Goal: Task Accomplishment & Management: Manage account settings

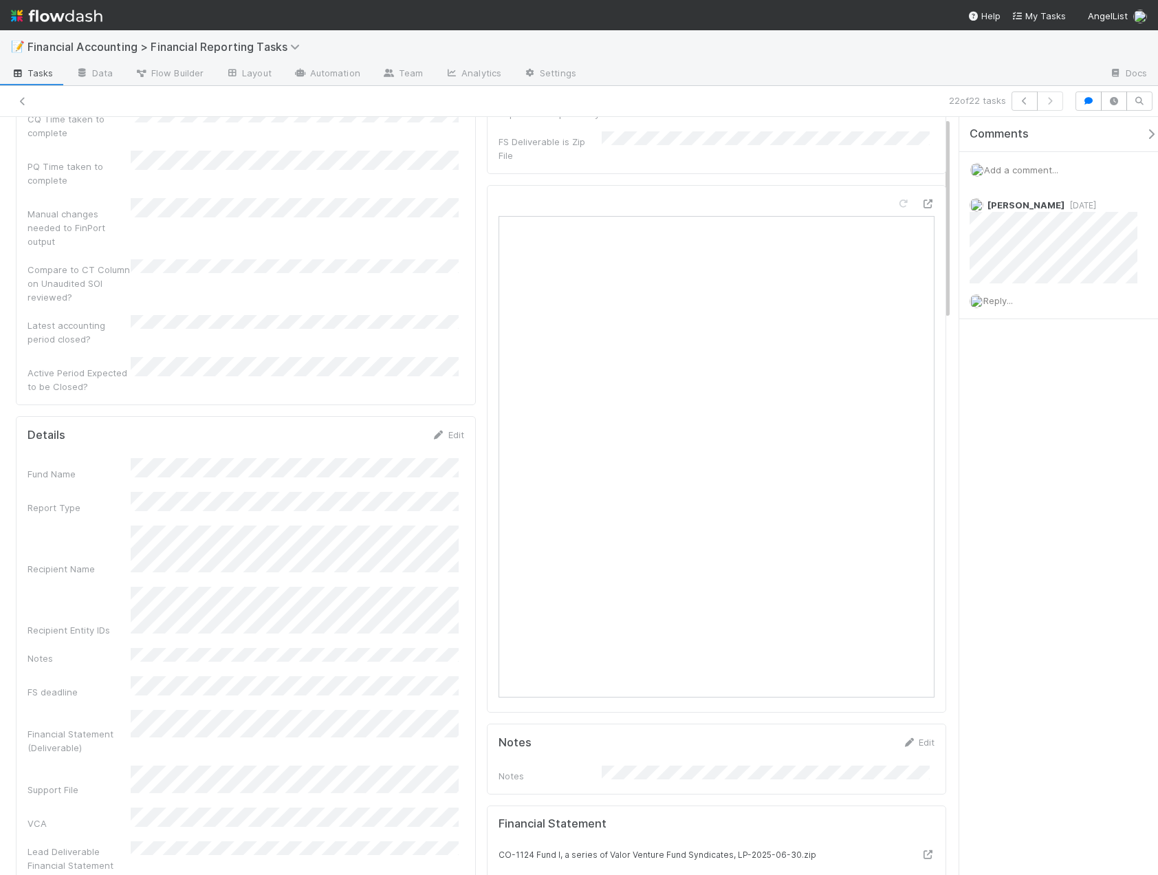
scroll to position [206, 0]
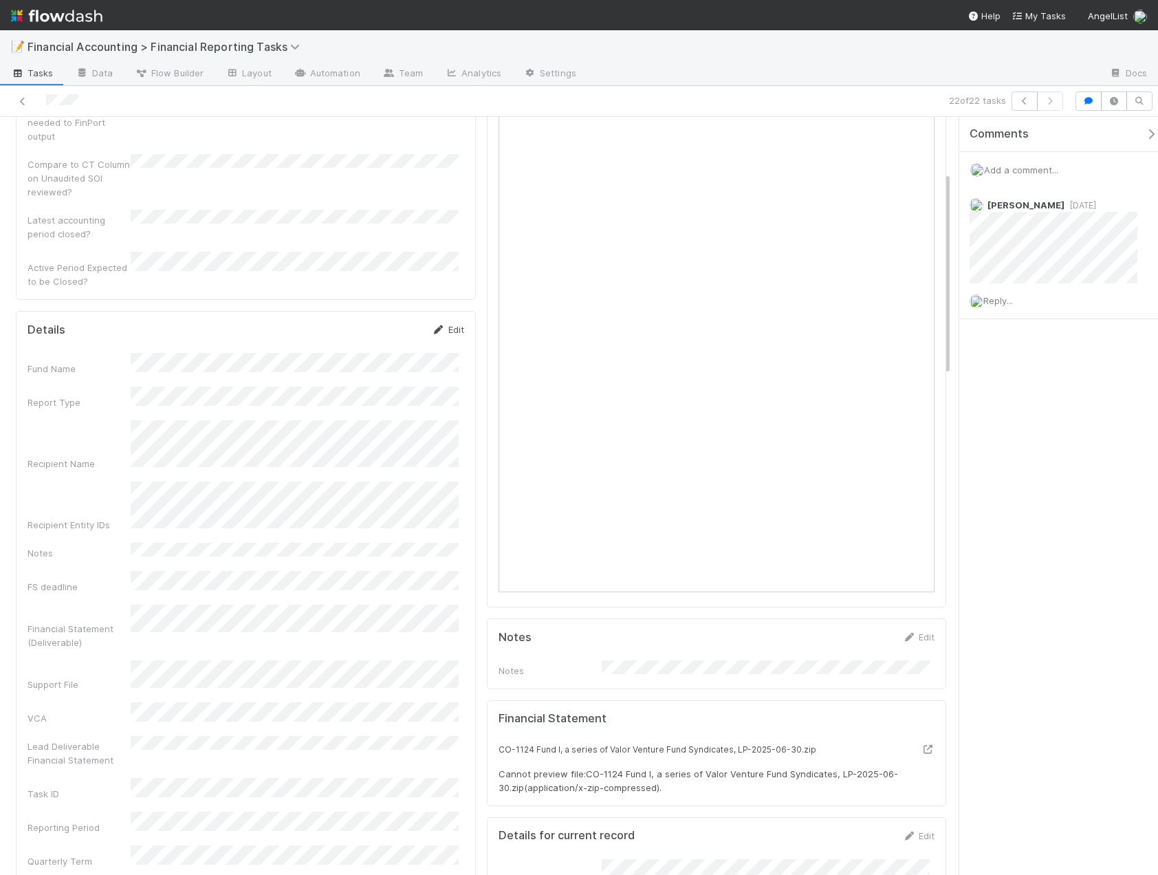
click at [453, 324] on link "Edit" at bounding box center [448, 329] width 32 height 11
click at [1017, 434] on div "Comments Add a comment... [PERSON_NAME] [DATE] Reply..." at bounding box center [1059, 496] width 199 height 758
click at [350, 210] on div "Latest accounting period closed?" at bounding box center [246, 225] width 437 height 31
click at [391, 323] on button "Save" at bounding box center [390, 334] width 39 height 23
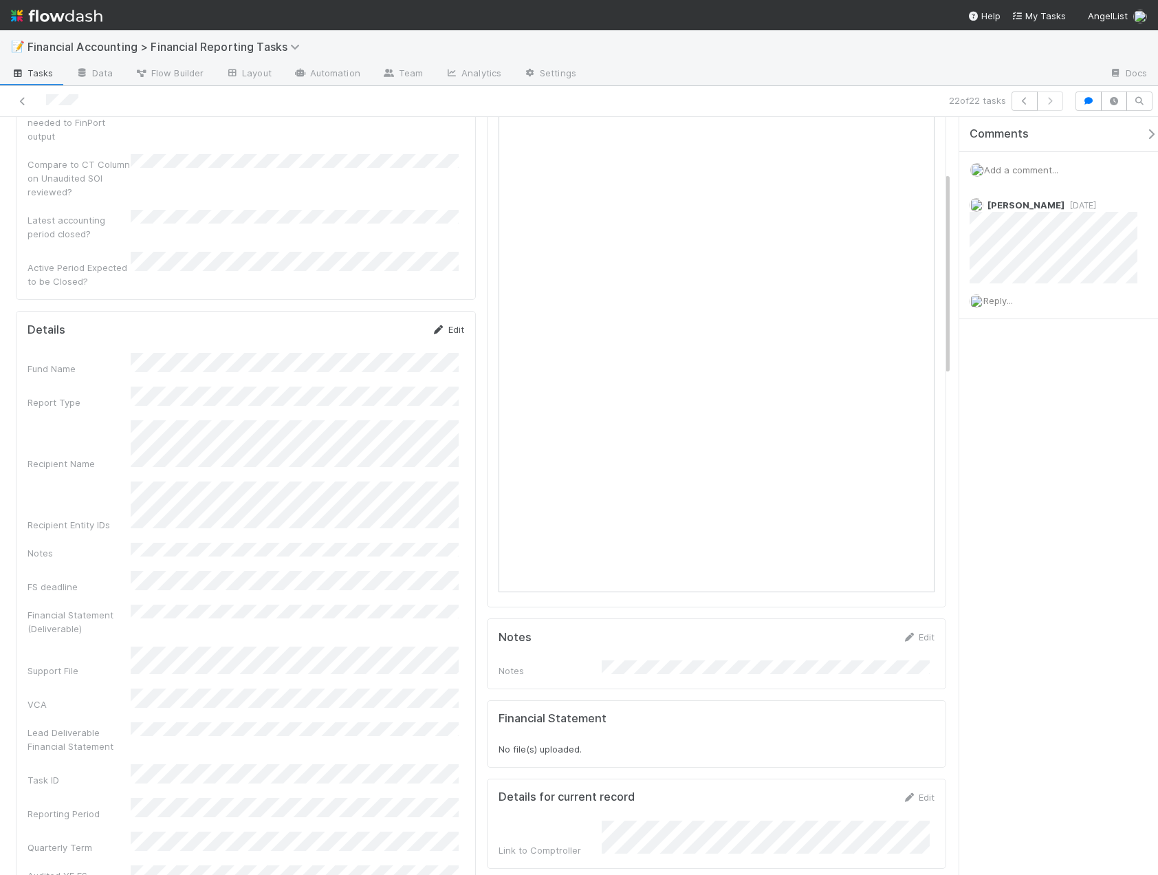
click at [444, 324] on link "Edit" at bounding box center [448, 329] width 32 height 11
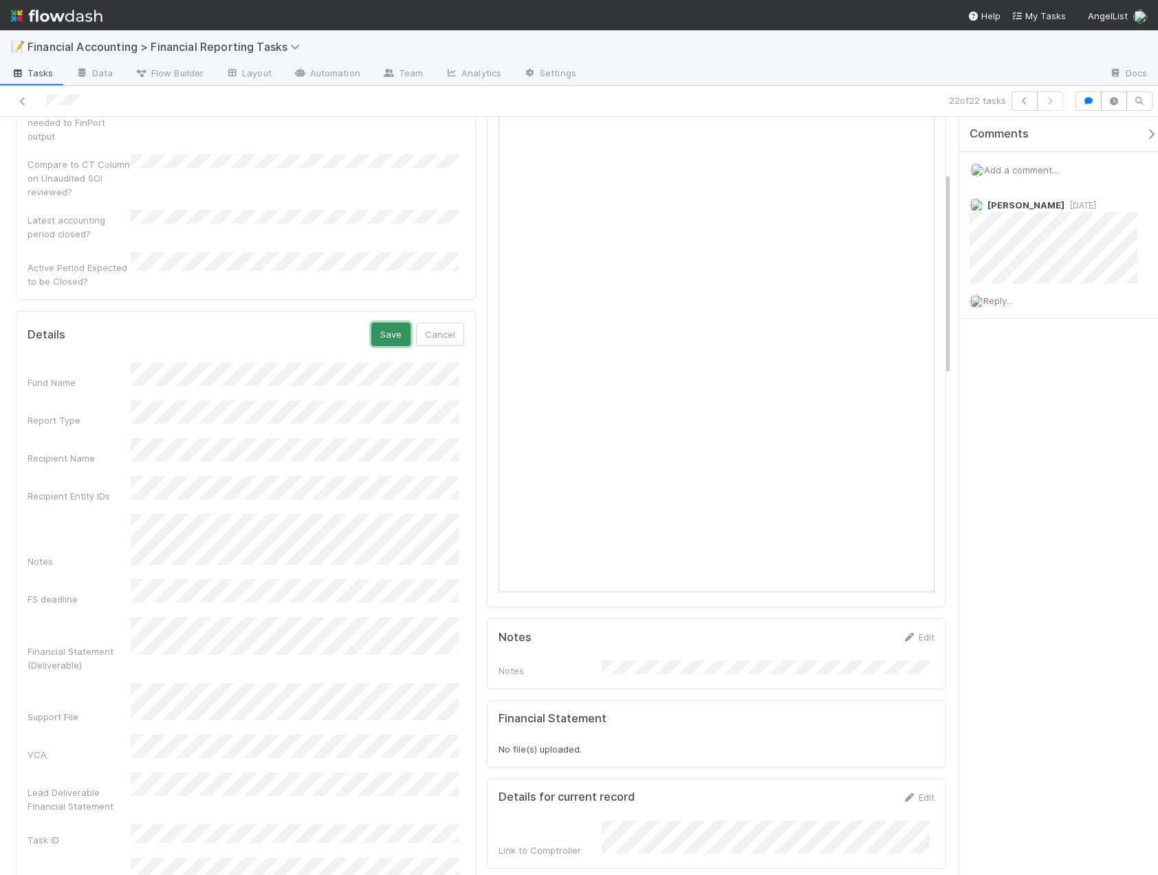
click at [383, 323] on button "Save" at bounding box center [390, 334] width 39 height 23
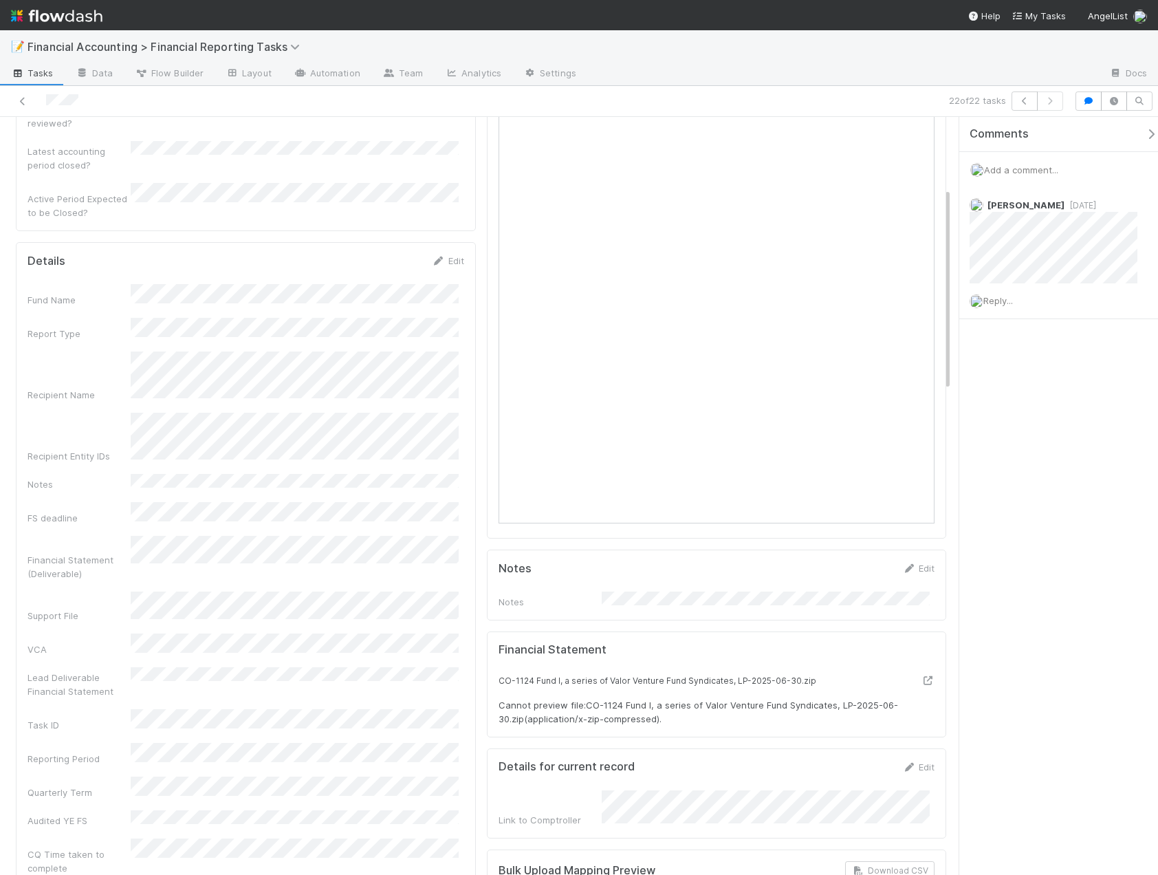
scroll to position [0, 0]
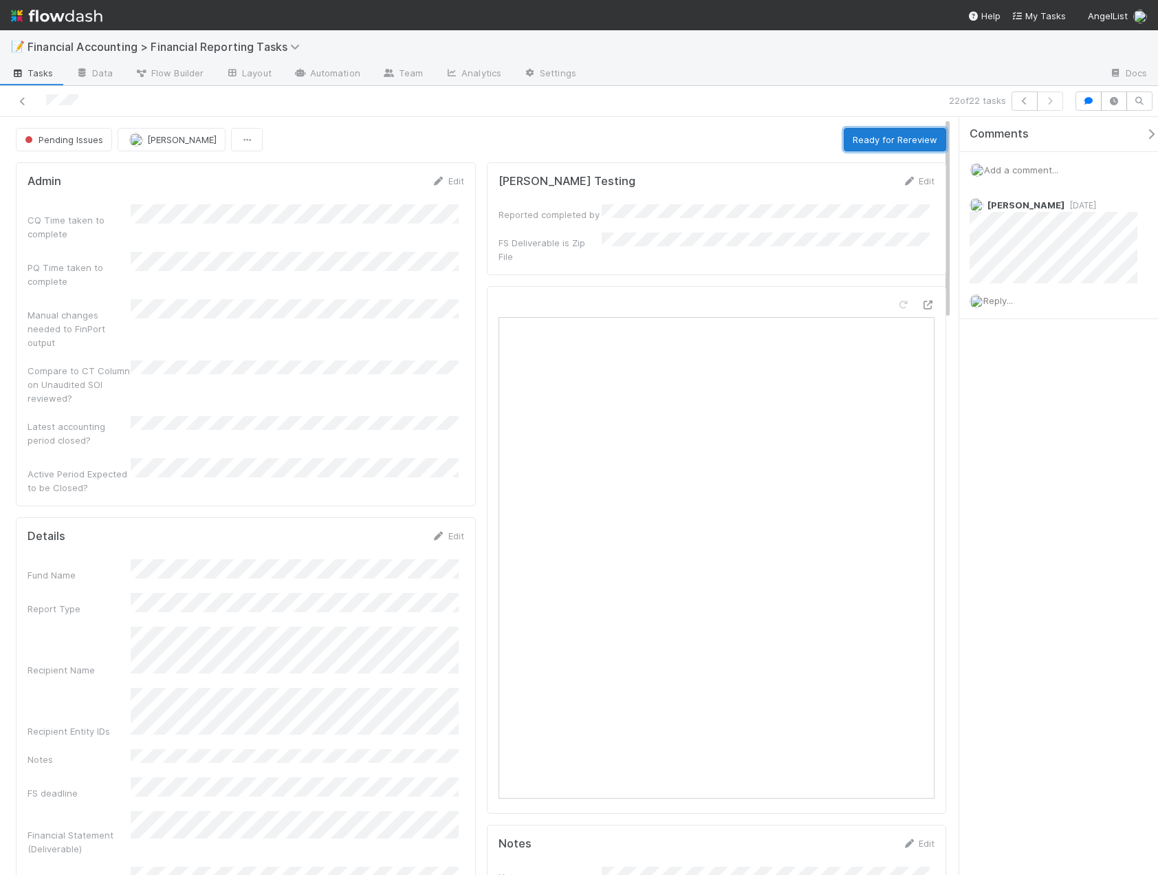
click at [881, 147] on button "Ready for Rereview" at bounding box center [895, 139] width 102 height 23
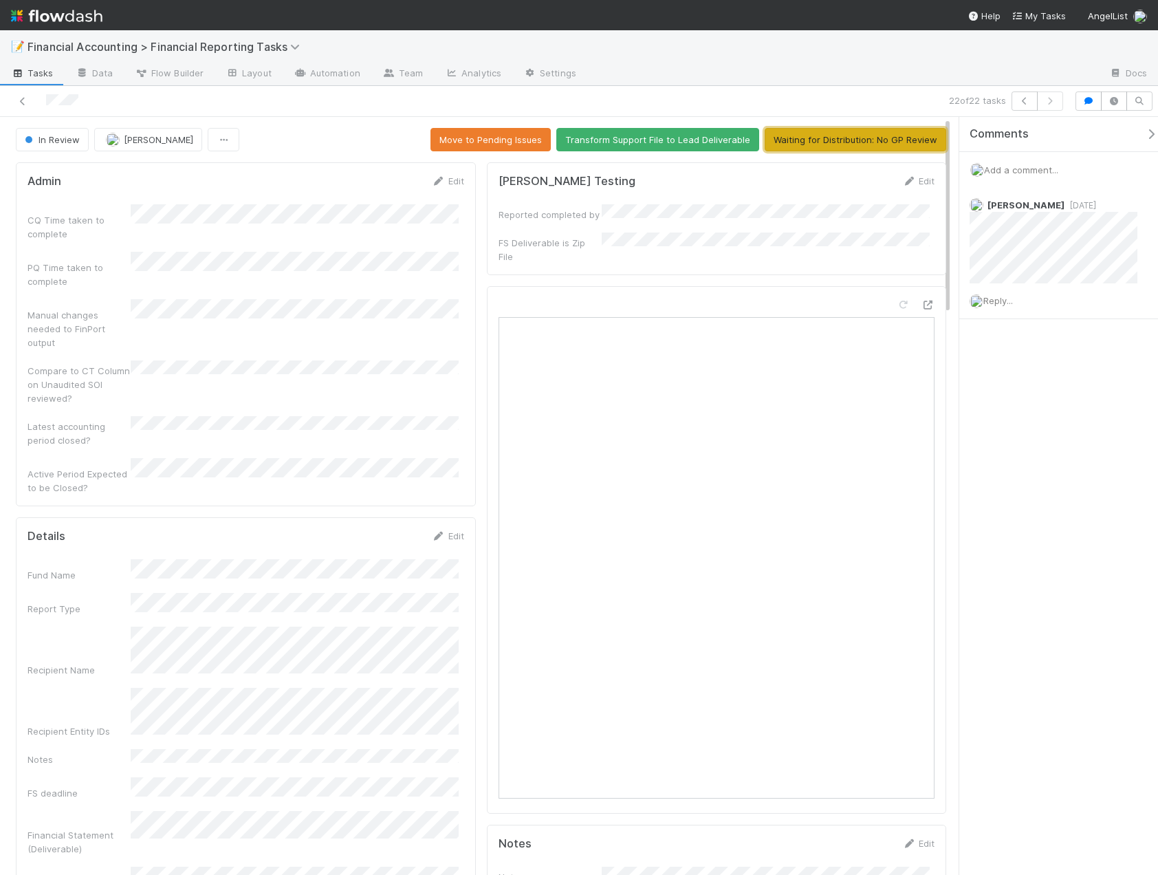
click at [881, 147] on button "Waiting for Distribution: No GP Review" at bounding box center [856, 139] width 182 height 23
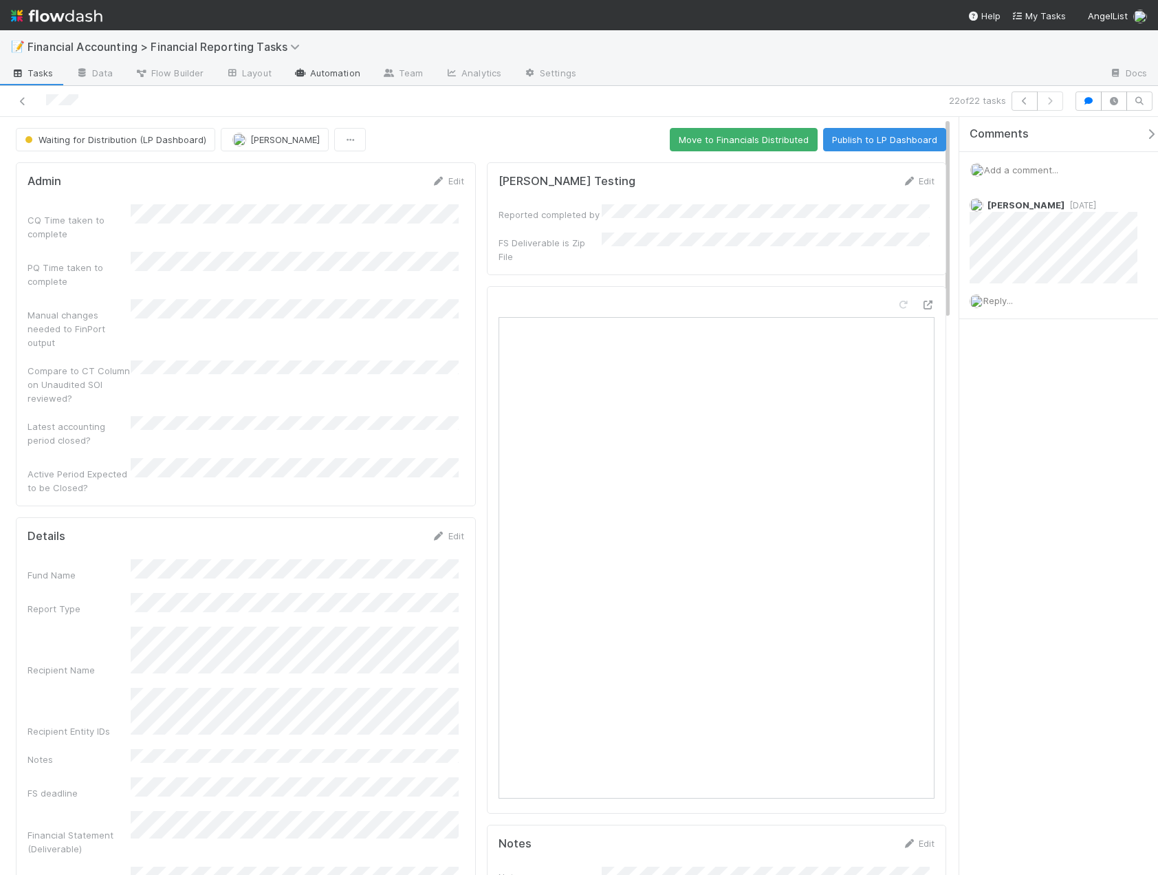
click at [294, 76] on icon at bounding box center [301, 73] width 14 height 8
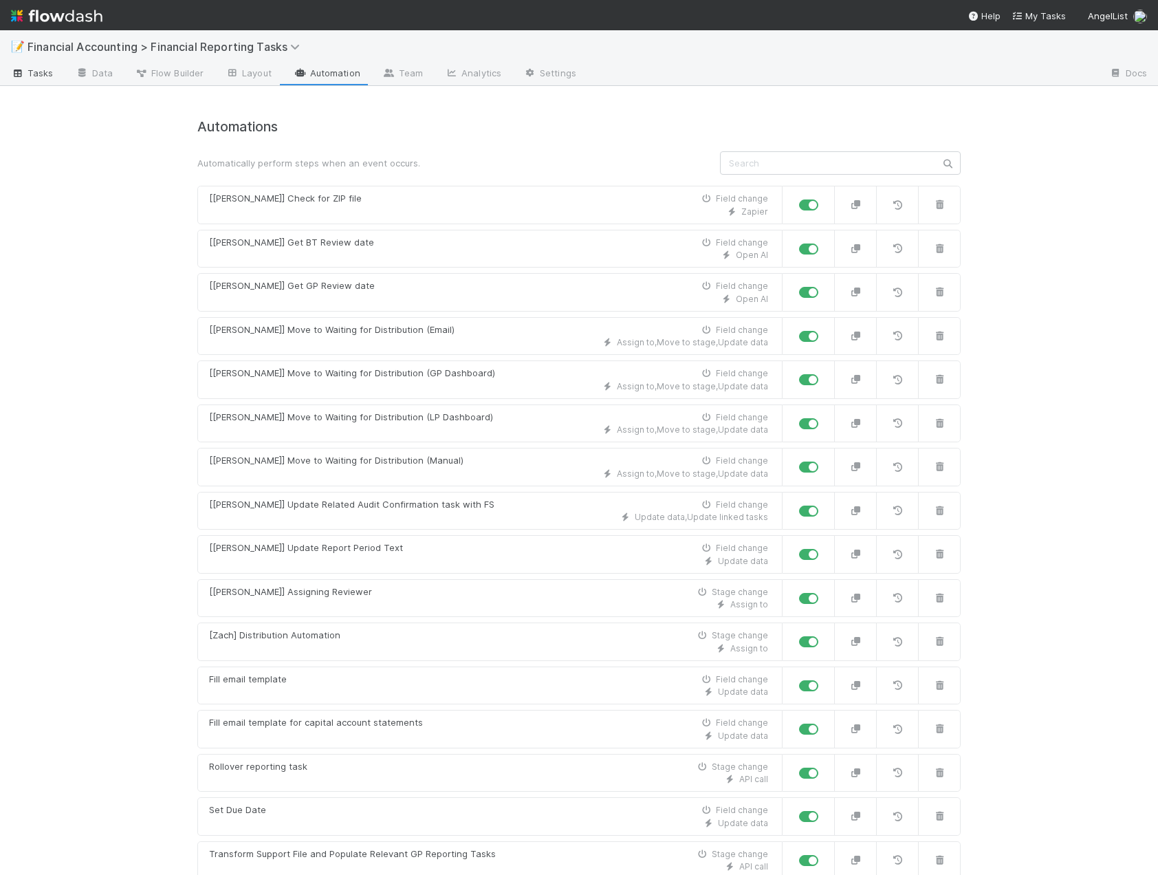
click at [34, 70] on span "Tasks" at bounding box center [32, 73] width 43 height 14
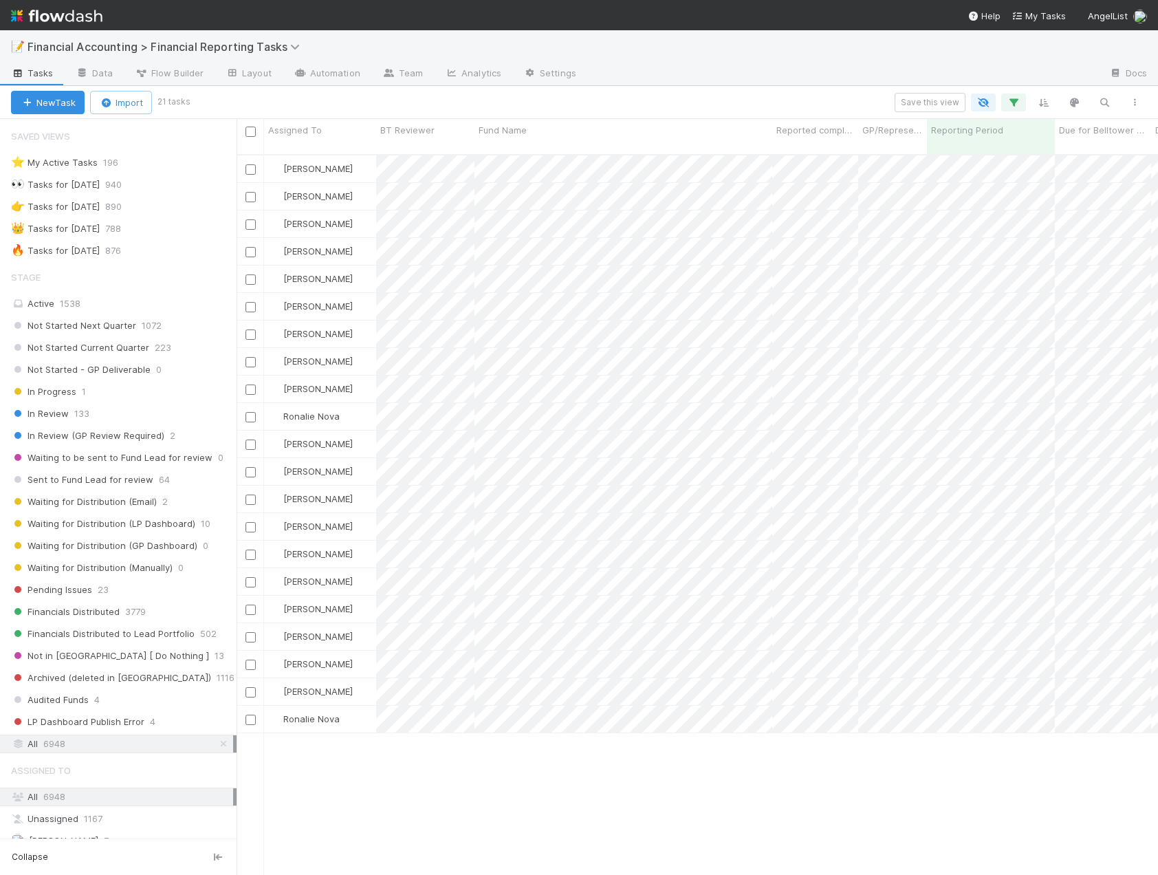
scroll to position [722, 911]
click at [54, 416] on span "In Review" at bounding box center [40, 413] width 58 height 17
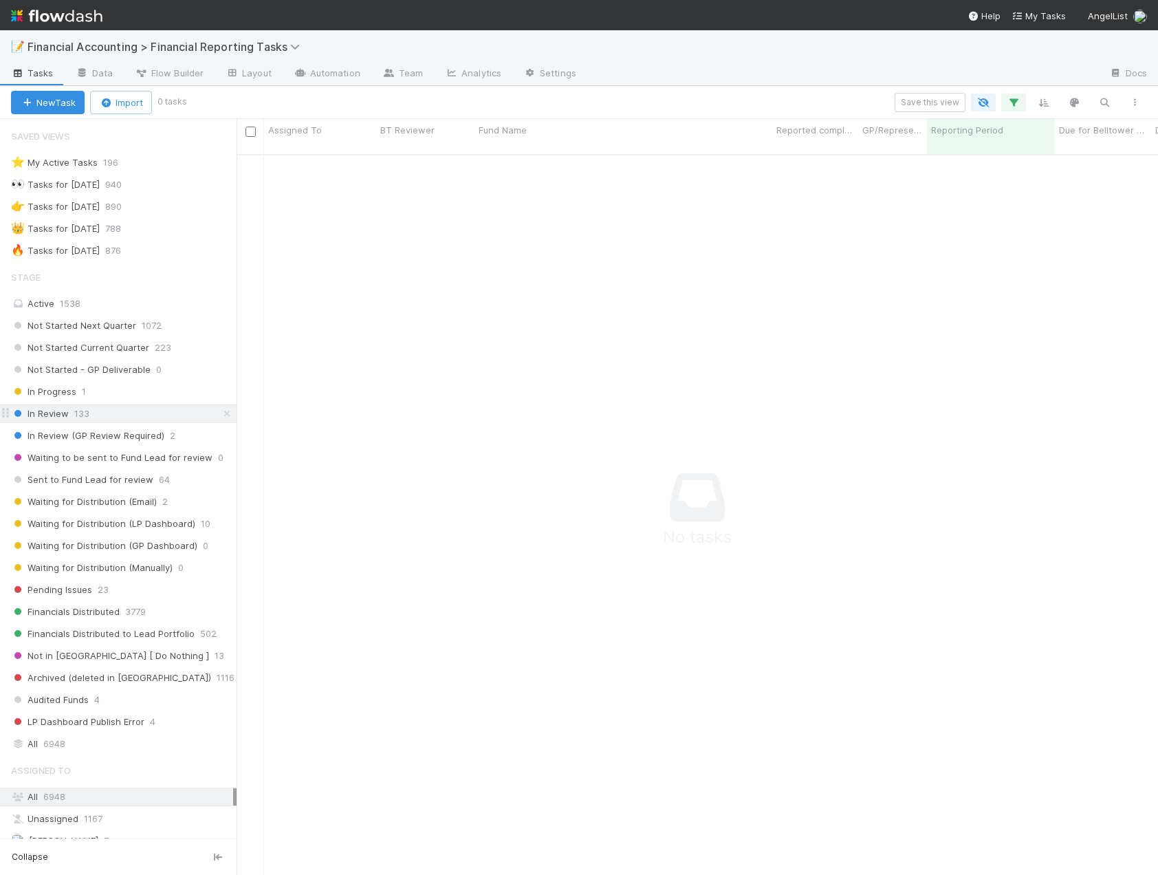
scroll to position [711, 911]
click at [1015, 101] on icon "button" at bounding box center [1014, 102] width 14 height 12
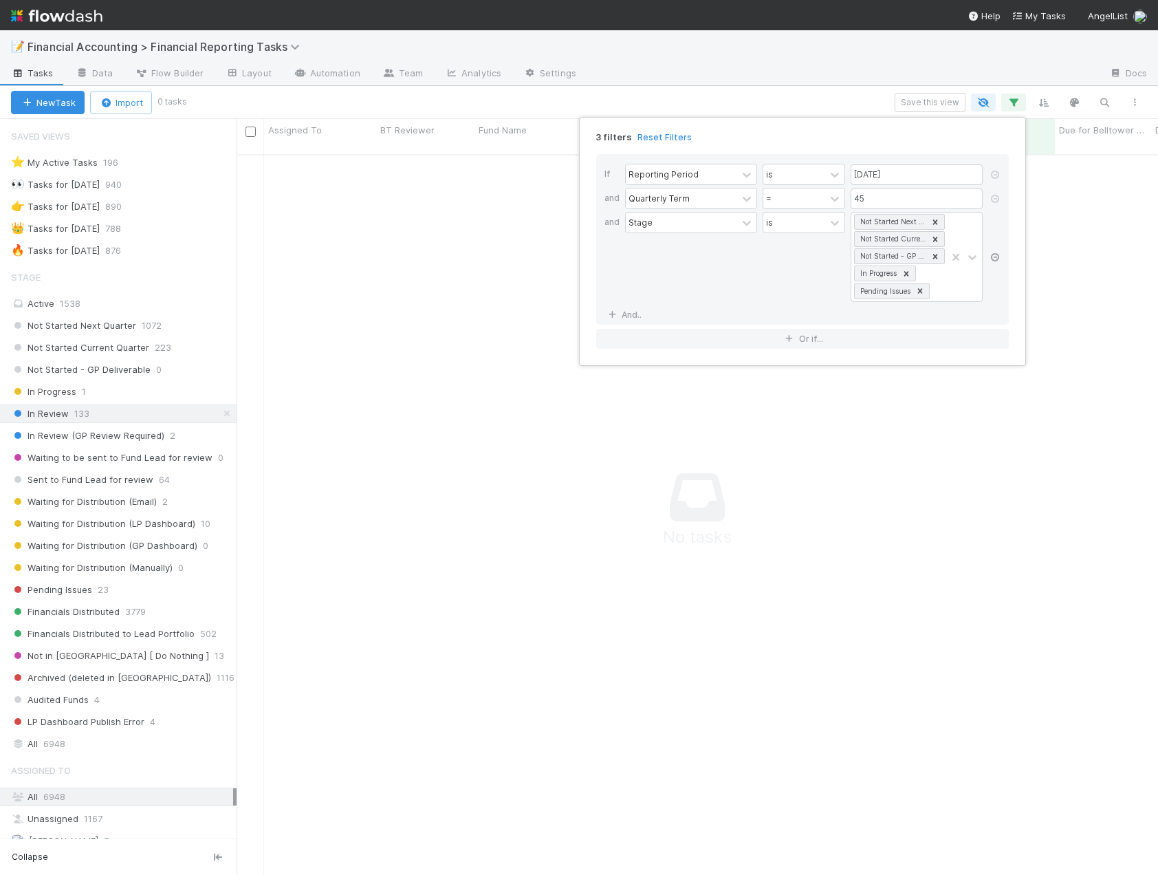
click at [994, 257] on icon at bounding box center [995, 257] width 14 height 8
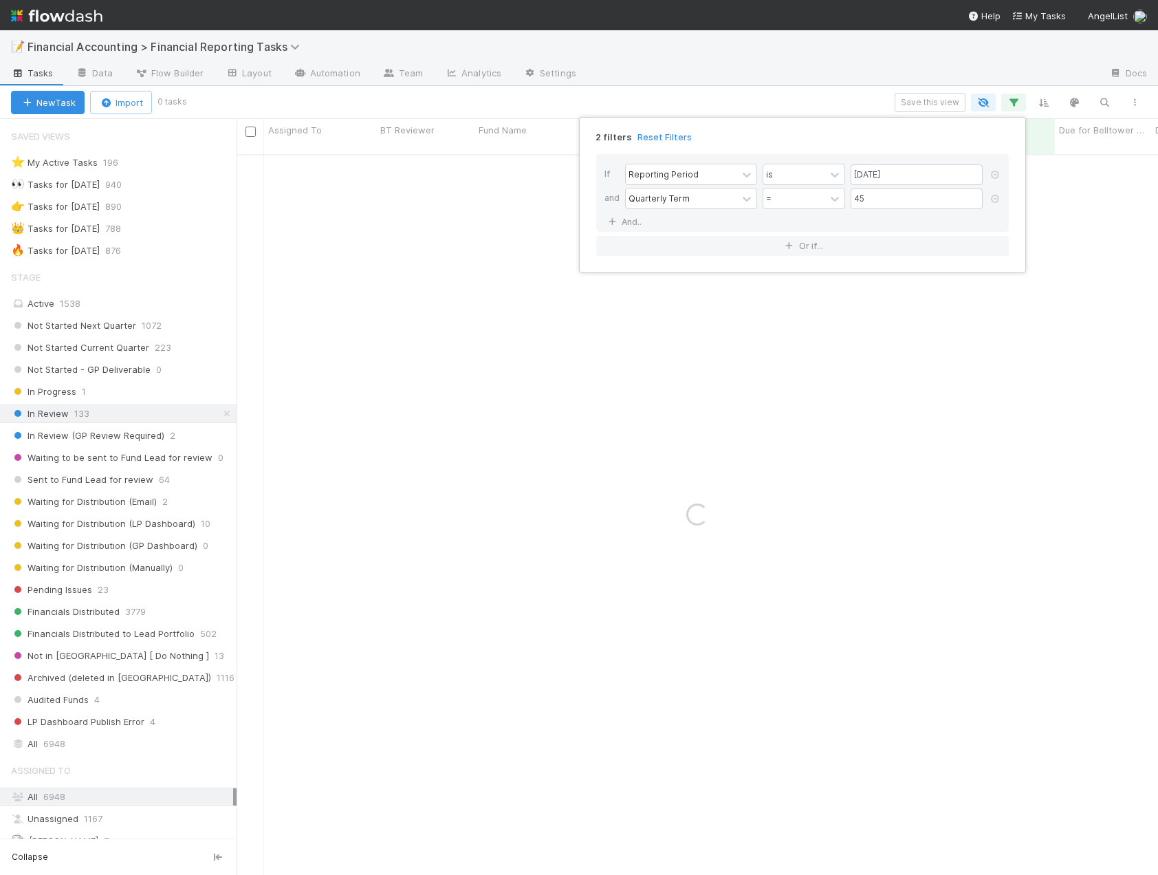
click at [774, 89] on div "2 filters Reset Filters If Reporting Period is 06/30/2025 and Quarterly Term = …" at bounding box center [579, 437] width 1158 height 875
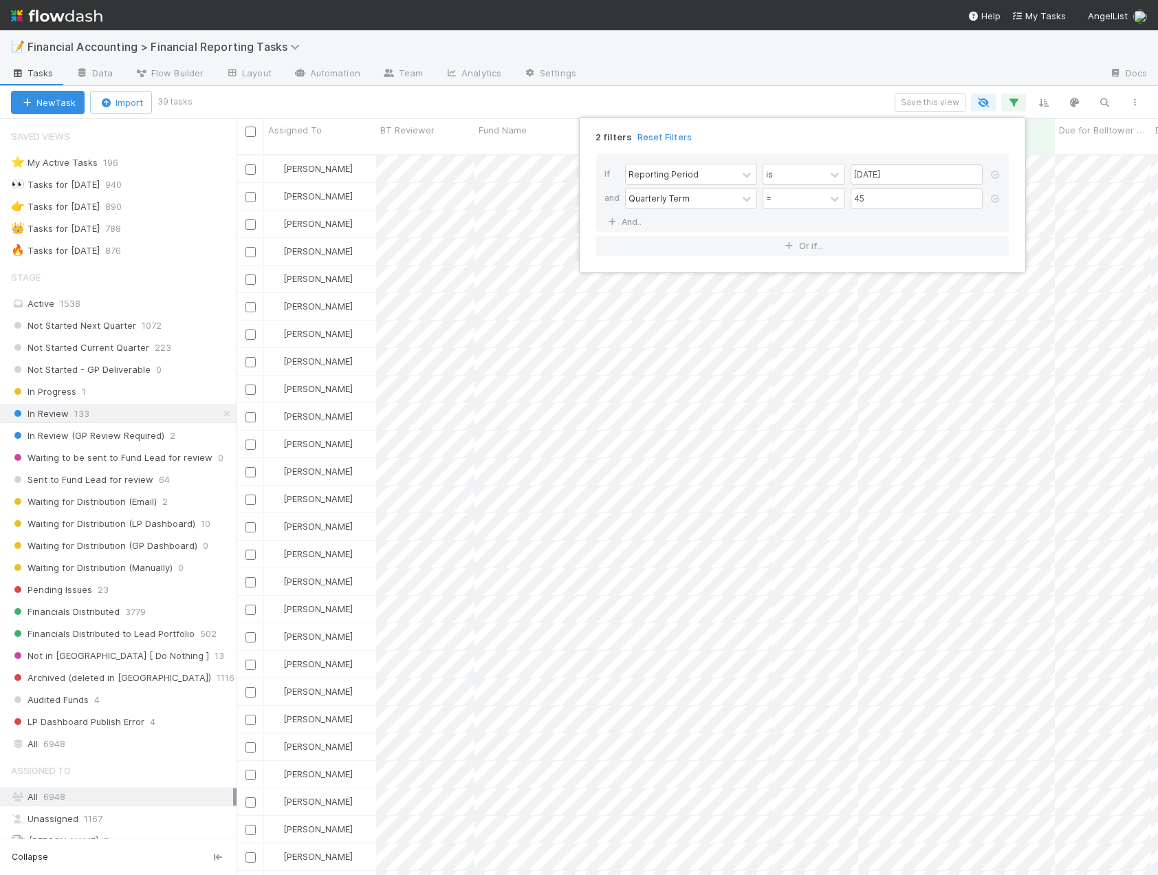
scroll to position [722, 911]
click at [131, 465] on div "2 filters Reset Filters If Reporting Period is 06/30/2025 and Quarterly Term = …" at bounding box center [579, 437] width 1158 height 875
click at [102, 484] on span "Sent to Fund Lead for review" at bounding box center [82, 479] width 142 height 17
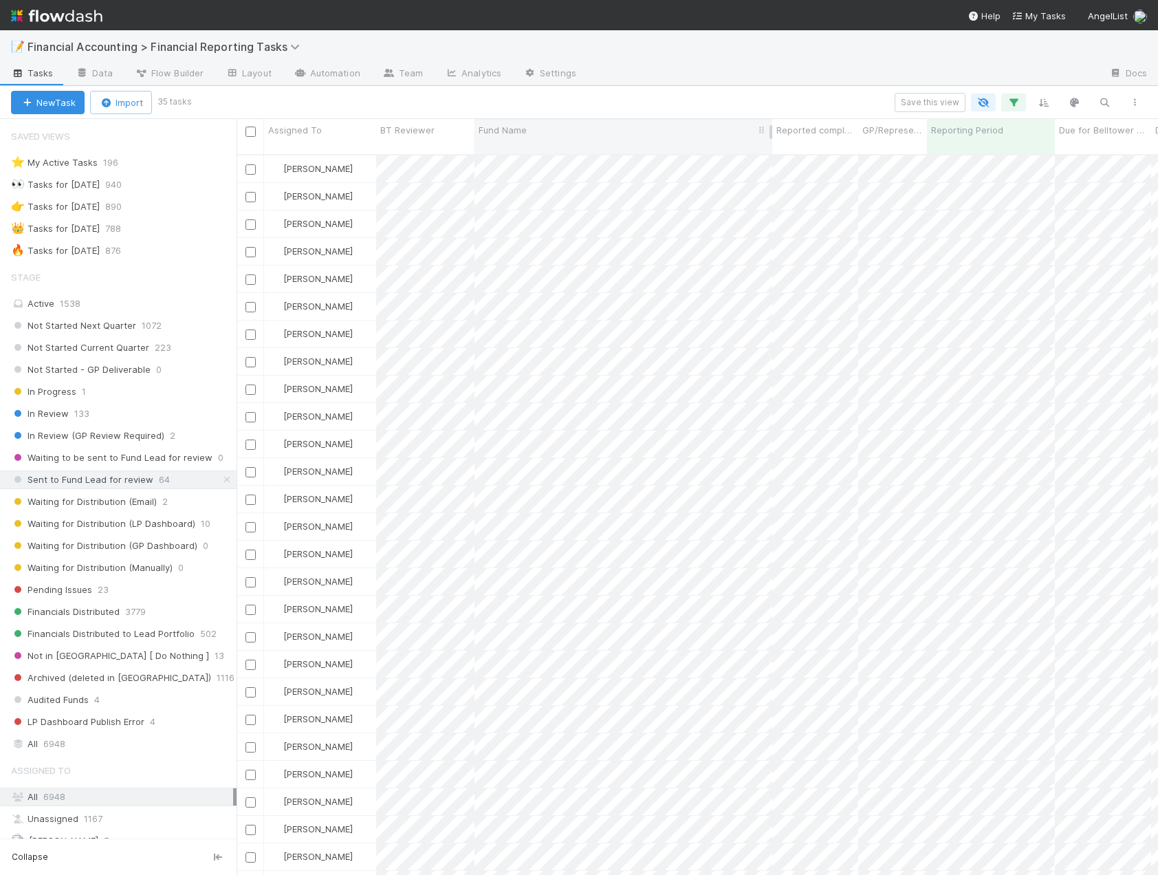
click at [585, 133] on div "Fund Name" at bounding box center [624, 130] width 290 height 14
click at [563, 154] on div "Sort A → Z" at bounding box center [557, 156] width 157 height 21
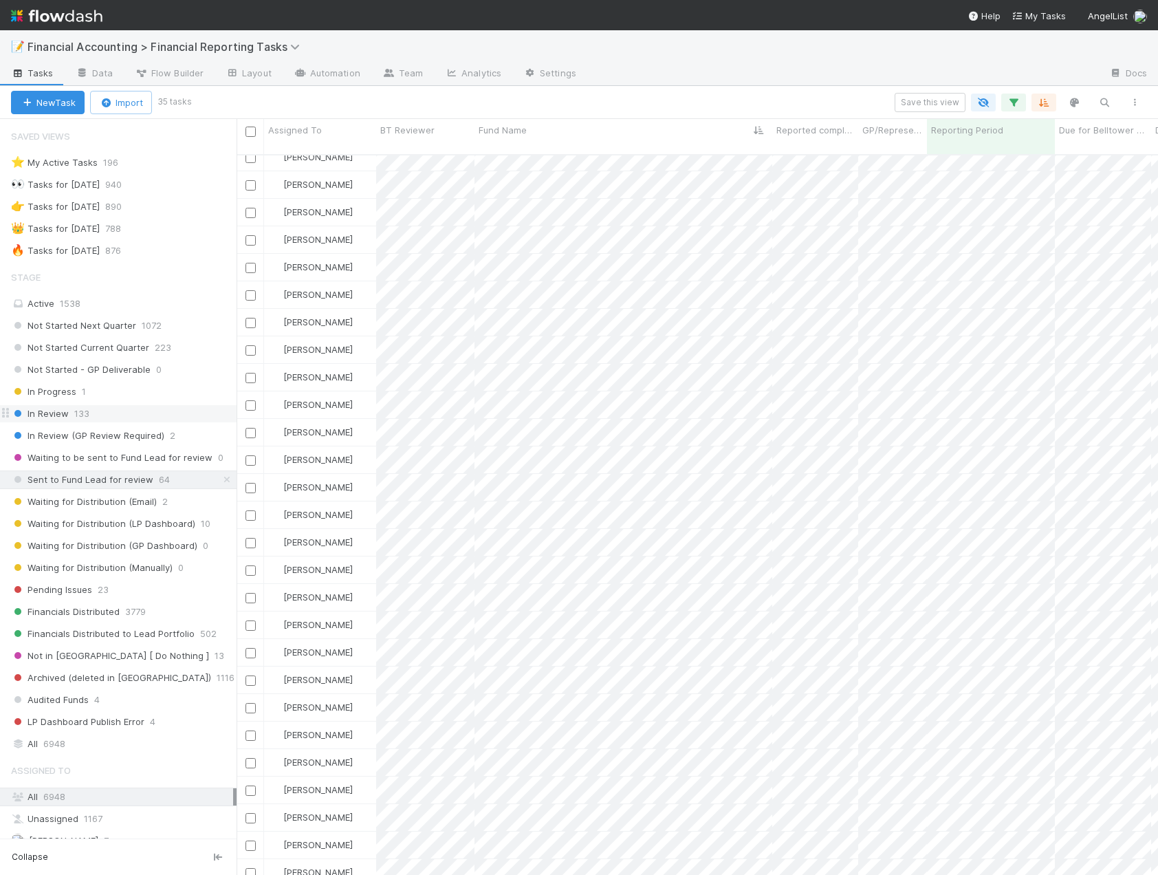
click at [109, 414] on div "In Review 133" at bounding box center [124, 413] width 226 height 17
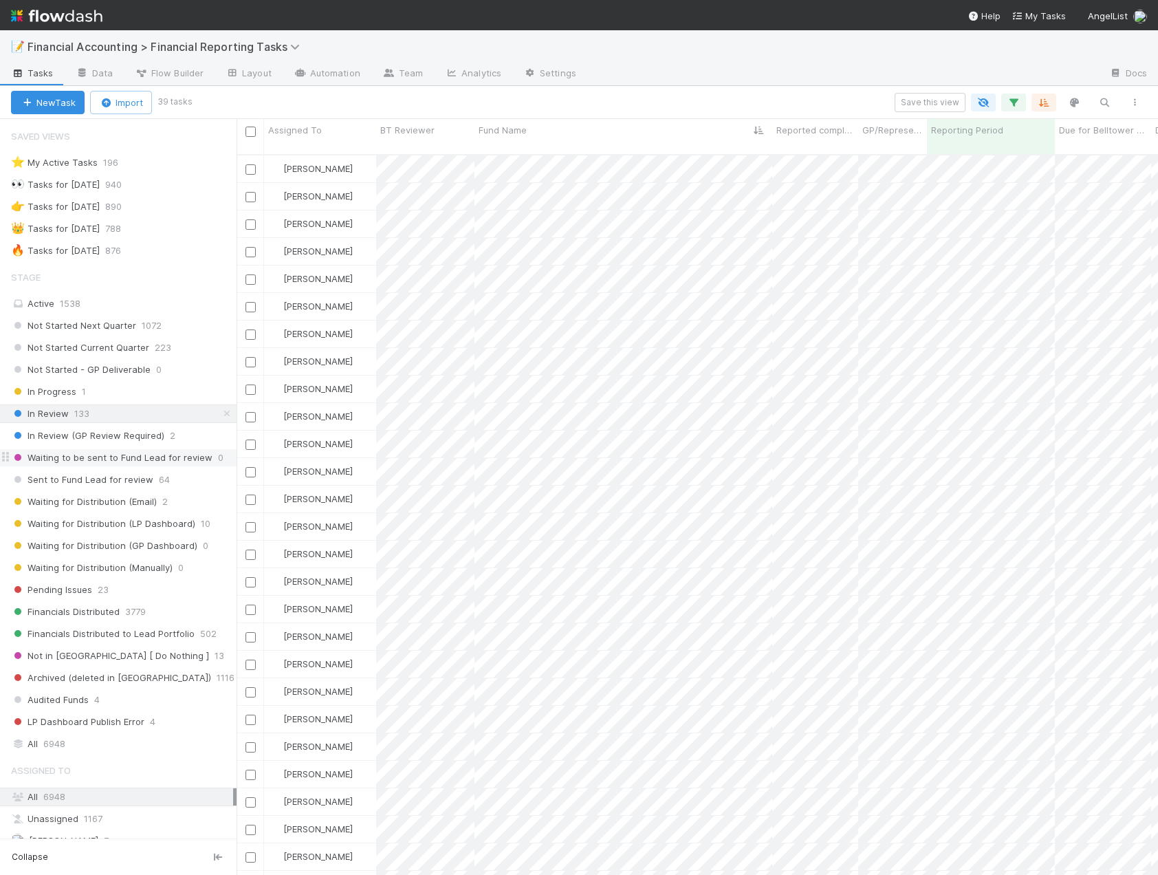
scroll to position [722, 911]
click at [791, 93] on div "Save this view" at bounding box center [670, 102] width 960 height 19
click at [329, 133] on div "Assigned To" at bounding box center [320, 130] width 105 height 14
click at [337, 156] on div "Sort A → Z" at bounding box center [347, 156] width 157 height 21
drag, startPoint x: 140, startPoint y: 594, endPoint x: 120, endPoint y: 590, distance: 20.4
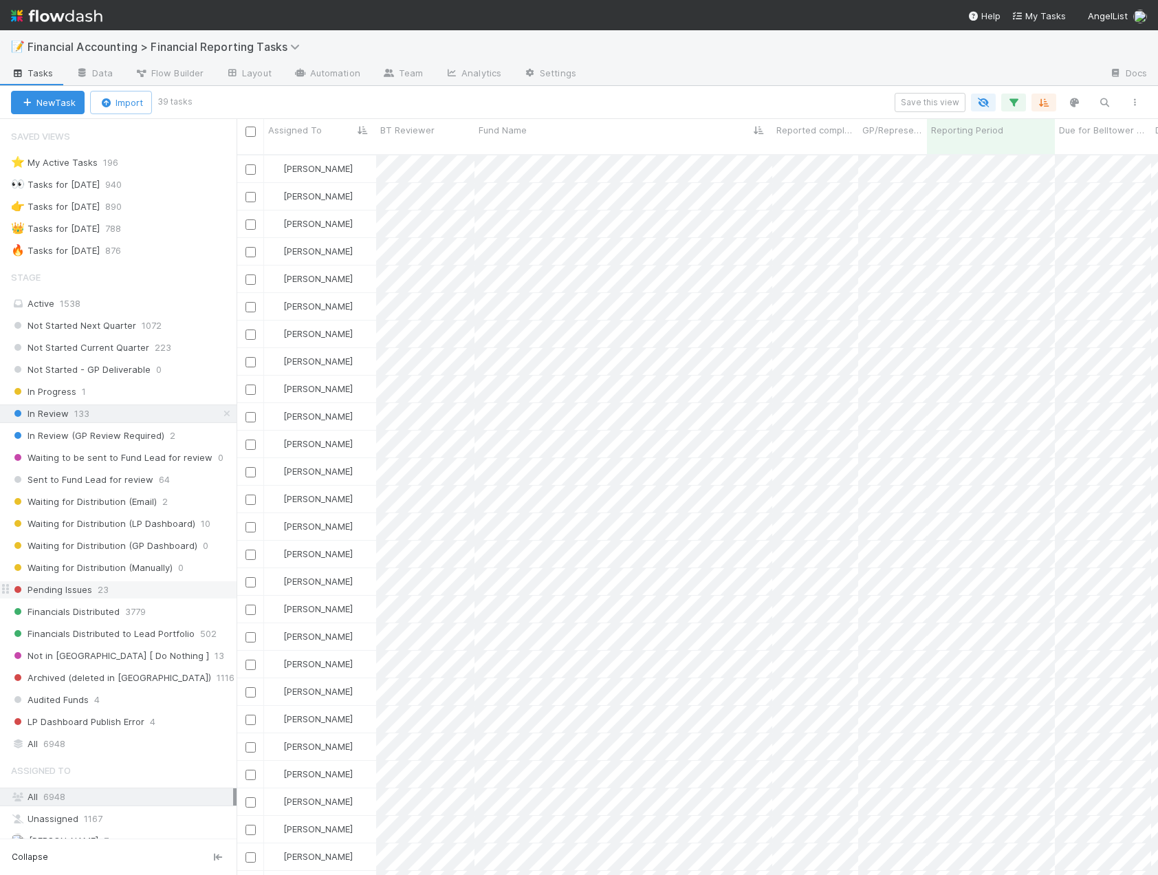
click at [56, 587] on span "Pending Issues" at bounding box center [51, 589] width 81 height 17
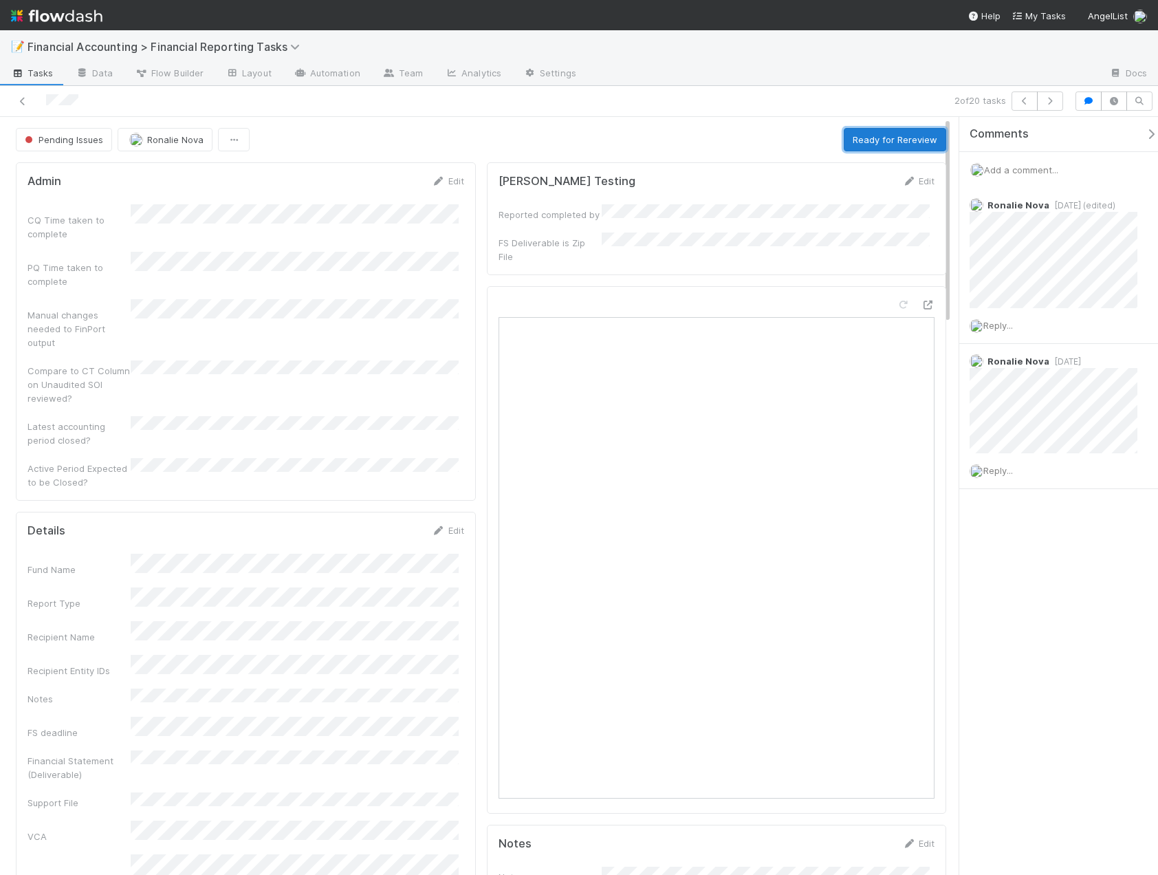
click at [897, 144] on button "Ready for Rereview" at bounding box center [895, 139] width 102 height 23
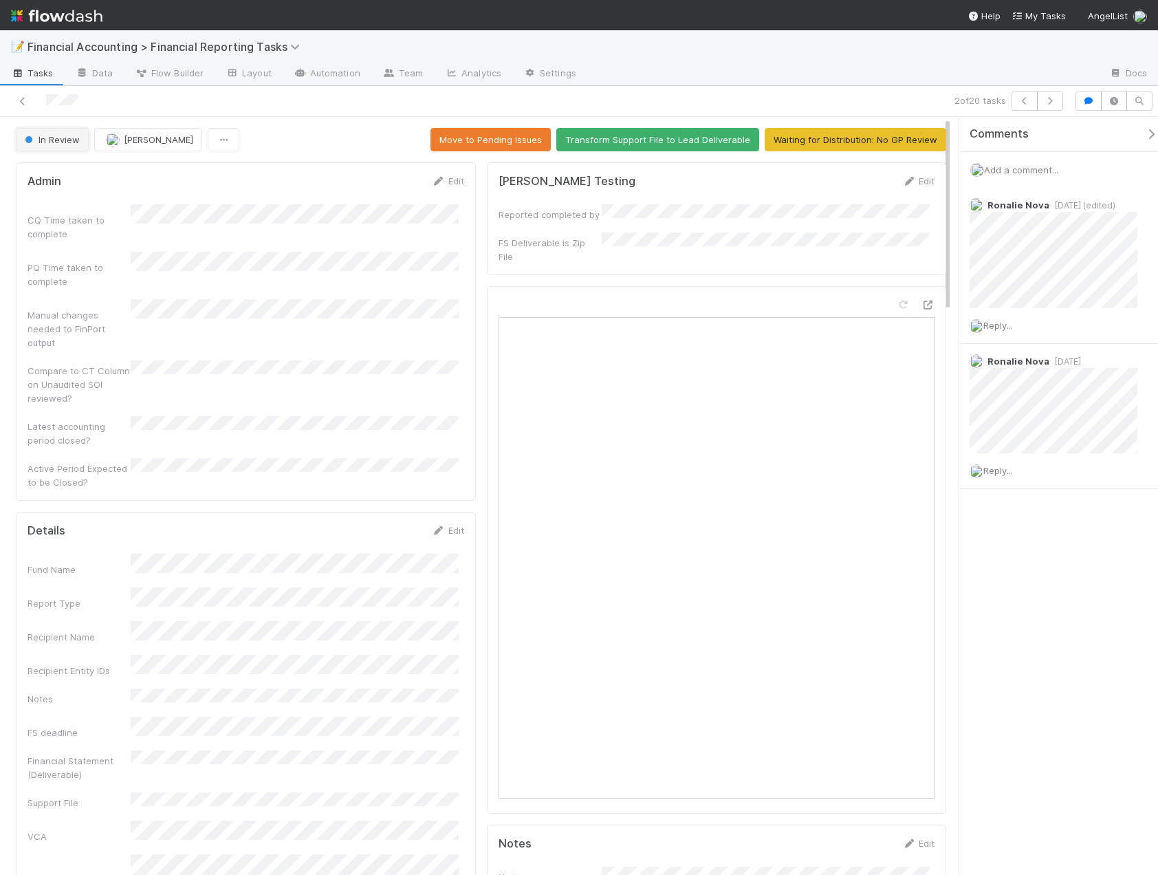
click at [39, 139] on span "In Review" at bounding box center [51, 139] width 58 height 11
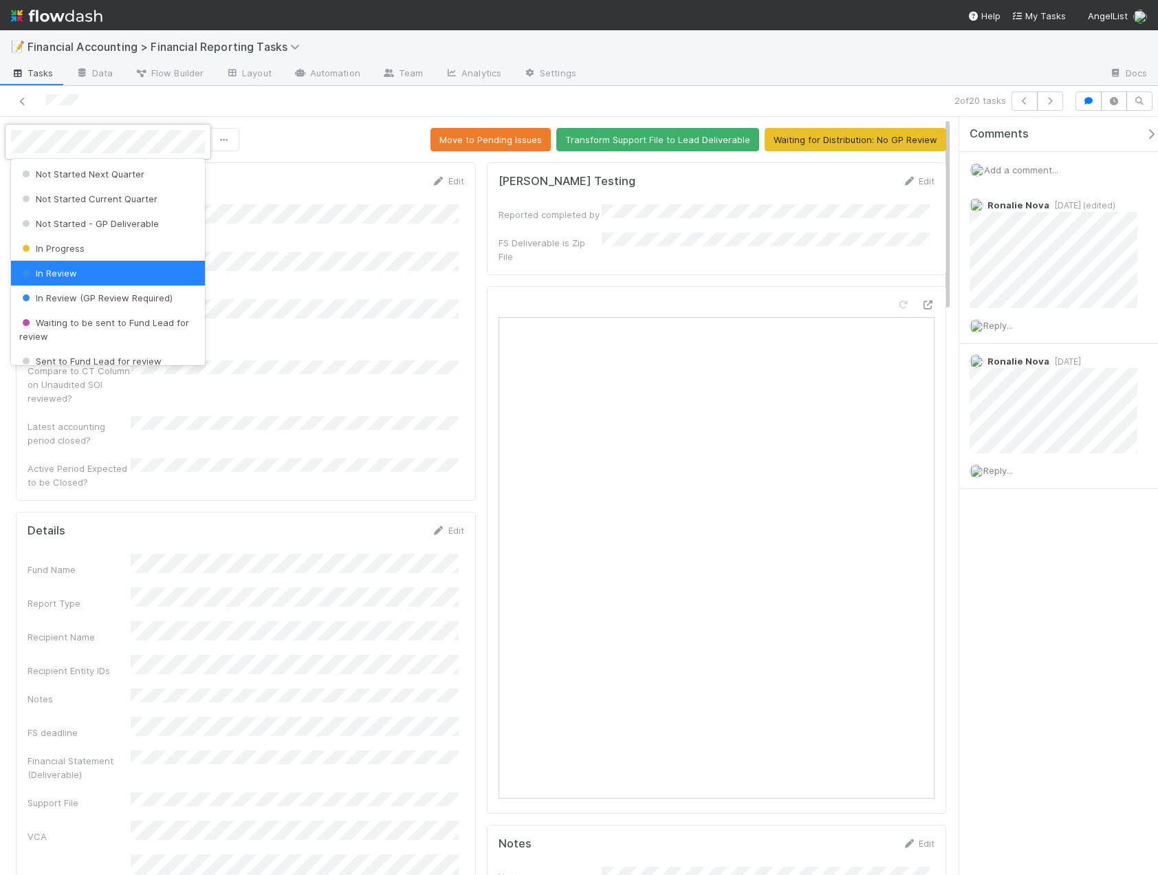
click at [472, 142] on div at bounding box center [579, 437] width 1158 height 875
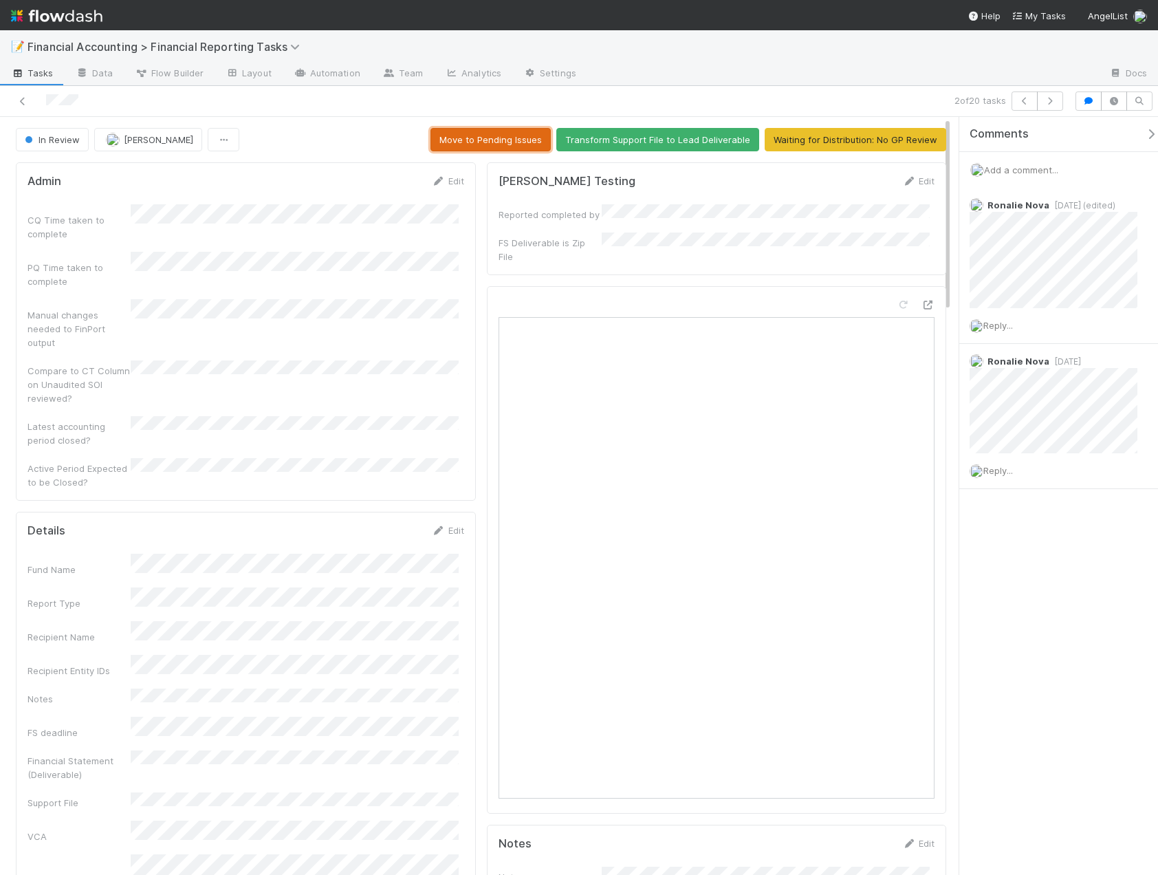
click at [472, 142] on button "Move to Pending Issues" at bounding box center [491, 139] width 120 height 23
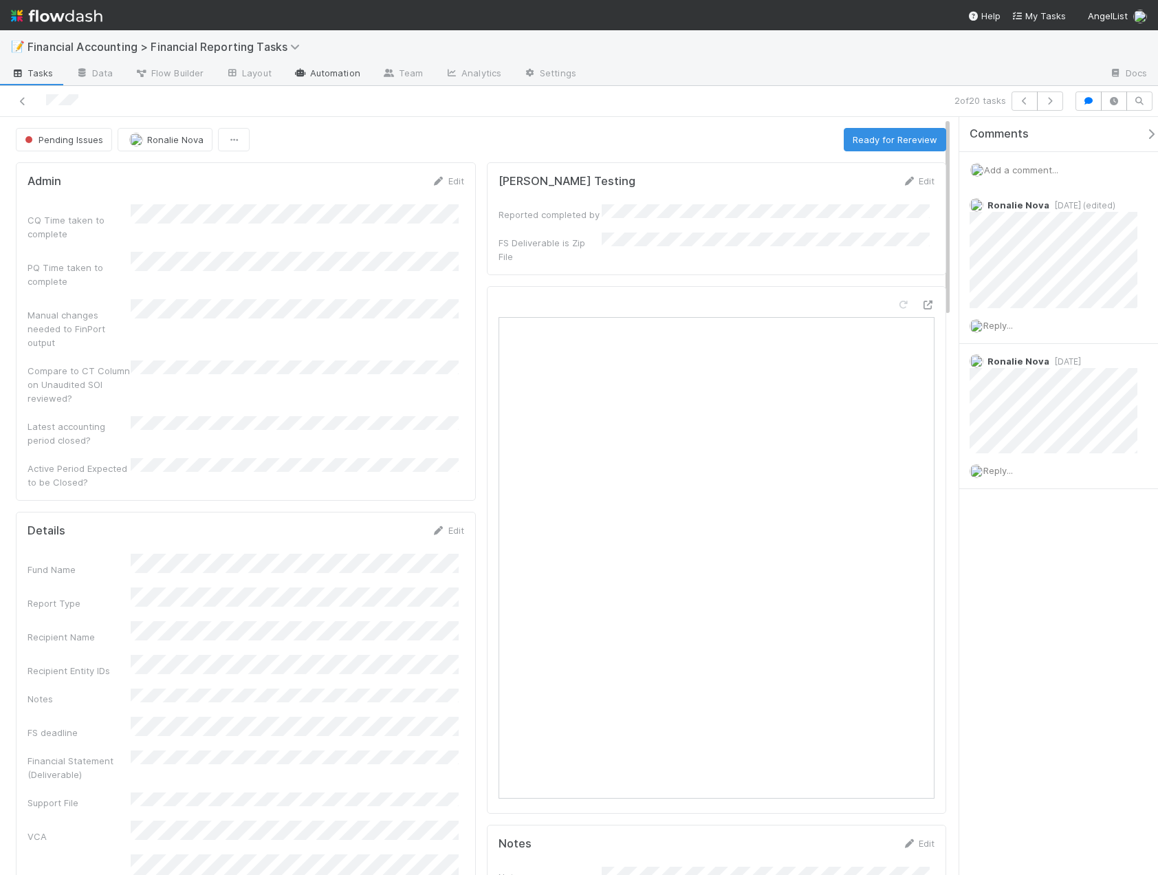
click at [322, 73] on link "Automation" at bounding box center [327, 74] width 89 height 22
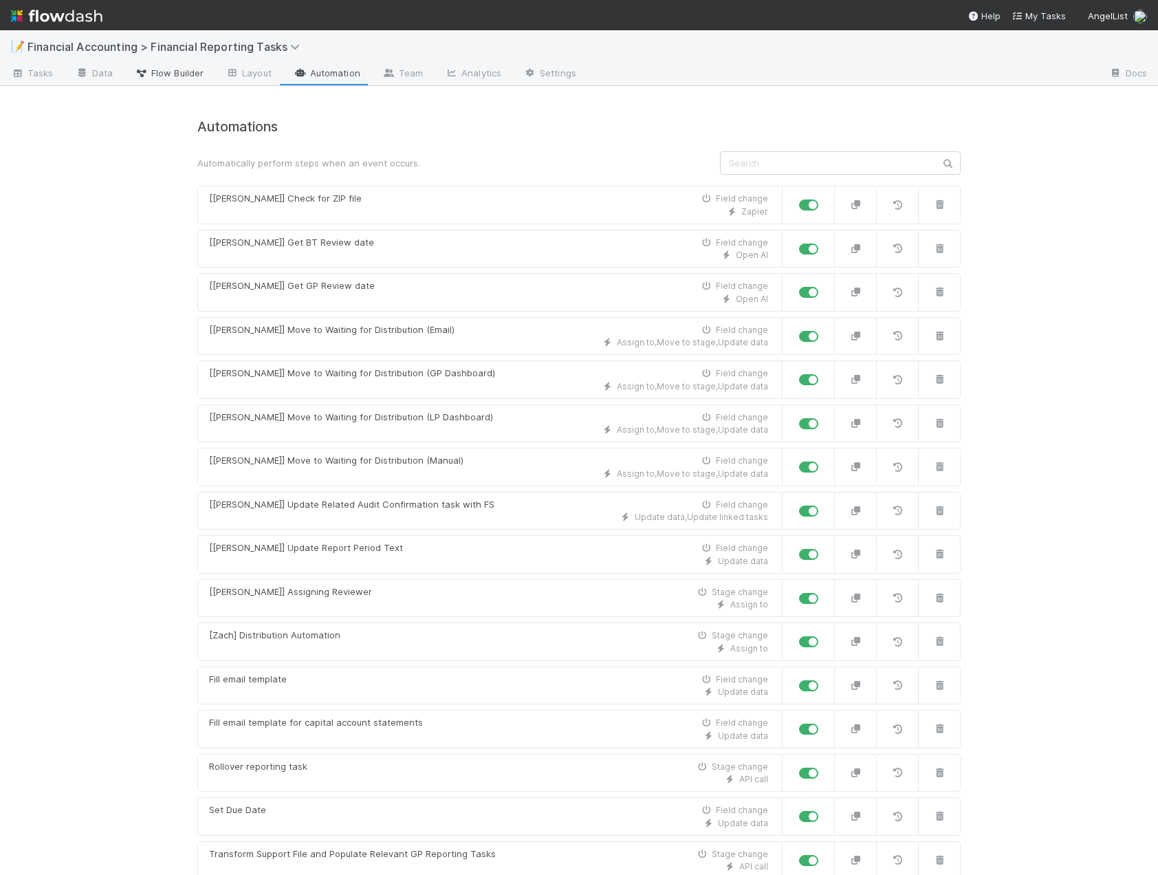
click at [168, 73] on span "Flow Builder" at bounding box center [169, 73] width 69 height 14
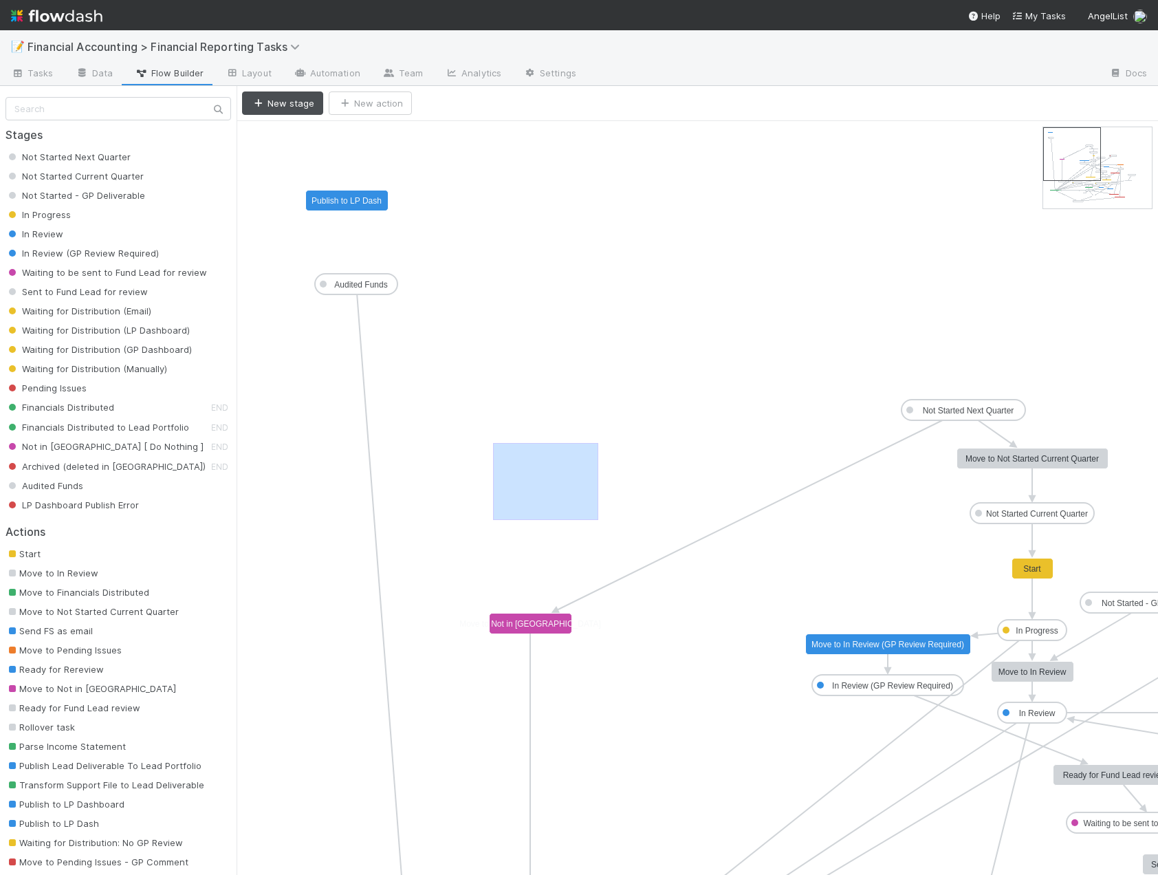
drag, startPoint x: 598, startPoint y: 520, endPoint x: 497, endPoint y: 448, distance: 124.8
click at [497, 448] on div "Not Started Next Quarter Not Started Current Quarter Not Started - GP Deliverab…" at bounding box center [698, 498] width 922 height 754
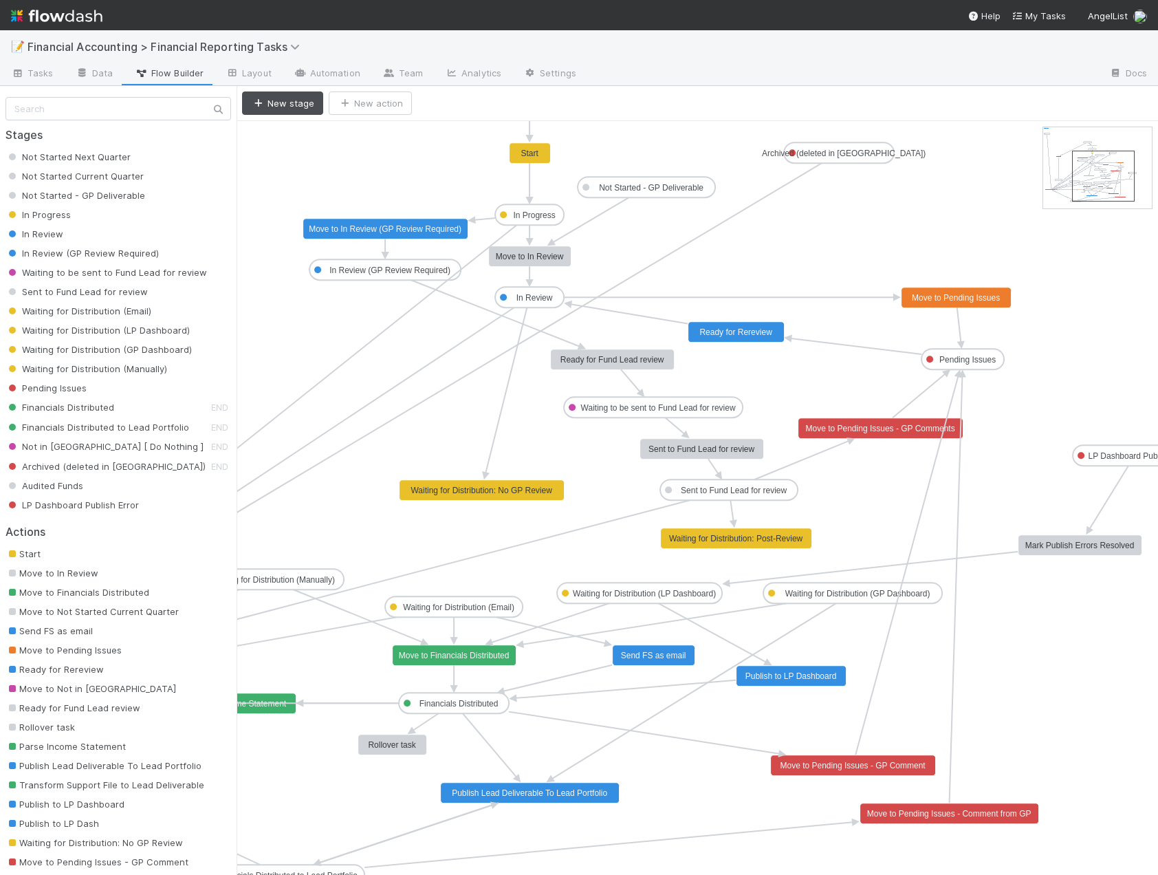
click at [746, 332] on text "Ready for Rereview" at bounding box center [736, 332] width 73 height 10
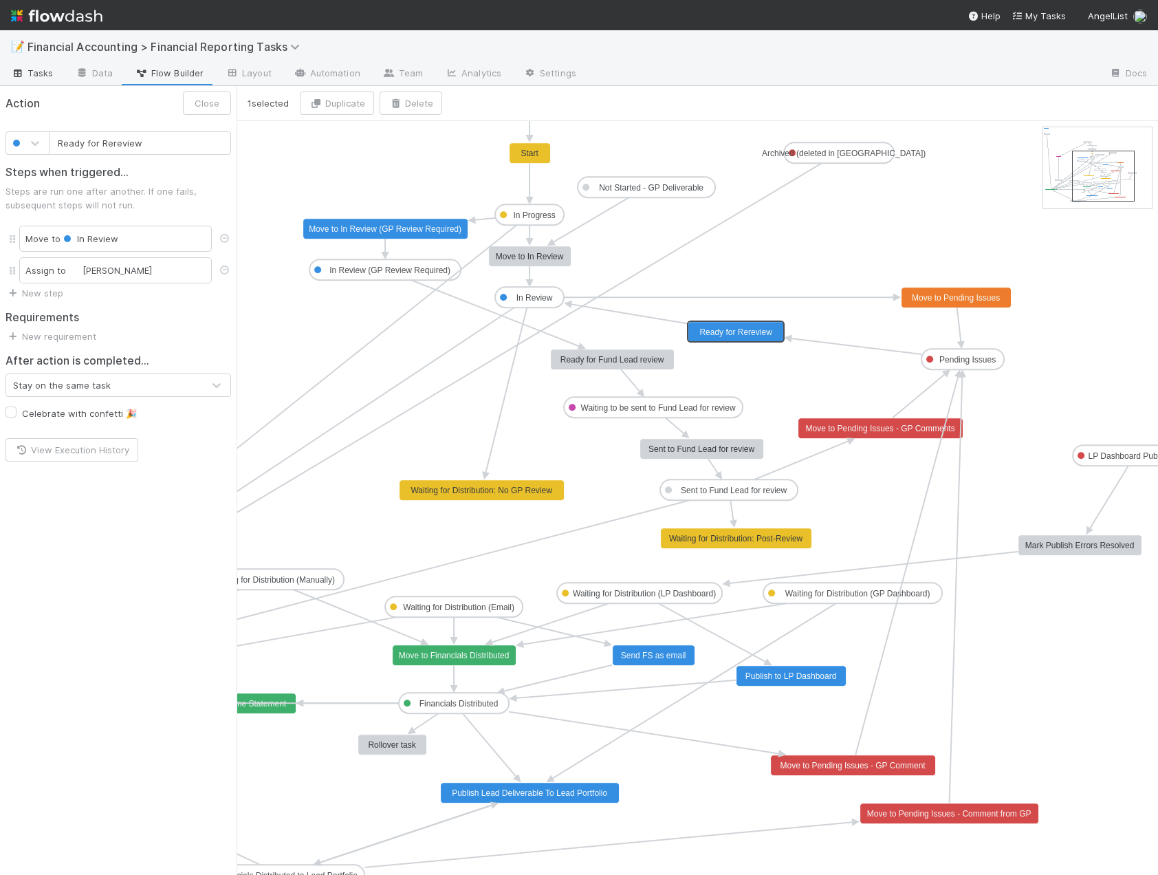
click at [31, 74] on span "Tasks" at bounding box center [32, 73] width 43 height 14
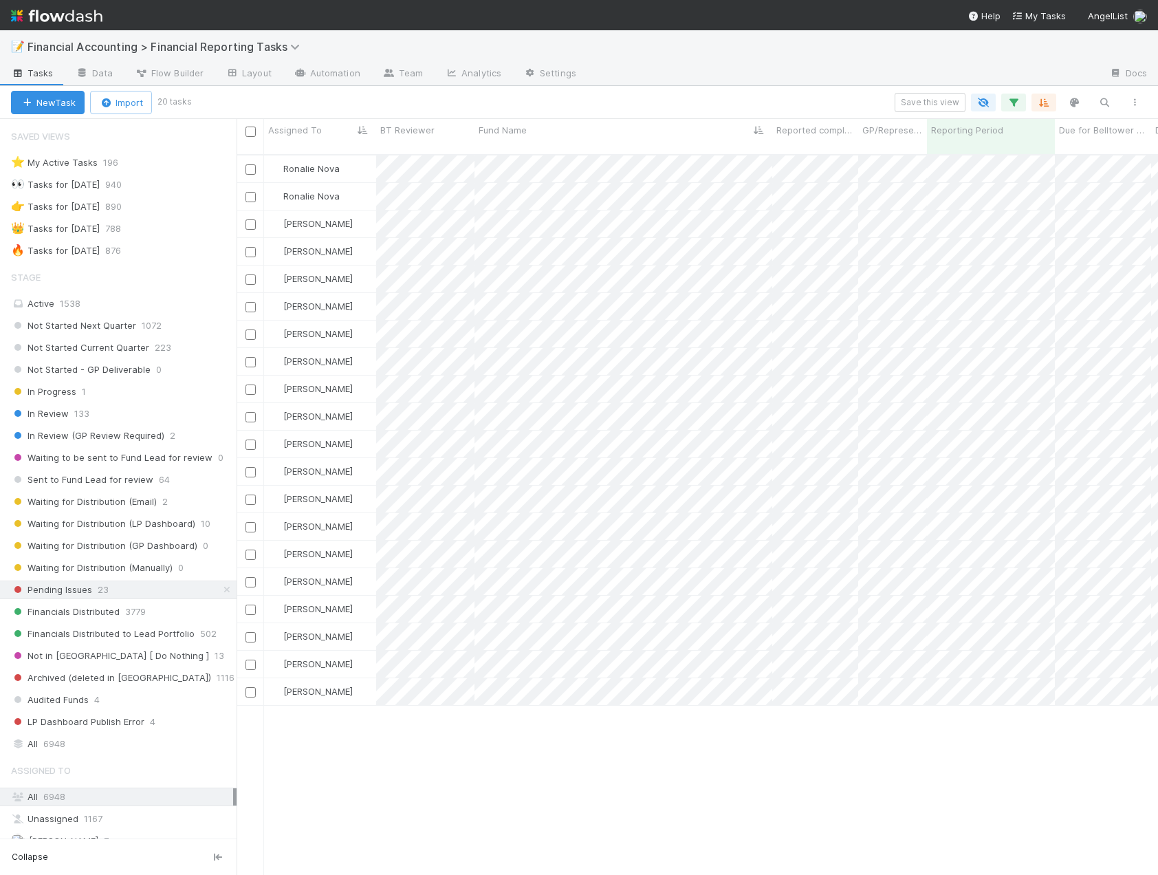
scroll to position [722, 911]
click at [182, 77] on span "Flow Builder" at bounding box center [169, 73] width 69 height 14
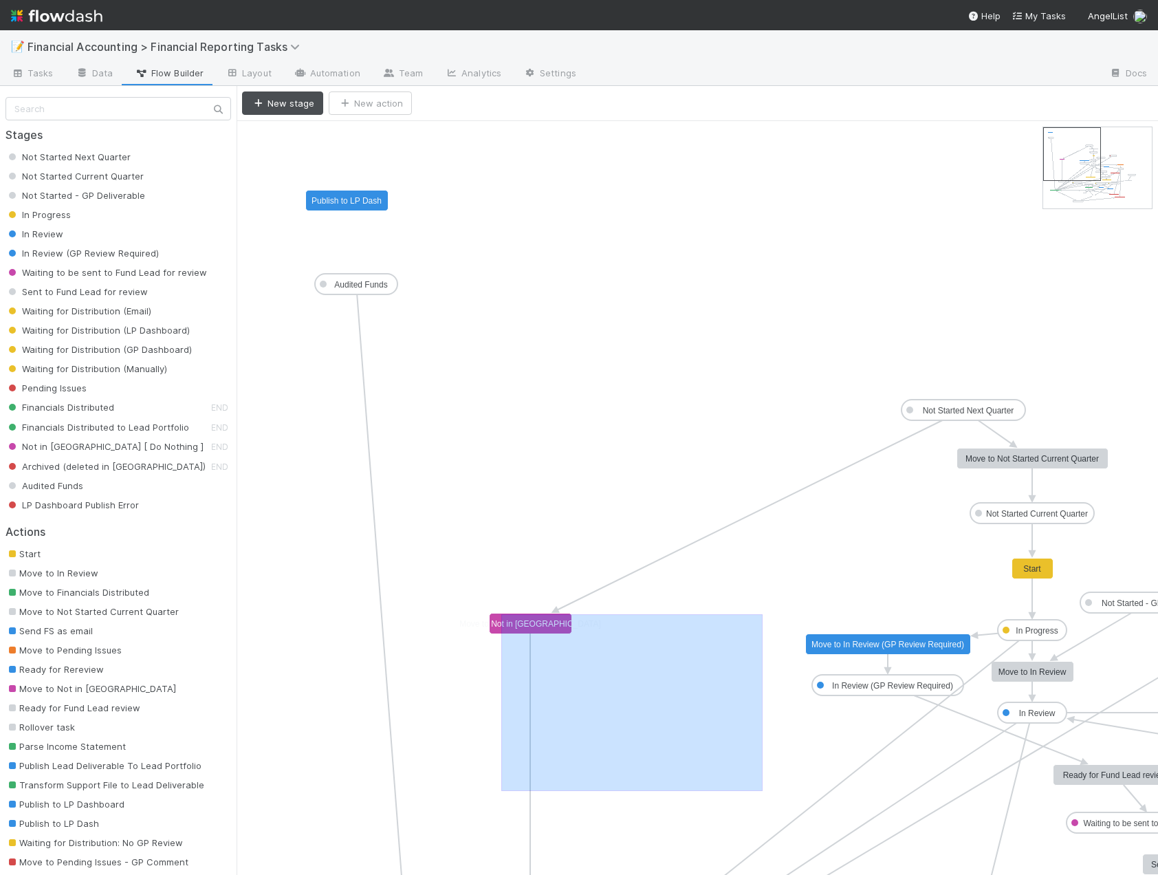
drag, startPoint x: 725, startPoint y: 766, endPoint x: 501, endPoint y: 614, distance: 270.3
click at [501, 614] on div "Not Started Next Quarter Not Started Current Quarter Not Started - GP Deliverab…" at bounding box center [698, 498] width 922 height 754
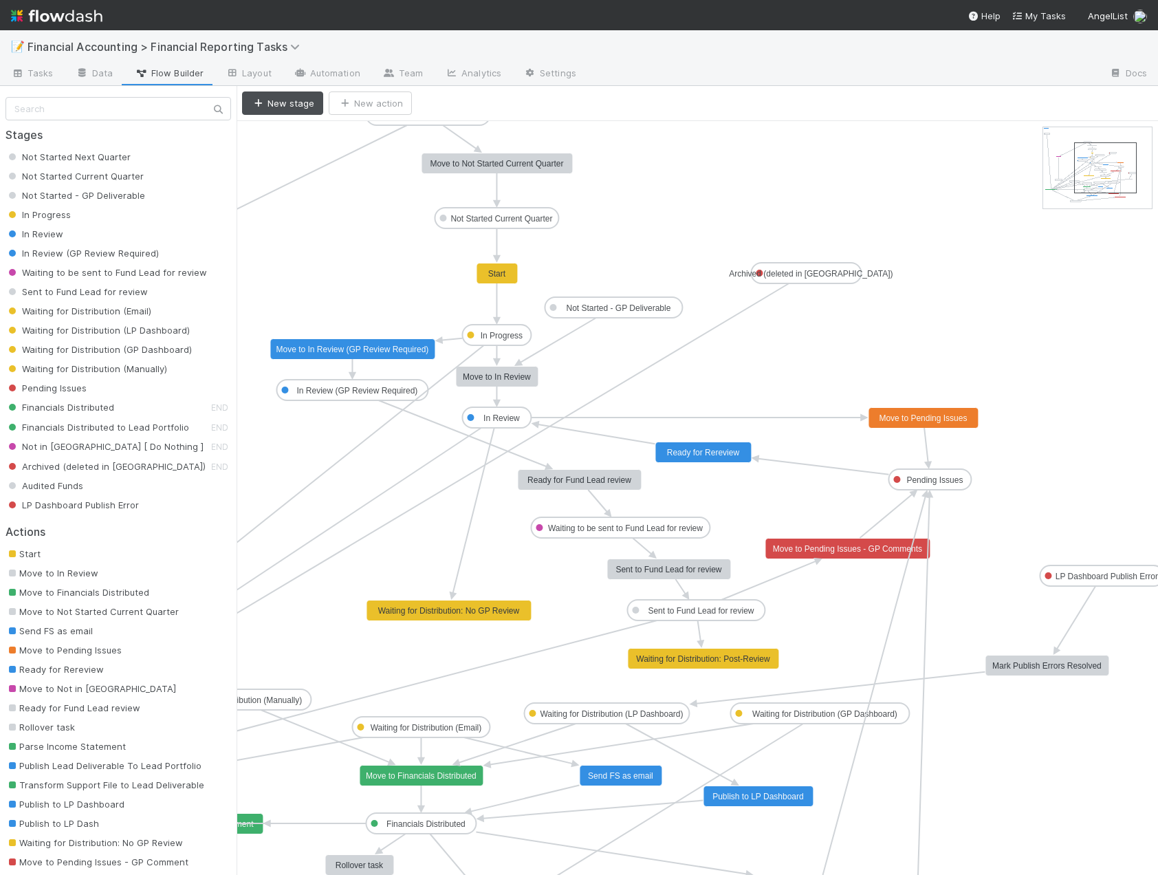
click at [714, 456] on text "Ready for Rereview" at bounding box center [703, 453] width 73 height 10
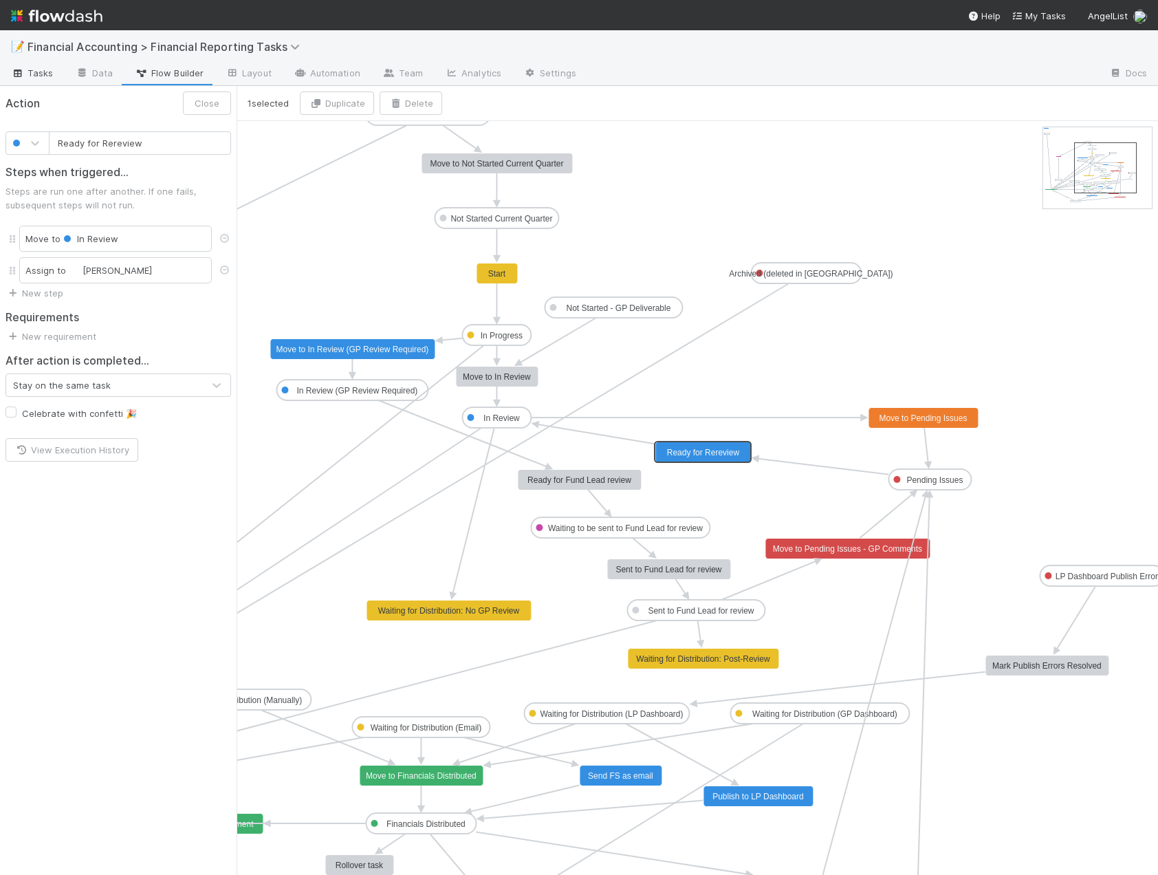
click at [31, 71] on span "Tasks" at bounding box center [32, 73] width 43 height 14
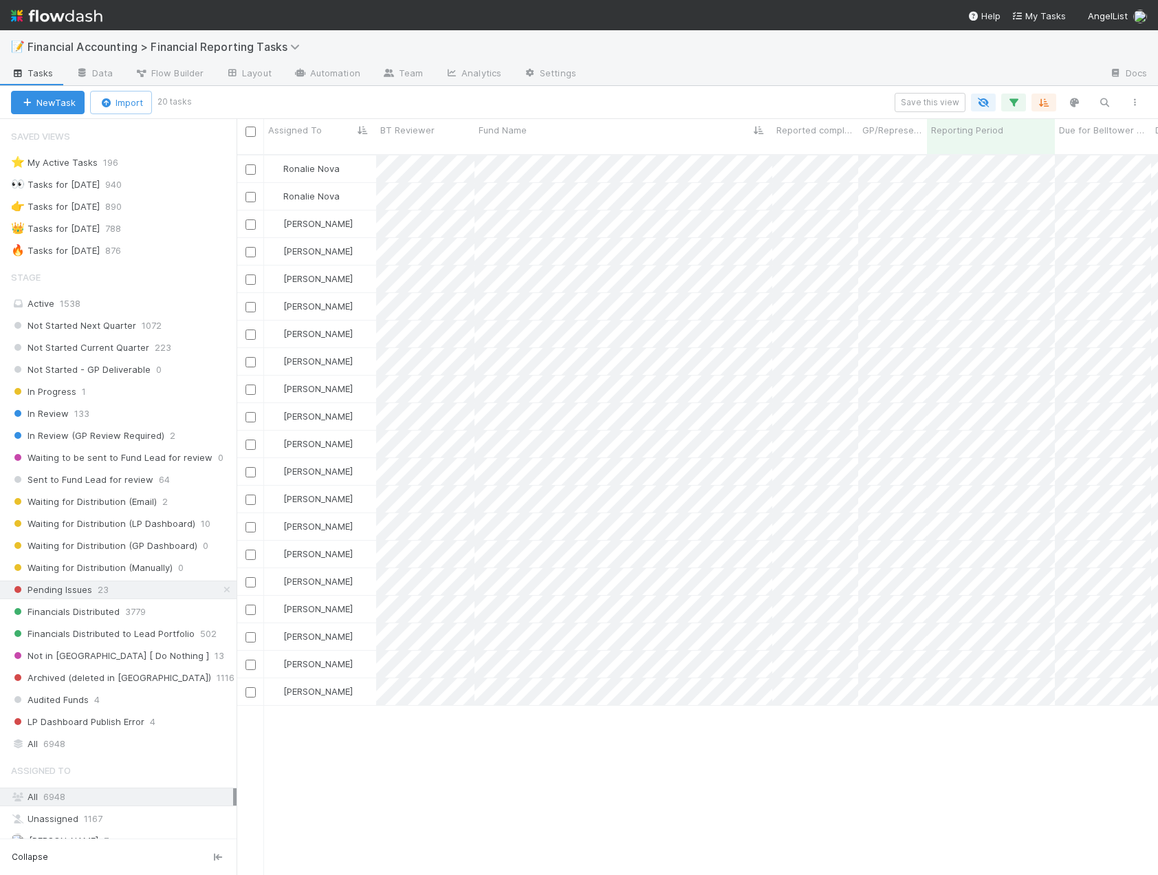
scroll to position [722, 911]
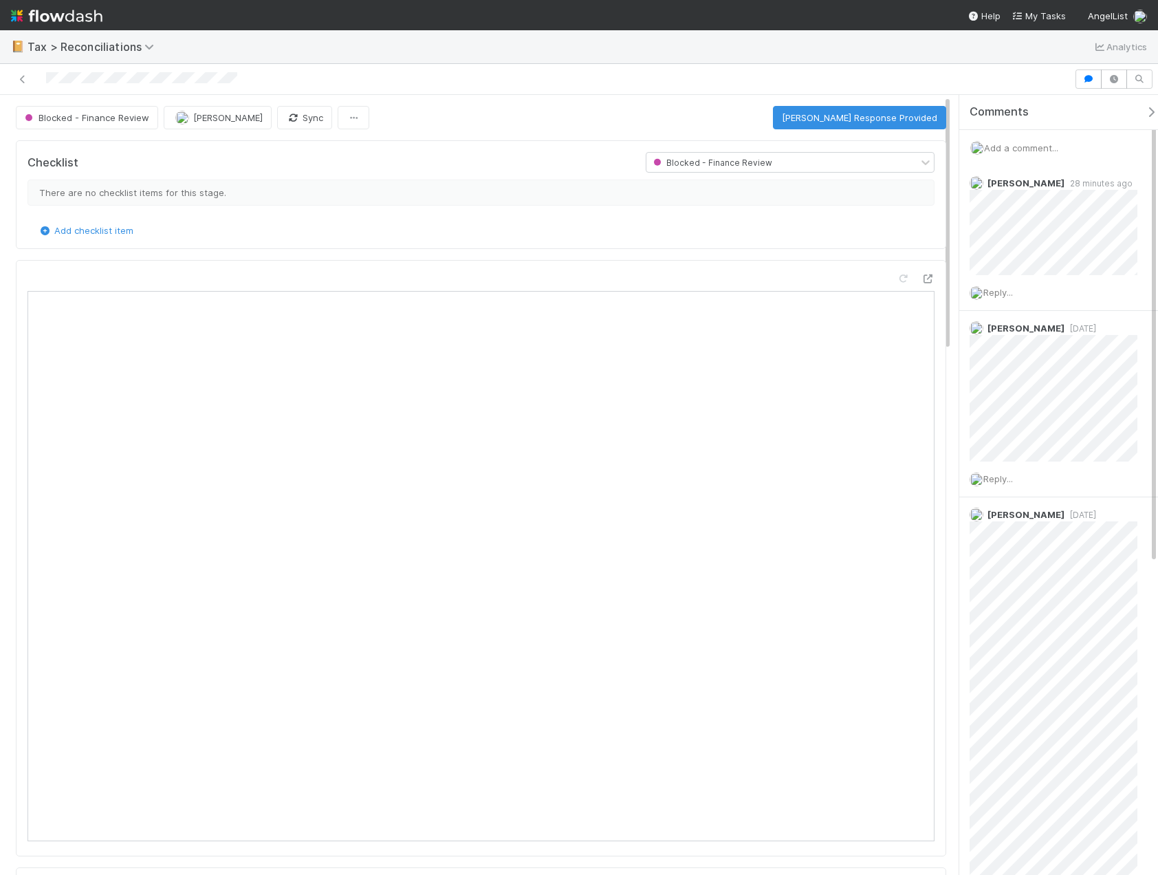
click at [1021, 149] on span "Add a comment..." at bounding box center [1021, 147] width 74 height 11
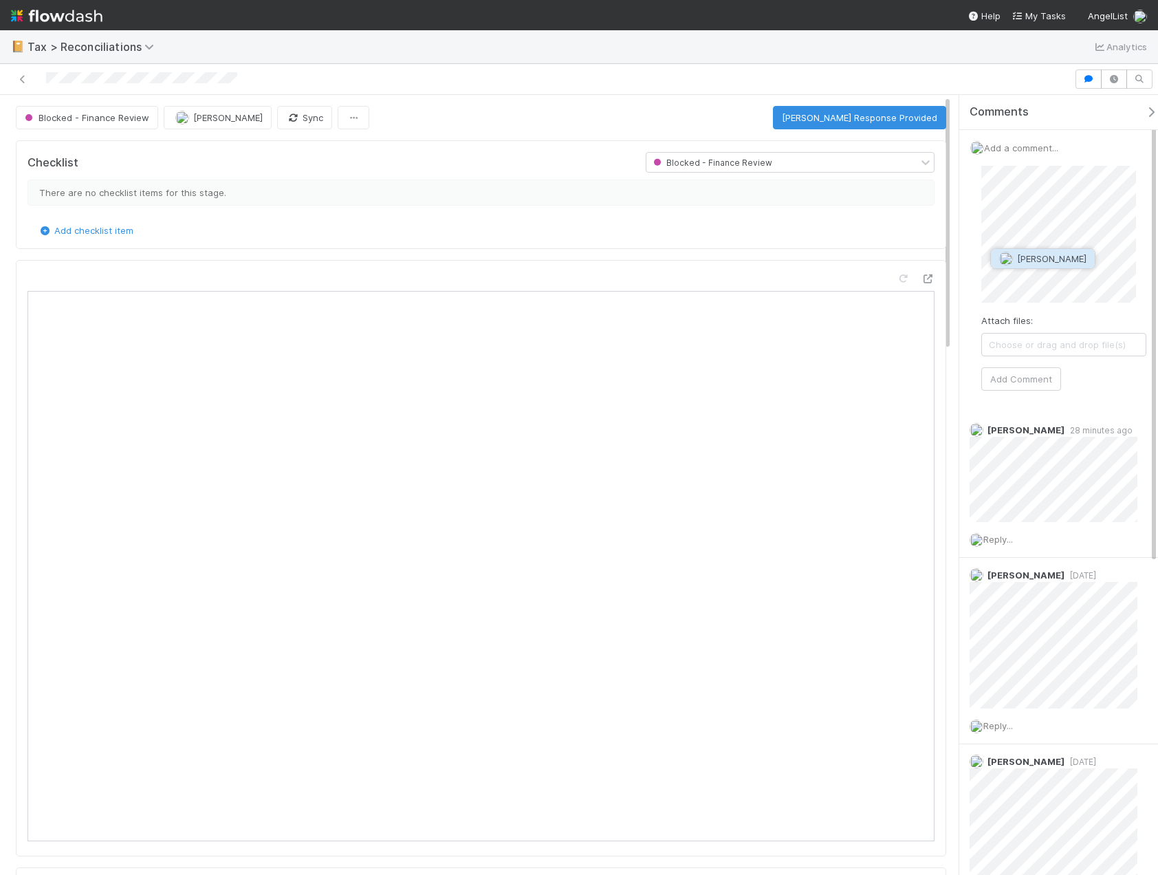
click at [1036, 259] on span "Helen Vo" at bounding box center [1051, 258] width 69 height 11
click at [1048, 389] on button "Add Comment" at bounding box center [1022, 378] width 80 height 23
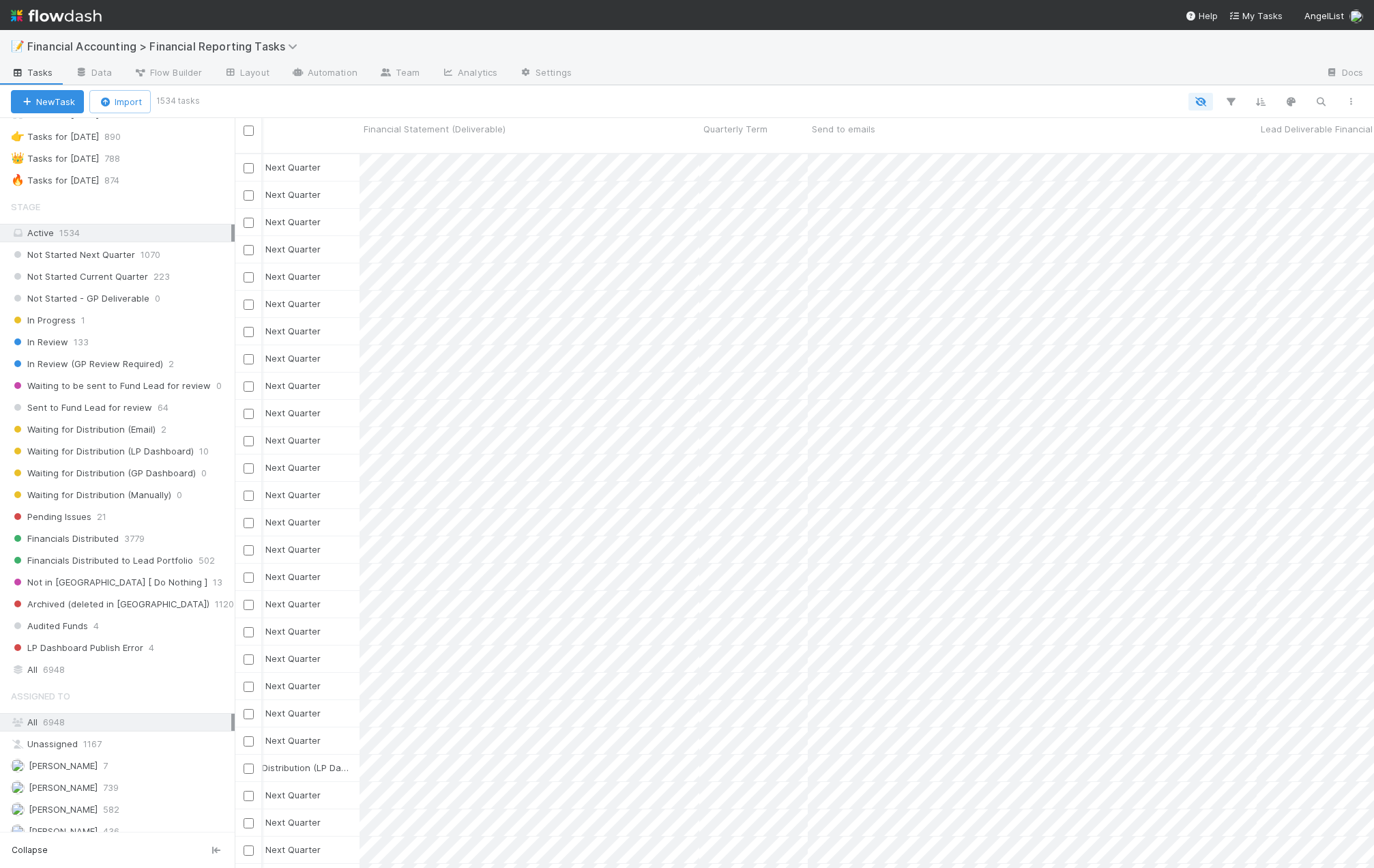
scroll to position [0, 1351]
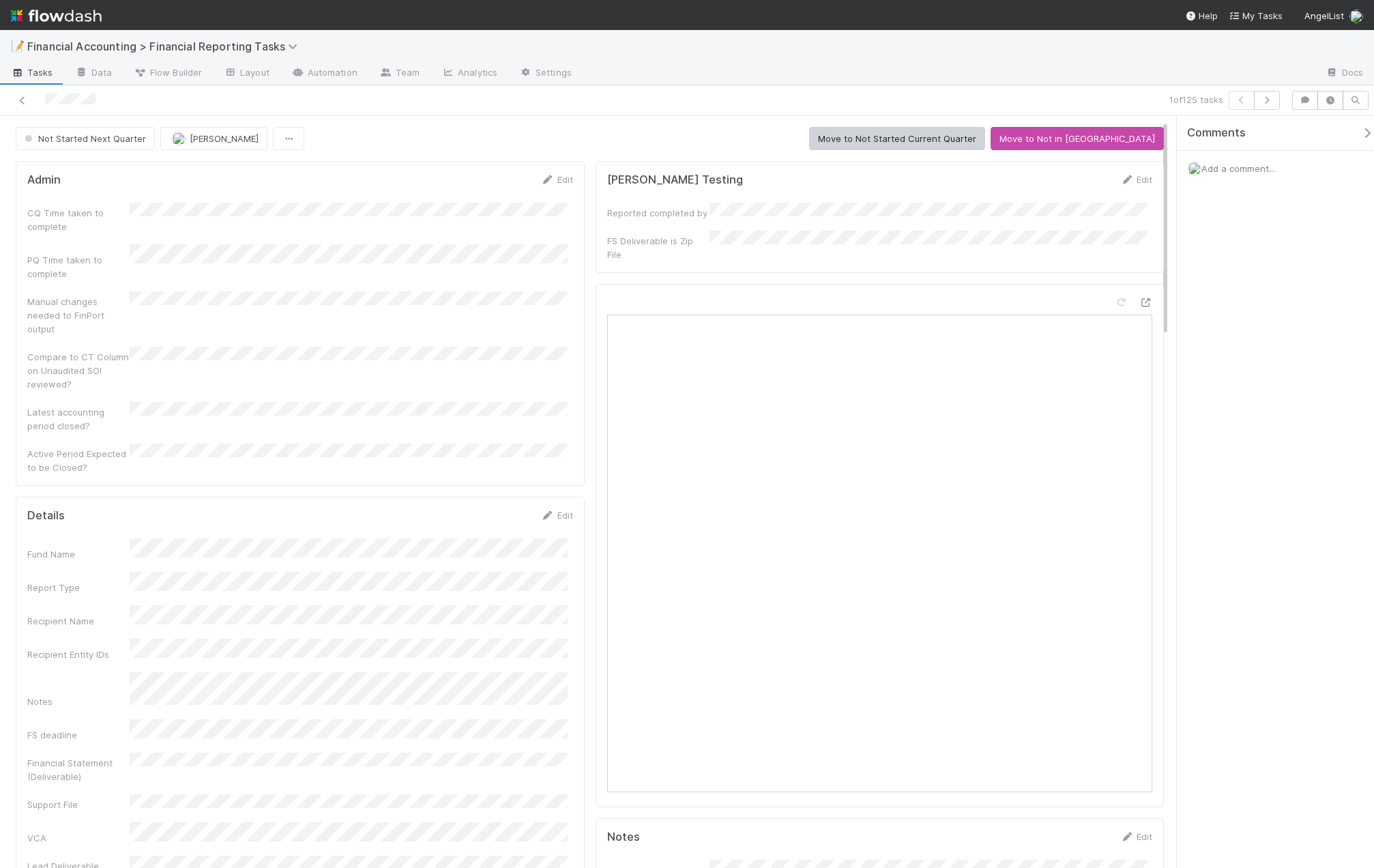
scroll to position [204, 0]
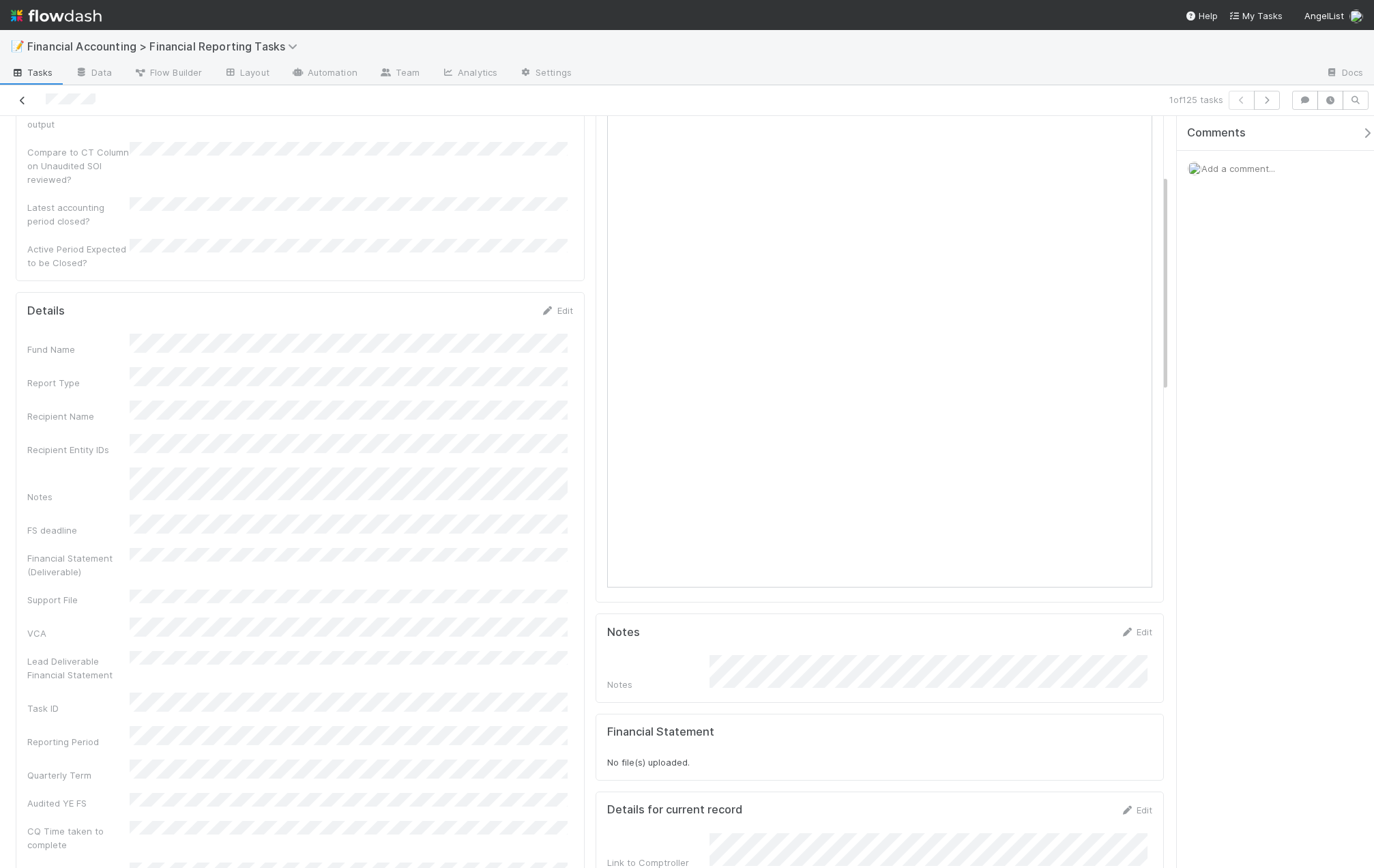
click at [24, 101] on icon at bounding box center [23, 100] width 14 height 9
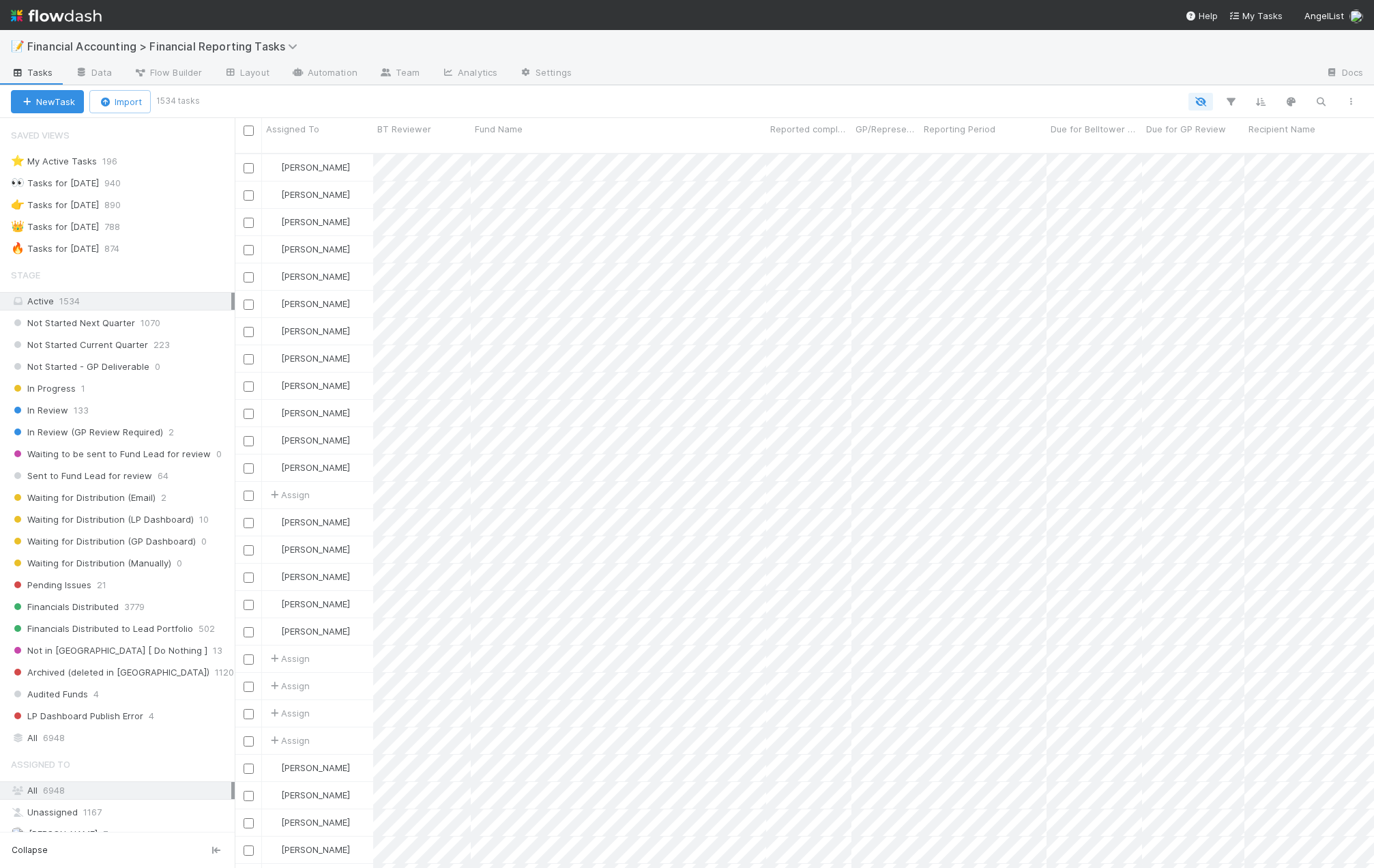
scroll to position [716, 1129]
click at [39, 411] on span "In Review" at bounding box center [40, 410] width 58 height 17
click at [338, 132] on div "Assigned To" at bounding box center [317, 129] width 104 height 14
click at [332, 157] on div "Sort A → Z" at bounding box center [344, 155] width 156 height 21
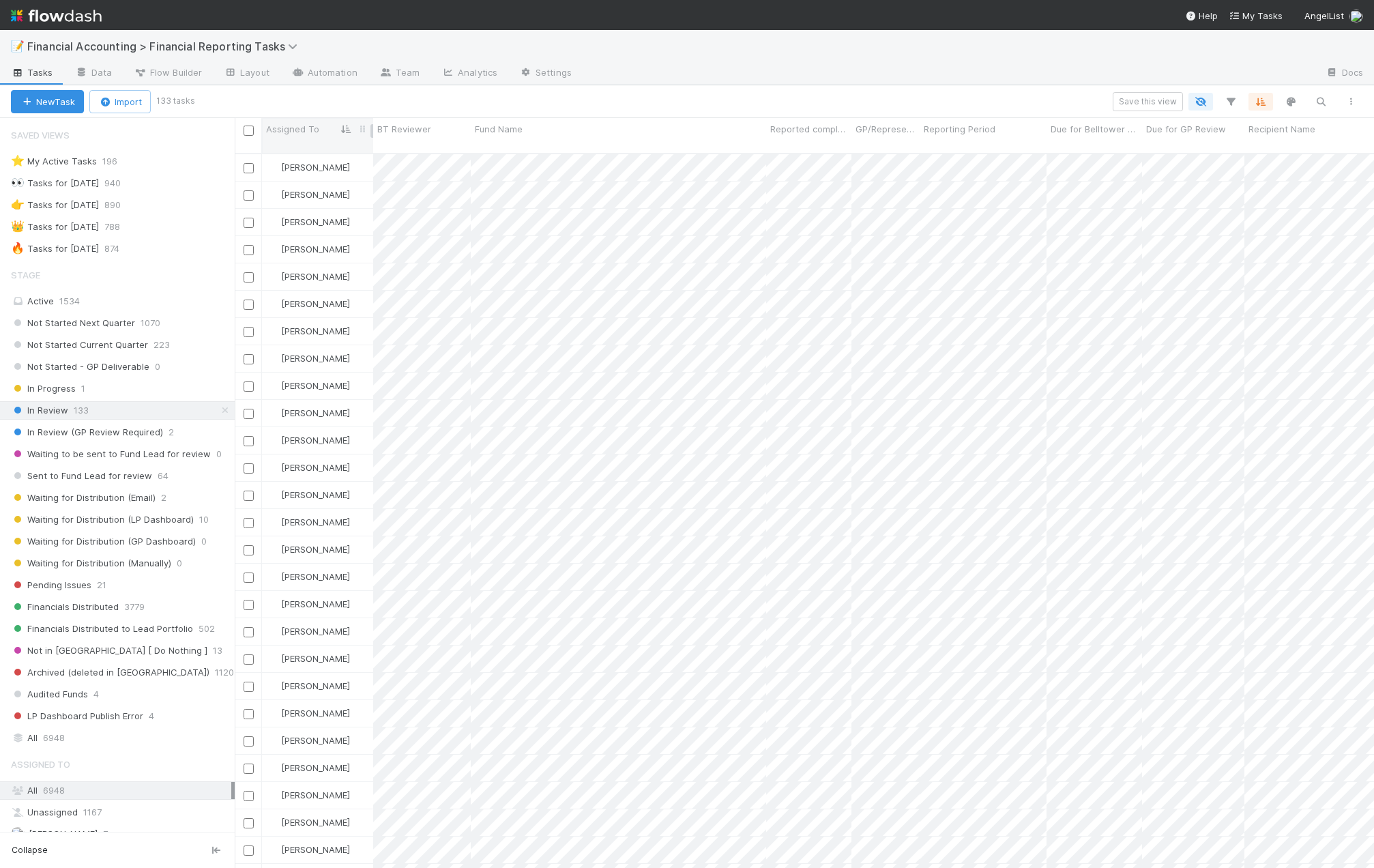
click at [332, 132] on div "Assigned To" at bounding box center [317, 129] width 104 height 14
click at [320, 181] on div "Sort Z → A" at bounding box center [344, 175] width 156 height 21
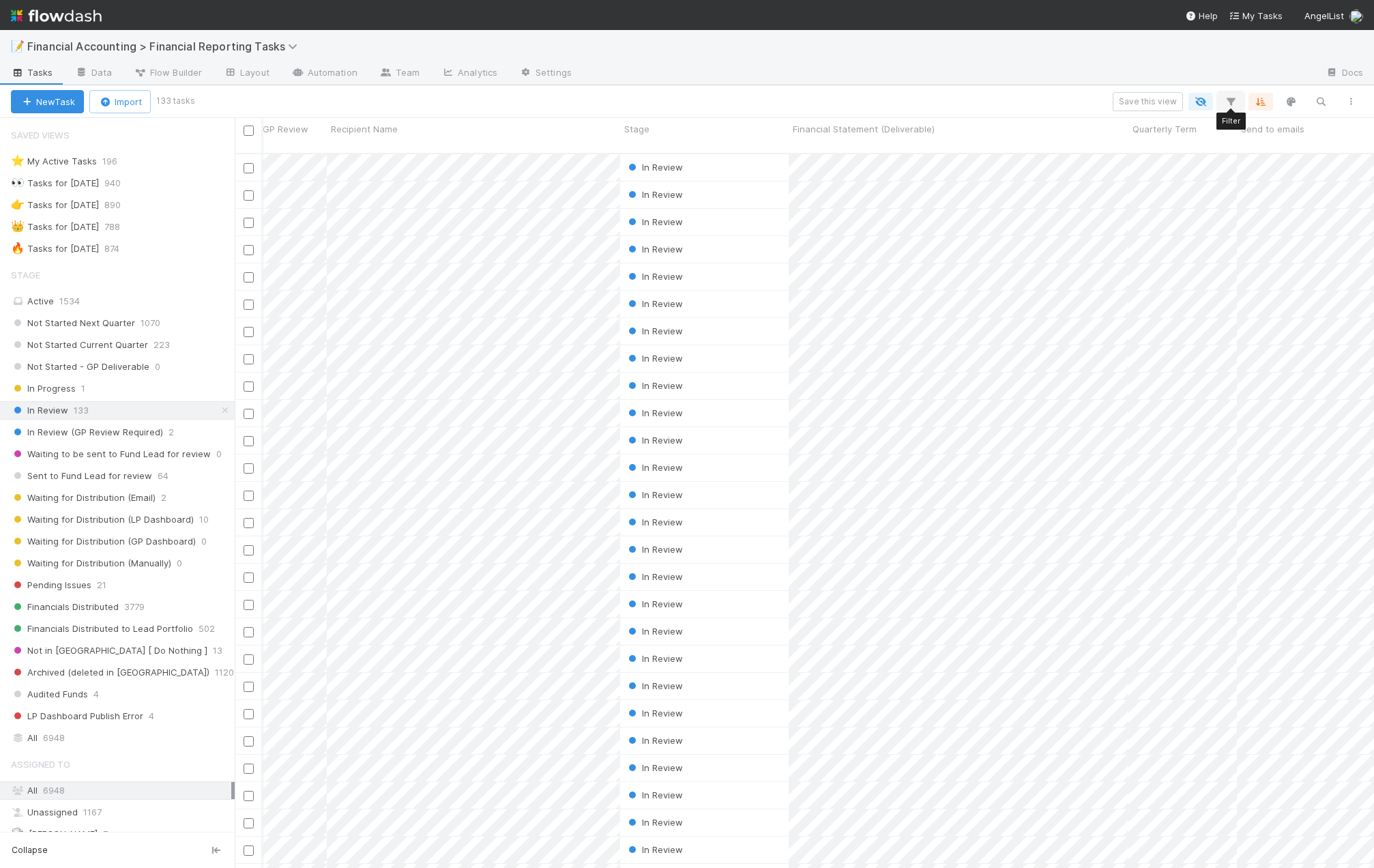
click at [1149, 104] on icon "button" at bounding box center [1231, 101] width 14 height 12
click at [1105, 150] on button "Add Filter" at bounding box center [1021, 143] width 410 height 20
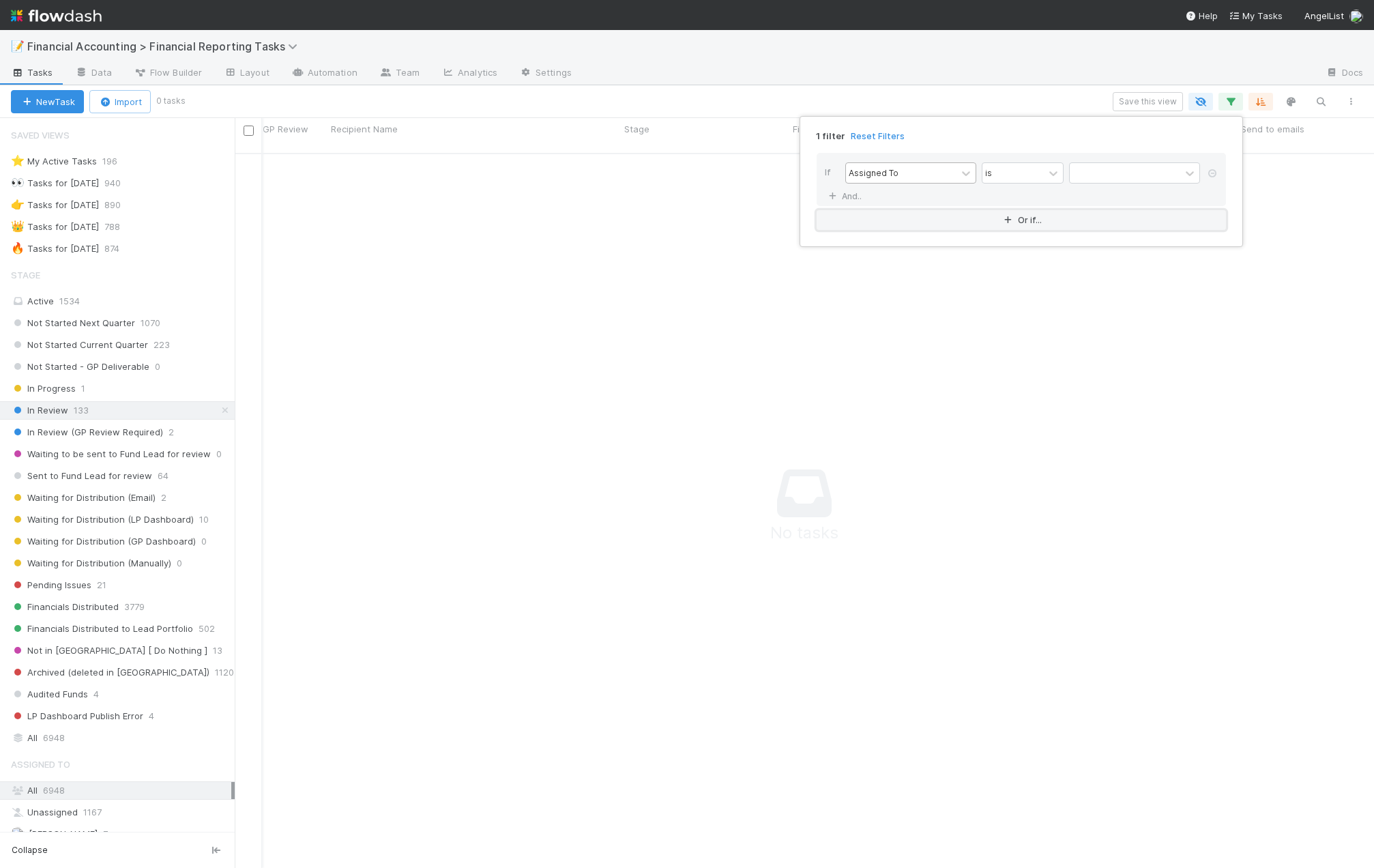
scroll to position [705, 1129]
click at [895, 172] on div "Assigned To" at bounding box center [874, 173] width 50 height 12
click at [913, 370] on div "Quarterly Term" at bounding box center [911, 367] width 131 height 23
click at [1103, 164] on input "text" at bounding box center [1135, 173] width 131 height 21
type input "45"
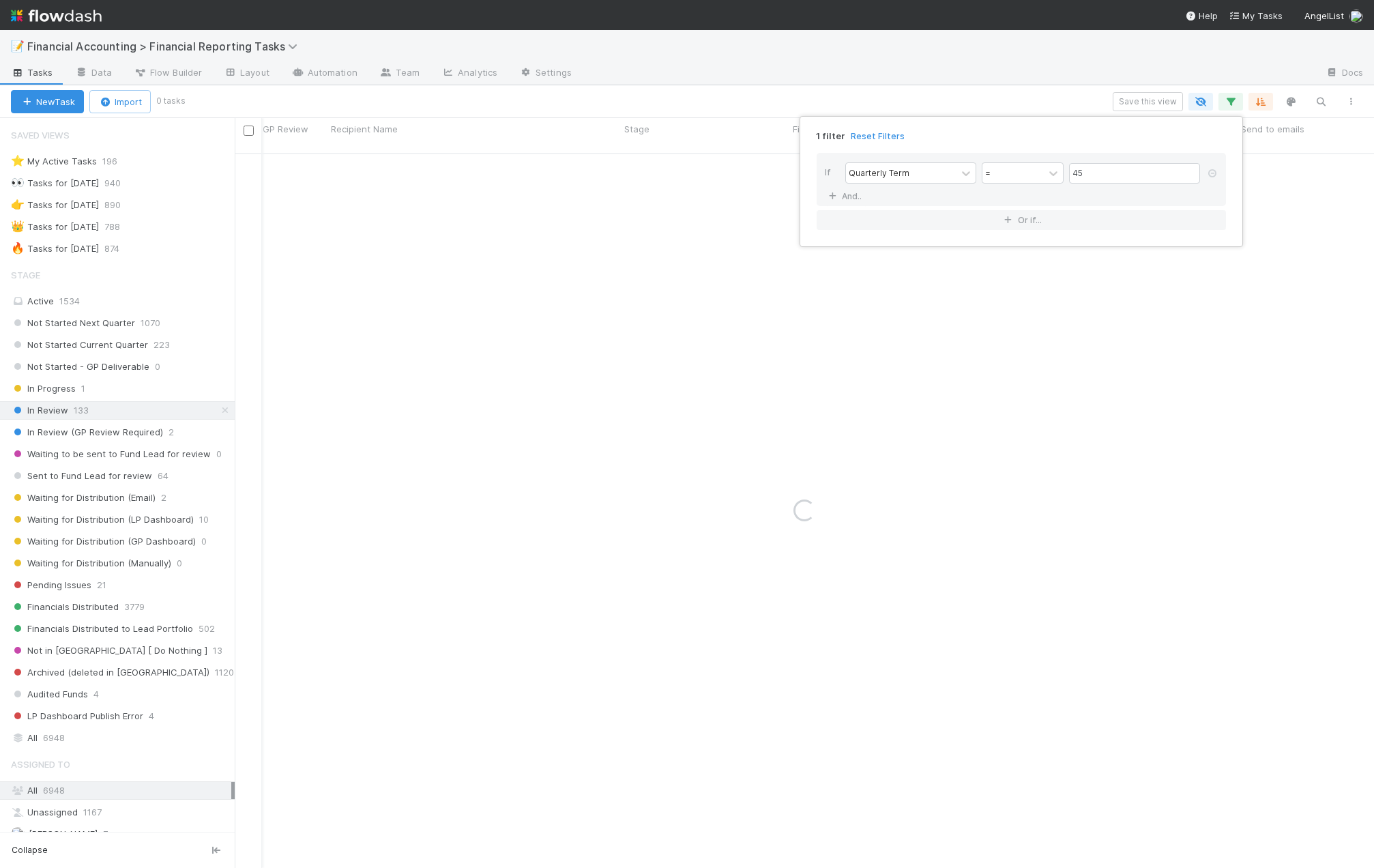
click at [1044, 97] on div "1 filter Reset Filters If Quarterly Term = 45 And.. Or if..." at bounding box center [687, 434] width 1374 height 868
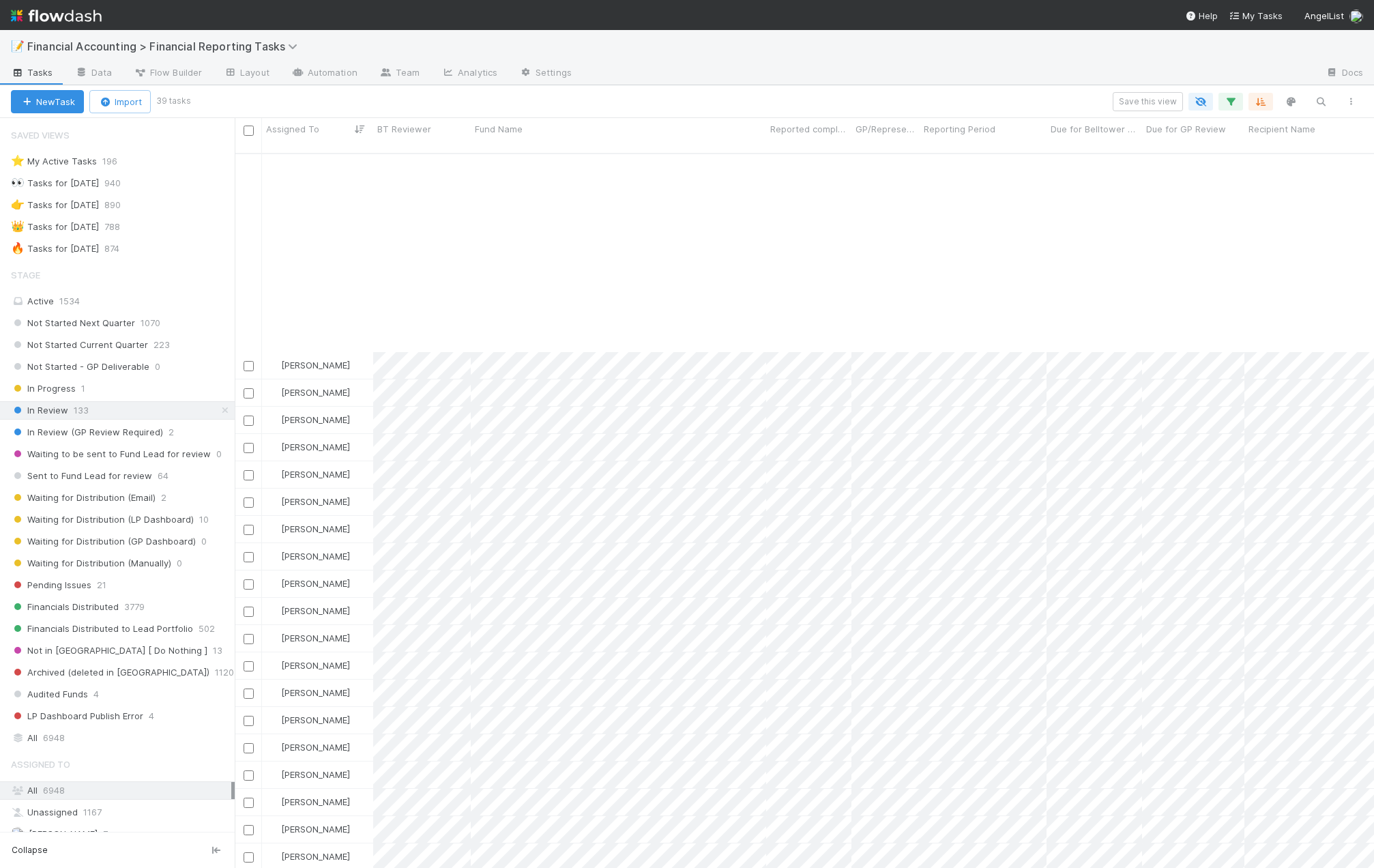
scroll to position [349, 0]
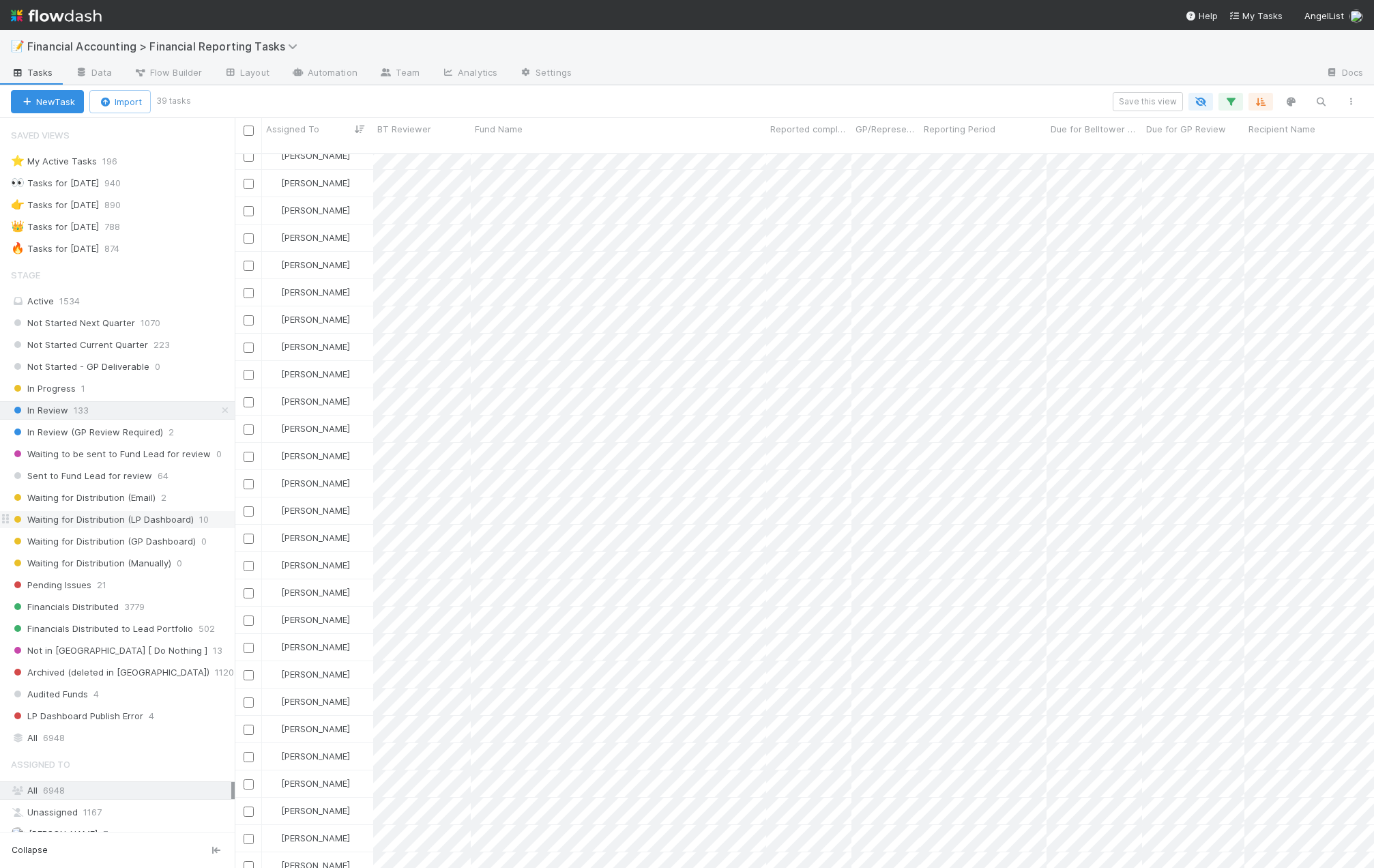
click at [117, 524] on span "Waiting for Distribution (LP Dashboard)" at bounding box center [102, 519] width 183 height 17
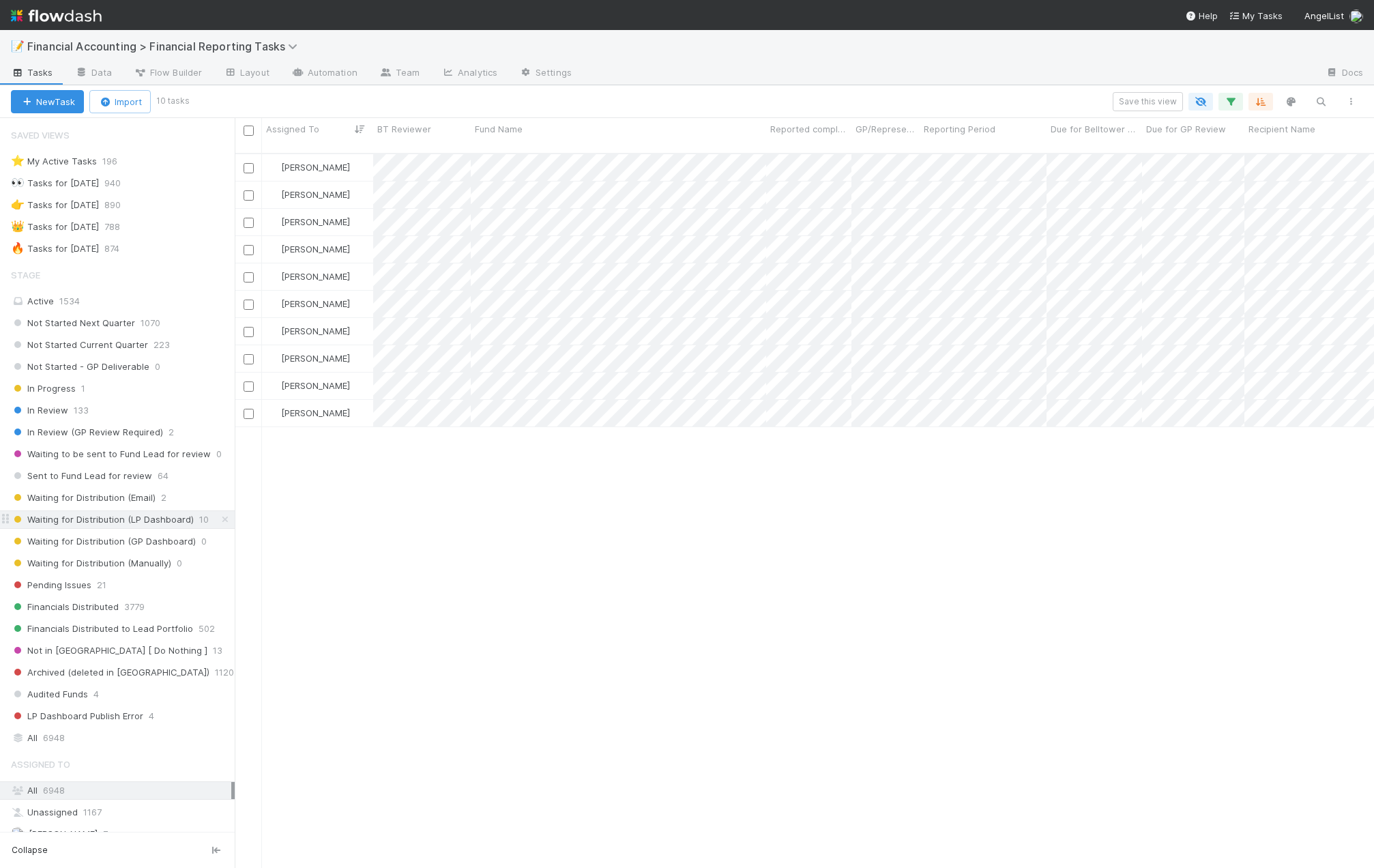
scroll to position [716, 1129]
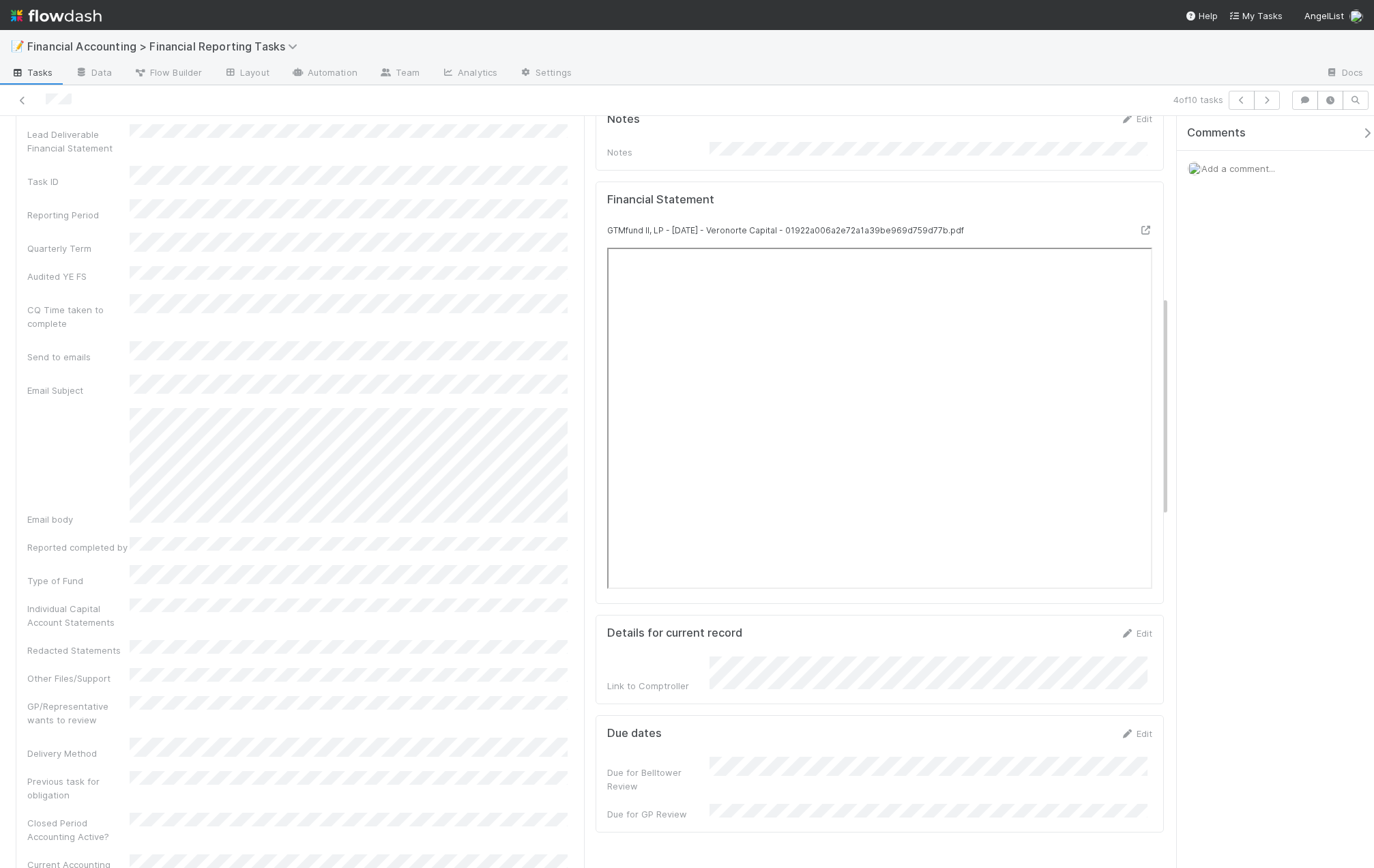
scroll to position [614, 0]
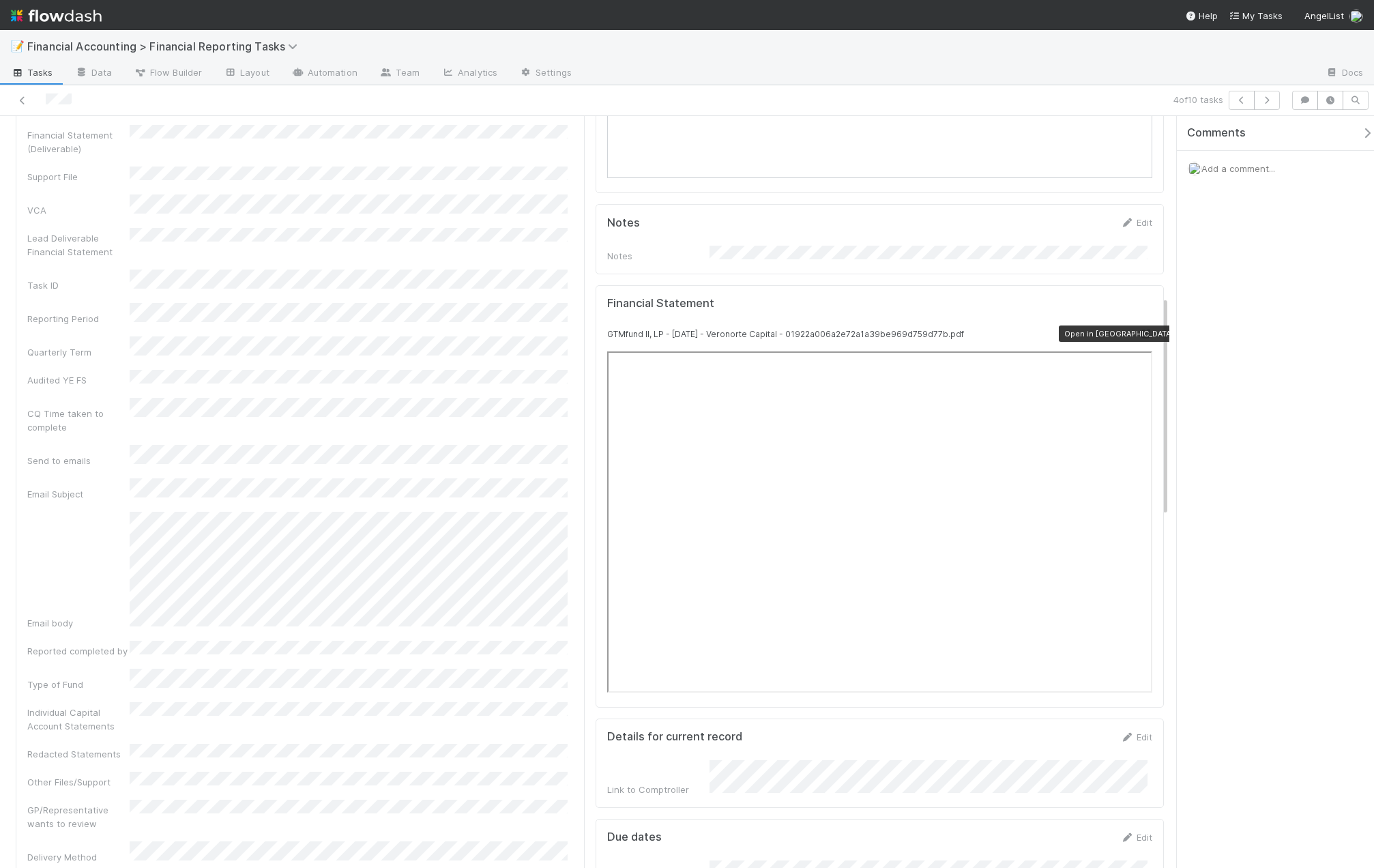
click at [1139, 329] on icon at bounding box center [1146, 333] width 14 height 9
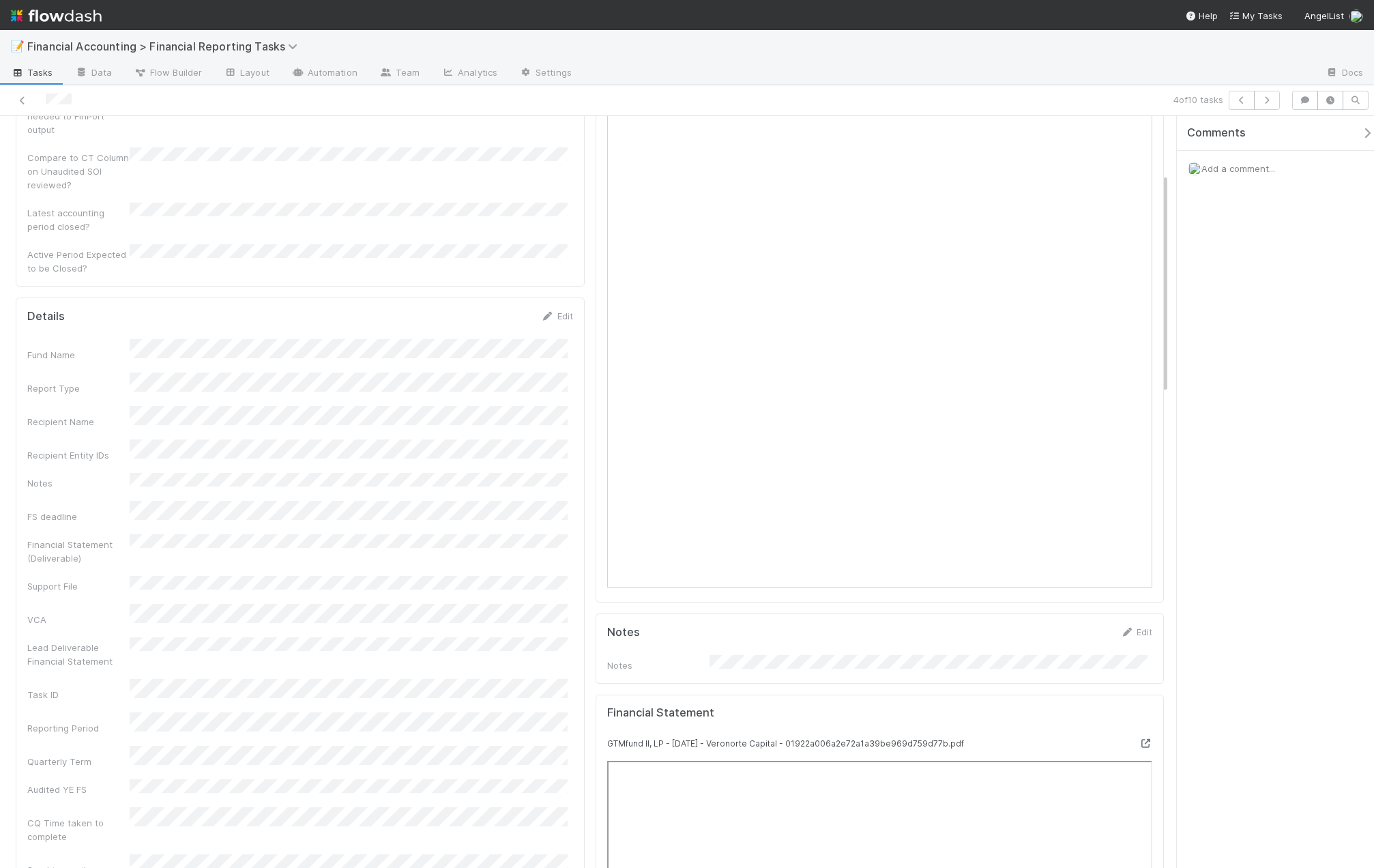
scroll to position [0, 0]
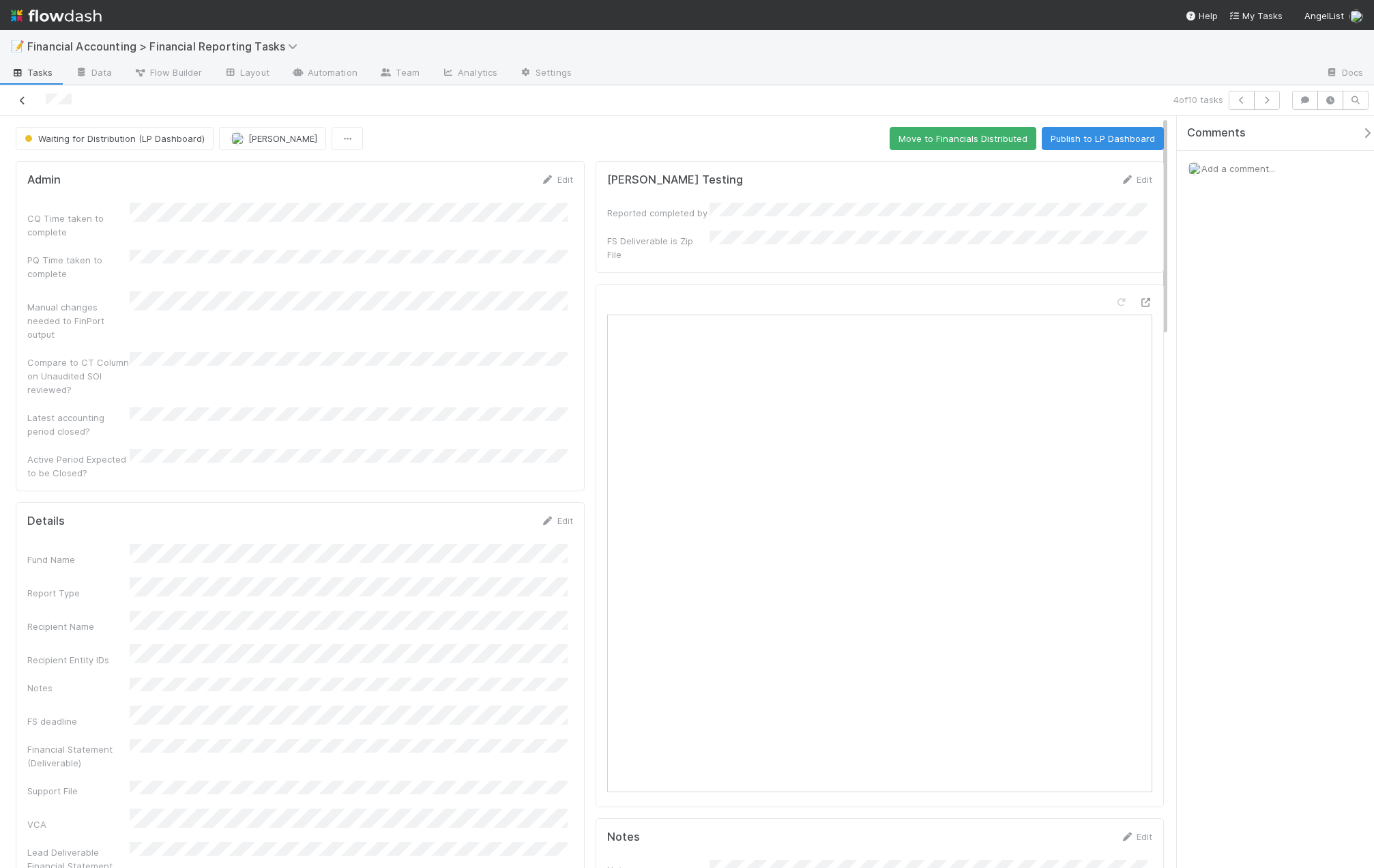
click at [21, 97] on icon at bounding box center [23, 100] width 14 height 9
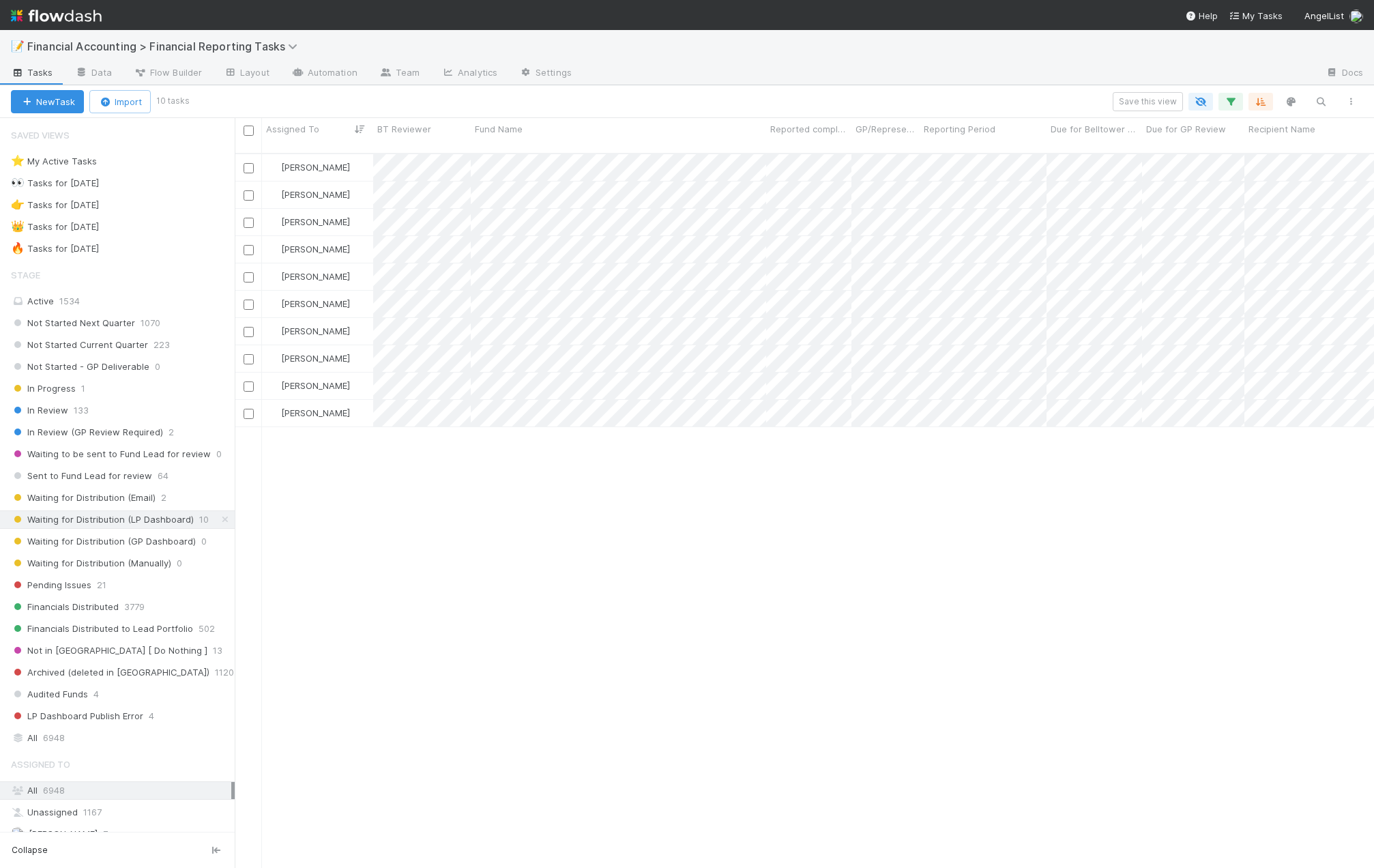
scroll to position [716, 1129]
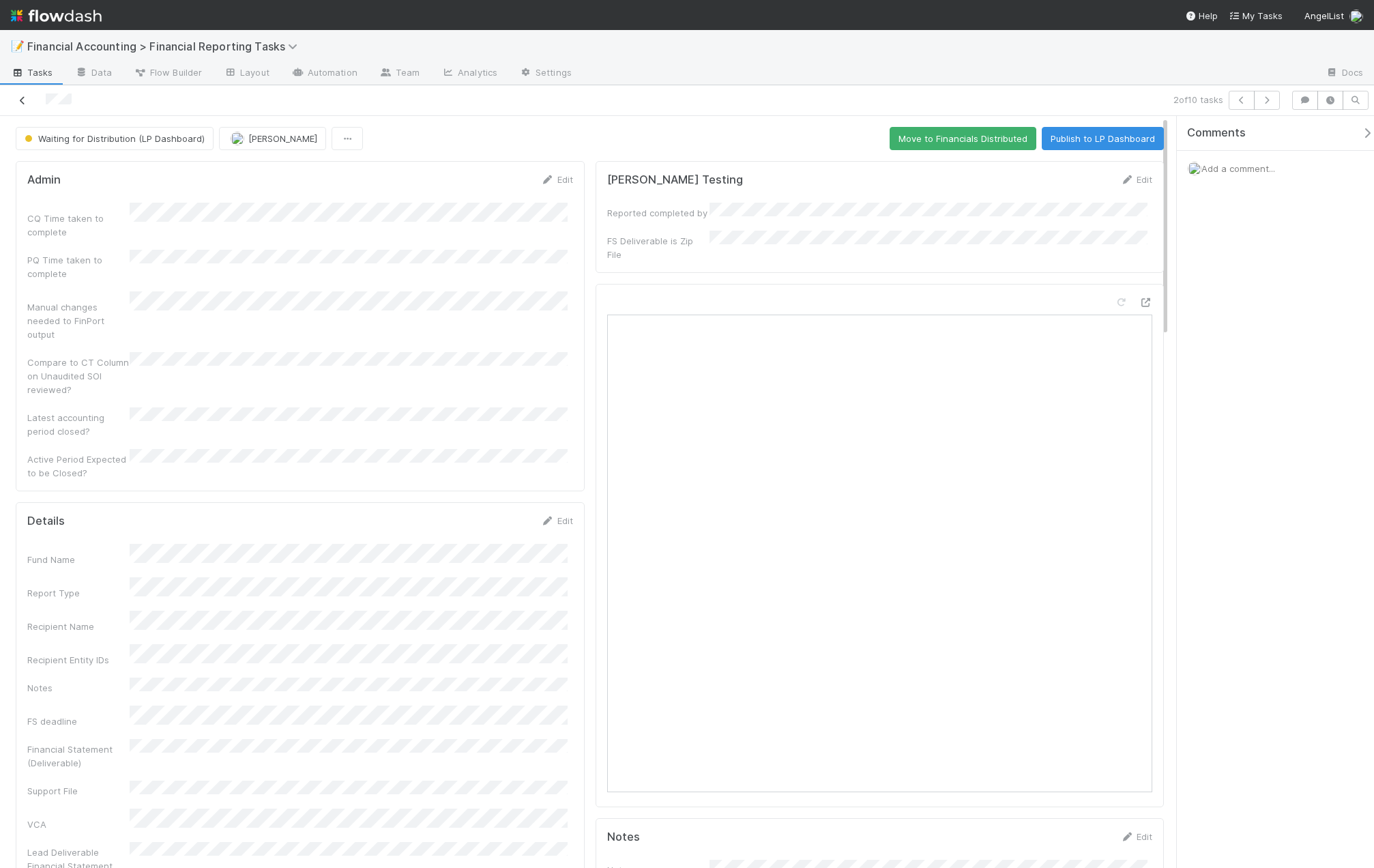
click at [21, 102] on icon at bounding box center [23, 100] width 14 height 9
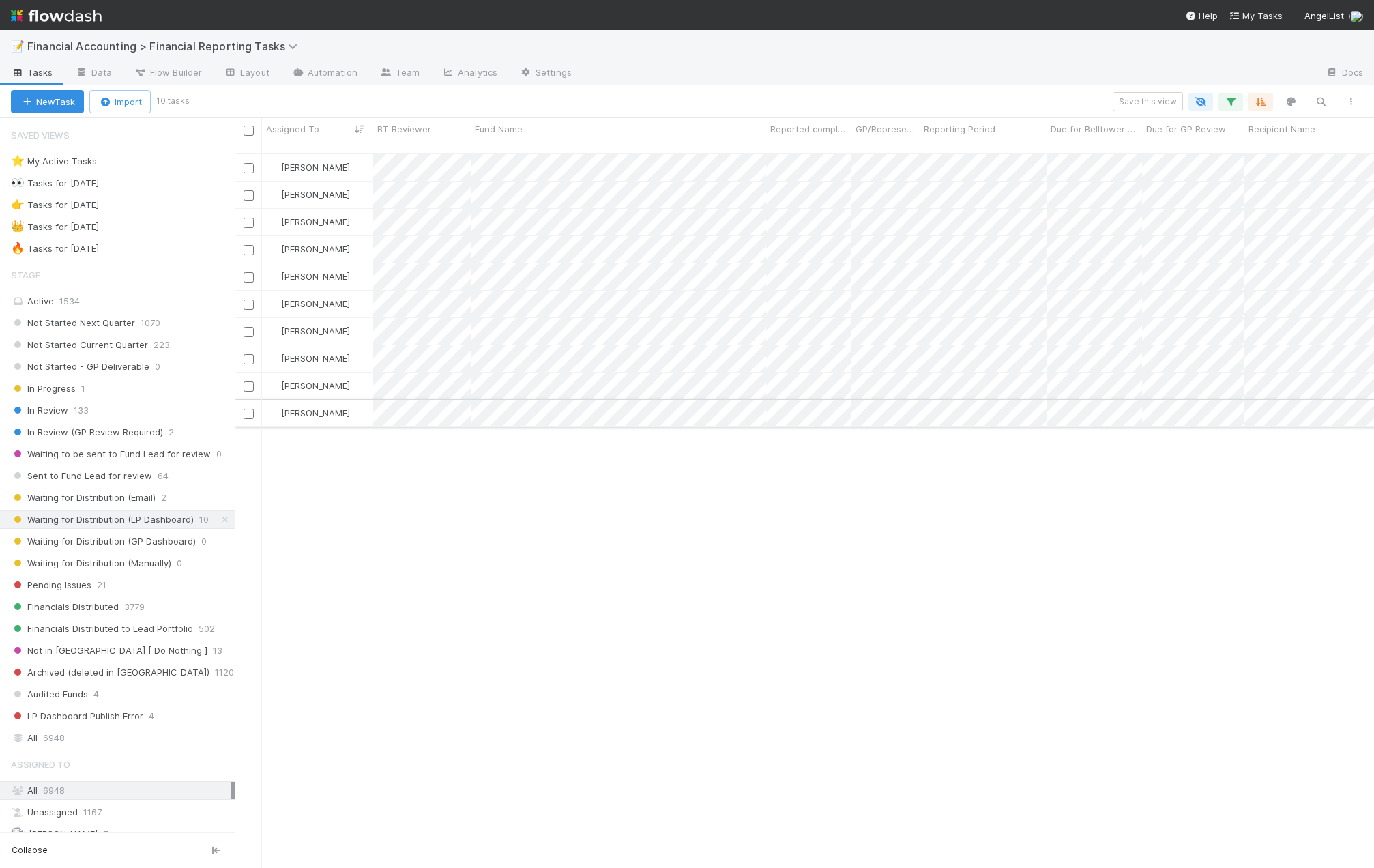
scroll to position [716, 1129]
click at [446, 480] on div "Zach Byers Waiting for Distribution (LP Dashboard) 7/2/25, 5:17:43 PM 8/14/25, …" at bounding box center [805, 516] width 1140 height 725
click at [104, 412] on div "In Review 133" at bounding box center [123, 410] width 224 height 17
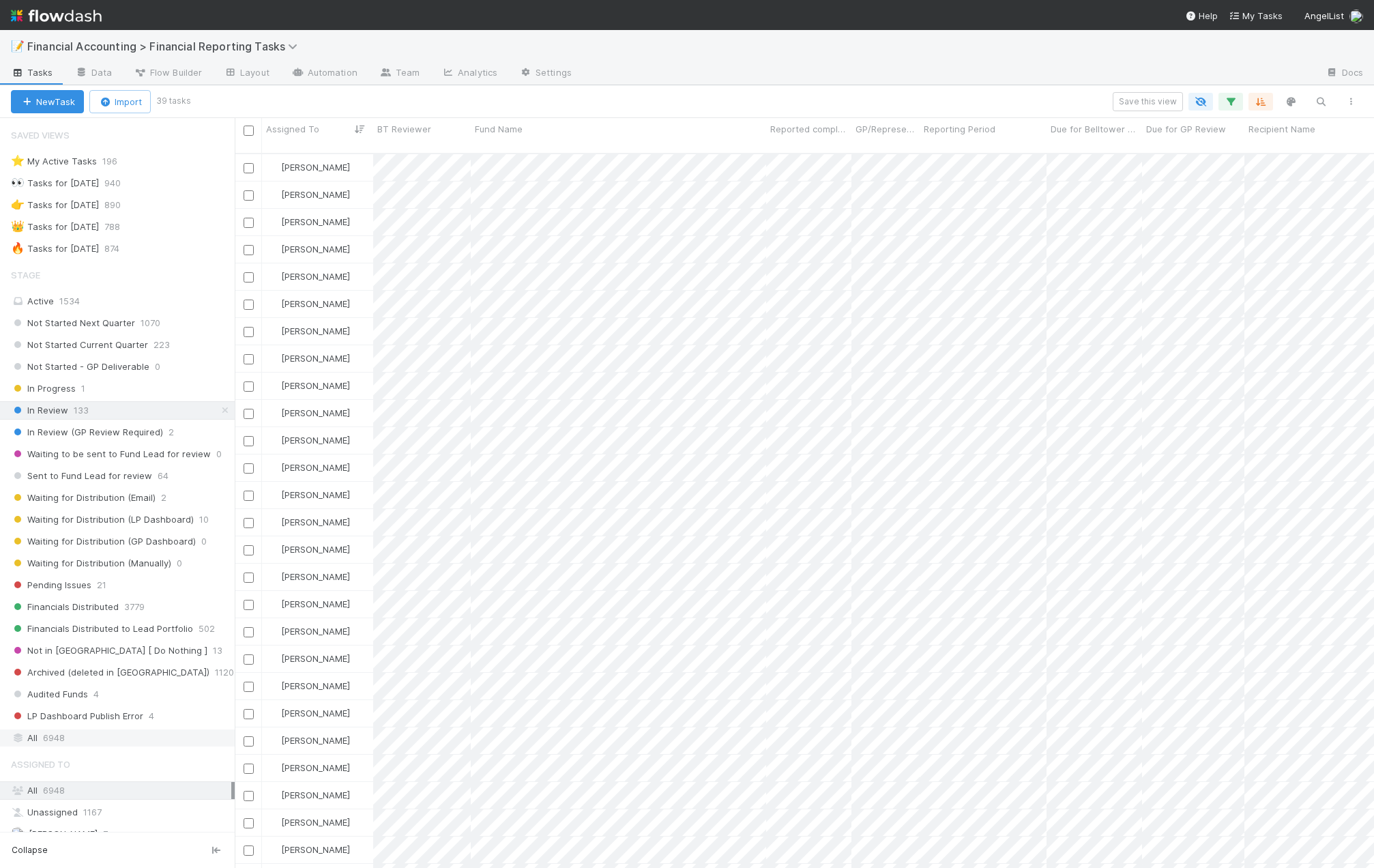
click at [54, 739] on span "6948" at bounding box center [54, 737] width 22 height 17
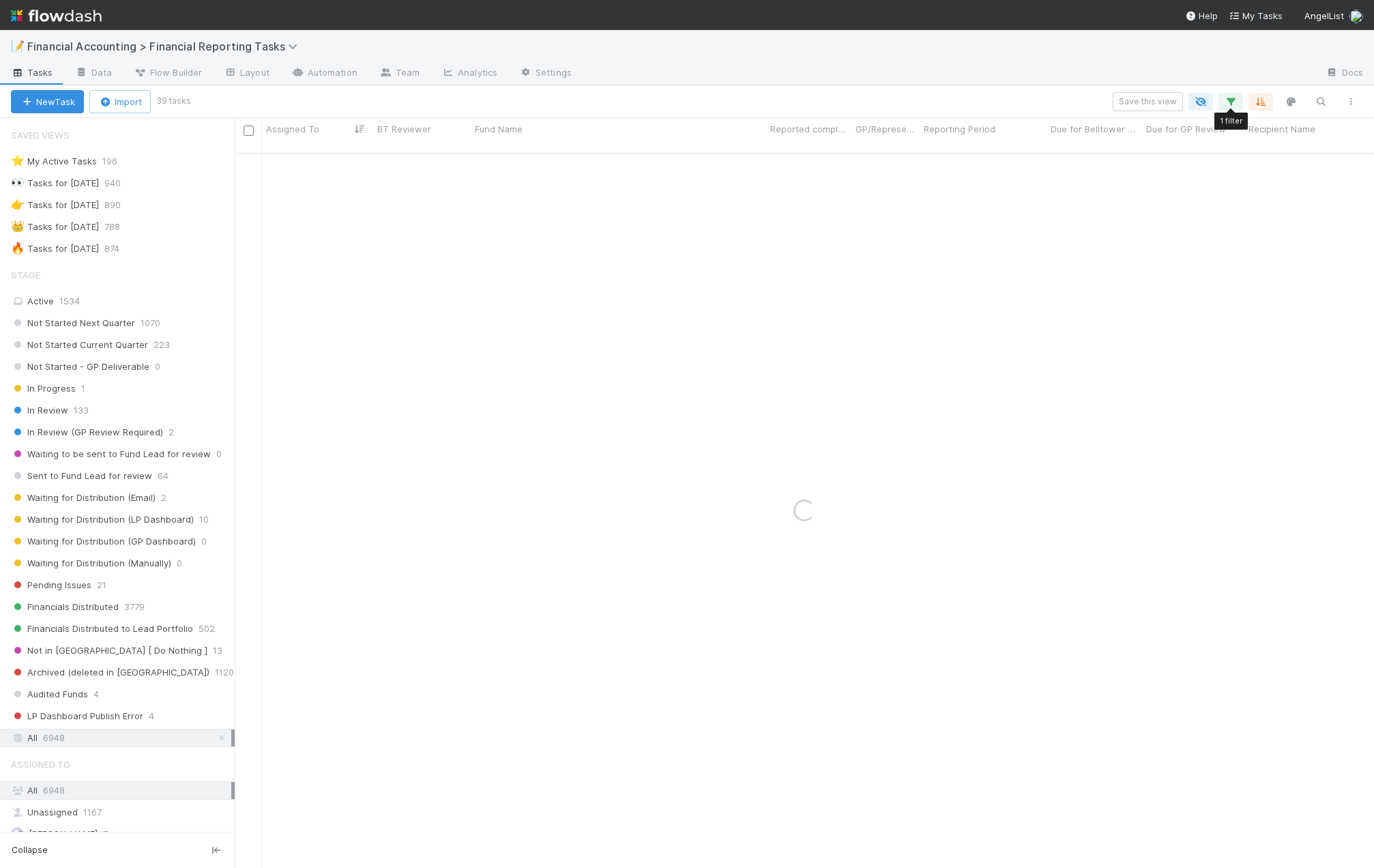
click at [1149, 90] on div "New Task Import 39 tasks 1 filter Save this view 1 filter 1 filter 1 filter 1 f…" at bounding box center [687, 101] width 1374 height 33
click at [1149, 97] on icon "button" at bounding box center [1231, 101] width 14 height 12
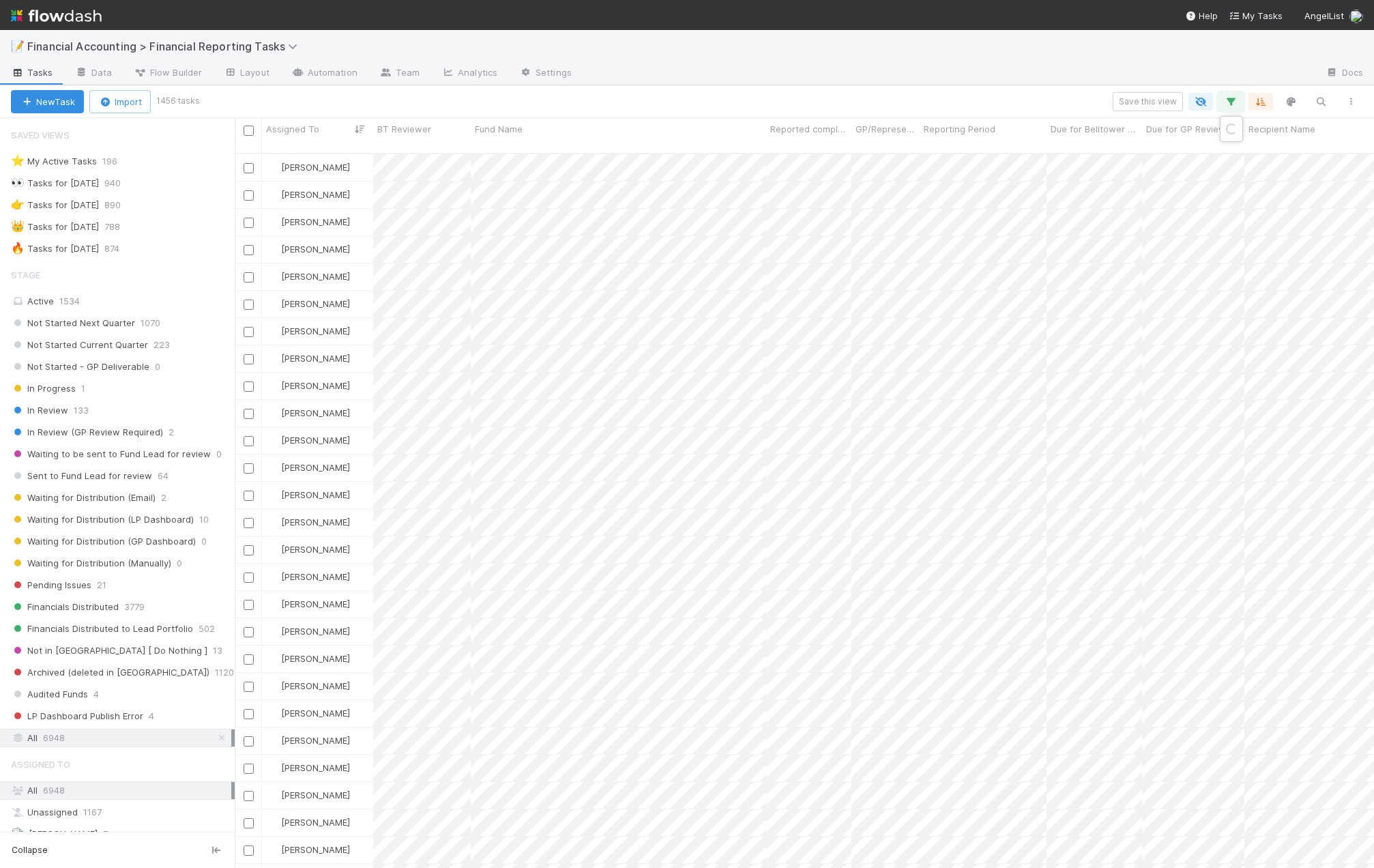
scroll to position [716, 1129]
click at [1149, 97] on div "Loading..." at bounding box center [687, 434] width 1374 height 868
click at [1149, 101] on icon "button" at bounding box center [1231, 101] width 14 height 12
click at [843, 200] on link "And.." at bounding box center [846, 196] width 43 height 20
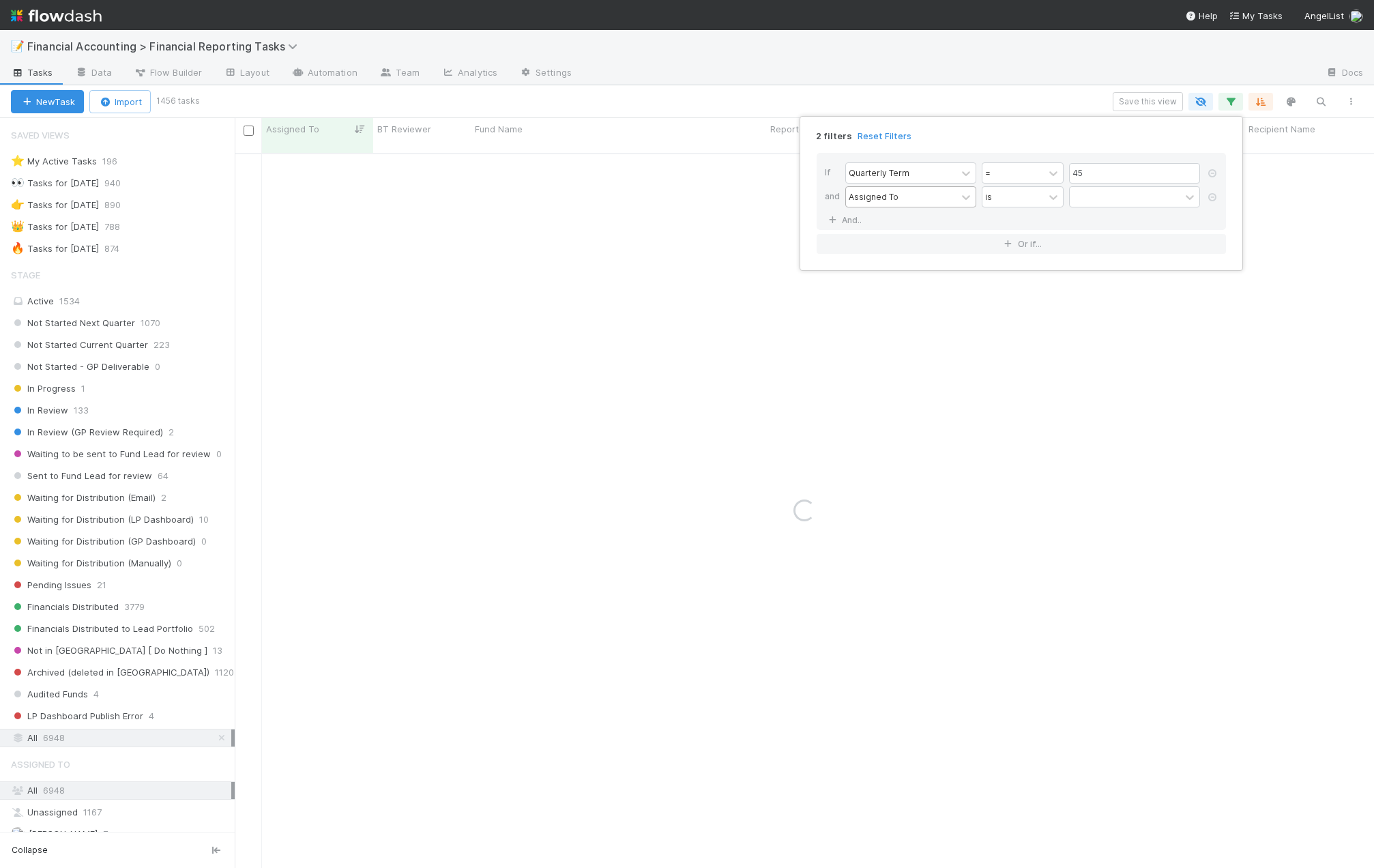
click at [879, 203] on div "Assigned To" at bounding box center [901, 196] width 110 height 20
click at [904, 370] on div "Reporting Period" at bounding box center [911, 368] width 131 height 23
click at [1108, 182] on input "45" at bounding box center [1135, 173] width 131 height 21
click at [1108, 193] on input "text" at bounding box center [1135, 196] width 131 height 21
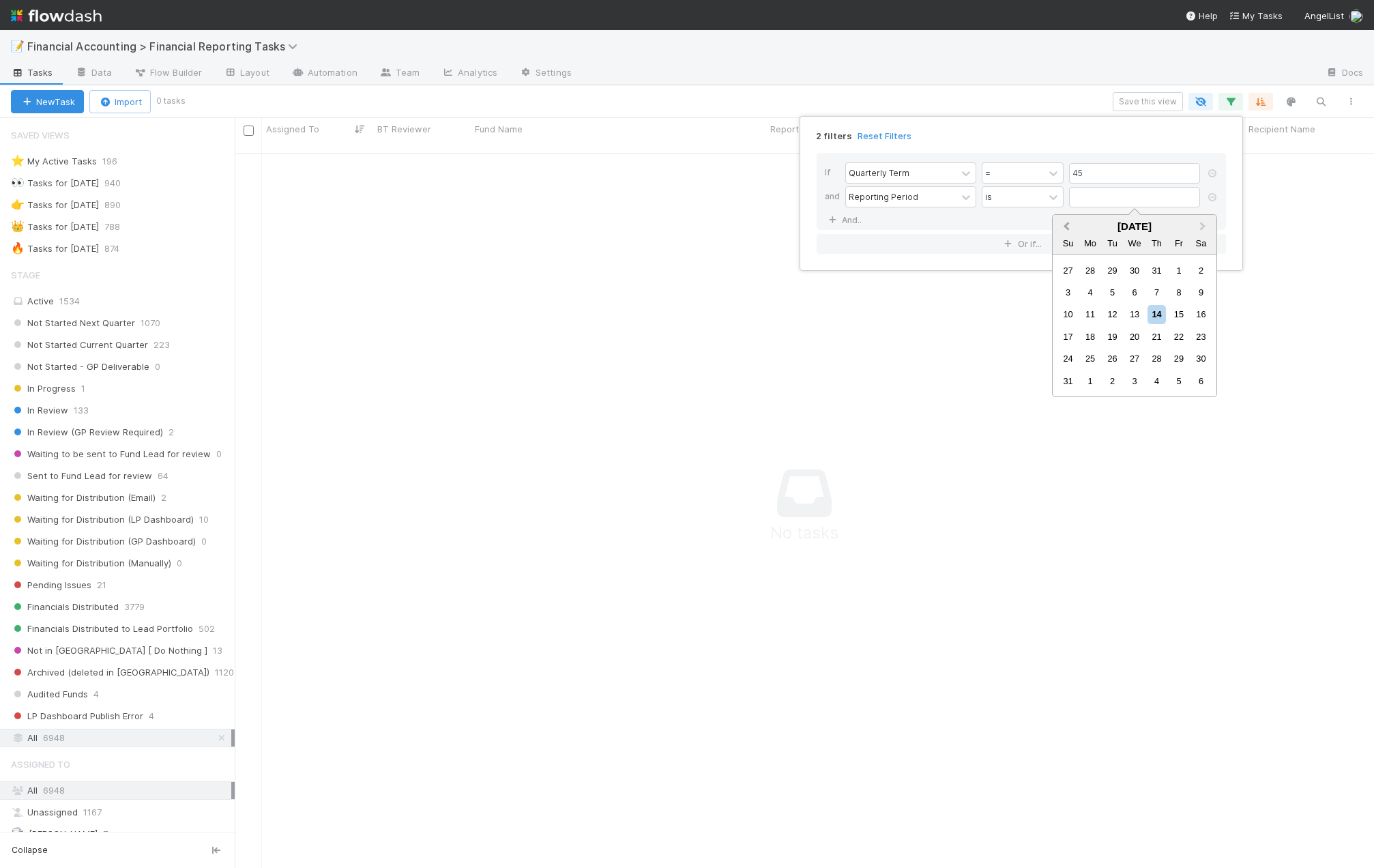
click at [1066, 227] on span "Previous Month" at bounding box center [1066, 227] width 0 height 16
click at [1089, 362] on div "30" at bounding box center [1090, 358] width 19 height 19
type input "06/30/2025"
click at [855, 224] on link "And.." at bounding box center [846, 220] width 43 height 20
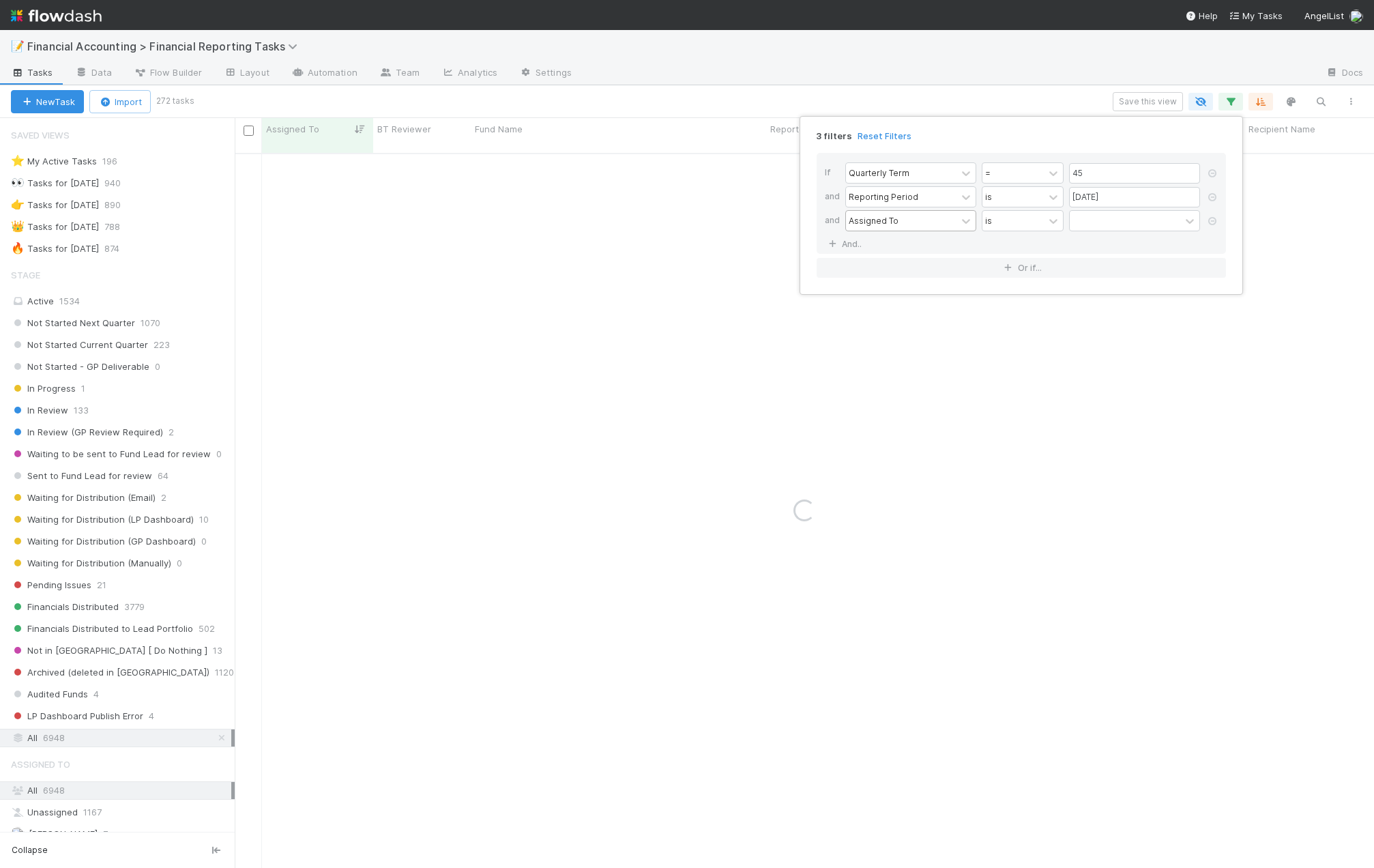
click at [891, 222] on div "Assigned To" at bounding box center [874, 220] width 50 height 12
click at [872, 273] on div "Stage" at bounding box center [911, 274] width 131 height 23
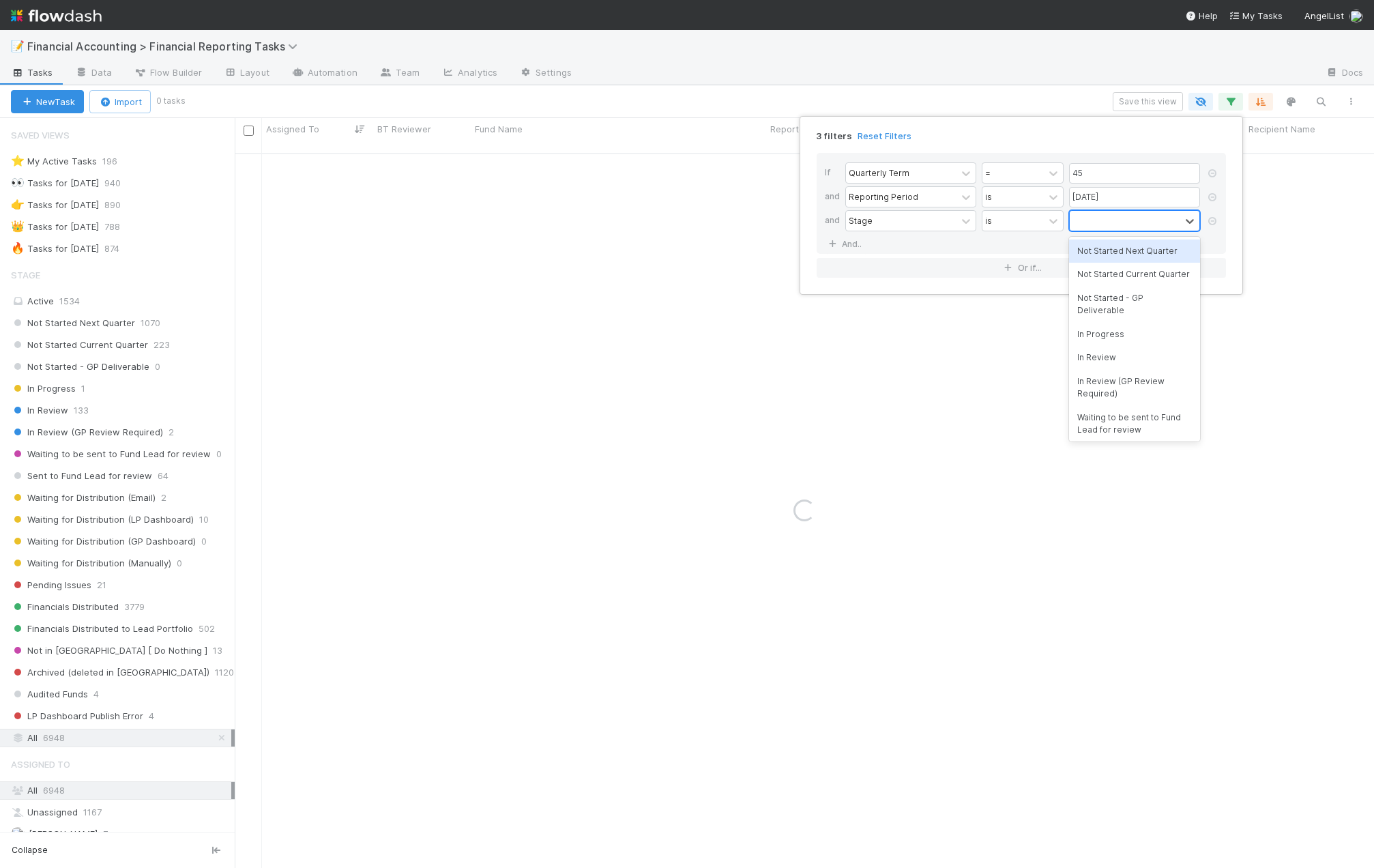
click at [1100, 219] on div at bounding box center [1124, 221] width 110 height 20
click at [1104, 250] on div "Not Started Next Quarter" at bounding box center [1135, 250] width 131 height 23
click at [1107, 240] on div "Not Started Next Quarter" at bounding box center [1116, 229] width 94 height 37
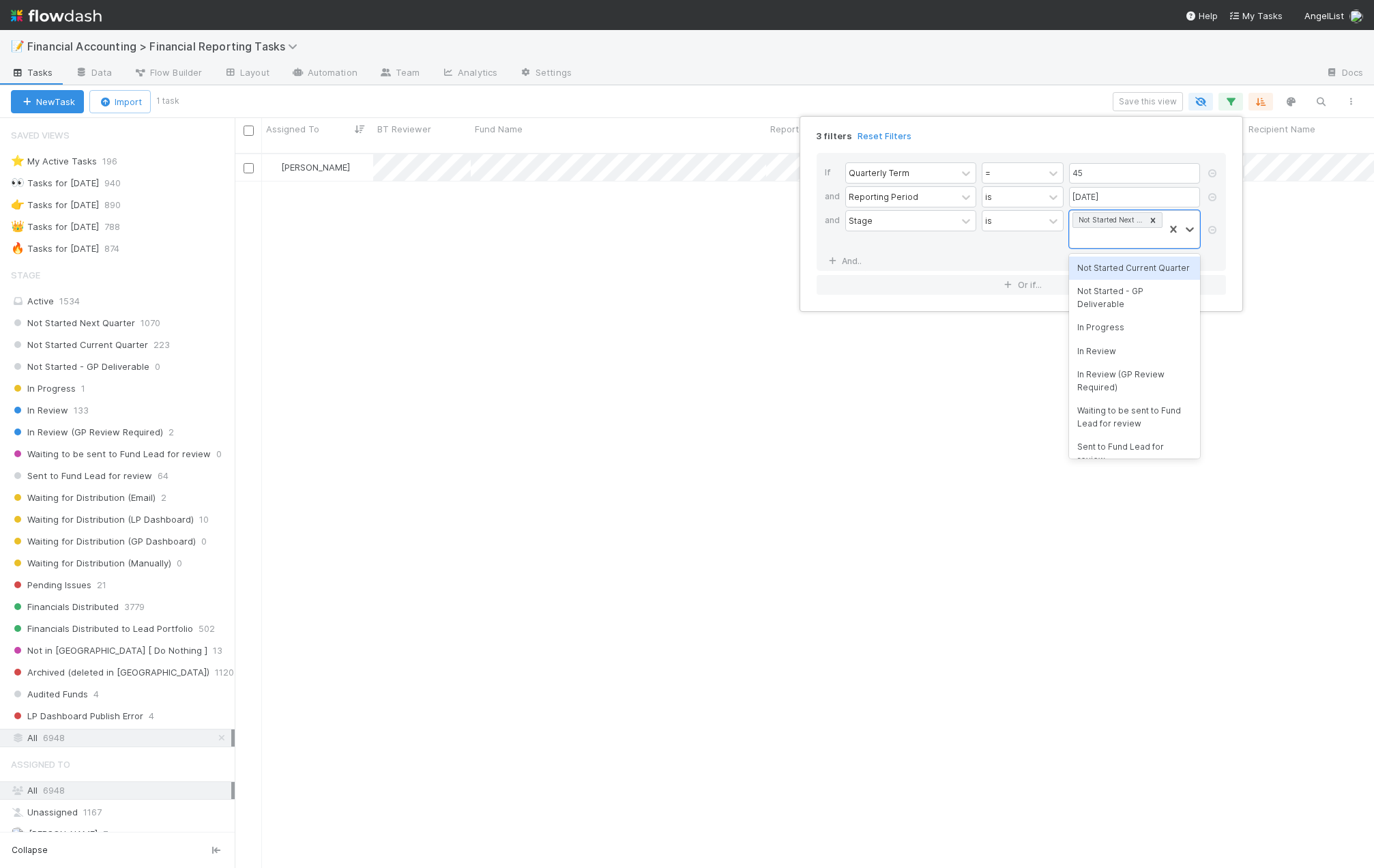
click at [1113, 262] on div "Not Started Current Quarter" at bounding box center [1135, 268] width 131 height 23
click at [1113, 253] on div "Not Started Next Quarter Not Started Current Quarter" at bounding box center [1116, 238] width 94 height 54
click at [1114, 283] on div "Not Started - GP Deliverable" at bounding box center [1135, 292] width 131 height 36
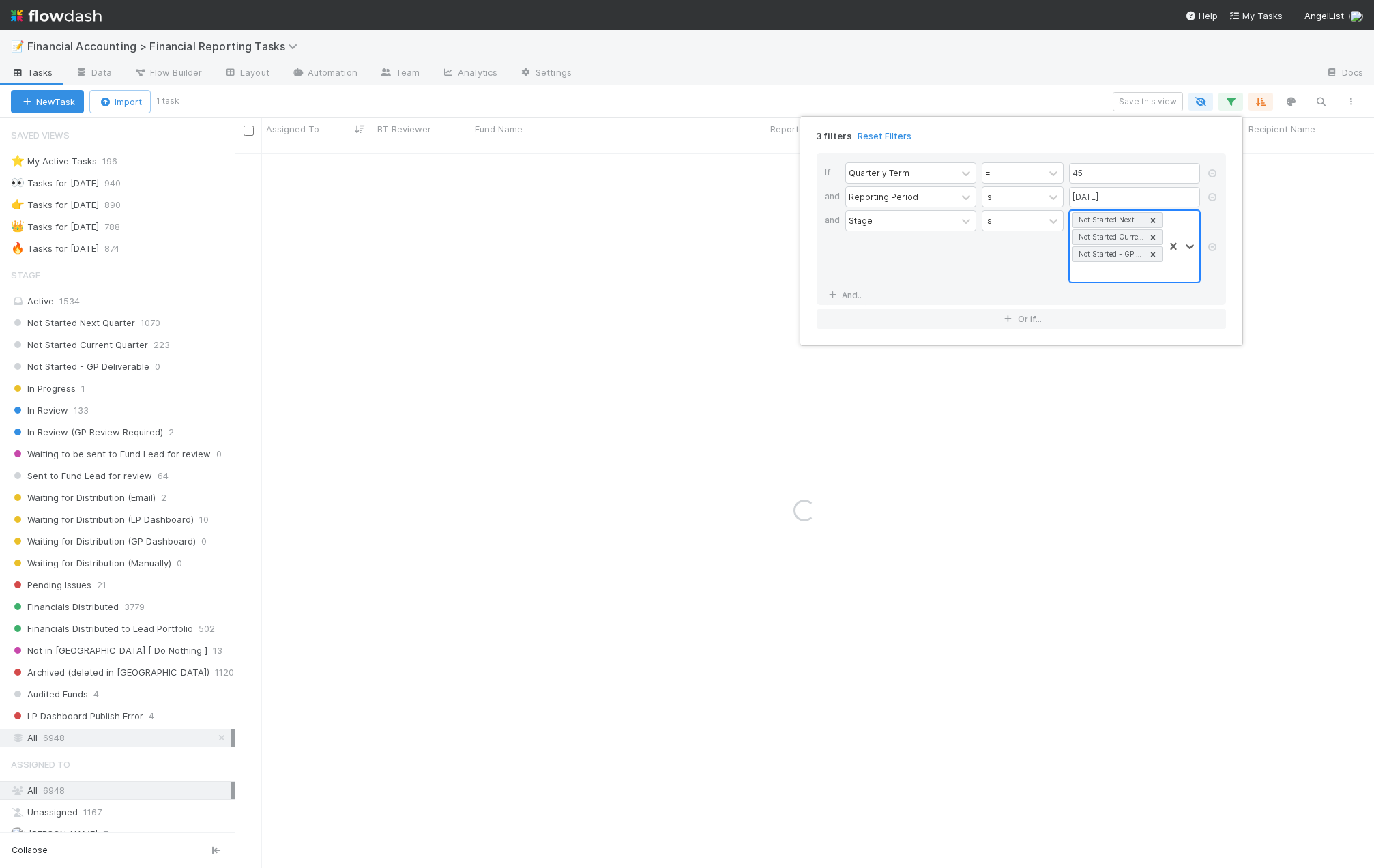
click at [1116, 267] on div "Not Started Next Quarter Not Started Current Quarter Not Started - GP Deliverab…" at bounding box center [1116, 247] width 94 height 71
click at [1115, 303] on div "In Progress" at bounding box center [1135, 302] width 131 height 23
click at [1117, 291] on div "If Quarterly Term = 45 and Reporting Period is 06/30/2025 and Stage is option I…" at bounding box center [1021, 228] width 410 height 152
click at [1140, 275] on div "Not Started Next Quarter Not Started Current Quarter Not Started - GP Deliverab…" at bounding box center [1116, 247] width 94 height 71
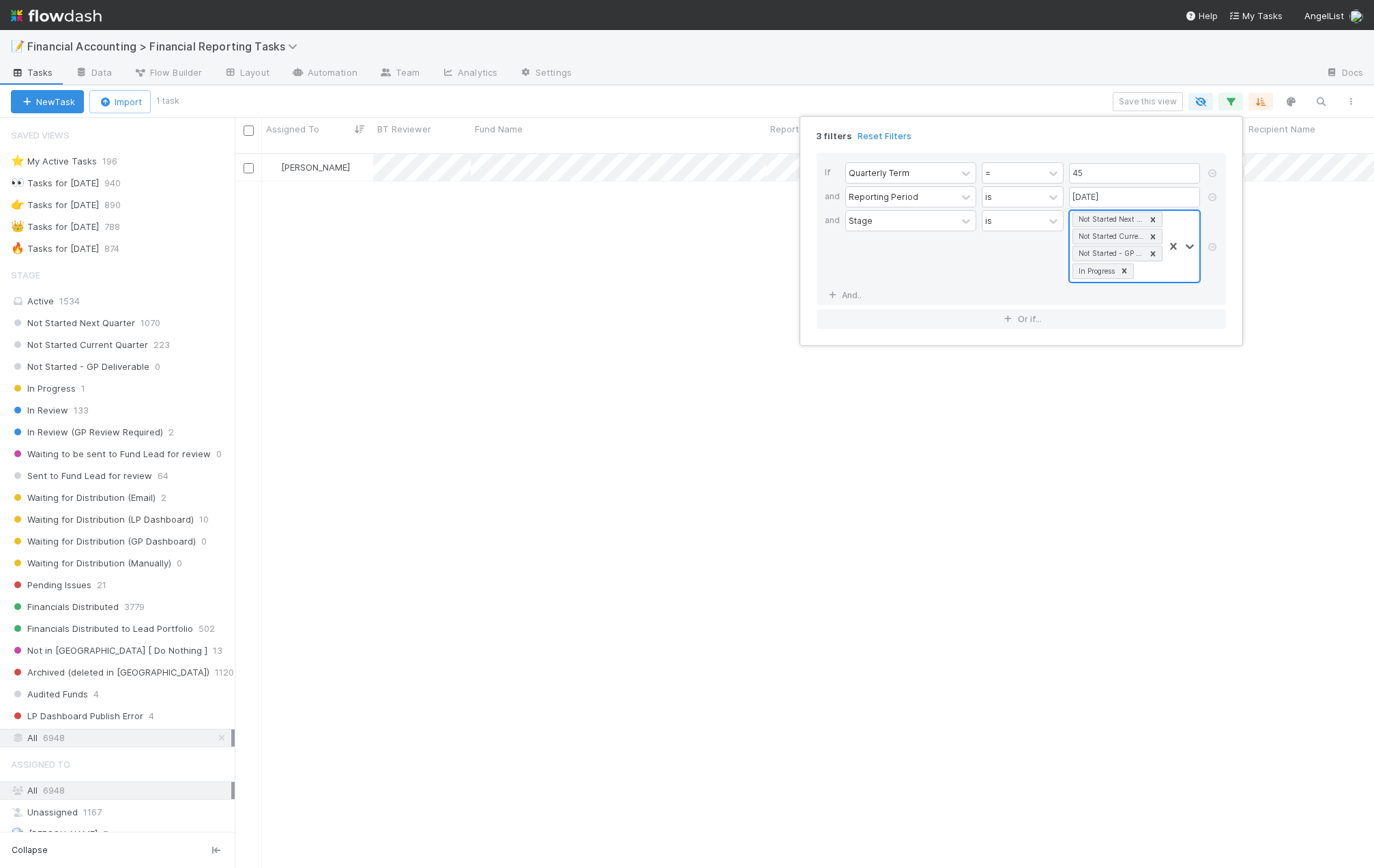
click at [1140, 275] on div "Not Started Next Quarter Not Started Current Quarter Not Started - GP Deliverab…" at bounding box center [1116, 247] width 94 height 71
click at [758, 83] on div "3 filters Reset Filters If Quarterly Term = 45 and Reporting Period is 06/30/20…" at bounding box center [687, 434] width 1374 height 868
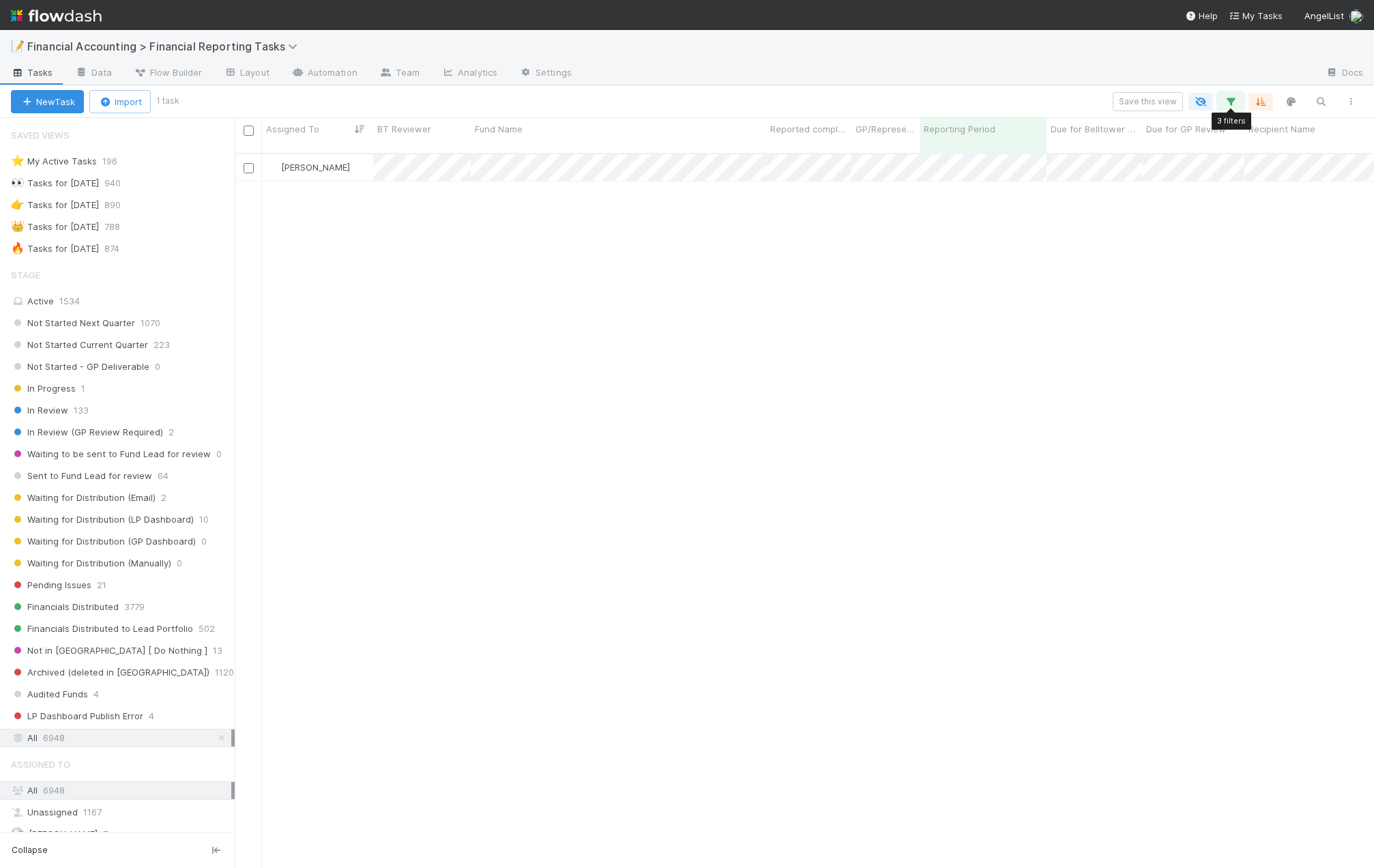
click at [1149, 98] on icon "button" at bounding box center [1231, 101] width 14 height 12
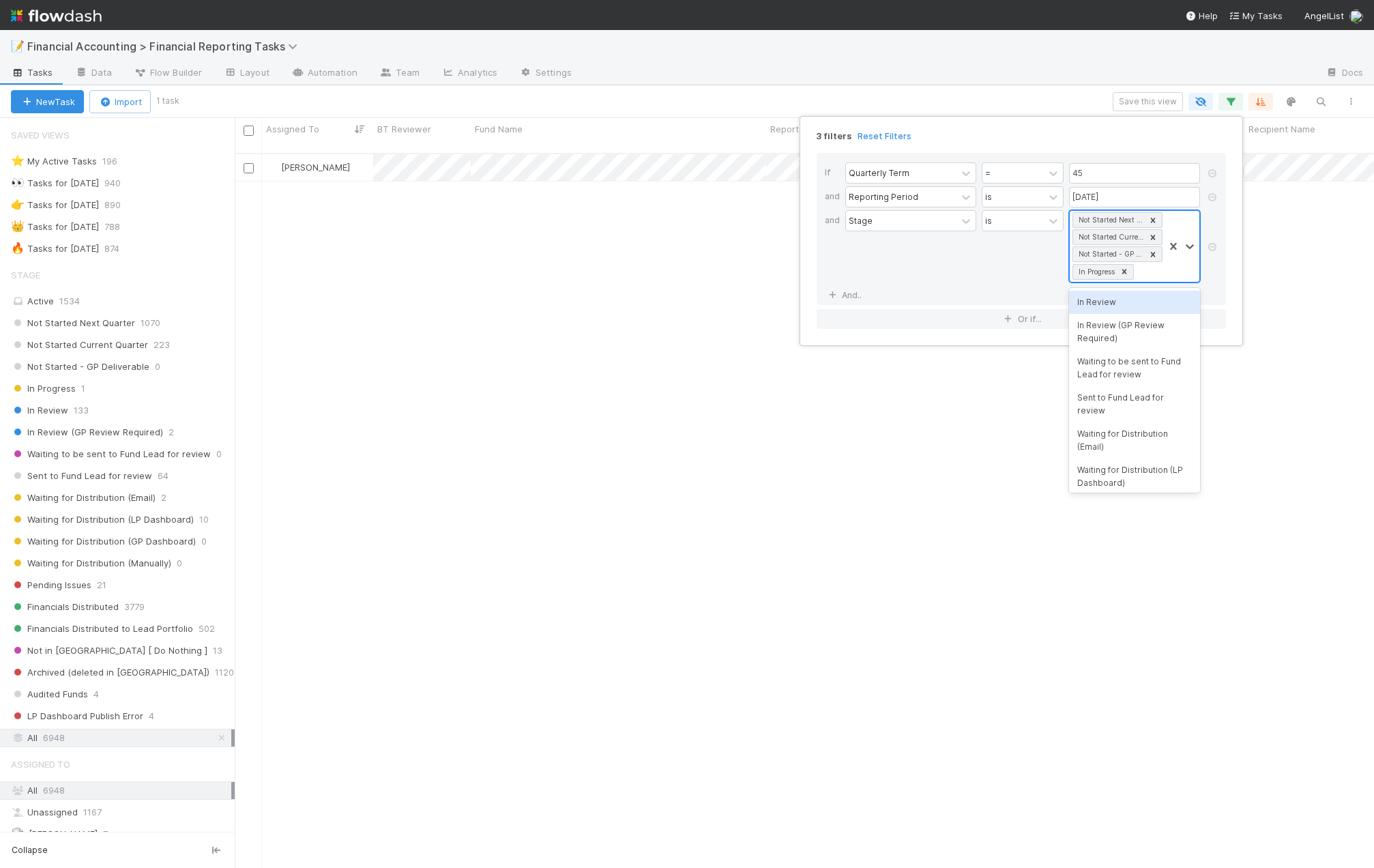
click at [1149, 272] on div "Not Started Next Quarter Not Started Current Quarter Not Started - GP Deliverab…" at bounding box center [1116, 247] width 94 height 71
drag, startPoint x: 1212, startPoint y: 248, endPoint x: 1212, endPoint y: 231, distance: 17.0
click at [1149, 248] on icon at bounding box center [1212, 247] width 14 height 8
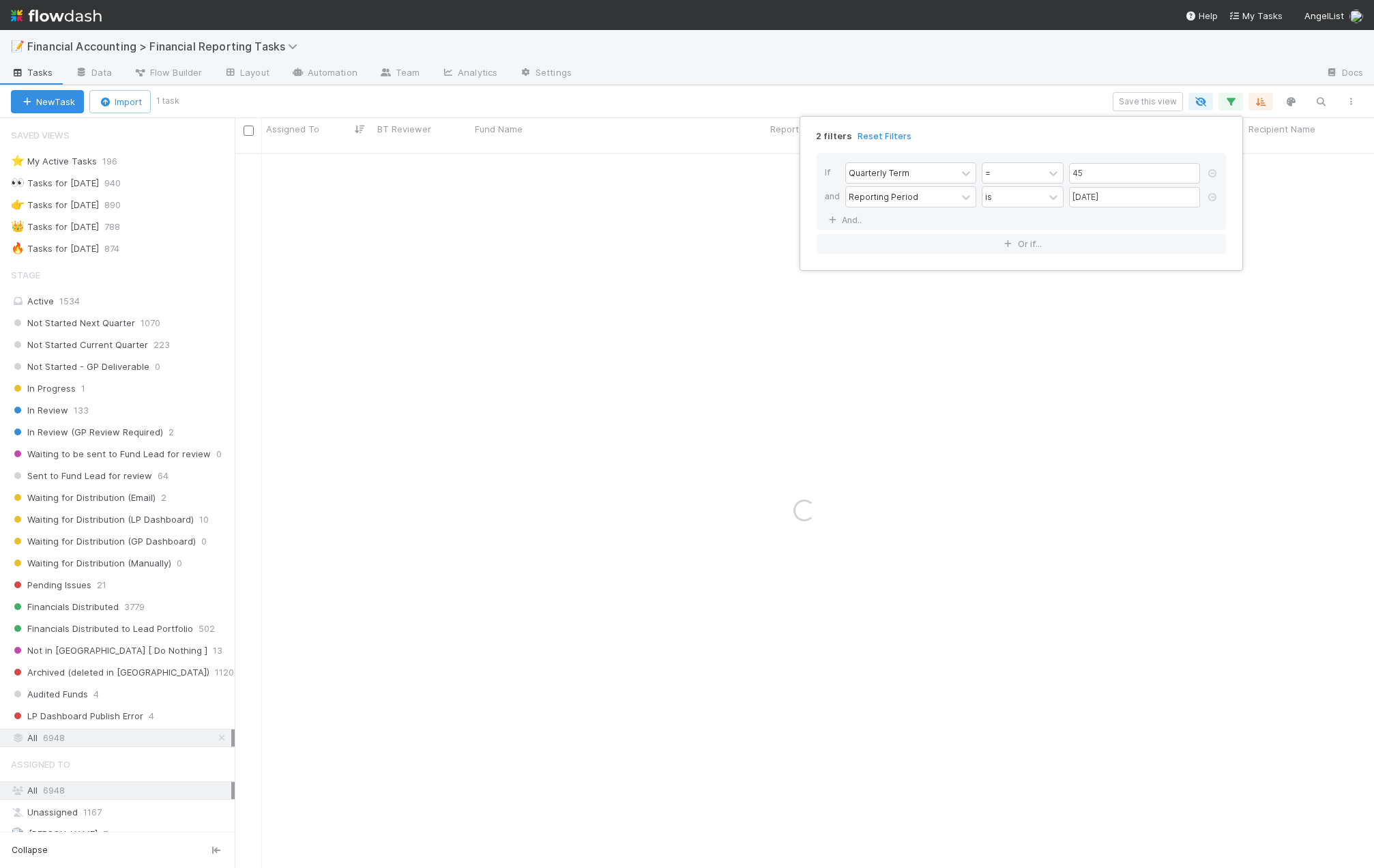
click at [1149, 189] on div at bounding box center [1212, 198] width 14 height 24
click at [1149, 169] on link at bounding box center [1212, 174] width 14 height 12
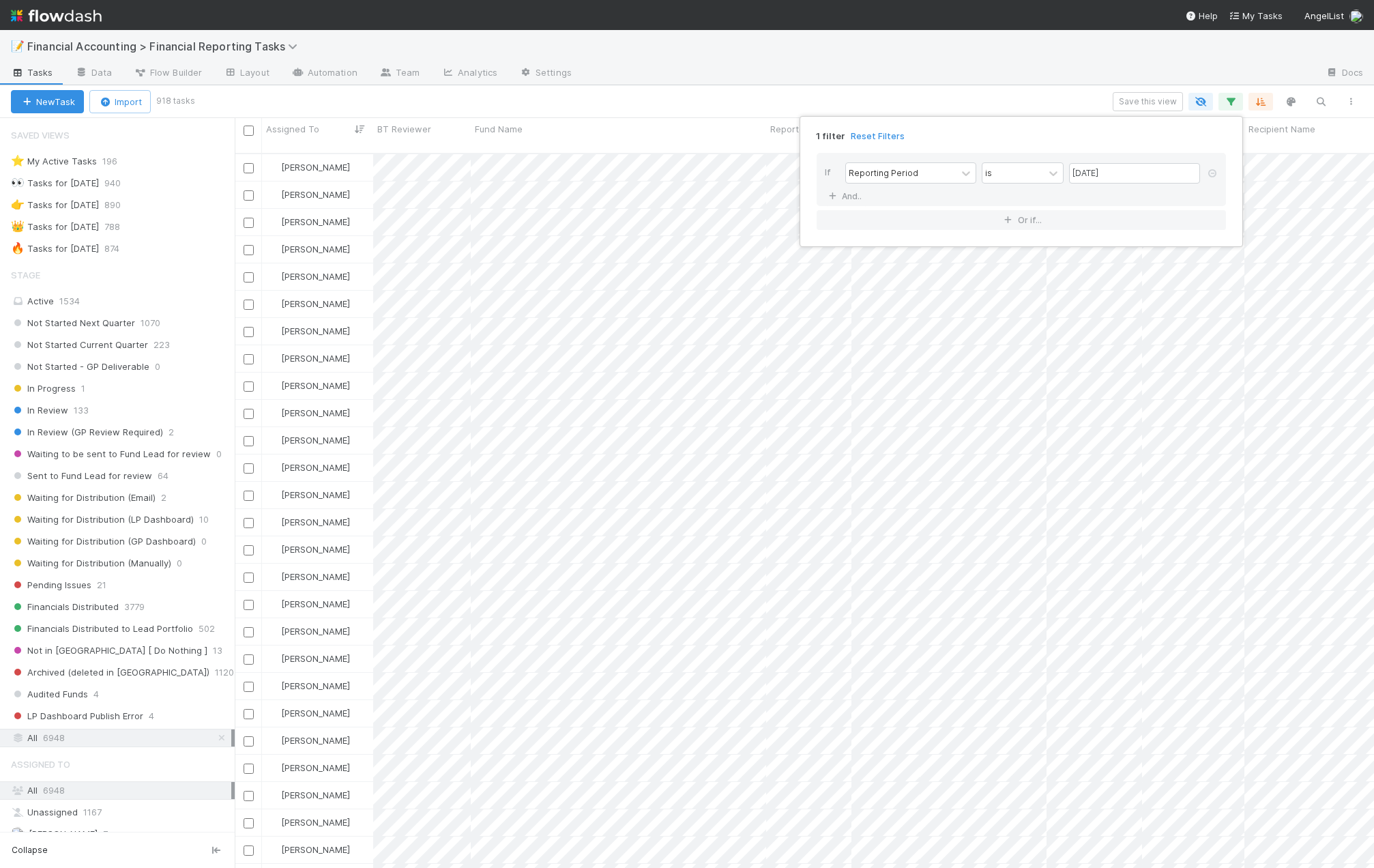
scroll to position [716, 1129]
click at [1013, 101] on div "1 filter Reset Filters If Reporting Period is 06/30/2025 And.. Or if..." at bounding box center [687, 434] width 1374 height 868
click at [57, 410] on div "1 filter Reset Filters If Reporting Period is 06/30/2025 And.. Or if..." at bounding box center [687, 434] width 1374 height 868
click at [57, 411] on span "In Review" at bounding box center [40, 410] width 58 height 17
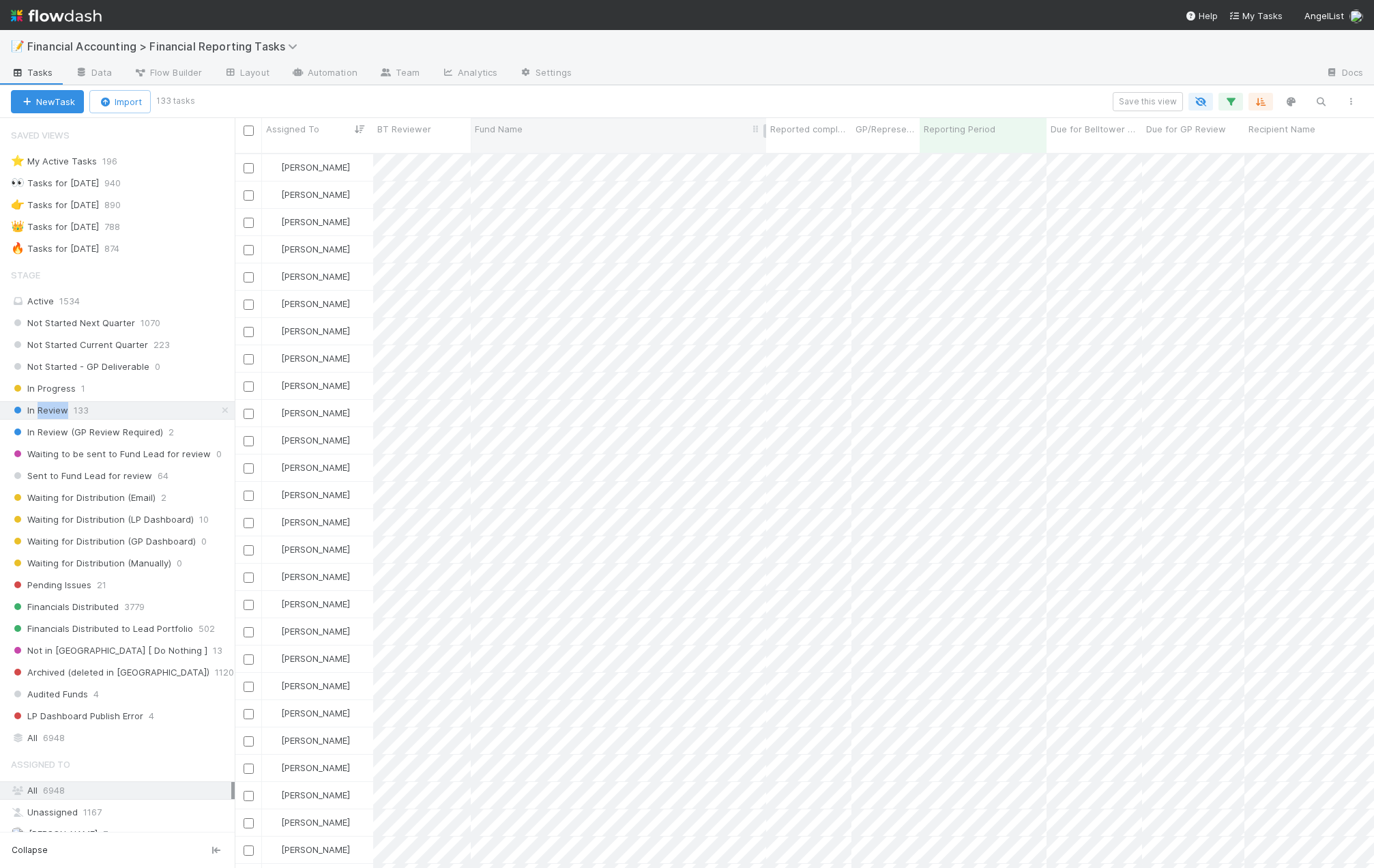
click at [630, 130] on div "Fund Name" at bounding box center [619, 129] width 288 height 14
click at [555, 153] on div "Sort A → Z" at bounding box center [553, 155] width 156 height 21
click at [1149, 103] on icon "button" at bounding box center [1231, 101] width 14 height 12
click at [1149, 103] on div "Loading..." at bounding box center [687, 434] width 1374 height 868
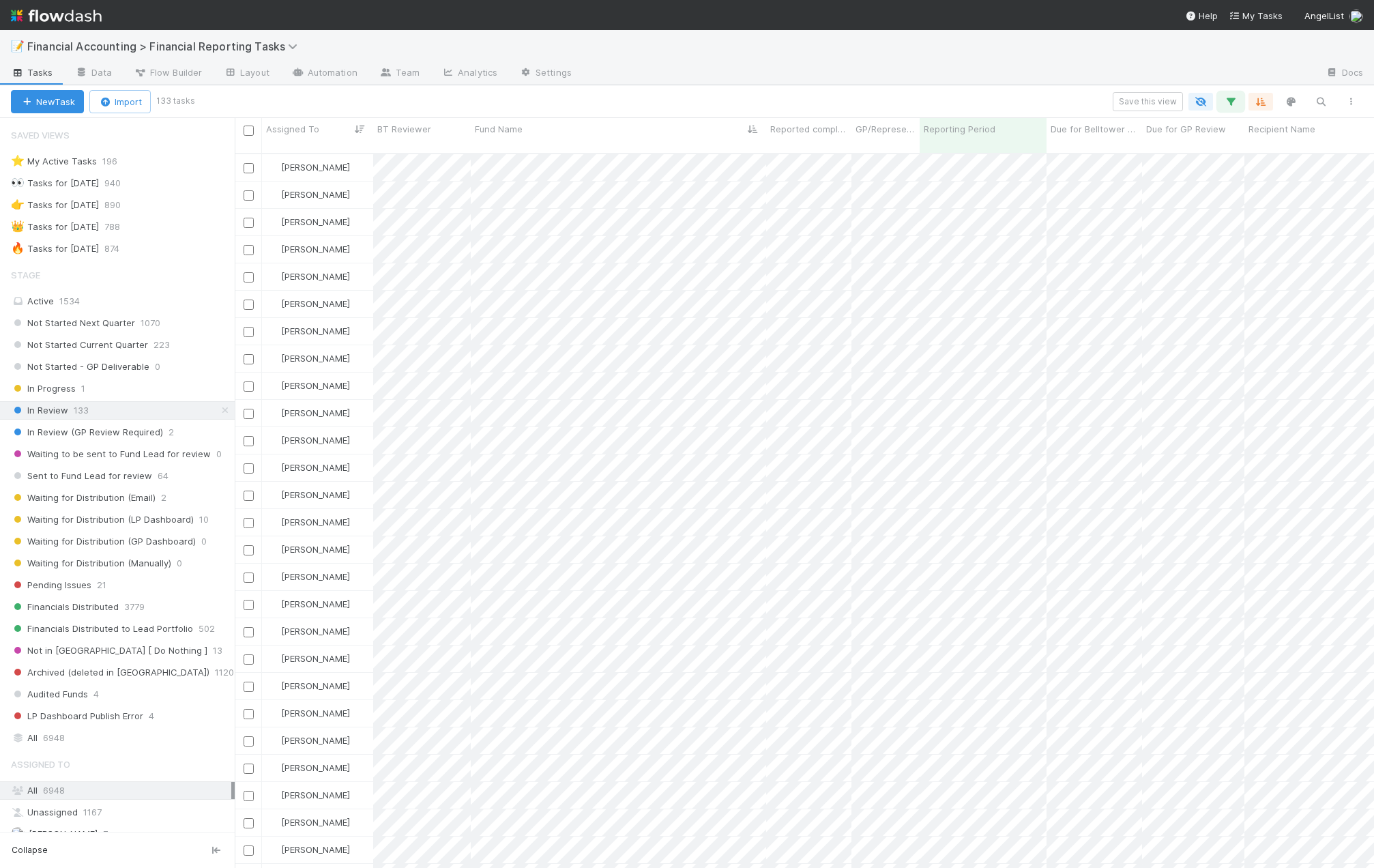
click at [1149, 108] on button "button" at bounding box center [1230, 102] width 25 height 18
click at [834, 197] on icon at bounding box center [832, 196] width 14 height 8
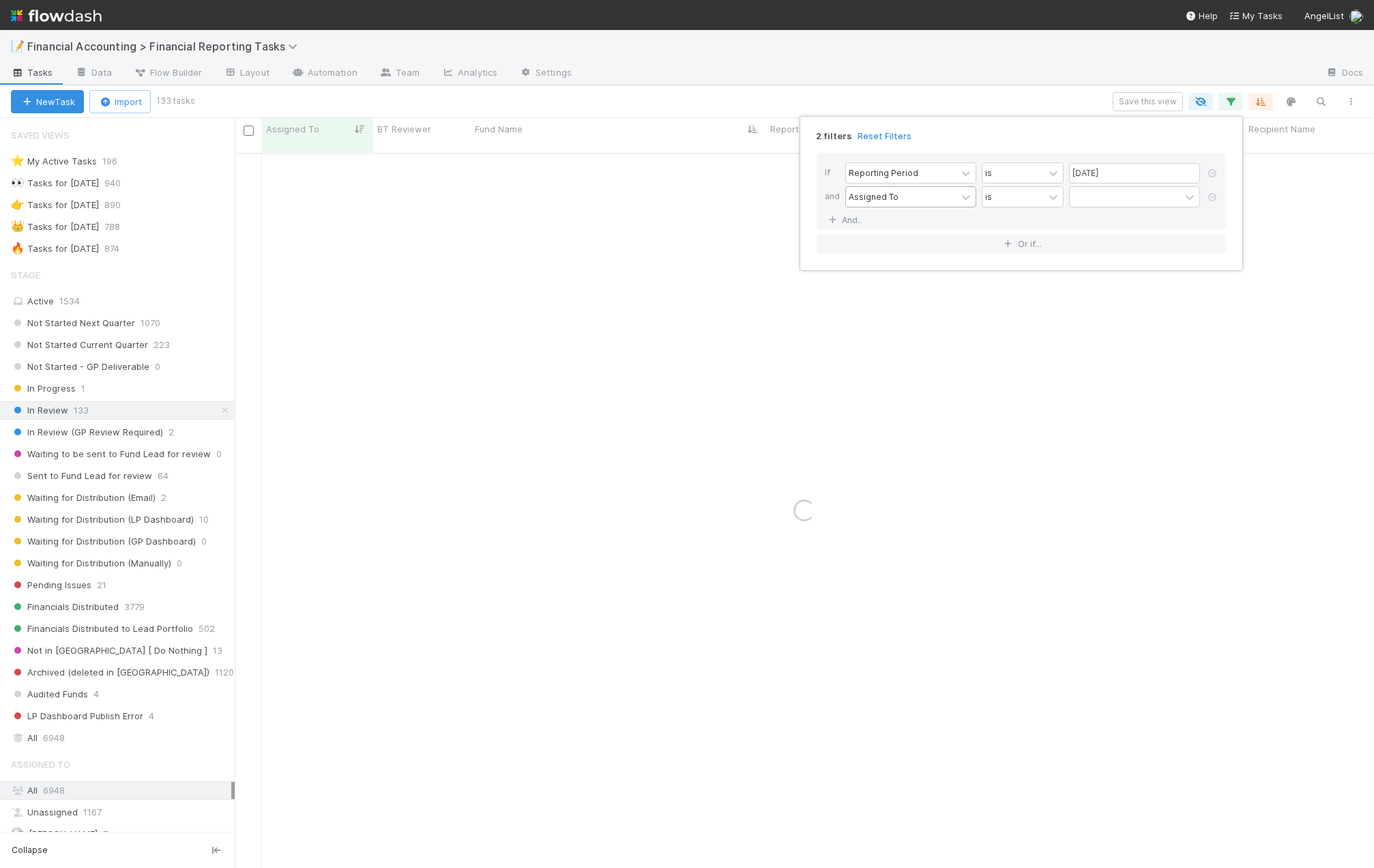
click at [937, 193] on div "Assigned To" at bounding box center [901, 196] width 110 height 20
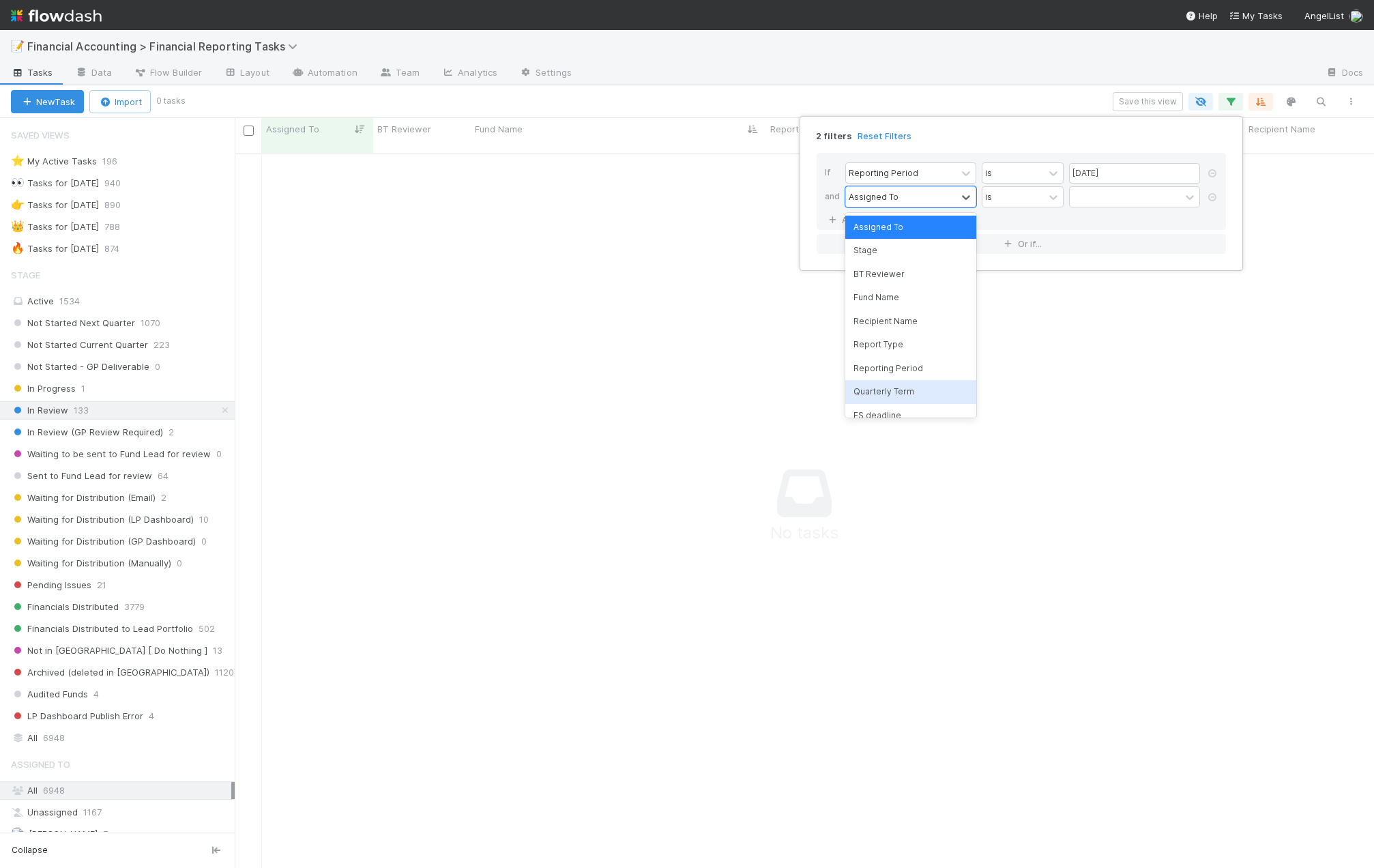
click at [884, 385] on div "Quarterly Term" at bounding box center [911, 391] width 131 height 23
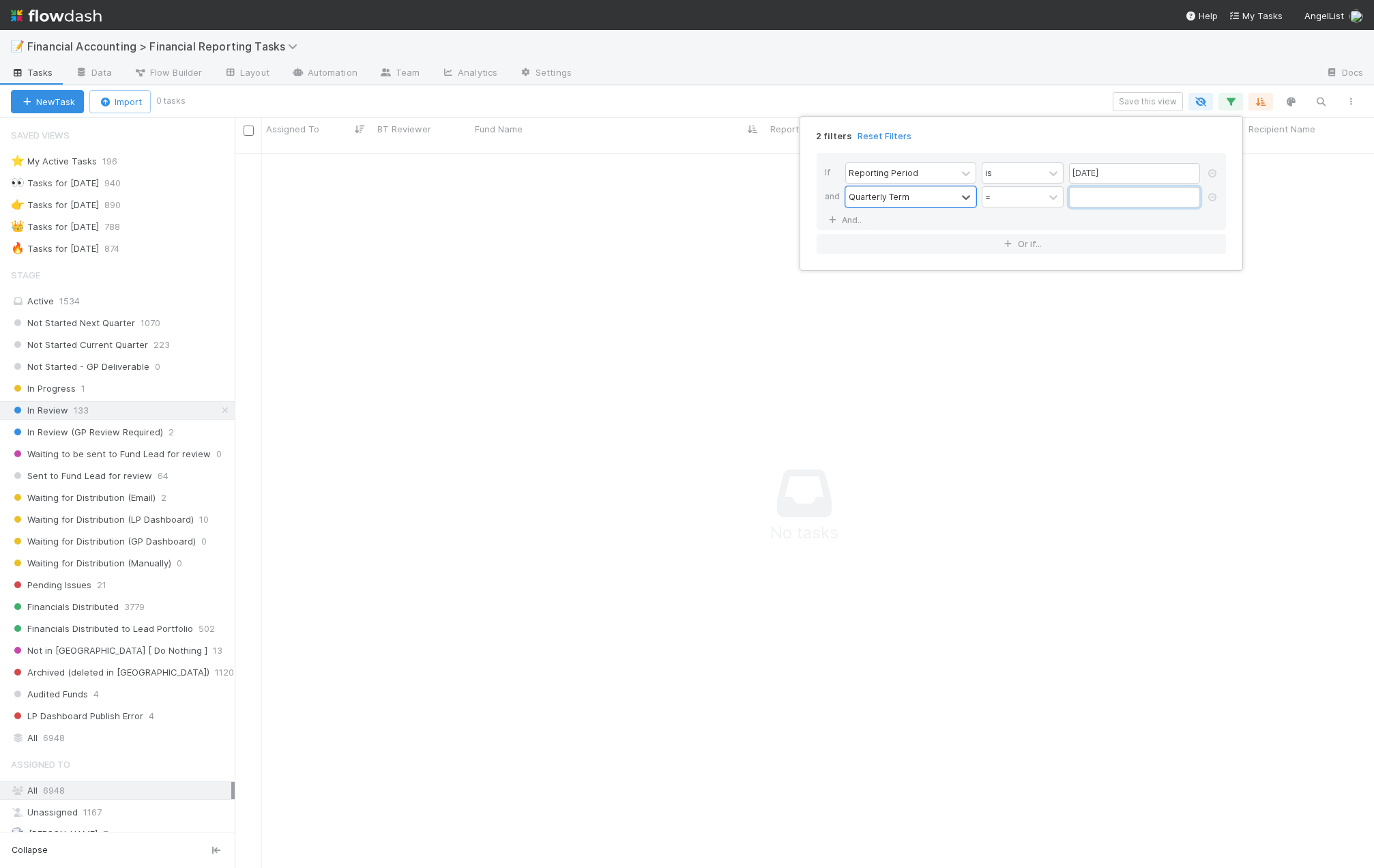
click at [1085, 197] on input "text" at bounding box center [1135, 196] width 131 height 21
type input "45"
click at [559, 101] on div "2 filters Reset Filters If Reporting Period is 06/30/2025 and Quarterly Term = …" at bounding box center [687, 434] width 1374 height 868
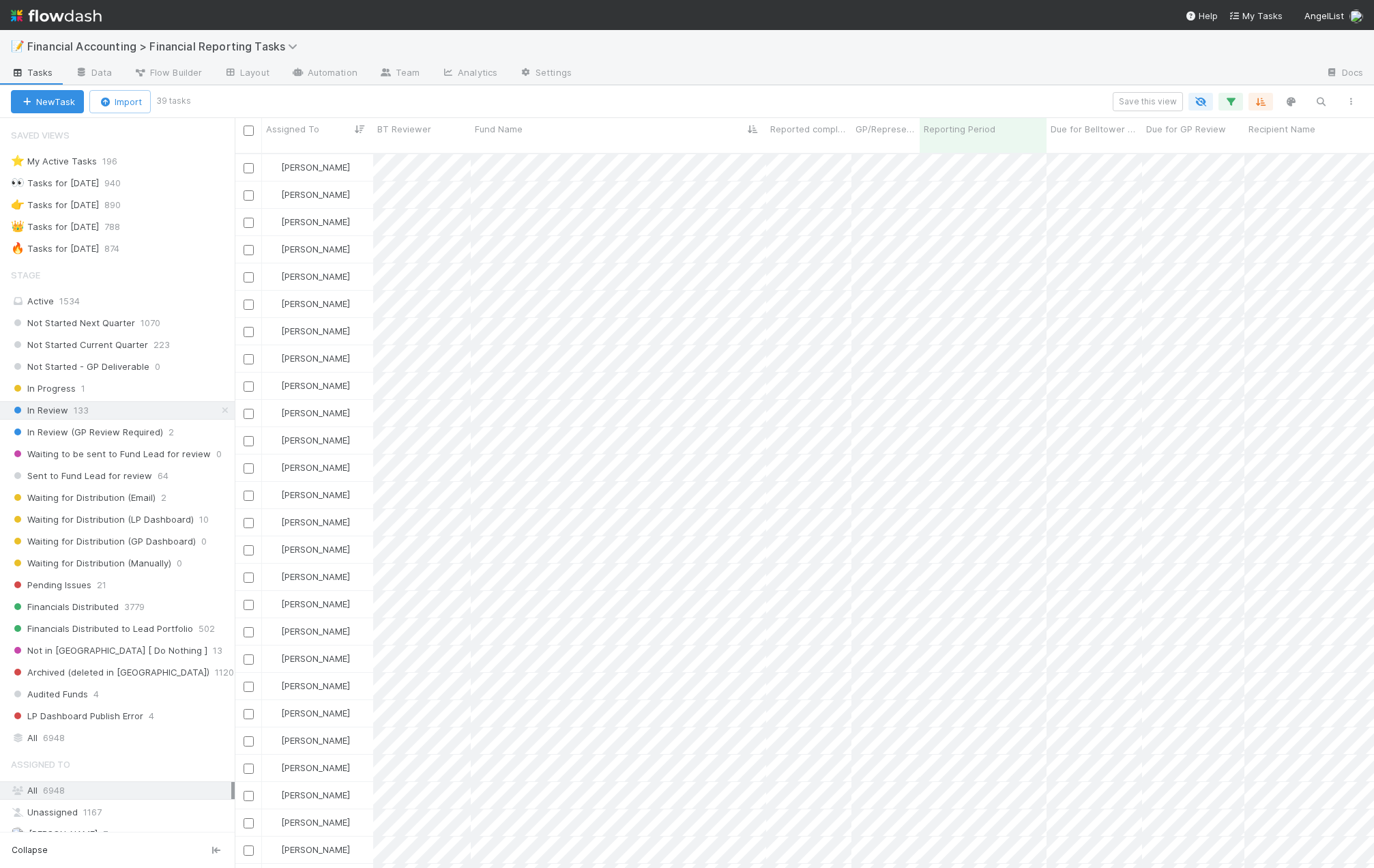
scroll to position [716, 1129]
click at [351, 154] on div "Kevin Fawcett" at bounding box center [317, 167] width 111 height 27
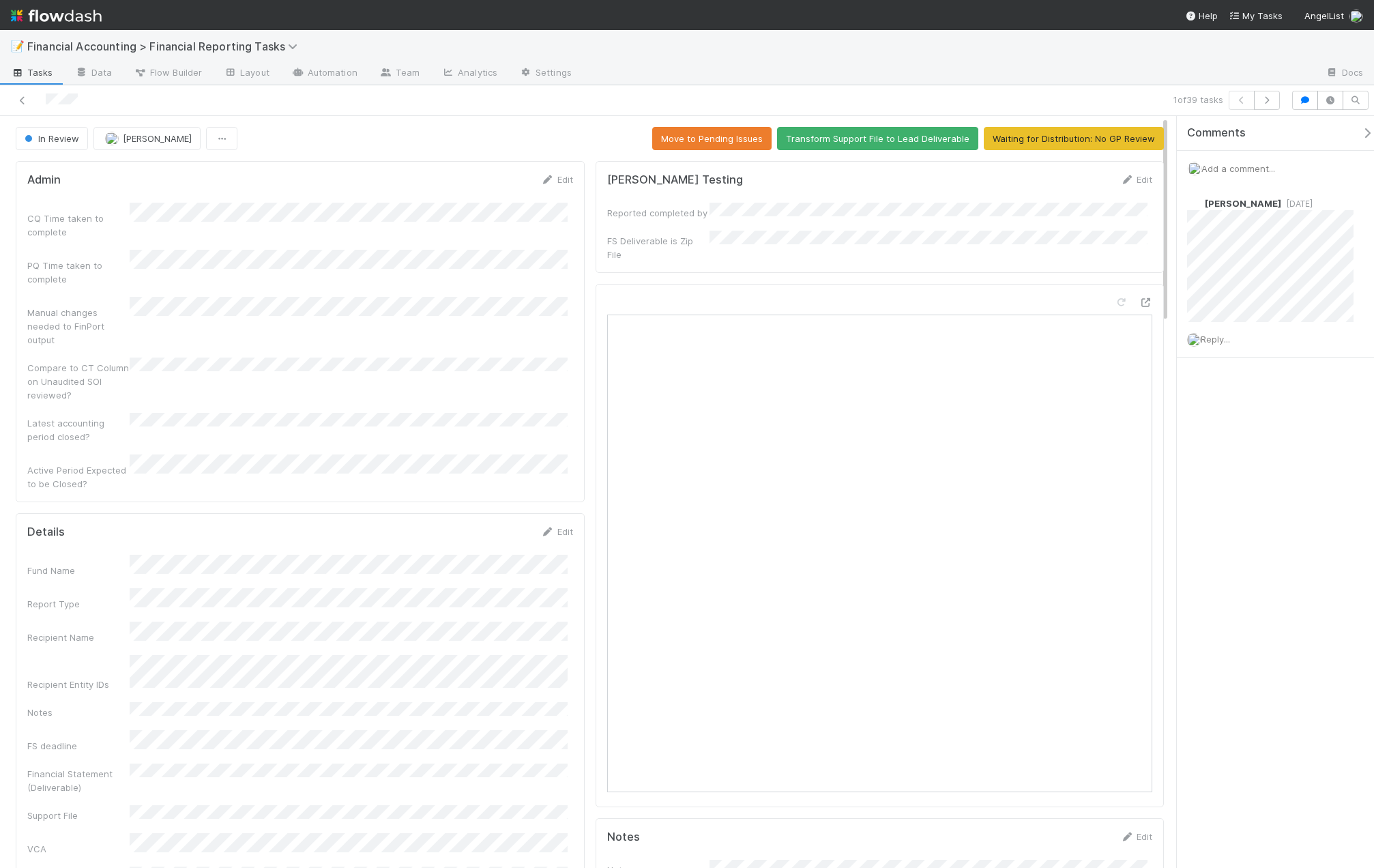
scroll to position [341, 0]
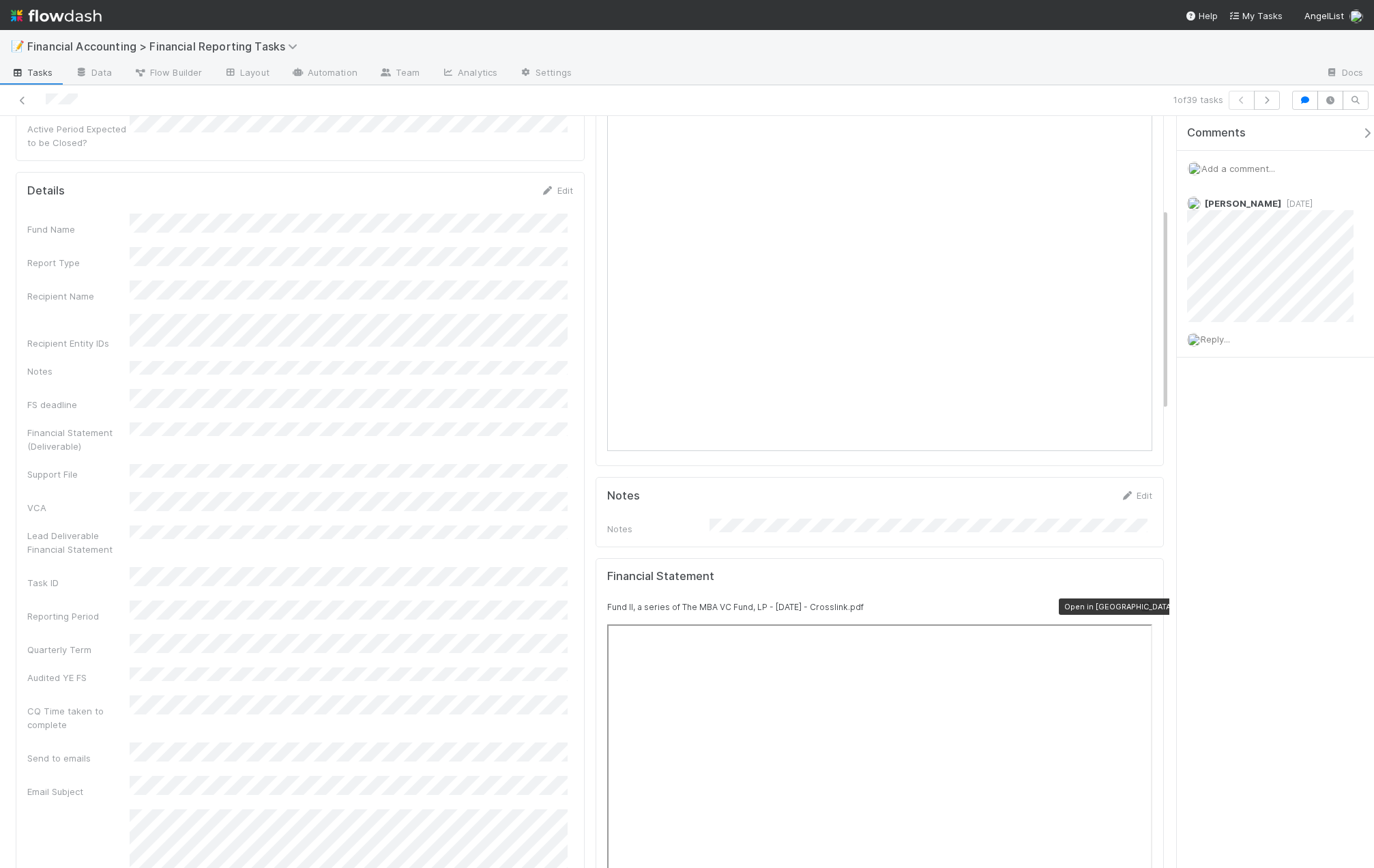
click at [1139, 602] on icon at bounding box center [1146, 606] width 14 height 9
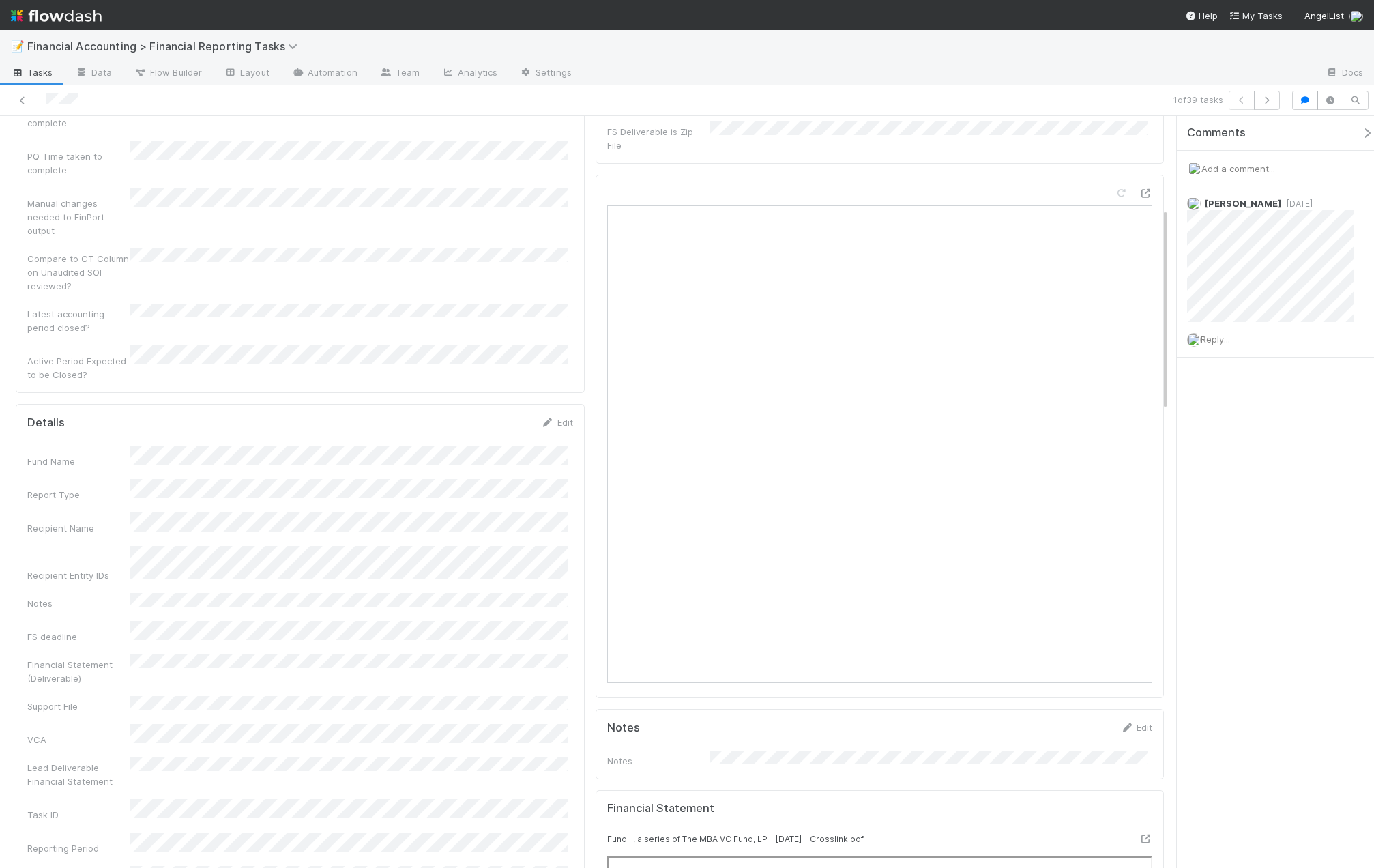
scroll to position [0, 0]
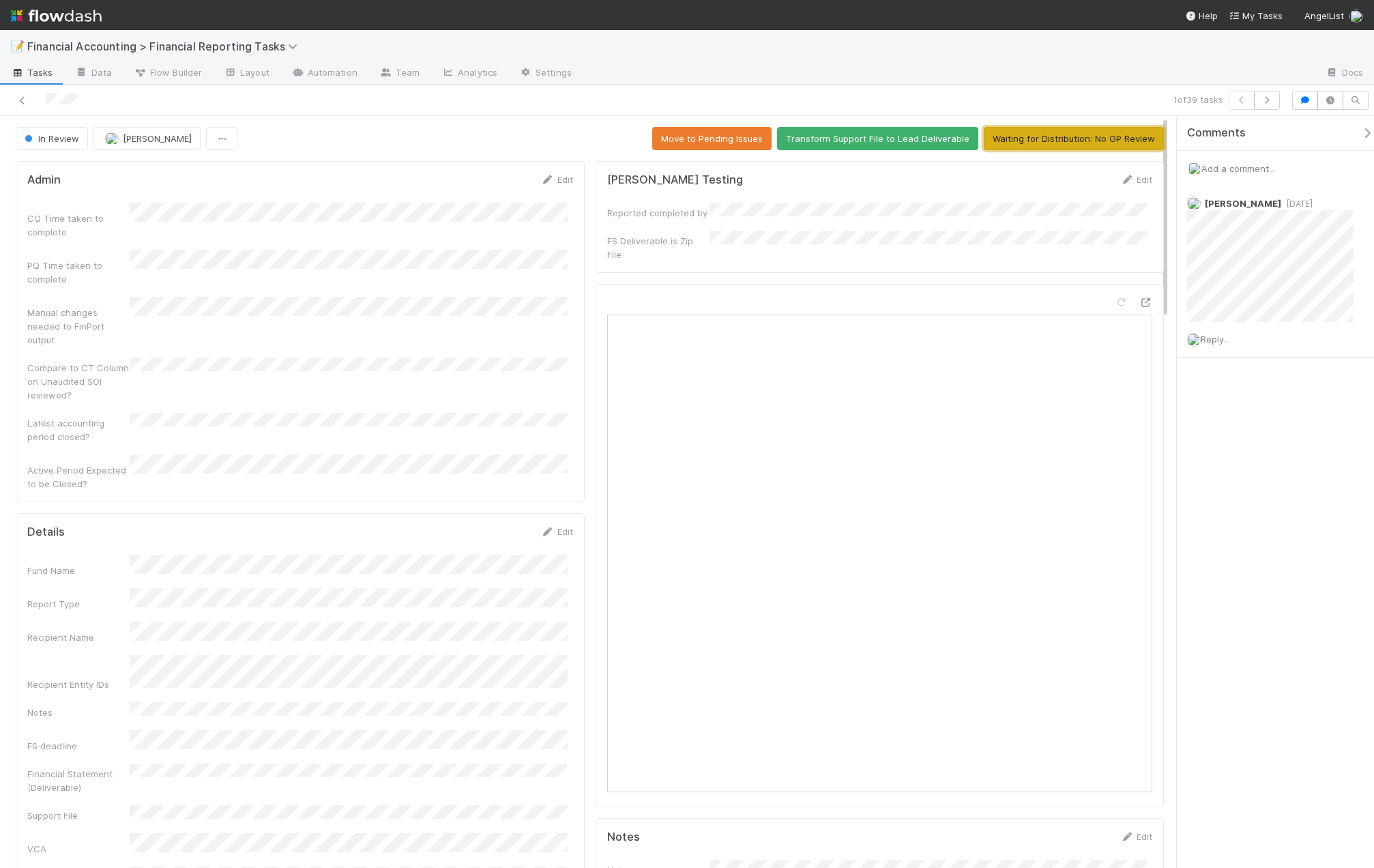
click at [1071, 139] on button "Waiting for Distribution: No GP Review" at bounding box center [1074, 138] width 181 height 23
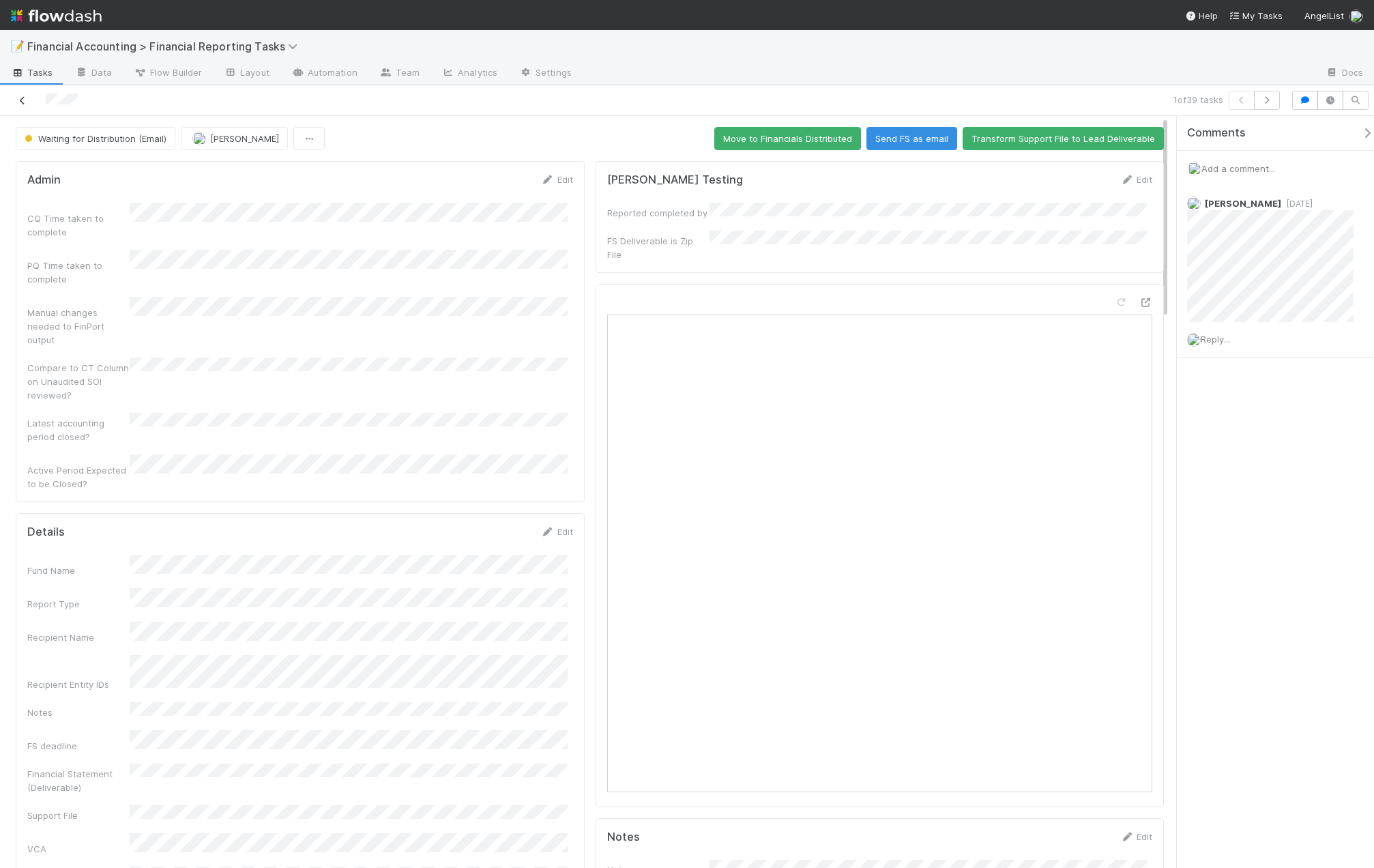
click at [22, 104] on icon at bounding box center [23, 100] width 14 height 9
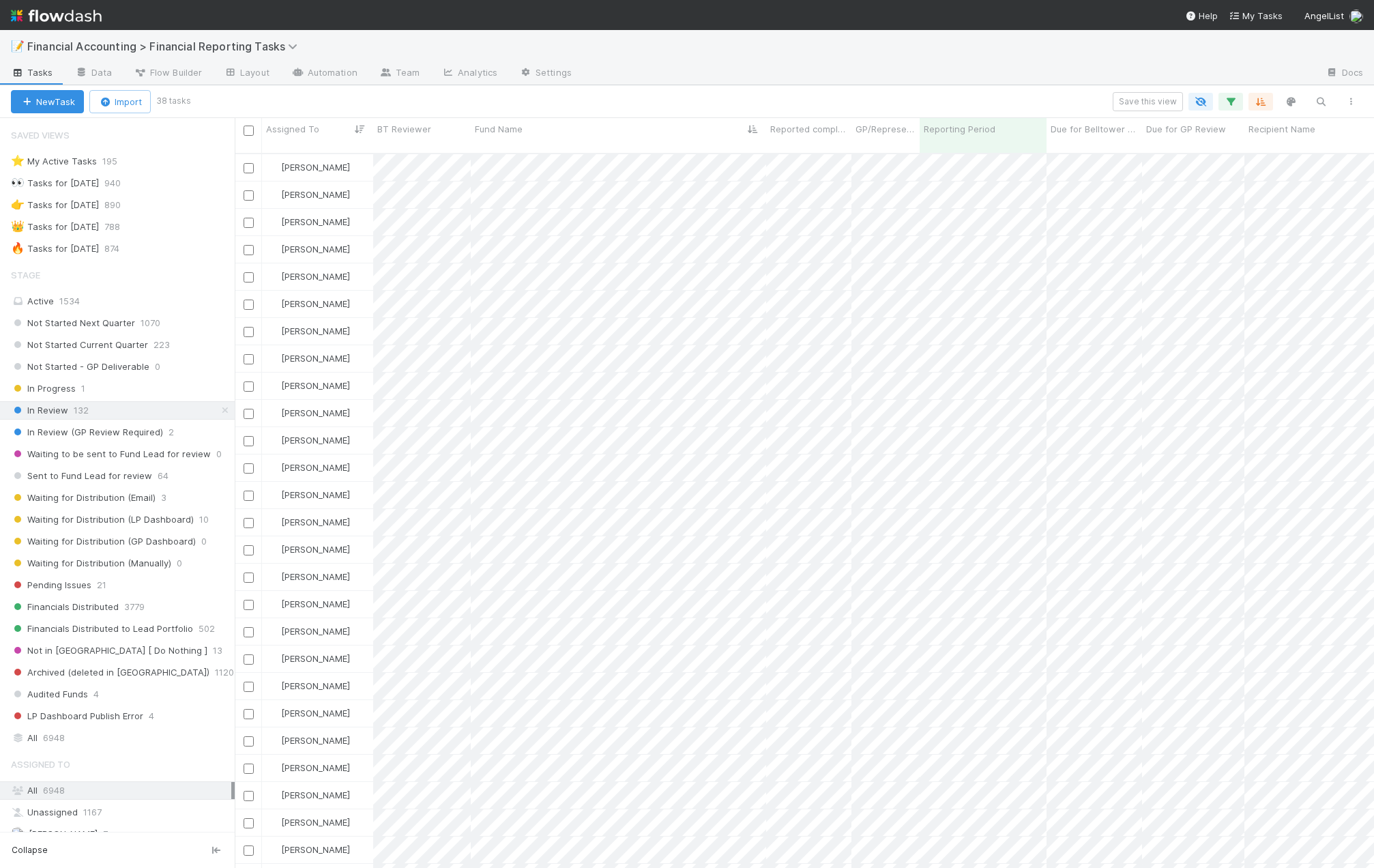
scroll to position [716, 1129]
click at [365, 155] on div "Kevin Fawcett" at bounding box center [317, 167] width 111 height 27
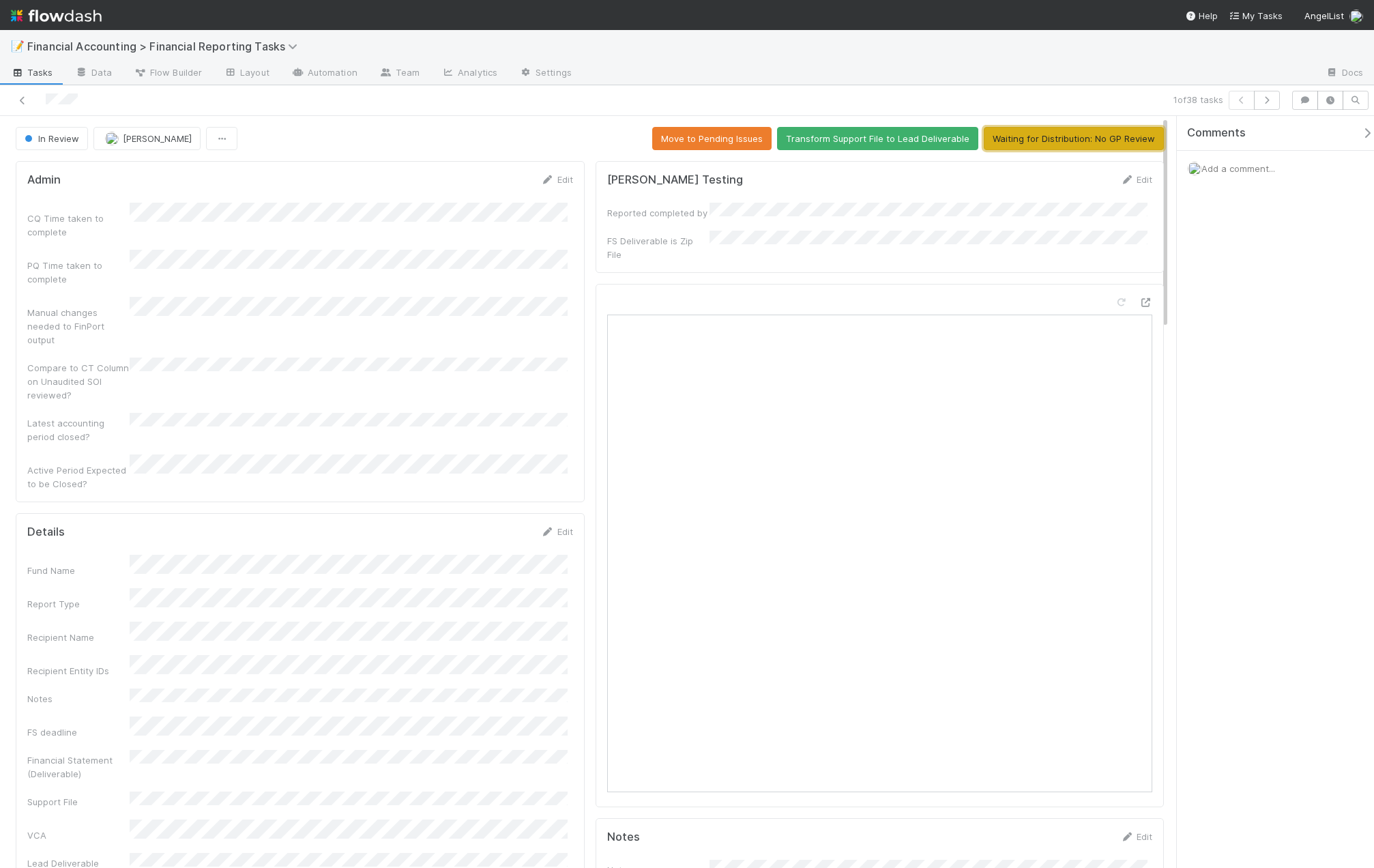
drag, startPoint x: 1033, startPoint y: 144, endPoint x: 1024, endPoint y: 144, distance: 9.0
click at [1033, 144] on button "Waiting for Distribution: No GP Review" at bounding box center [1074, 138] width 181 height 23
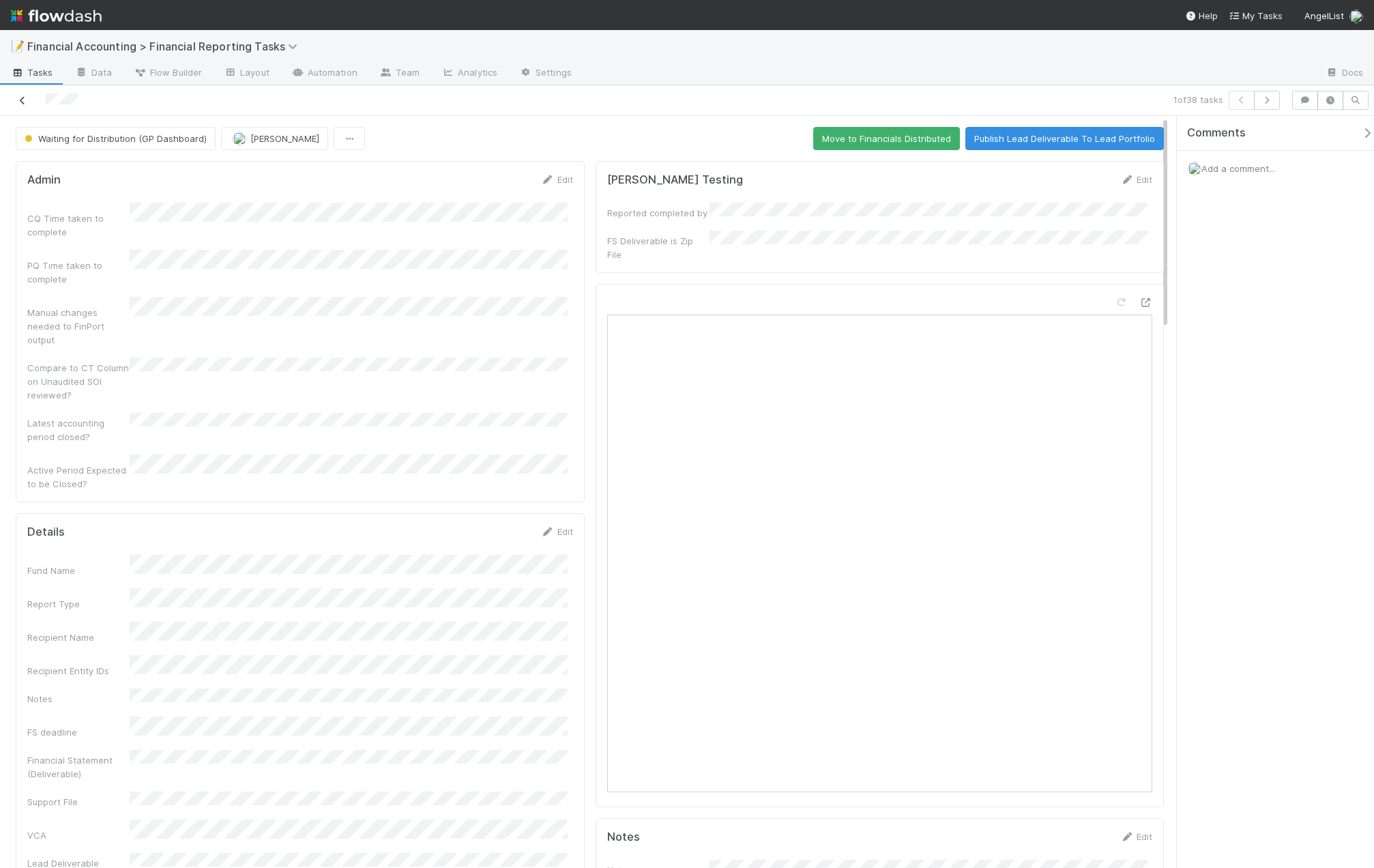
click at [20, 93] on link at bounding box center [23, 100] width 14 height 14
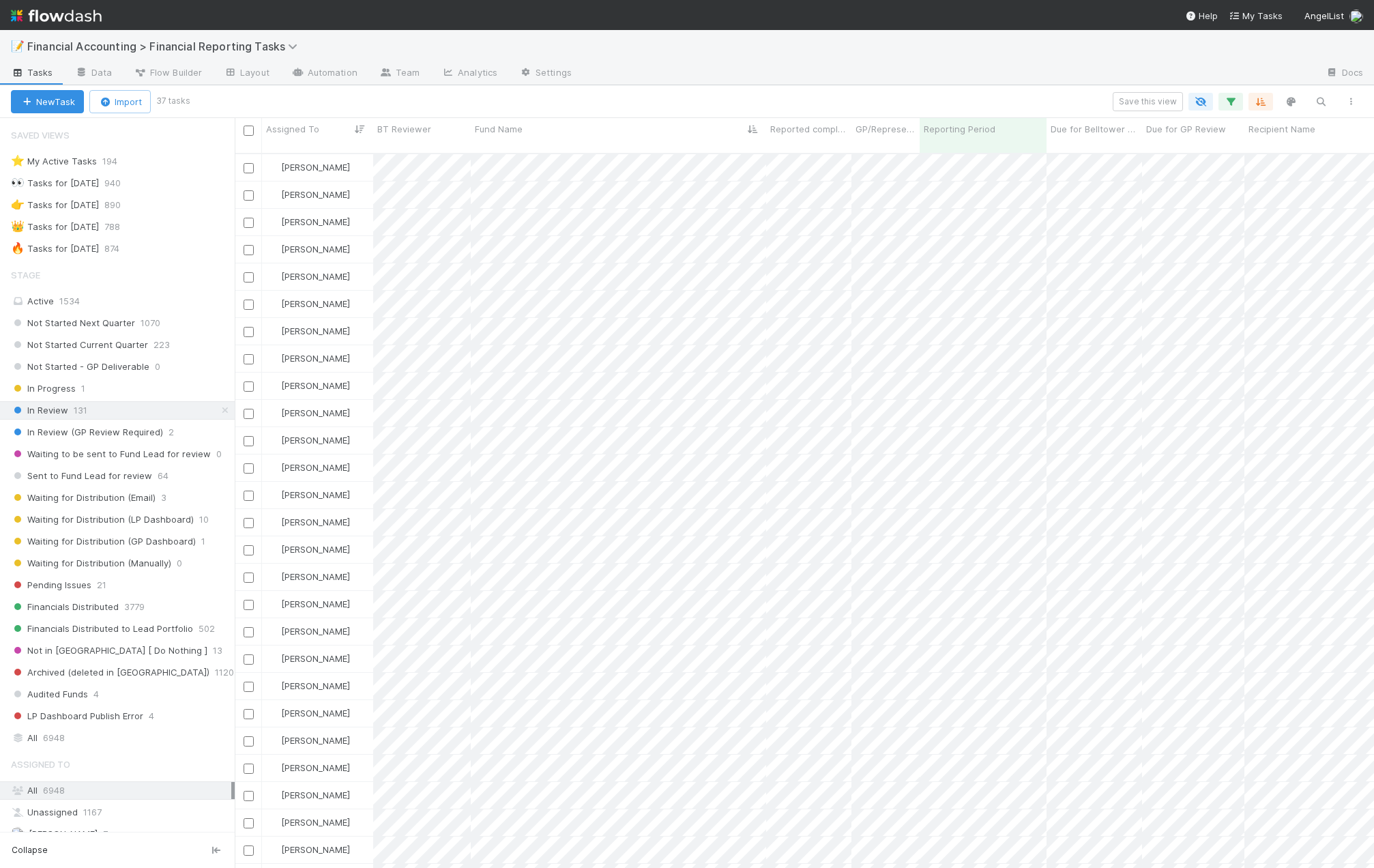
scroll to position [716, 1129]
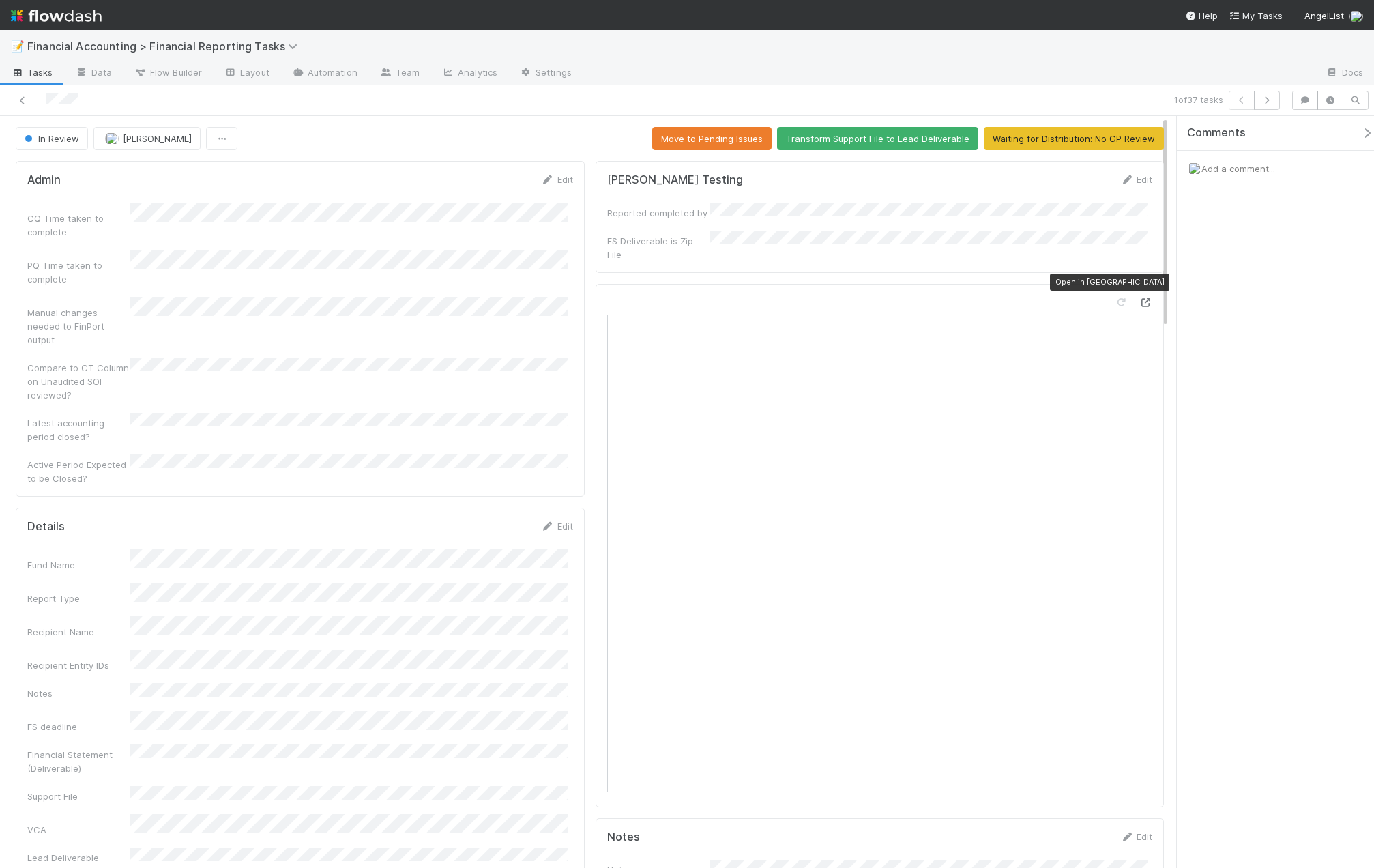
click at [1139, 299] on icon at bounding box center [1146, 303] width 14 height 9
click at [1149, 295] on div "Comments Add a comment..." at bounding box center [1275, 492] width 197 height 752
click at [565, 521] on link "Edit" at bounding box center [557, 526] width 32 height 11
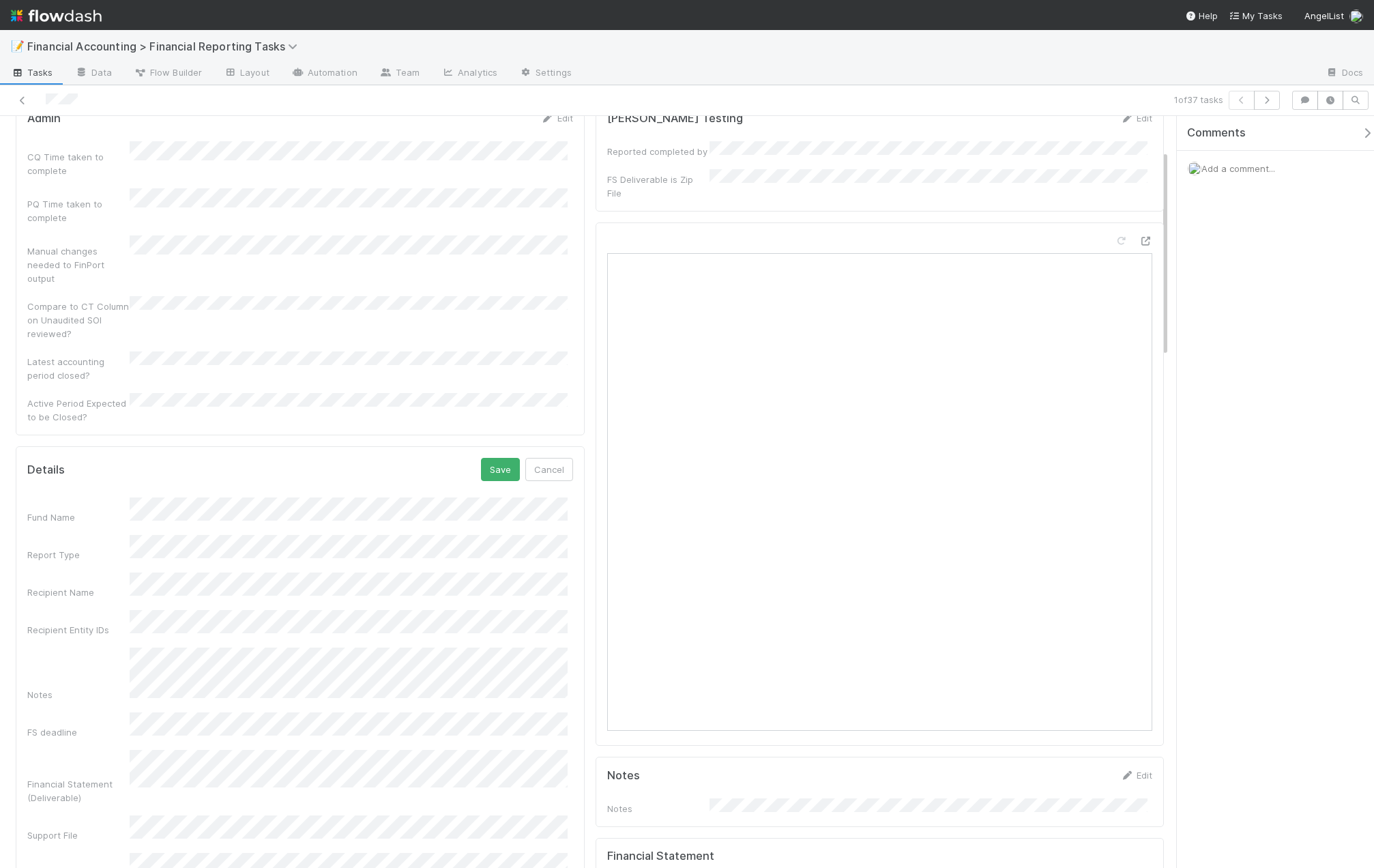
scroll to position [137, 0]
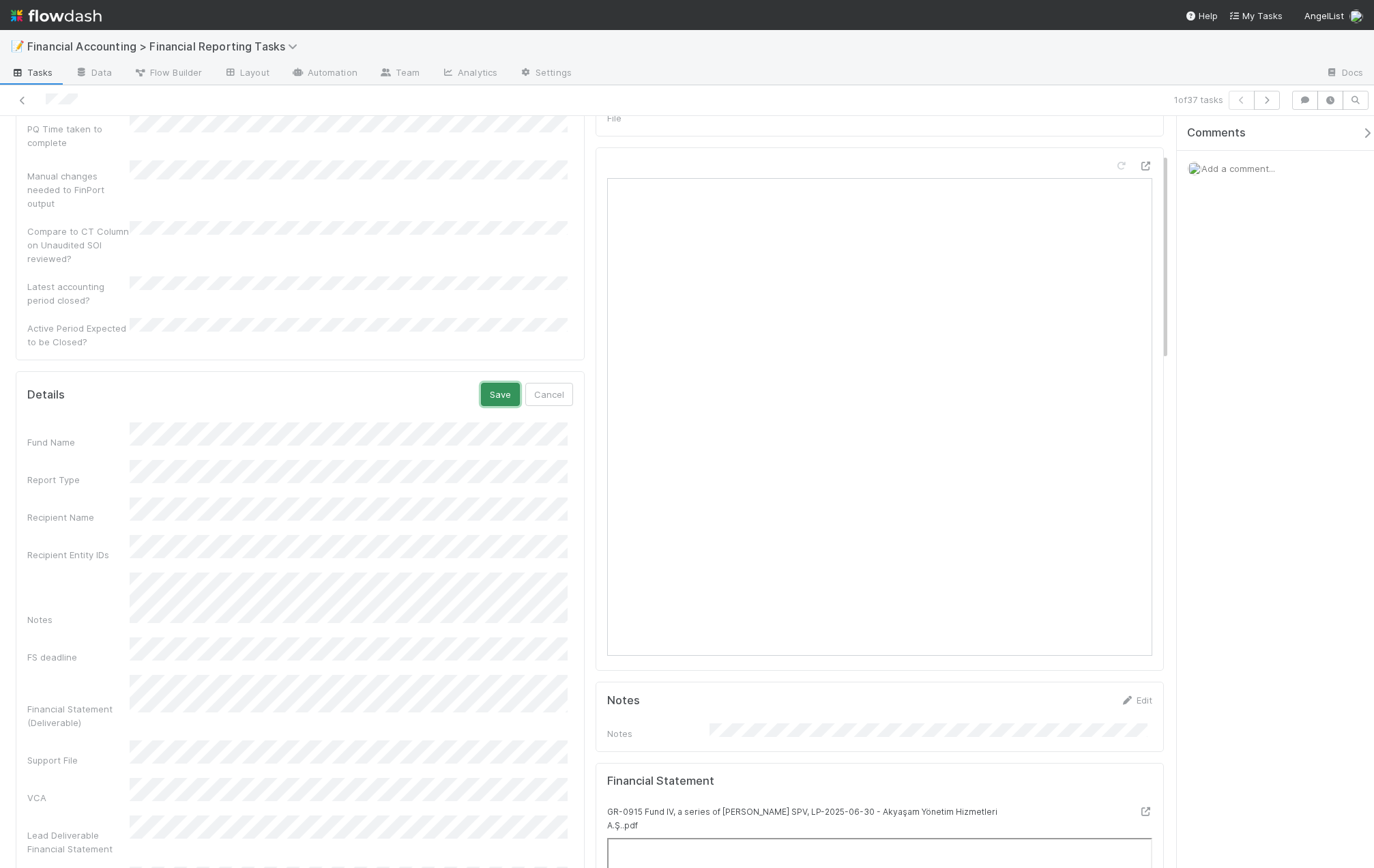
click at [495, 383] on button "Save" at bounding box center [500, 394] width 39 height 23
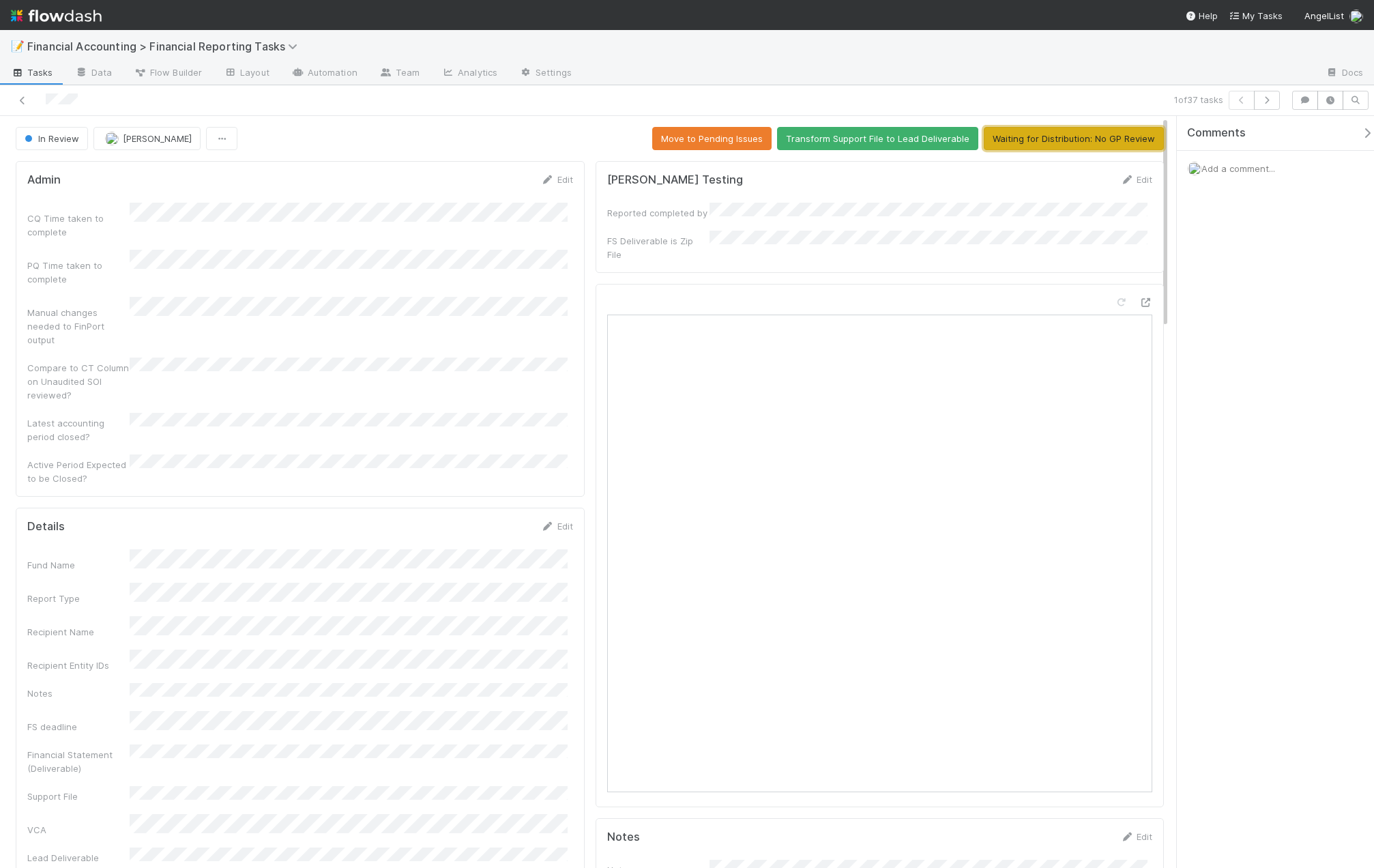
click at [1031, 136] on button "Waiting for Distribution: No GP Review" at bounding box center [1074, 138] width 181 height 23
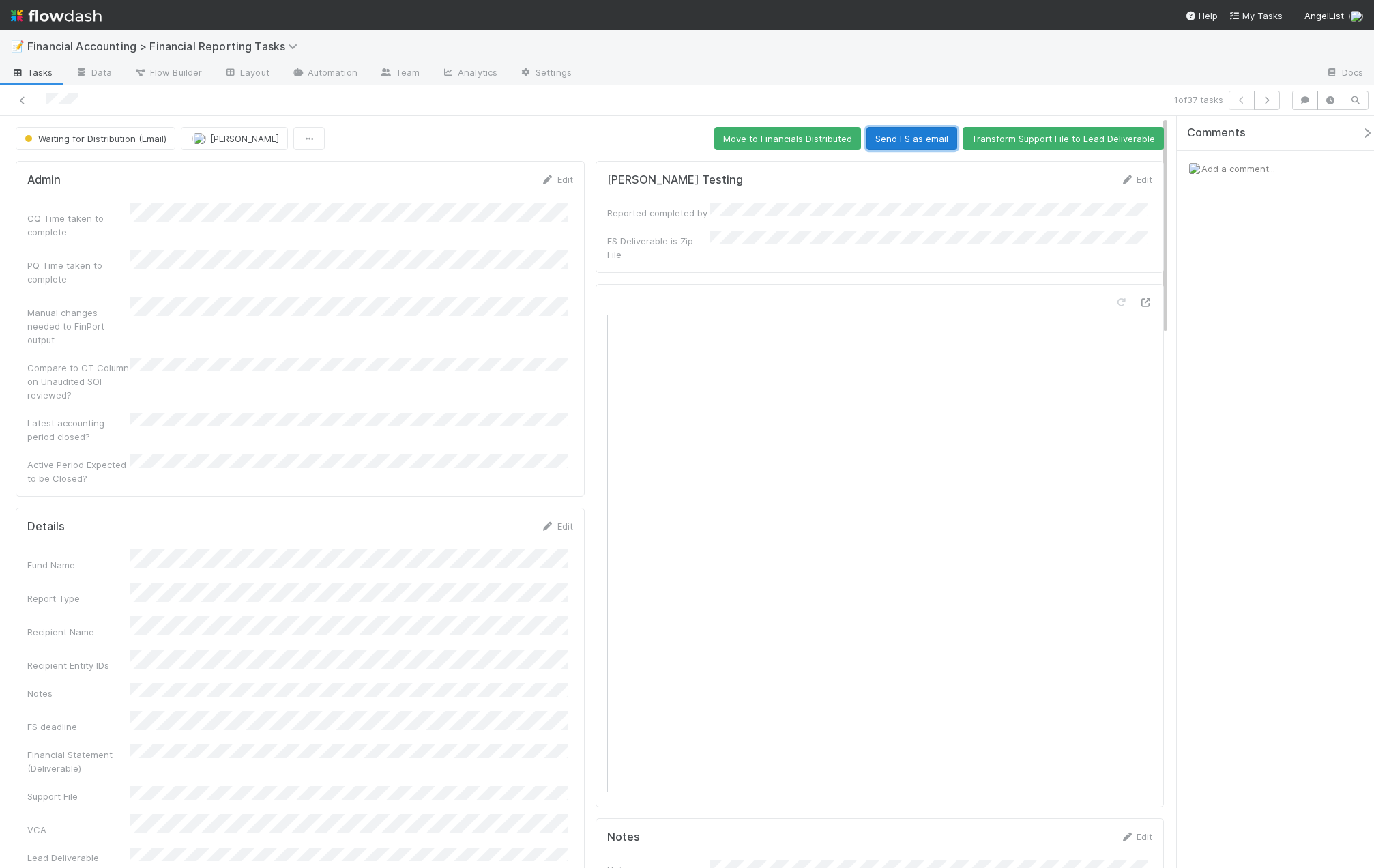
click at [907, 140] on button "Send FS as email" at bounding box center [912, 138] width 90 height 23
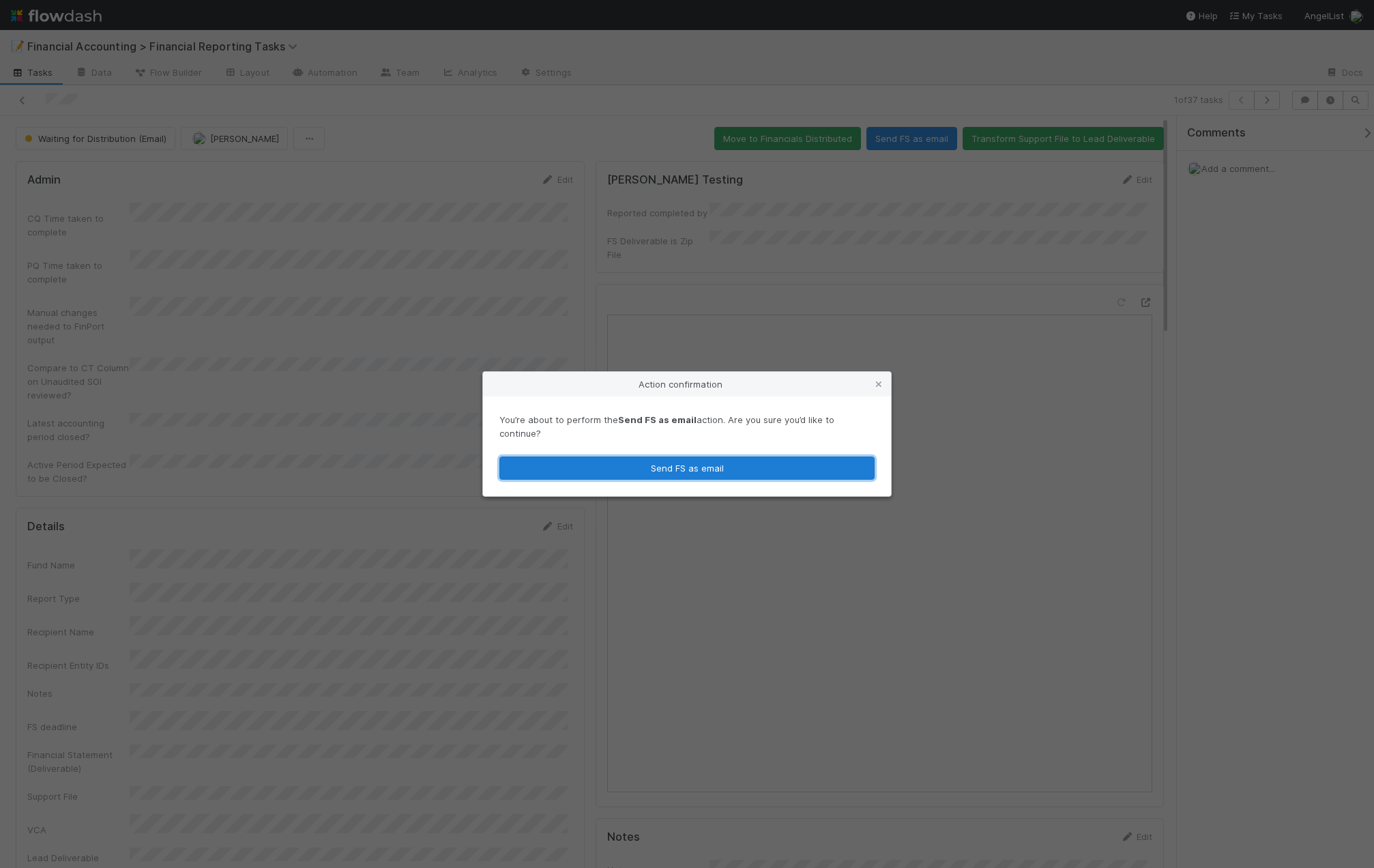
click at [716, 457] on button "Send FS as email" at bounding box center [687, 467] width 375 height 23
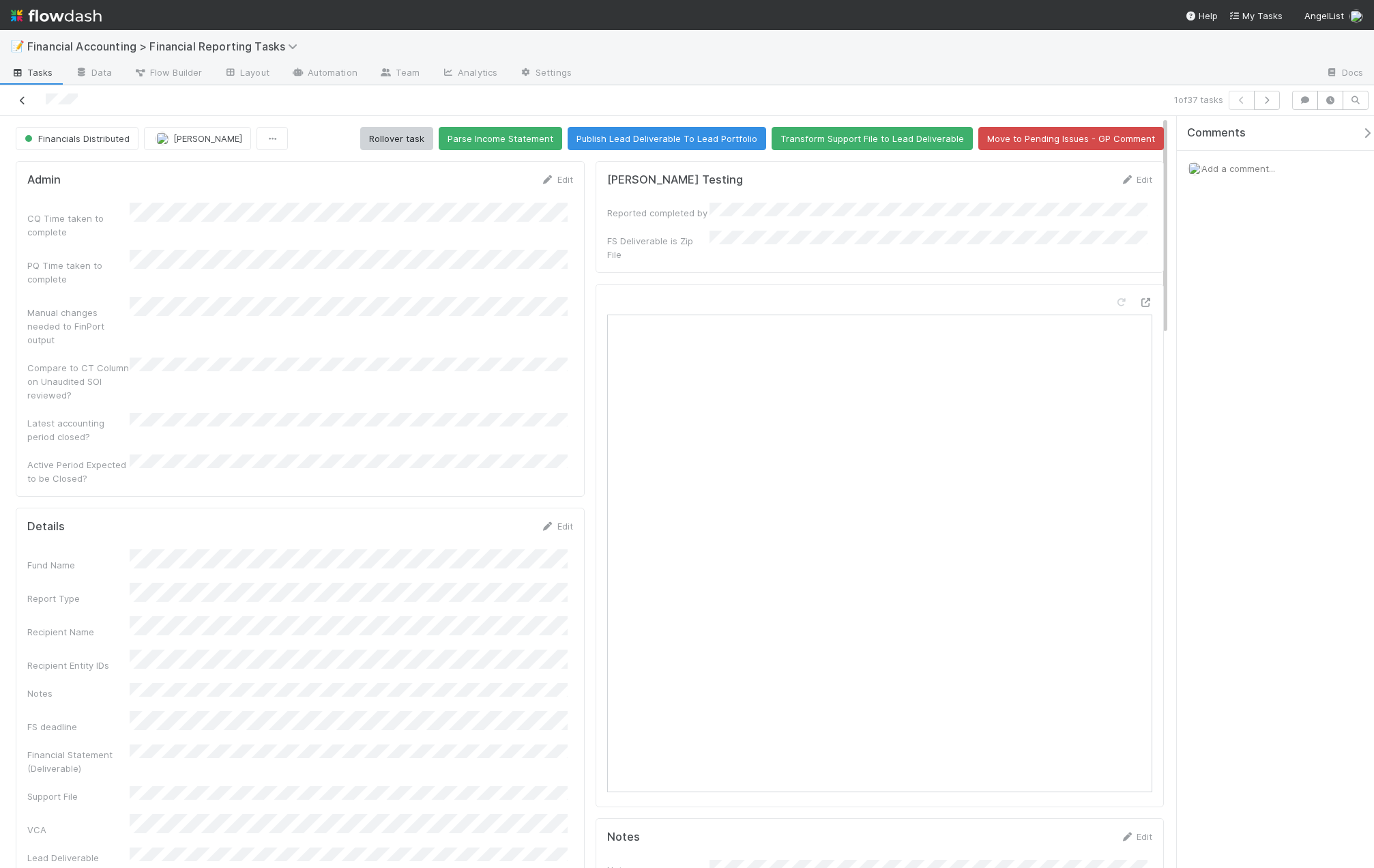
click at [28, 100] on icon at bounding box center [23, 100] width 14 height 9
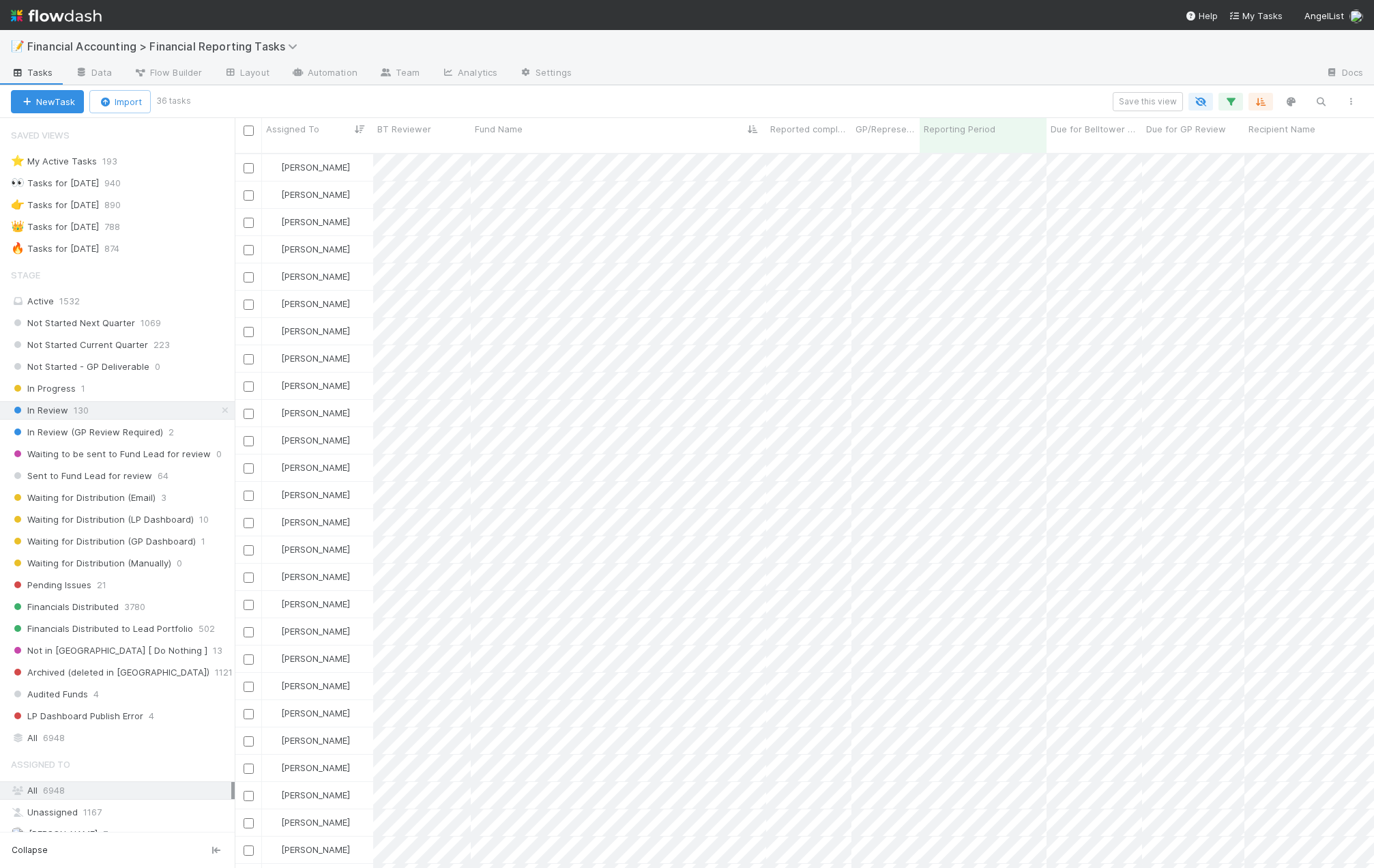
scroll to position [716, 1129]
click at [1149, 102] on icon "button" at bounding box center [1321, 101] width 14 height 12
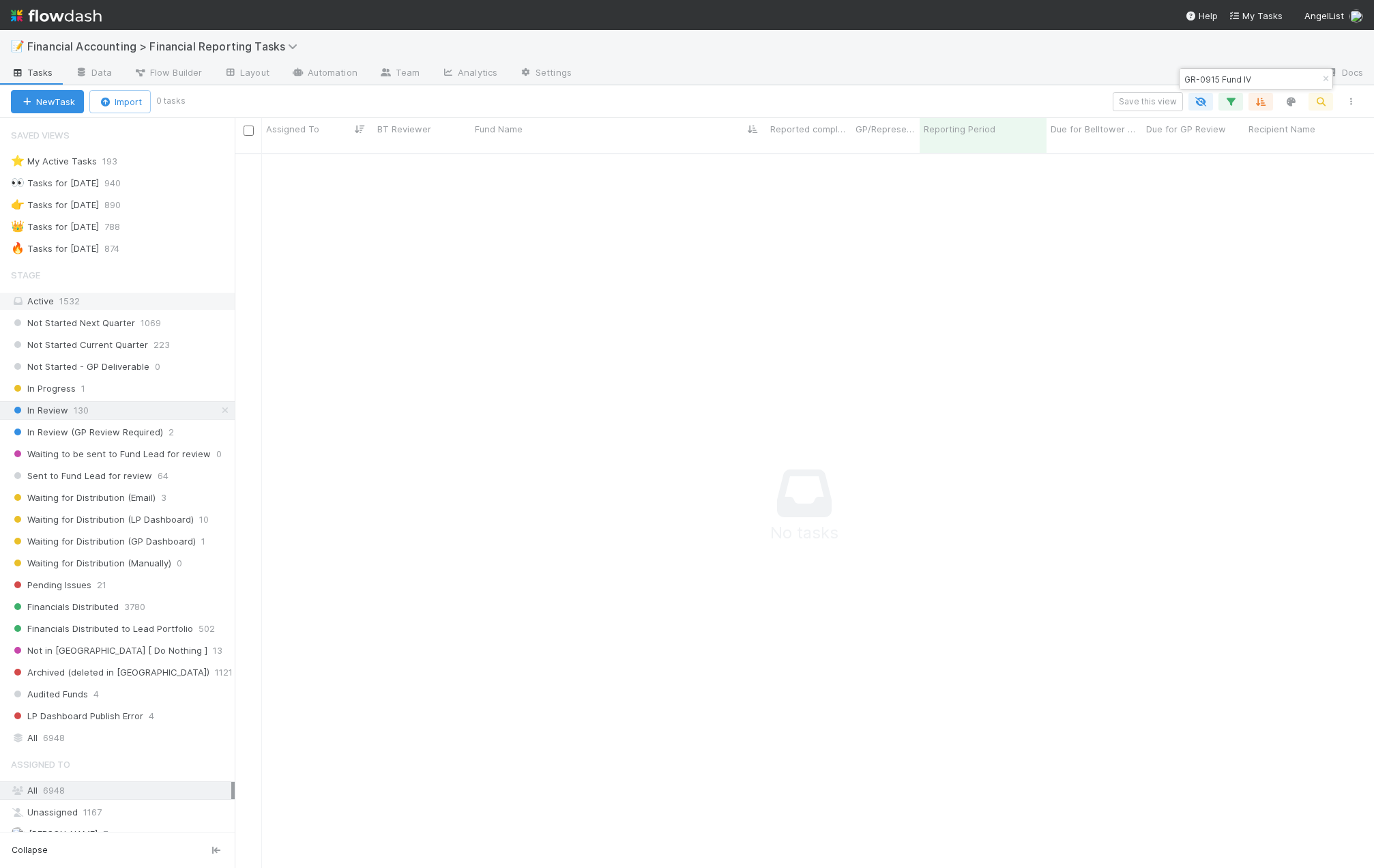
scroll to position [705, 1129]
type input "GR-0915 Fund IV"
click at [66, 742] on div "All 6948" at bounding box center [121, 737] width 220 height 17
click at [1149, 102] on icon "button" at bounding box center [1231, 101] width 14 height 12
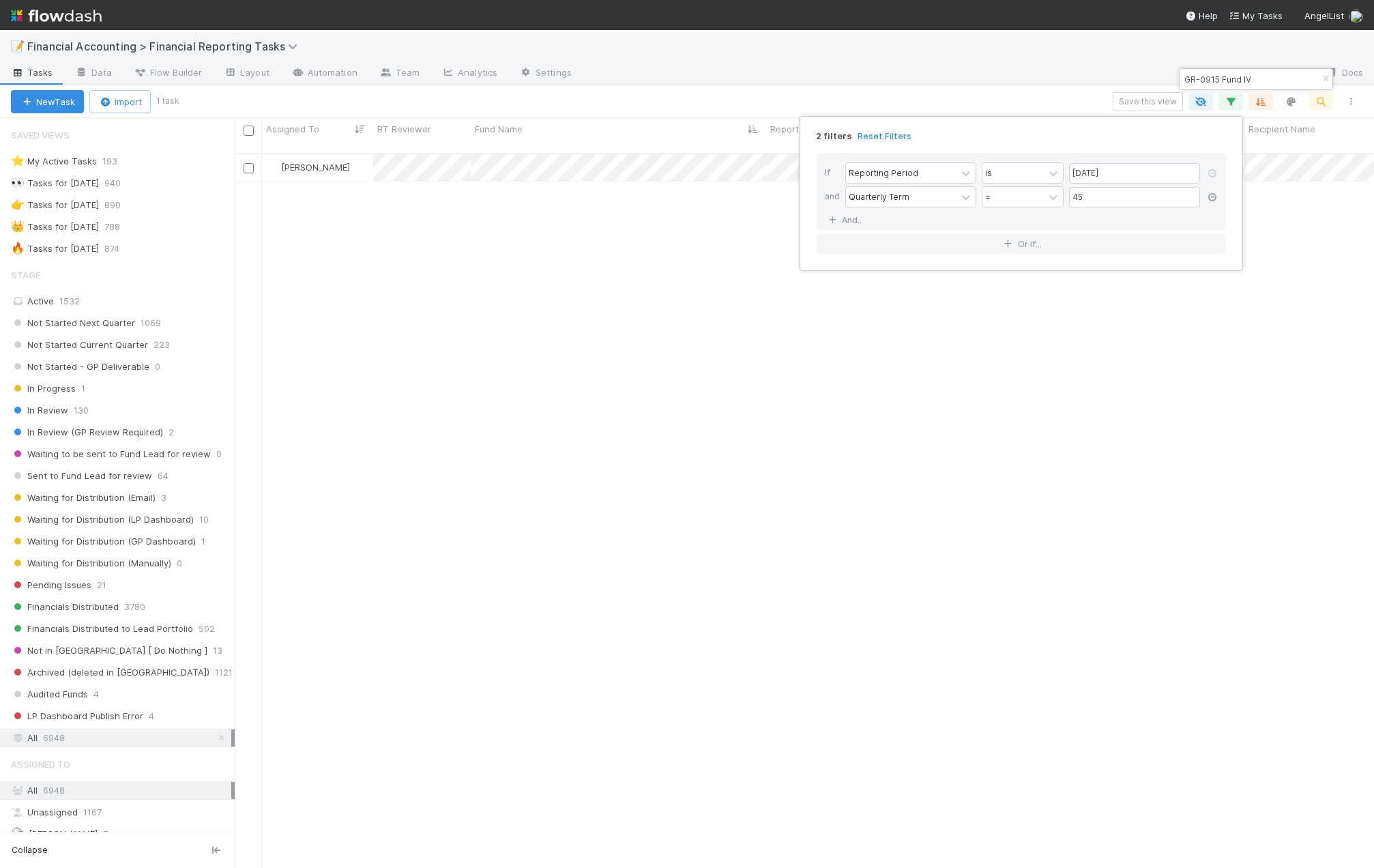
click at [1149, 194] on icon at bounding box center [1212, 197] width 14 height 8
click at [1149, 179] on link at bounding box center [1212, 174] width 14 height 12
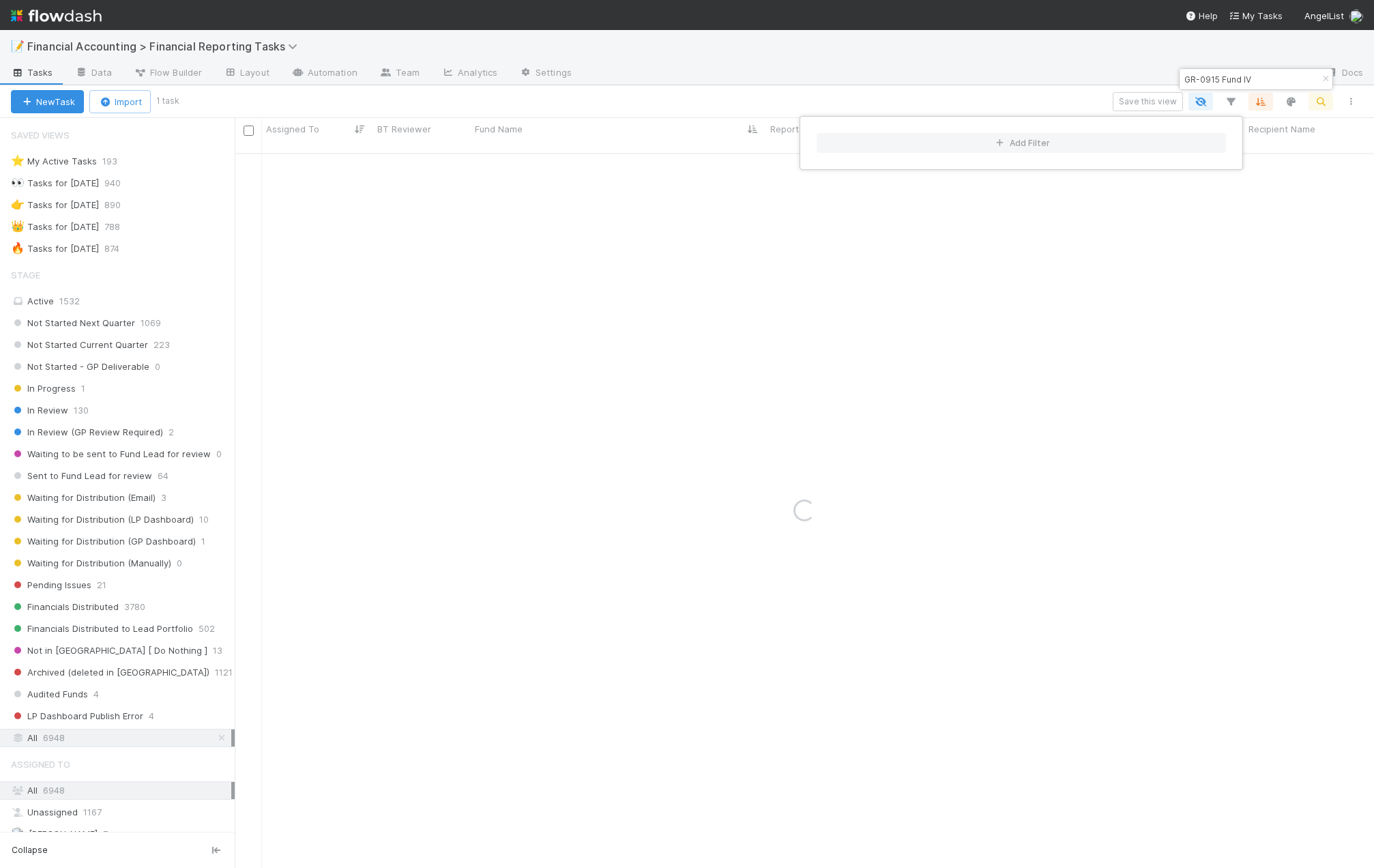
click at [952, 105] on div "Add Filter" at bounding box center [687, 434] width 1374 height 868
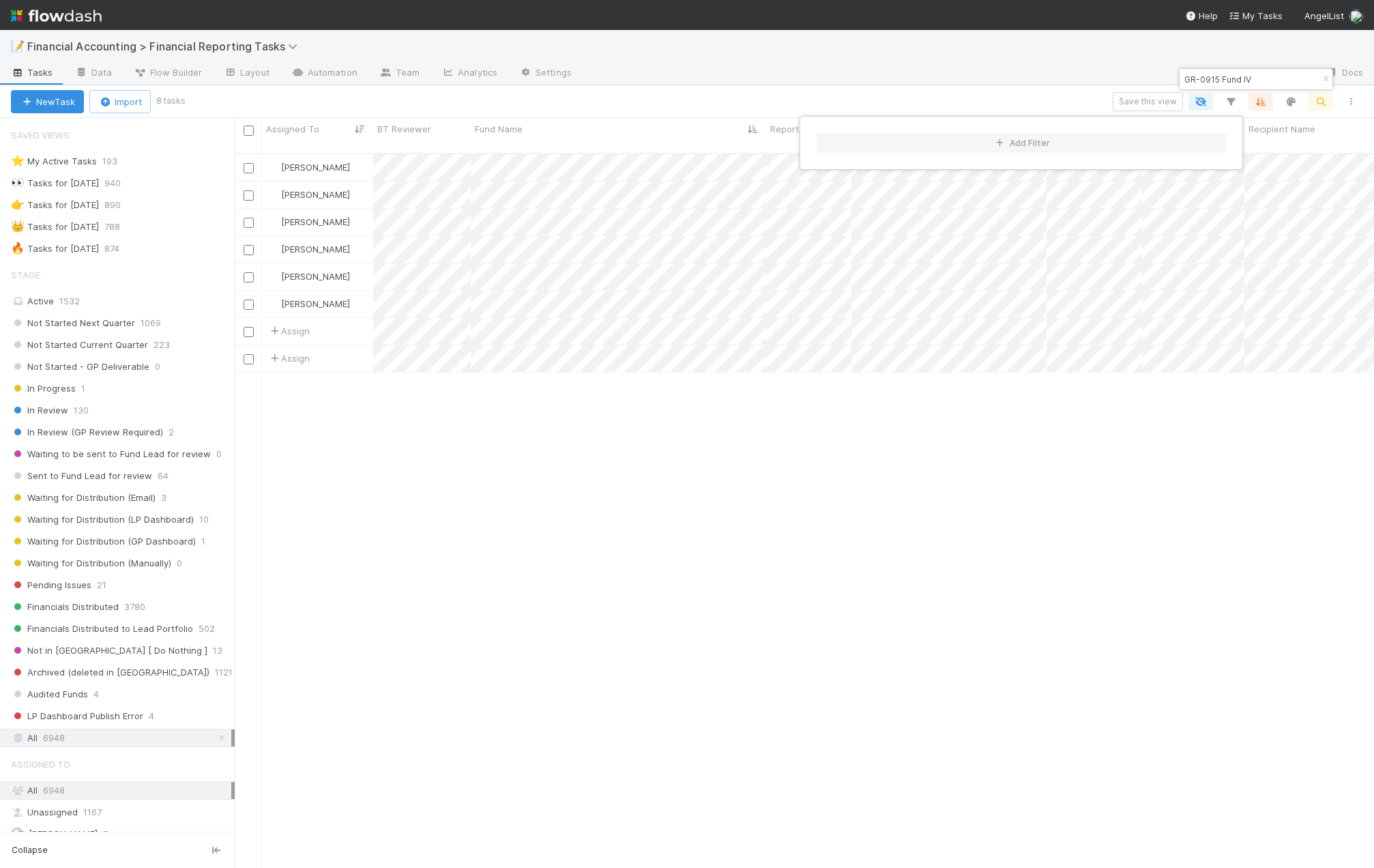
click at [773, 101] on div "Add Filter" at bounding box center [687, 434] width 1374 height 868
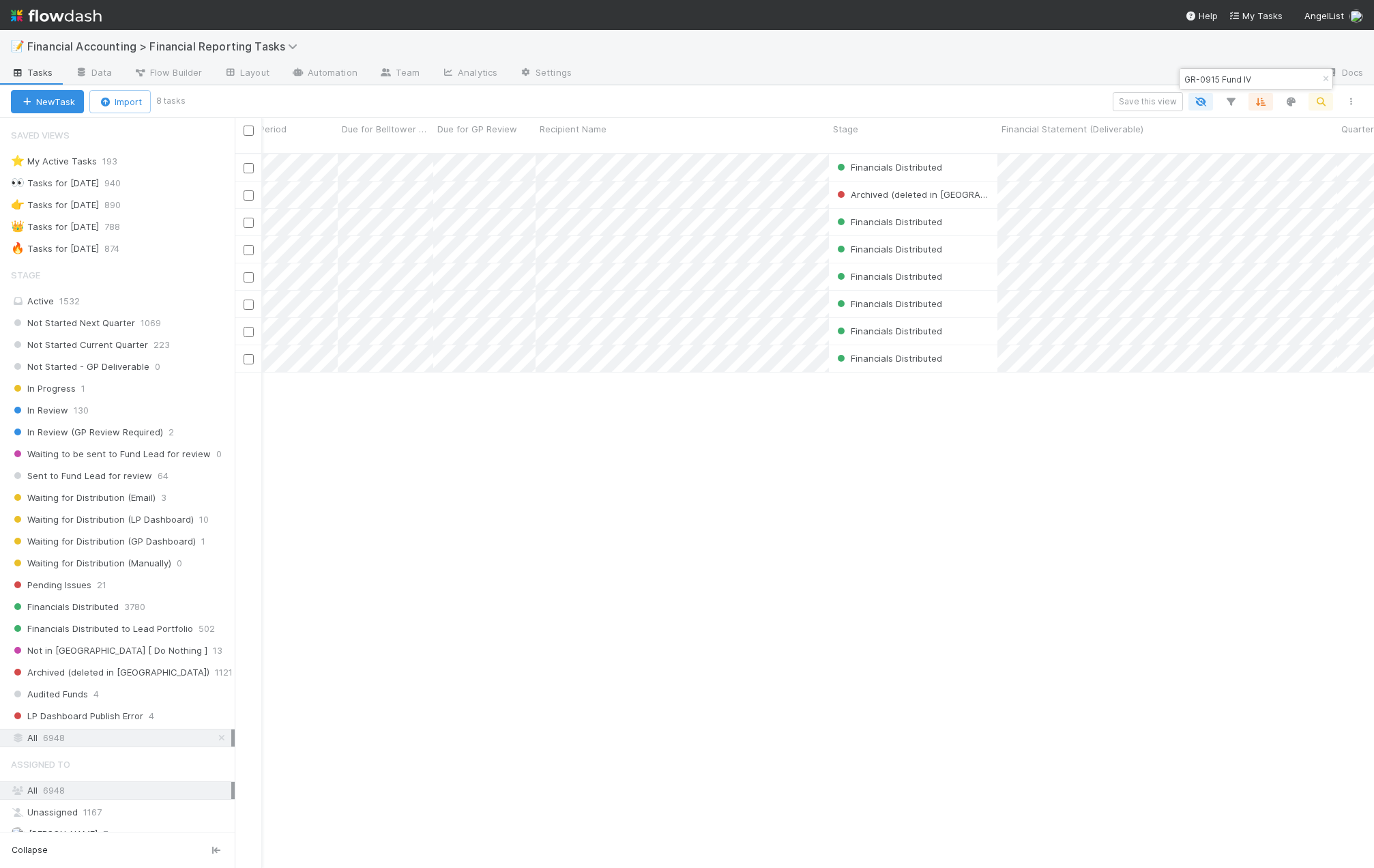
scroll to position [0, 0]
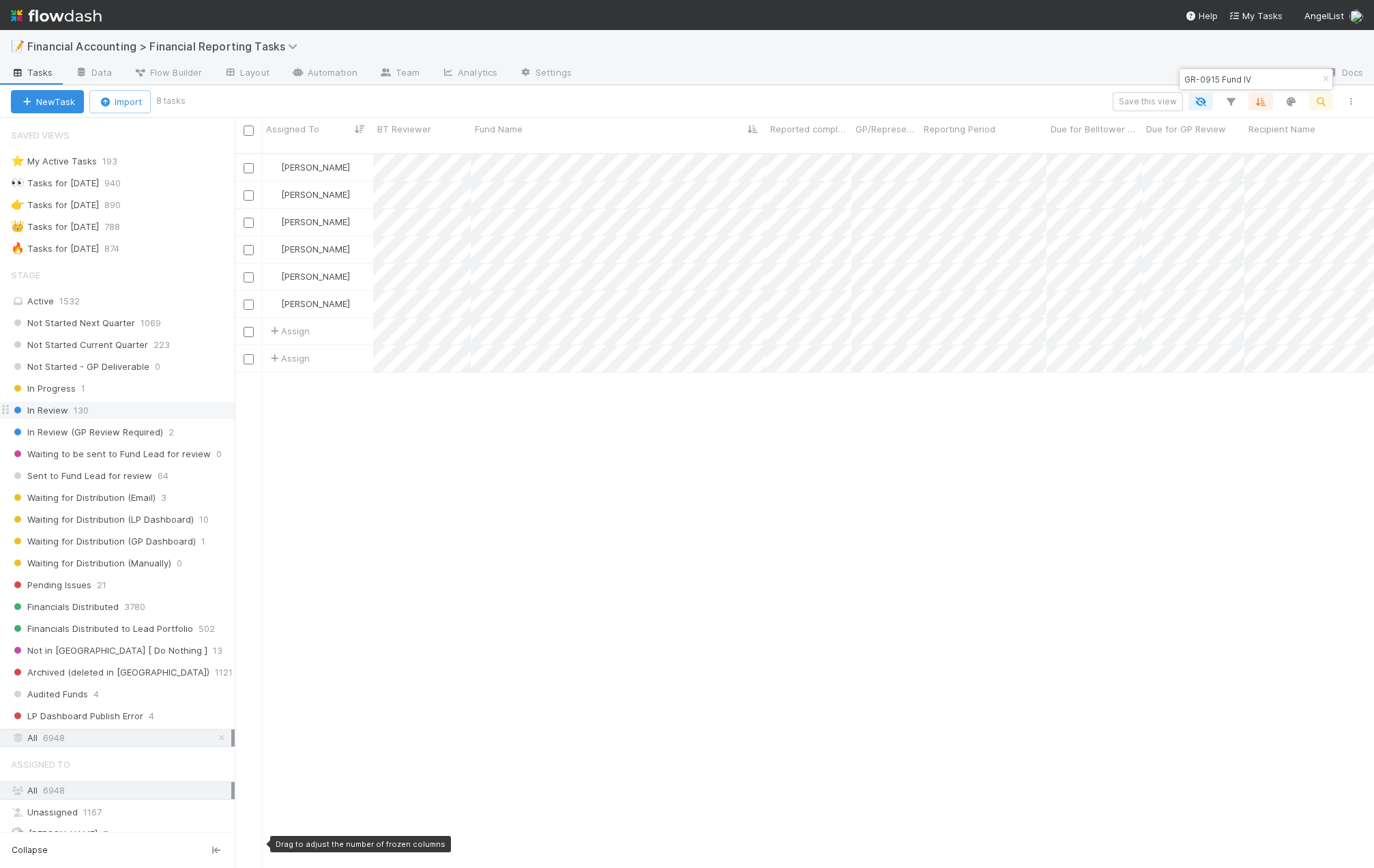
click at [54, 406] on span "In Review" at bounding box center [40, 410] width 58 height 17
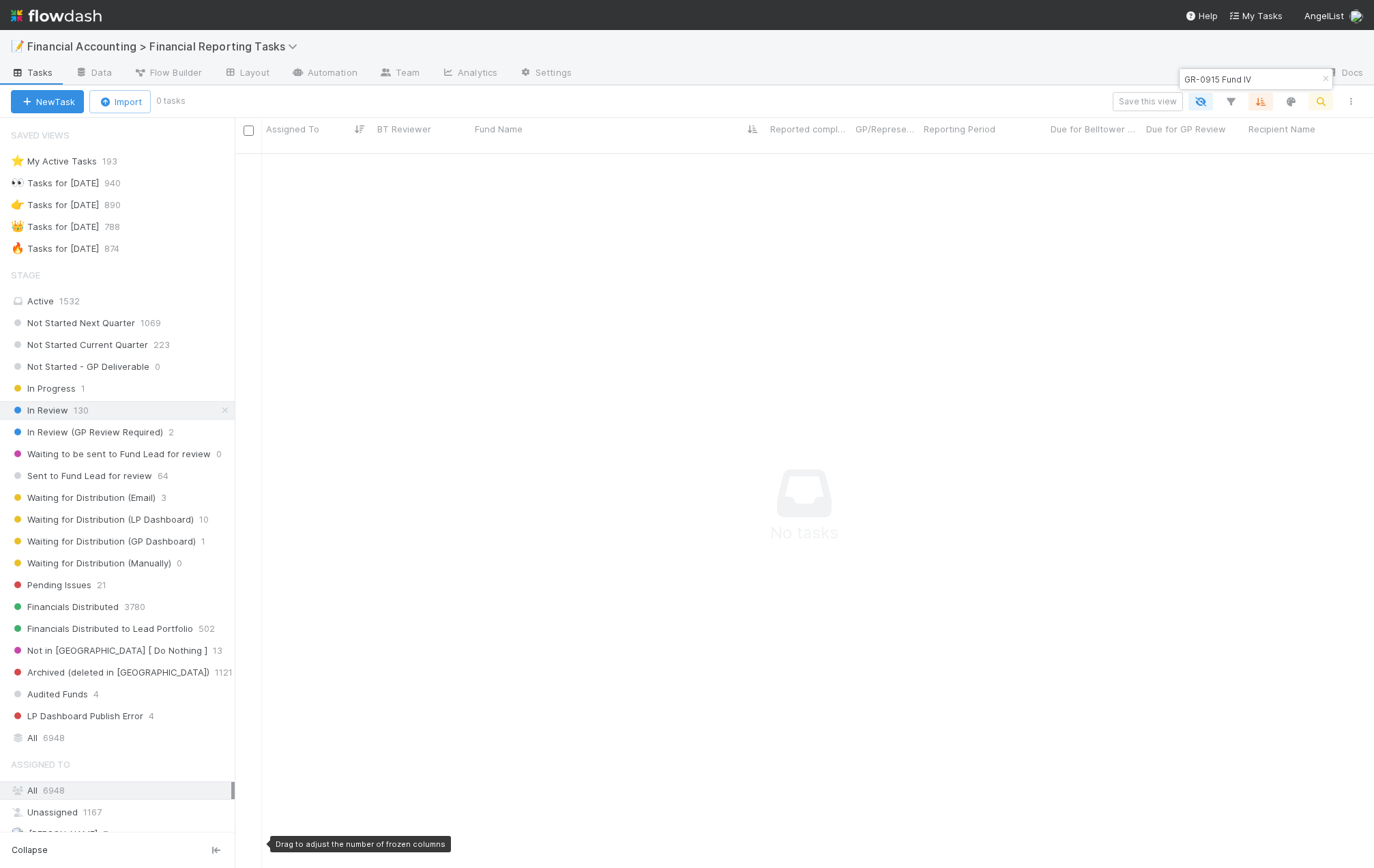
scroll to position [705, 1129]
click at [1149, 79] on icon "button" at bounding box center [1326, 79] width 14 height 8
click at [1149, 102] on div "Save this view" at bounding box center [774, 101] width 1184 height 19
click at [1149, 103] on icon "button" at bounding box center [1231, 101] width 14 height 12
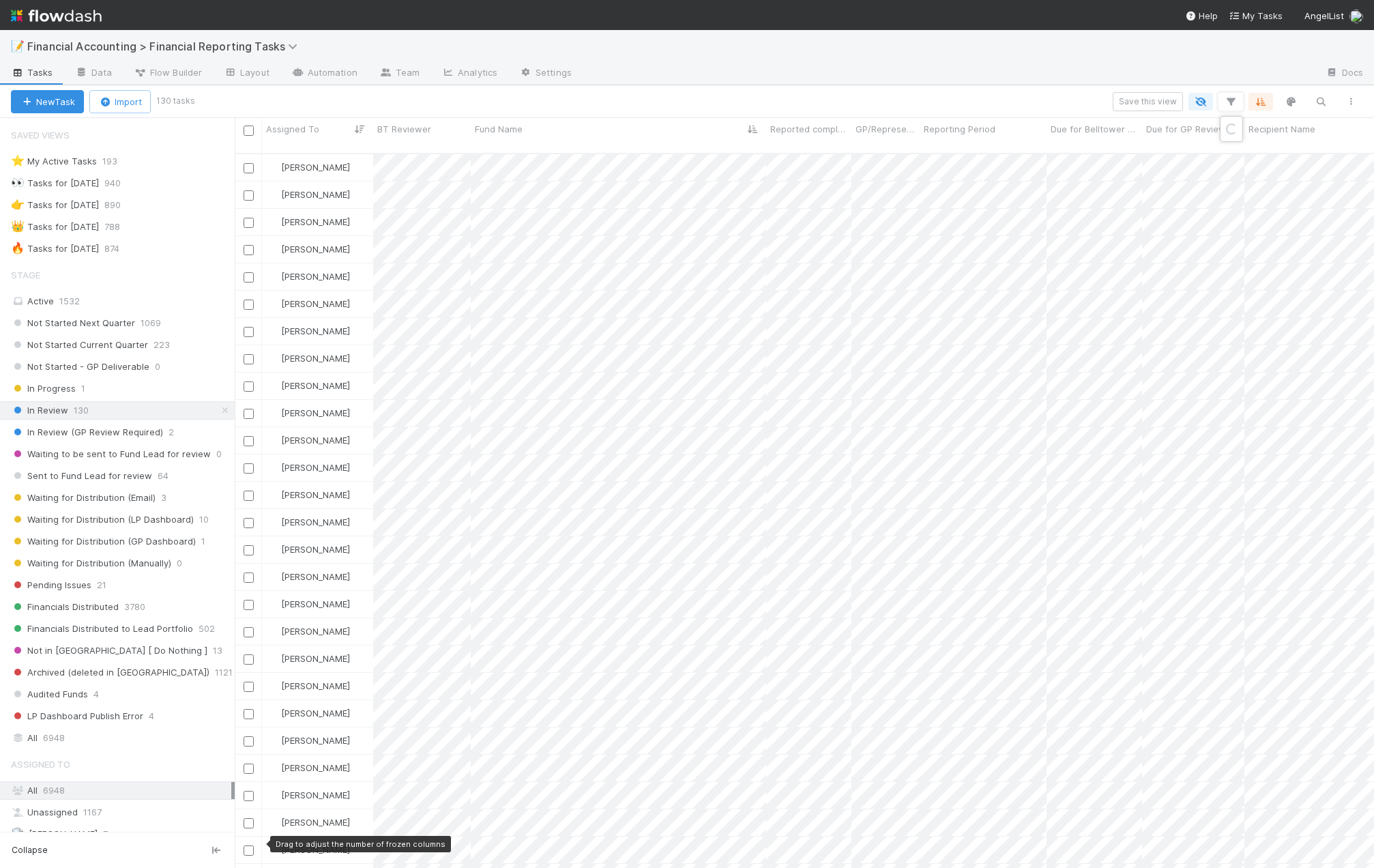
scroll to position [716, 1129]
click at [1149, 102] on div "Loading..." at bounding box center [687, 434] width 1374 height 868
click at [1149, 100] on icon "button" at bounding box center [1231, 101] width 14 height 12
click at [1055, 132] on div "Add Filter" at bounding box center [1021, 143] width 432 height 42
click at [1047, 141] on button "Add Filter" at bounding box center [1021, 143] width 410 height 20
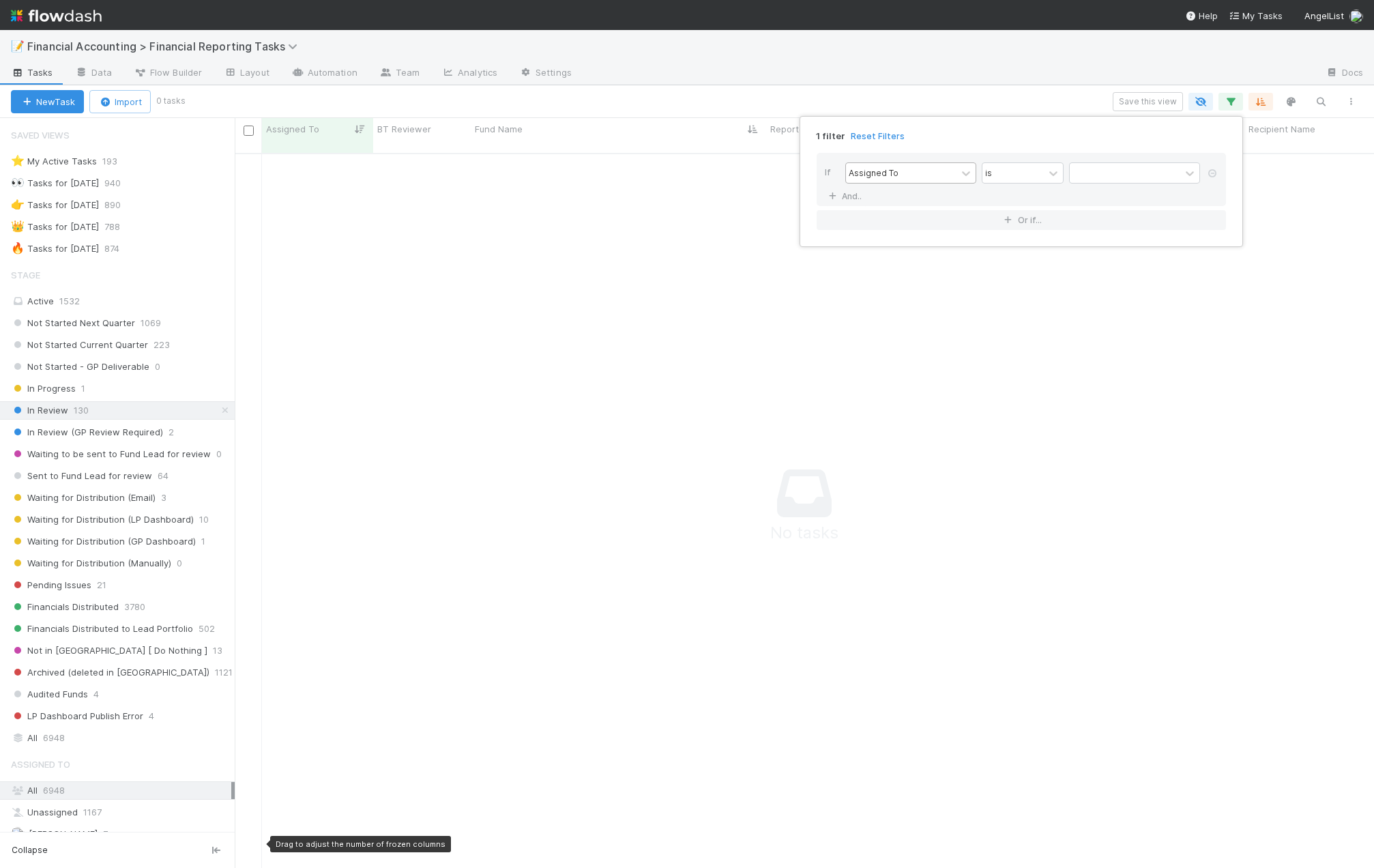
scroll to position [705, 1129]
click at [910, 175] on div "Assigned To" at bounding box center [901, 173] width 110 height 20
click at [904, 343] on div "Reporting Period" at bounding box center [911, 344] width 131 height 23
click at [1111, 172] on input "text" at bounding box center [1135, 173] width 131 height 21
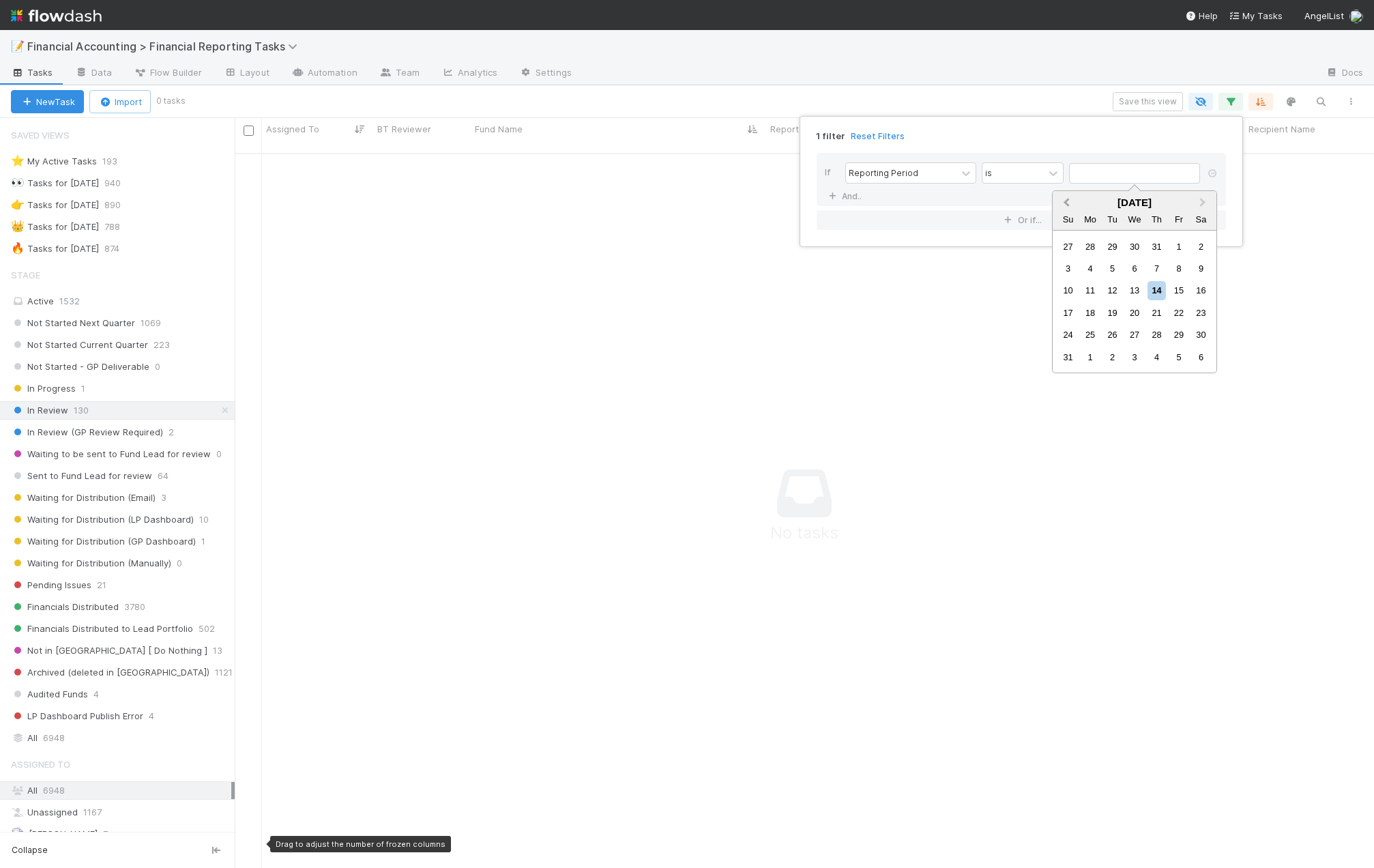
click at [1062, 203] on button "Previous Month" at bounding box center [1065, 203] width 22 height 22
click at [1090, 335] on div "30" at bounding box center [1090, 334] width 19 height 19
type input "06/30/2025"
click at [854, 195] on link "And.." at bounding box center [846, 196] width 43 height 20
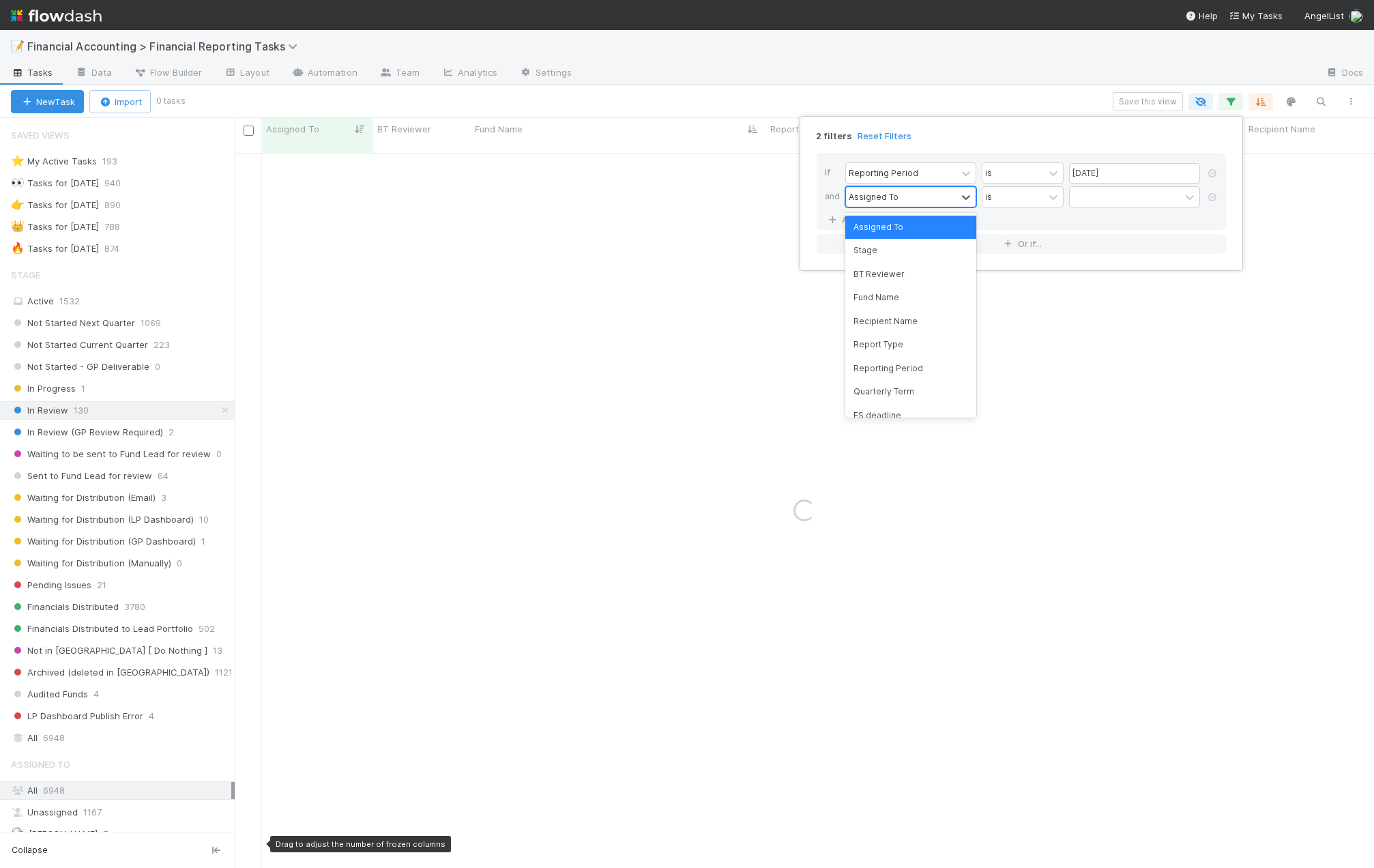
click at [889, 190] on div "Assigned To" at bounding box center [874, 196] width 50 height 12
click at [887, 401] on div "Quarterly Term" at bounding box center [911, 391] width 131 height 23
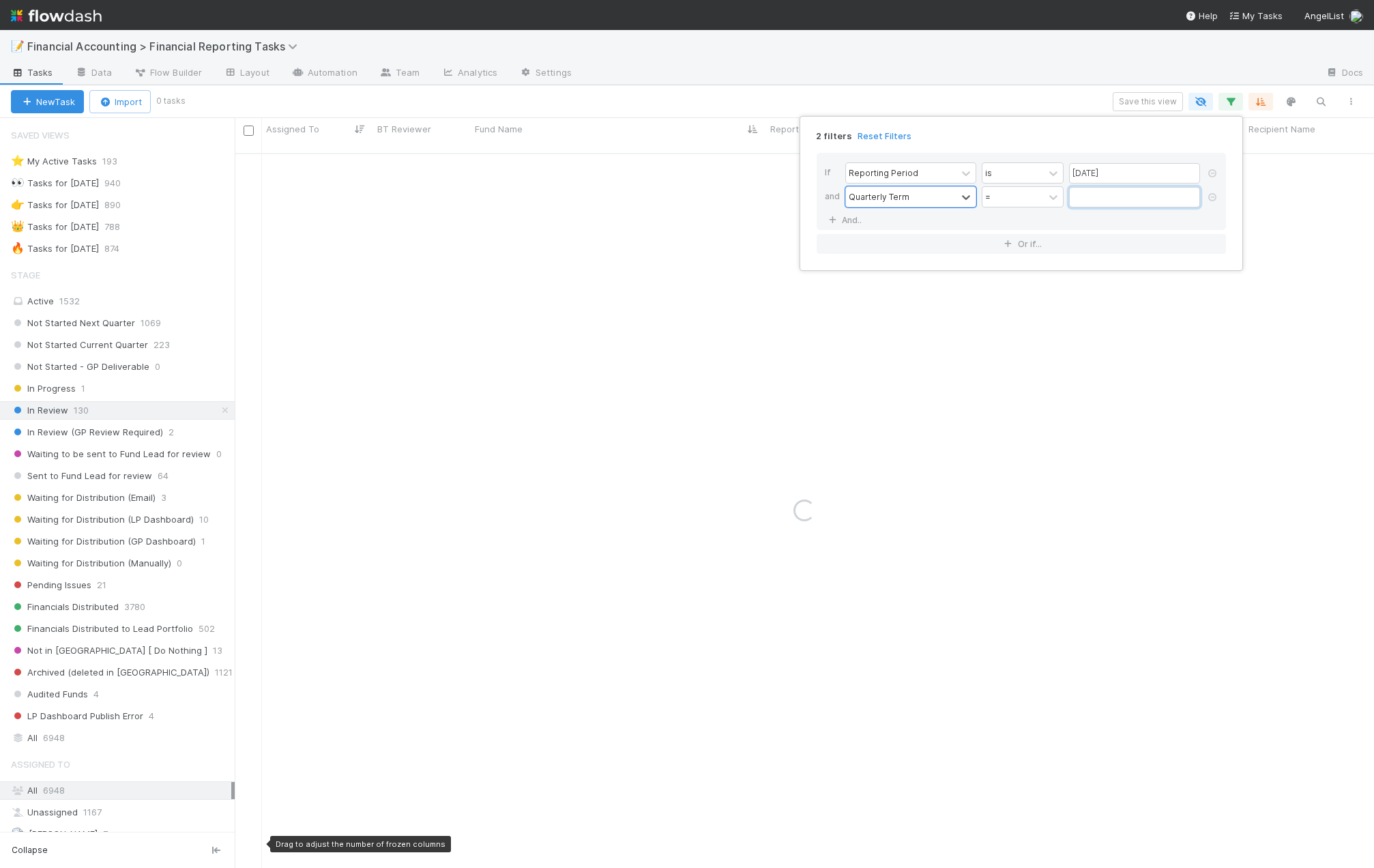
click at [1133, 200] on input "text" at bounding box center [1135, 196] width 131 height 21
type input "45"
click at [764, 64] on div "2 filters Reset Filters If Reporting Period is 06/30/2025 and Quarterly Term = …" at bounding box center [687, 434] width 1374 height 868
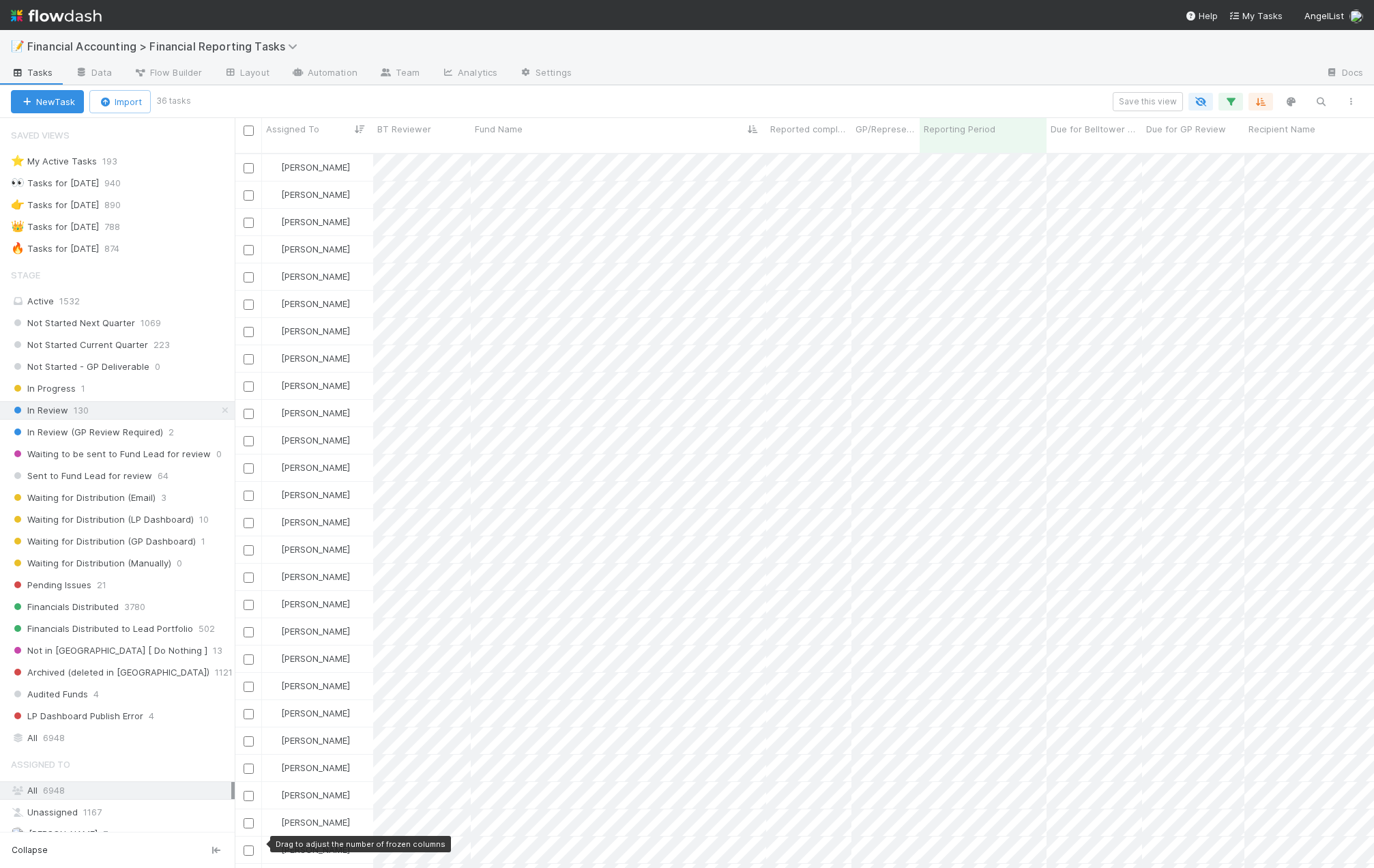
scroll to position [716, 1129]
click at [696, 103] on div "Save this view" at bounding box center [777, 101] width 1178 height 19
click at [365, 159] on div "Kevin Fawcett" at bounding box center [317, 167] width 111 height 27
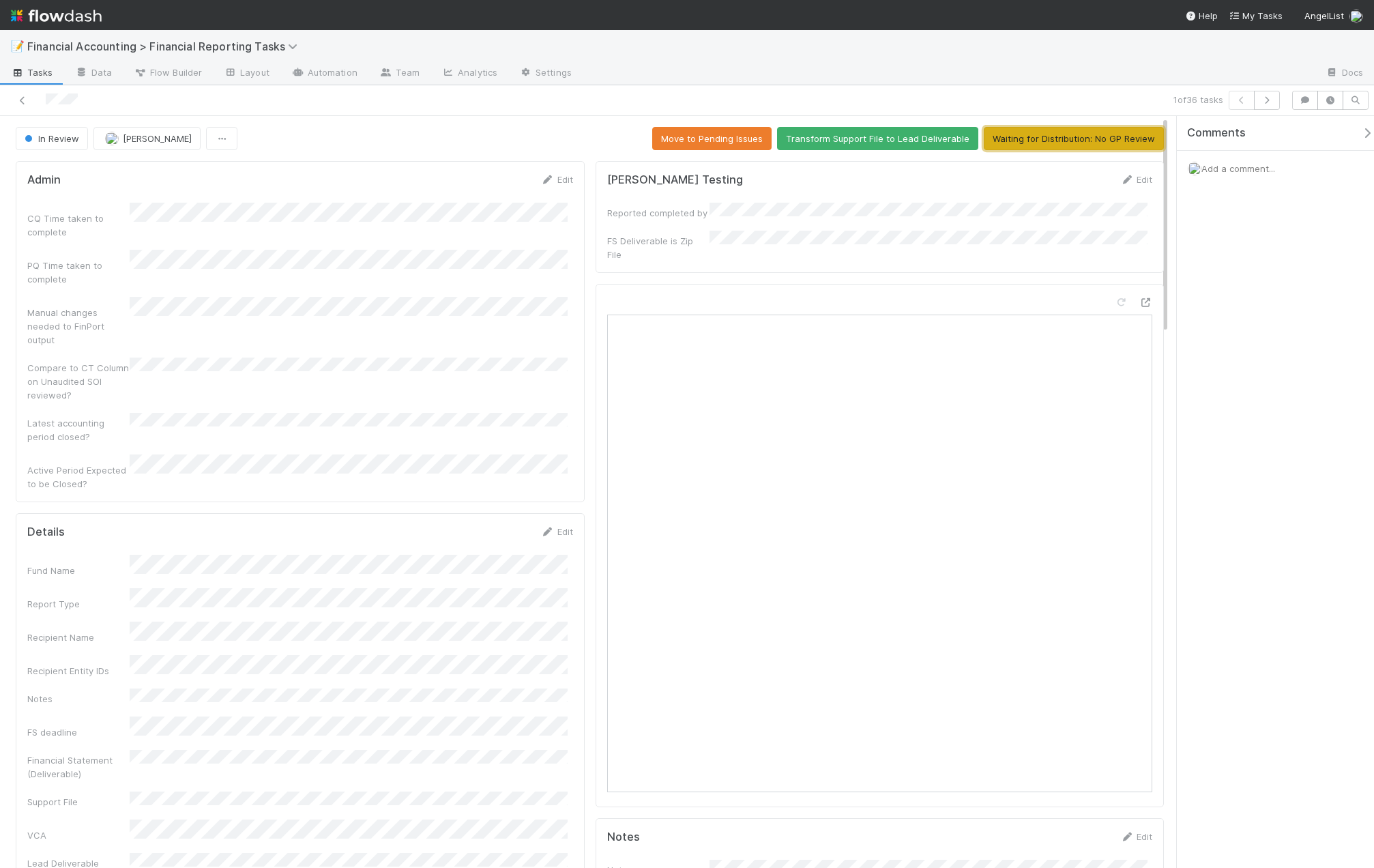
click at [1089, 137] on button "Waiting for Distribution: No GP Review" at bounding box center [1074, 138] width 181 height 23
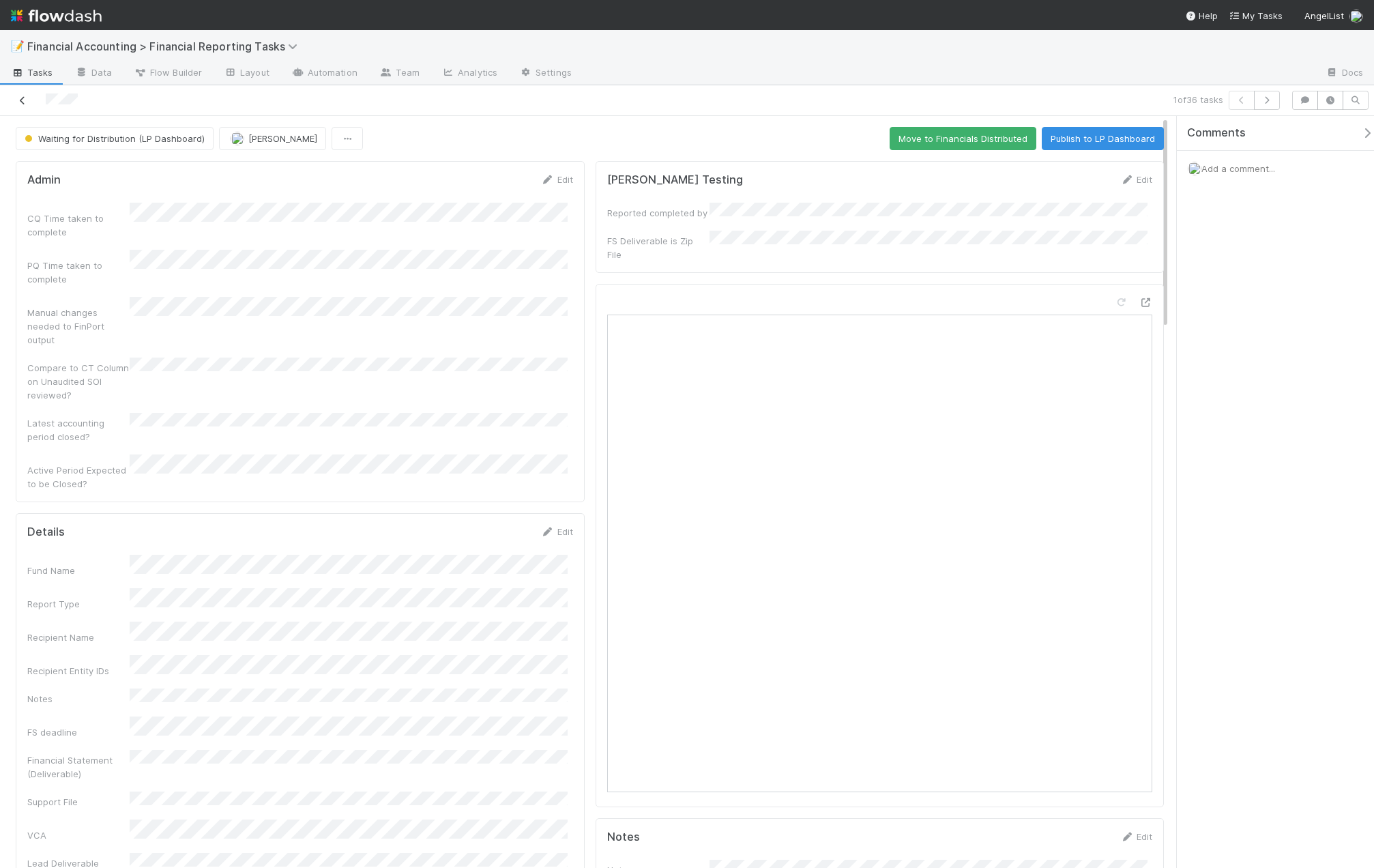
click at [19, 101] on icon at bounding box center [23, 100] width 14 height 9
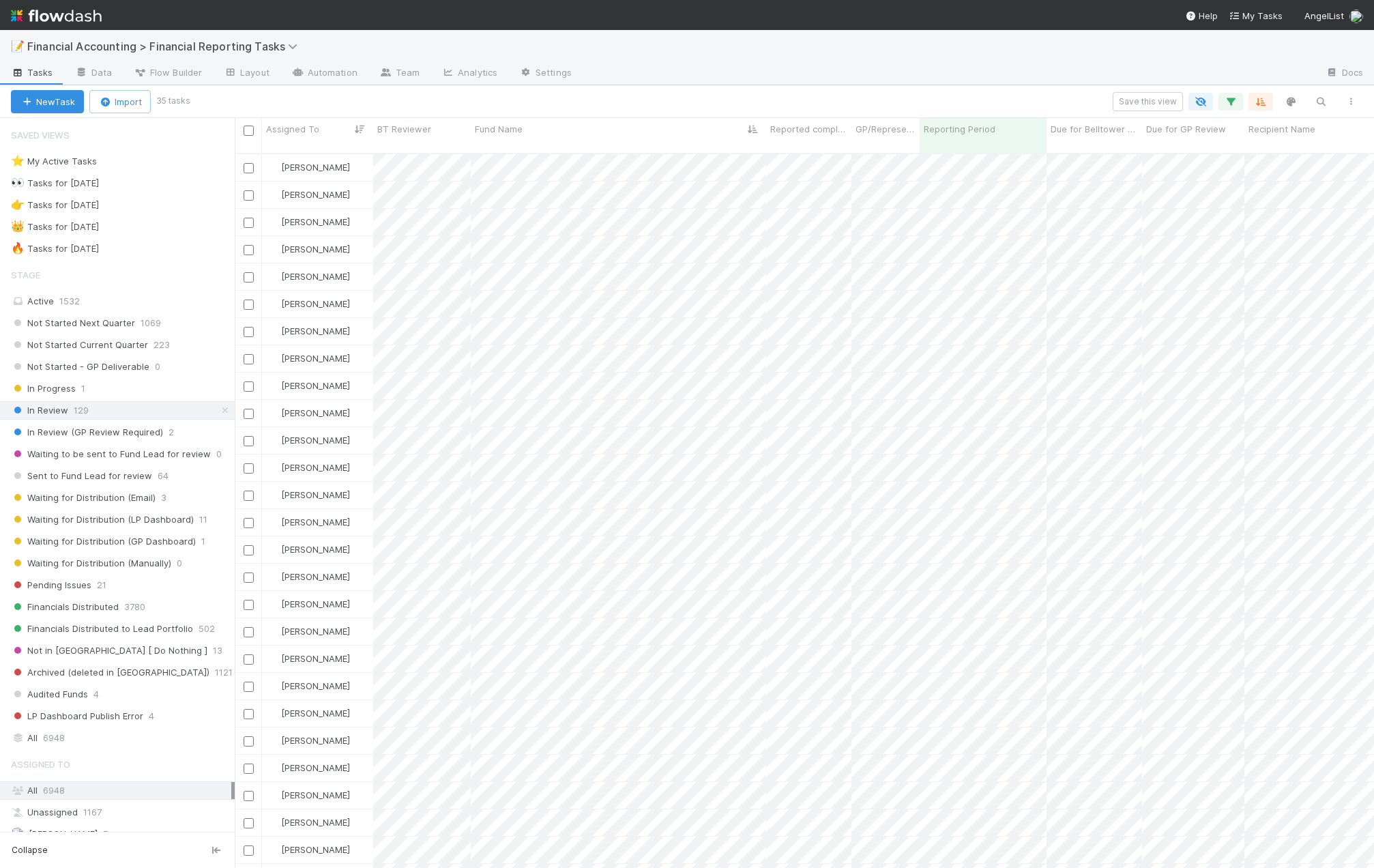
scroll to position [716, 1129]
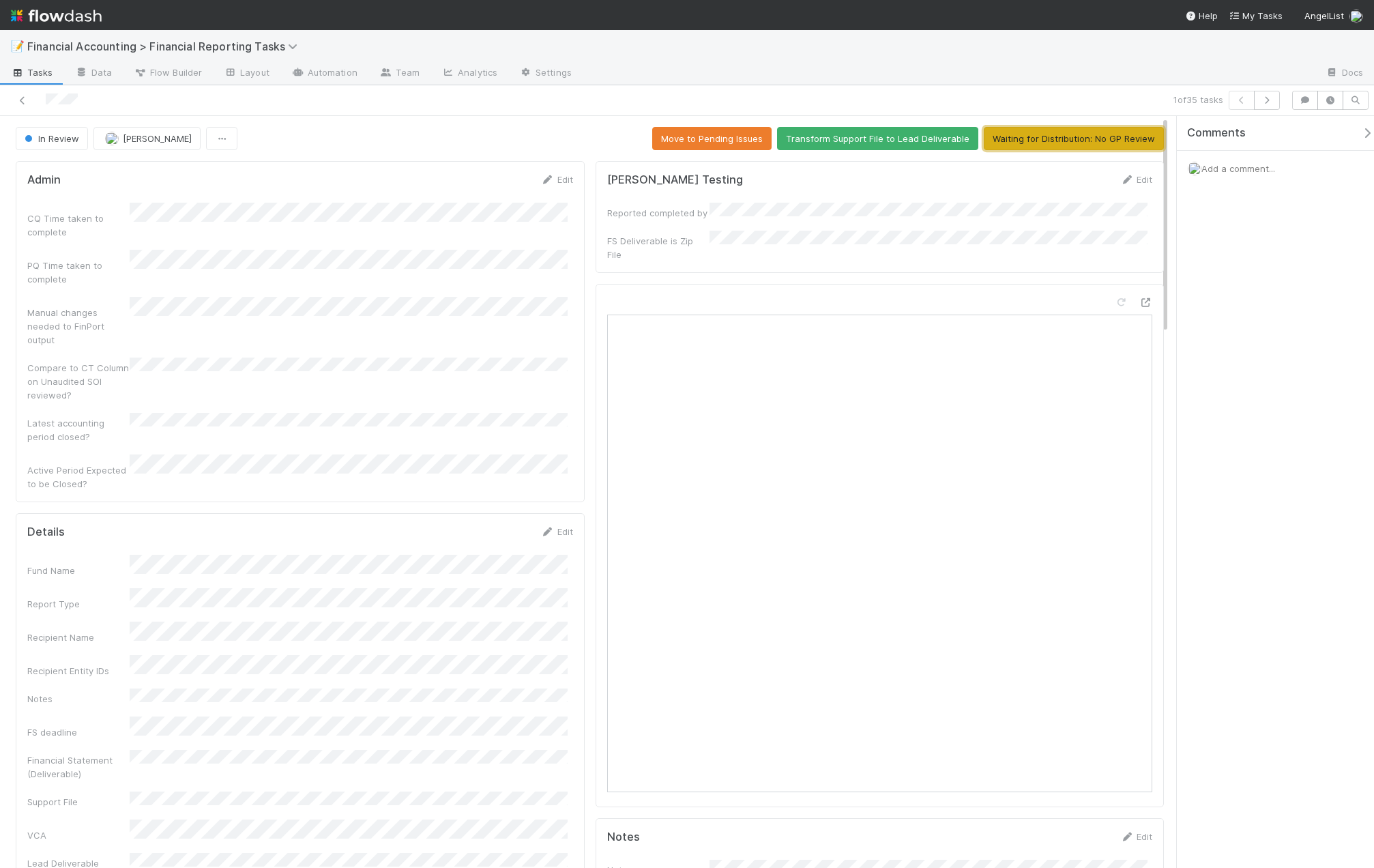
click at [1038, 133] on button "Waiting for Distribution: No GP Review" at bounding box center [1074, 138] width 181 height 23
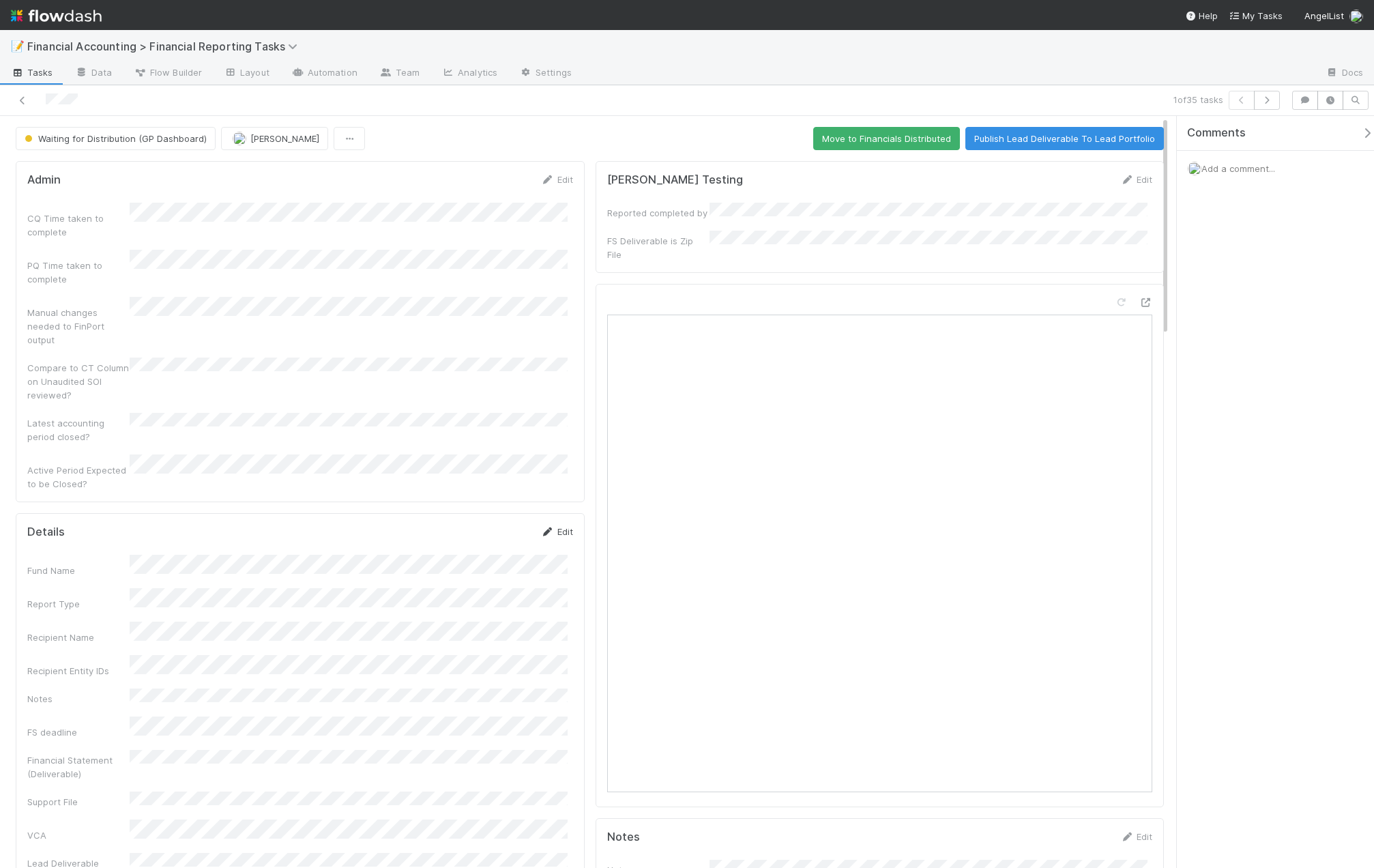
click at [561, 526] on link "Edit" at bounding box center [557, 531] width 32 height 11
click at [483, 525] on button "Save" at bounding box center [500, 536] width 39 height 23
click at [23, 91] on div at bounding box center [327, 99] width 643 height 19
click at [23, 105] on link at bounding box center [23, 100] width 14 height 14
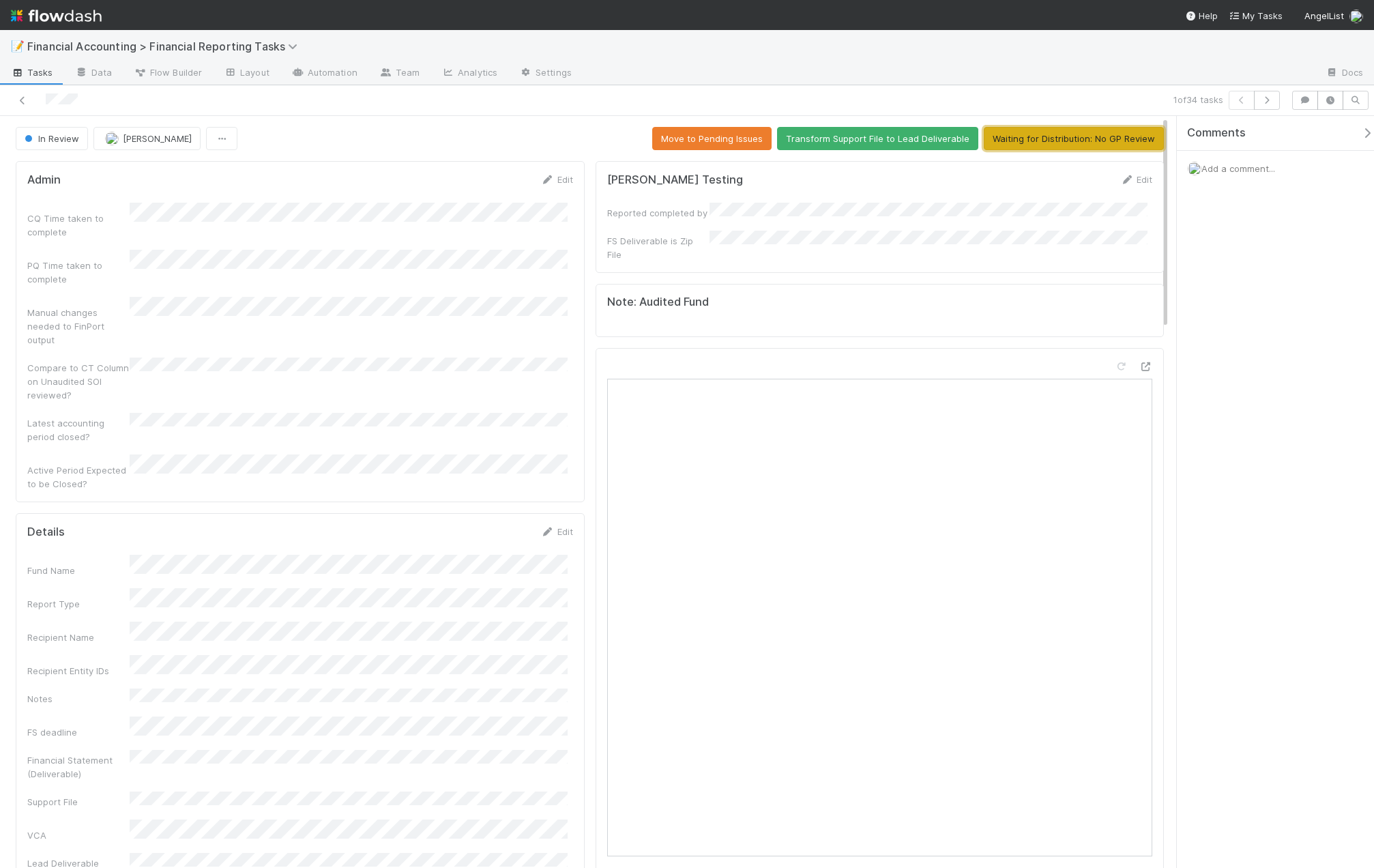
click at [1090, 130] on button "Waiting for Distribution: No GP Review" at bounding box center [1074, 138] width 181 height 23
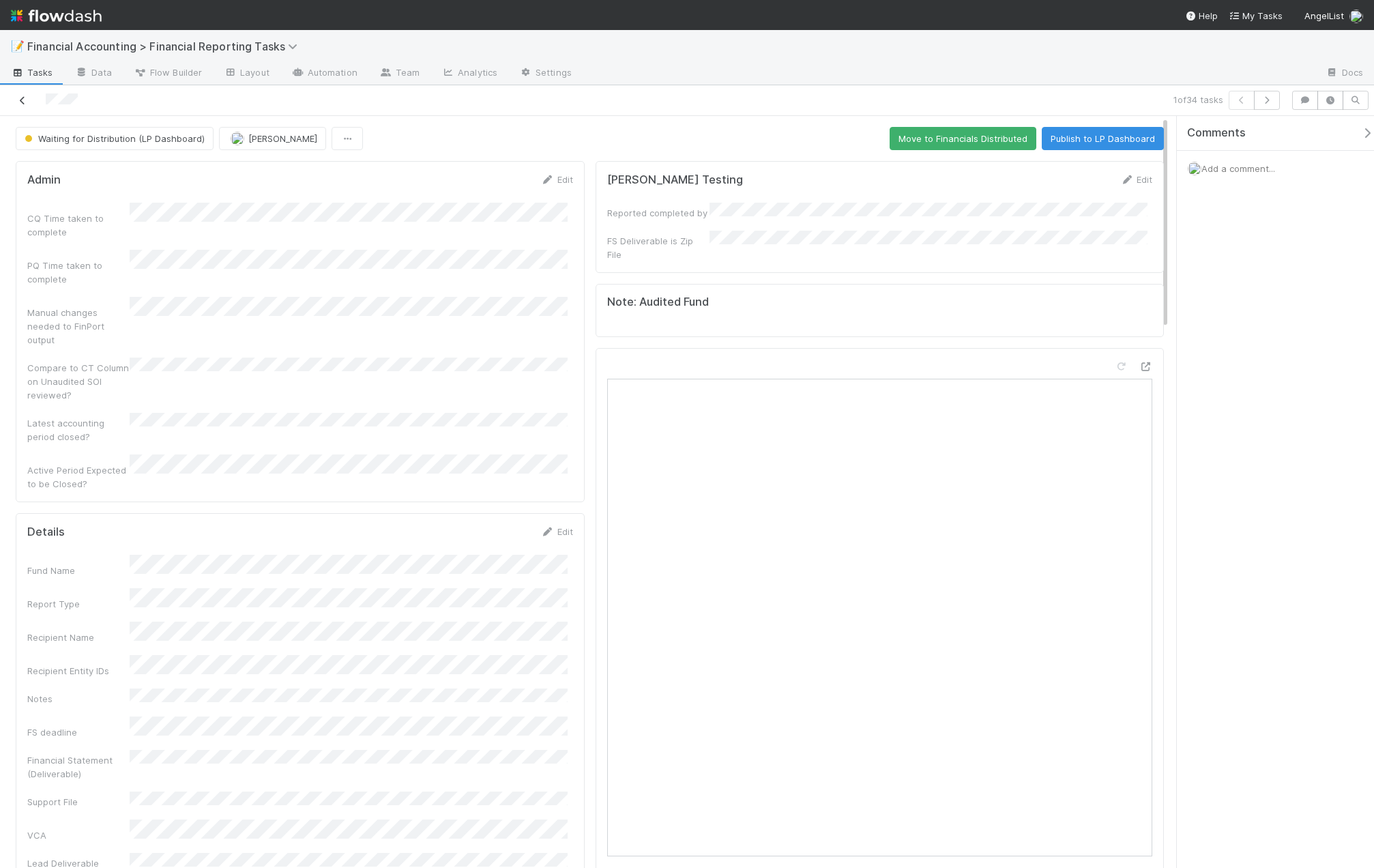
click at [23, 101] on icon at bounding box center [23, 100] width 14 height 9
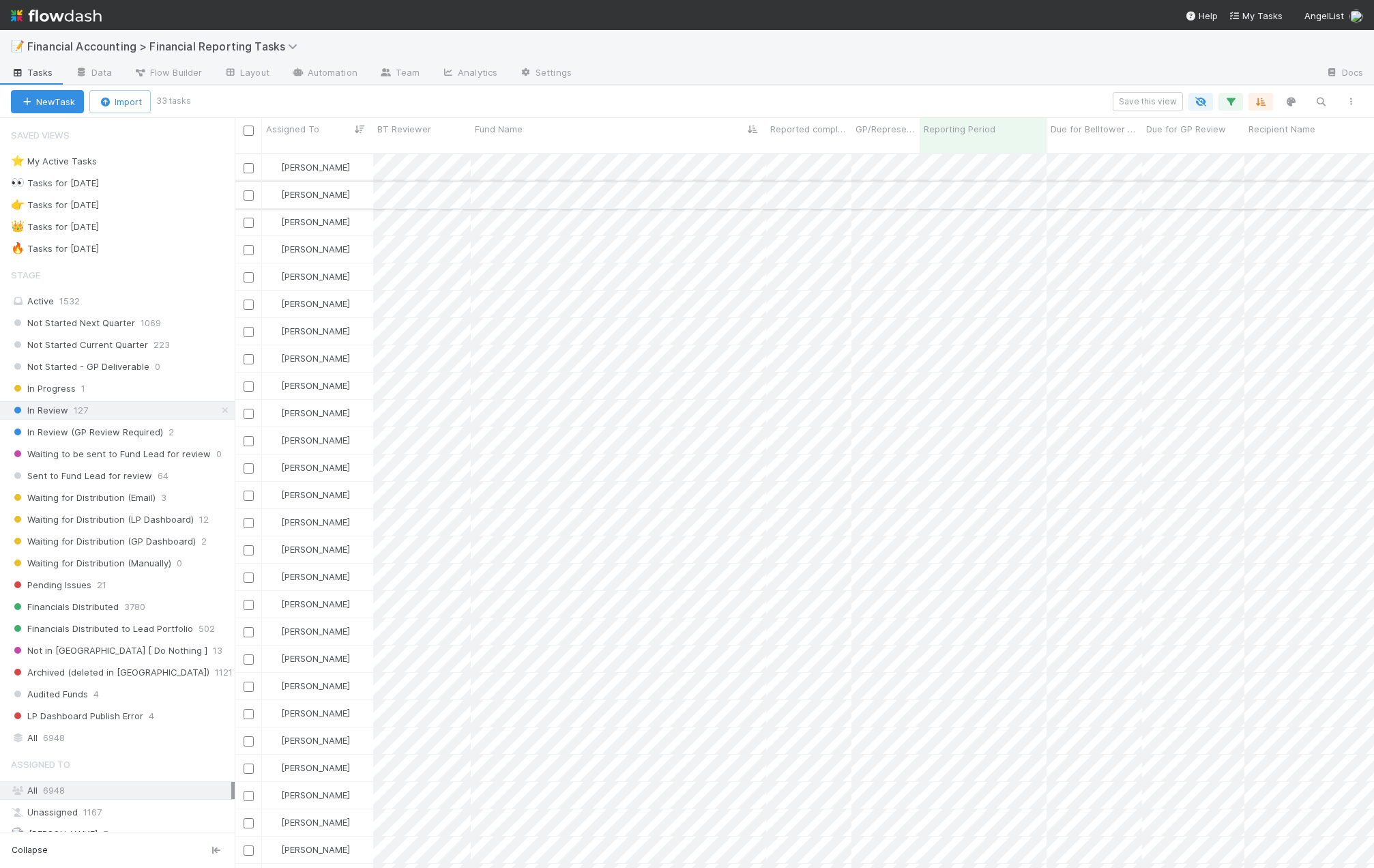
scroll to position [716, 1129]
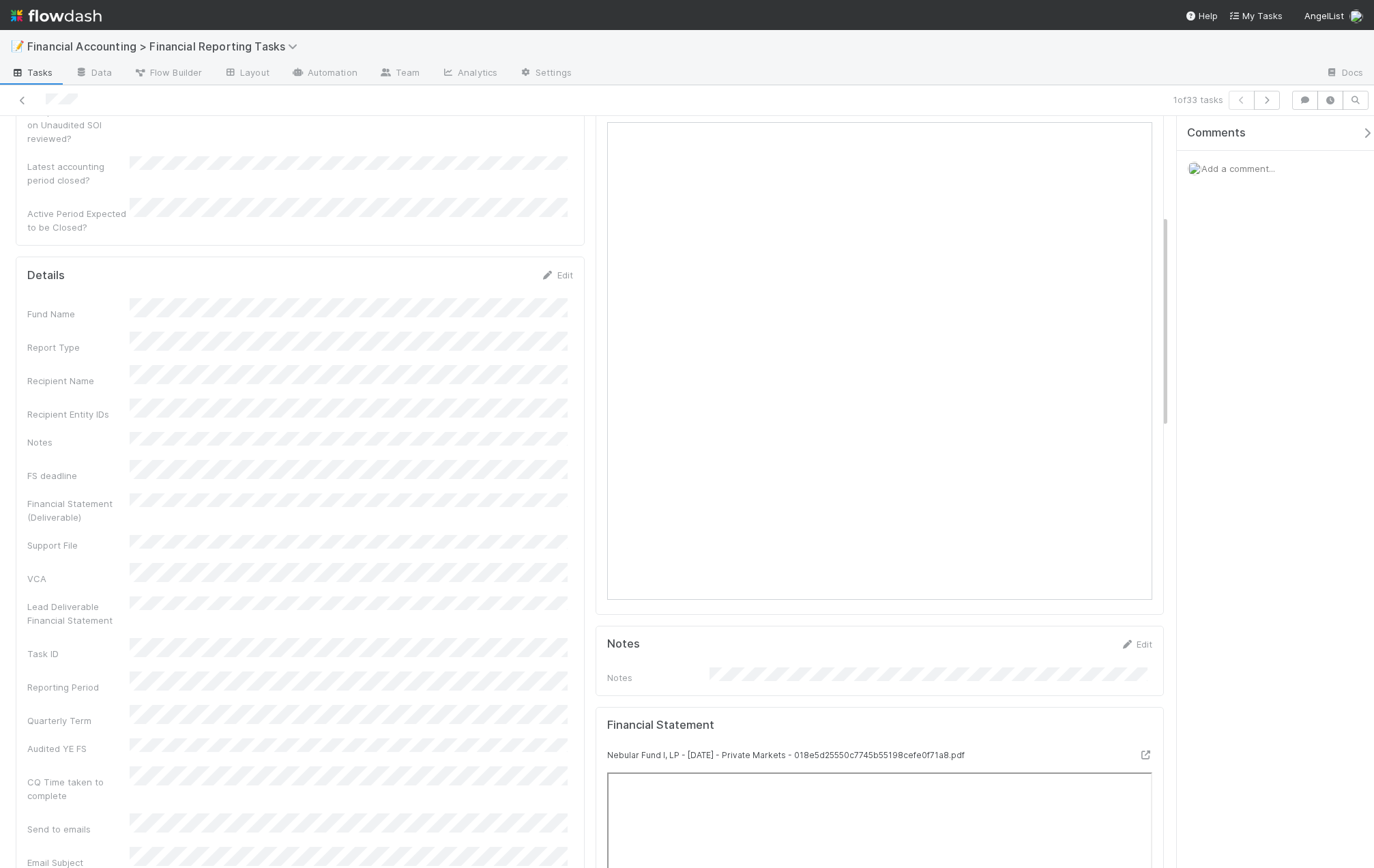
scroll to position [477, 0]
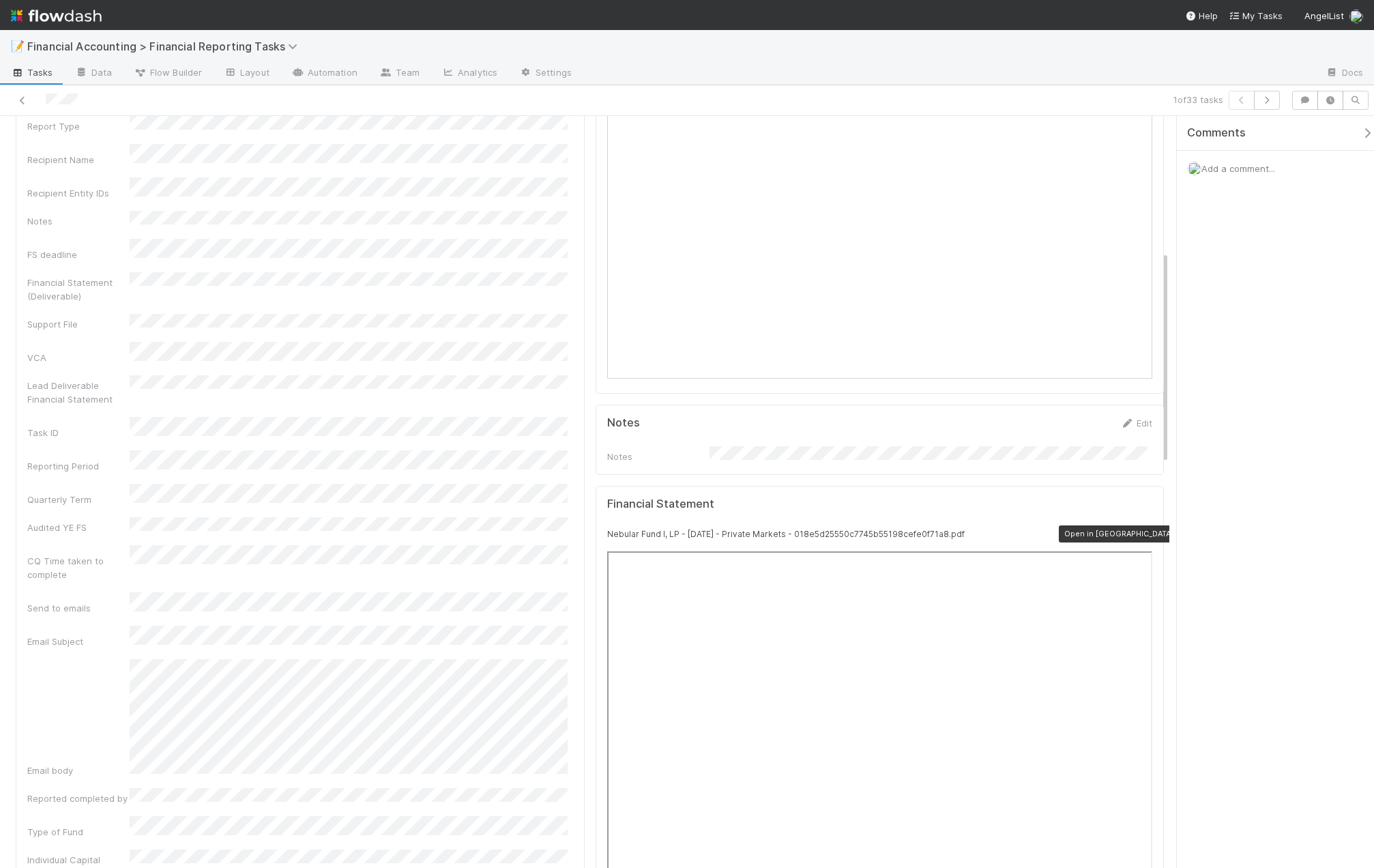
click at [1139, 530] on icon at bounding box center [1146, 534] width 14 height 9
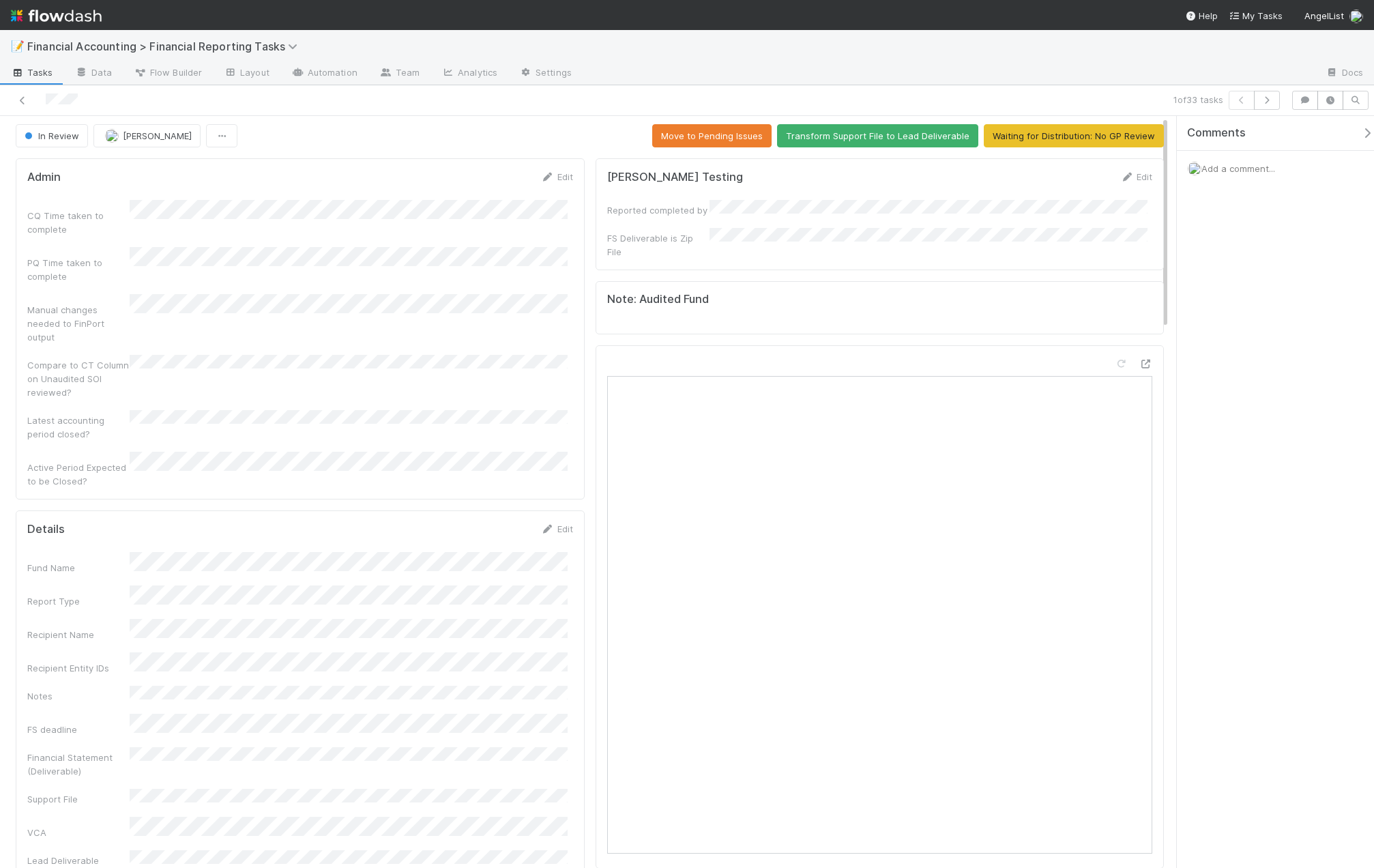
scroll to position [0, 0]
click at [1076, 145] on button "Waiting for Distribution: No GP Review" at bounding box center [1074, 138] width 181 height 23
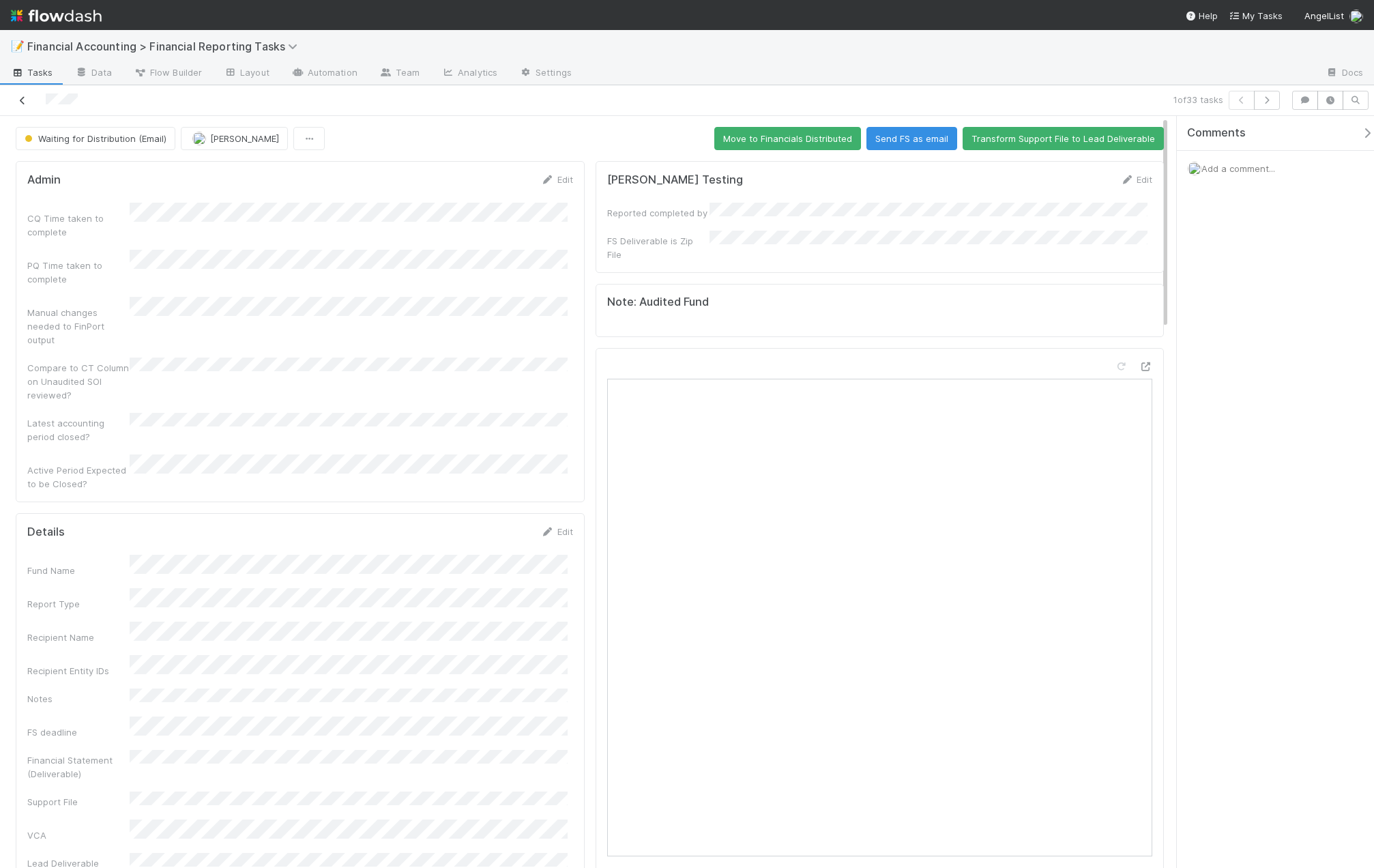
click at [18, 99] on icon at bounding box center [23, 100] width 14 height 9
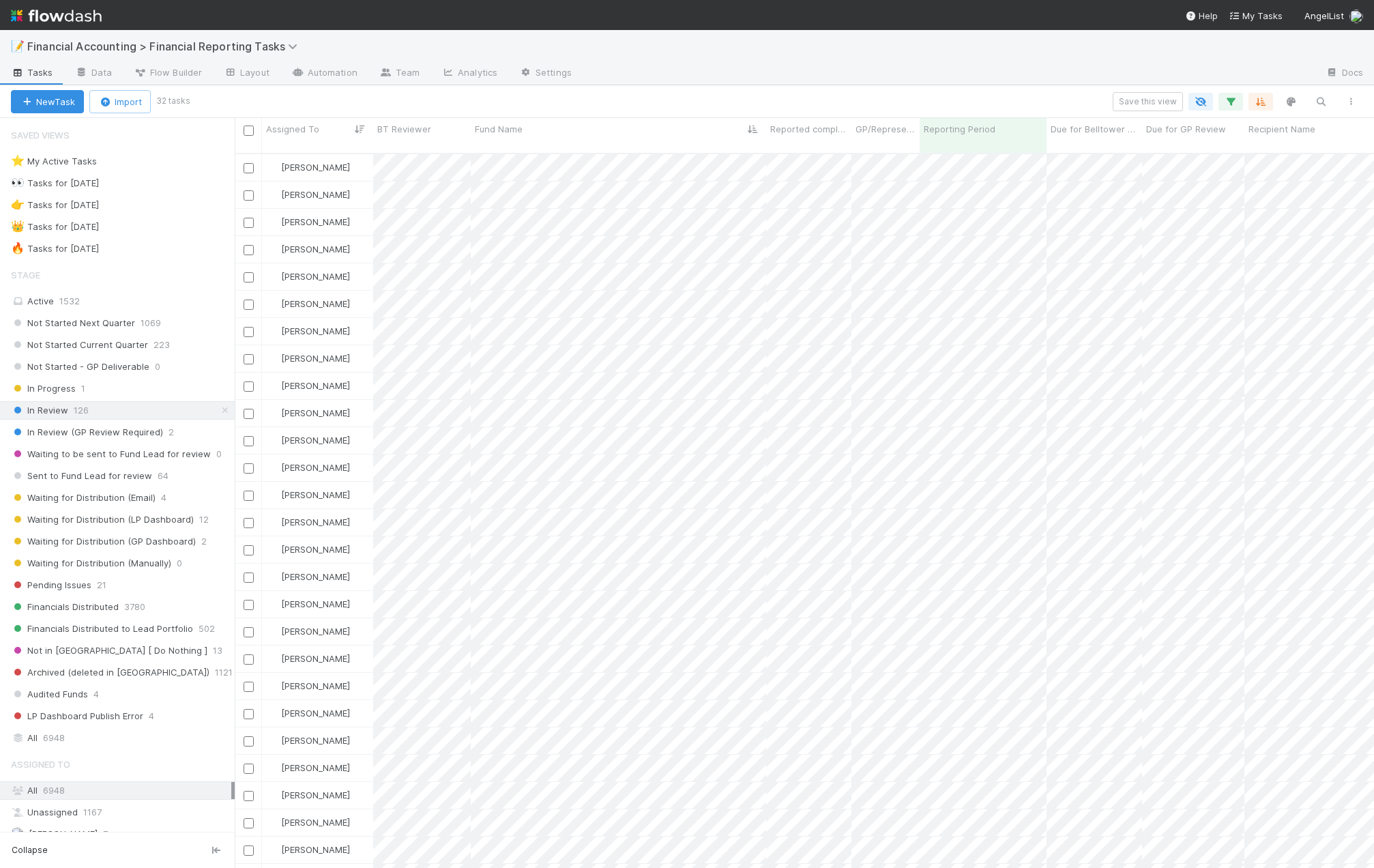
scroll to position [716, 1129]
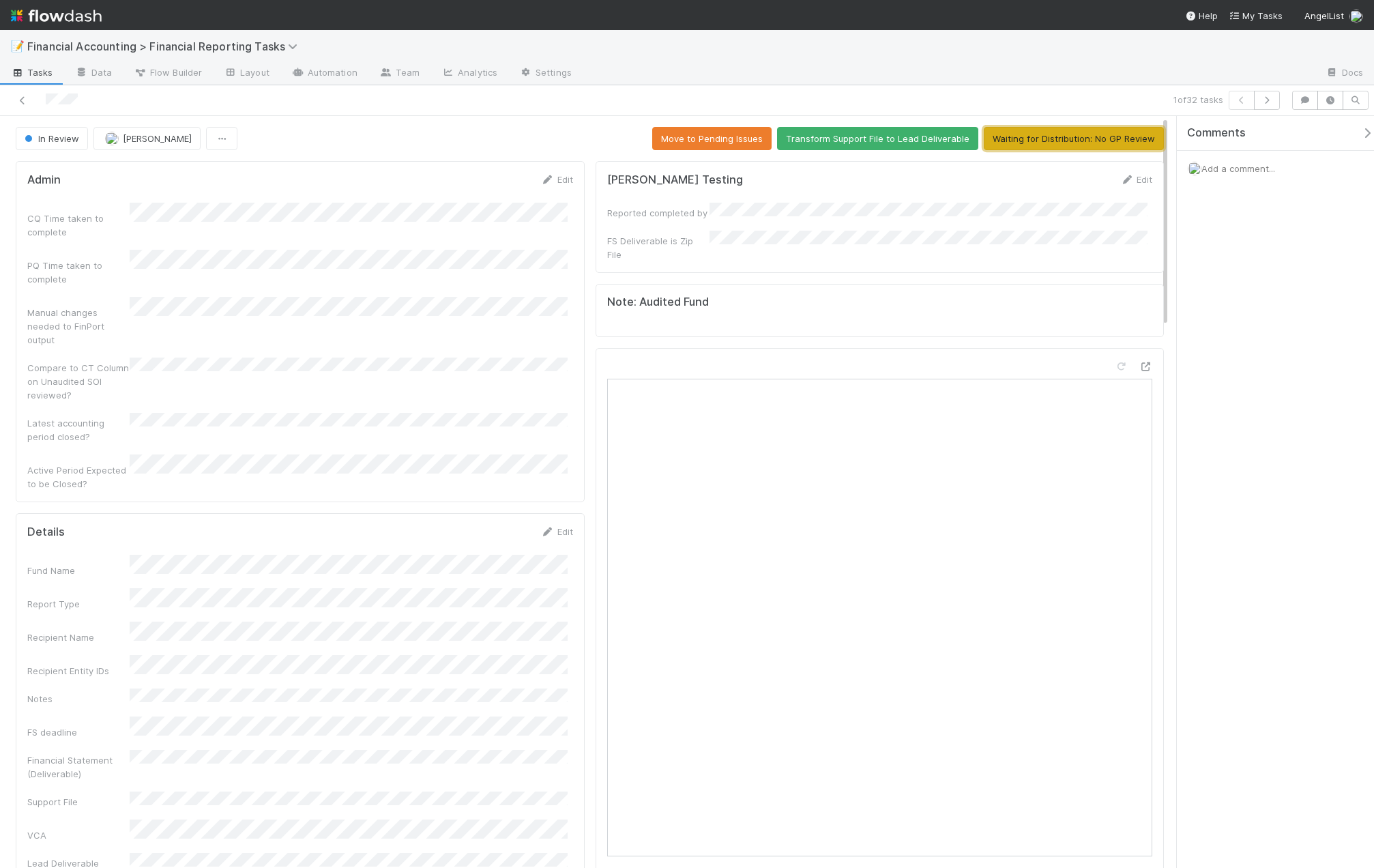
click at [1090, 143] on button "Waiting for Distribution: No GP Review" at bounding box center [1074, 138] width 181 height 23
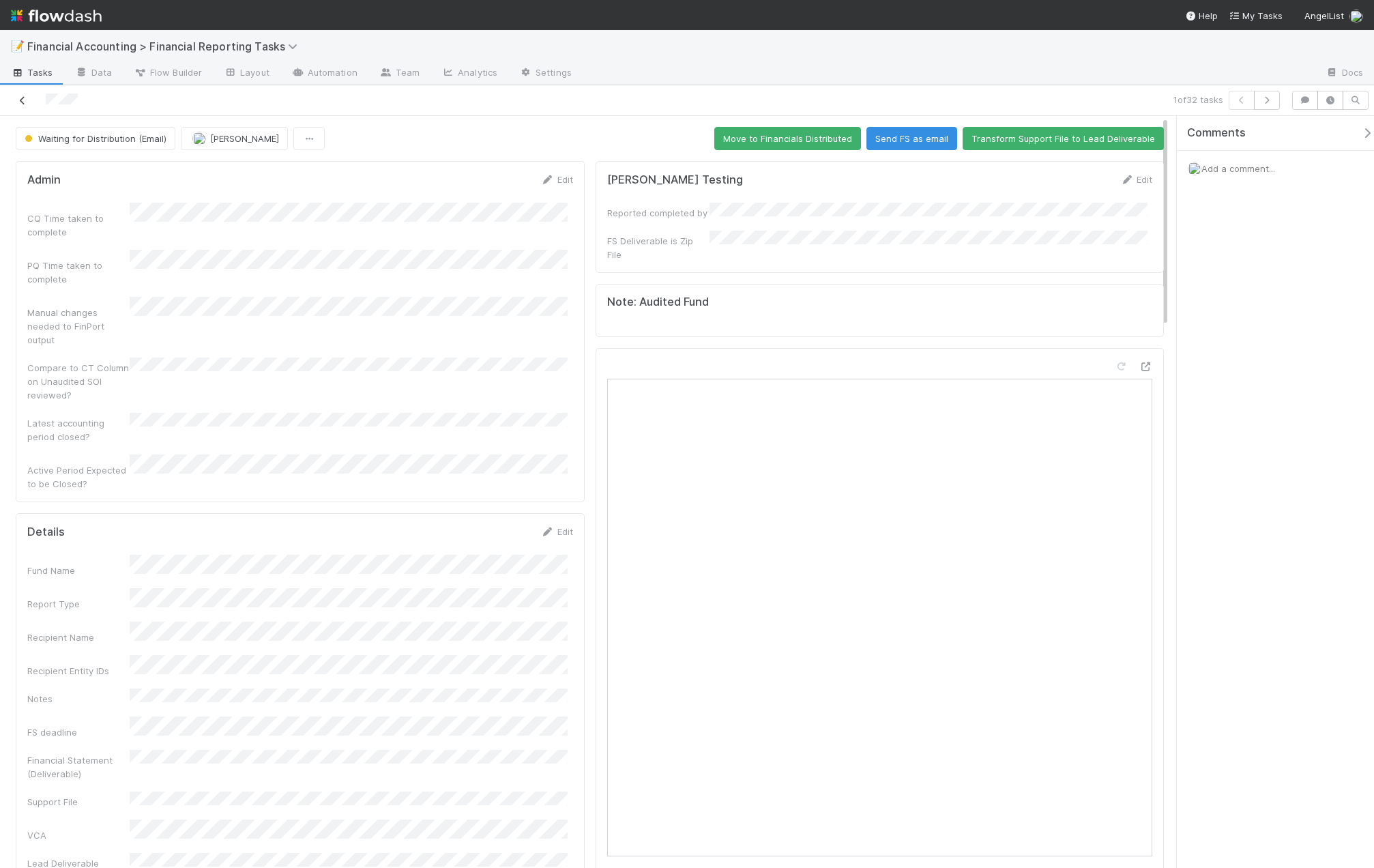
click at [23, 100] on icon at bounding box center [23, 100] width 14 height 9
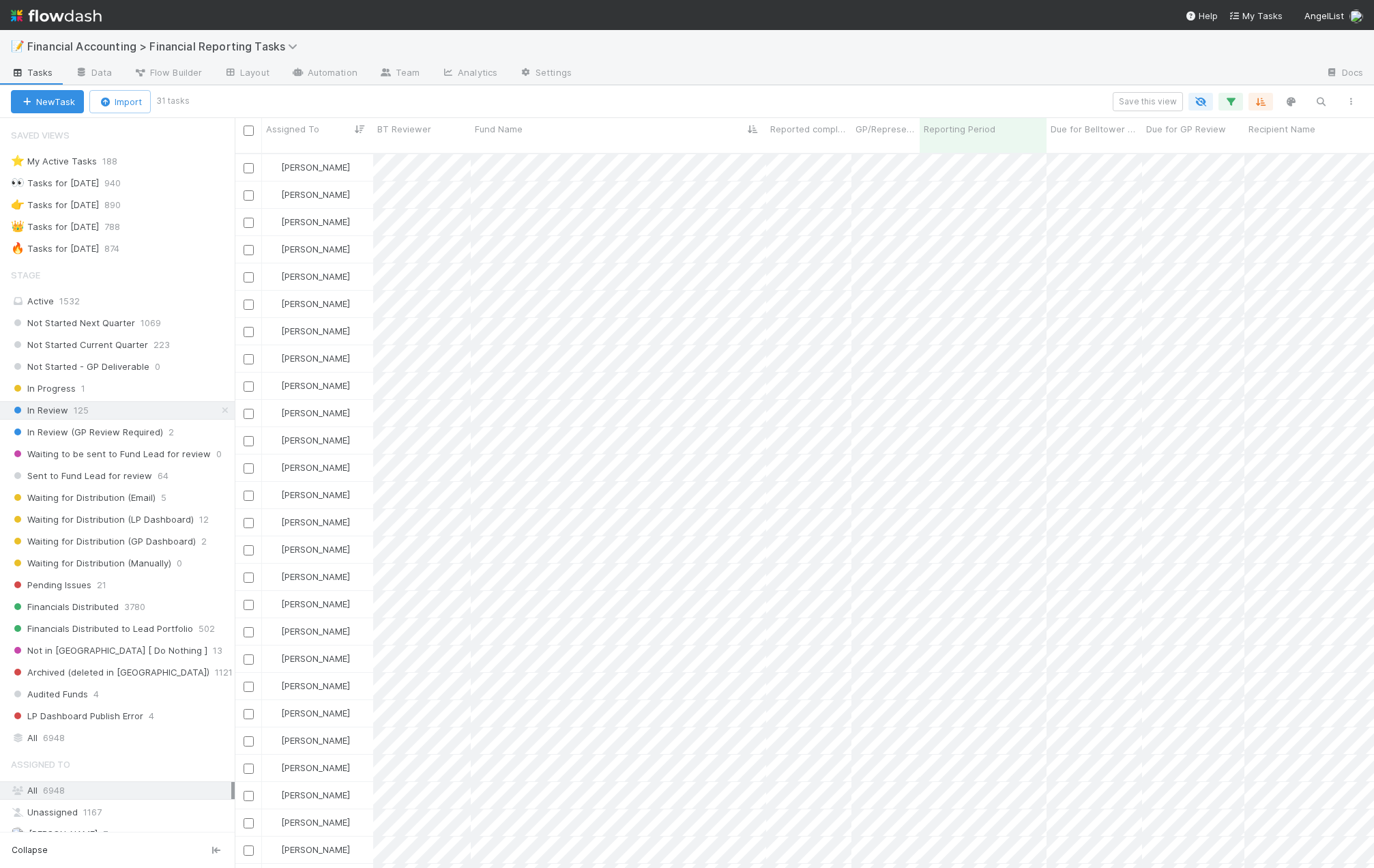
scroll to position [716, 1129]
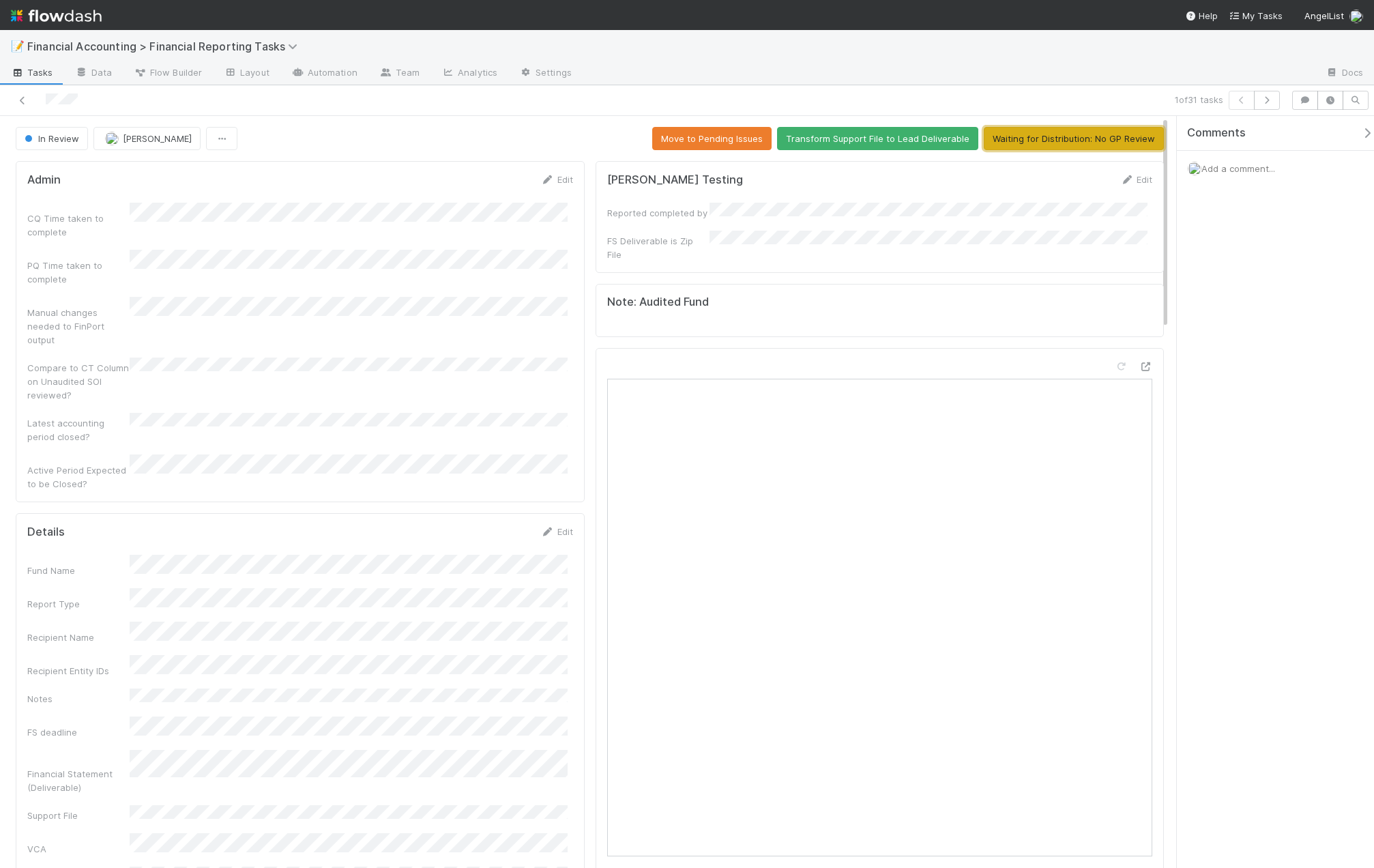
click at [1095, 140] on button "Waiting for Distribution: No GP Review" at bounding box center [1074, 138] width 181 height 23
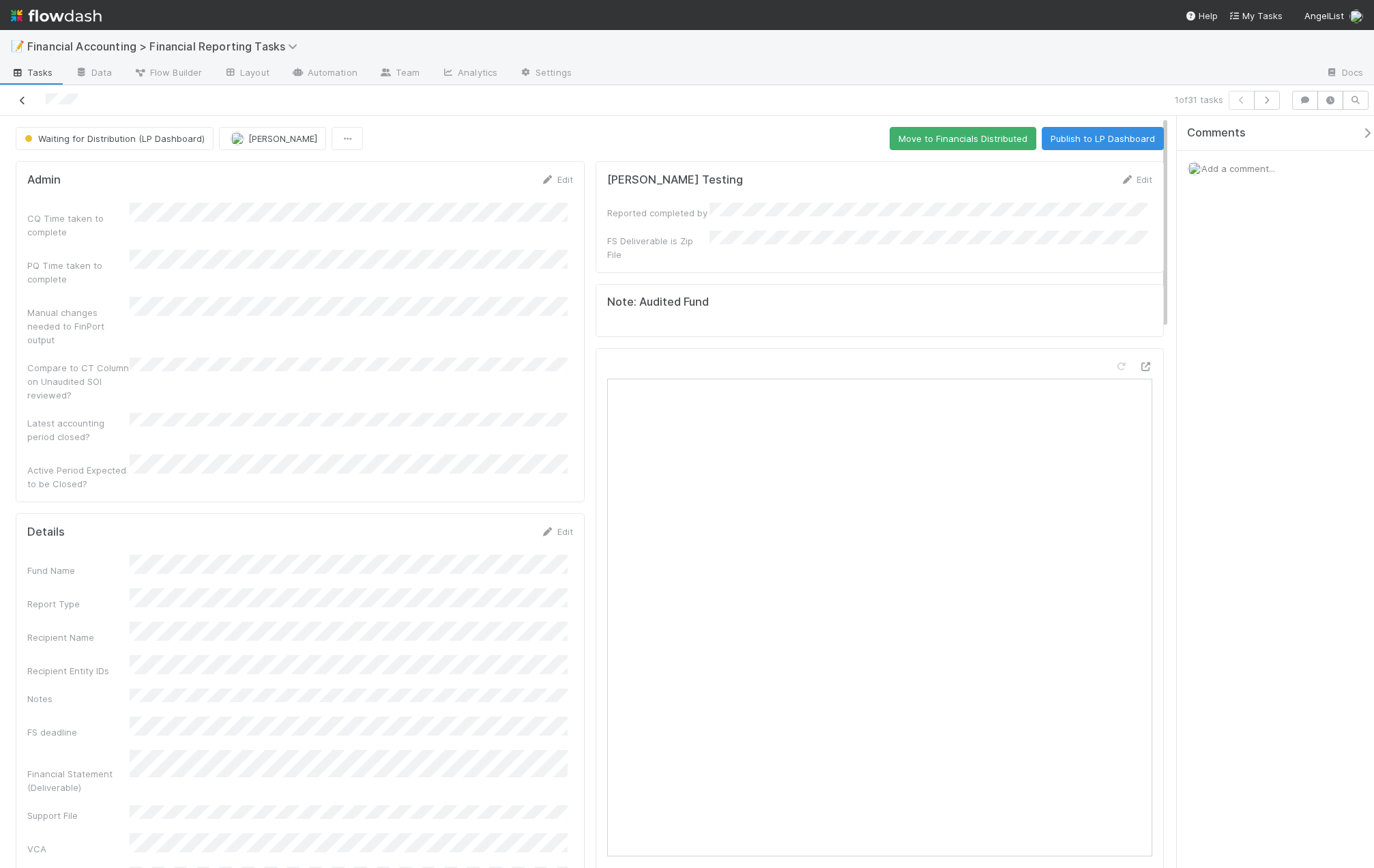
click at [22, 104] on icon at bounding box center [23, 100] width 14 height 9
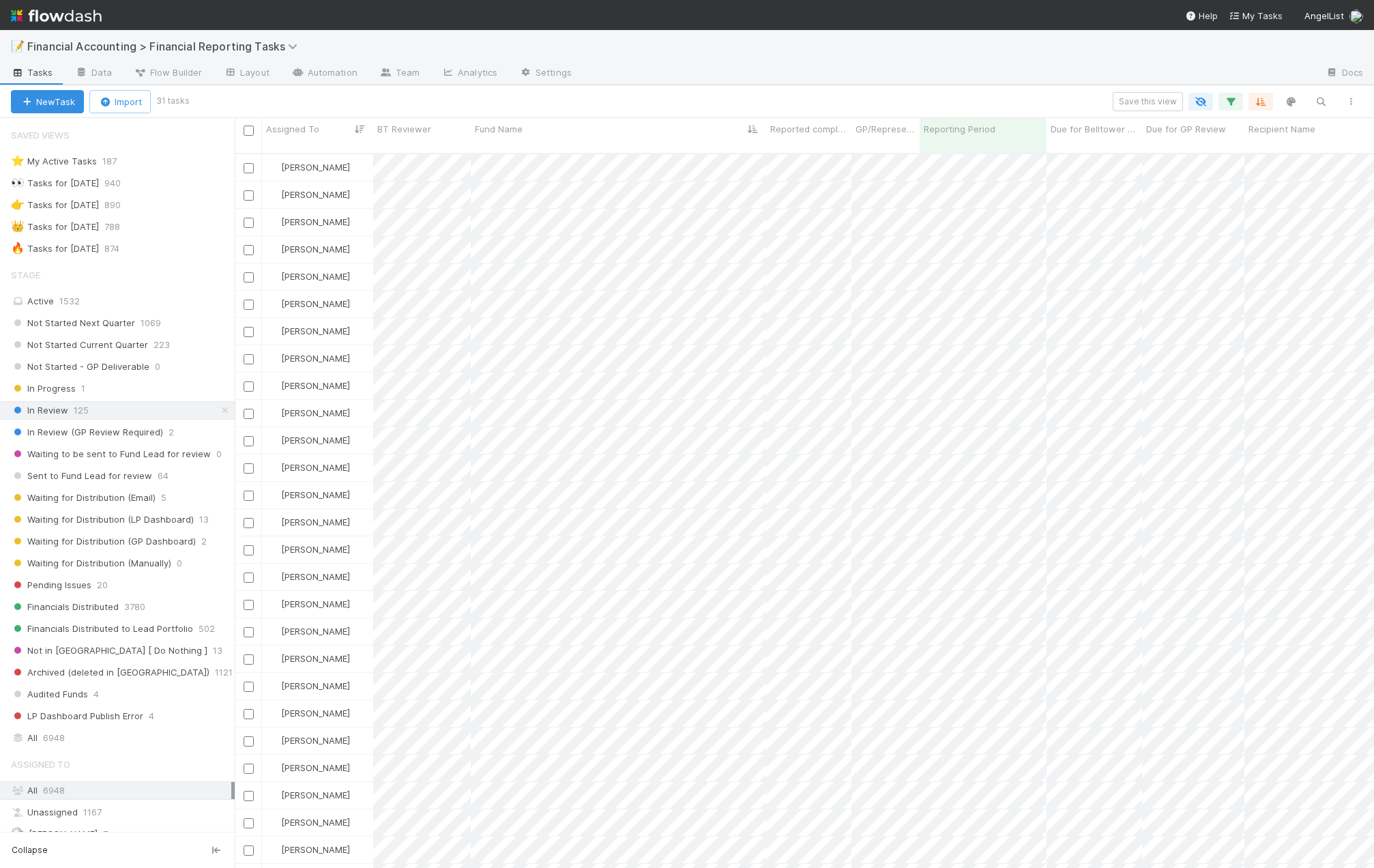
scroll to position [716, 1129]
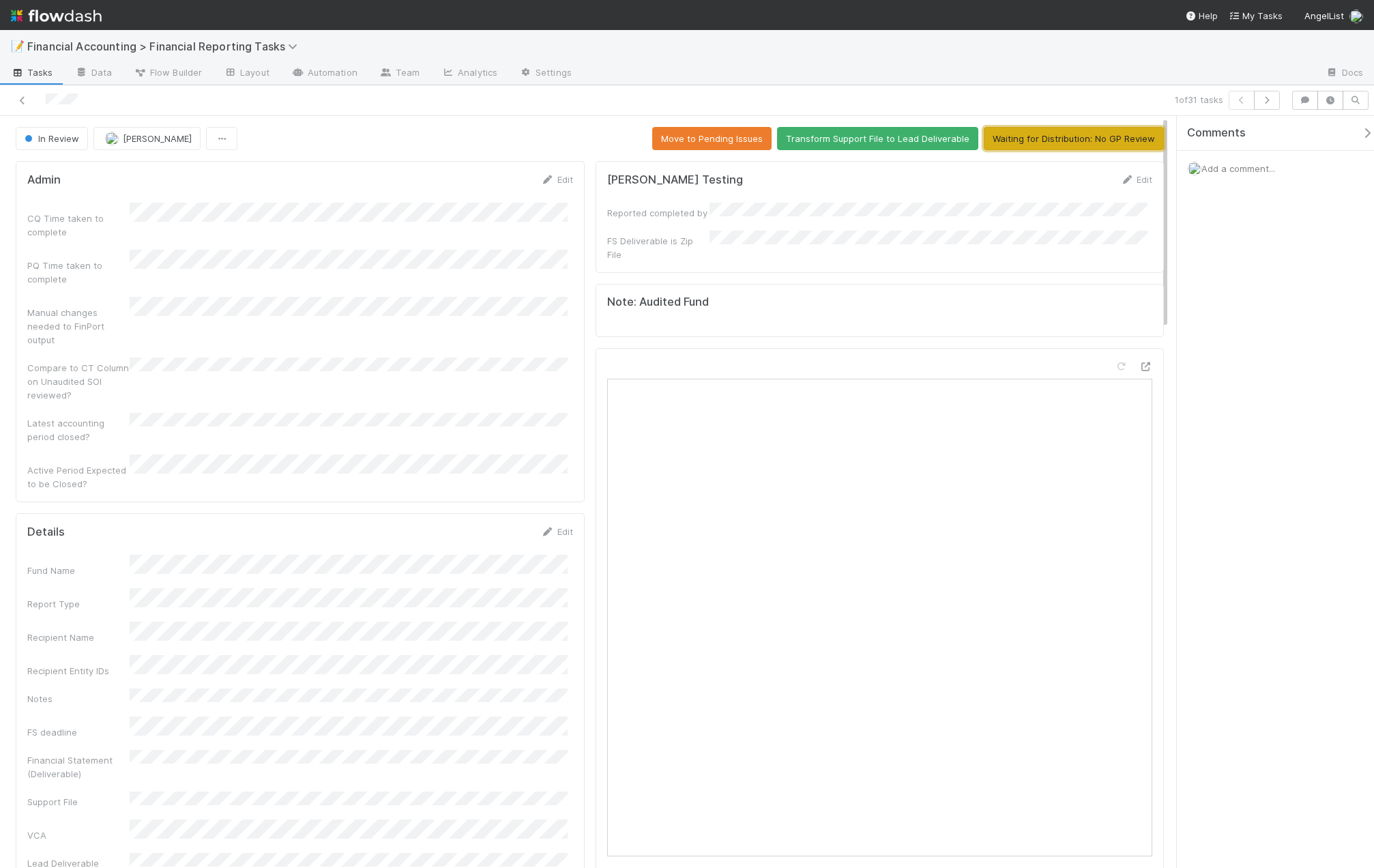
click at [1037, 135] on button "Waiting for Distribution: No GP Review" at bounding box center [1074, 138] width 181 height 23
click at [21, 98] on icon at bounding box center [23, 100] width 14 height 9
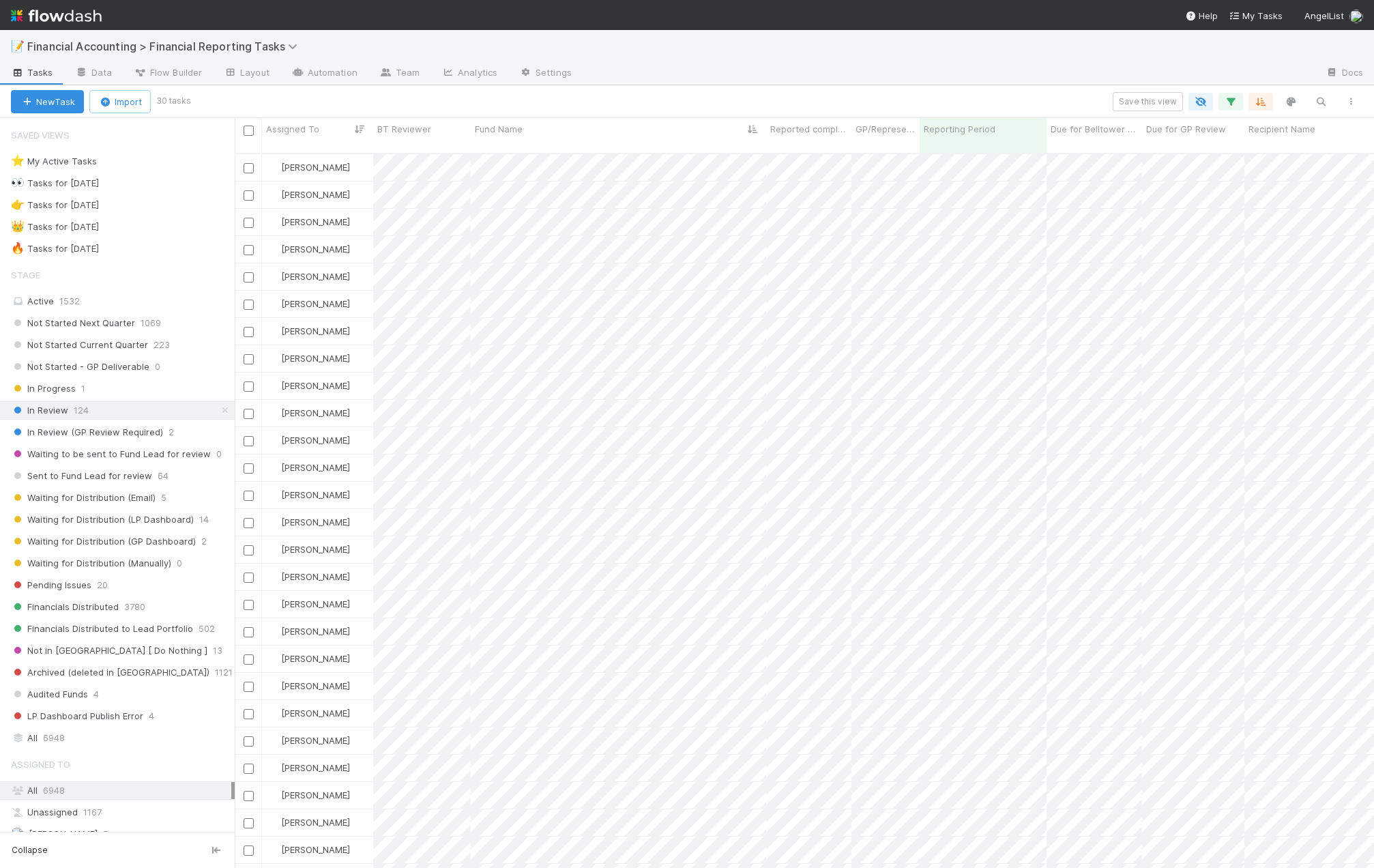
scroll to position [716, 1129]
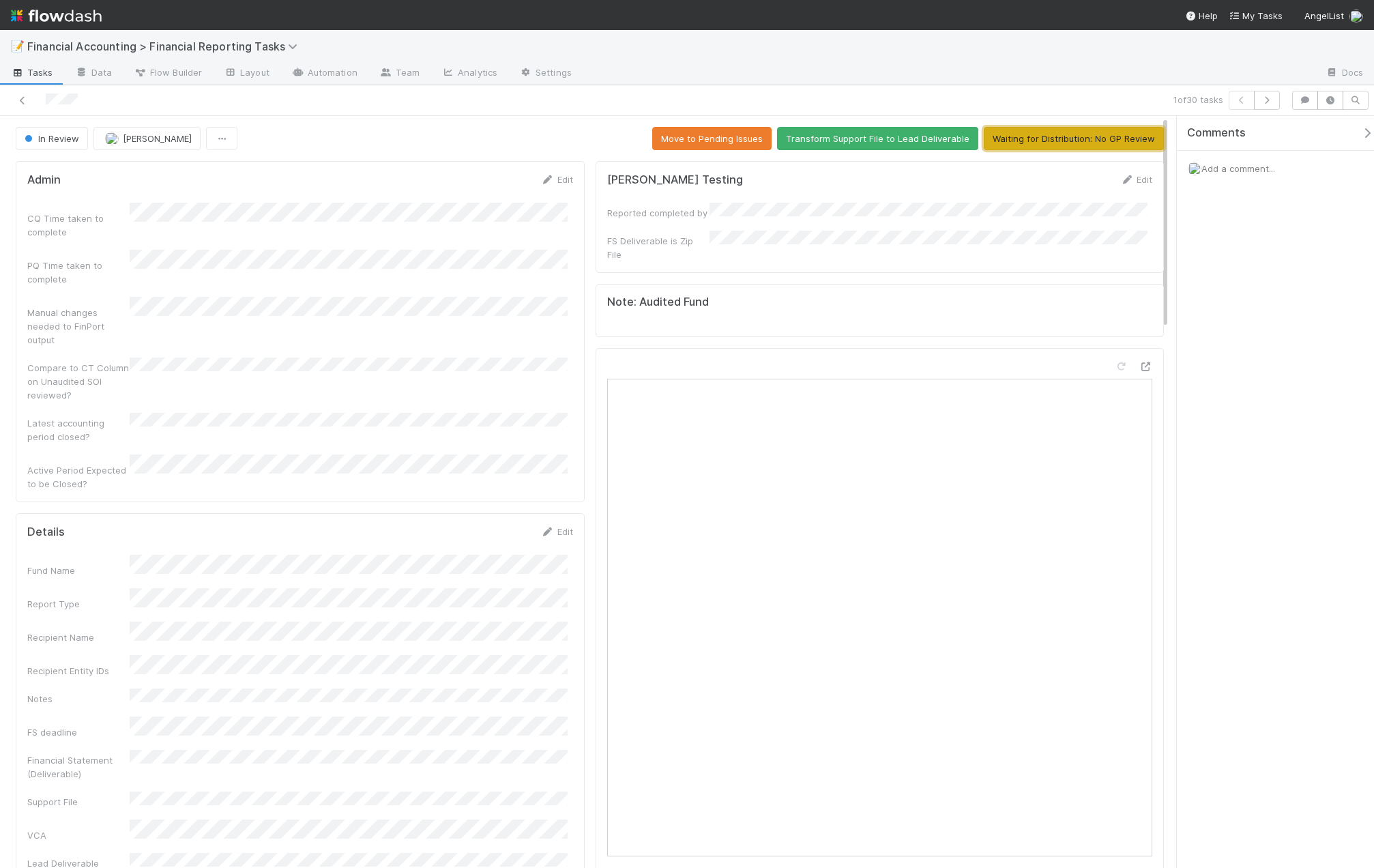
click at [1024, 128] on button "Waiting for Distribution: No GP Review" at bounding box center [1074, 138] width 181 height 23
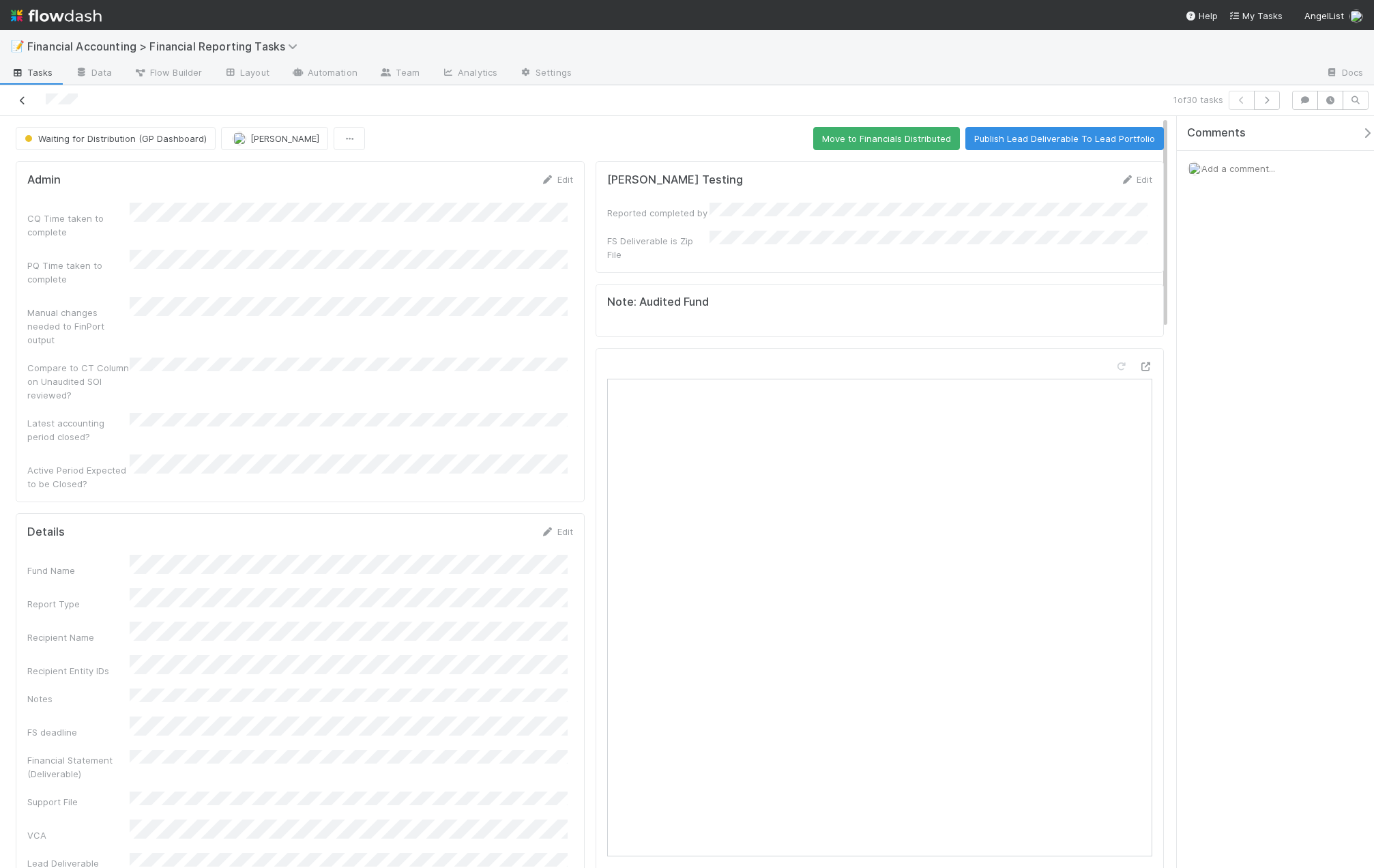
click at [29, 99] on icon at bounding box center [23, 100] width 14 height 9
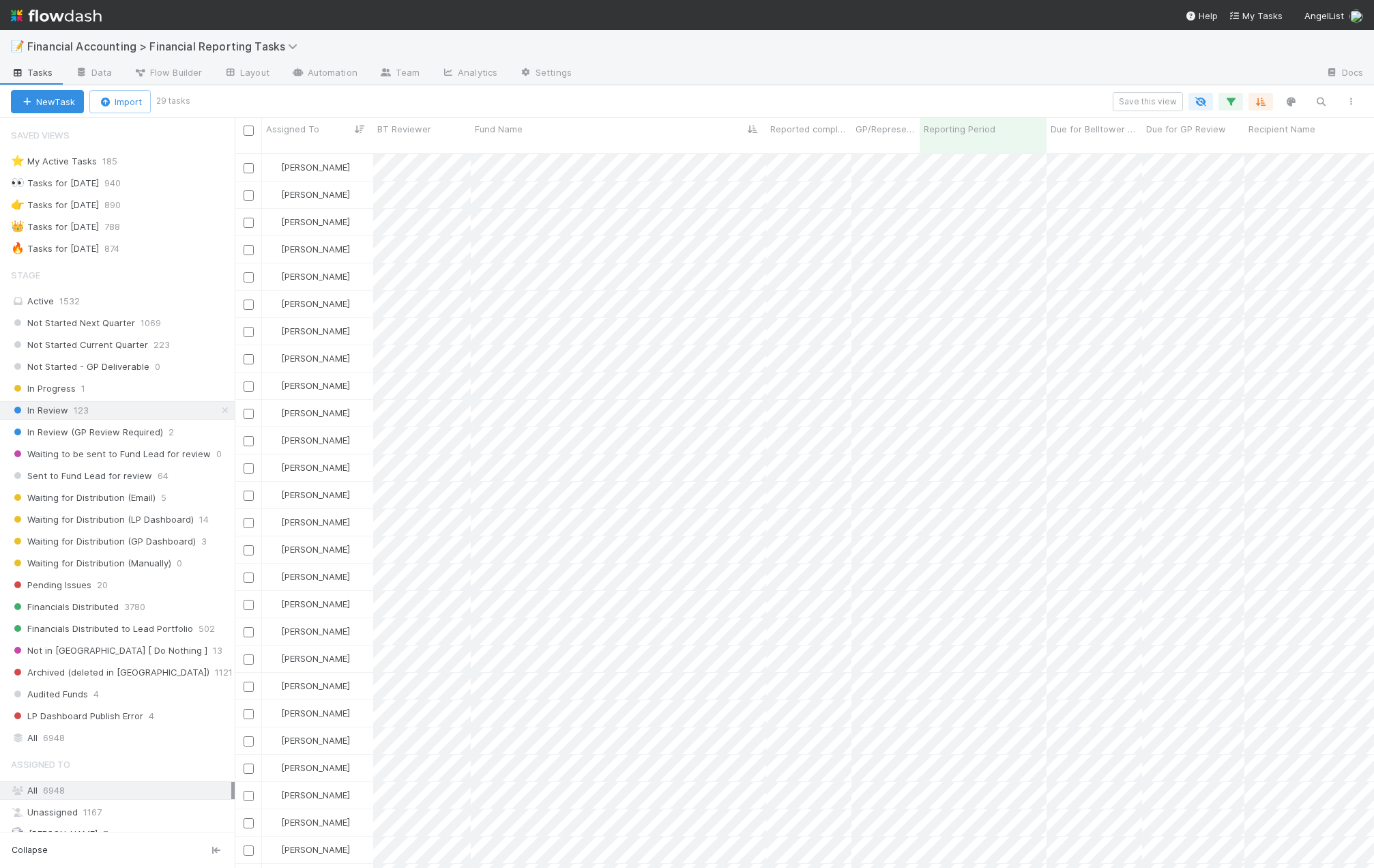
scroll to position [716, 1129]
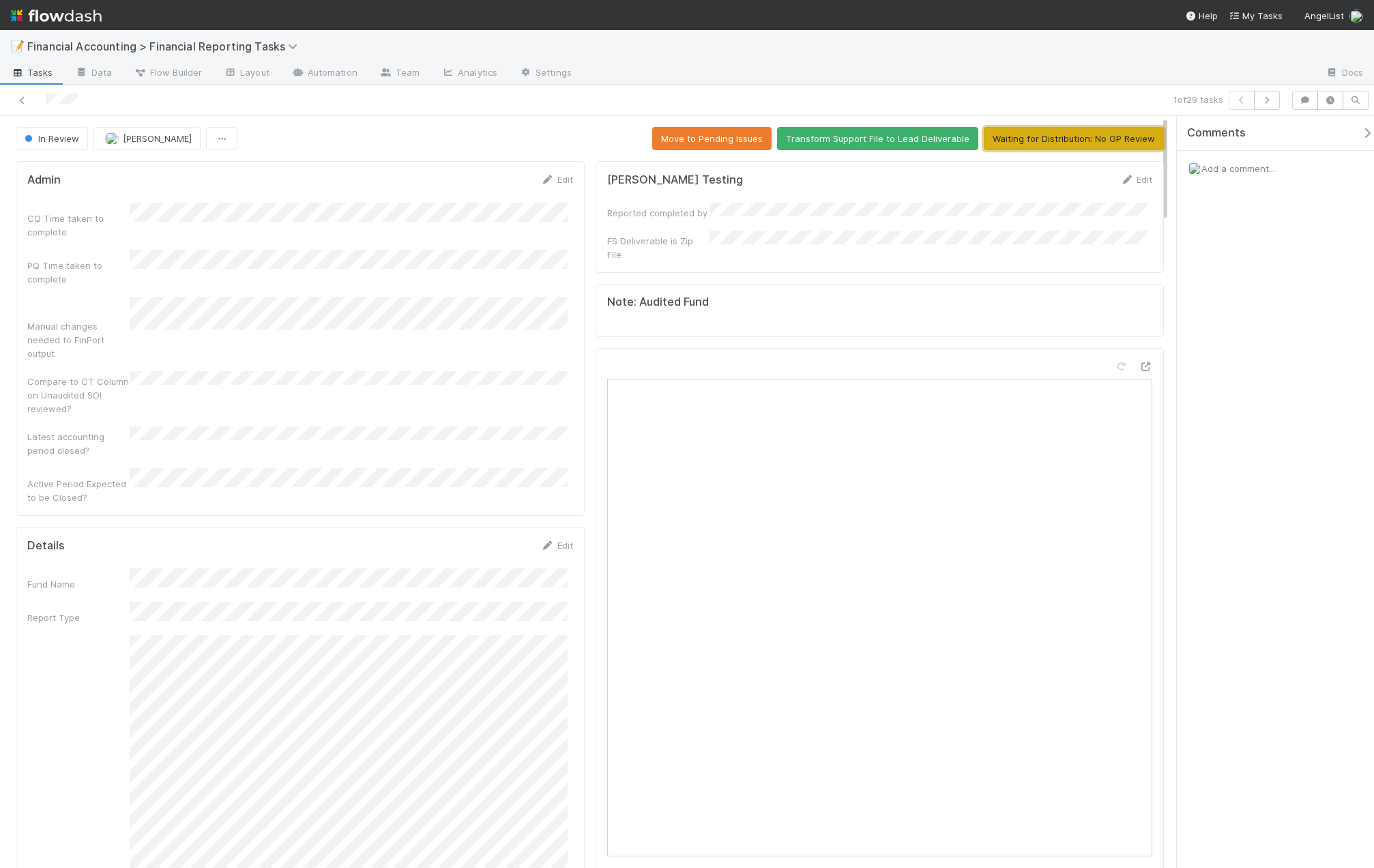
click at [1057, 129] on button "Waiting for Distribution: No GP Review" at bounding box center [1074, 138] width 181 height 23
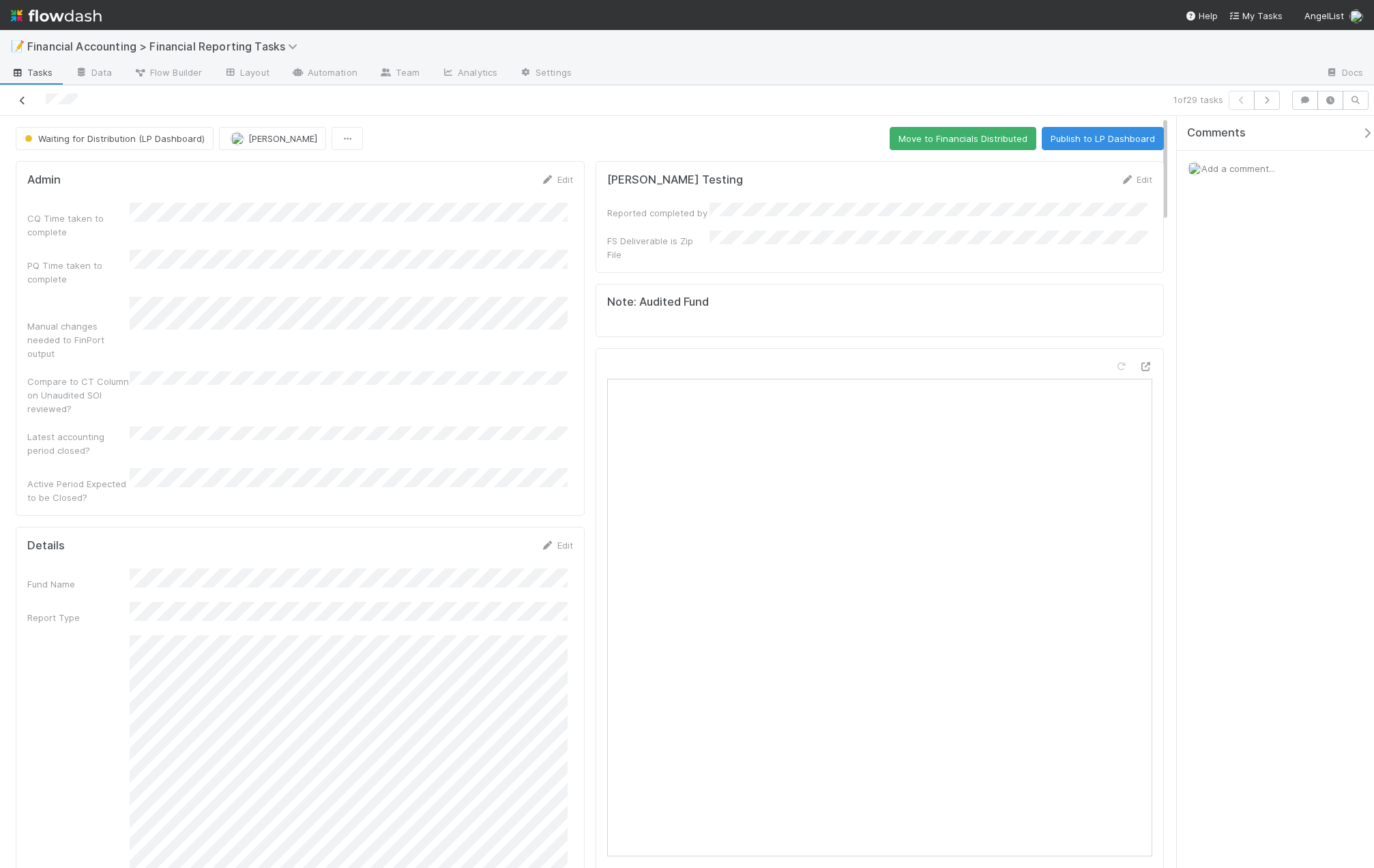
click at [28, 104] on icon at bounding box center [23, 100] width 14 height 9
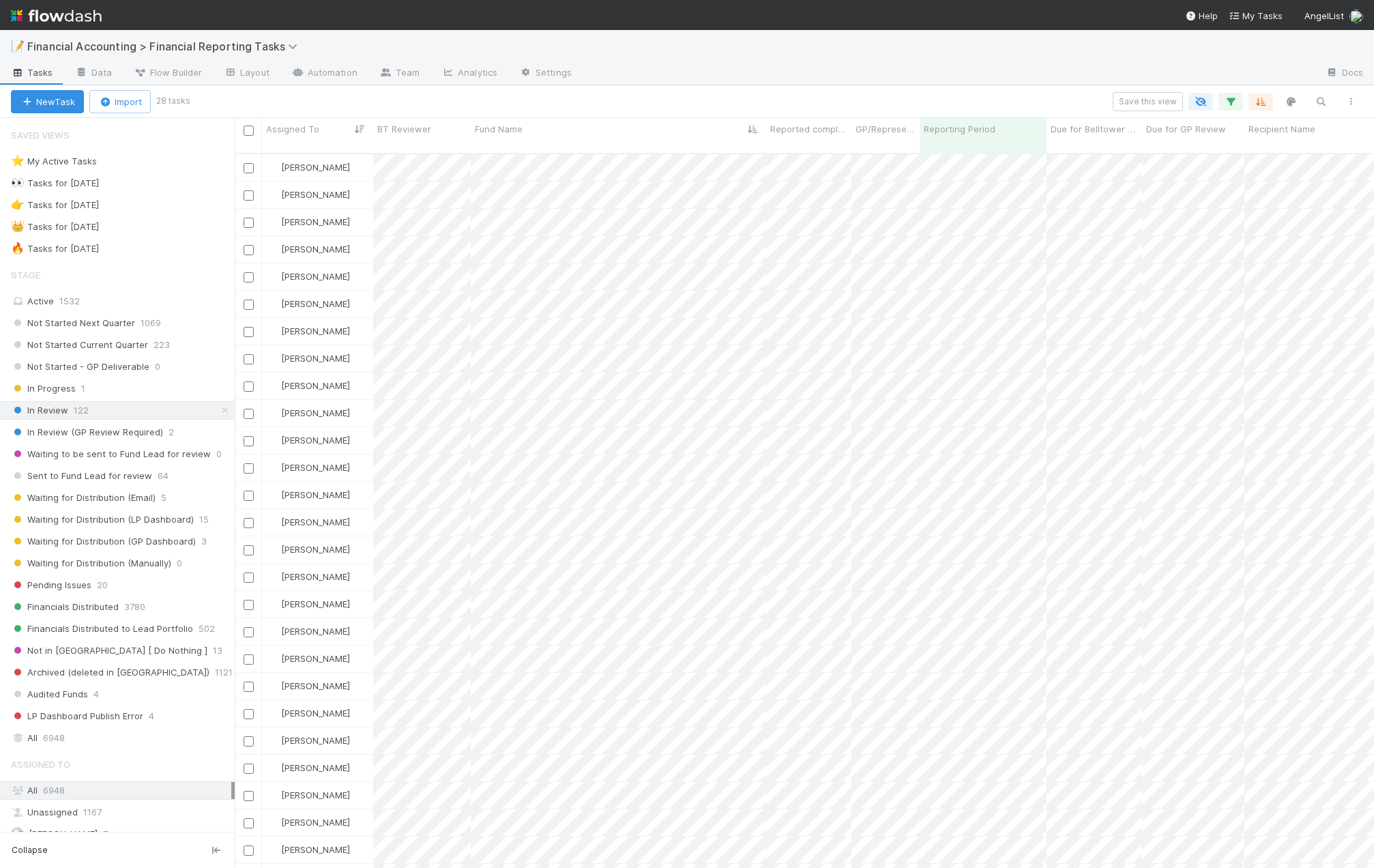
scroll to position [716, 1129]
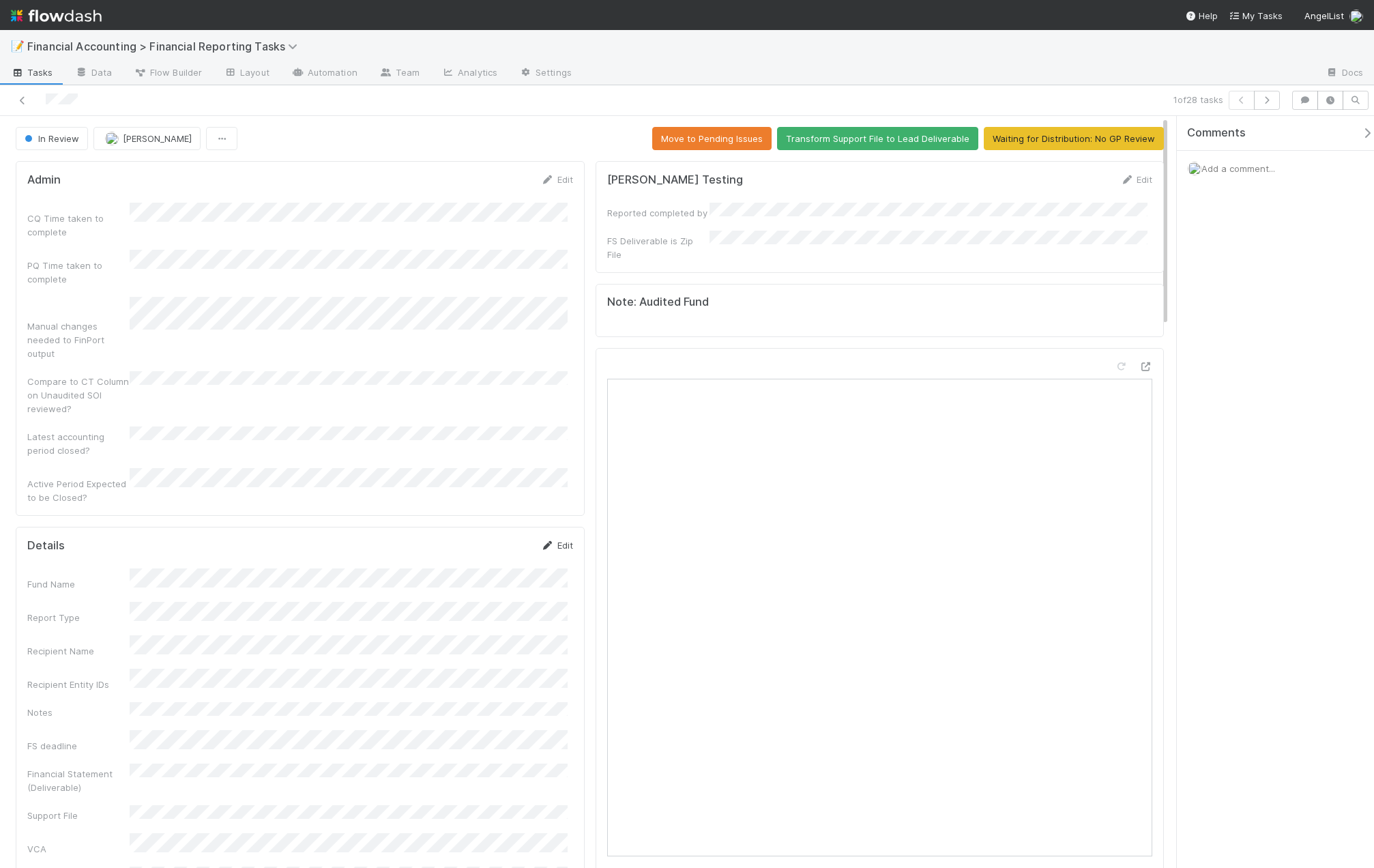
click at [559, 540] on link "Edit" at bounding box center [557, 545] width 32 height 11
click at [499, 539] on button "Save" at bounding box center [500, 550] width 39 height 23
click at [1072, 135] on button "Waiting for Distribution: No GP Review" at bounding box center [1074, 138] width 181 height 23
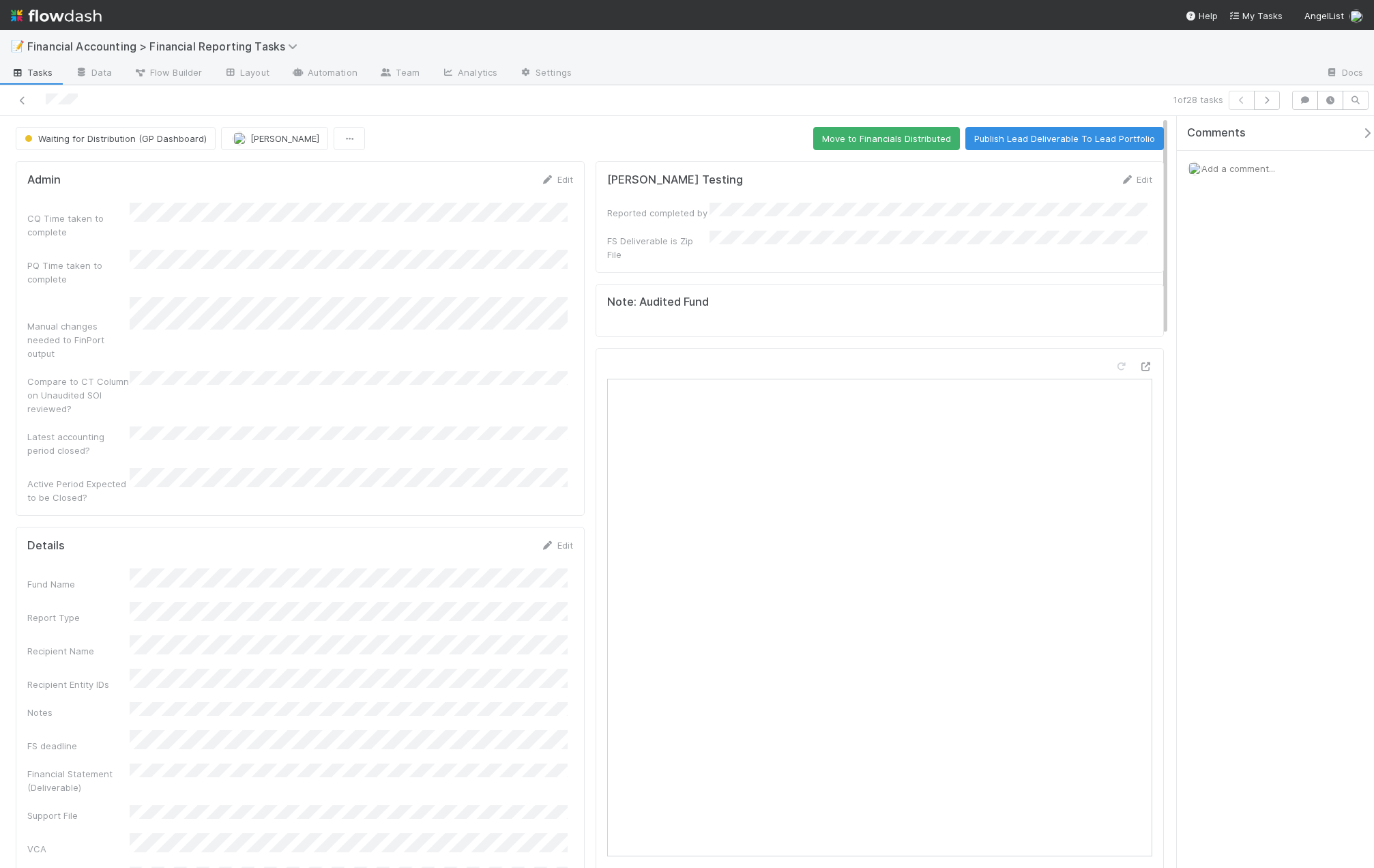
click at [30, 97] on div at bounding box center [327, 99] width 643 height 19
click at [18, 103] on icon at bounding box center [23, 100] width 14 height 9
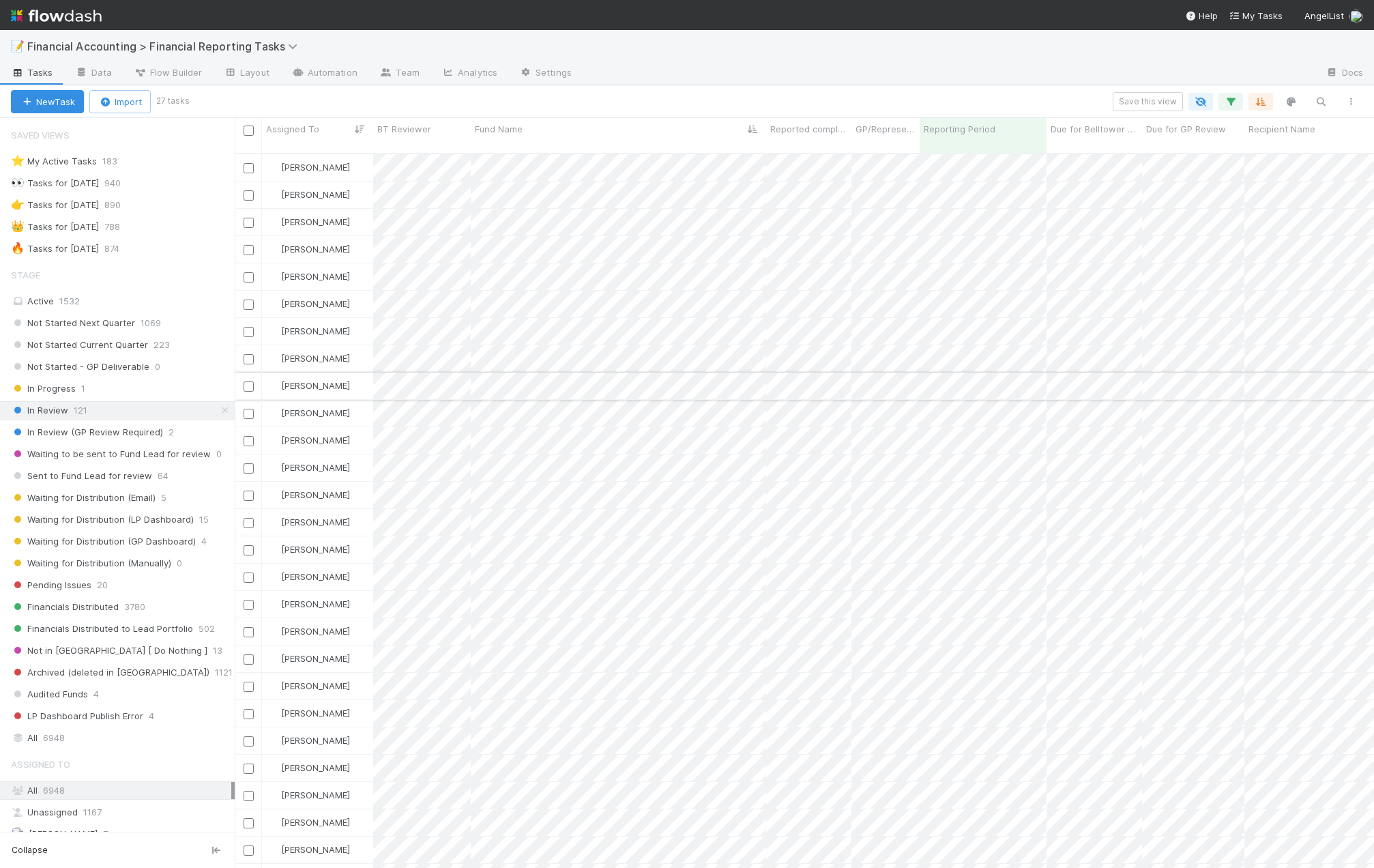
scroll to position [22, 0]
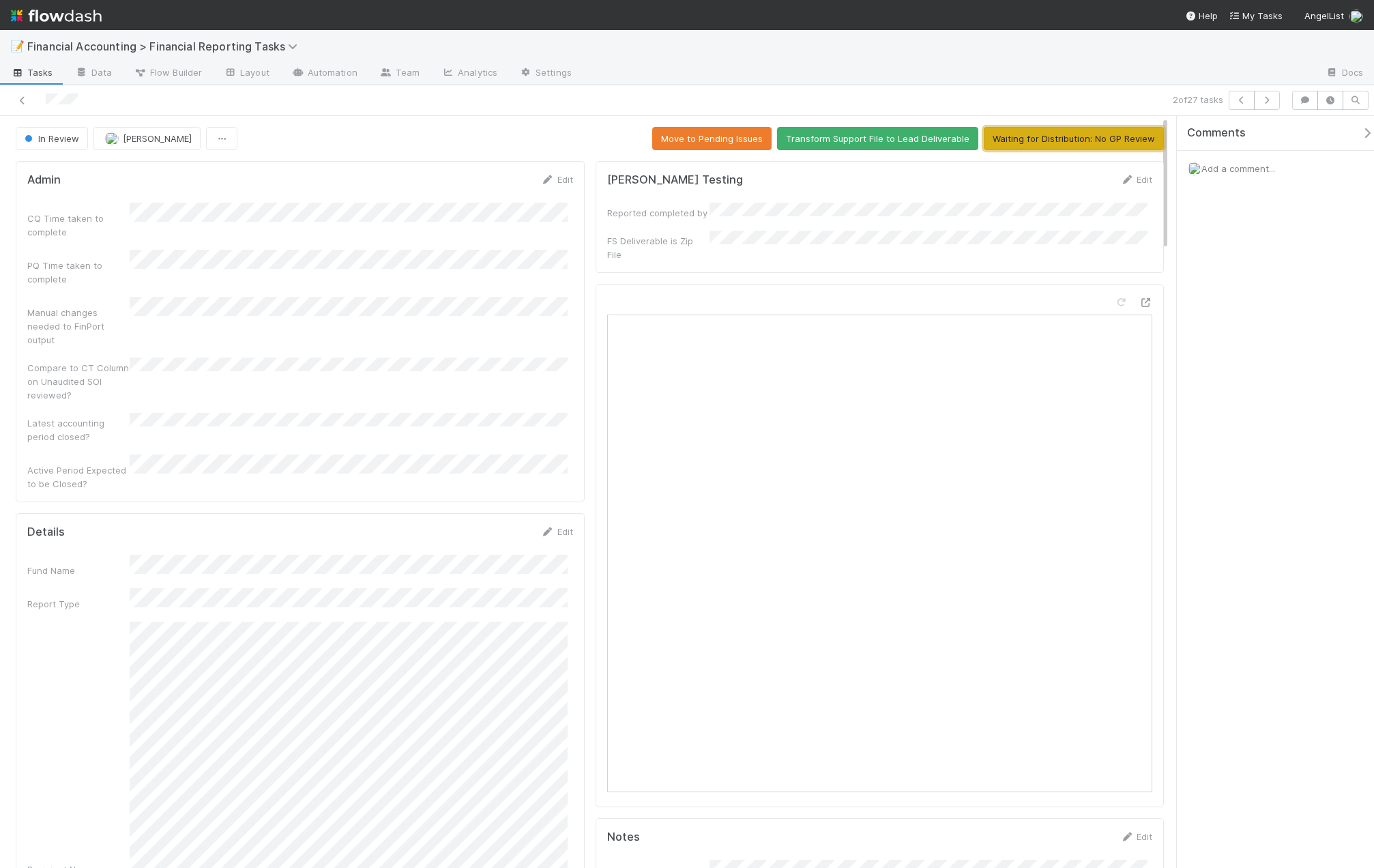
drag, startPoint x: 1022, startPoint y: 144, endPoint x: 1002, endPoint y: 148, distance: 20.4
click at [1022, 144] on button "Waiting for Distribution: No GP Review" at bounding box center [1074, 138] width 181 height 23
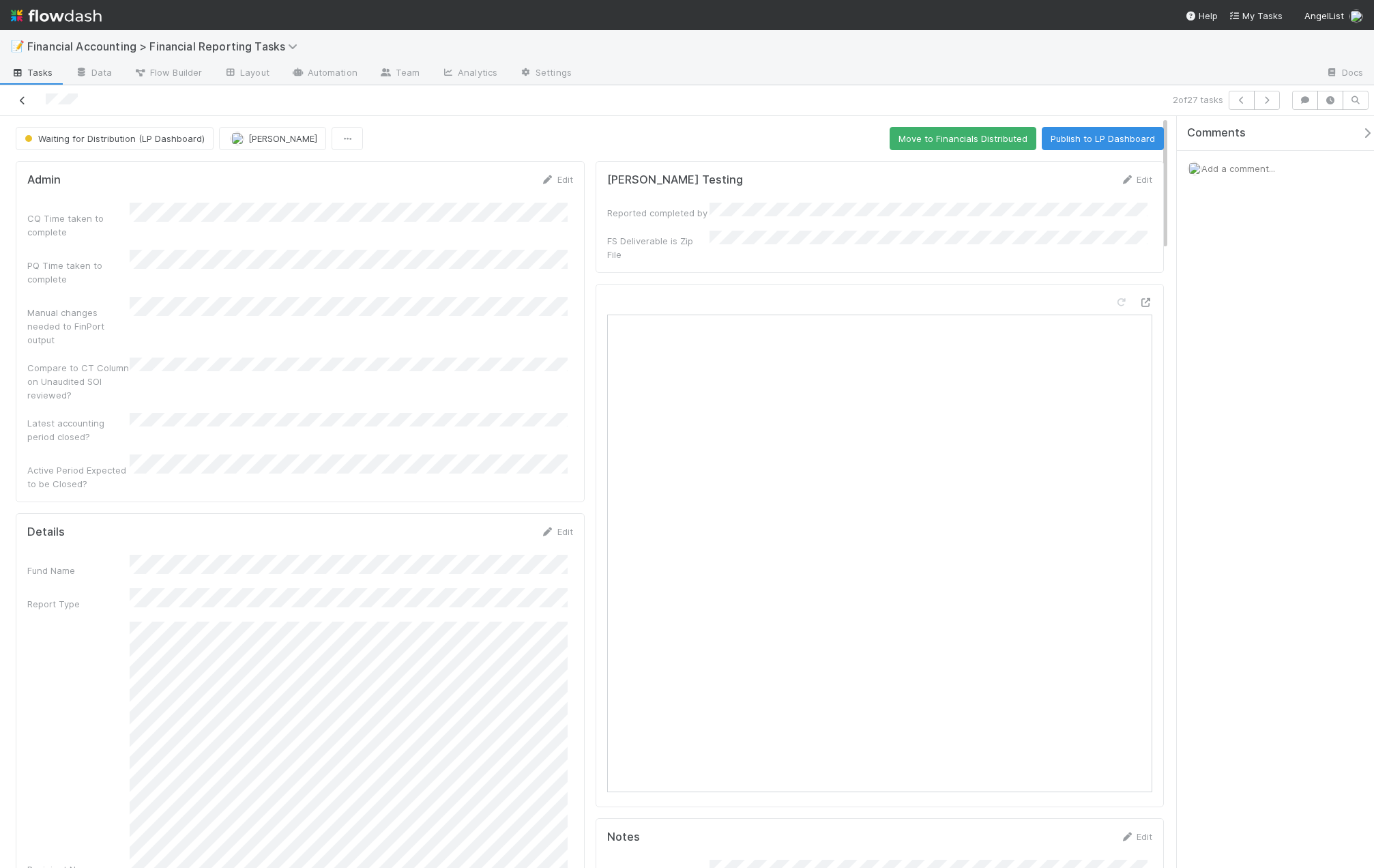
click at [22, 99] on icon at bounding box center [23, 100] width 14 height 9
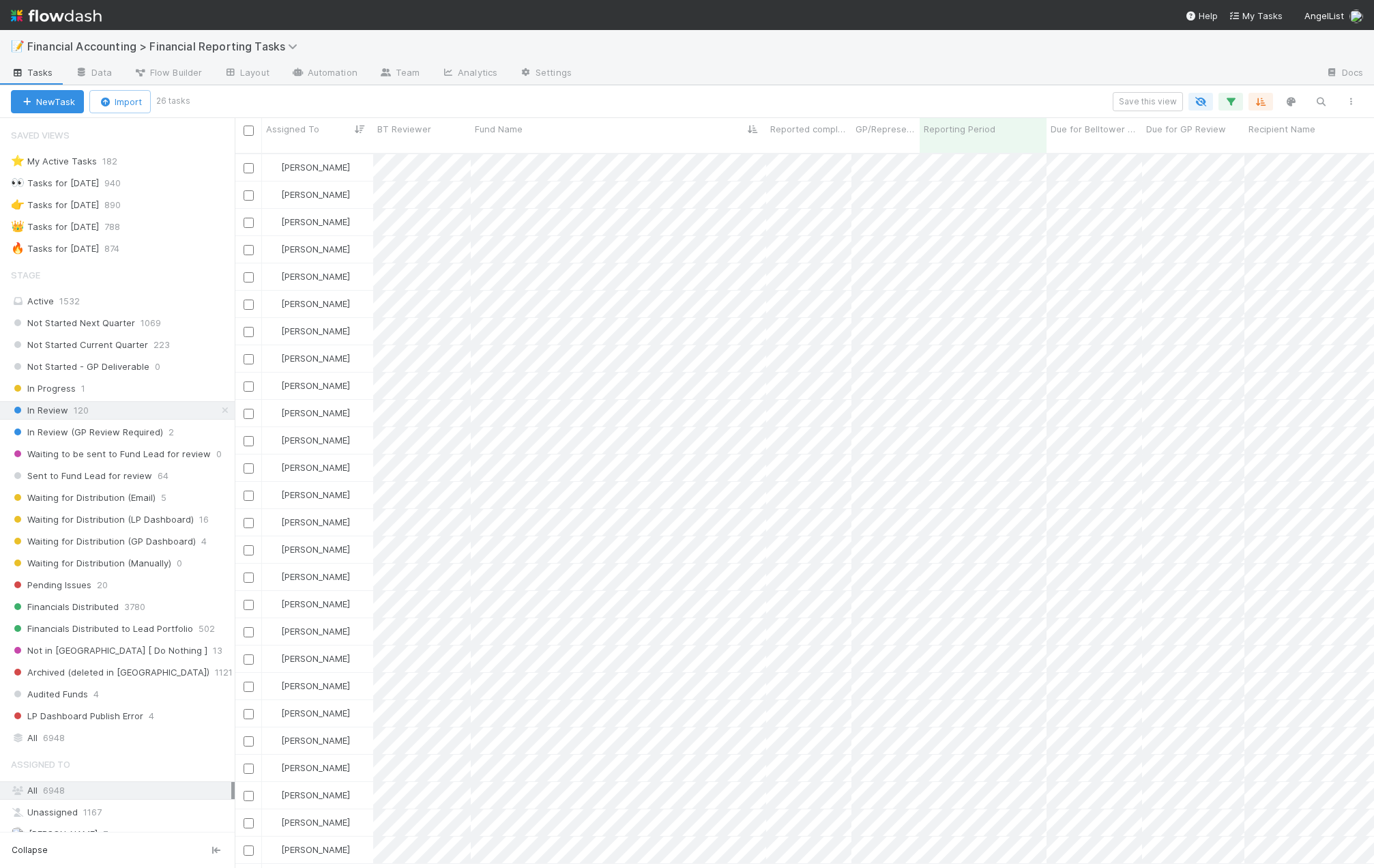
scroll to position [716, 1129]
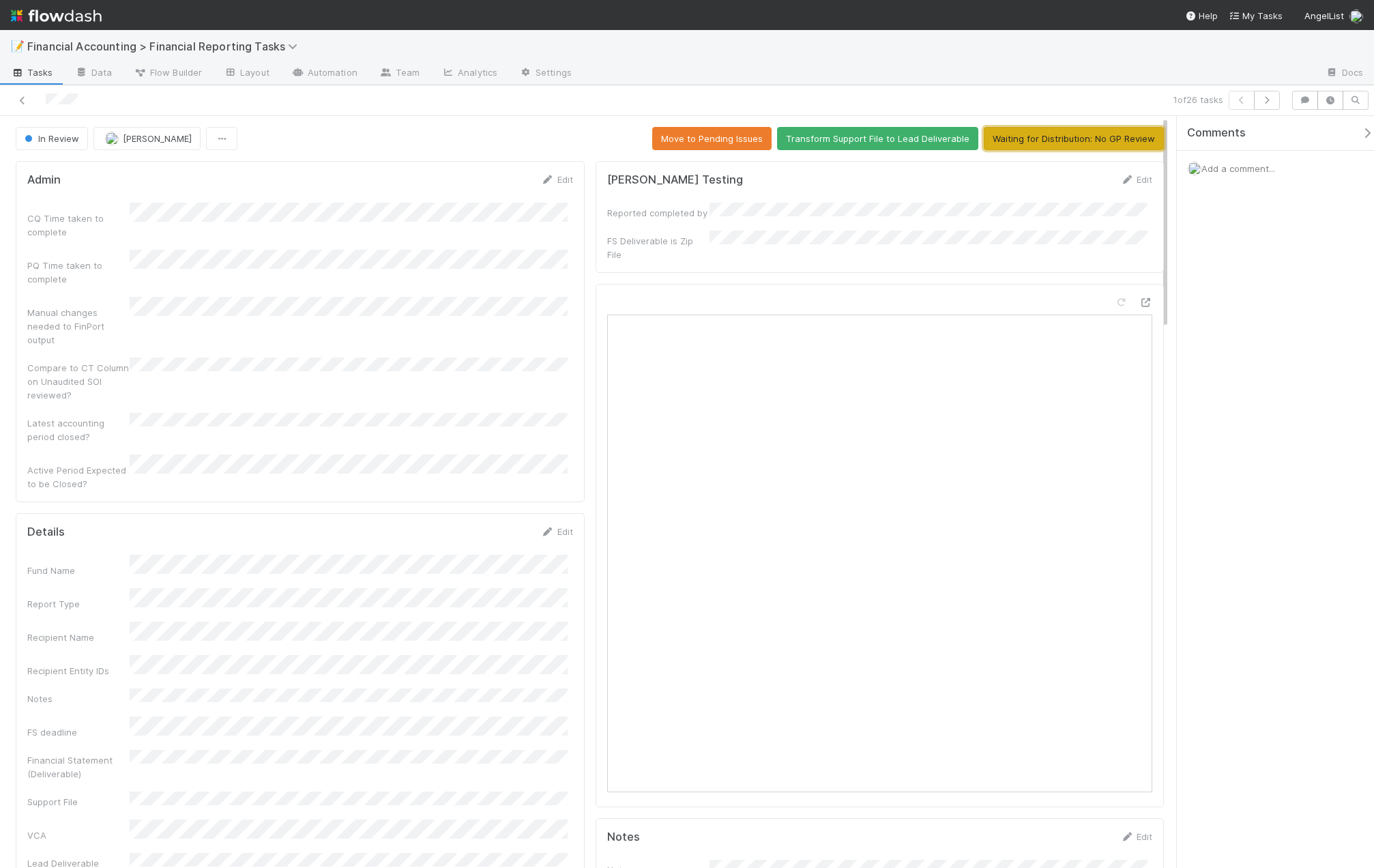
click at [1007, 141] on button "Waiting for Distribution: No GP Review" at bounding box center [1074, 138] width 181 height 23
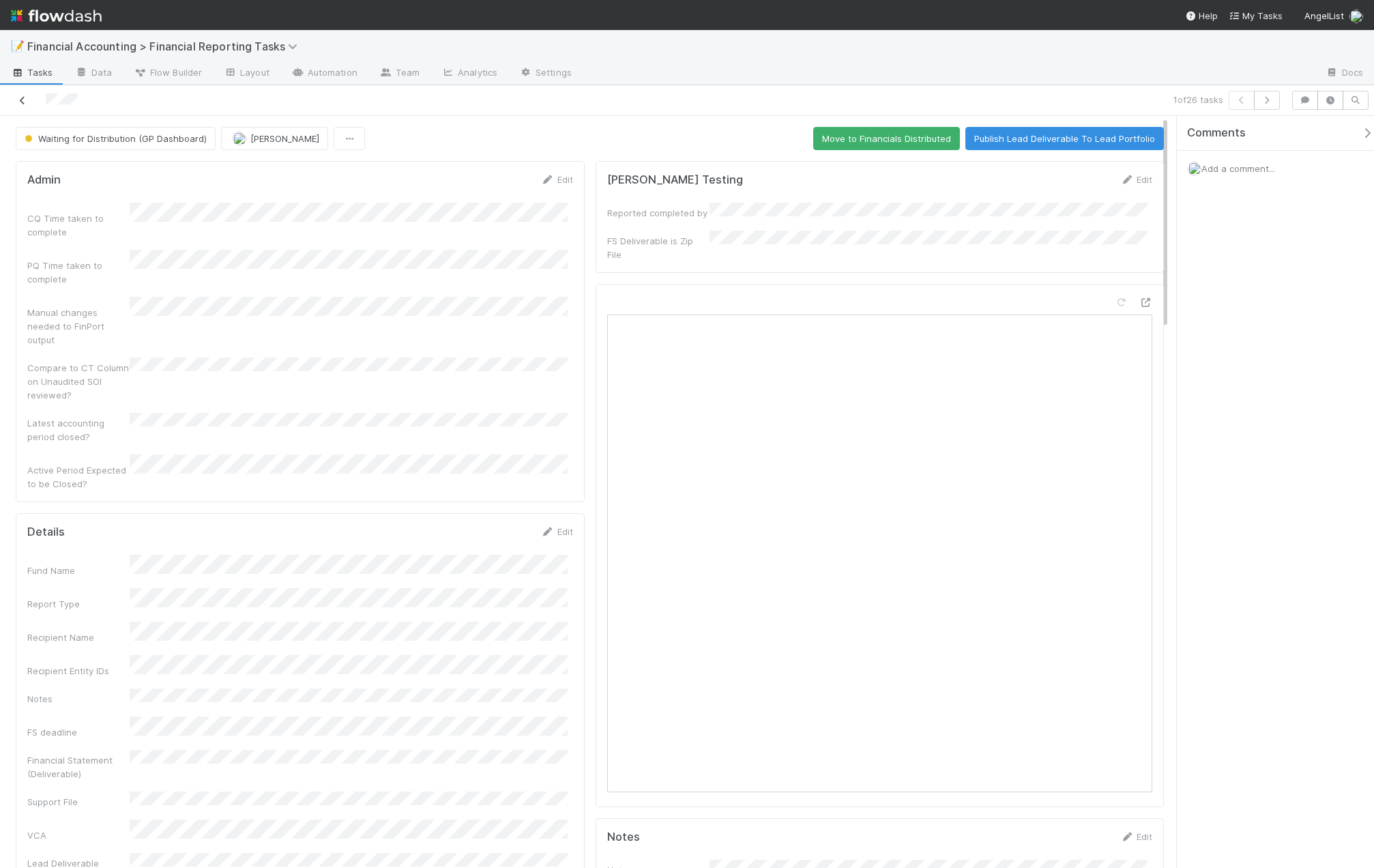
click at [23, 104] on icon at bounding box center [23, 100] width 14 height 9
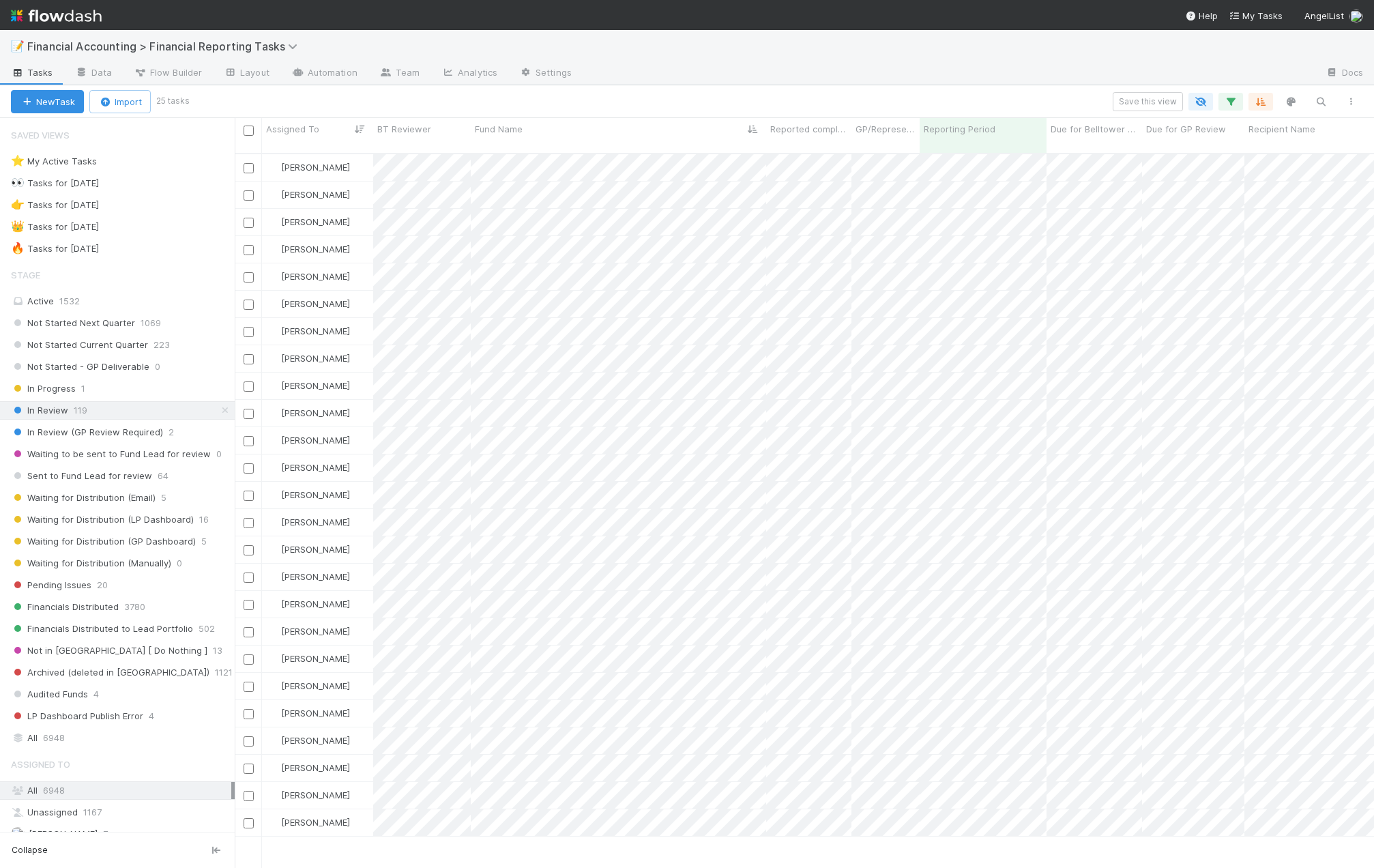
scroll to position [716, 1129]
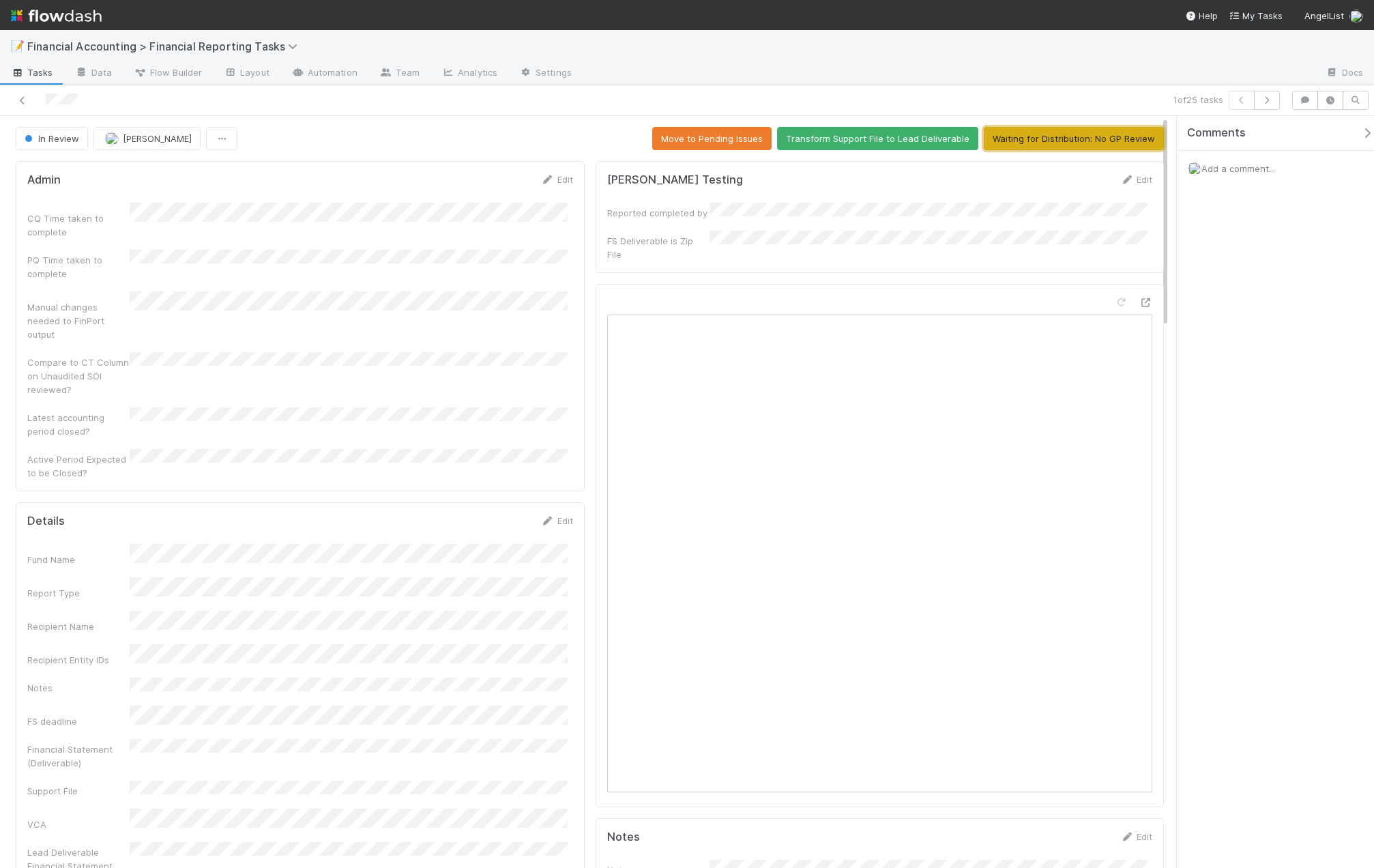
click at [1016, 142] on button "Waiting for Distribution: No GP Review" at bounding box center [1074, 138] width 181 height 23
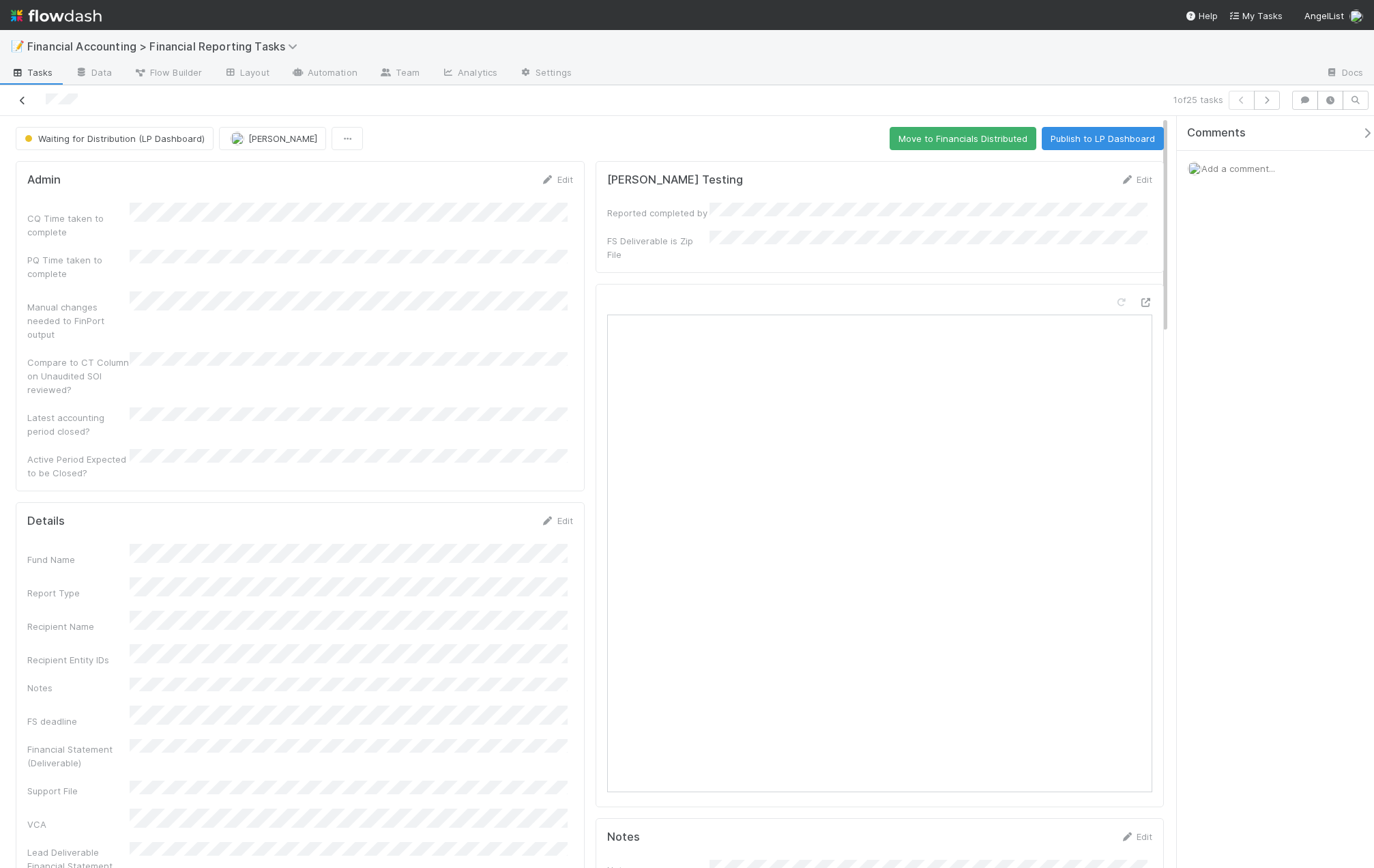
click at [20, 98] on icon at bounding box center [23, 100] width 14 height 9
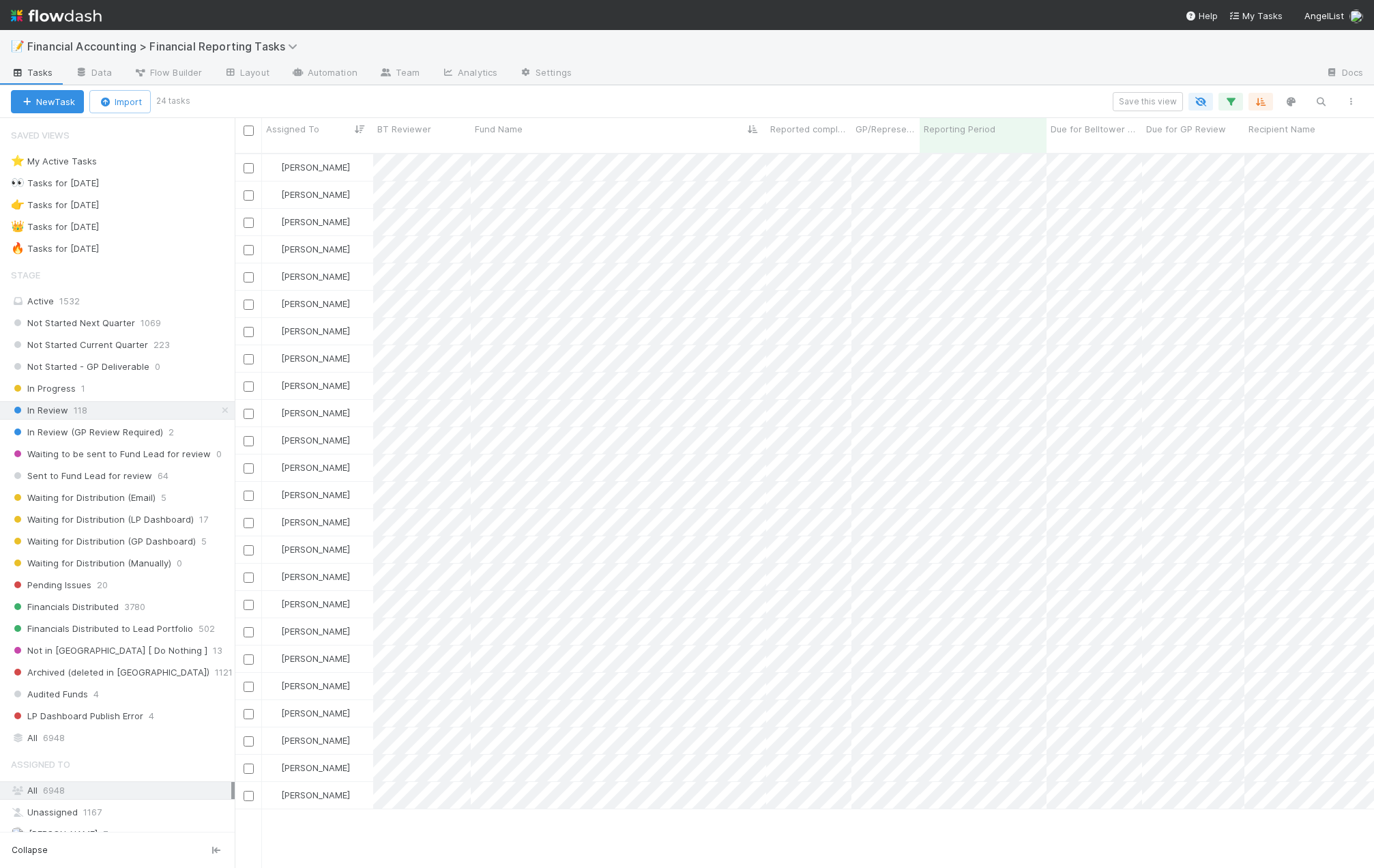
scroll to position [716, 1129]
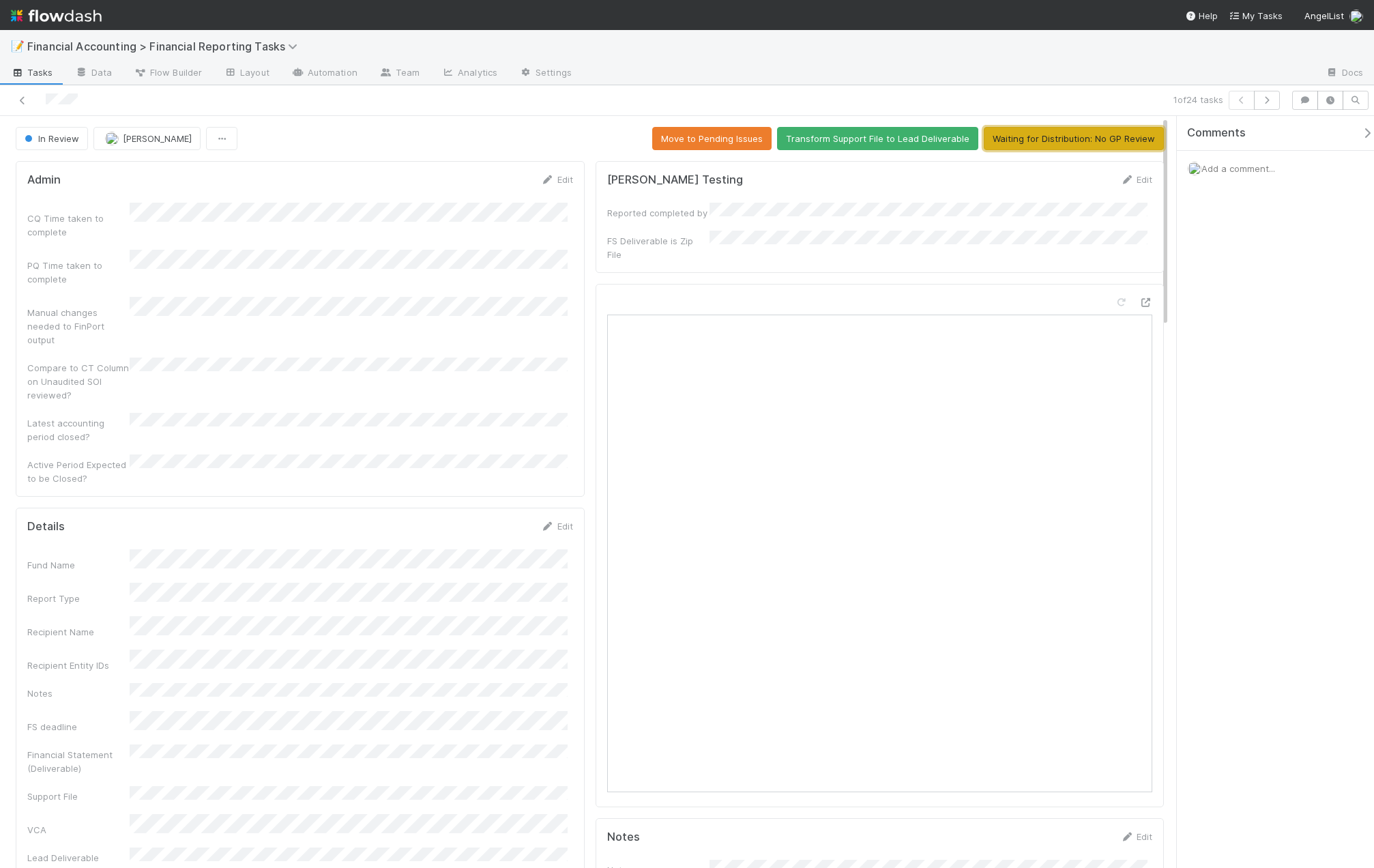
drag, startPoint x: 1098, startPoint y: 140, endPoint x: 1091, endPoint y: 140, distance: 7.0
click at [1098, 140] on button "Waiting for Distribution: No GP Review" at bounding box center [1074, 138] width 181 height 23
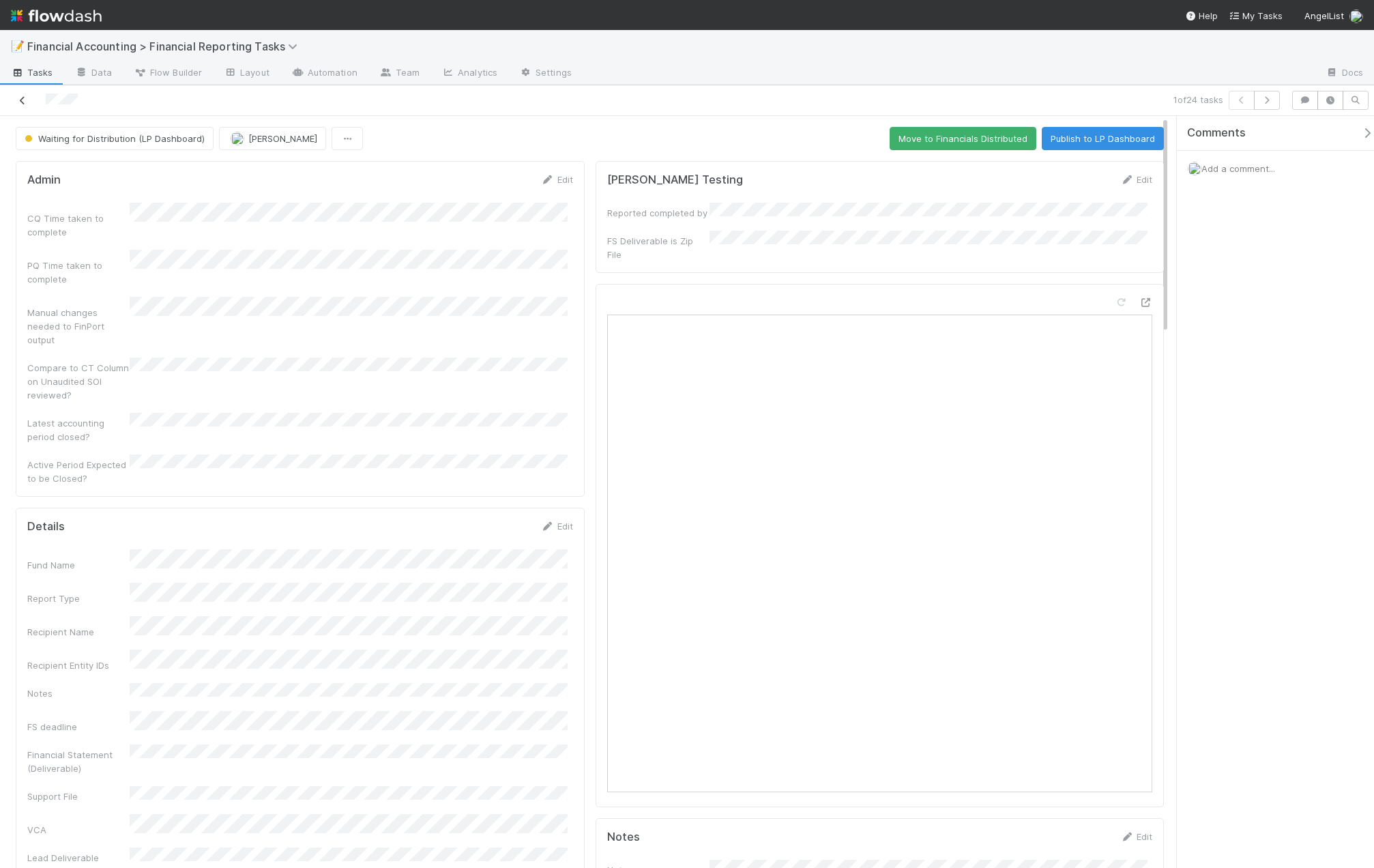
click at [20, 96] on icon at bounding box center [23, 100] width 14 height 9
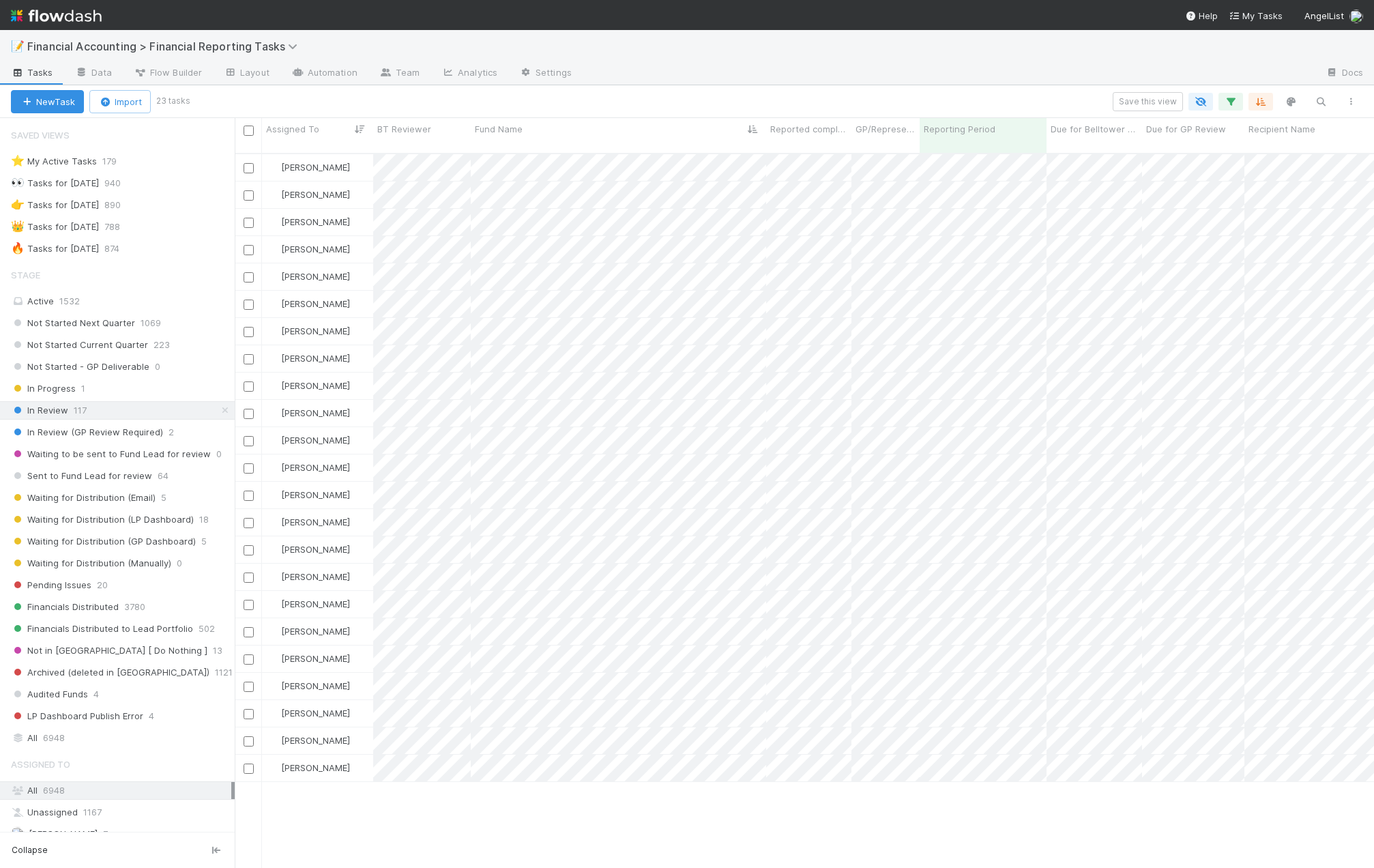
scroll to position [716, 1129]
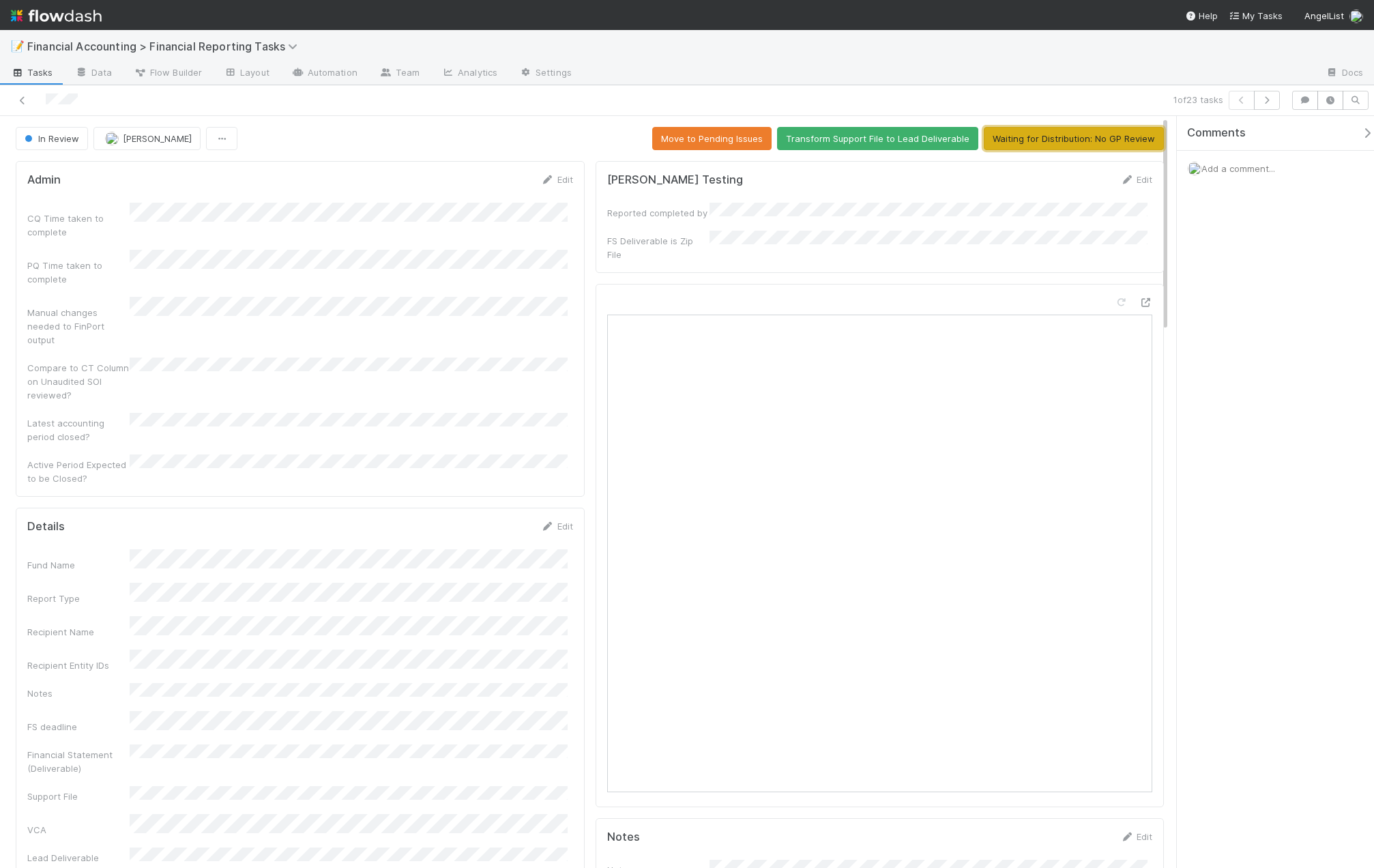
click at [1099, 147] on button "Waiting for Distribution: No GP Review" at bounding box center [1074, 138] width 181 height 23
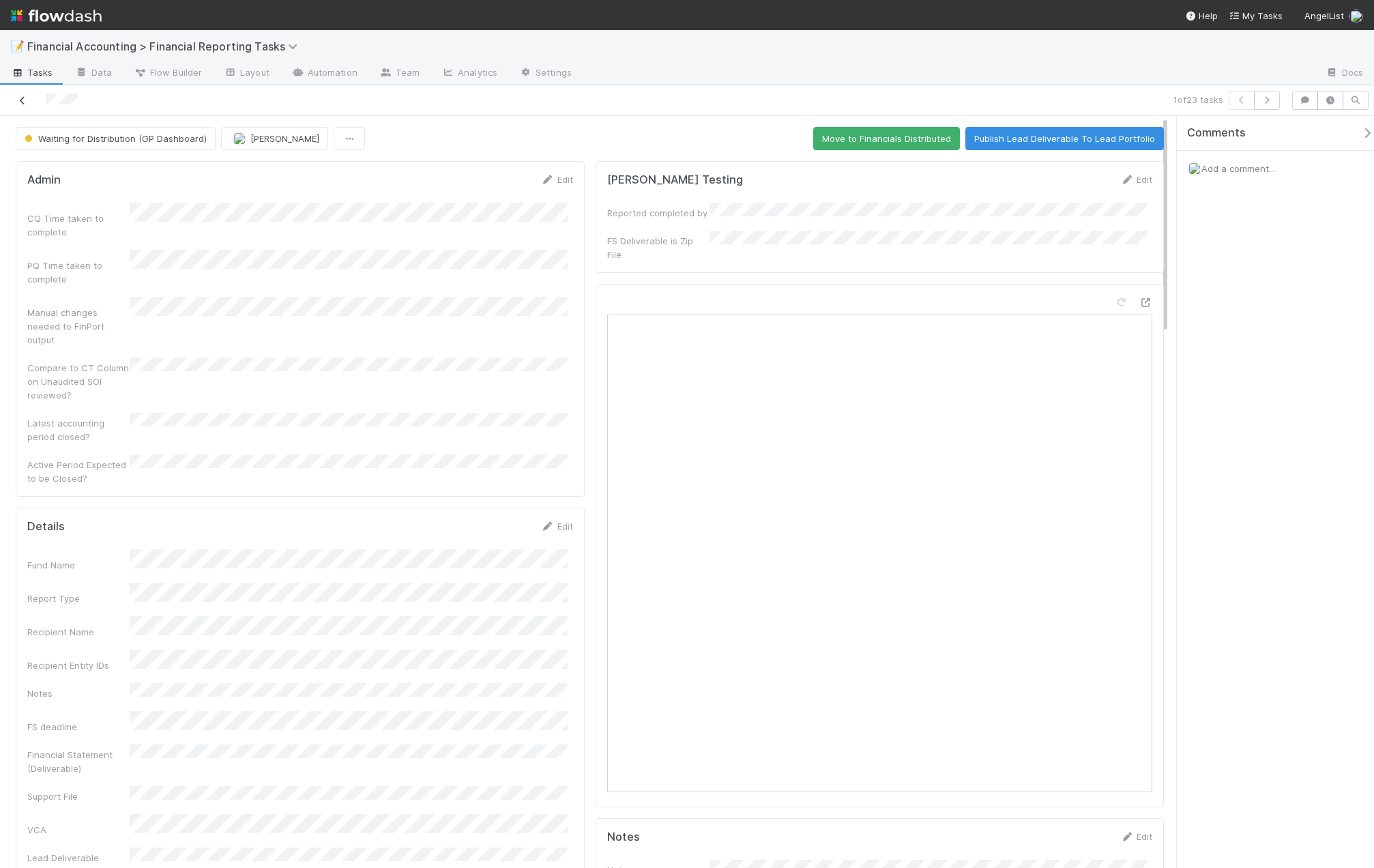
click at [27, 97] on icon at bounding box center [23, 100] width 14 height 9
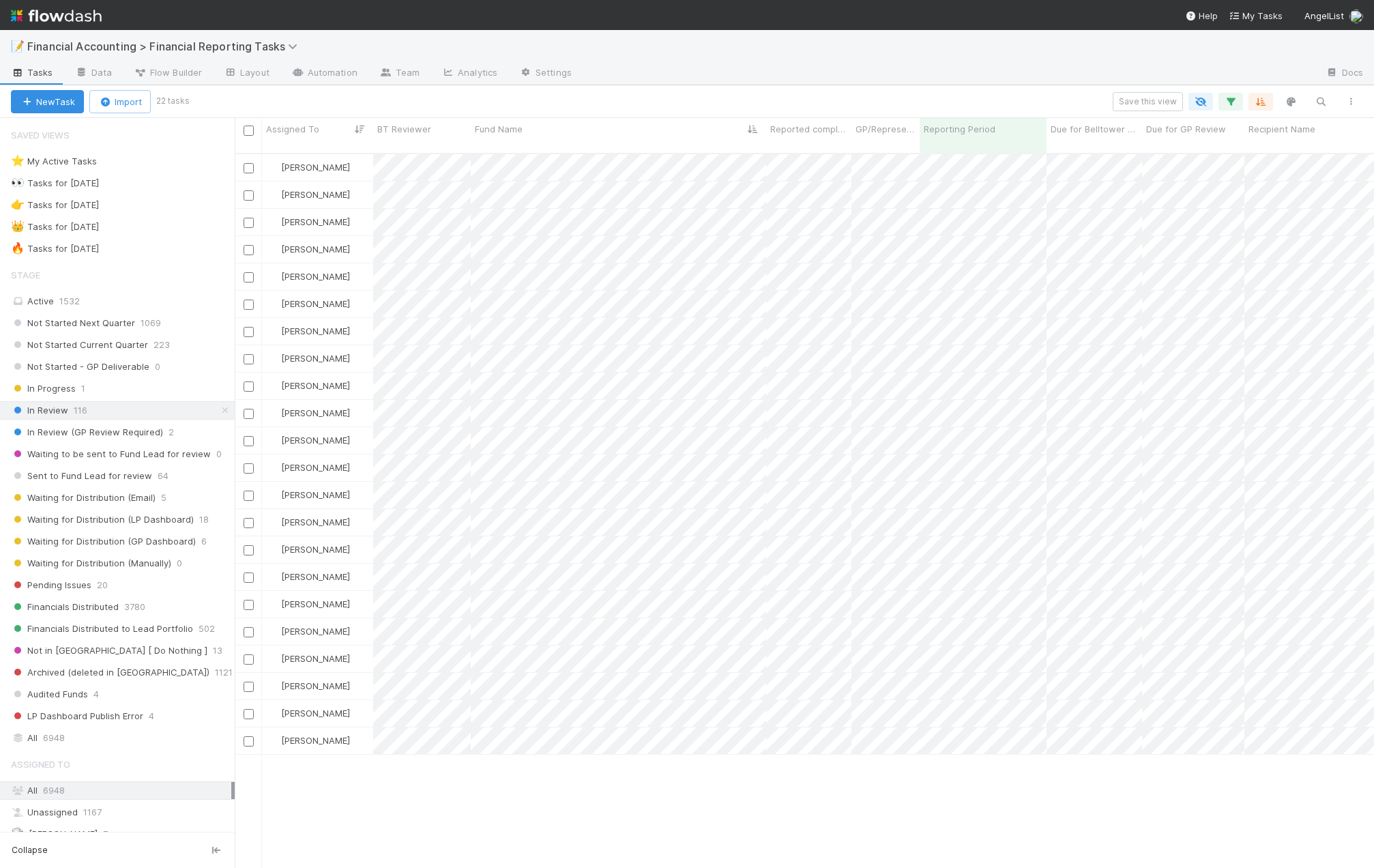
scroll to position [716, 1129]
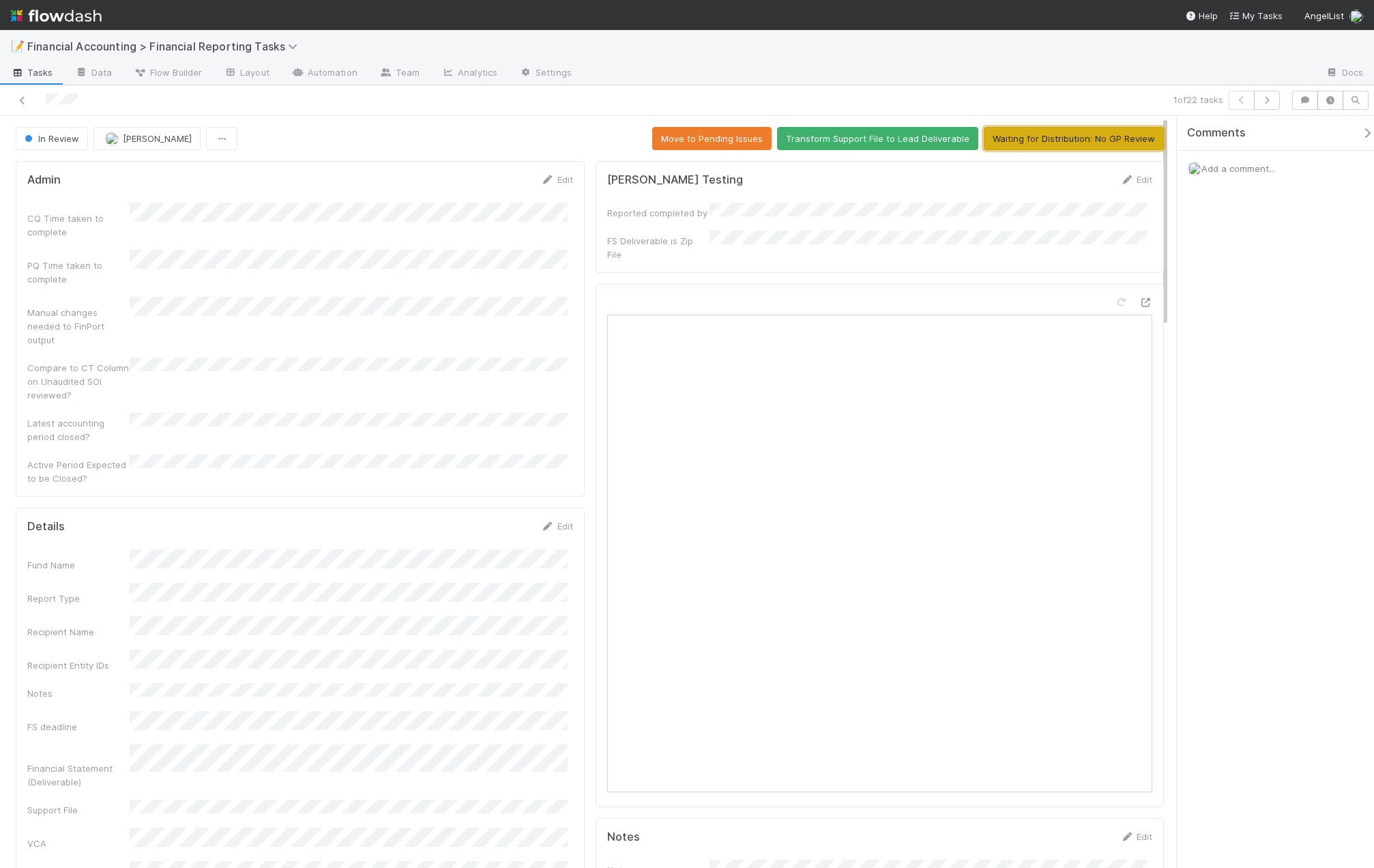
click at [1067, 146] on button "Waiting for Distribution: No GP Review" at bounding box center [1074, 138] width 181 height 23
click at [24, 106] on link at bounding box center [23, 100] width 14 height 14
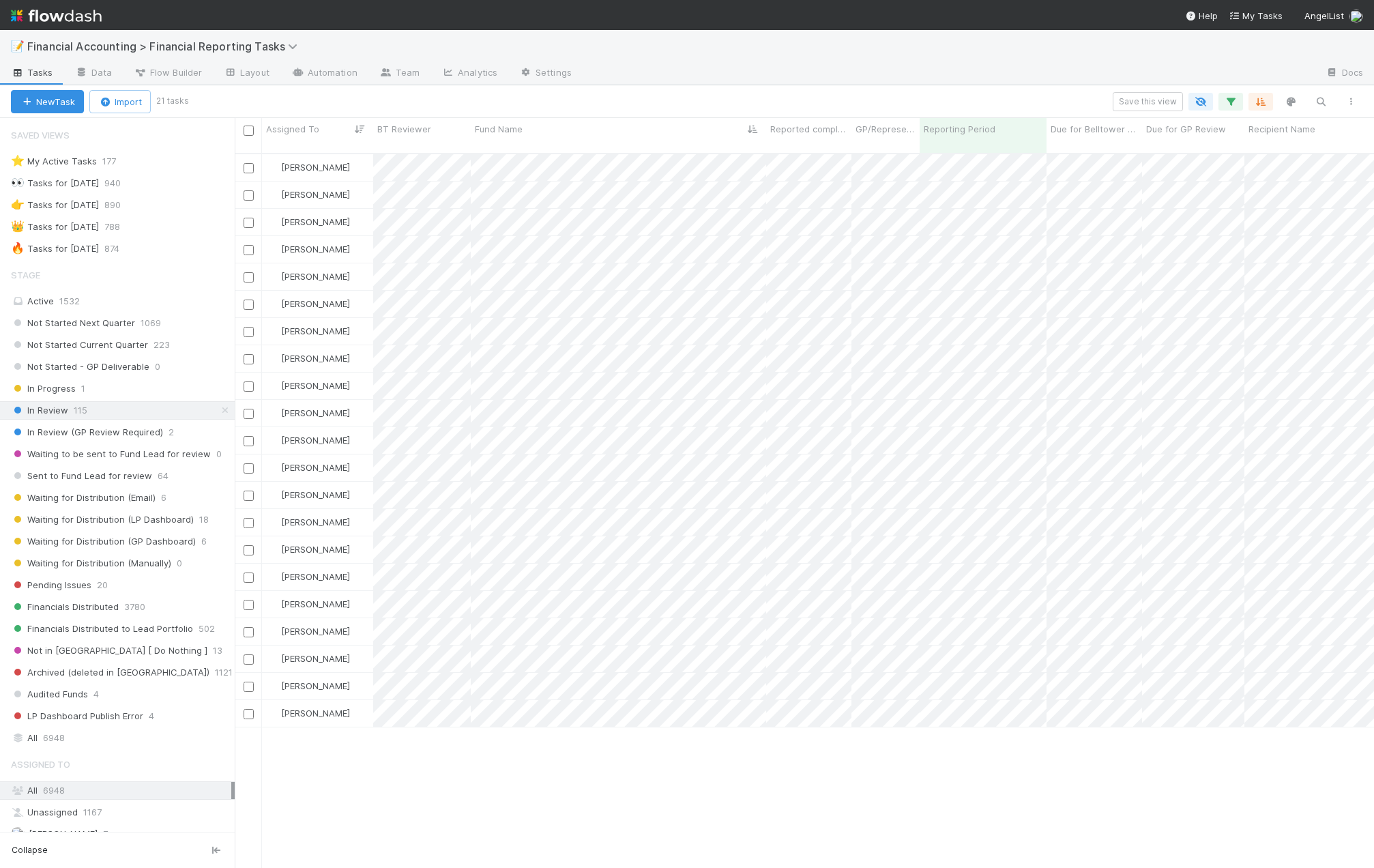
scroll to position [716, 1129]
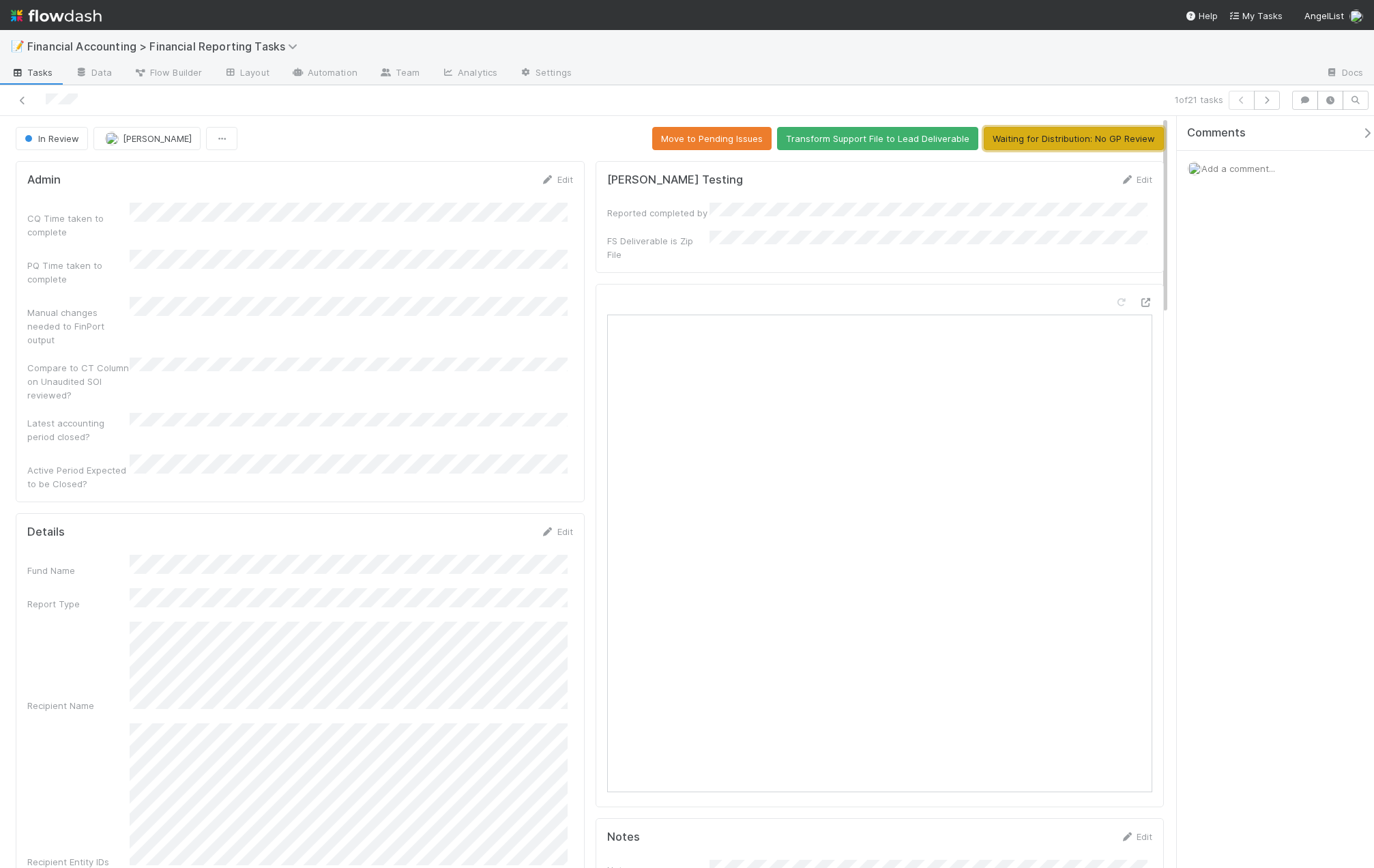
click at [1079, 142] on button "Waiting for Distribution: No GP Review" at bounding box center [1074, 138] width 181 height 23
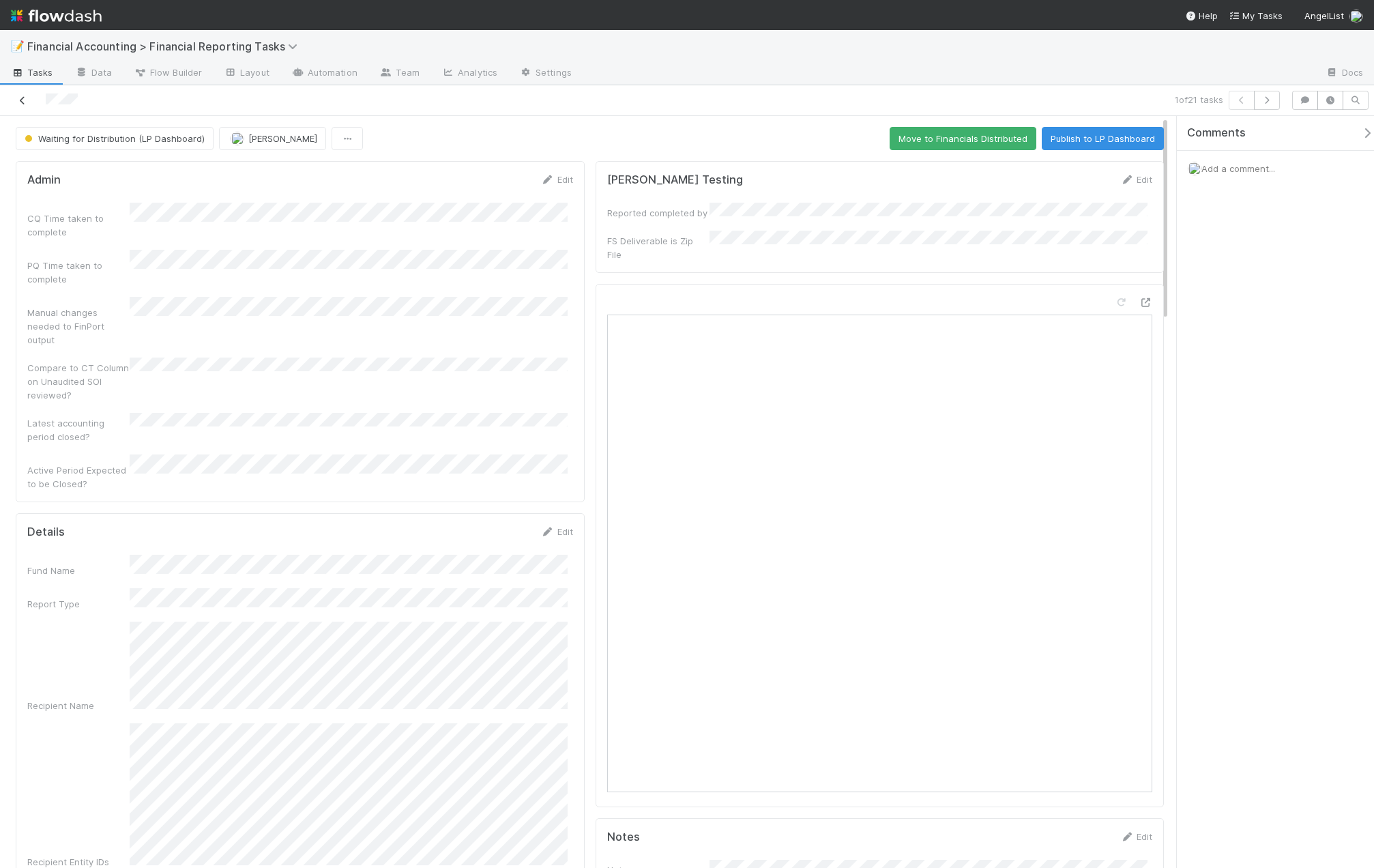
click at [23, 103] on icon at bounding box center [23, 100] width 14 height 9
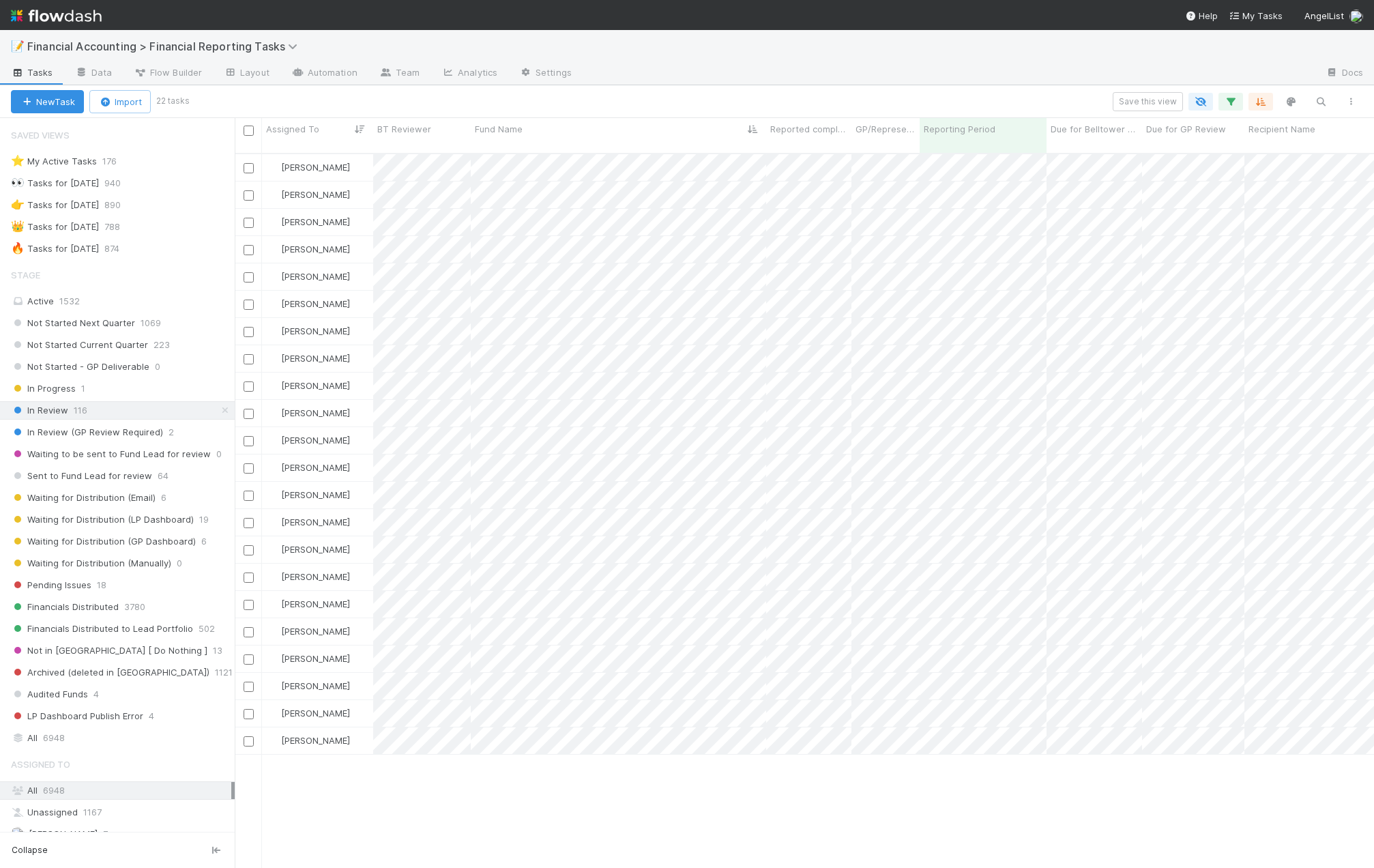
scroll to position [716, 1129]
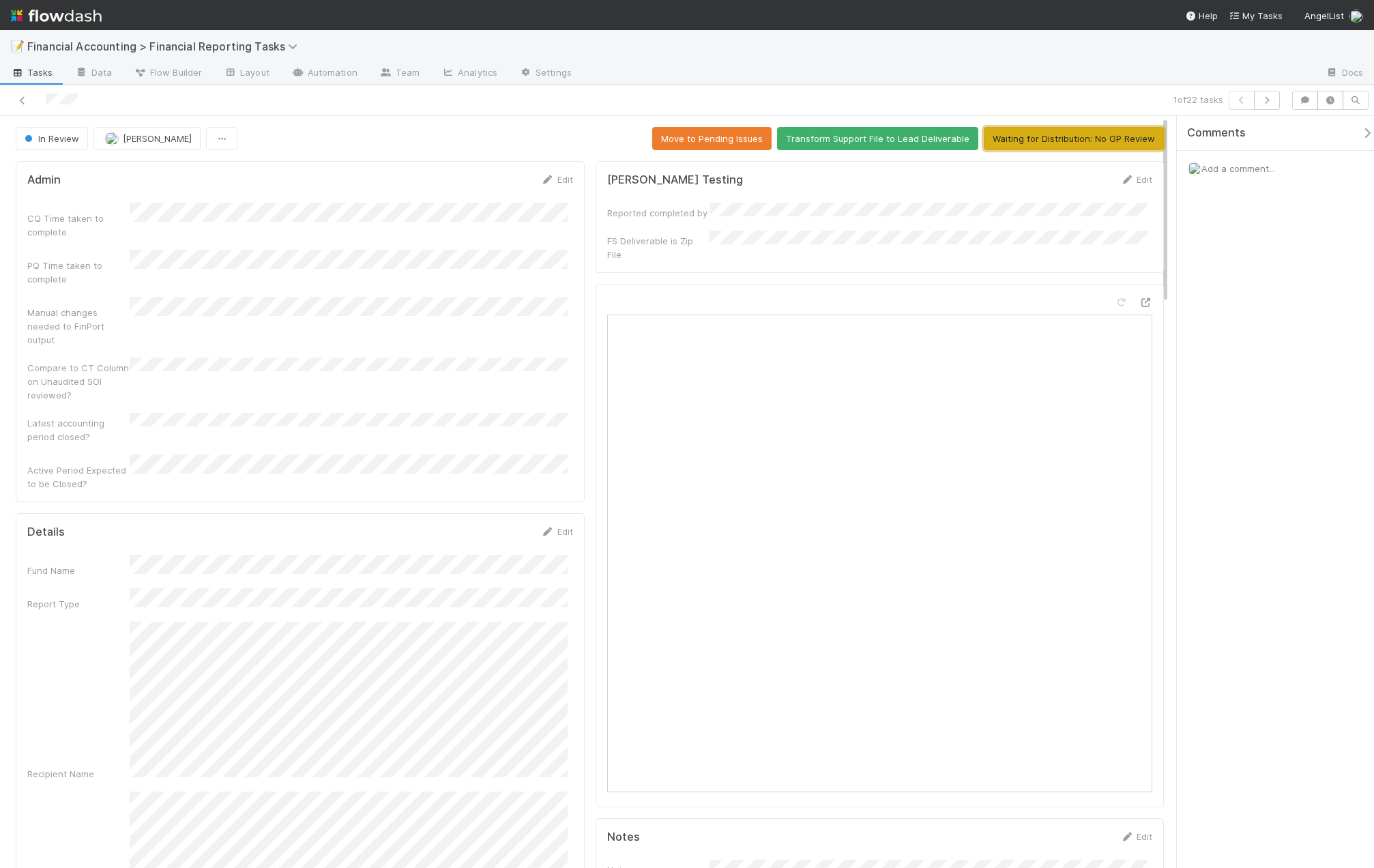
click at [1103, 140] on button "Waiting for Distribution: No GP Review" at bounding box center [1074, 138] width 181 height 23
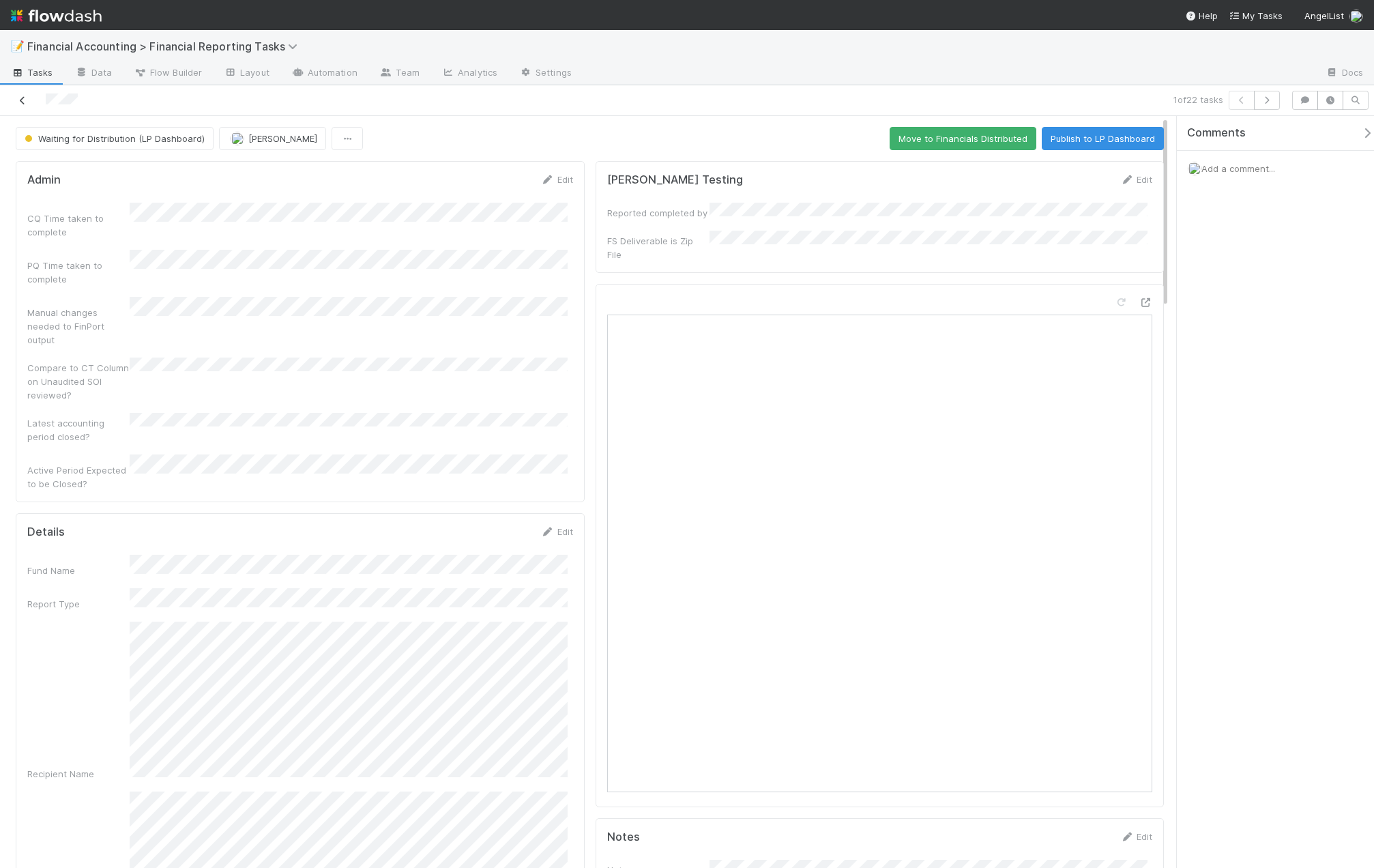
click at [27, 103] on icon at bounding box center [23, 100] width 14 height 9
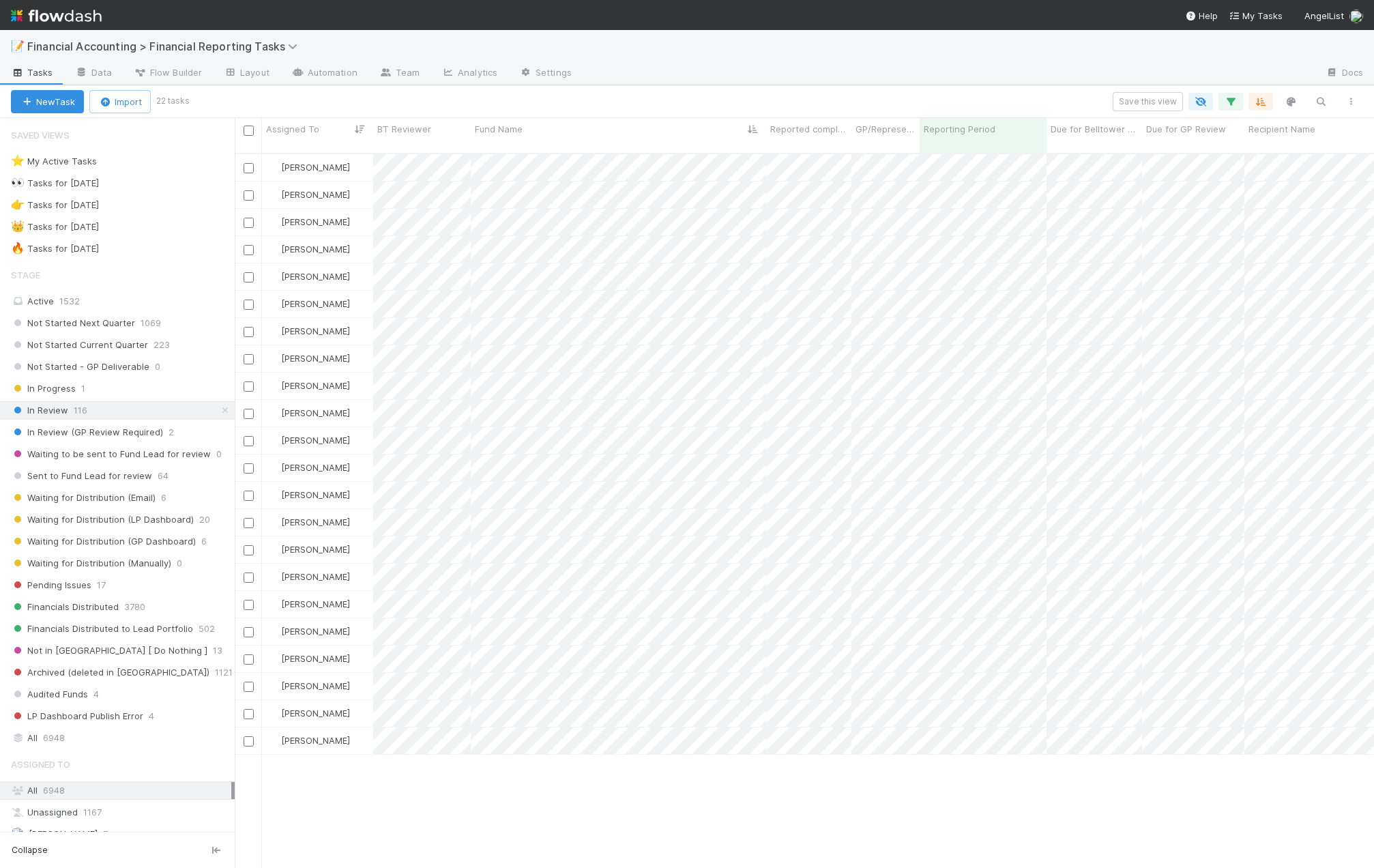
scroll to position [716, 1129]
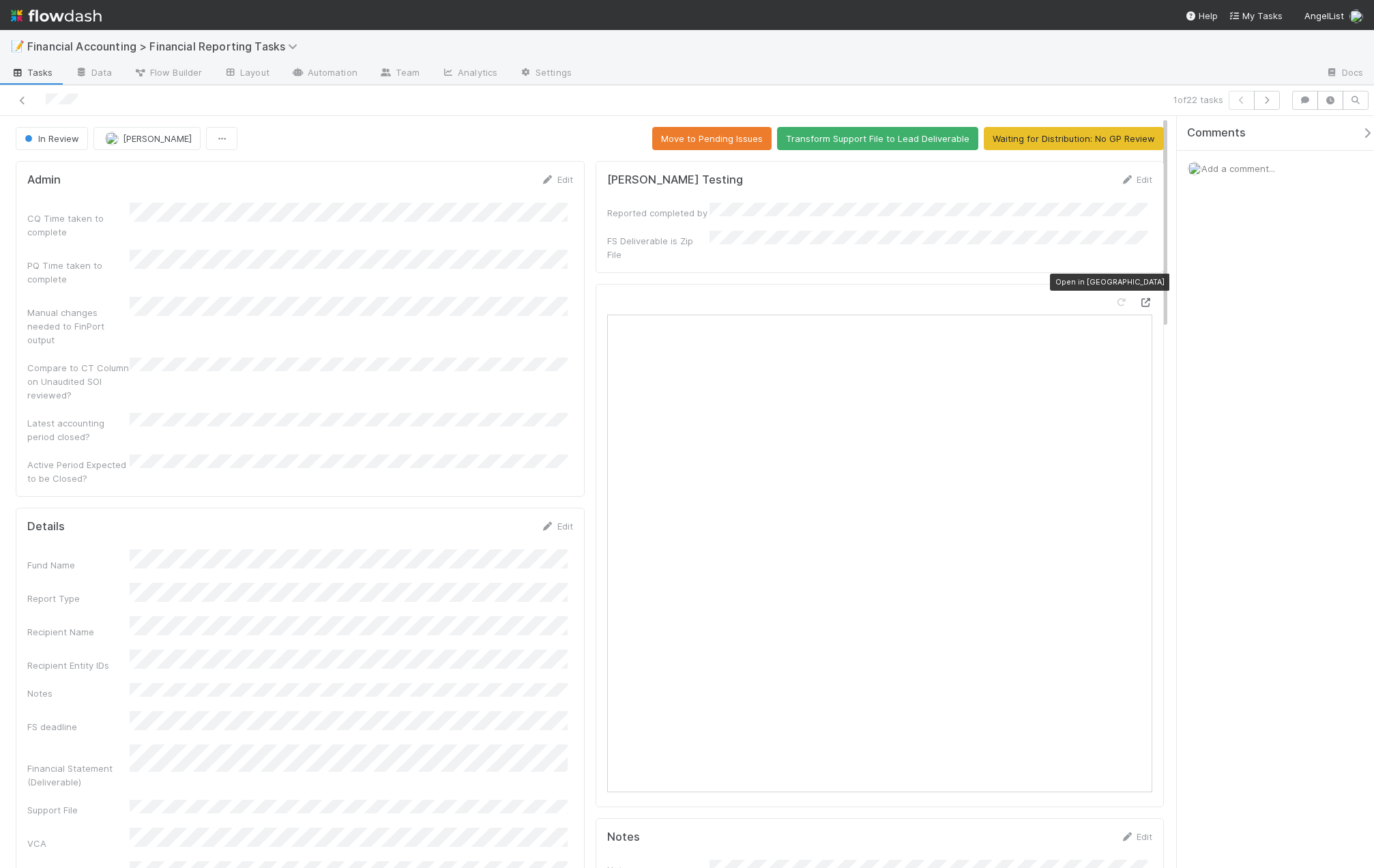
click at [1139, 299] on icon at bounding box center [1146, 303] width 14 height 9
click at [28, 99] on icon at bounding box center [23, 100] width 14 height 9
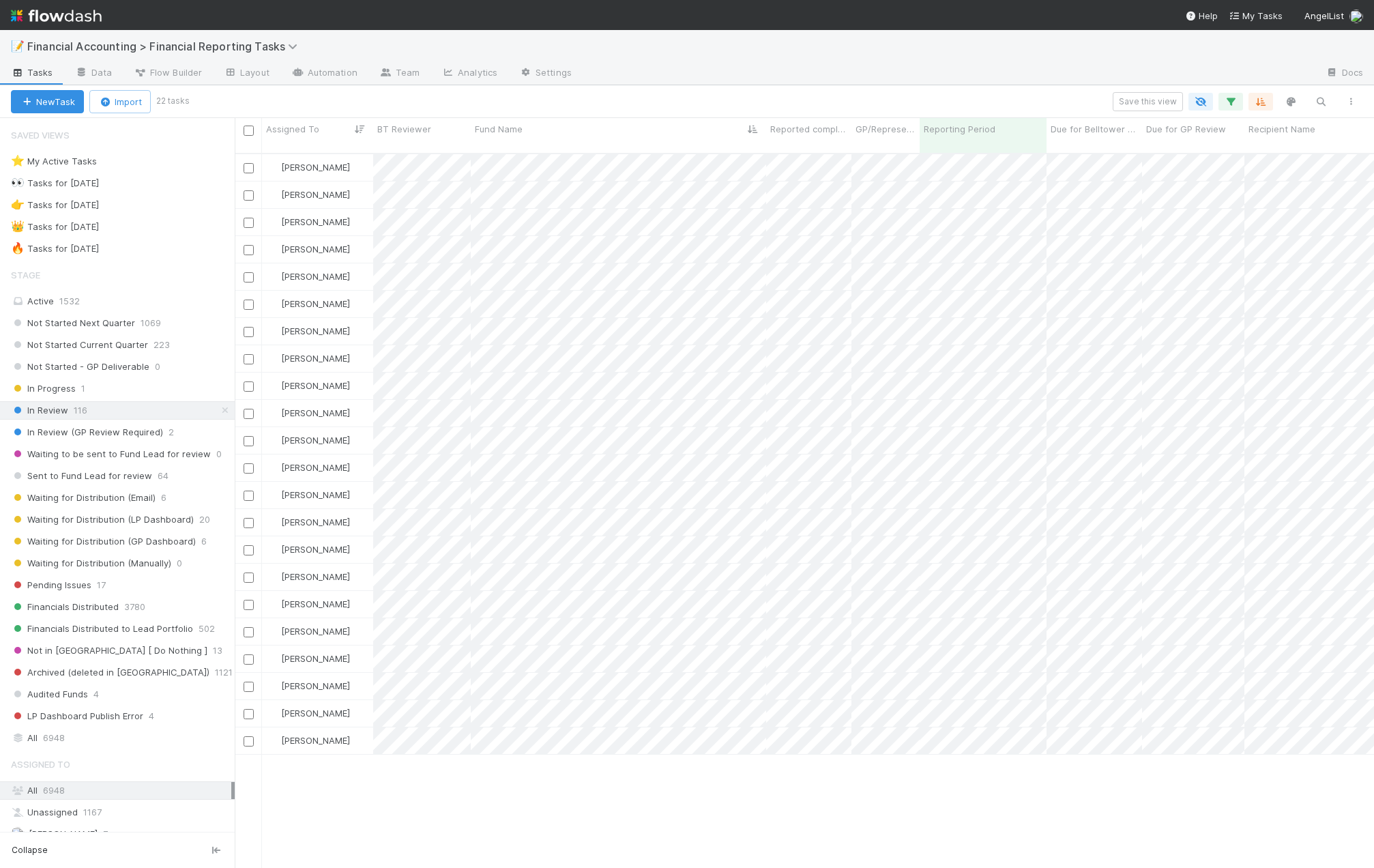
scroll to position [716, 1129]
click at [95, 517] on span "Waiting for Distribution (LP Dashboard)" at bounding box center [102, 519] width 183 height 17
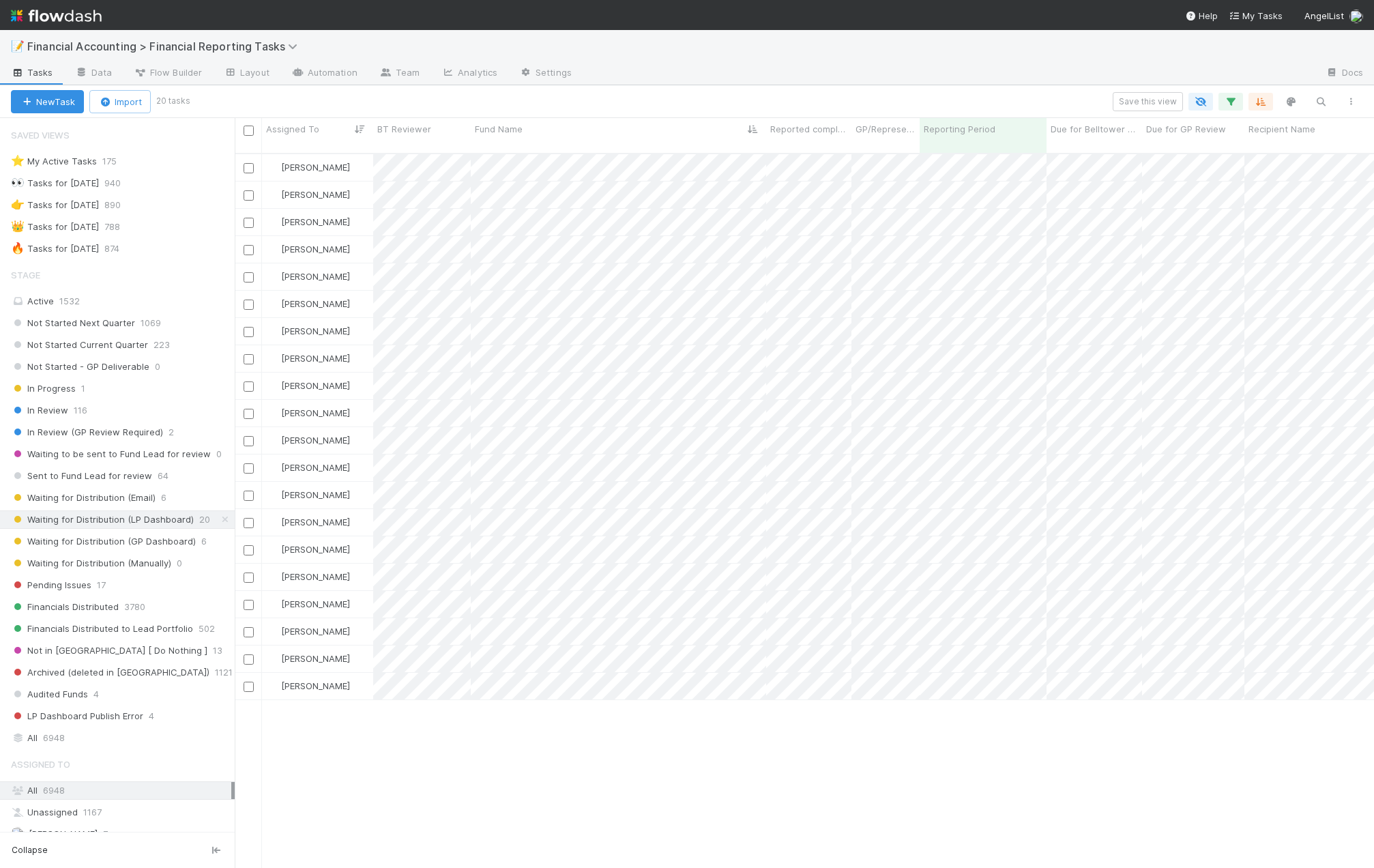
scroll to position [716, 1129]
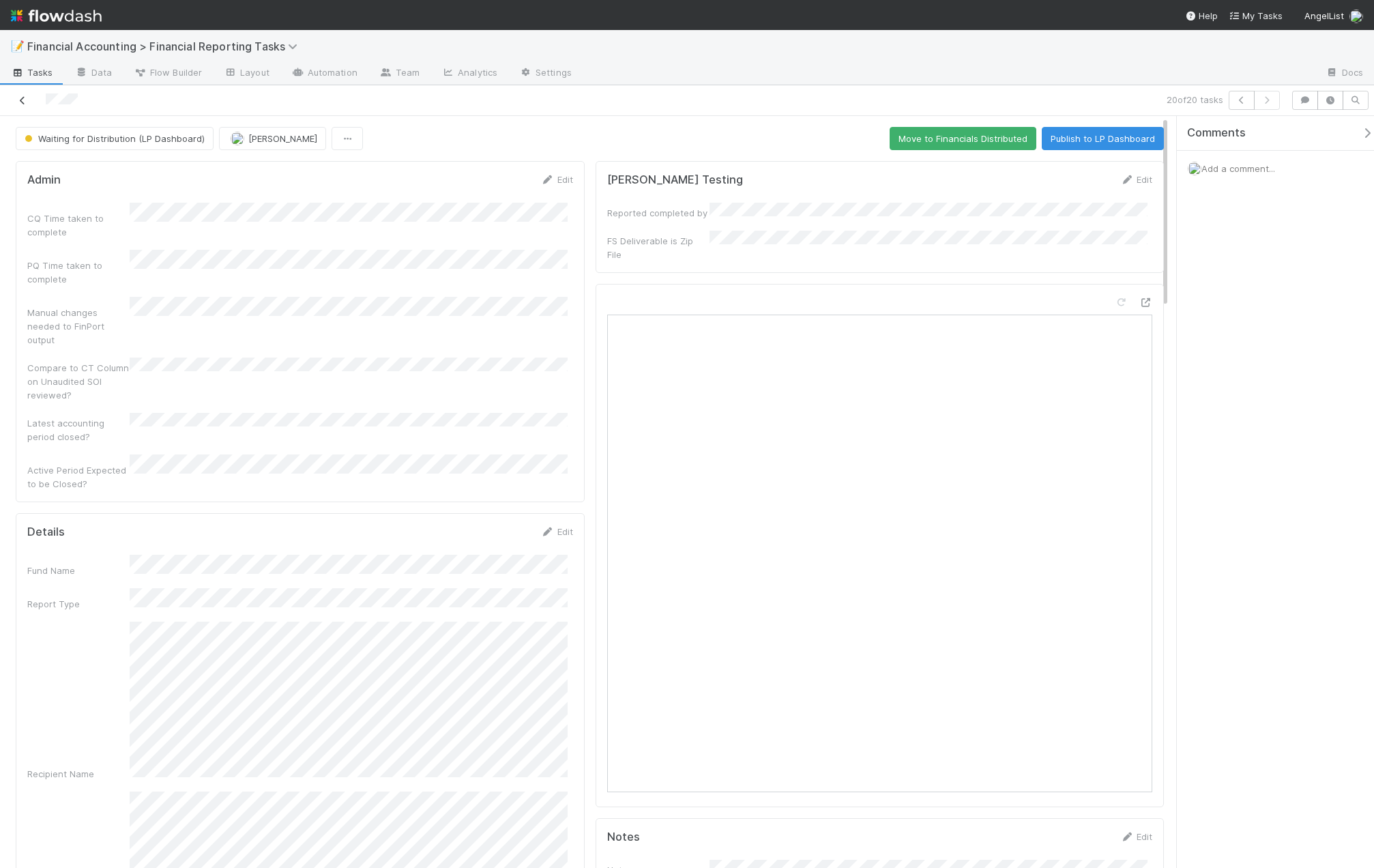
click at [19, 101] on icon at bounding box center [23, 100] width 14 height 9
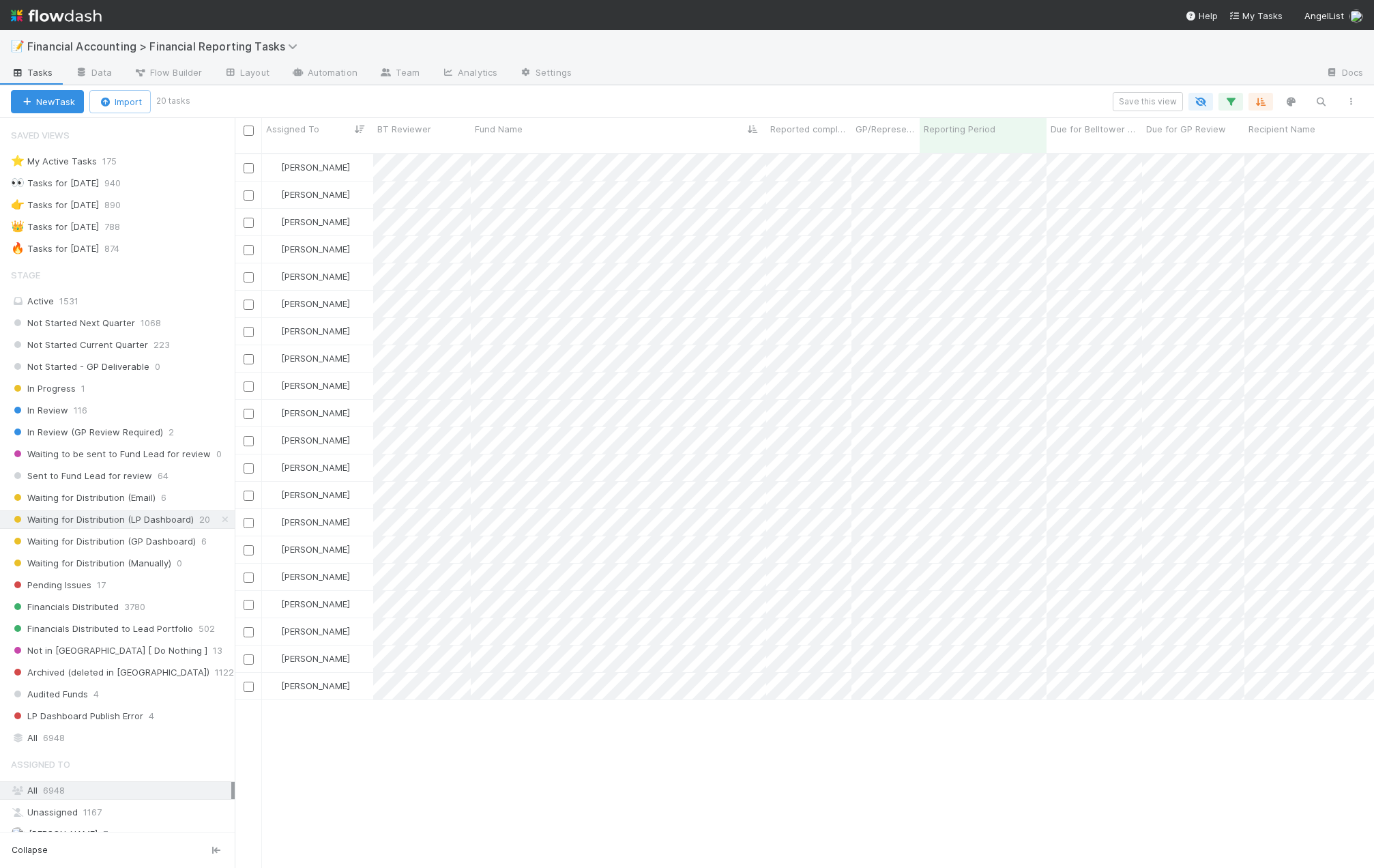
scroll to position [716, 1129]
click at [66, 407] on span "In Review" at bounding box center [40, 410] width 58 height 17
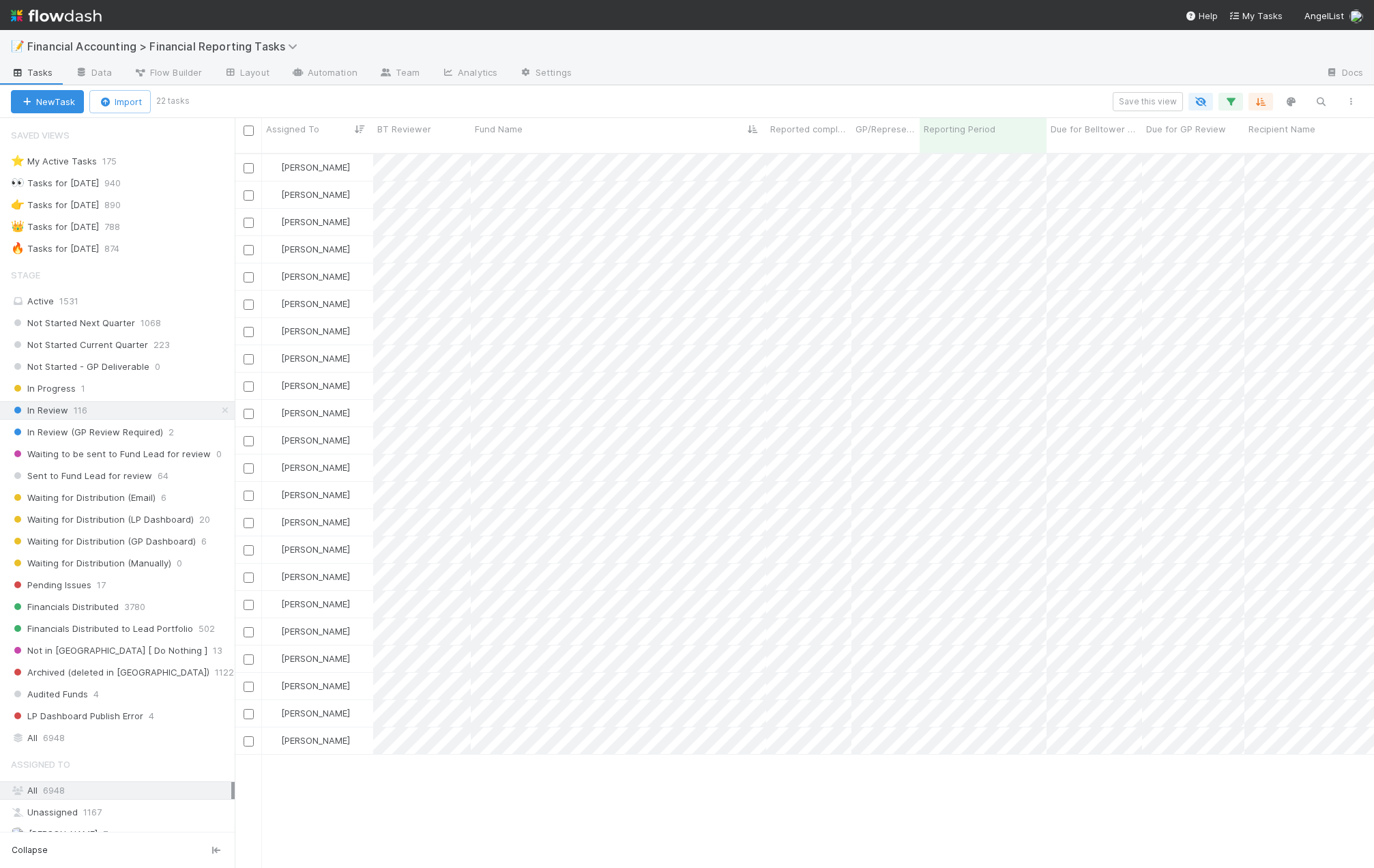
scroll to position [716, 1129]
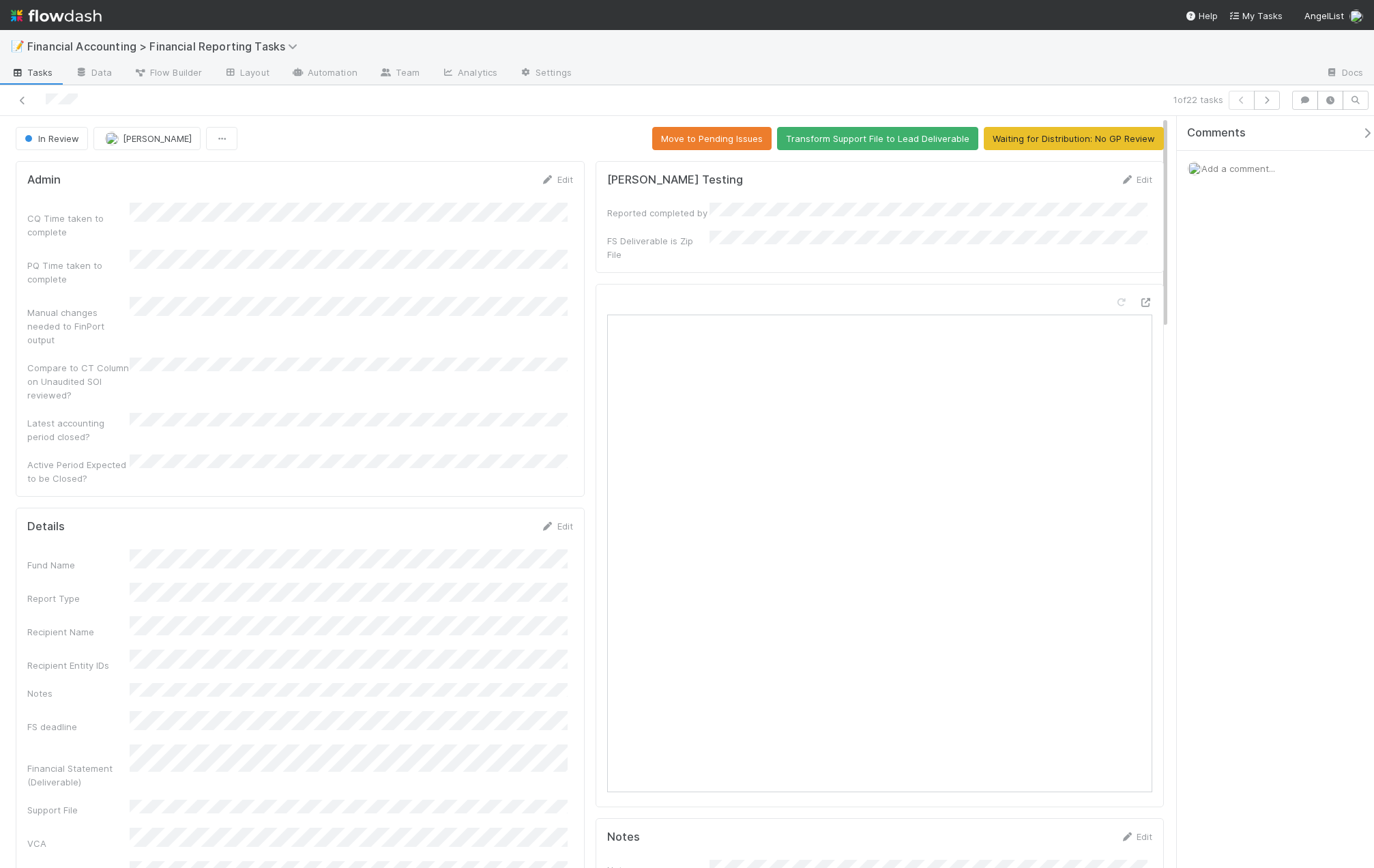
click at [1149, 170] on span "Add a comment..." at bounding box center [1238, 168] width 73 height 11
click at [57, 141] on span "In Review" at bounding box center [51, 138] width 58 height 11
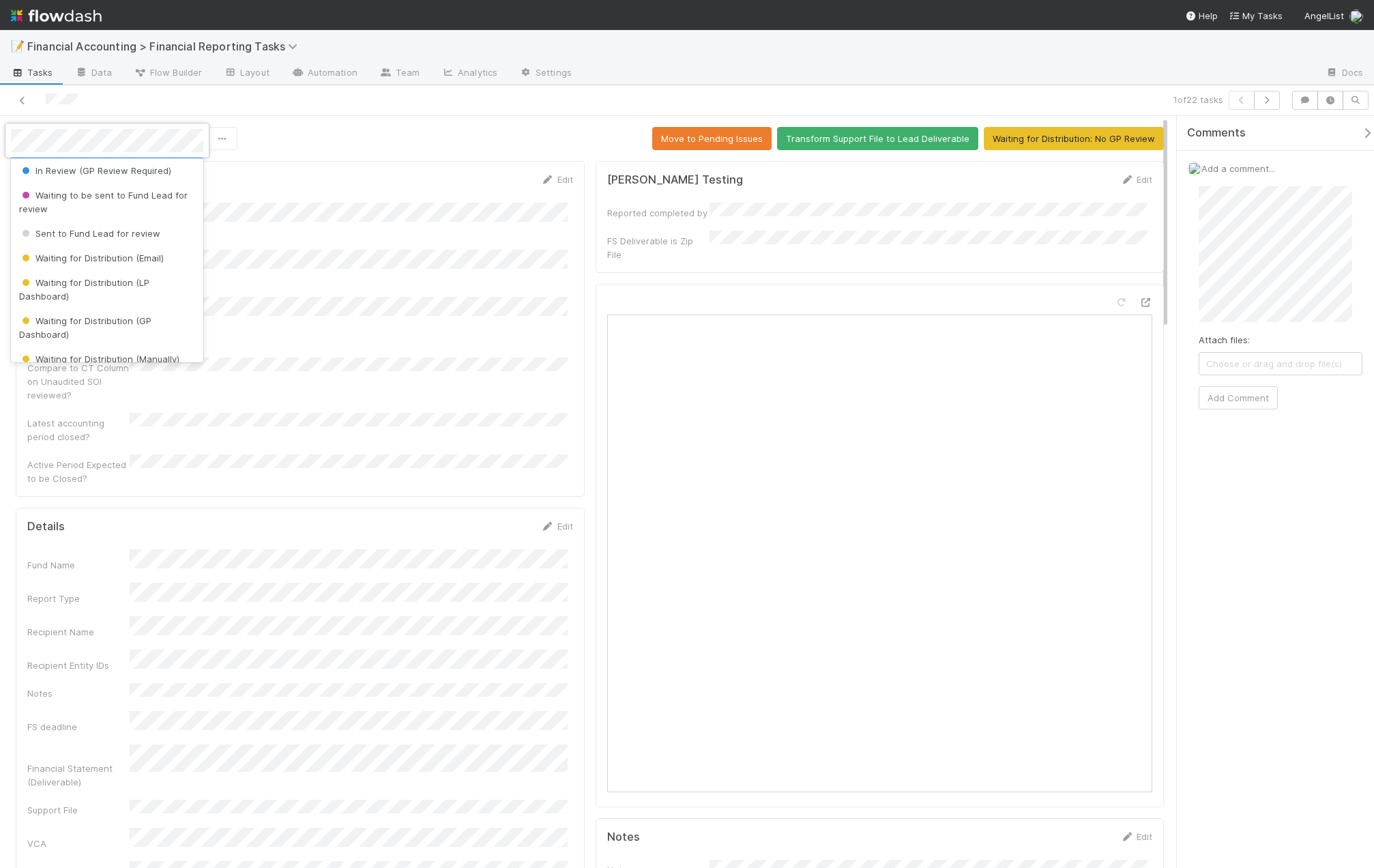
scroll to position [204, 0]
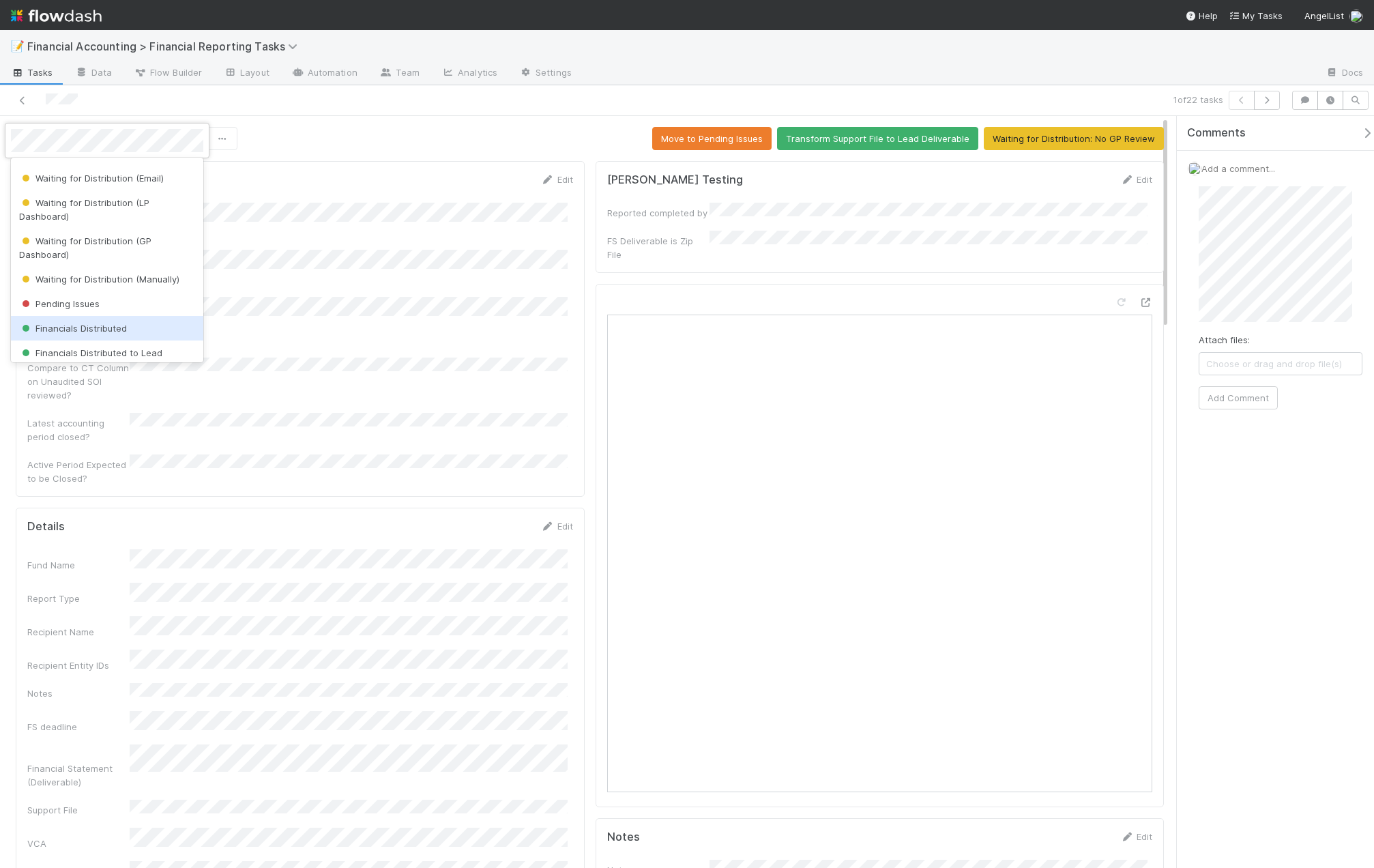
click at [115, 328] on span "Financials Distributed" at bounding box center [72, 327] width 108 height 11
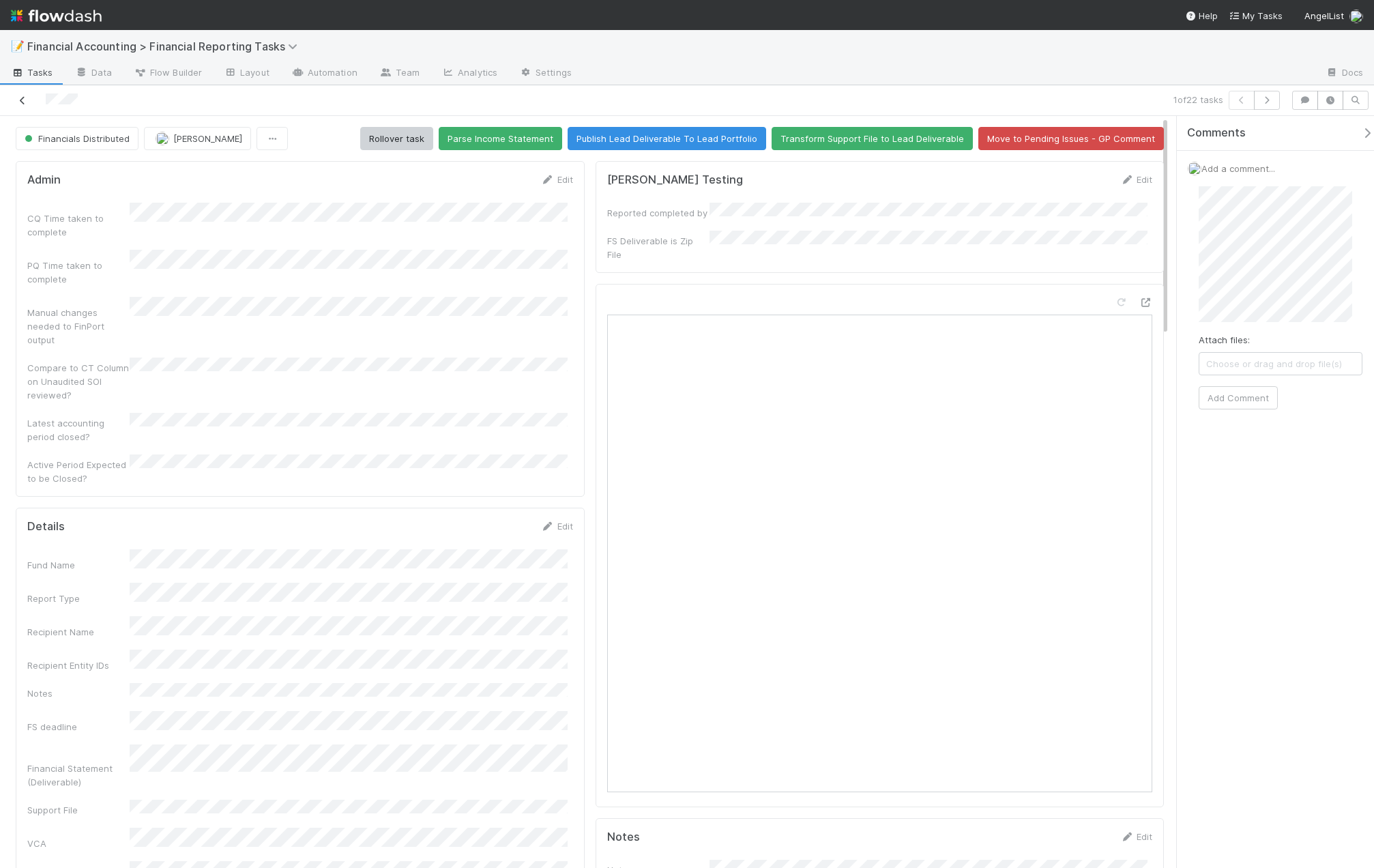
click at [23, 104] on icon at bounding box center [23, 100] width 14 height 9
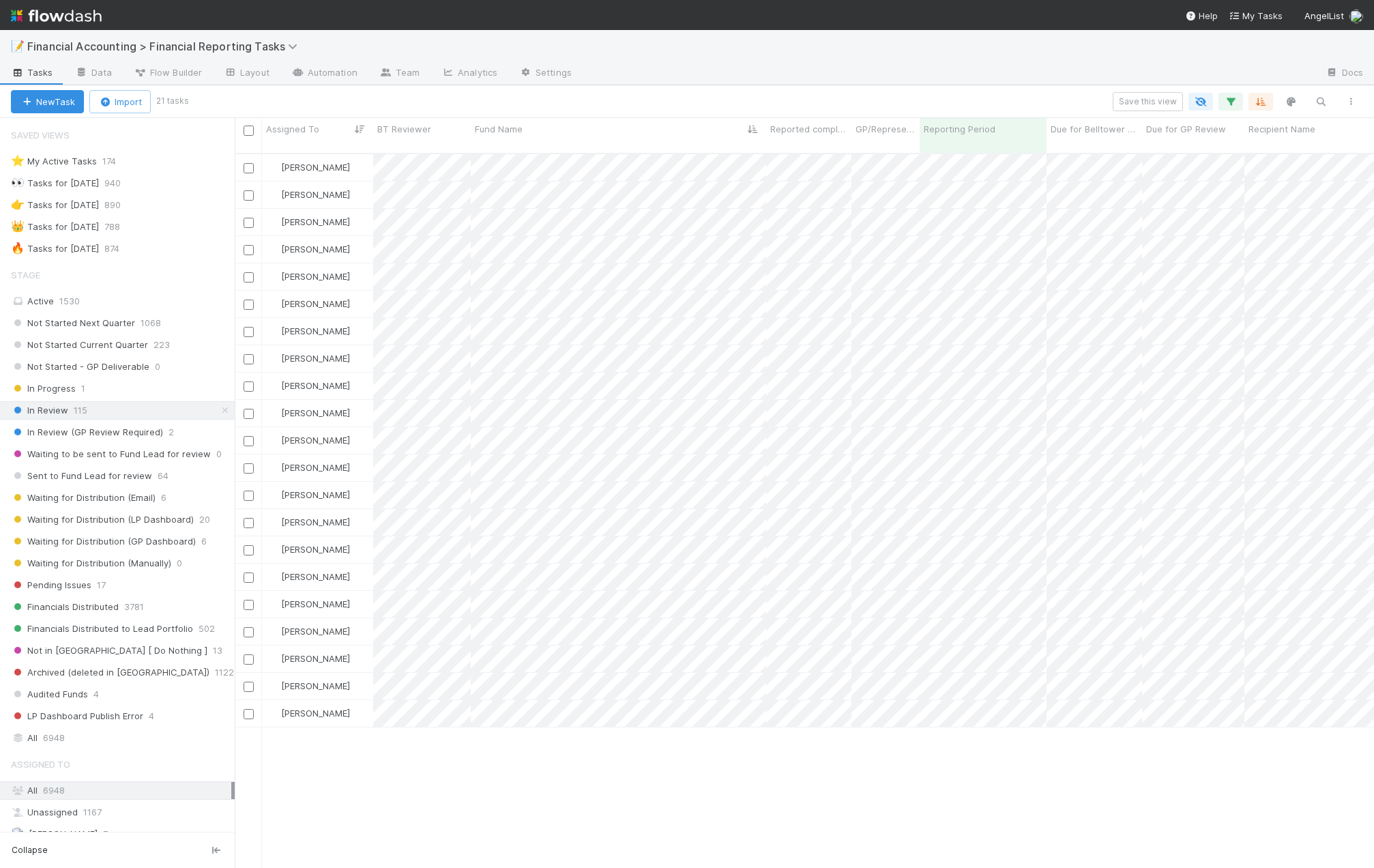
scroll to position [716, 1129]
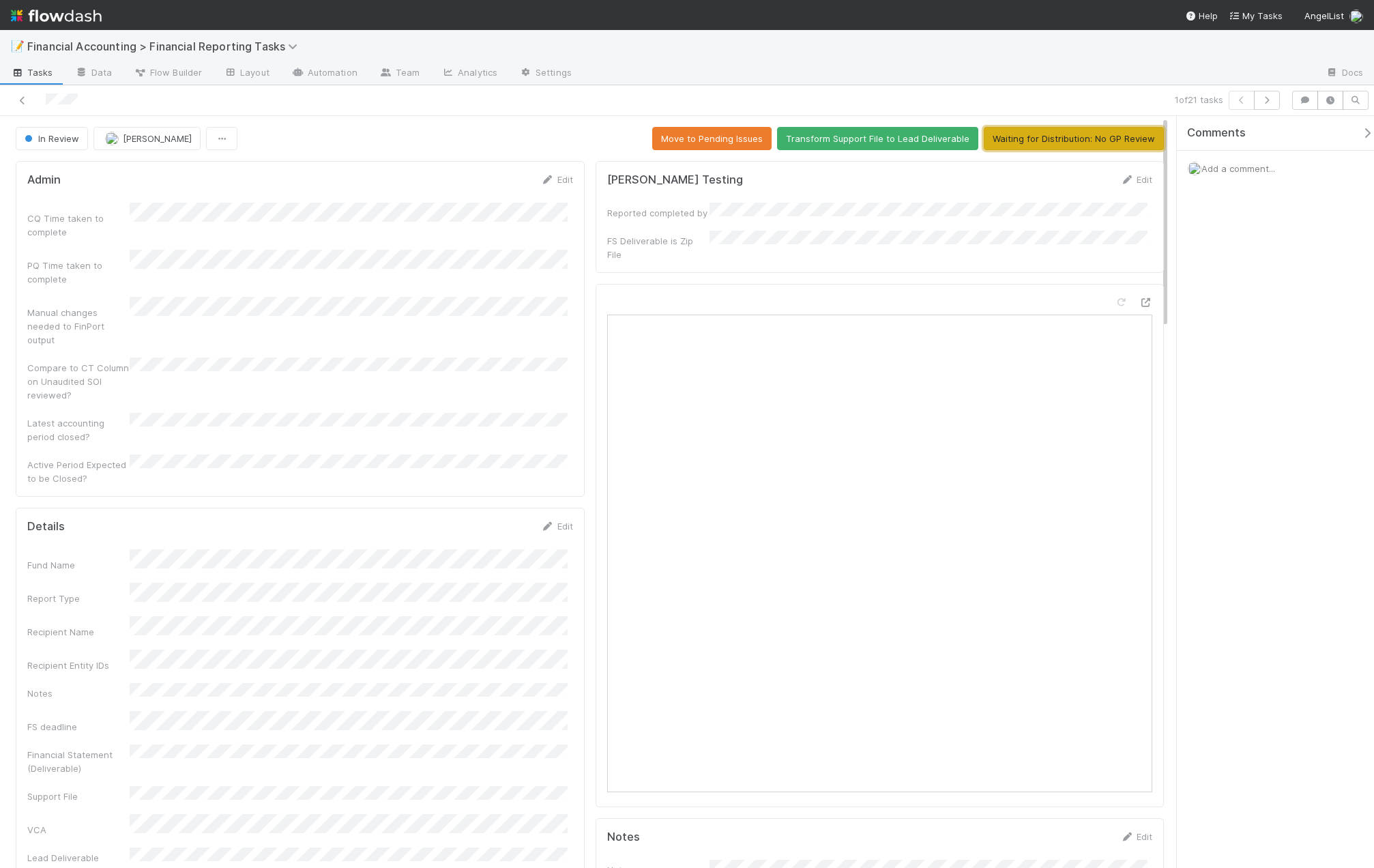
click at [1071, 135] on button "Waiting for Distribution: No GP Review" at bounding box center [1074, 138] width 181 height 23
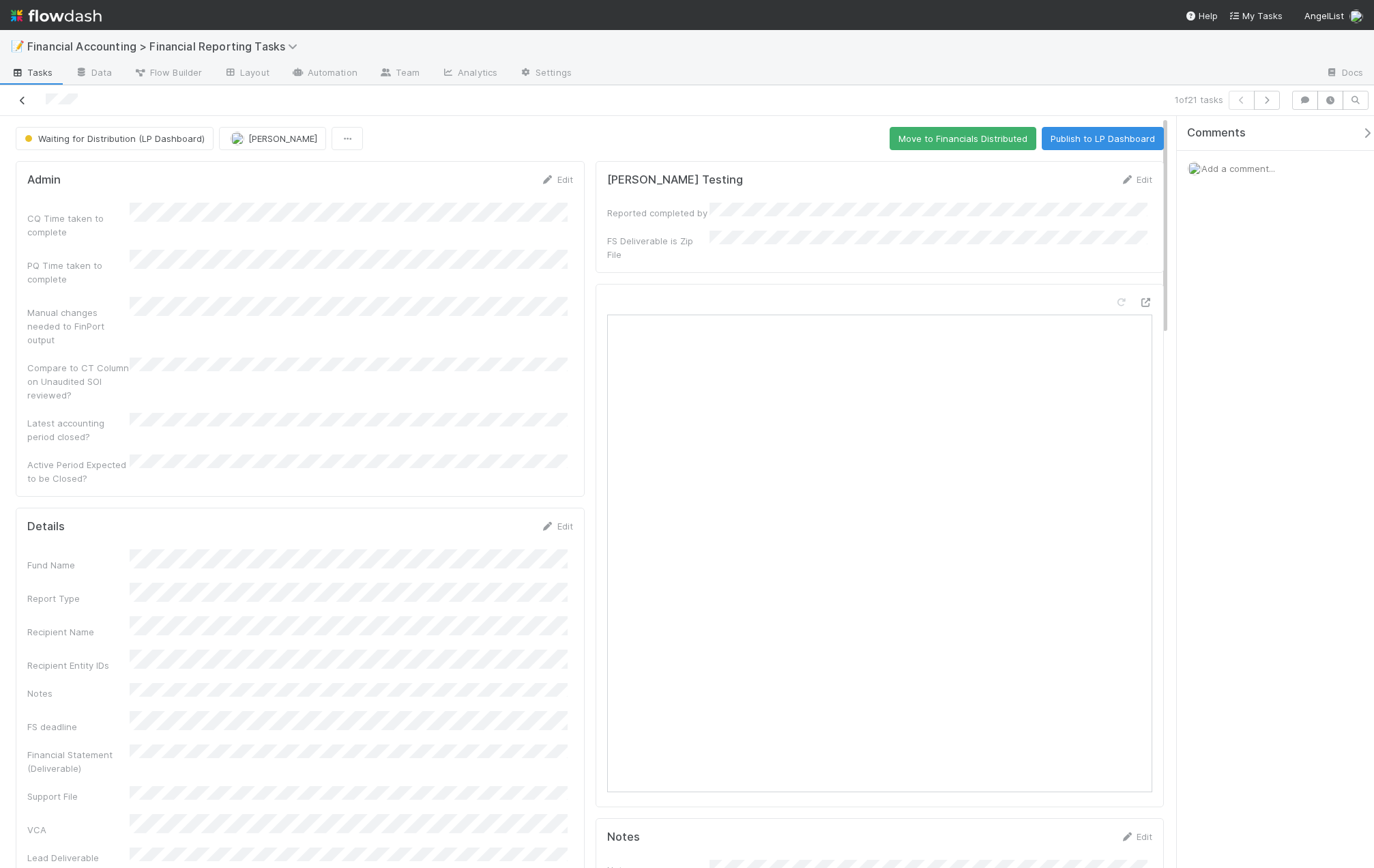
click at [23, 104] on icon at bounding box center [23, 100] width 14 height 9
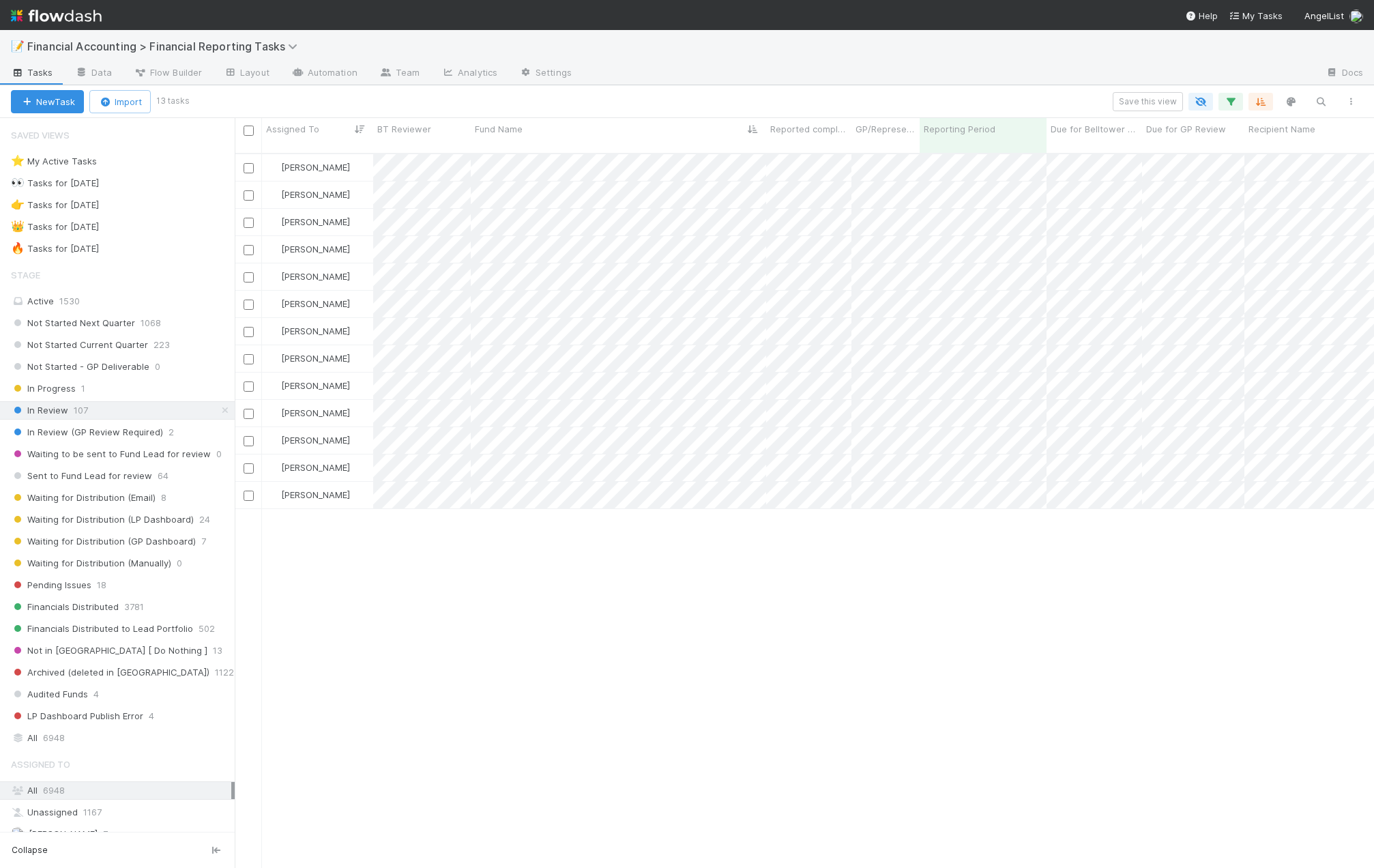
scroll to position [716, 1129]
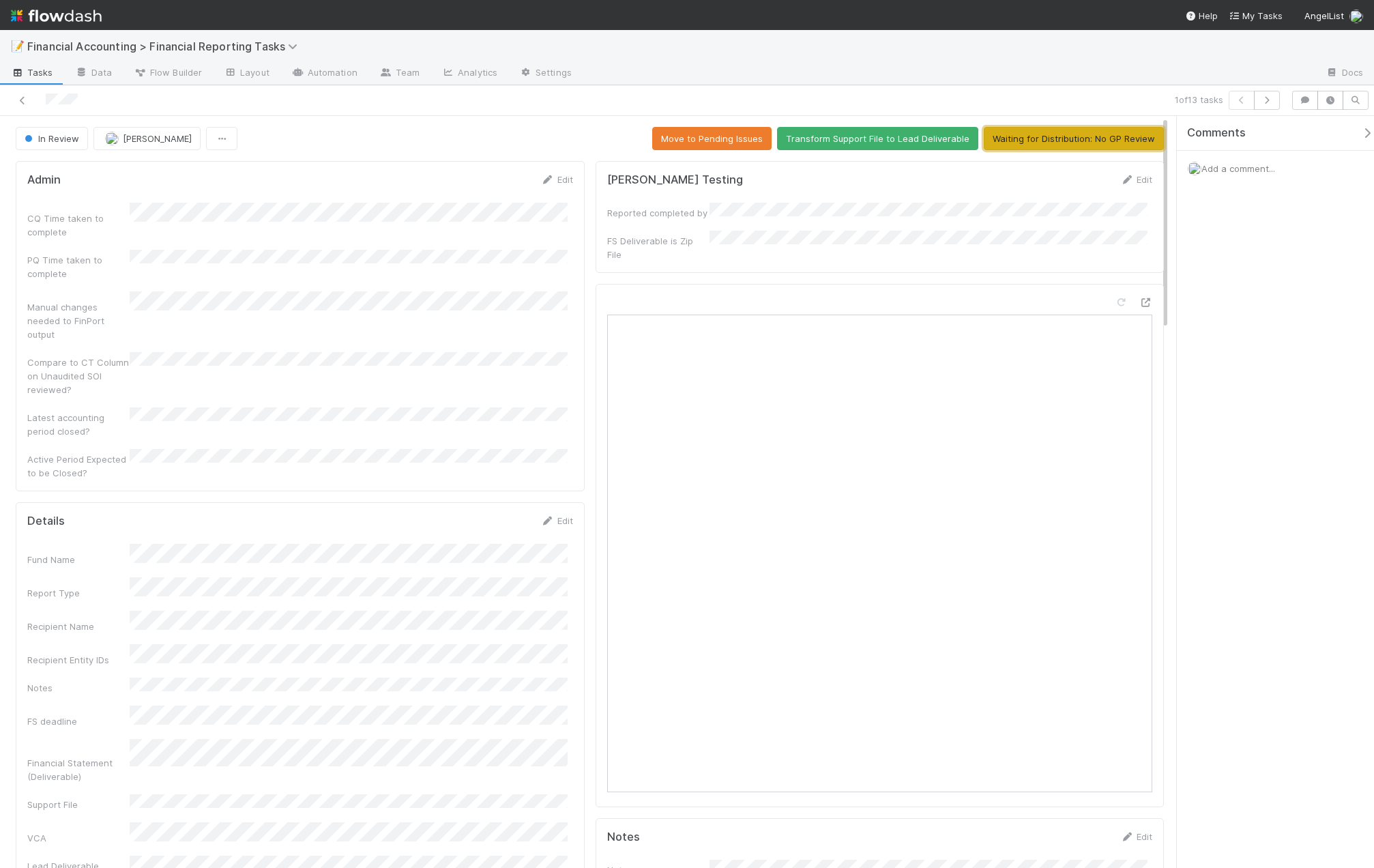
click at [1112, 135] on button "Waiting for Distribution: No GP Review" at bounding box center [1074, 138] width 181 height 23
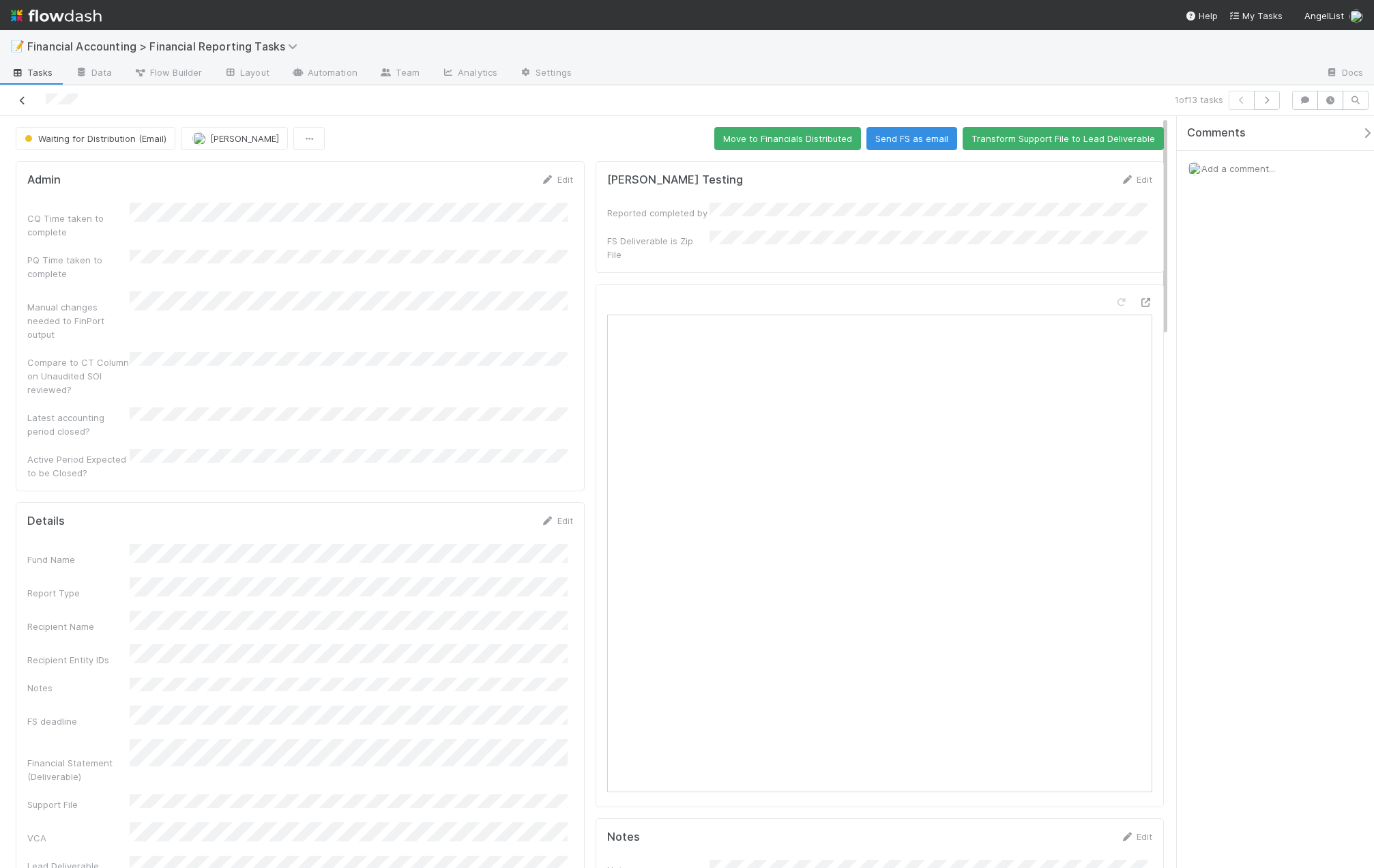
click at [23, 99] on icon at bounding box center [23, 100] width 14 height 9
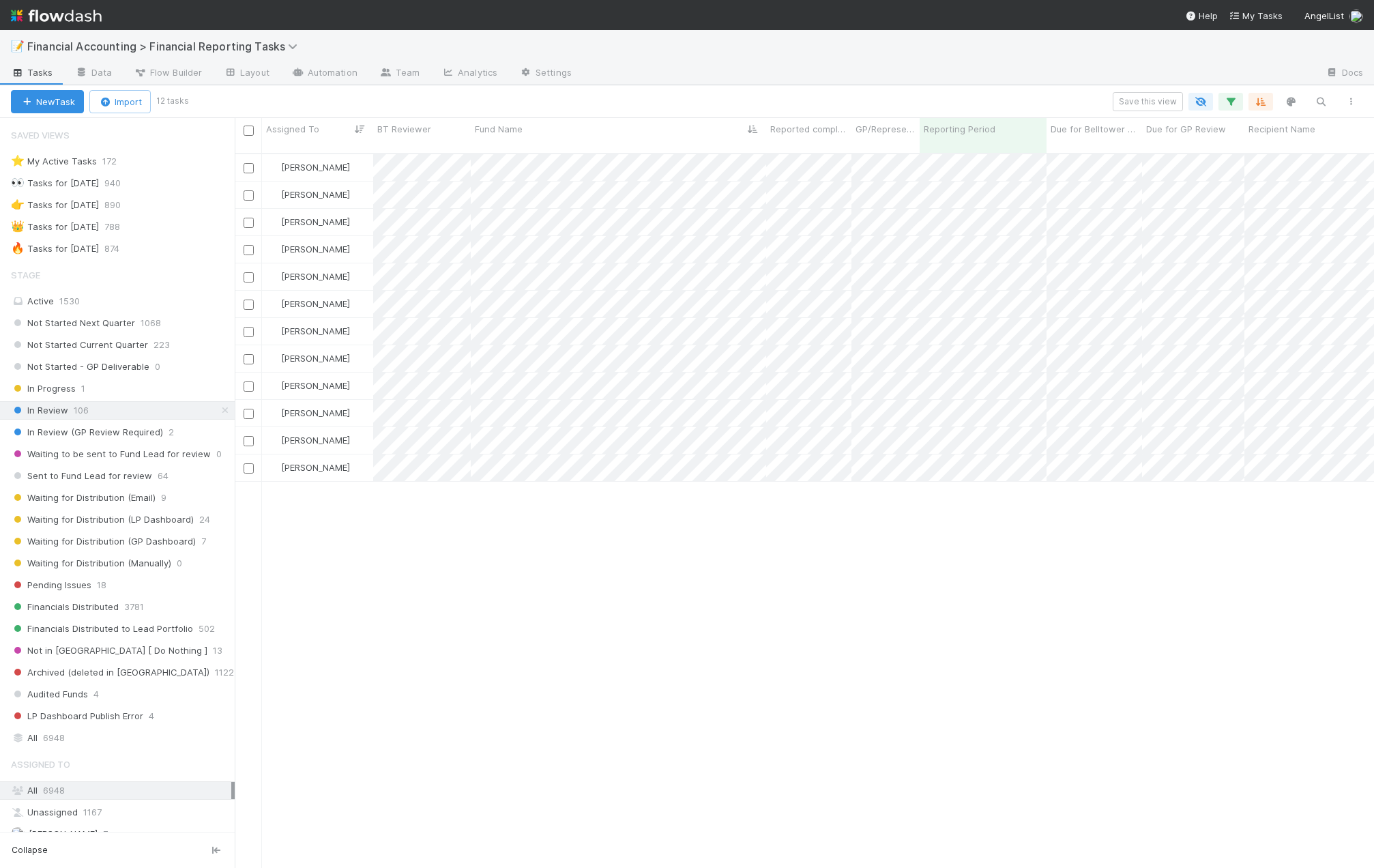
scroll to position [716, 1129]
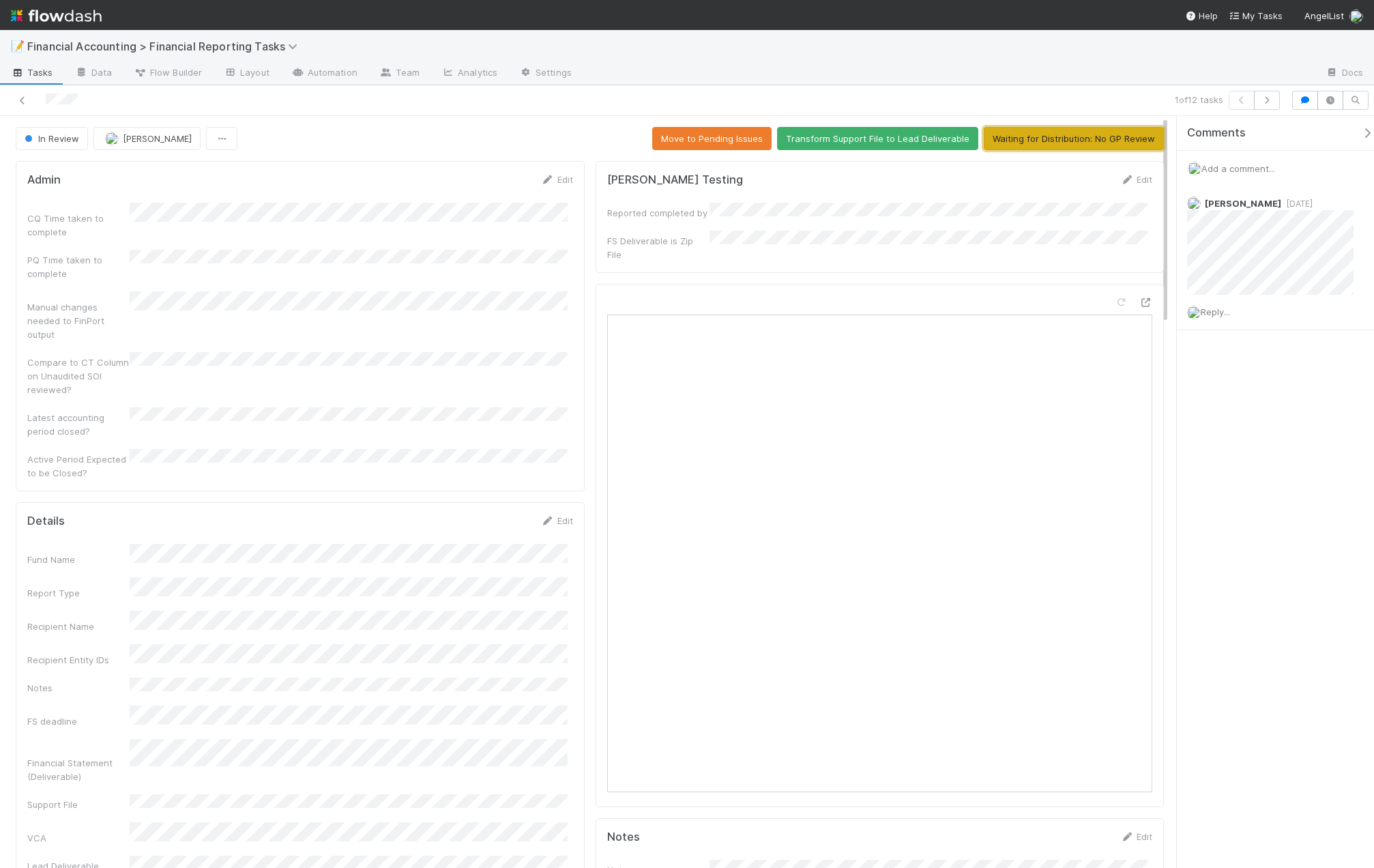
click at [1082, 137] on button "Waiting for Distribution: No GP Review" at bounding box center [1074, 138] width 181 height 23
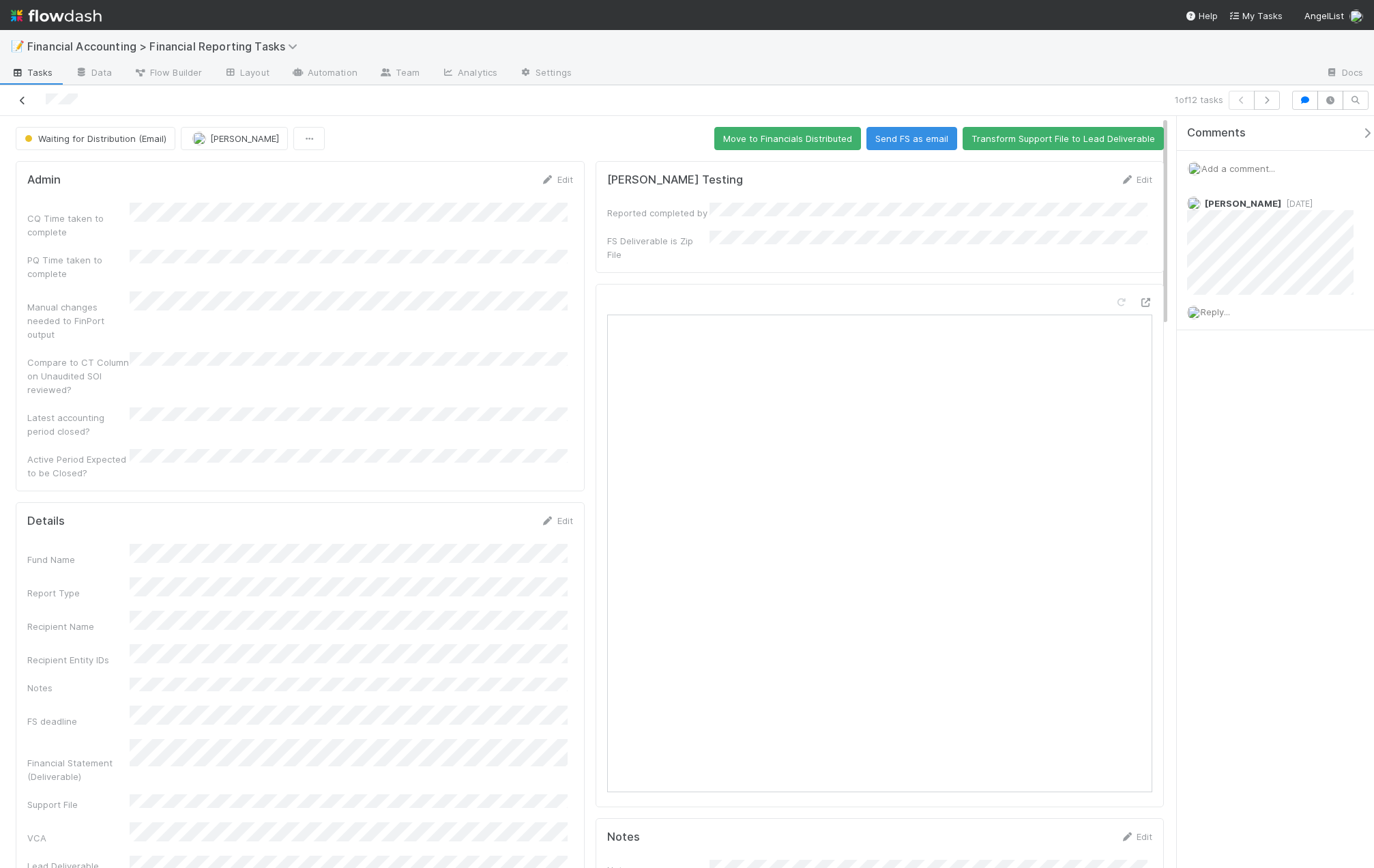
click at [23, 99] on icon at bounding box center [23, 100] width 14 height 9
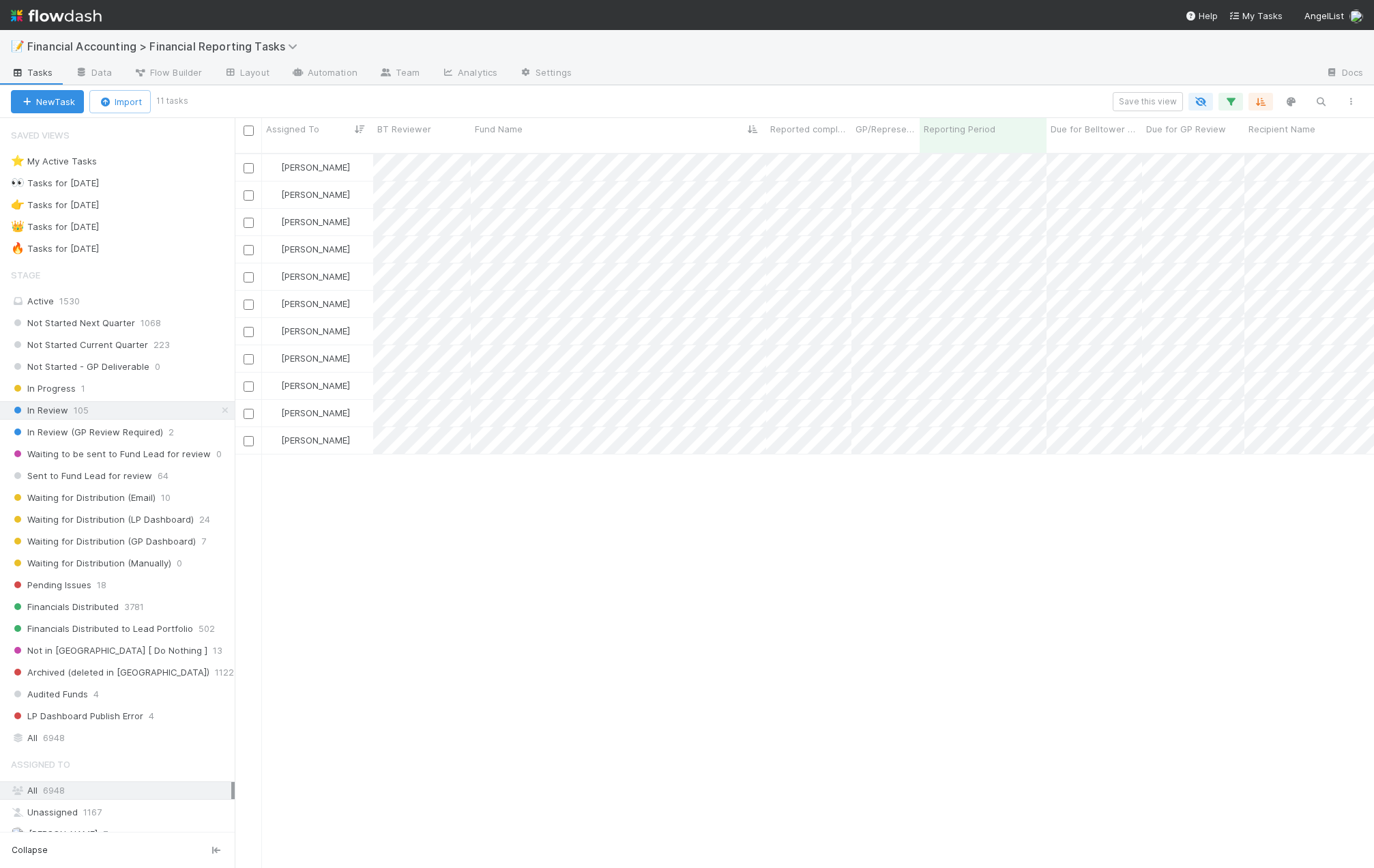
scroll to position [716, 1129]
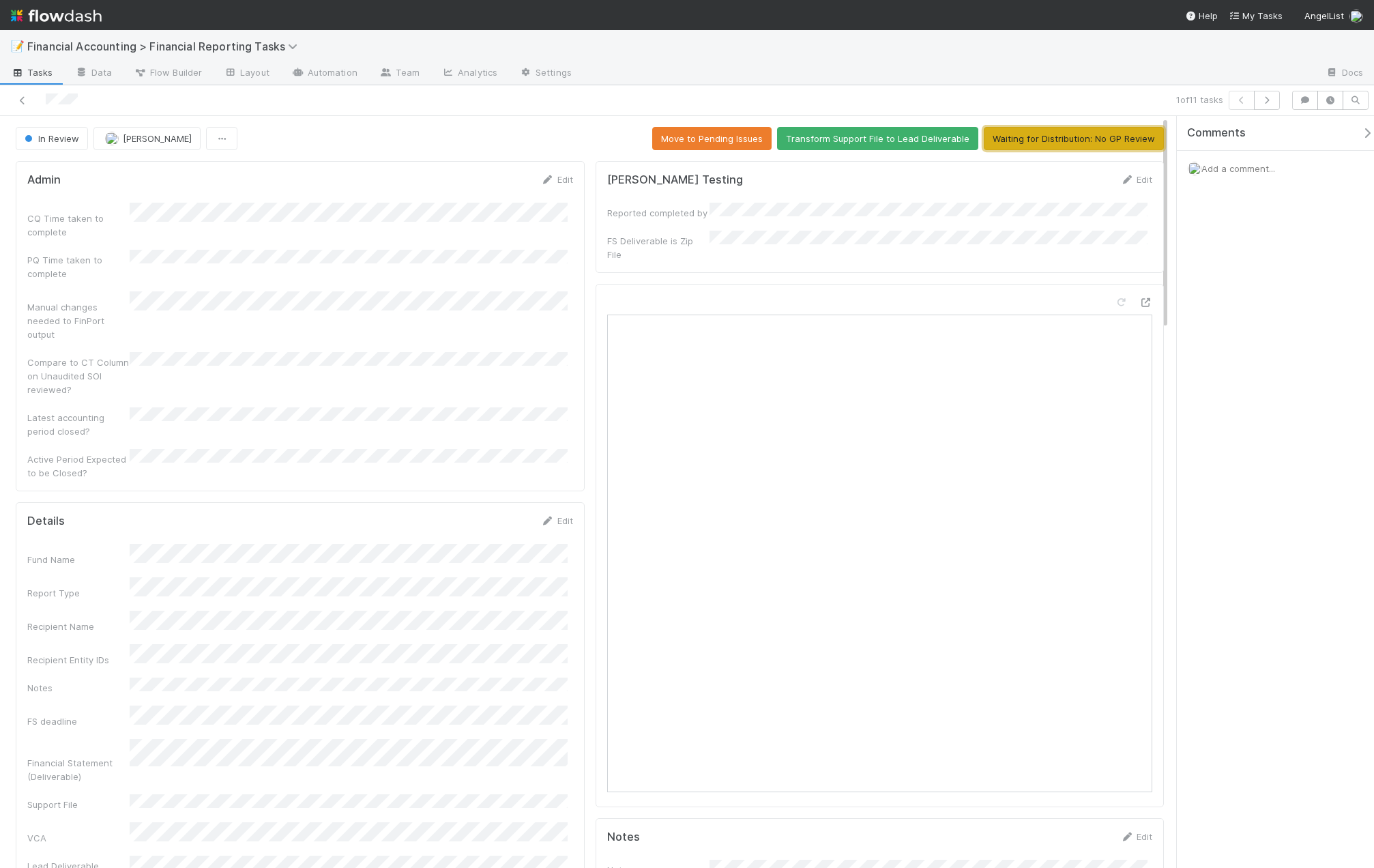
click at [1046, 139] on button "Waiting for Distribution: No GP Review" at bounding box center [1074, 138] width 181 height 23
click at [25, 104] on icon at bounding box center [23, 100] width 14 height 9
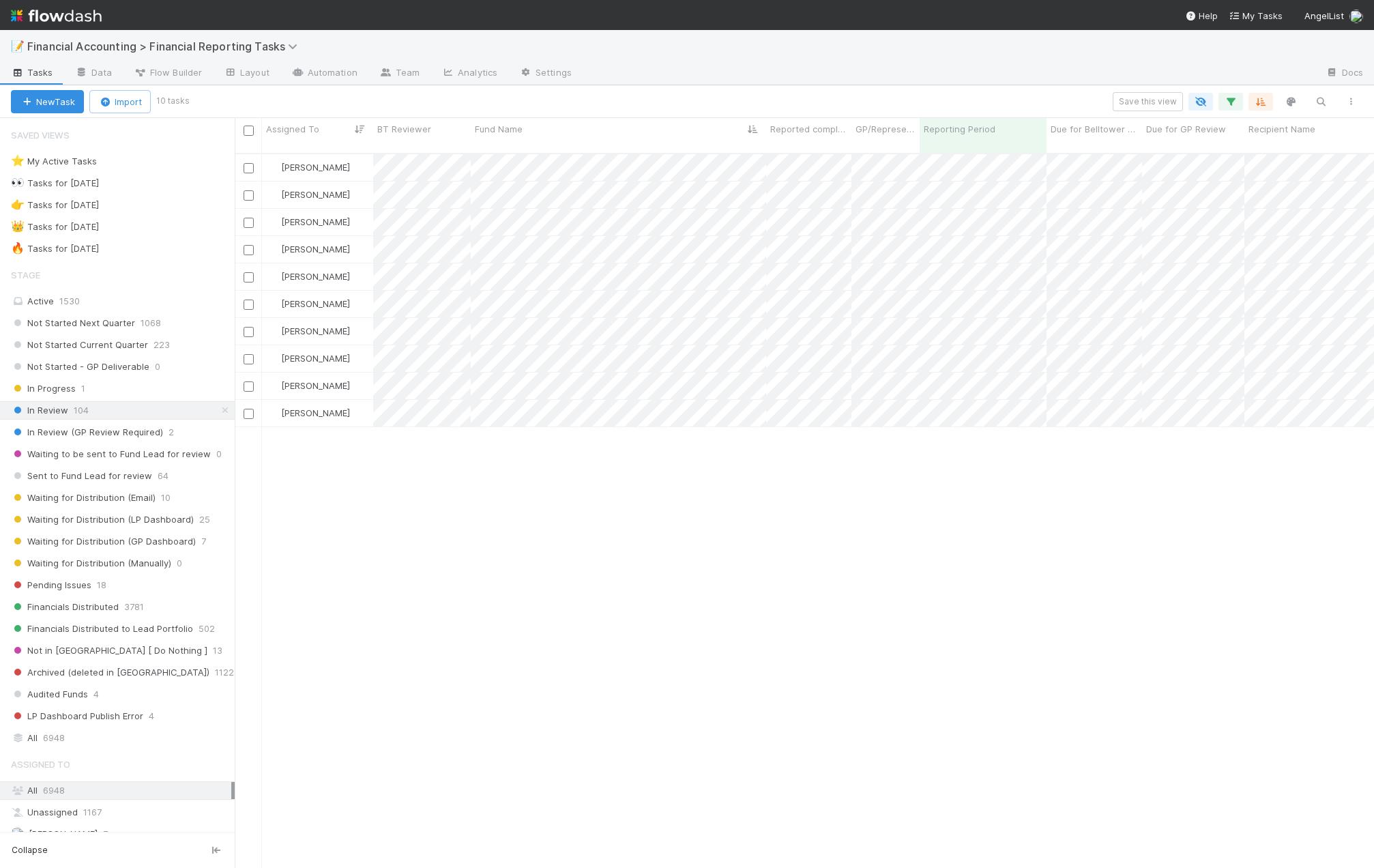
scroll to position [716, 1129]
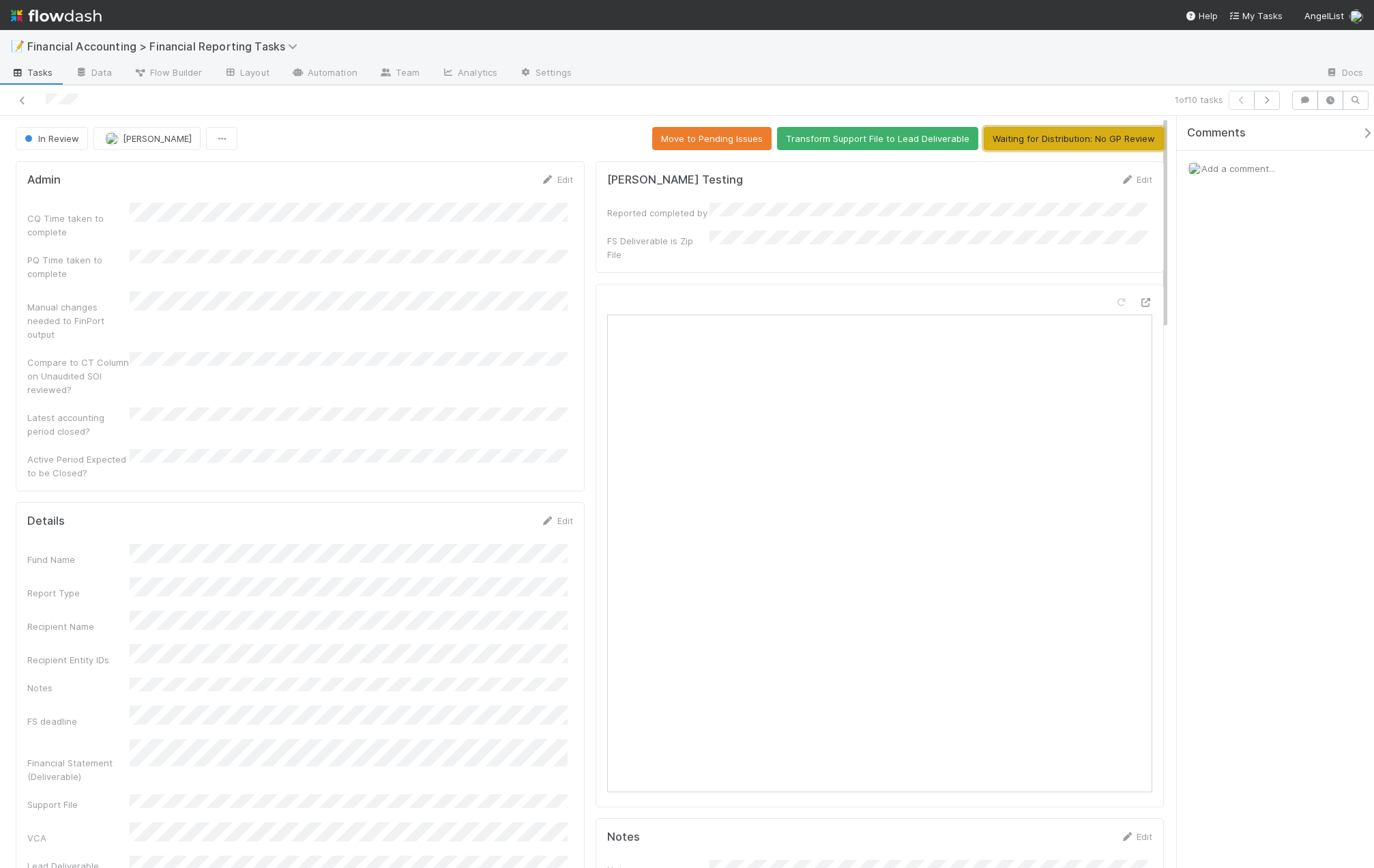
click at [1035, 132] on button "Waiting for Distribution: No GP Review" at bounding box center [1074, 138] width 181 height 23
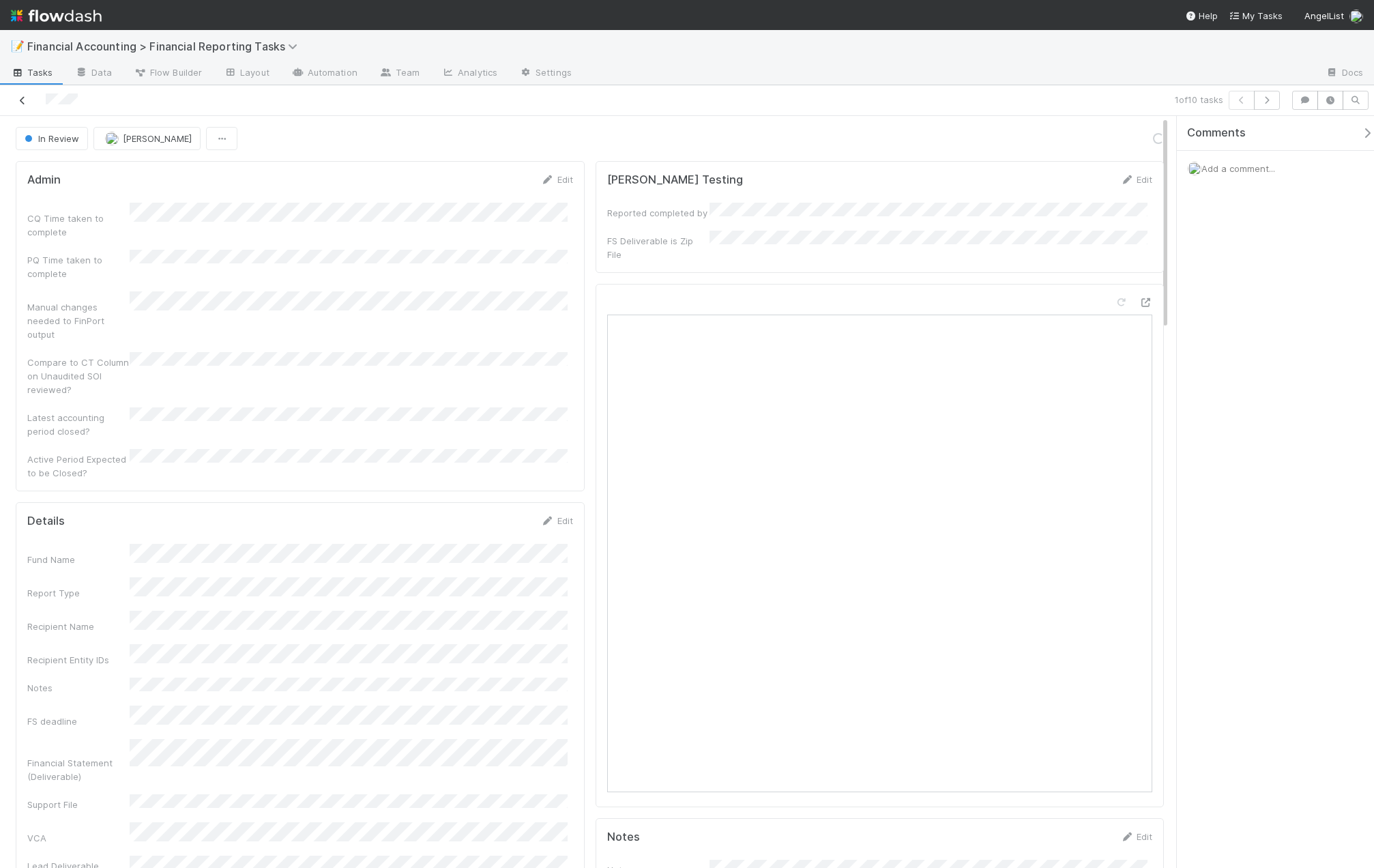
click at [19, 102] on icon at bounding box center [23, 100] width 14 height 9
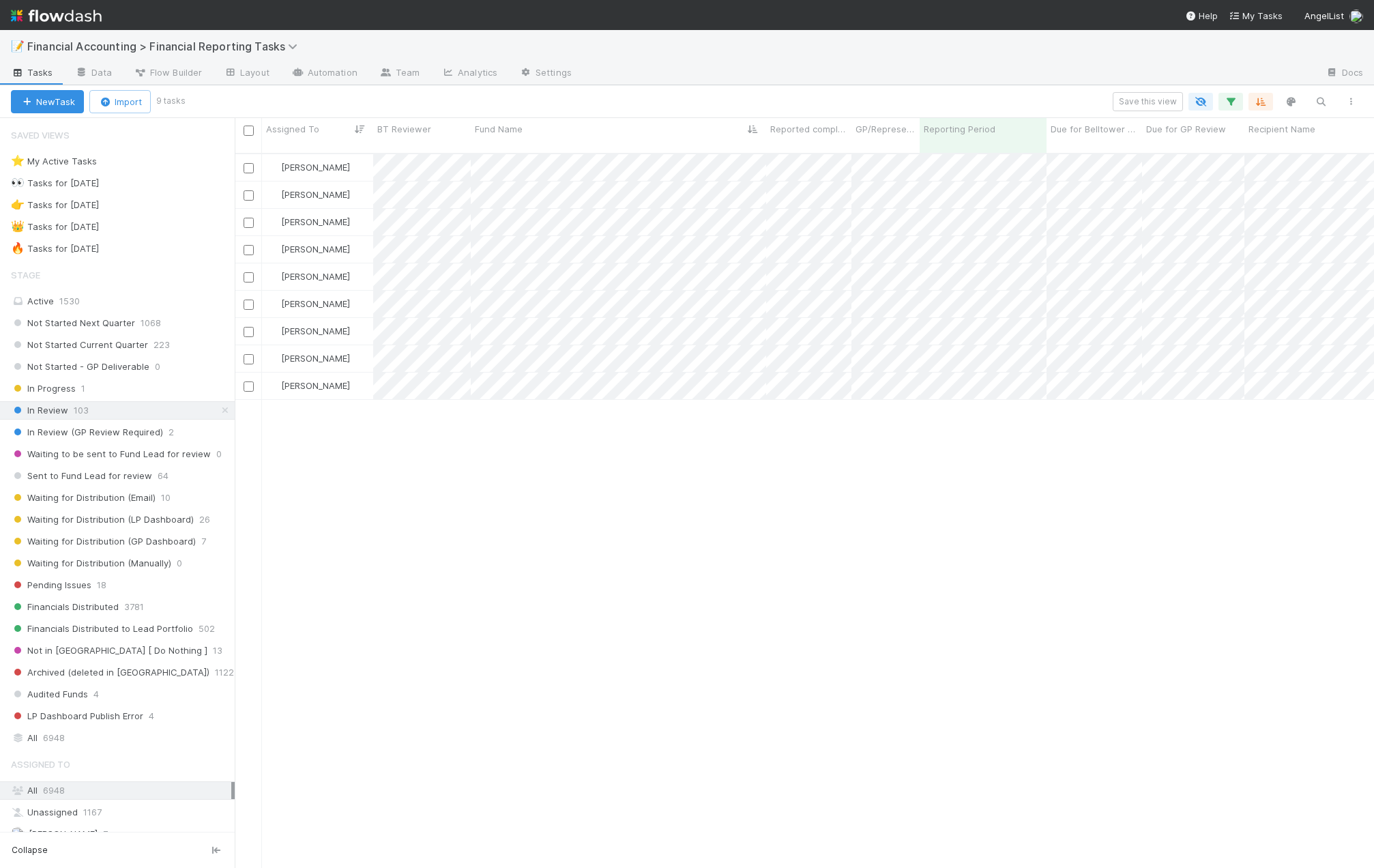
scroll to position [716, 1129]
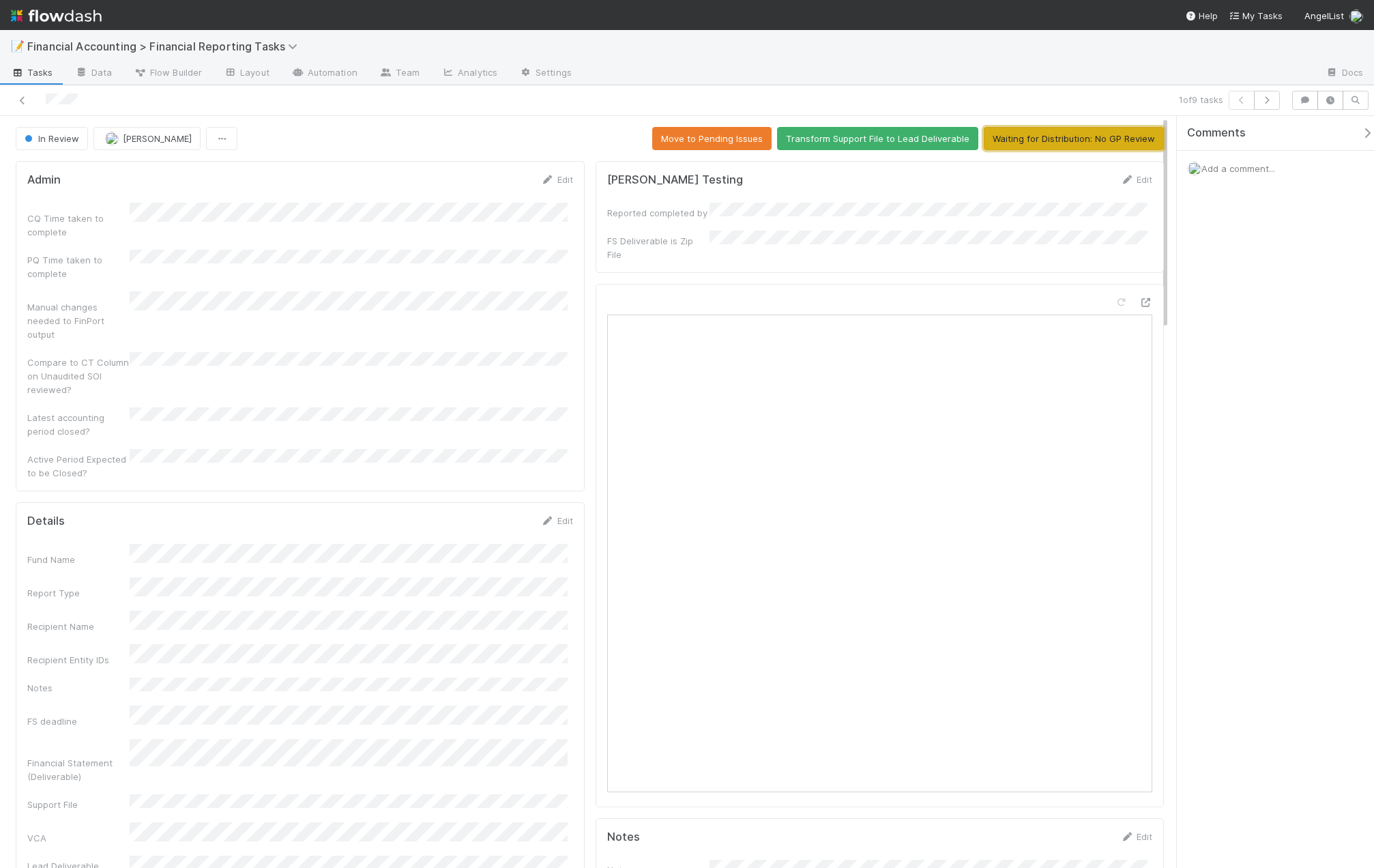
click at [1000, 147] on button "Waiting for Distribution: No GP Review" at bounding box center [1074, 138] width 181 height 23
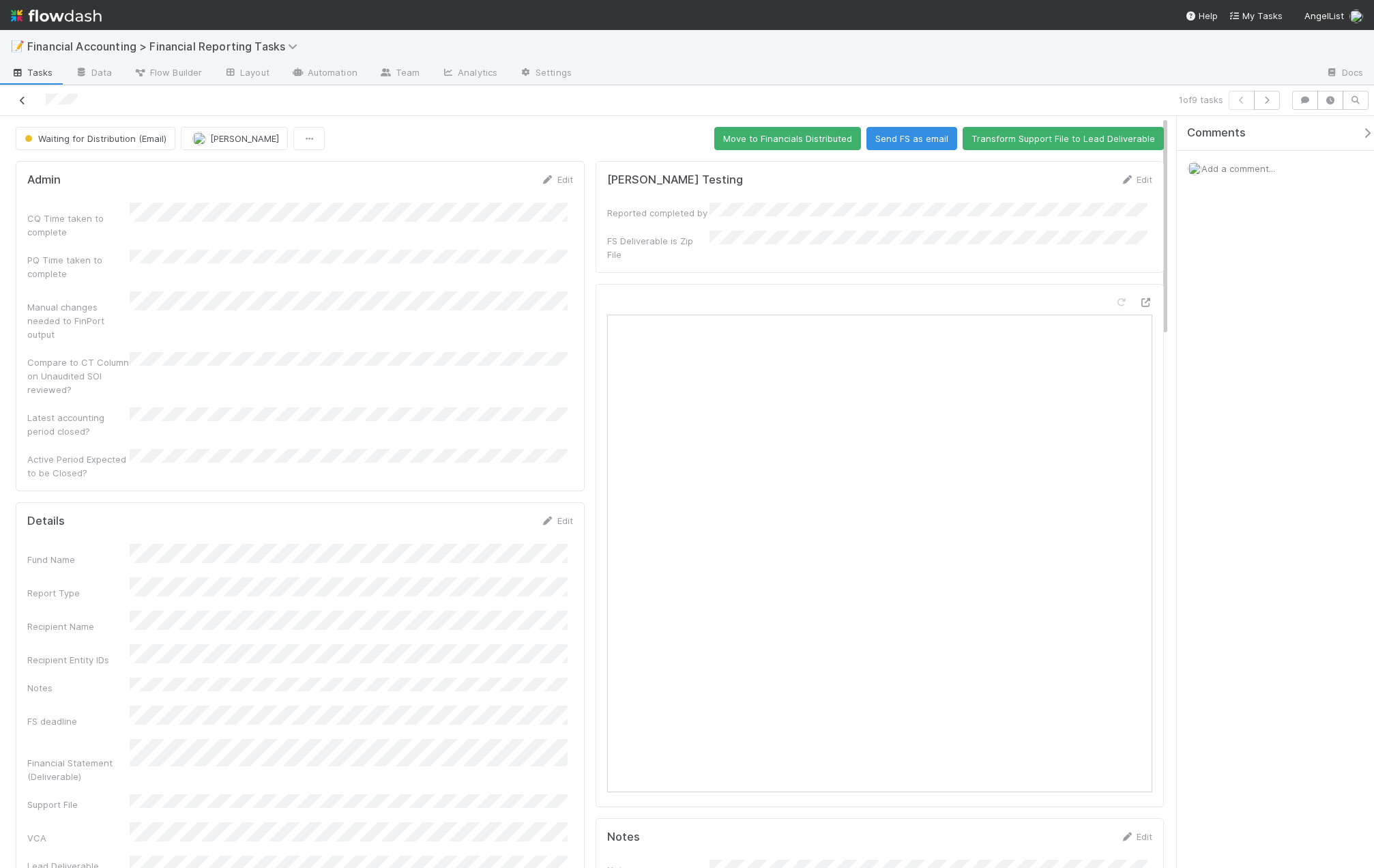
click at [21, 99] on icon at bounding box center [23, 100] width 14 height 9
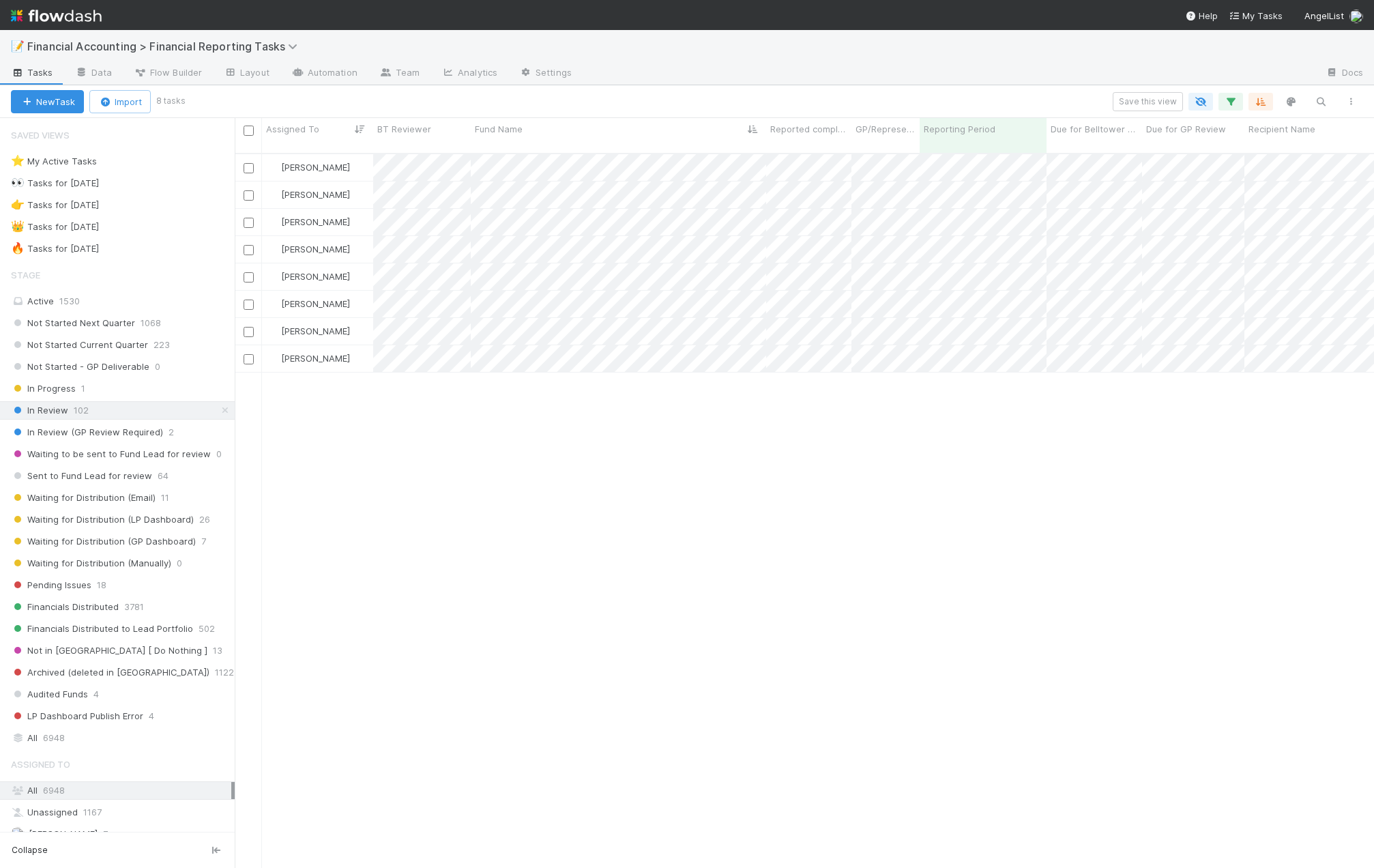
scroll to position [716, 1129]
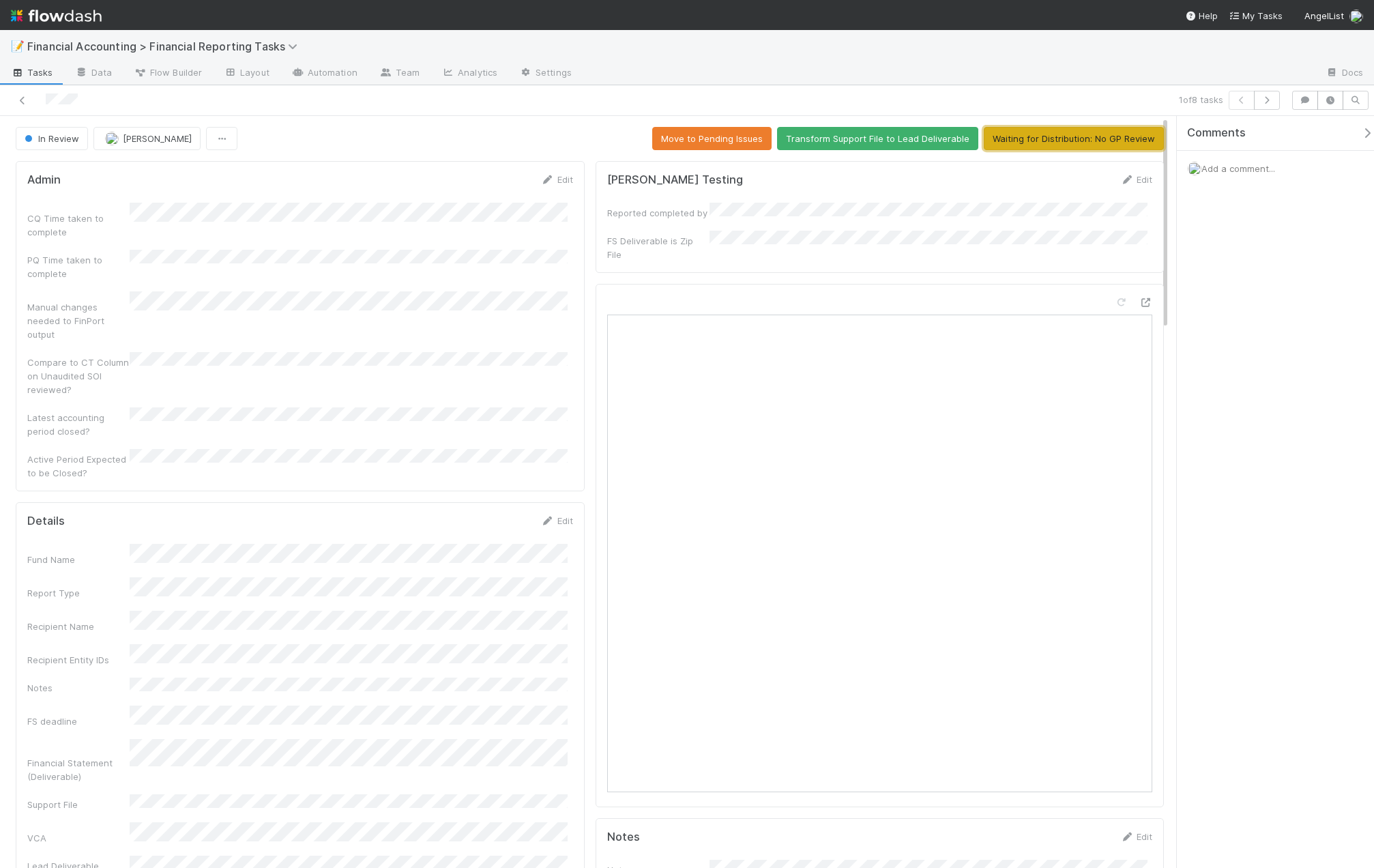
click at [1034, 133] on button "Waiting for Distribution: No GP Review" at bounding box center [1074, 138] width 181 height 23
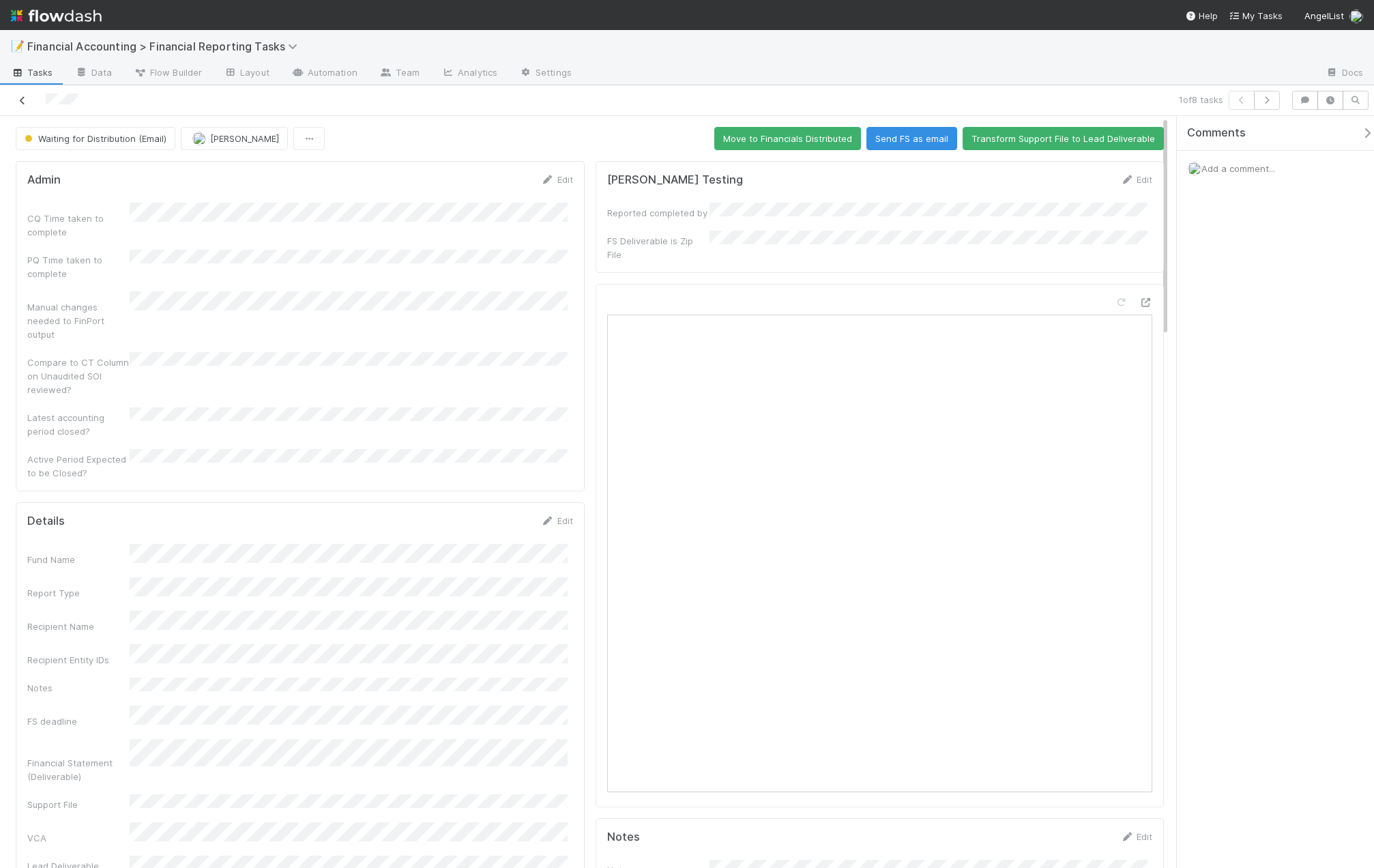
click at [27, 99] on icon at bounding box center [23, 100] width 14 height 9
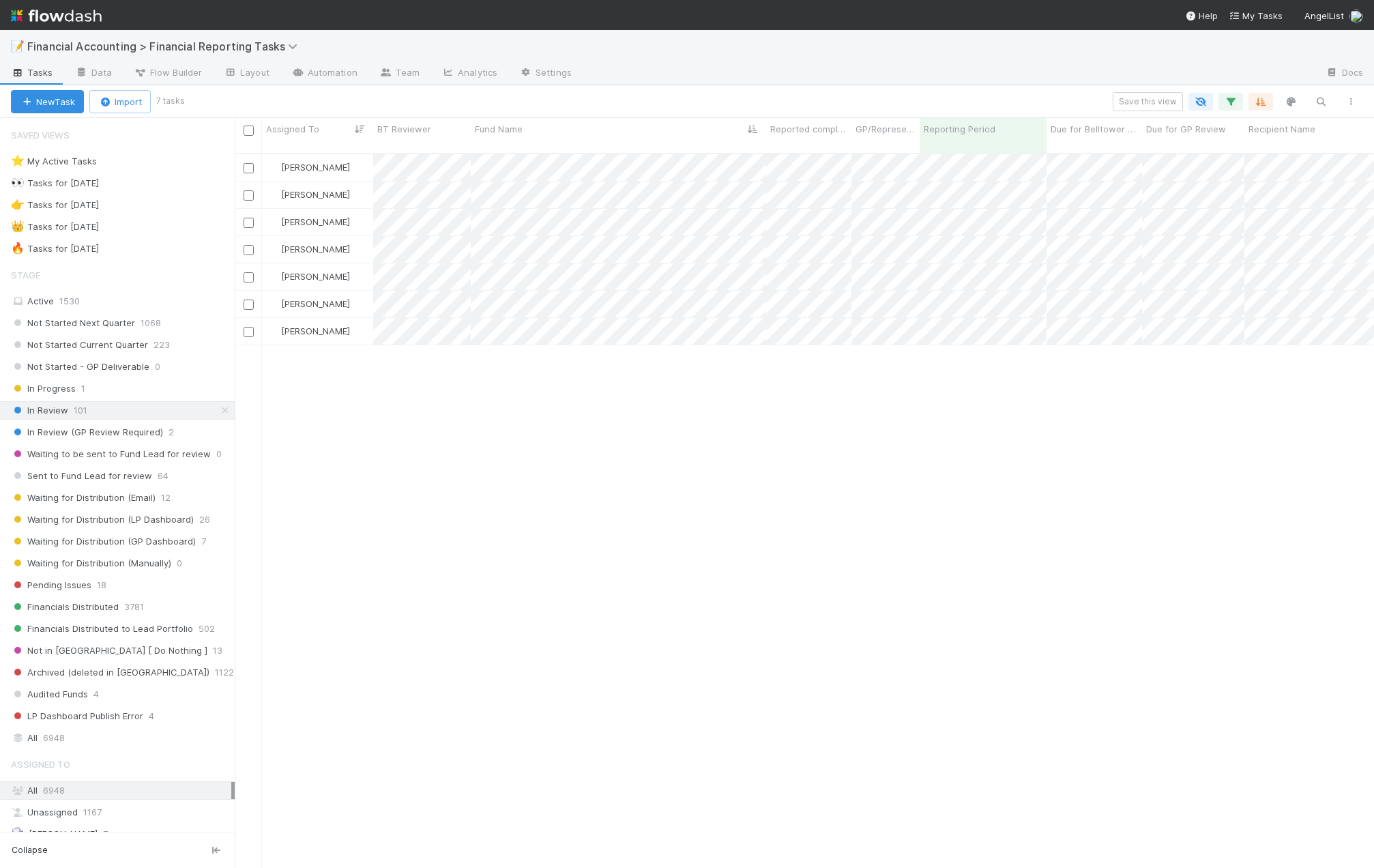
scroll to position [716, 1129]
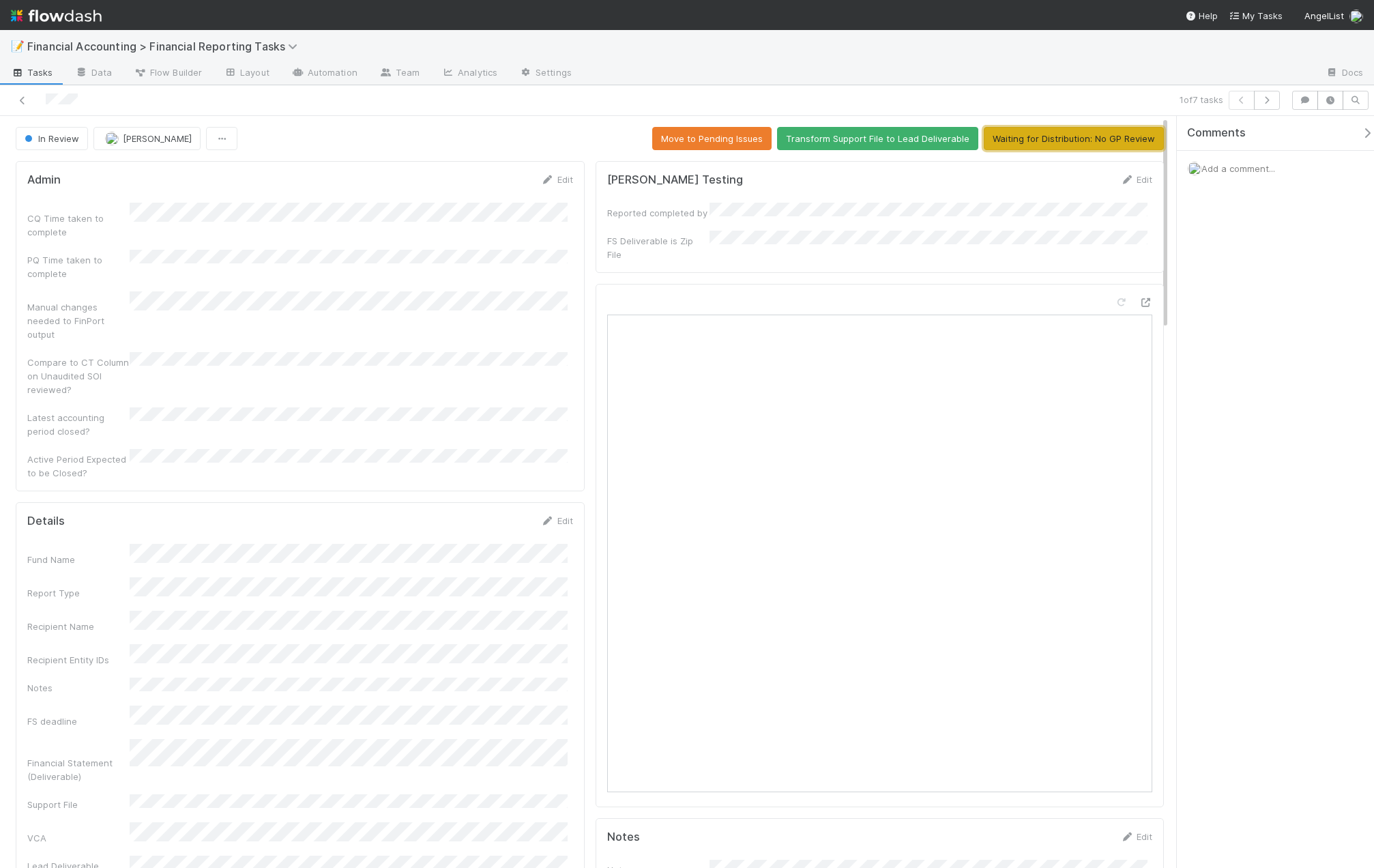
click at [1055, 139] on button "Waiting for Distribution: No GP Review" at bounding box center [1074, 138] width 181 height 23
click at [27, 101] on icon at bounding box center [23, 100] width 14 height 9
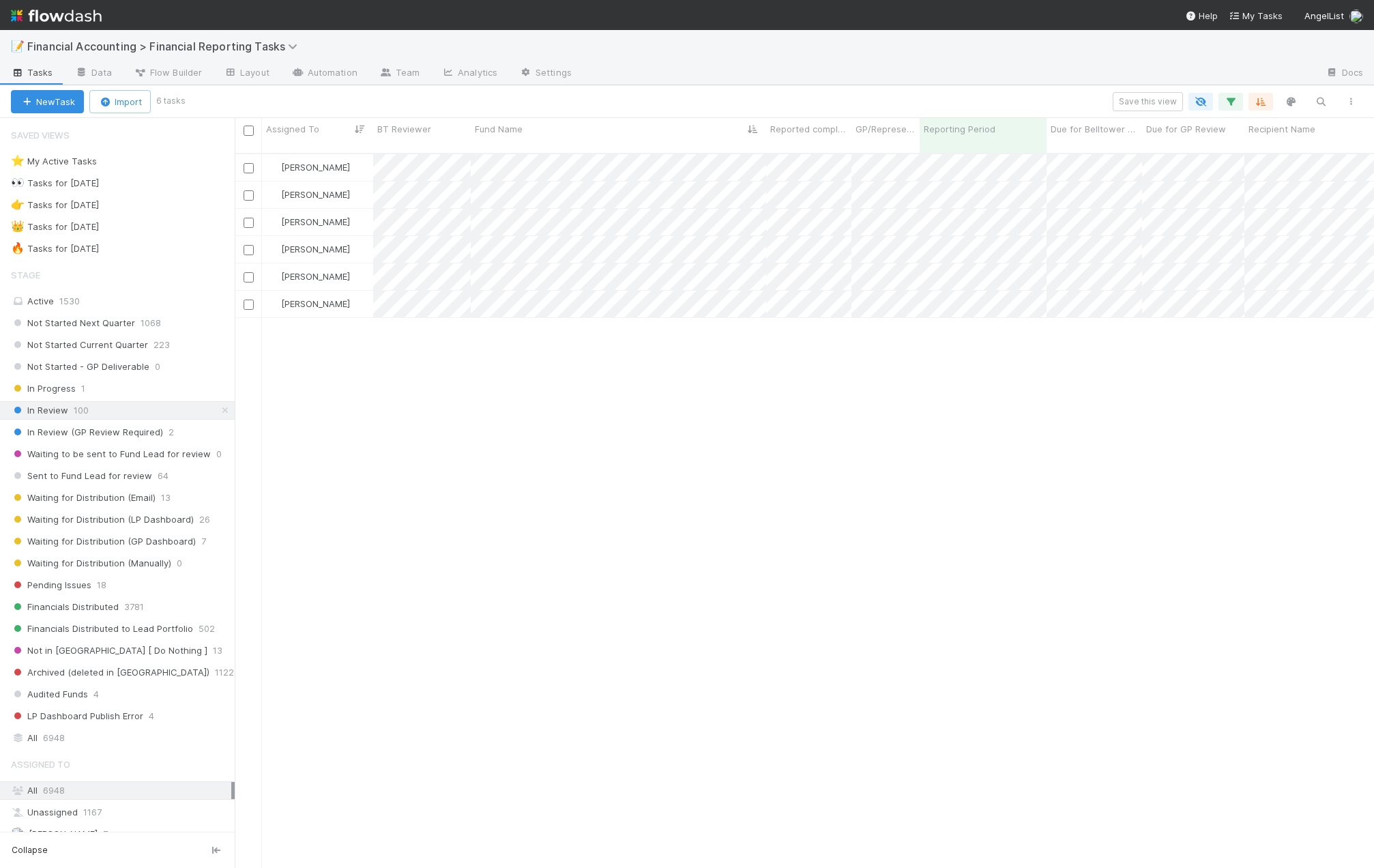
scroll to position [716, 1129]
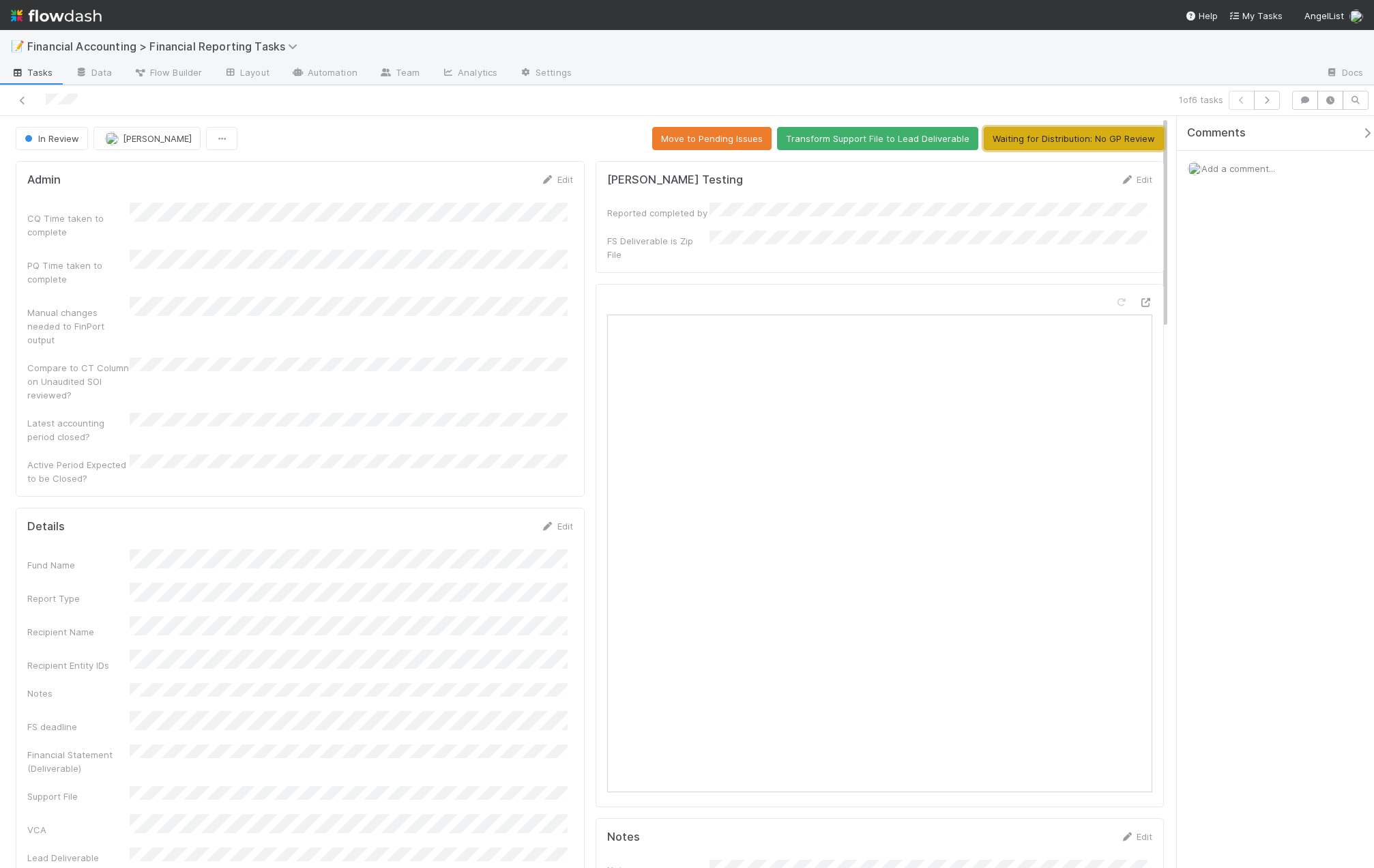
click at [1078, 141] on button "Waiting for Distribution: No GP Review" at bounding box center [1074, 138] width 181 height 23
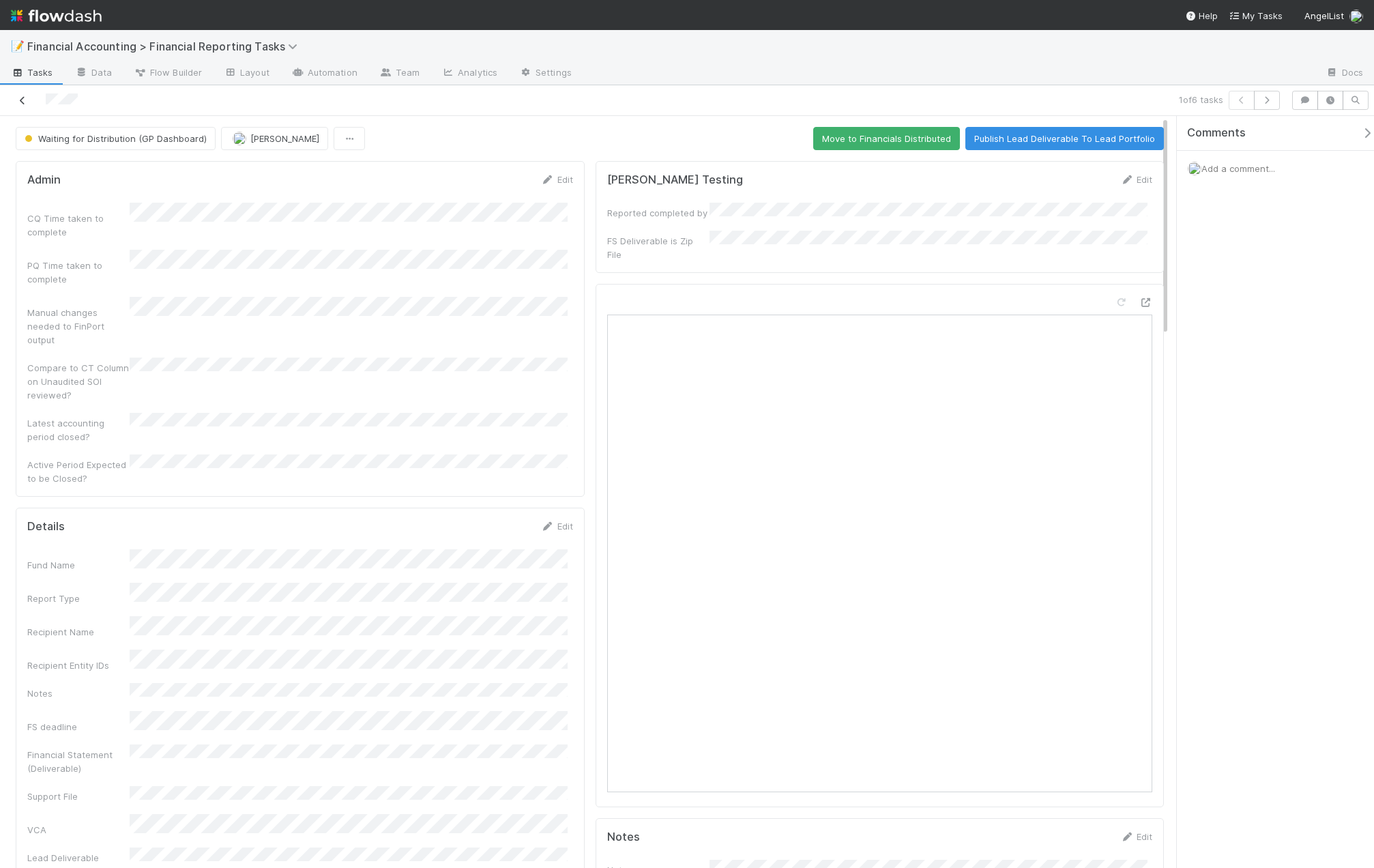
click at [20, 103] on icon at bounding box center [23, 100] width 14 height 9
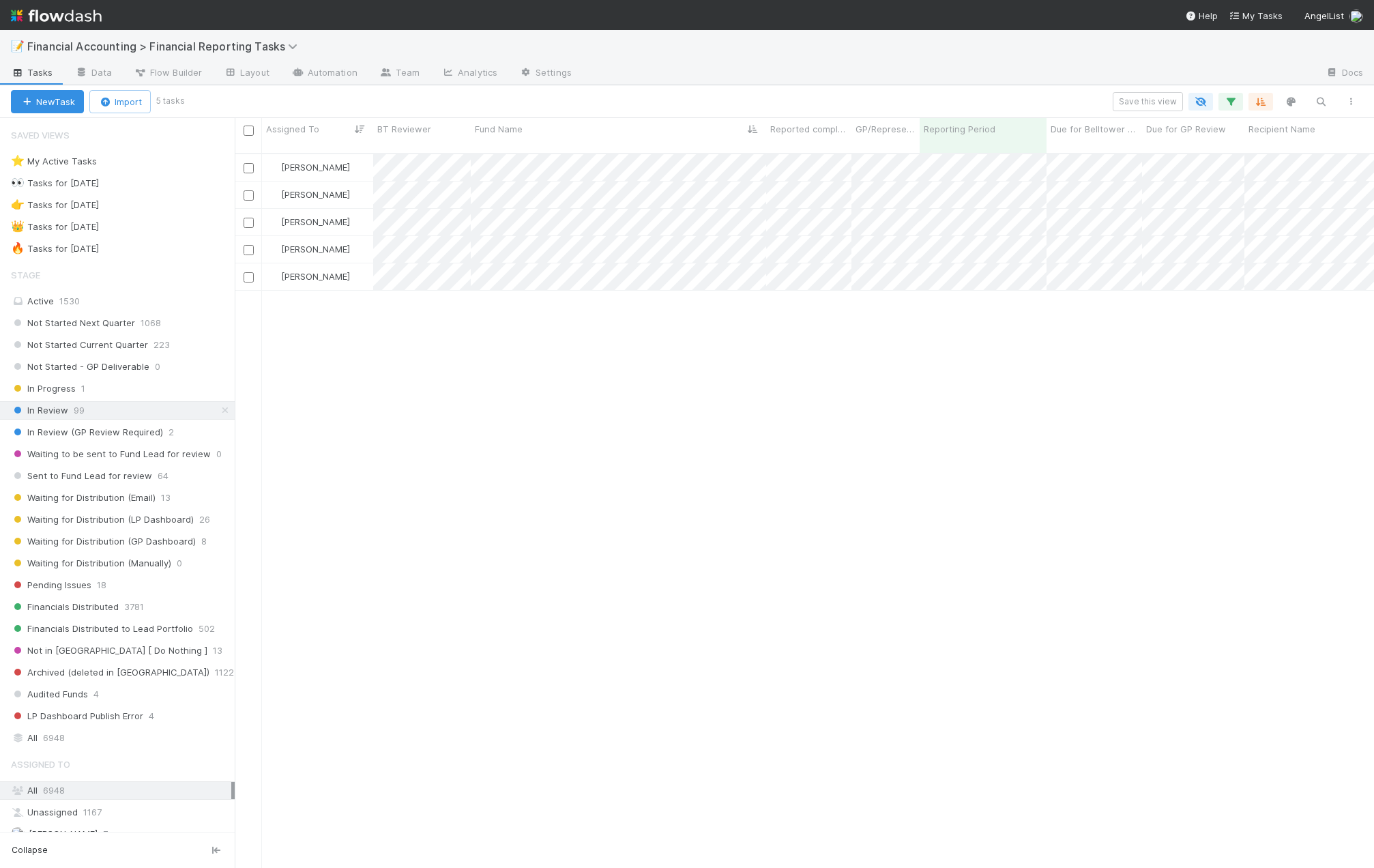
scroll to position [716, 1129]
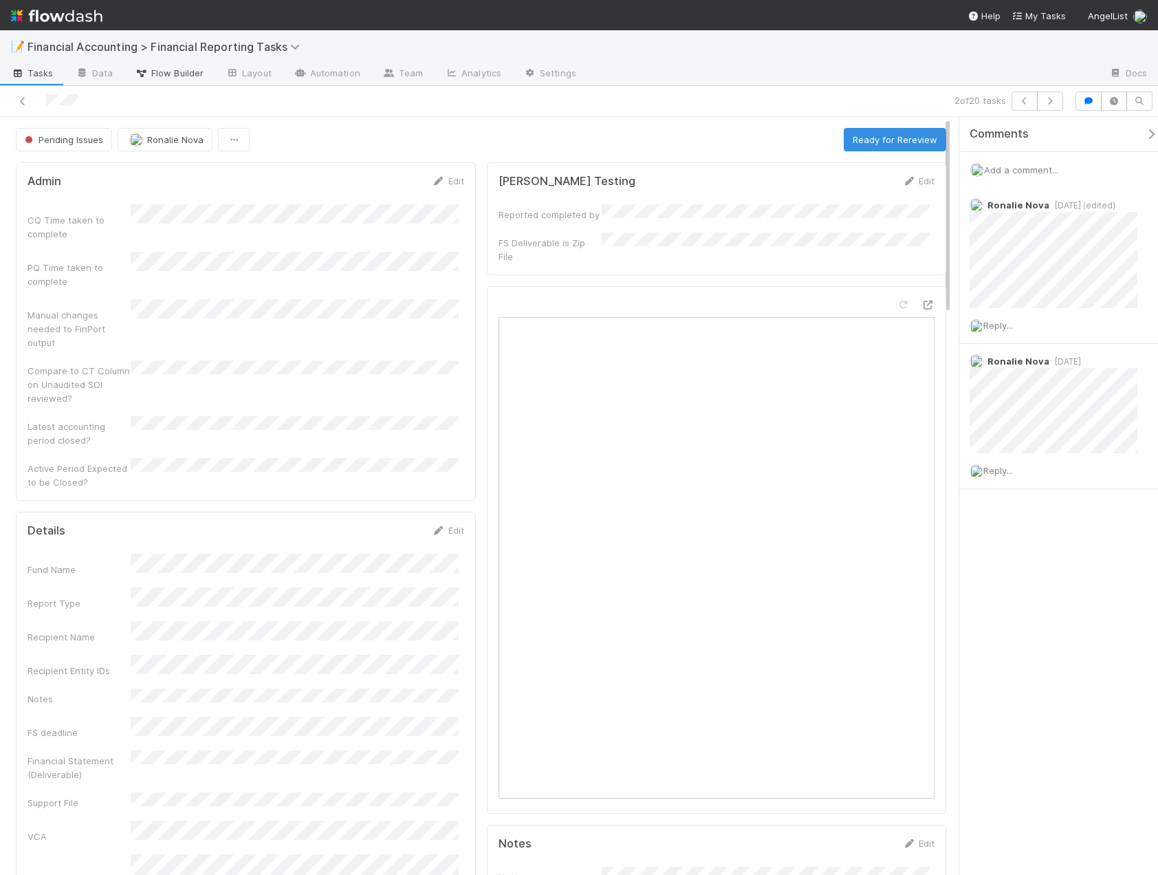
click at [165, 76] on span "Flow Builder" at bounding box center [169, 73] width 69 height 14
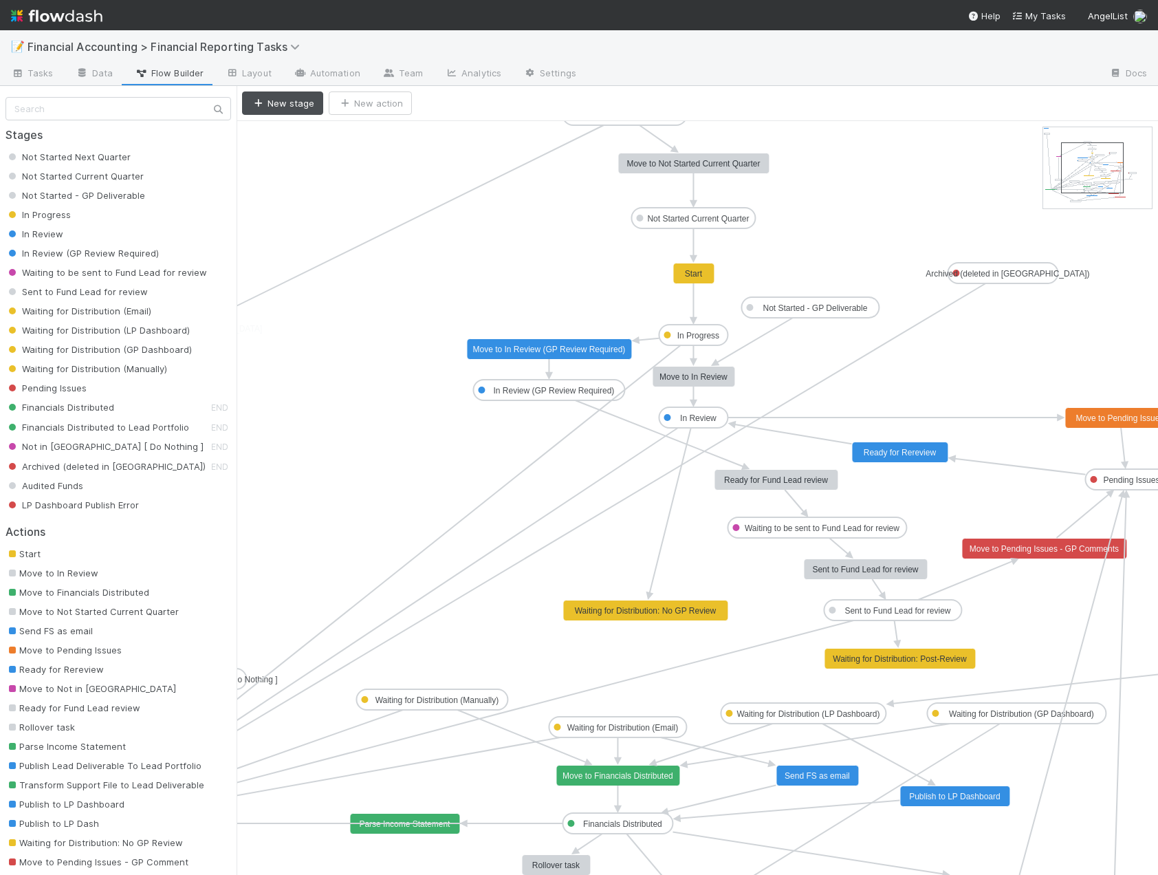
click at [918, 454] on text "Ready for Rereview" at bounding box center [900, 453] width 73 height 10
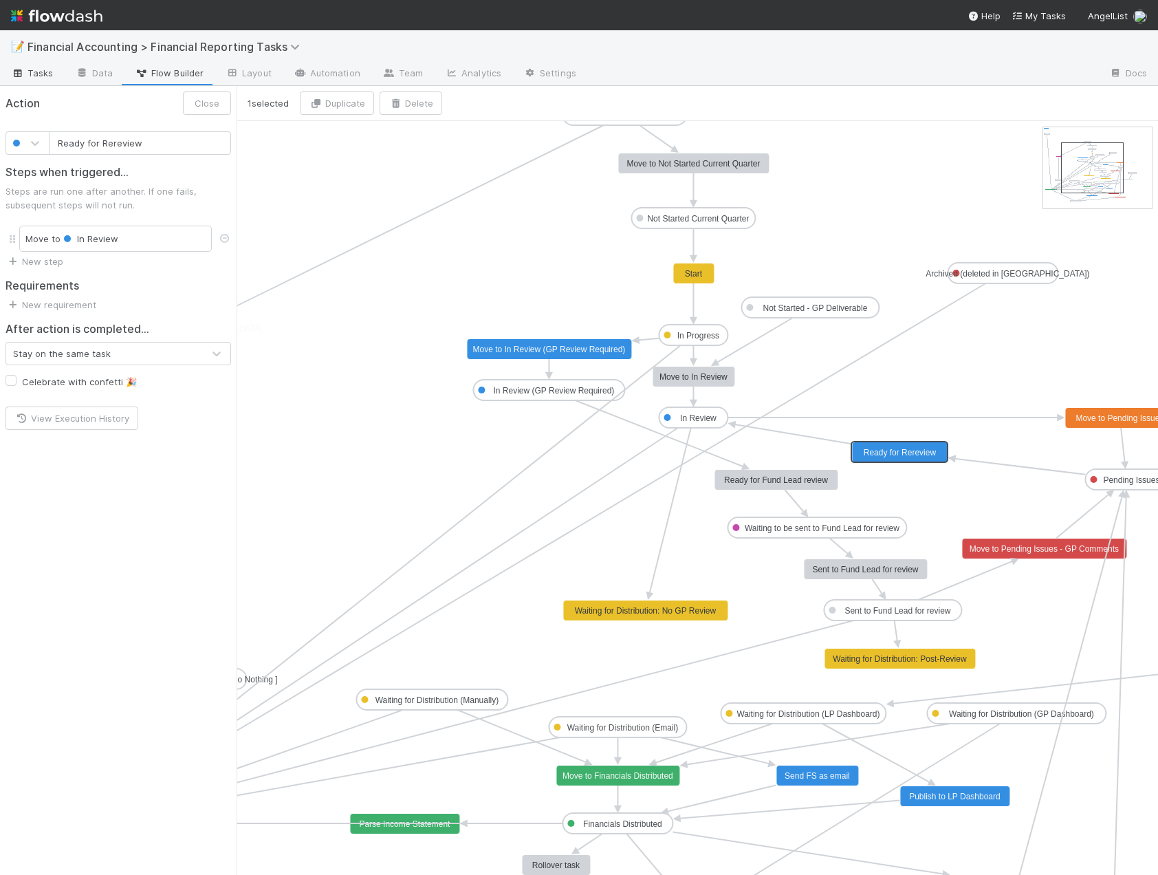
click at [41, 76] on span "Tasks" at bounding box center [32, 73] width 43 height 14
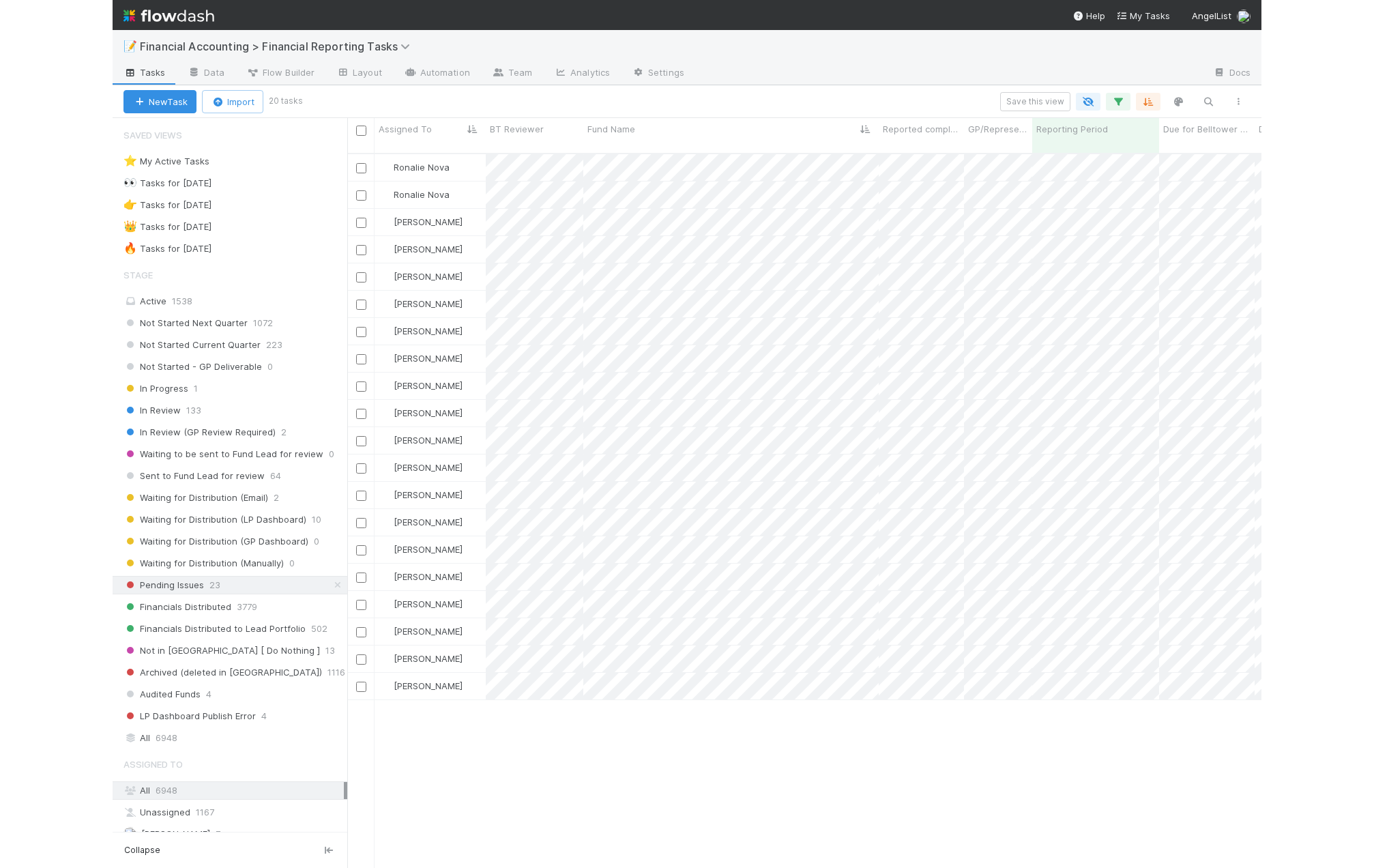
scroll to position [716, 904]
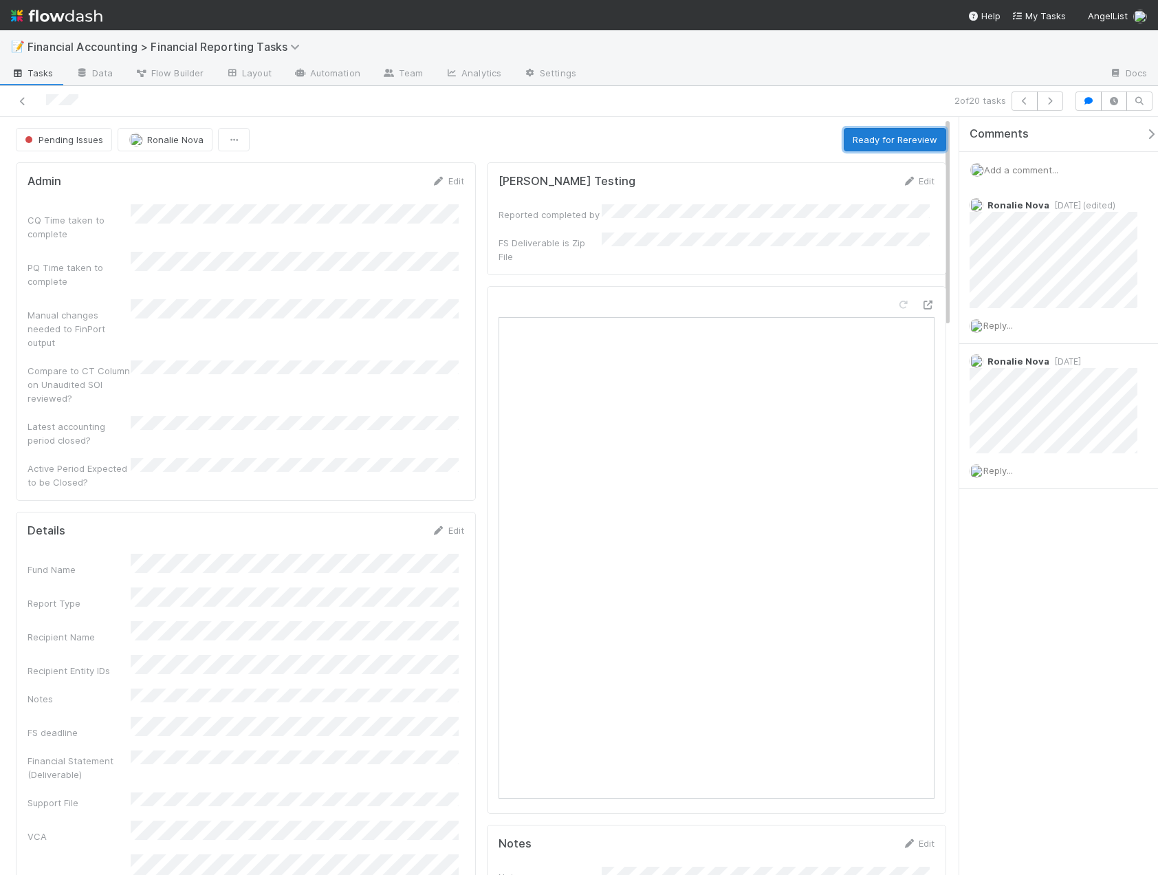
click at [865, 142] on button "Ready for Rereview" at bounding box center [895, 139] width 102 height 23
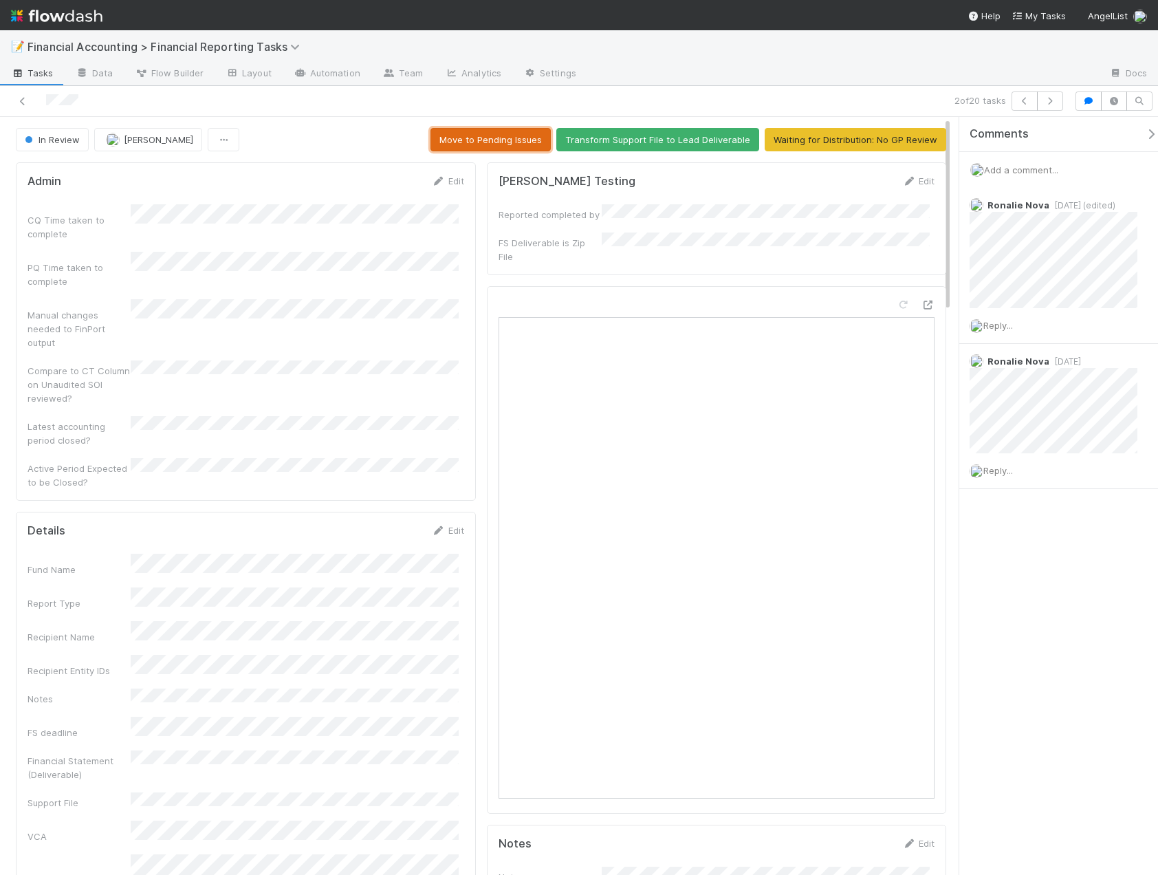
click at [461, 142] on button "Move to Pending Issues" at bounding box center [491, 139] width 120 height 23
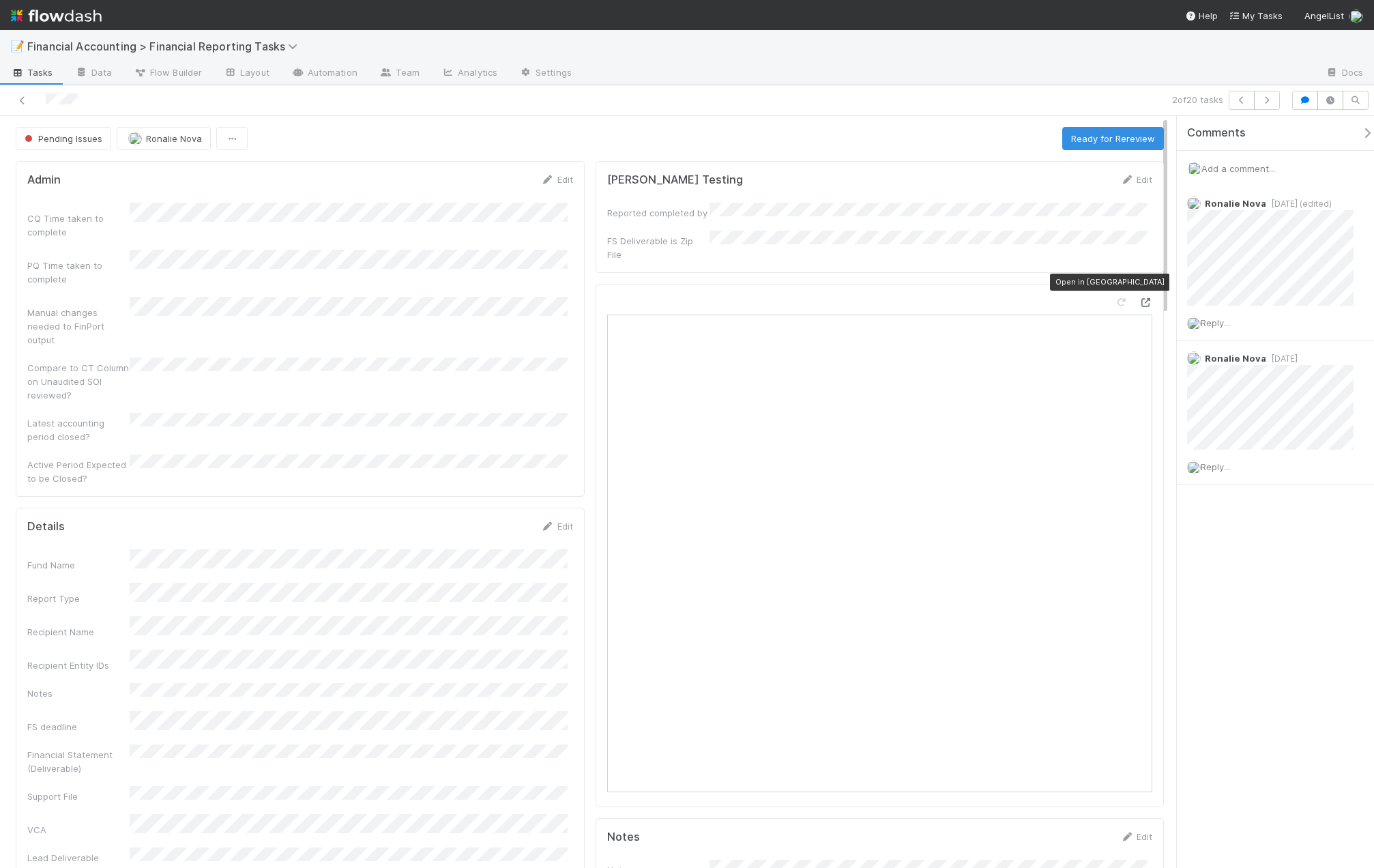
click at [1139, 299] on icon at bounding box center [1146, 303] width 14 height 9
click at [71, 137] on span "Pending Issues" at bounding box center [62, 138] width 80 height 11
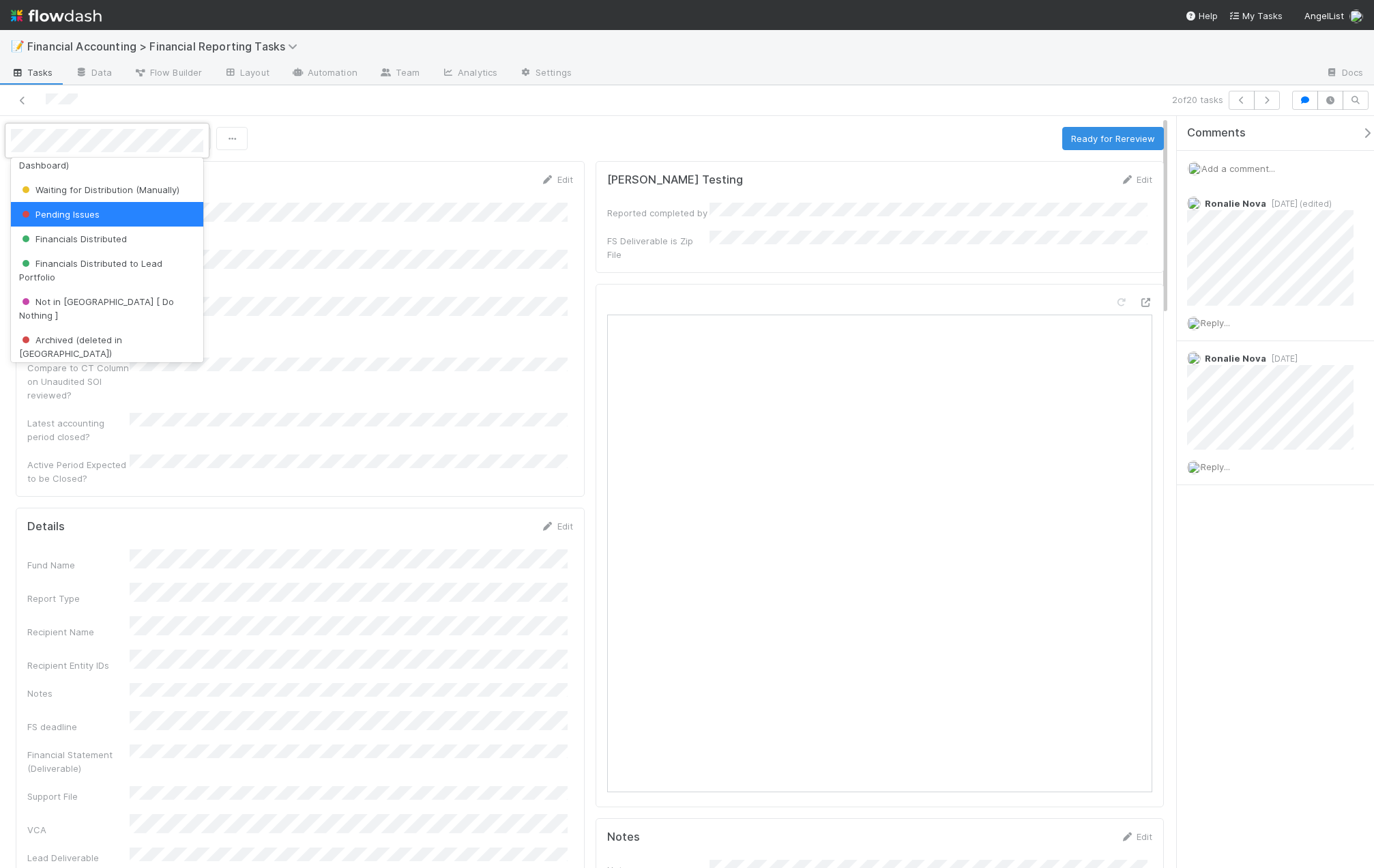
scroll to position [303, 0]
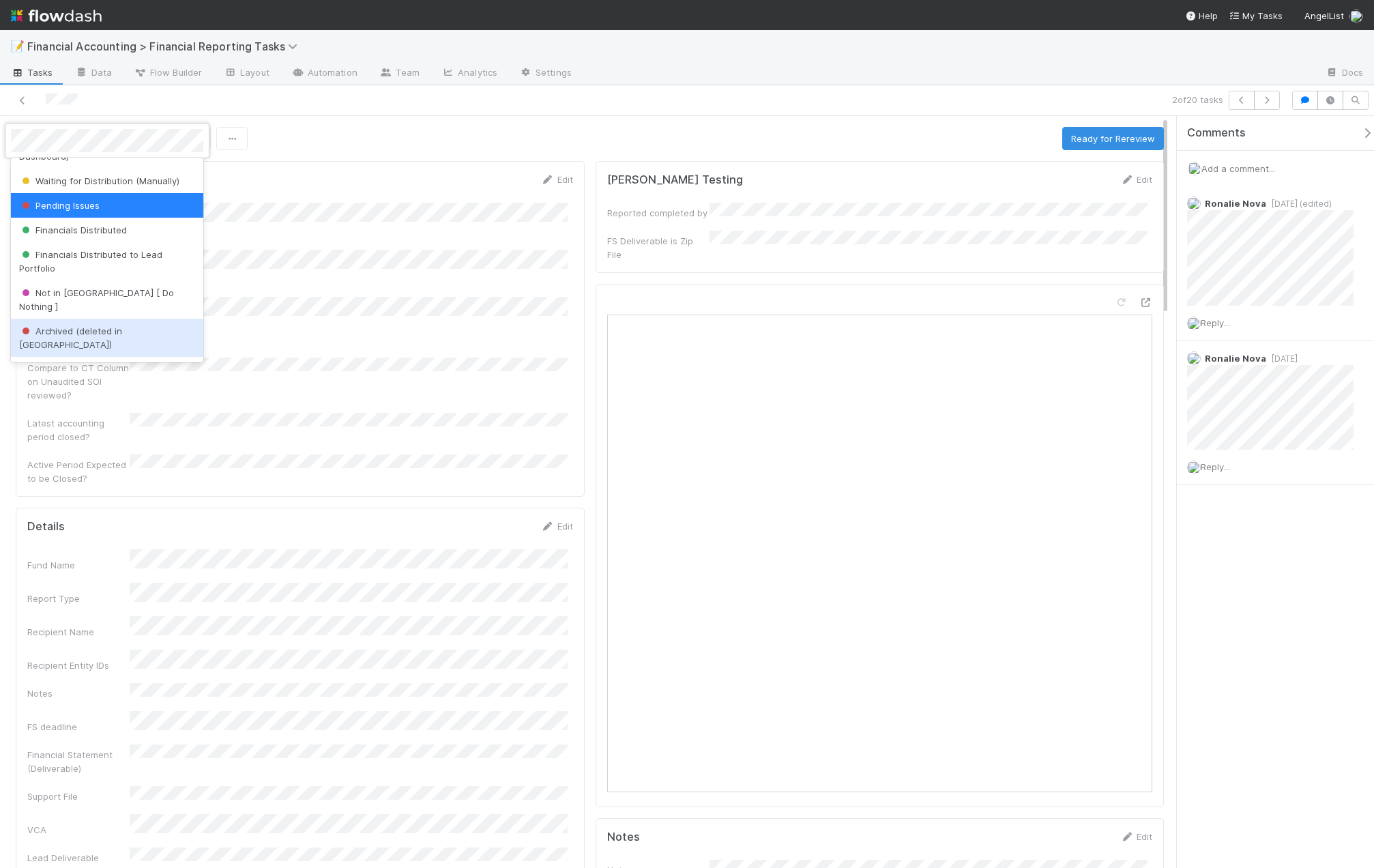
click at [108, 325] on span "Archived (deleted in [GEOGRAPHIC_DATA])" at bounding box center [70, 337] width 103 height 25
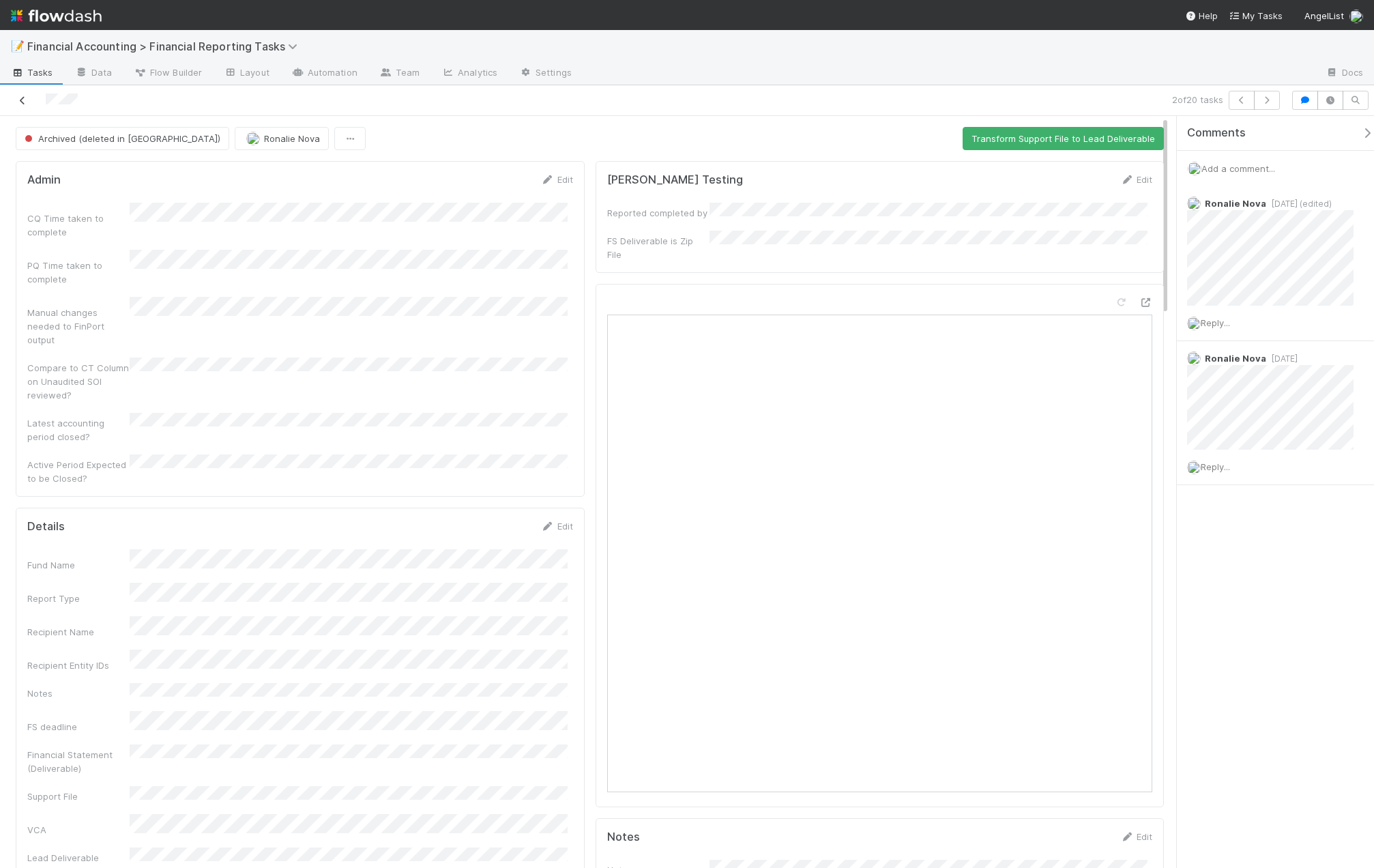
click at [21, 105] on link at bounding box center [23, 100] width 14 height 14
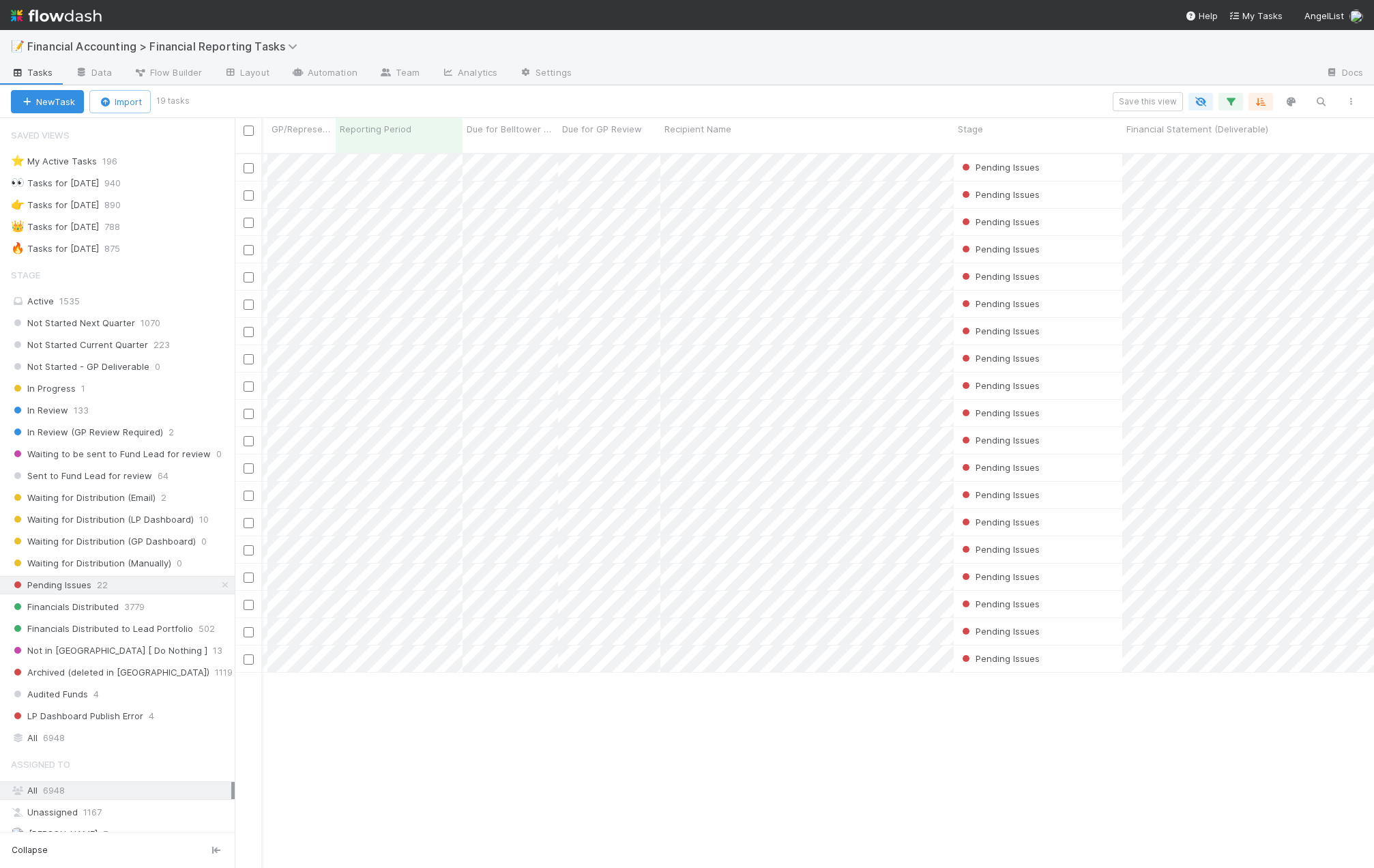
scroll to position [0, 851]
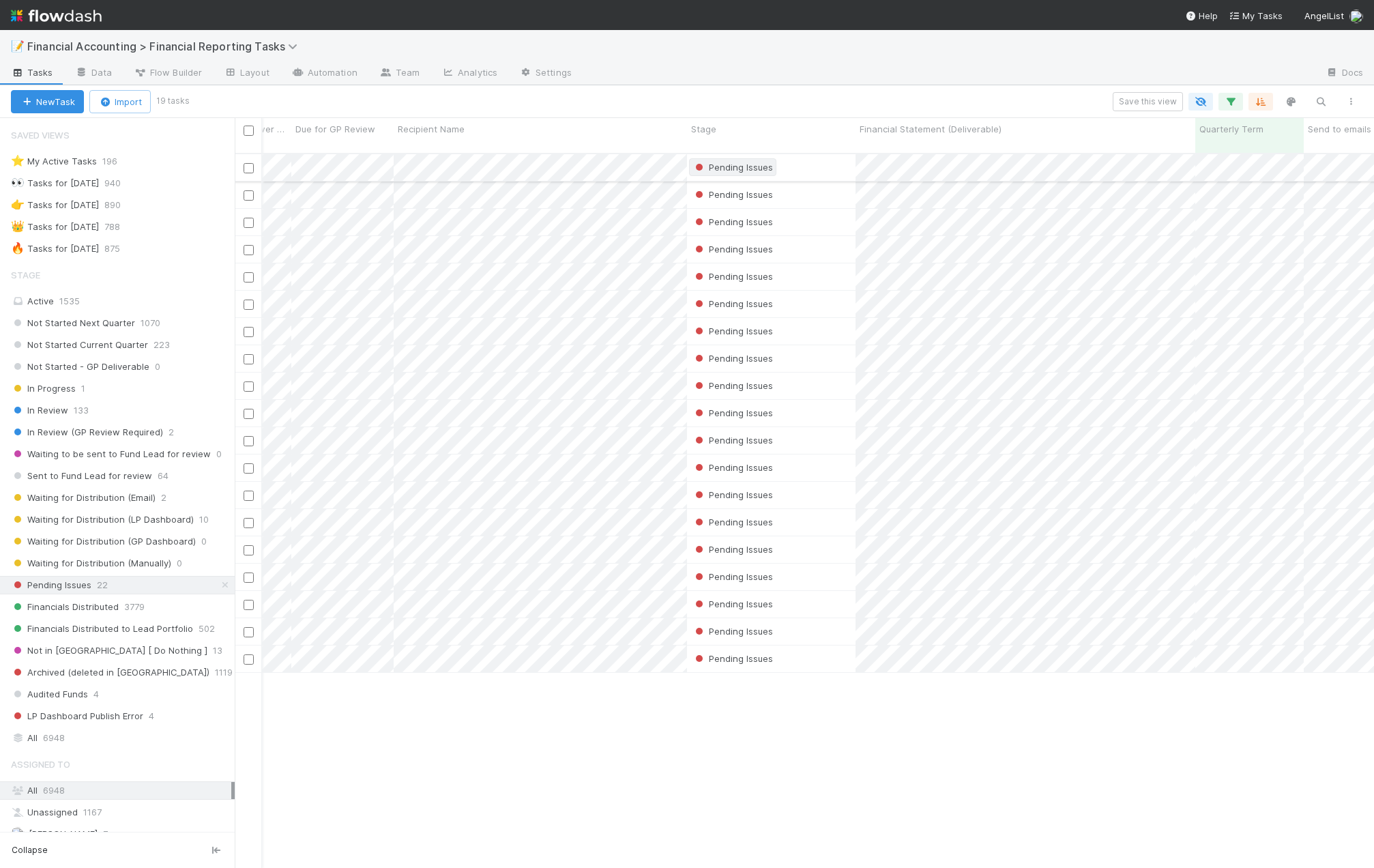
click at [725, 159] on span "Pending Issues" at bounding box center [733, 168] width 87 height 18
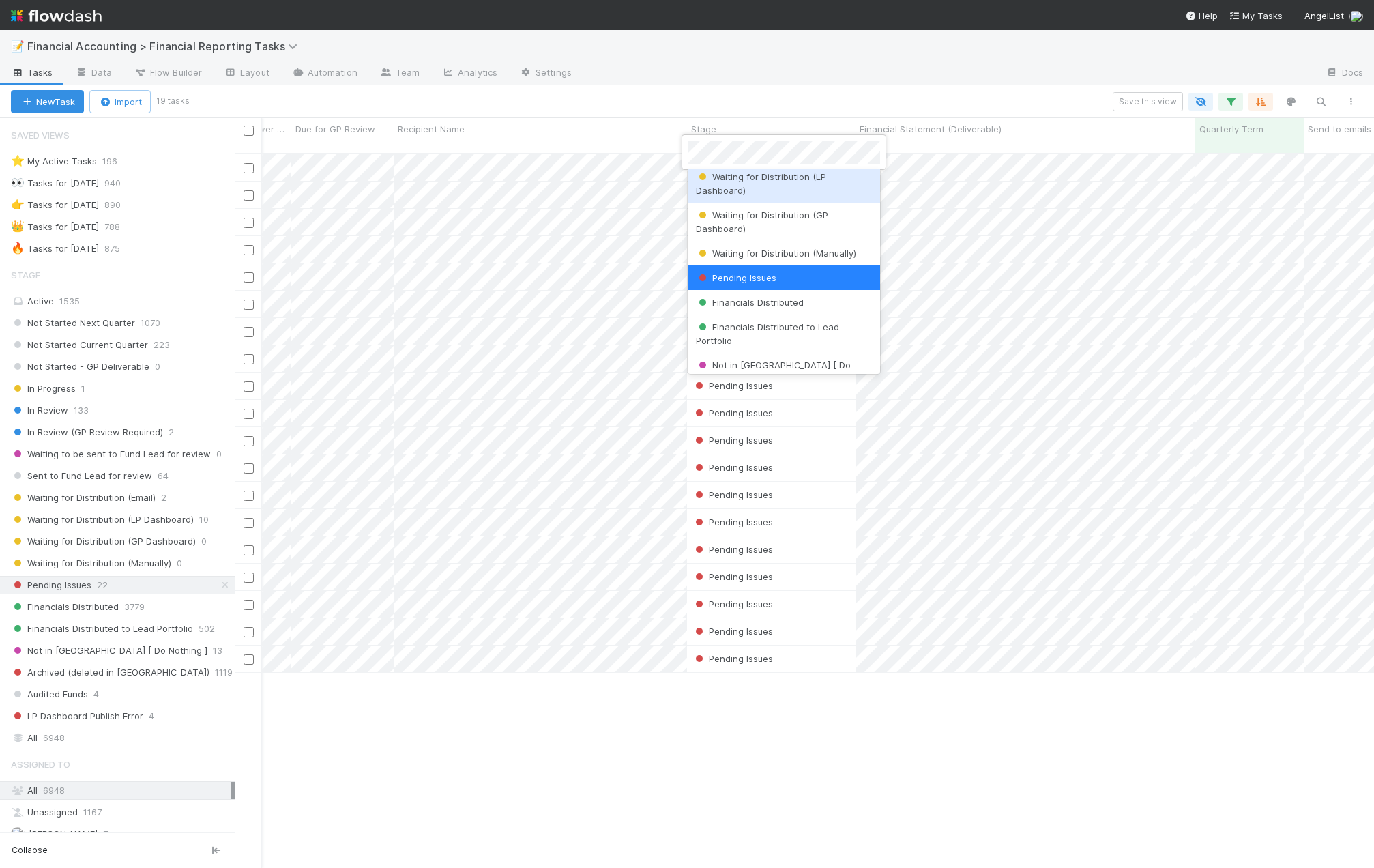
scroll to position [322, 0]
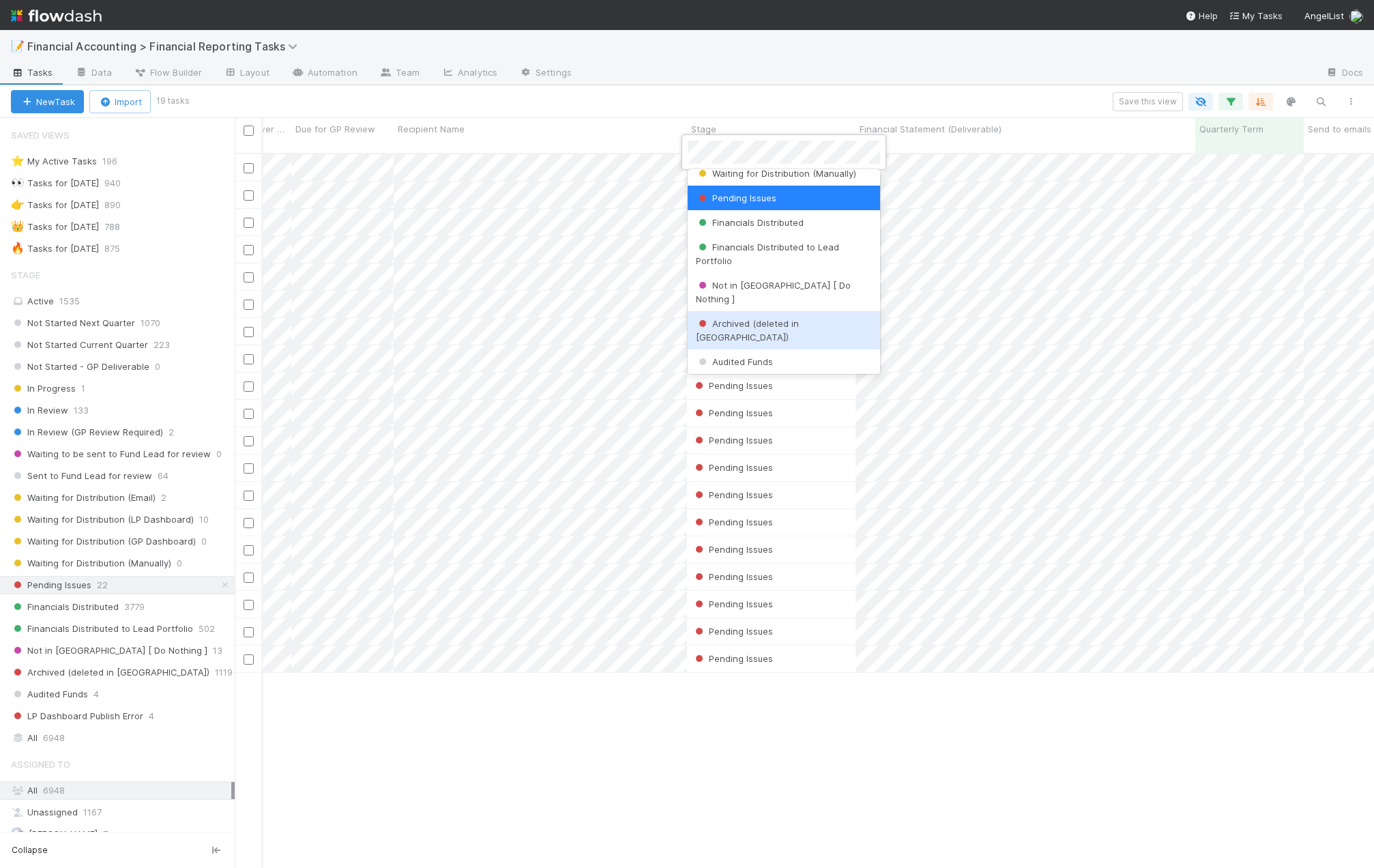
click at [773, 318] on span "Archived (deleted in [GEOGRAPHIC_DATA])" at bounding box center [748, 330] width 103 height 25
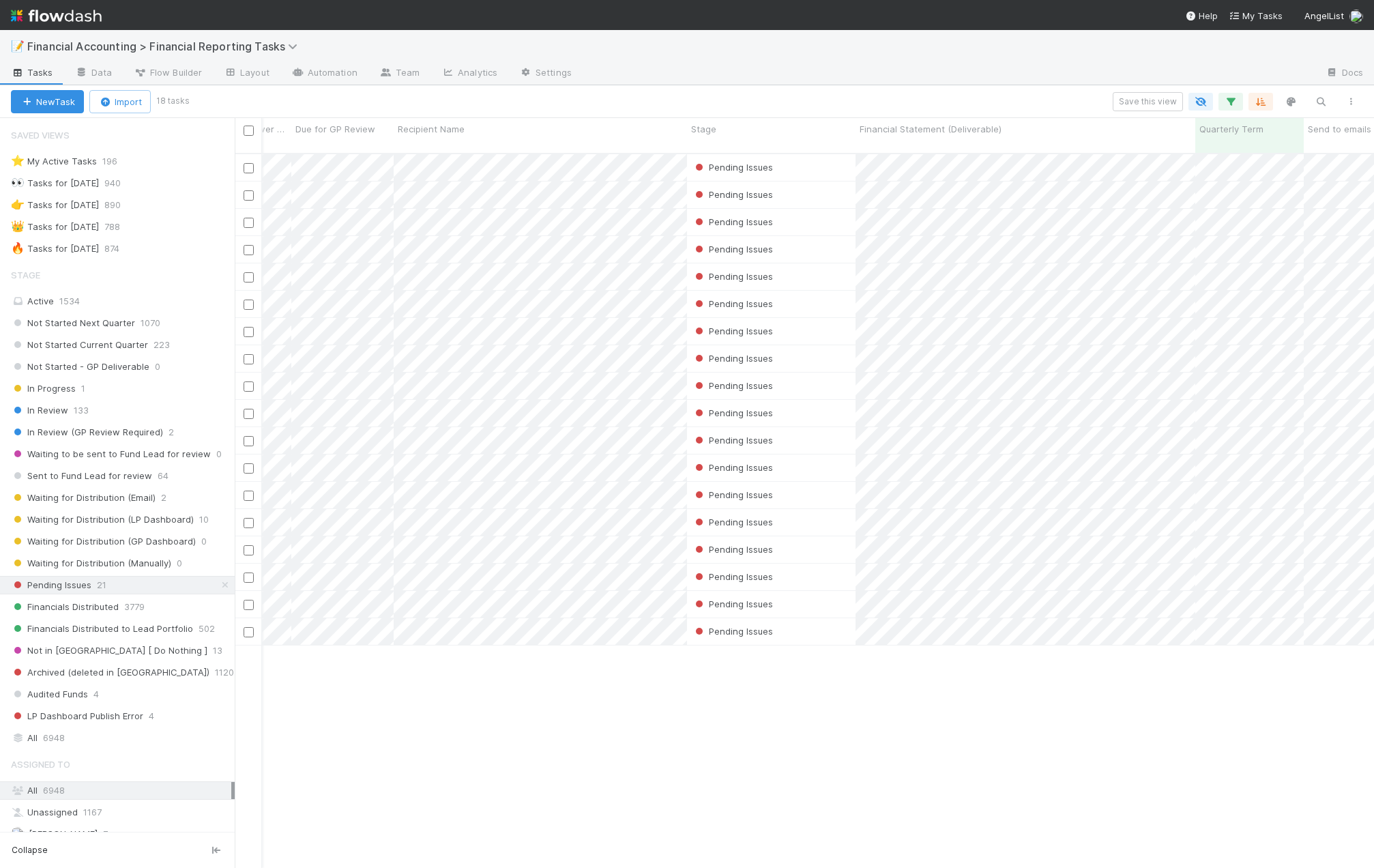
scroll to position [0, 0]
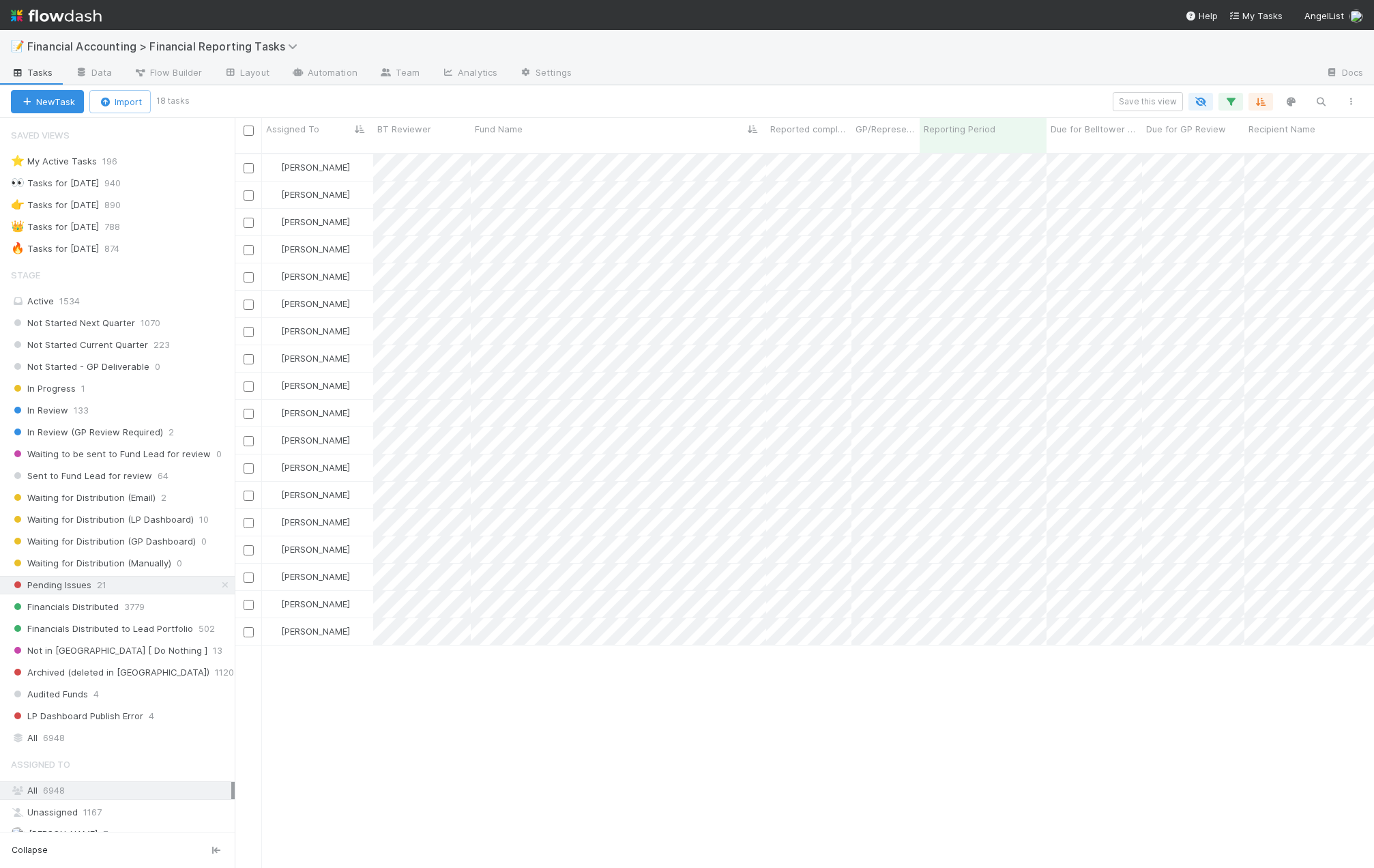
click at [461, 674] on div "Kevin Fawcett Pending Issues 4/1/25, 2:04:21 AM 8/12/25, 9:06:46 PM 0 0 0 0 Kev…" at bounding box center [805, 516] width 1140 height 725
click at [57, 411] on span "In Review" at bounding box center [40, 410] width 58 height 17
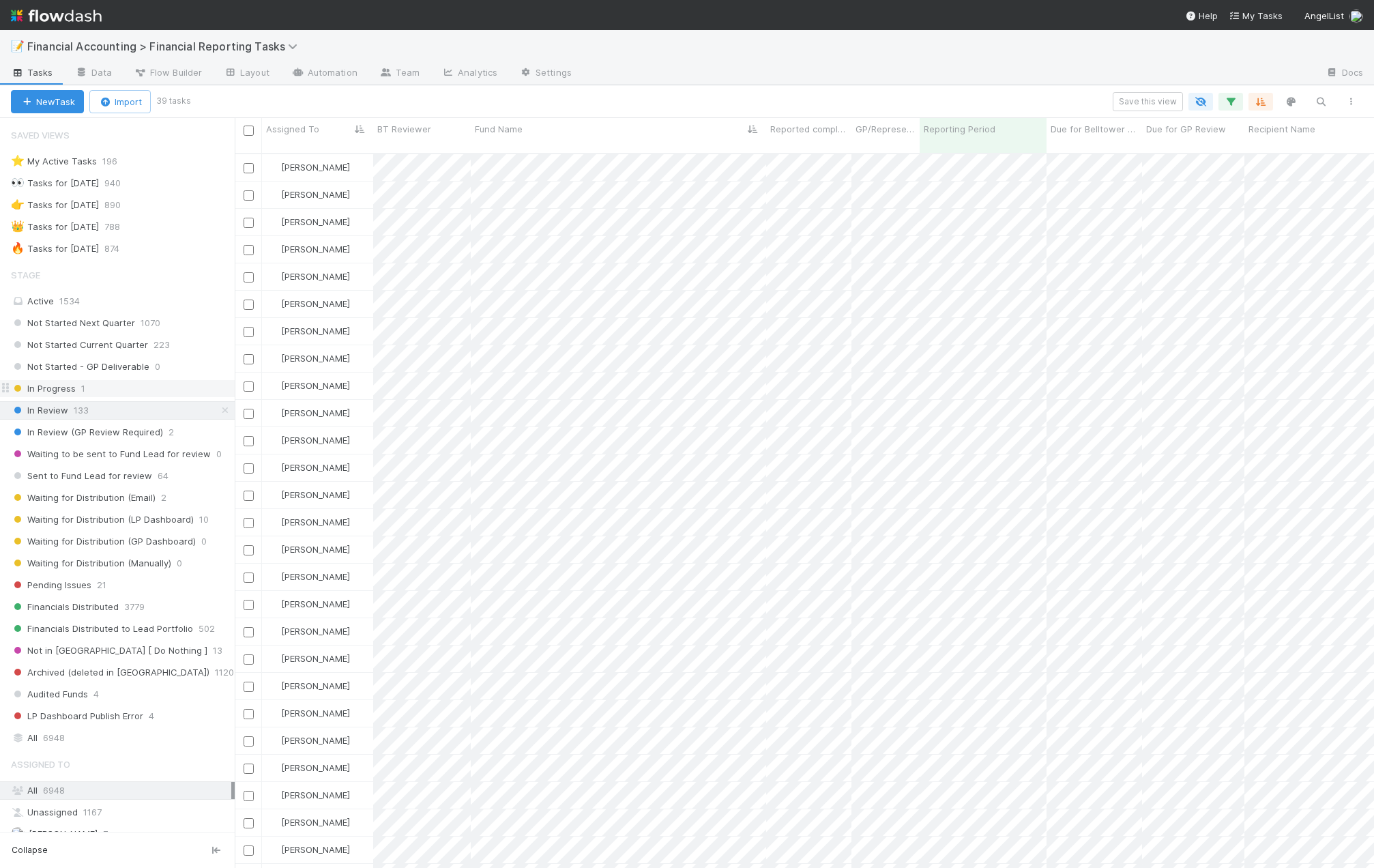
scroll to position [716, 1129]
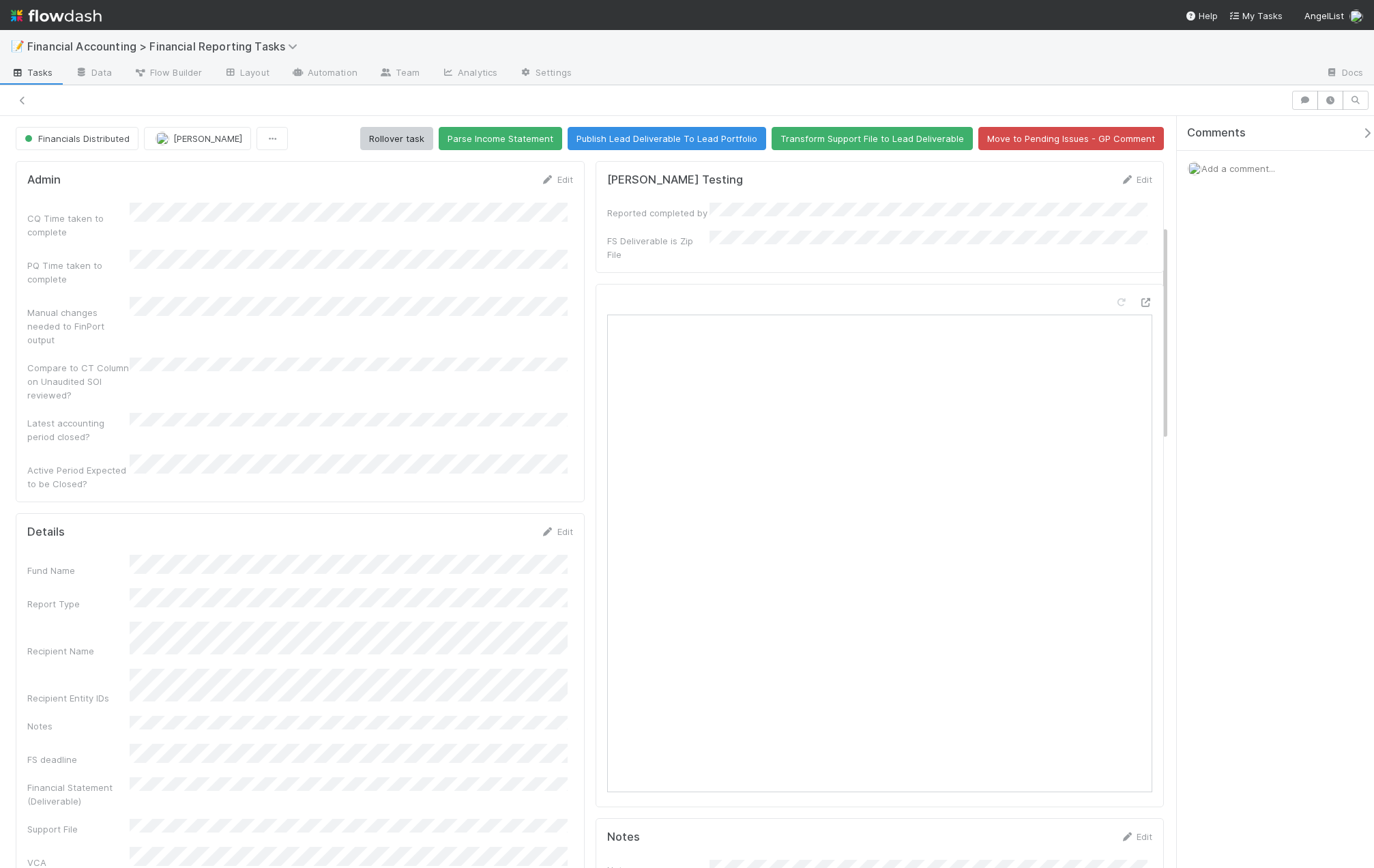
scroll to position [381, 0]
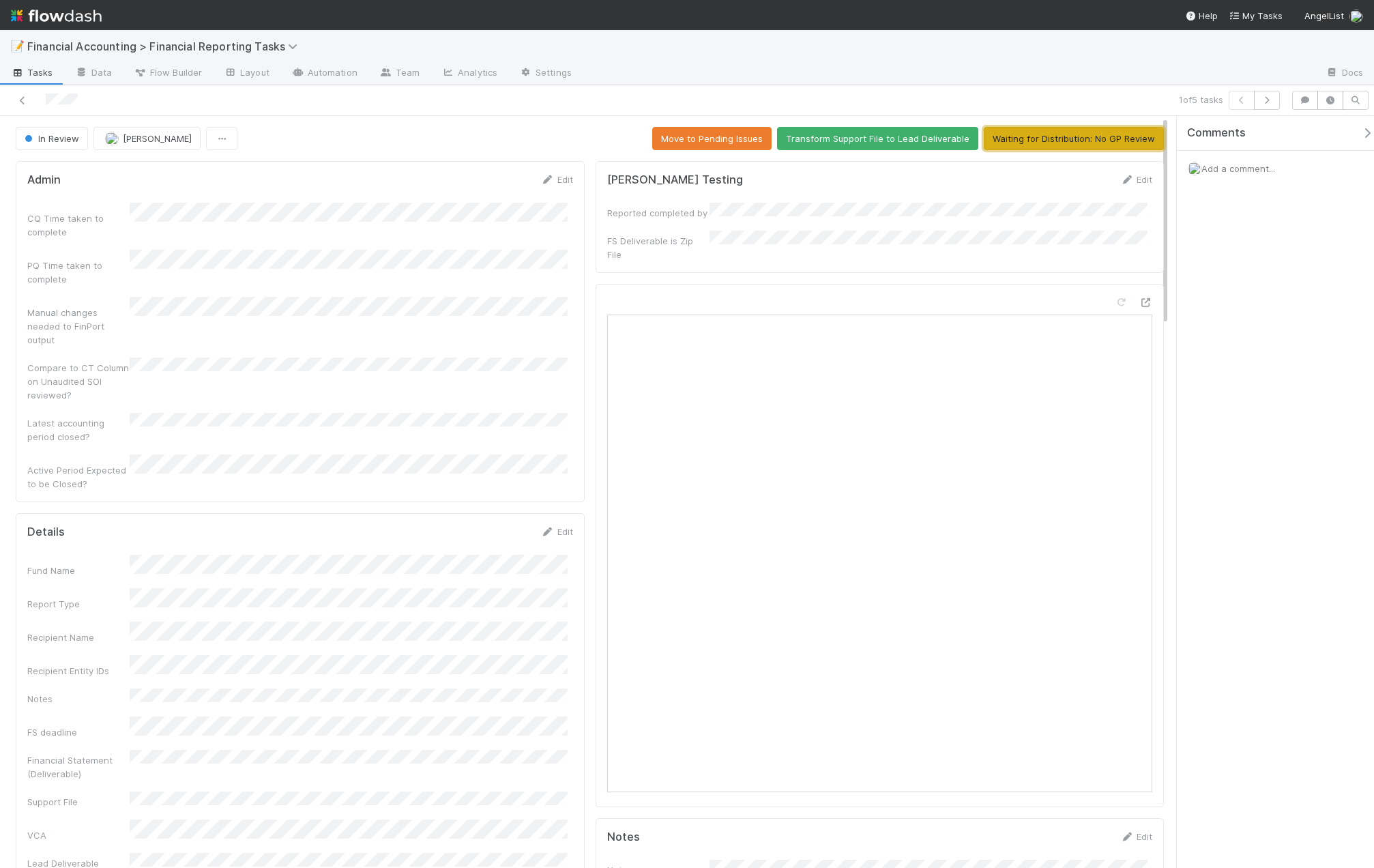
click at [1063, 142] on button "Waiting for Distribution: No GP Review" at bounding box center [1074, 138] width 181 height 23
click at [16, 93] on link at bounding box center [23, 100] width 14 height 14
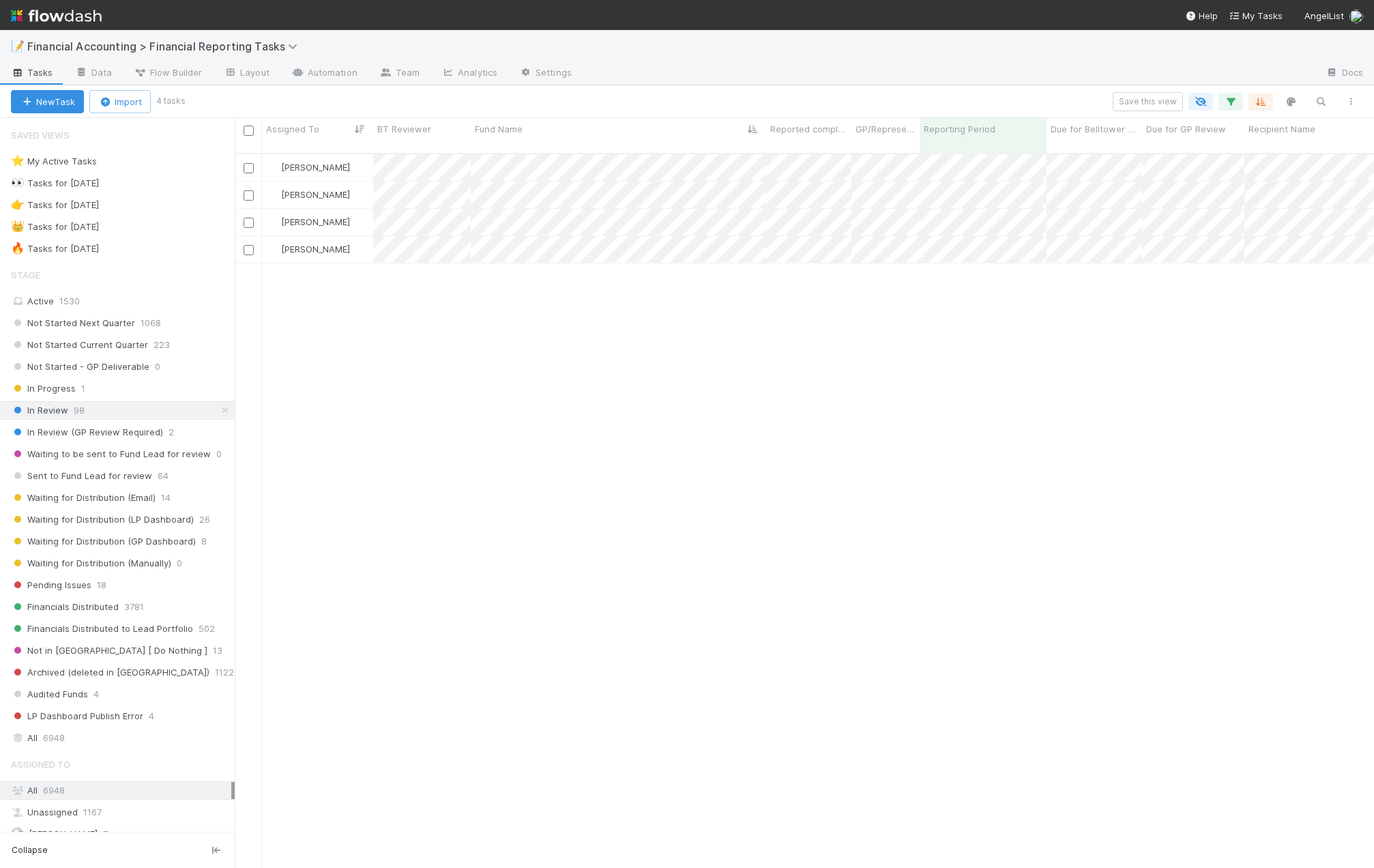
scroll to position [716, 1129]
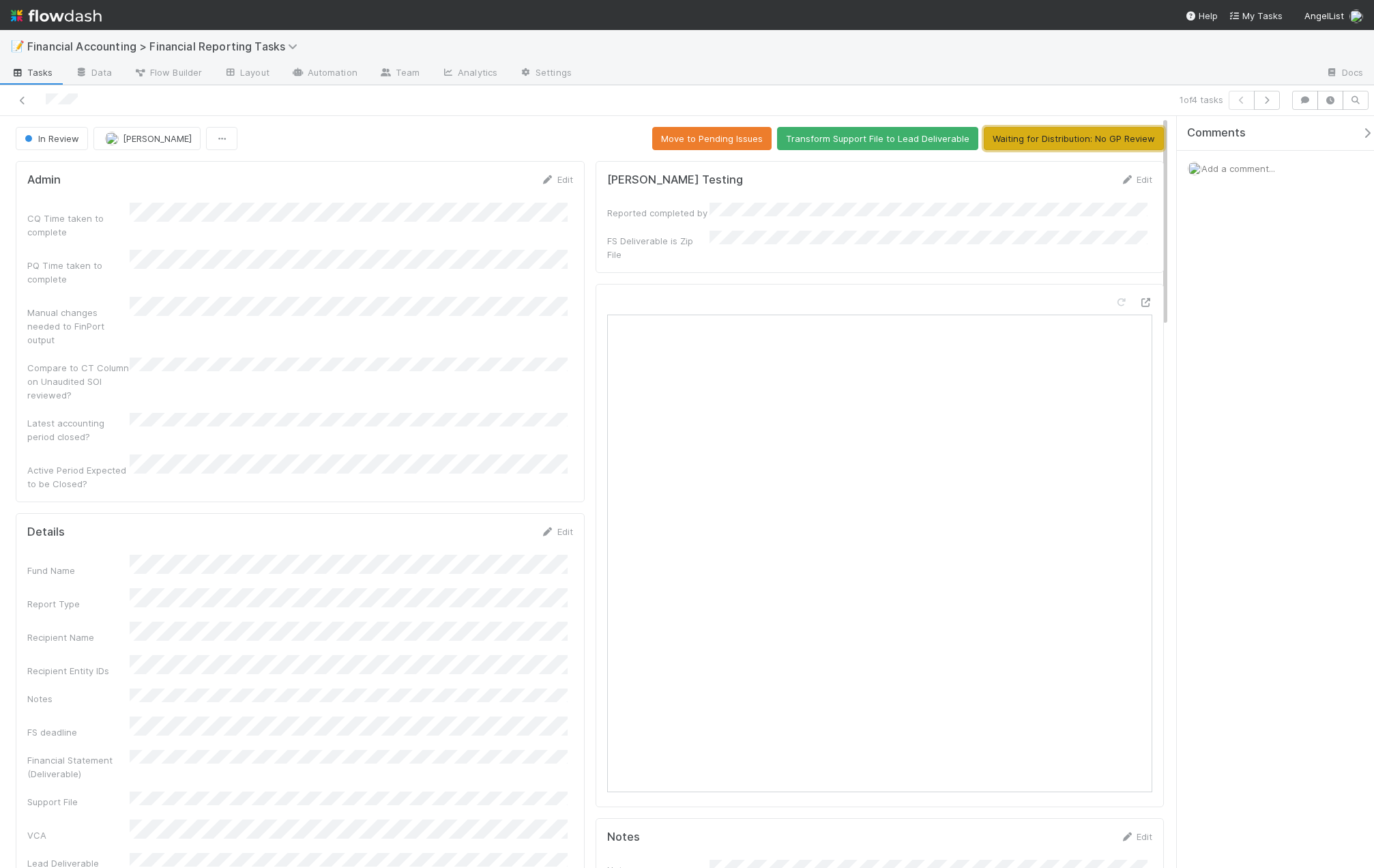
click at [1069, 136] on button "Waiting for Distribution: No GP Review" at bounding box center [1074, 138] width 181 height 23
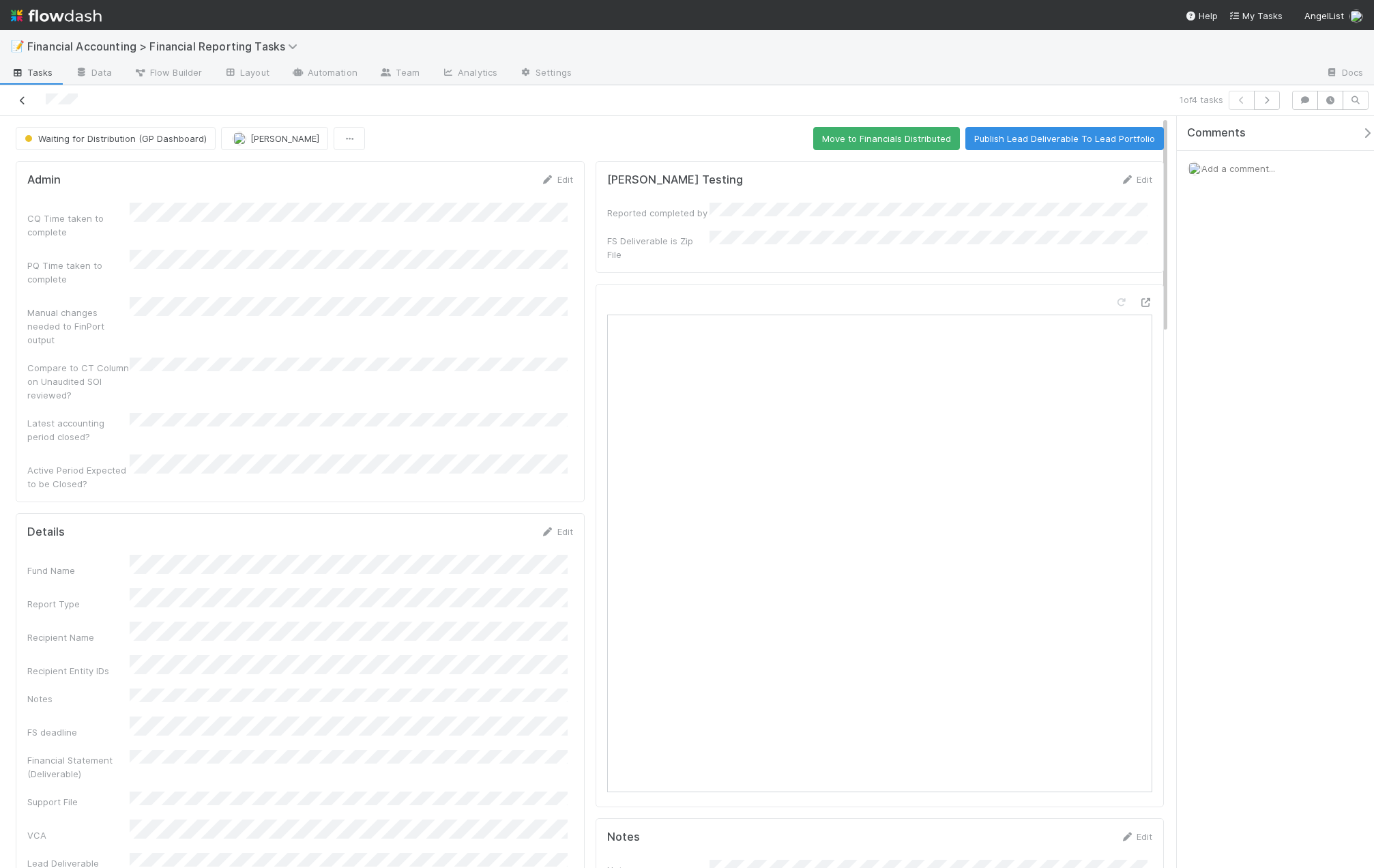
click at [20, 97] on icon at bounding box center [23, 100] width 14 height 9
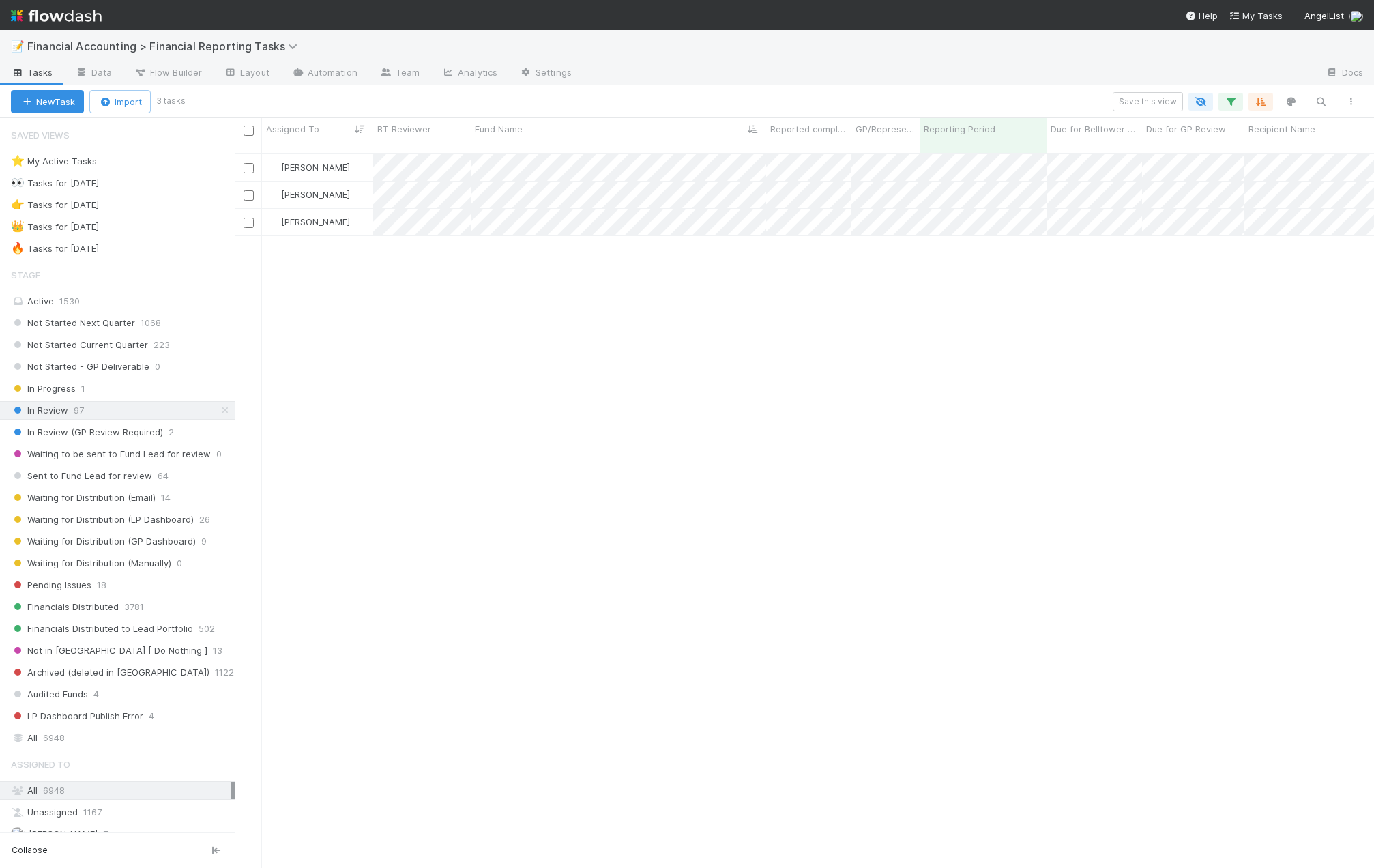
scroll to position [716, 1129]
click at [1242, 97] on button "button" at bounding box center [1230, 102] width 25 height 18
click at [82, 733] on div "2 filters Reset Filters If Reporting Period is 06/30/2025 and Quarterly Term = …" at bounding box center [687, 434] width 1374 height 868
click at [45, 735] on span "6948" at bounding box center [54, 737] width 22 height 17
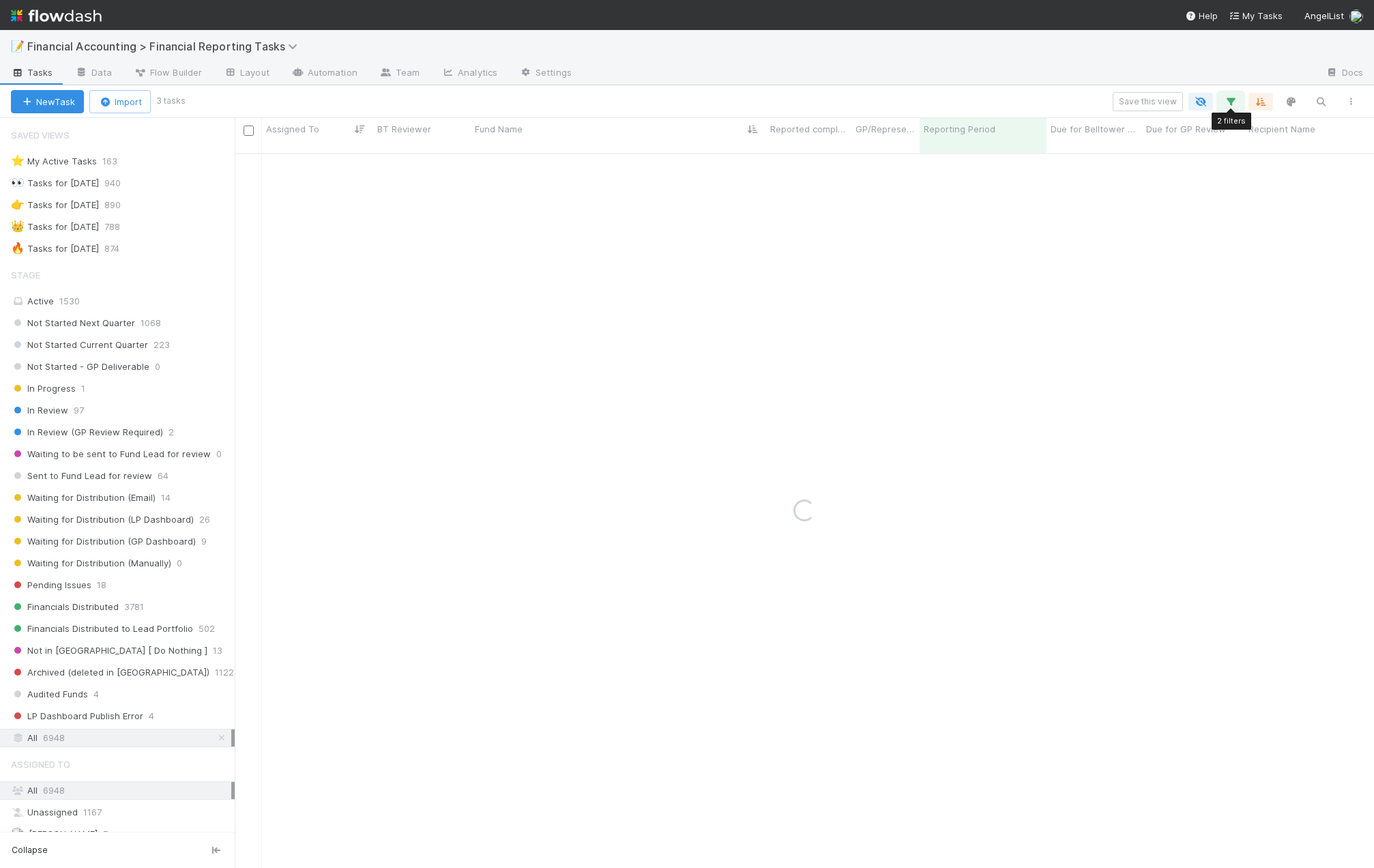
click at [1232, 94] on button "button" at bounding box center [1230, 102] width 25 height 18
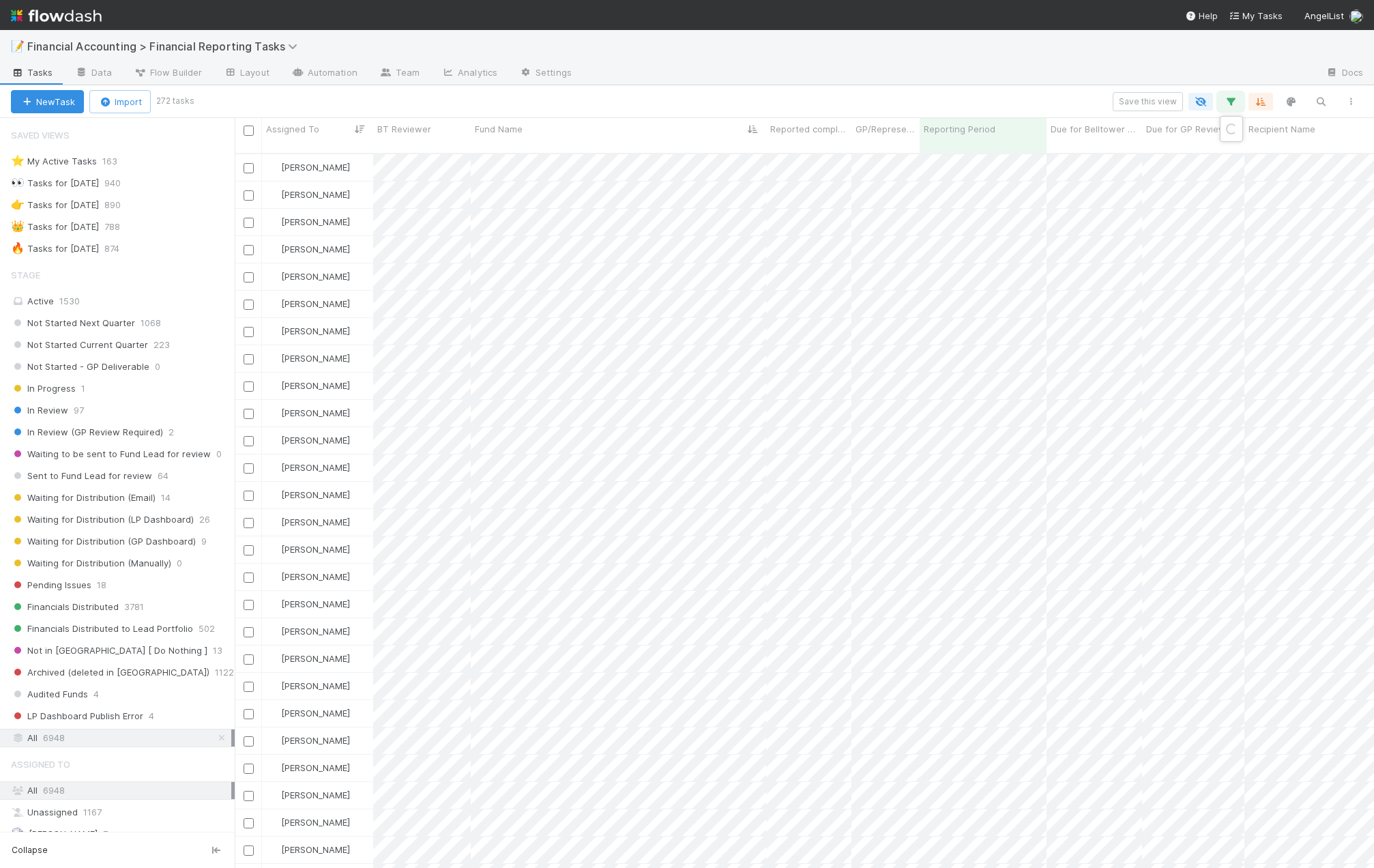
scroll to position [716, 1129]
click at [832, 218] on icon at bounding box center [832, 220] width 14 height 8
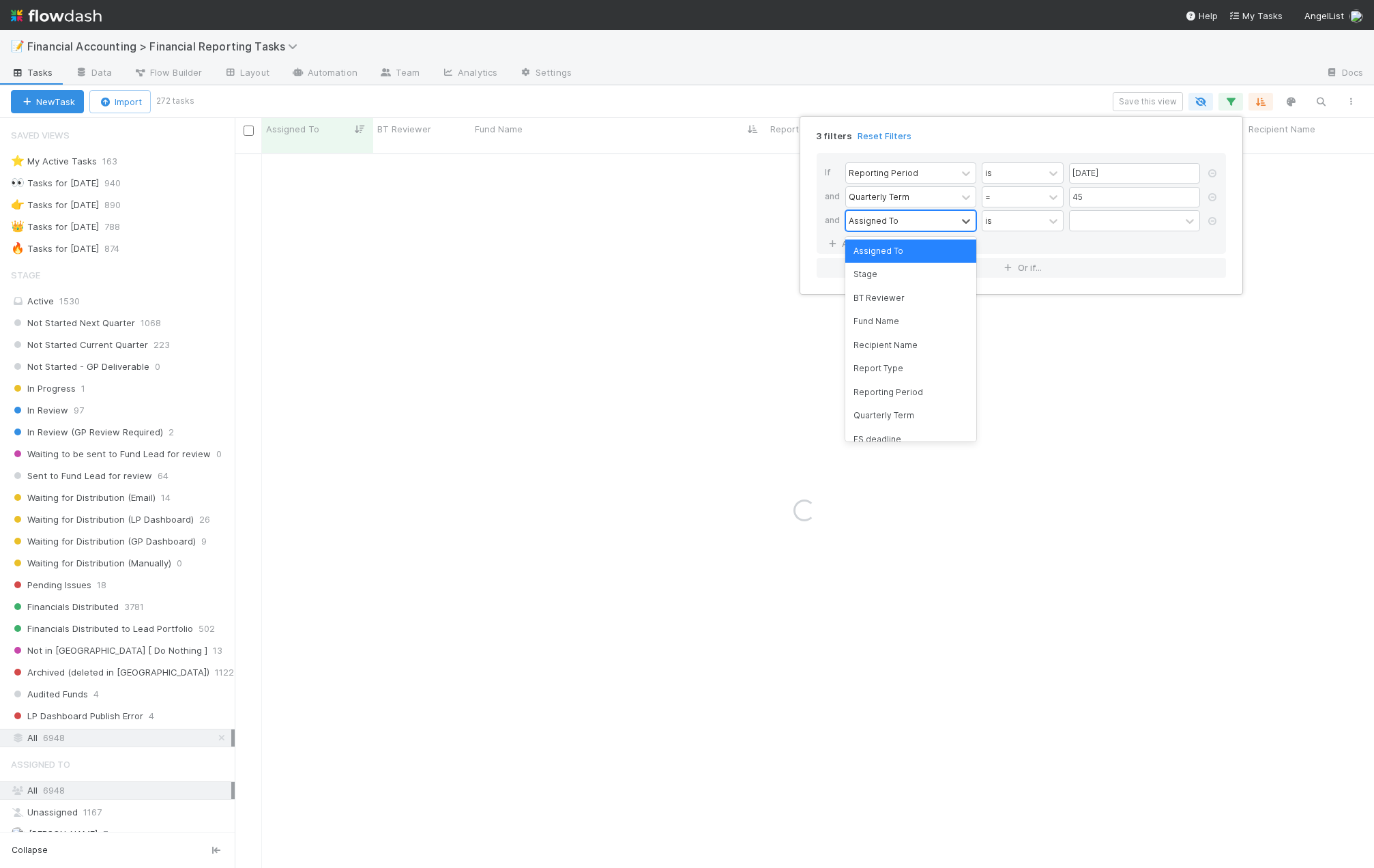
click at [889, 228] on div "Assigned To" at bounding box center [901, 221] width 110 height 20
click at [882, 273] on div "Stage" at bounding box center [911, 274] width 131 height 23
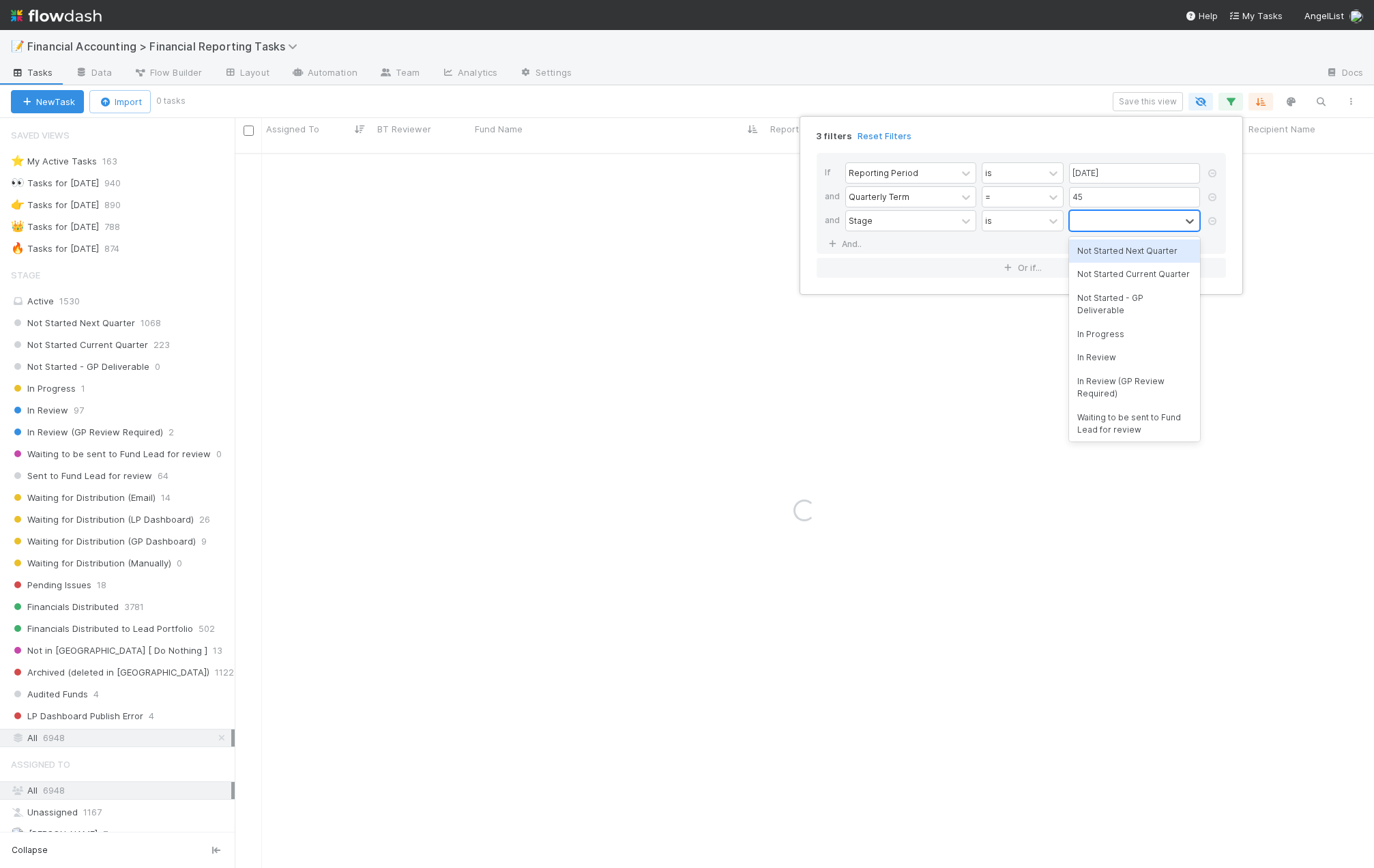
click at [1131, 219] on div at bounding box center [1124, 221] width 110 height 20
click at [1116, 254] on div "Not Started Next Quarter" at bounding box center [1135, 250] width 131 height 23
drag, startPoint x: 1116, startPoint y: 246, endPoint x: 1117, endPoint y: 239, distance: 7.1
click at [1116, 243] on div "Not Started Next Quarter" at bounding box center [1116, 229] width 94 height 37
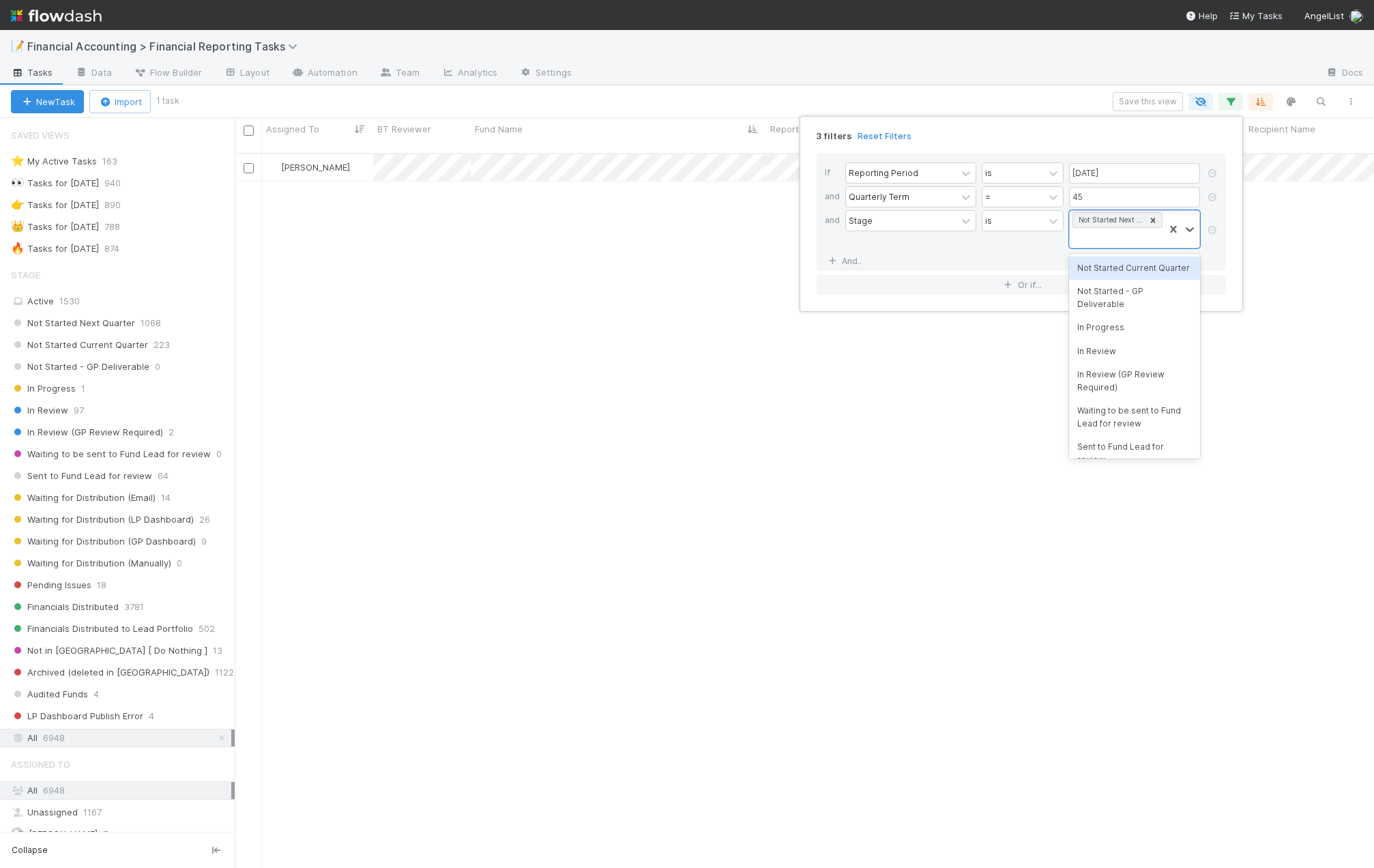
click at [1118, 264] on div "Not Started Current Quarter" at bounding box center [1135, 268] width 131 height 23
click at [1122, 246] on div "Not Started Next Quarter Not Started Current Quarter" at bounding box center [1116, 238] width 94 height 54
click at [1122, 290] on div "Not Started - GP Deliverable" at bounding box center [1135, 292] width 131 height 36
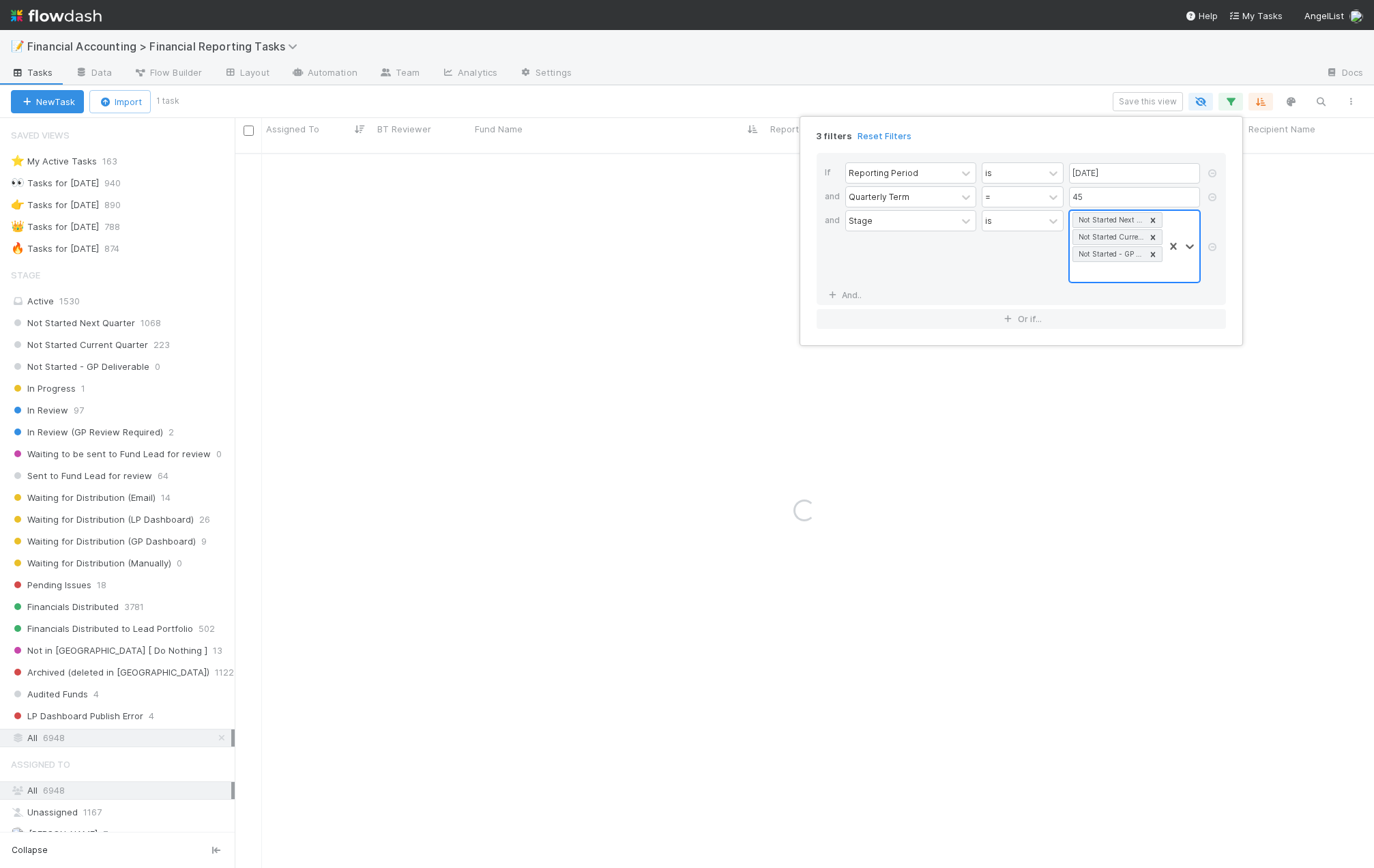
click at [1125, 265] on div "Not Started Next Quarter Not Started Current Quarter Not Started - GP Deliverab…" at bounding box center [1116, 247] width 94 height 71
click at [1121, 309] on div "In Progress" at bounding box center [1135, 302] width 131 height 23
click at [1144, 272] on div "Not Started Next Quarter Not Started Current Quarter Not Started - GP Deliverab…" at bounding box center [1116, 247] width 94 height 71
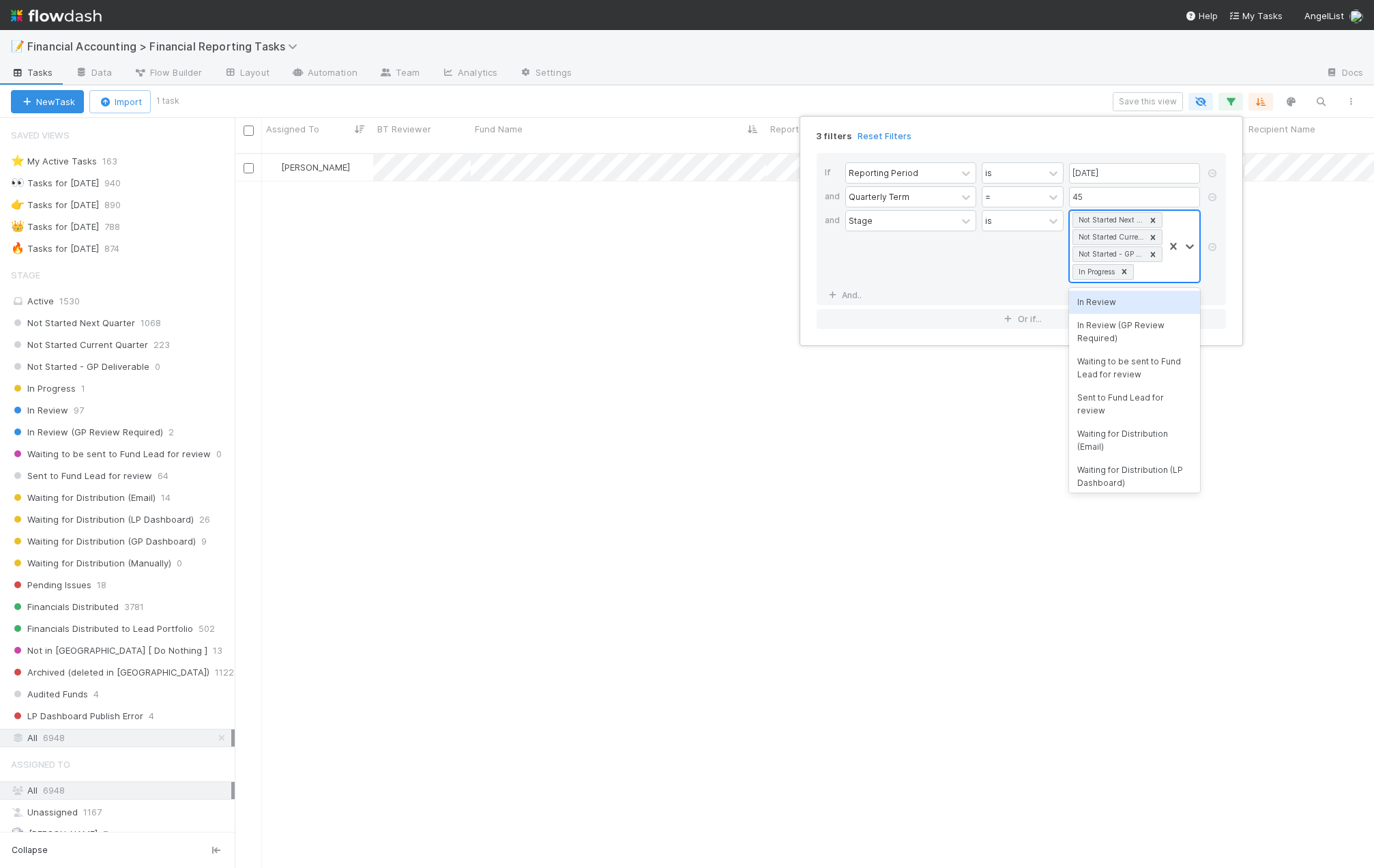
scroll to position [716, 1129]
click at [1121, 302] on div "In Review" at bounding box center [1135, 302] width 131 height 23
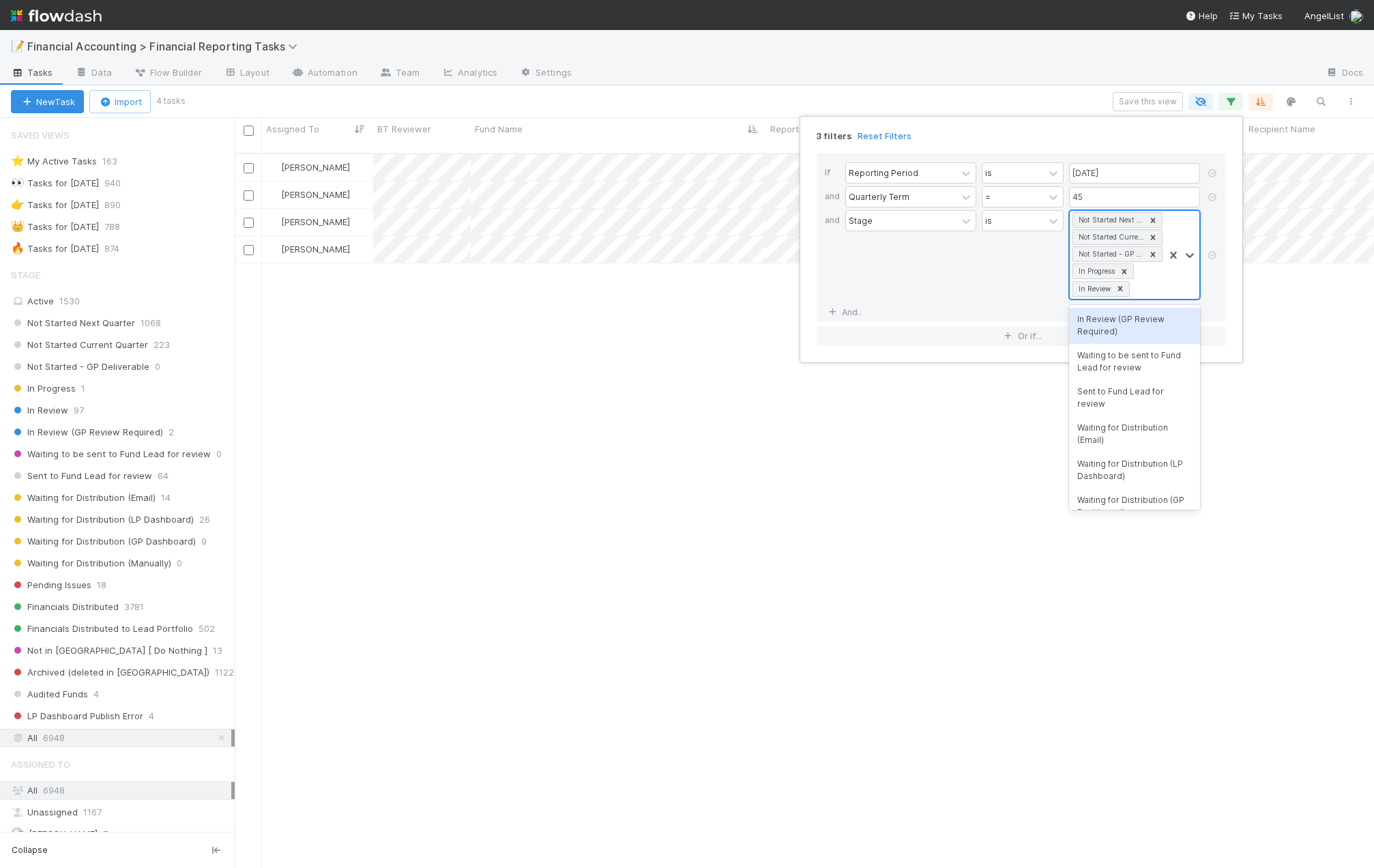
click at [1157, 288] on div "Not Started Next Quarter Not Started Current Quarter Not Started - GP Deliverab…" at bounding box center [1116, 255] width 94 height 88
click at [1127, 357] on div "Waiting to be sent to Fund Lead for review" at bounding box center [1135, 362] width 131 height 36
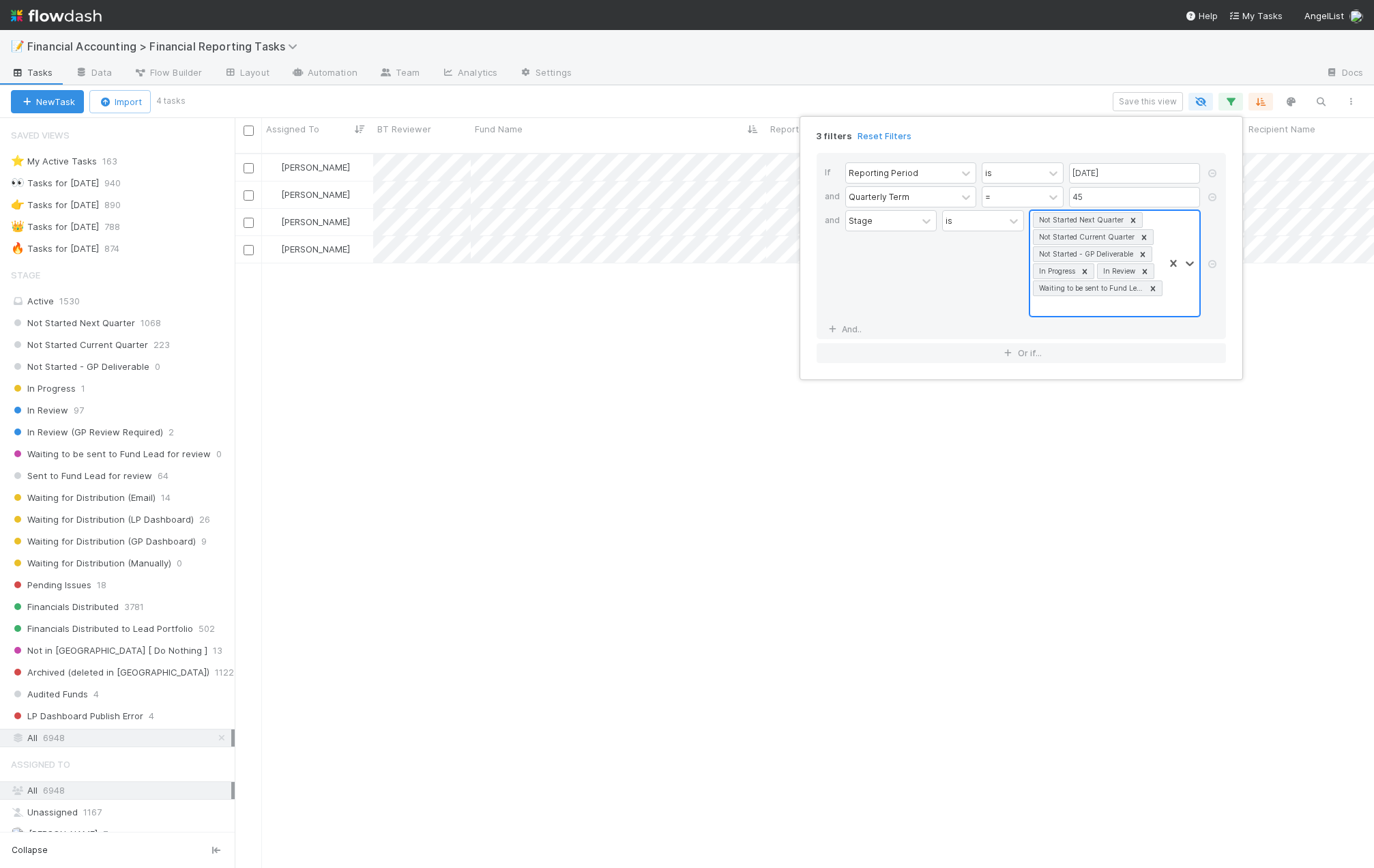
click at [1131, 297] on div "Not Started Next Quarter Not Started Current Quarter Not Started - GP Deliverab…" at bounding box center [1097, 264] width 134 height 105
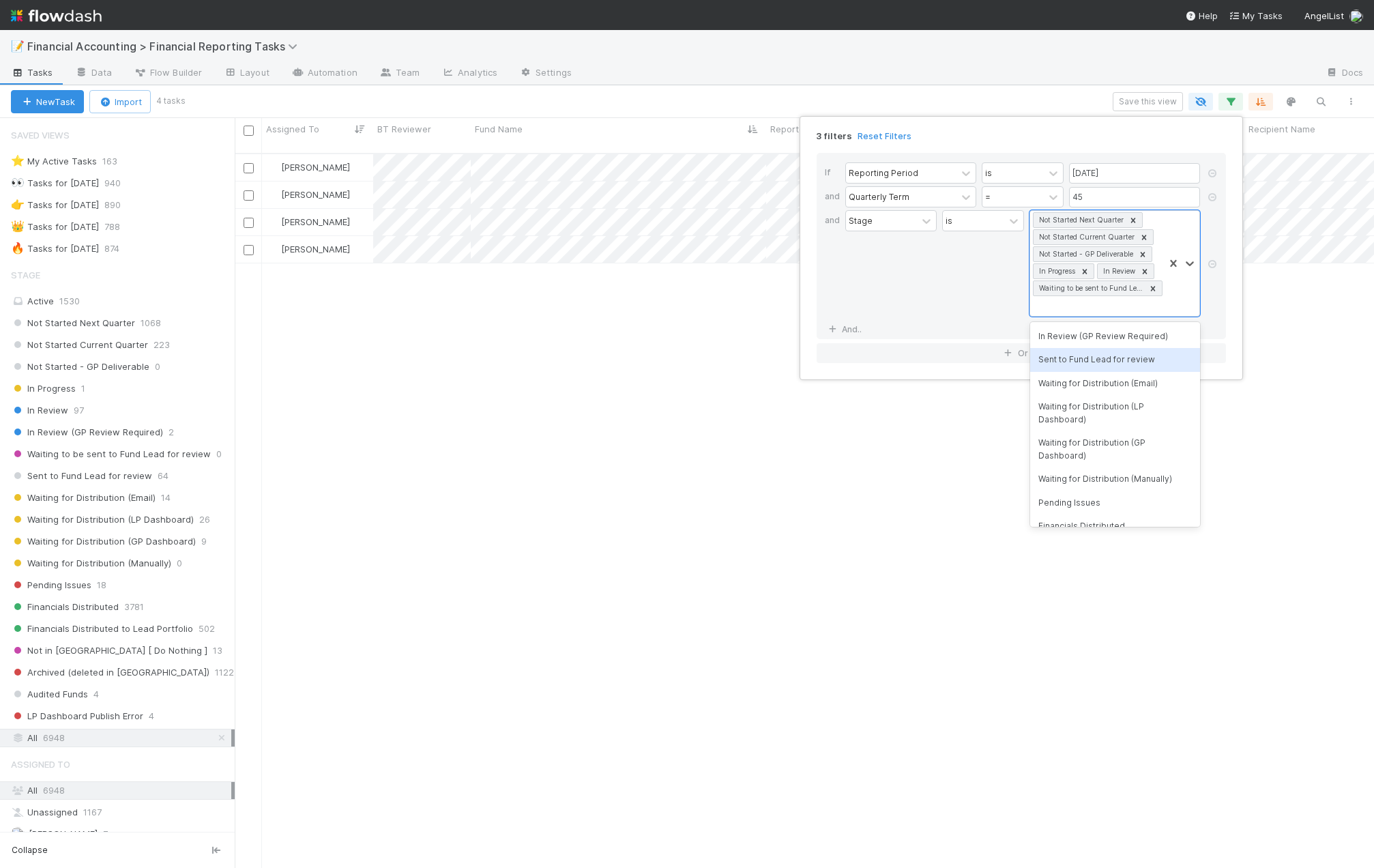
click at [1123, 353] on div "Sent to Fund Lead for review" at bounding box center [1115, 359] width 170 height 23
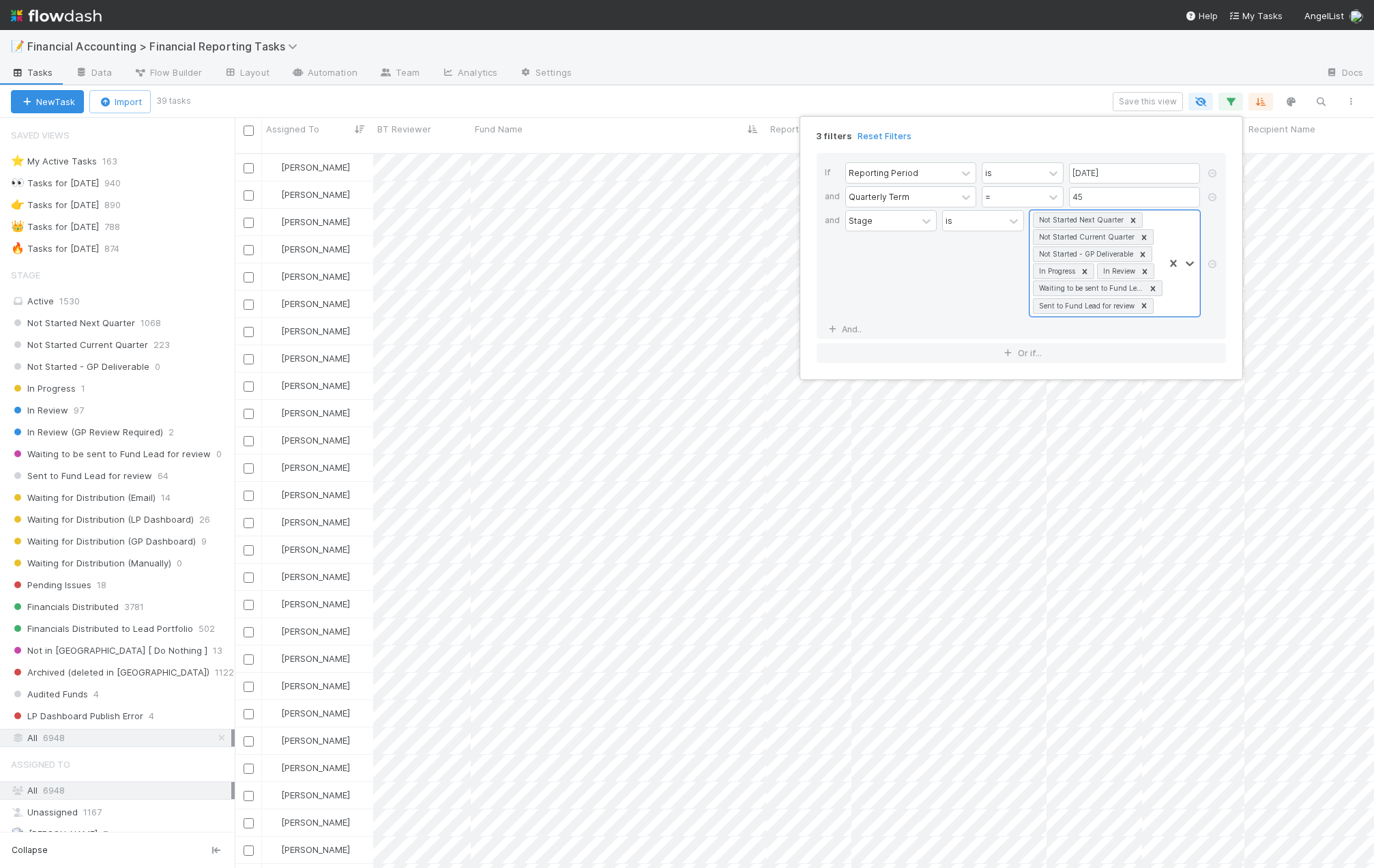
click at [731, 95] on div "3 filters Reset Filters If Reporting Period is 06/30/2025 and Quarterly Term = …" at bounding box center [687, 434] width 1374 height 868
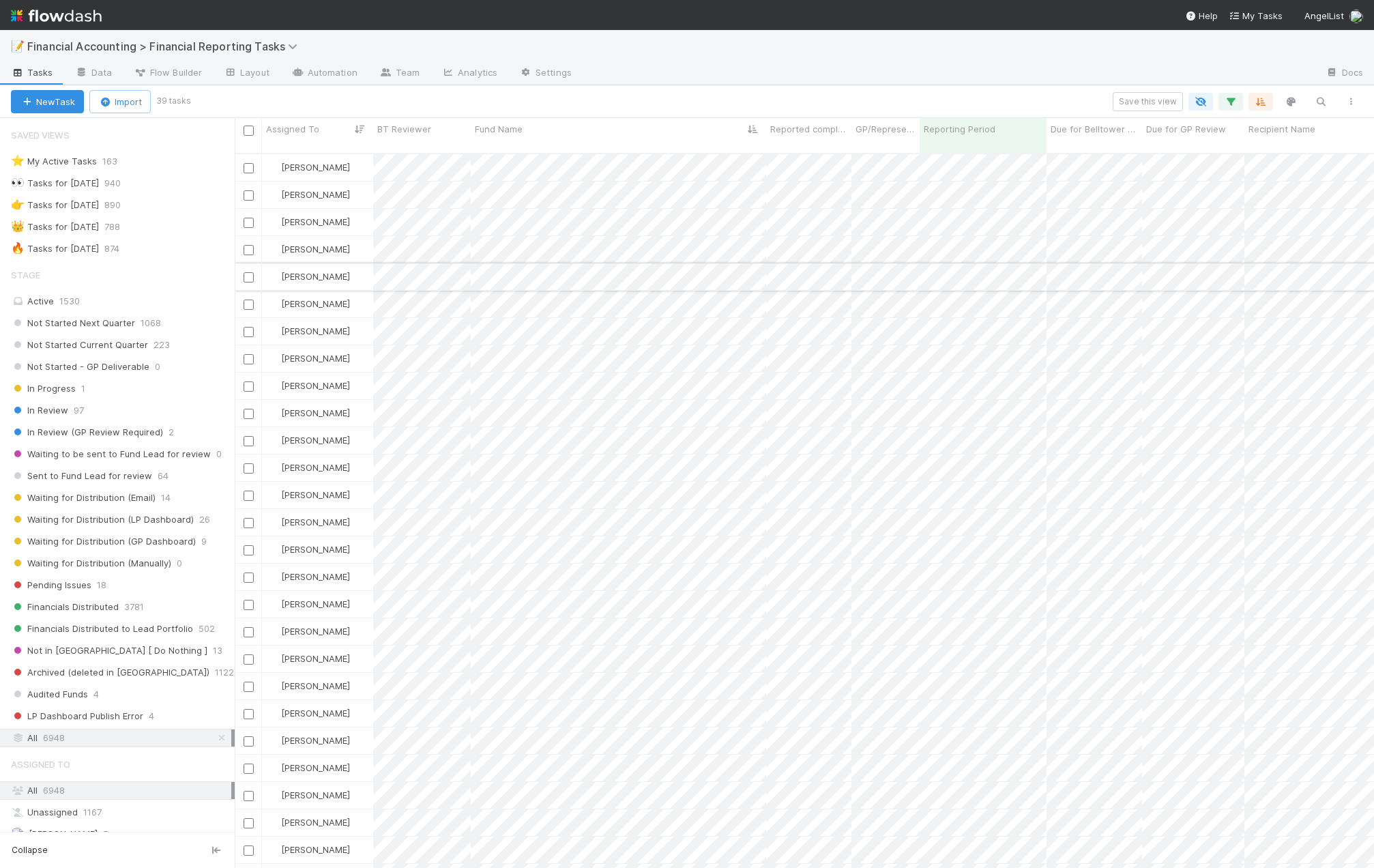
click at [351, 268] on div "Kevin Fawcett" at bounding box center [317, 276] width 111 height 27
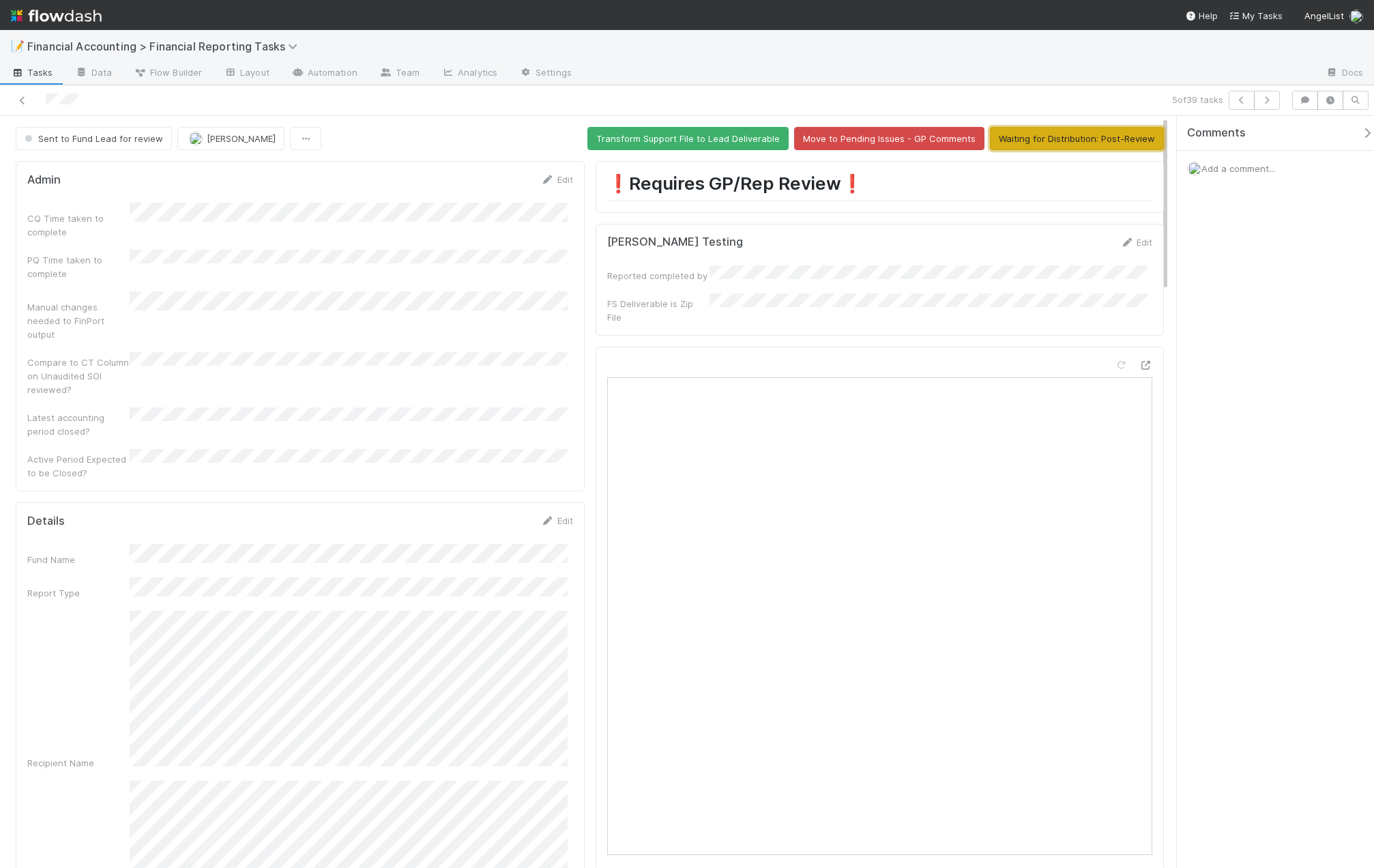
click at [1063, 139] on button "Waiting for Distribution: Post-Review" at bounding box center [1076, 138] width 174 height 23
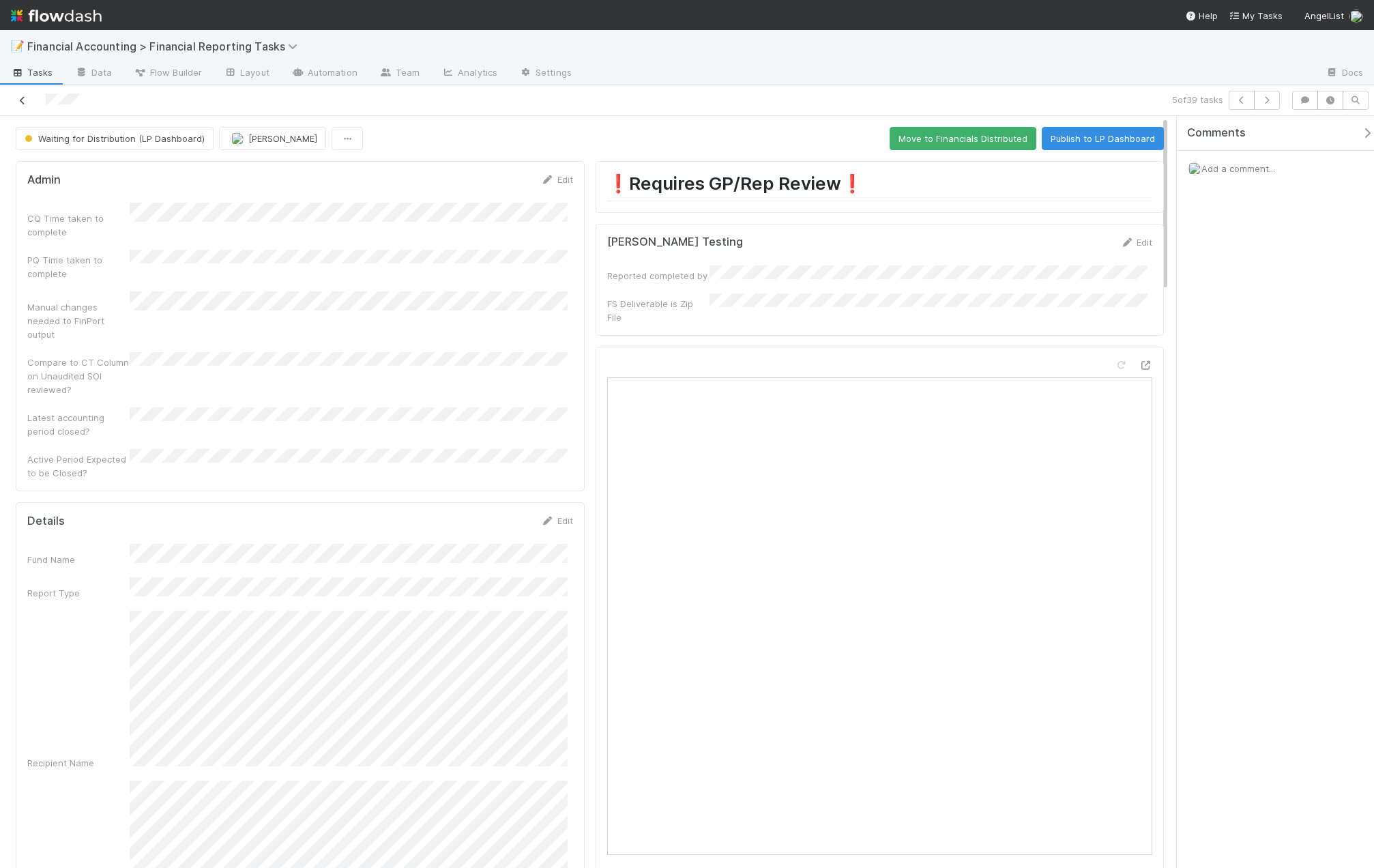
click at [19, 97] on icon at bounding box center [23, 100] width 14 height 9
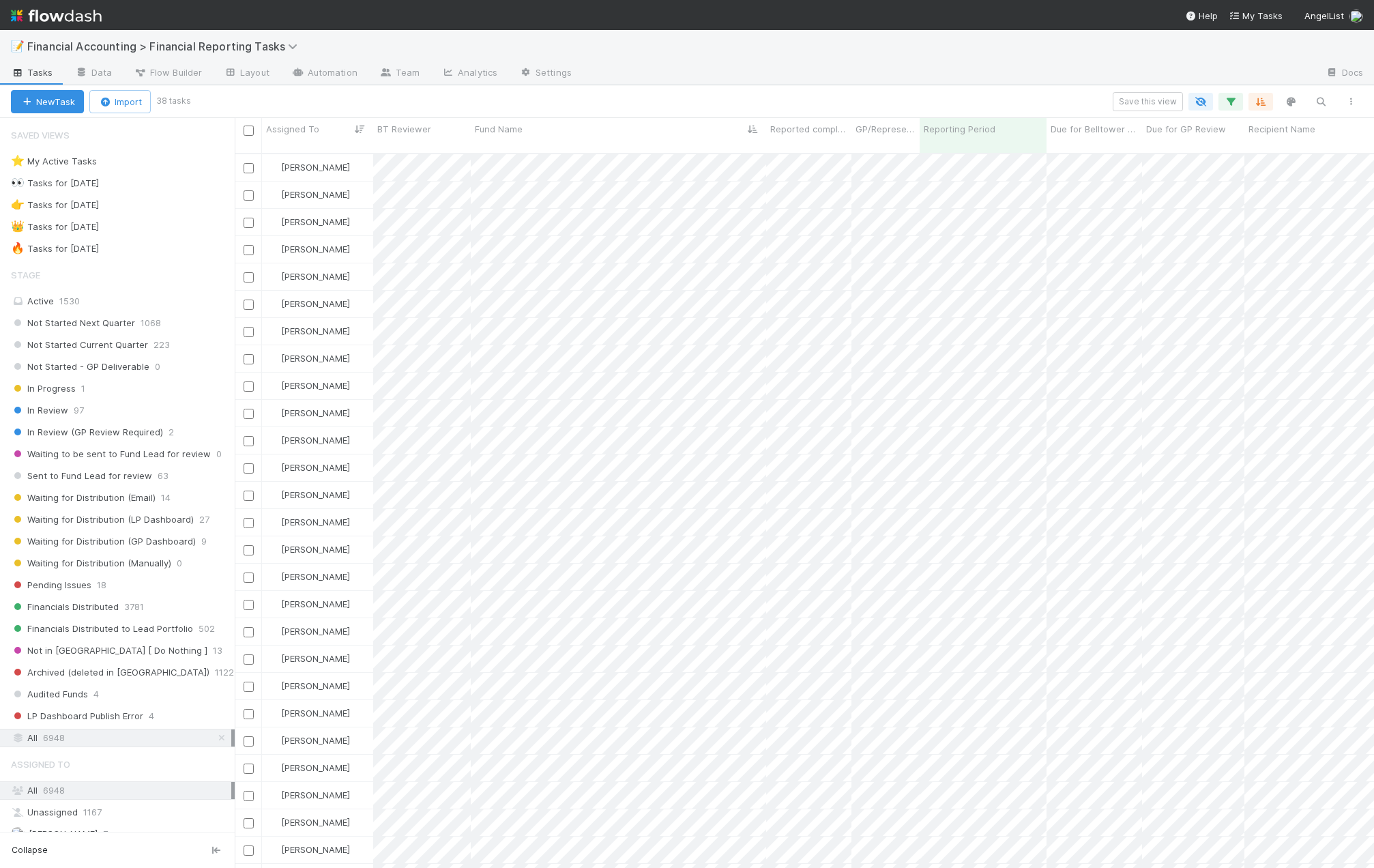
scroll to position [716, 1129]
click at [312, 244] on span "Kevin Fawcett" at bounding box center [314, 249] width 68 height 11
click at [335, 341] on span "Jacob Weiss" at bounding box center [322, 340] width 68 height 11
click at [733, 97] on div "Save this view" at bounding box center [777, 101] width 1178 height 19
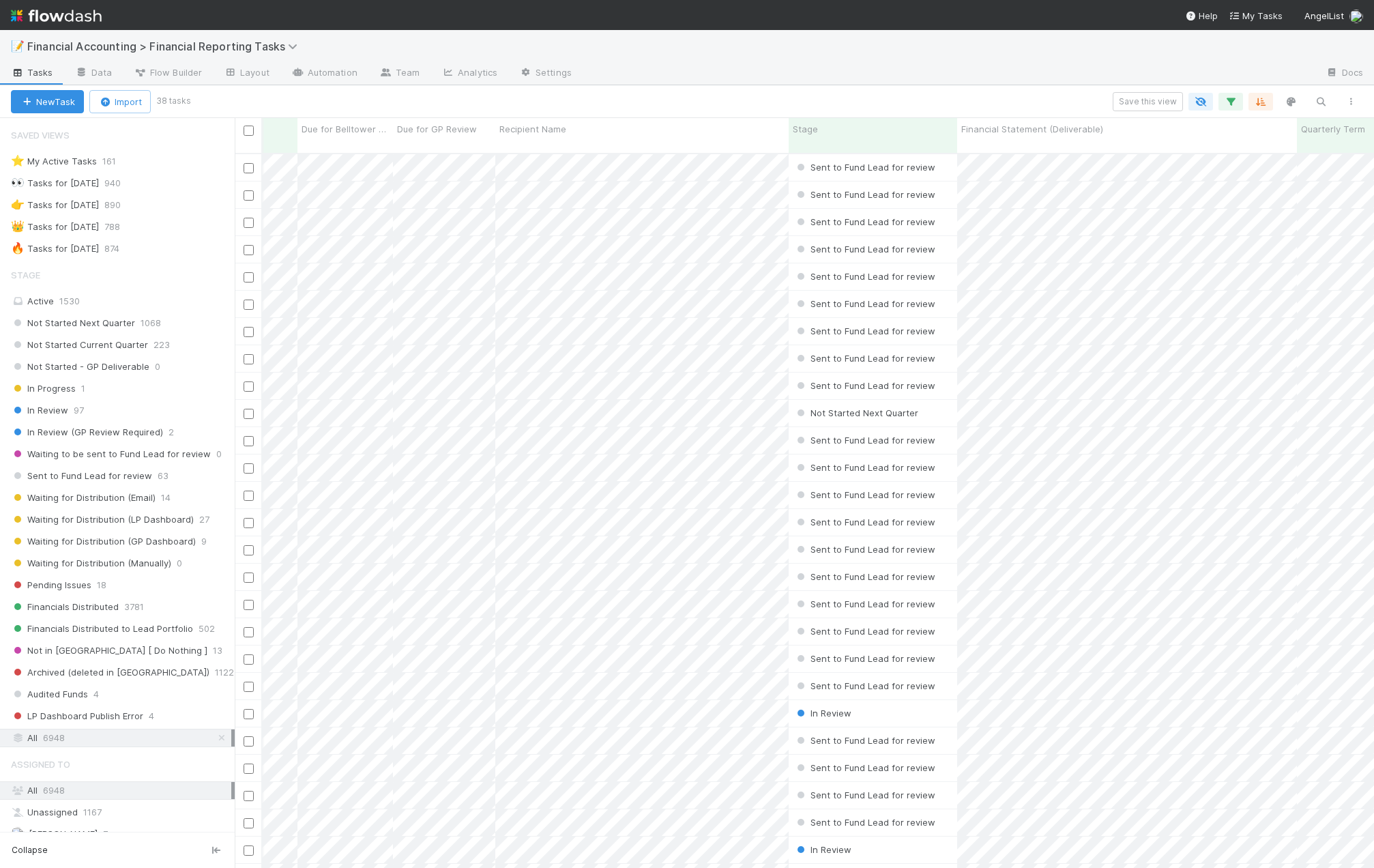
scroll to position [0, 0]
click at [888, 126] on div "Stage" at bounding box center [895, 129] width 161 height 14
click at [877, 157] on div "Sort First → Last" at bounding box center [892, 155] width 156 height 21
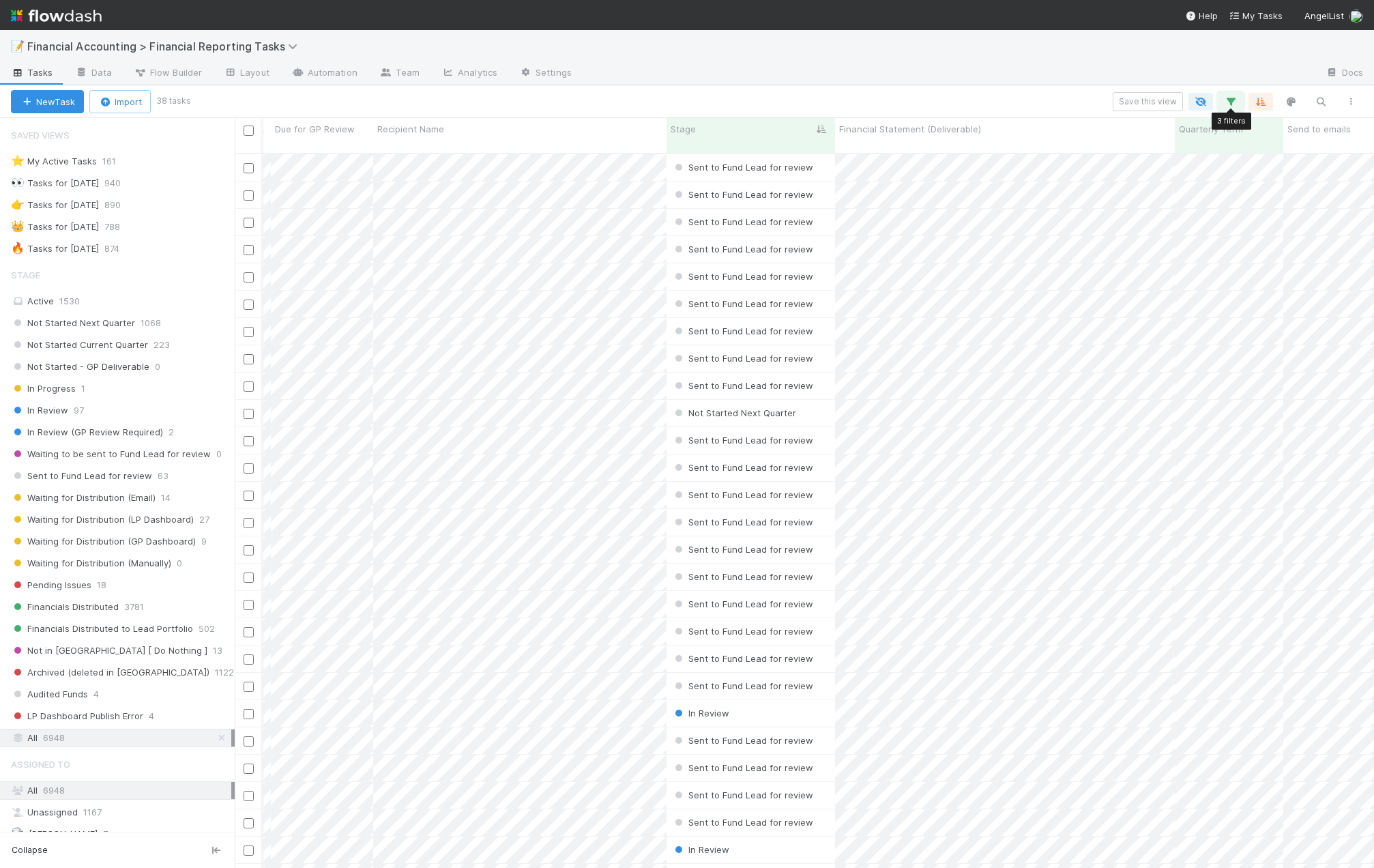
click at [1231, 103] on icon "button" at bounding box center [1231, 101] width 14 height 12
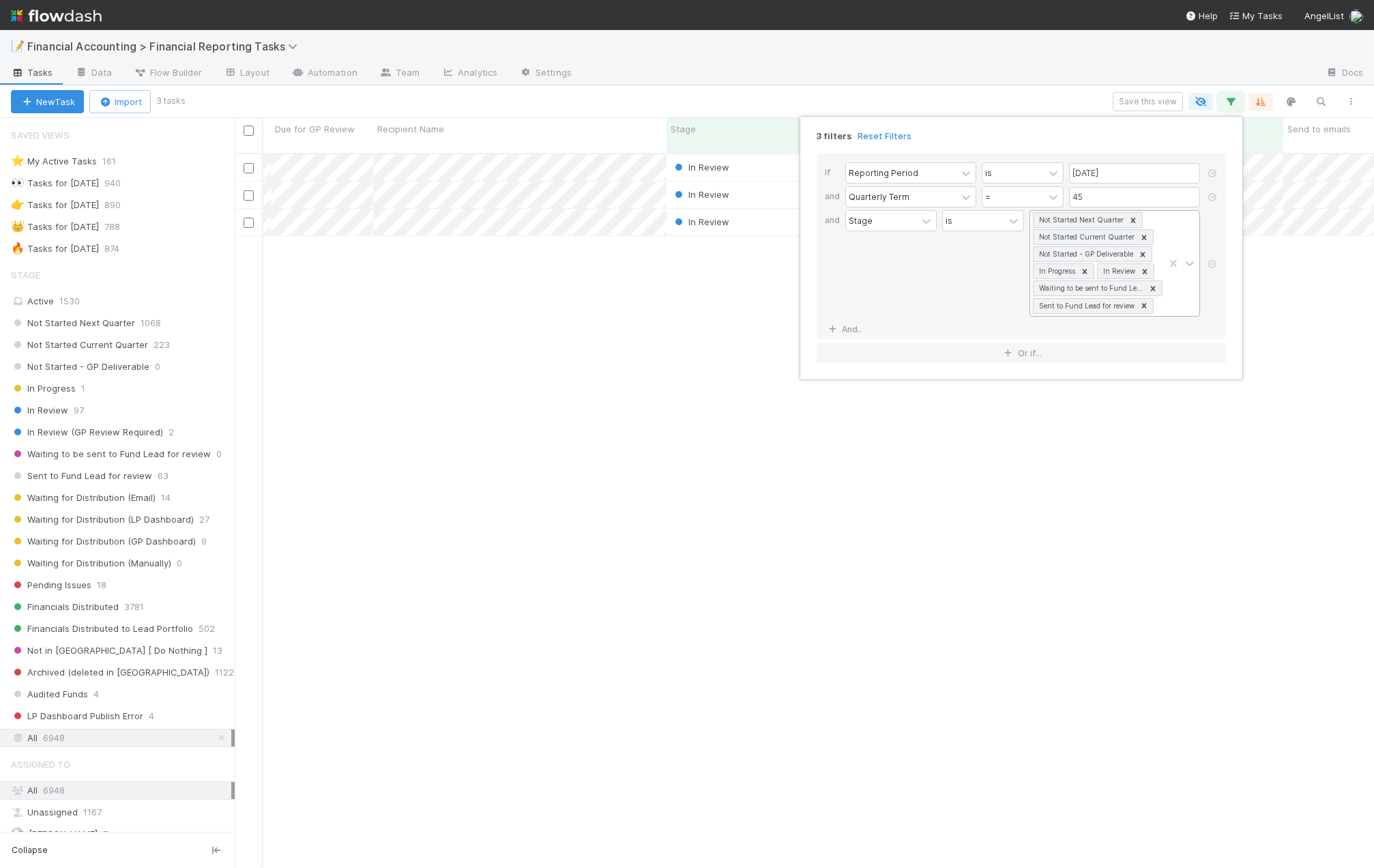
click at [1144, 308] on icon at bounding box center [1145, 306] width 10 height 10
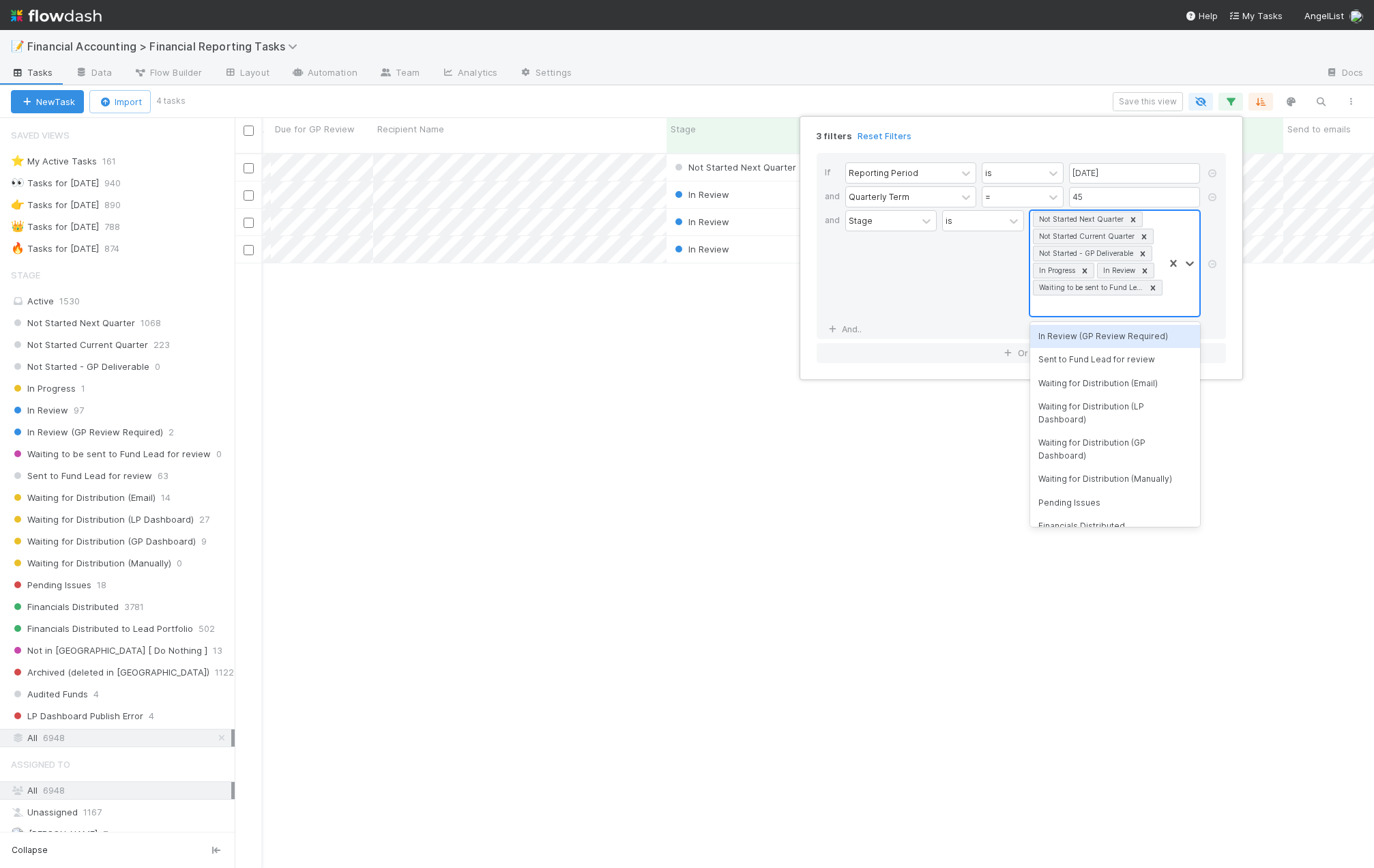
click at [434, 442] on div "3 filters Reset Filters If Reporting Period is 06/30/2025 and Quarterly Term = …" at bounding box center [687, 434] width 1374 height 868
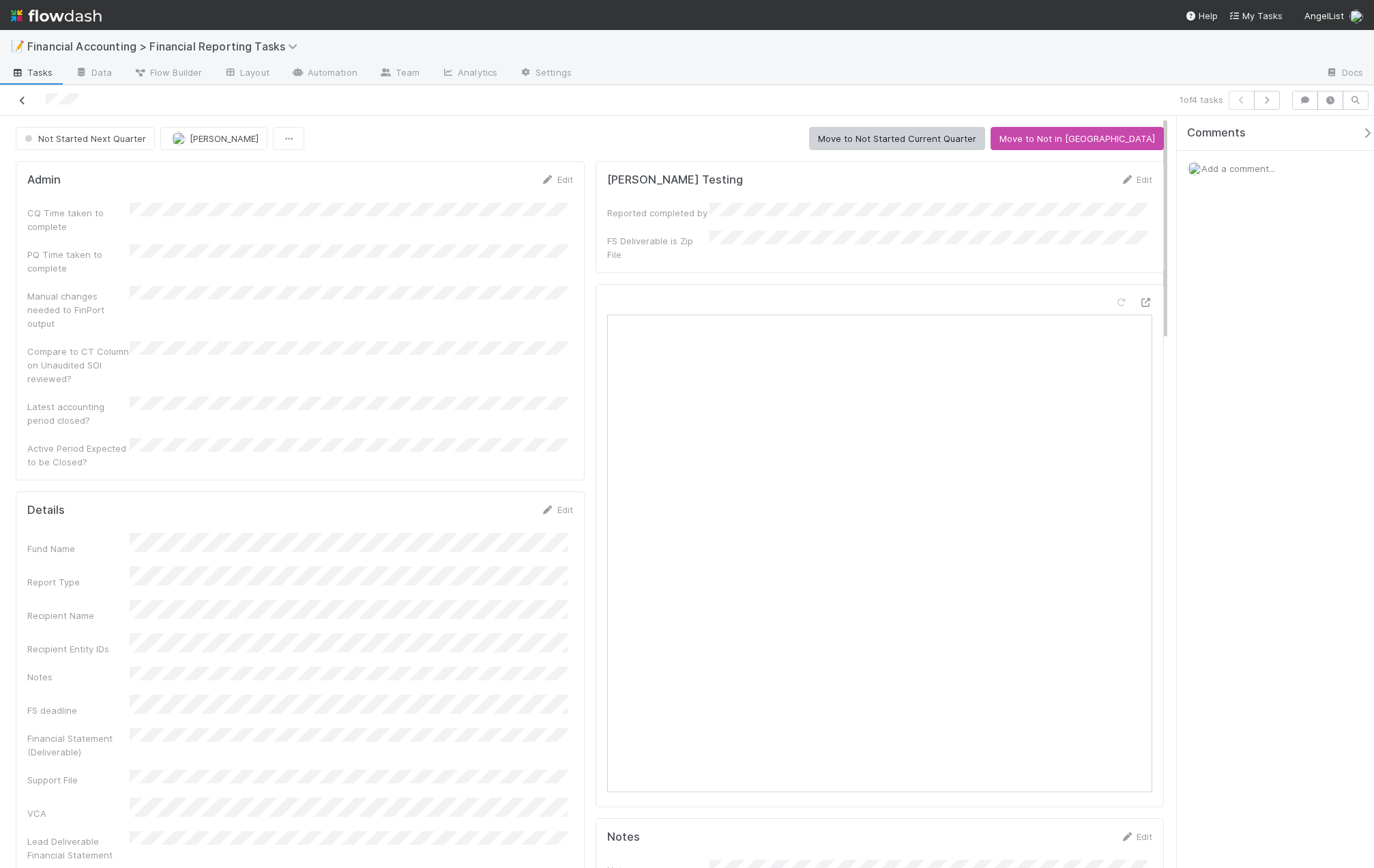
click at [28, 101] on icon at bounding box center [23, 100] width 14 height 9
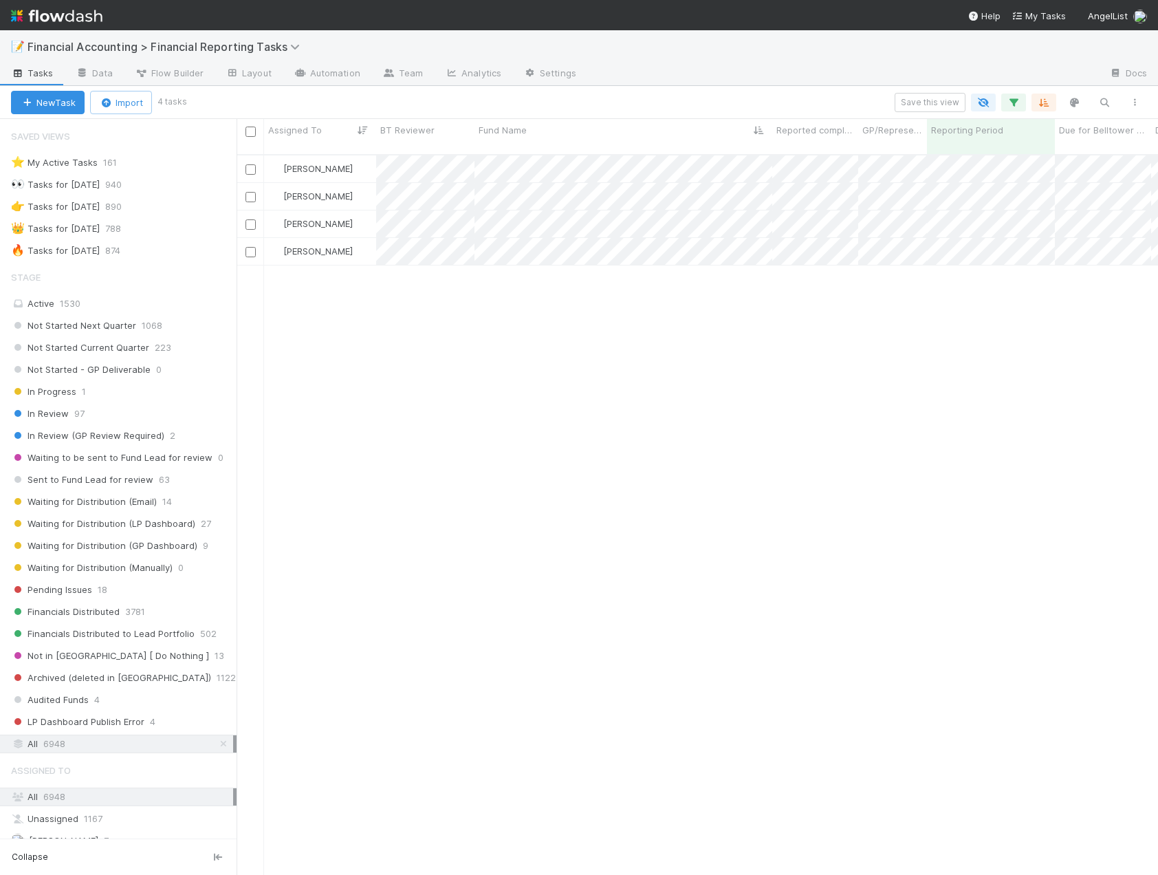
scroll to position [722, 911]
click at [1018, 103] on icon "button" at bounding box center [1014, 102] width 14 height 12
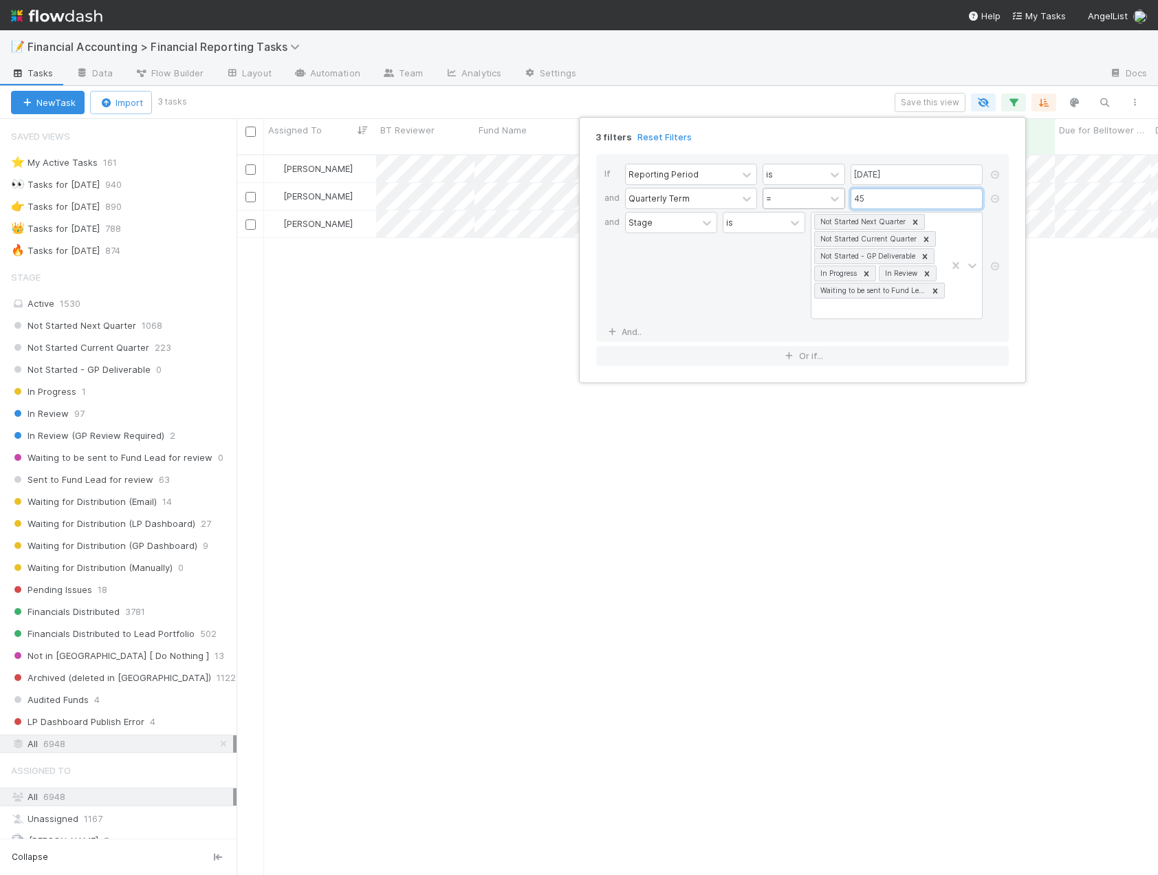
drag, startPoint x: 866, startPoint y: 196, endPoint x: 787, endPoint y: 198, distance: 79.1
click at [790, 198] on div "Quarterly Term = 45" at bounding box center [806, 200] width 363 height 24
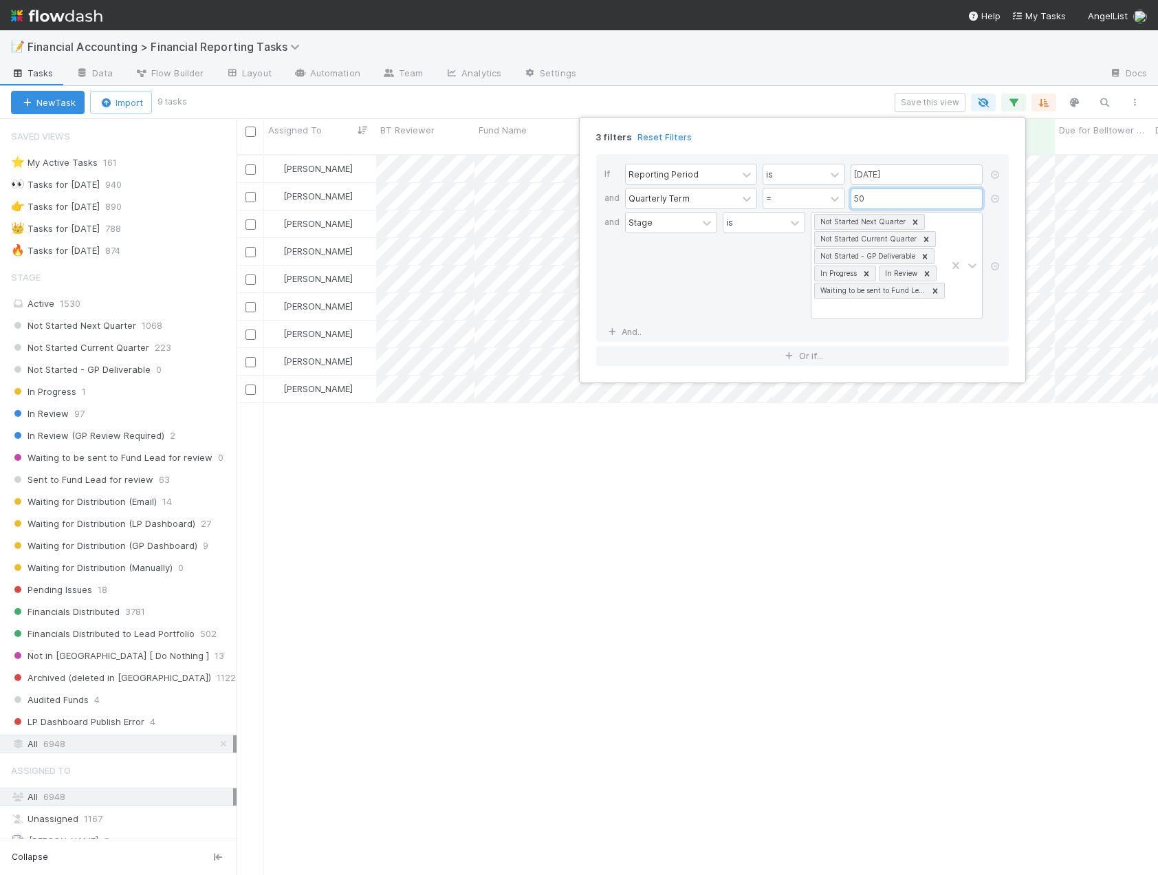
type input "50"
click at [701, 70] on div "3 filters Reset Filters If Reporting Period is 06/30/2025 and Quarterly Term = …" at bounding box center [579, 437] width 1158 height 875
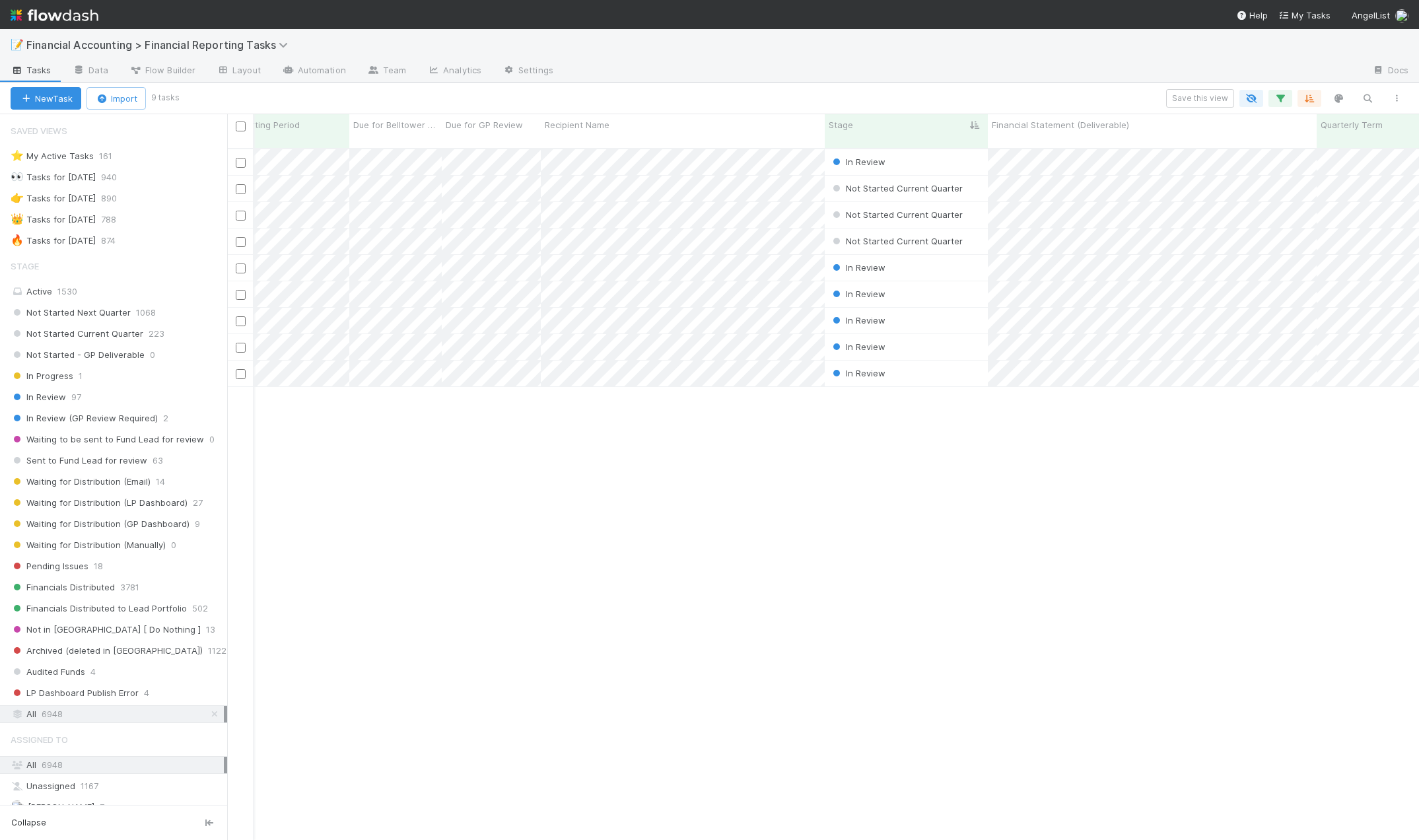
scroll to position [0, 0]
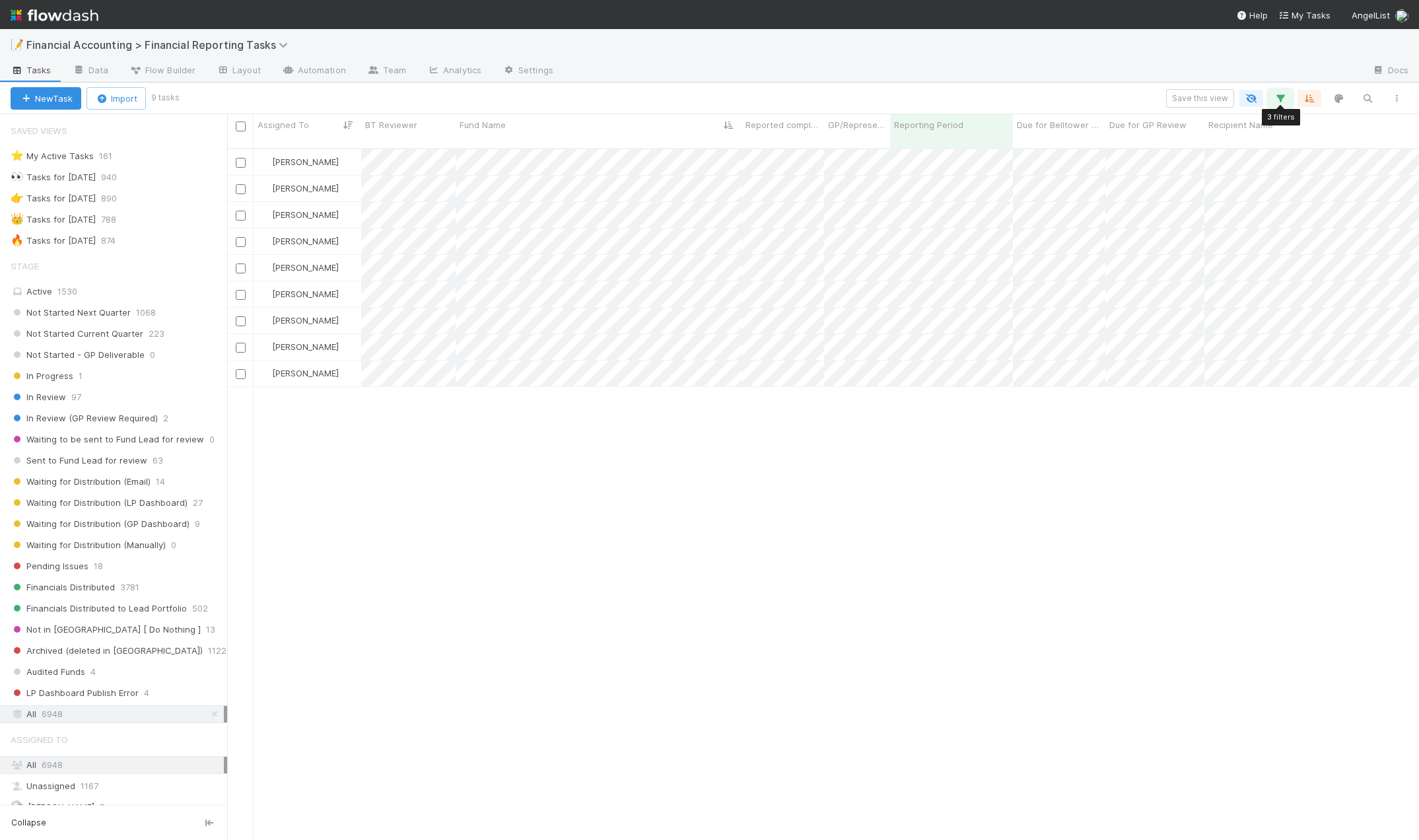
click at [1285, 98] on icon "button" at bounding box center [1281, 98] width 13 height 12
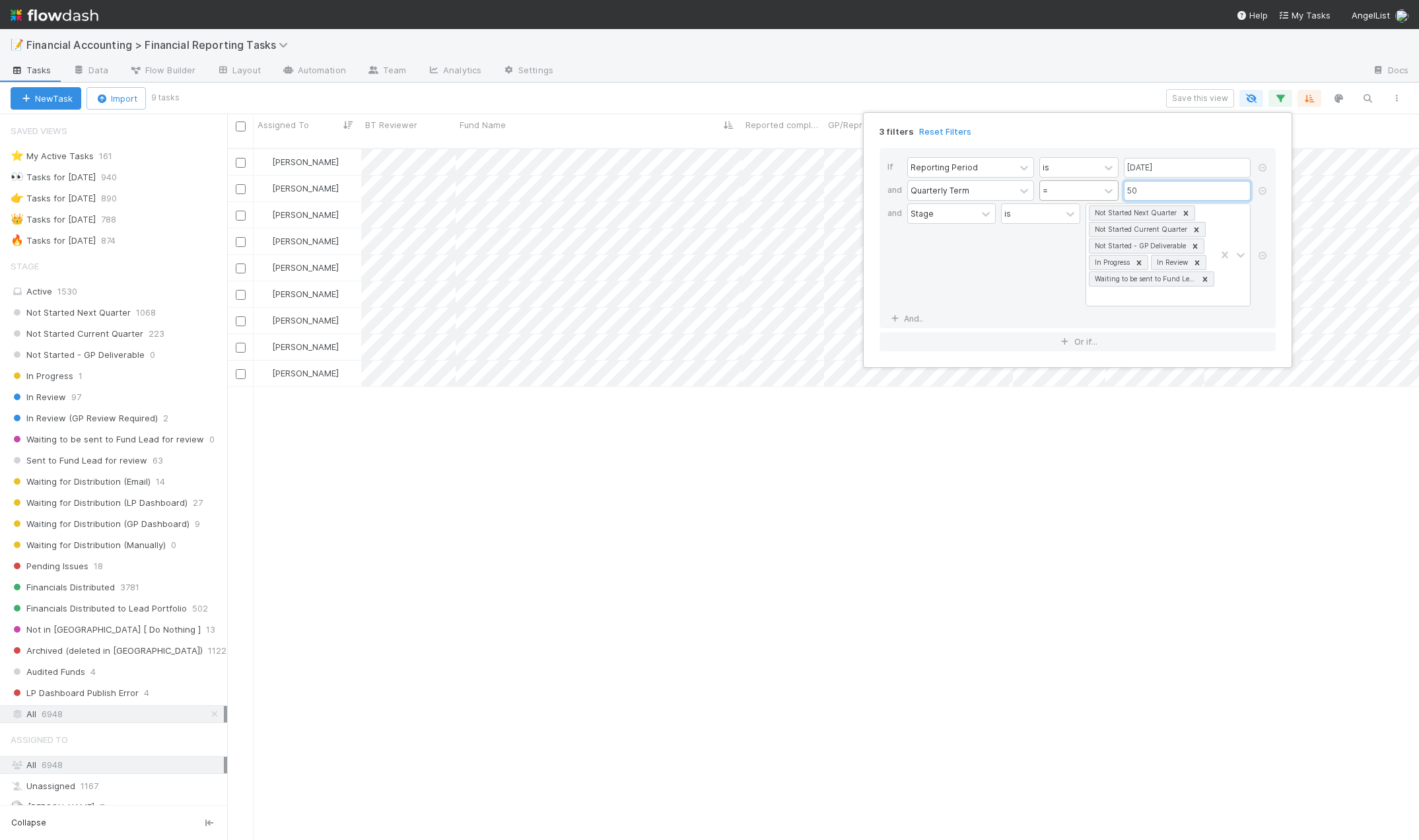
drag, startPoint x: 1126, startPoint y: 195, endPoint x: 1071, endPoint y: 194, distance: 55.0
click at [1074, 194] on div "Quarterly Term = 50" at bounding box center [1081, 192] width 349 height 23
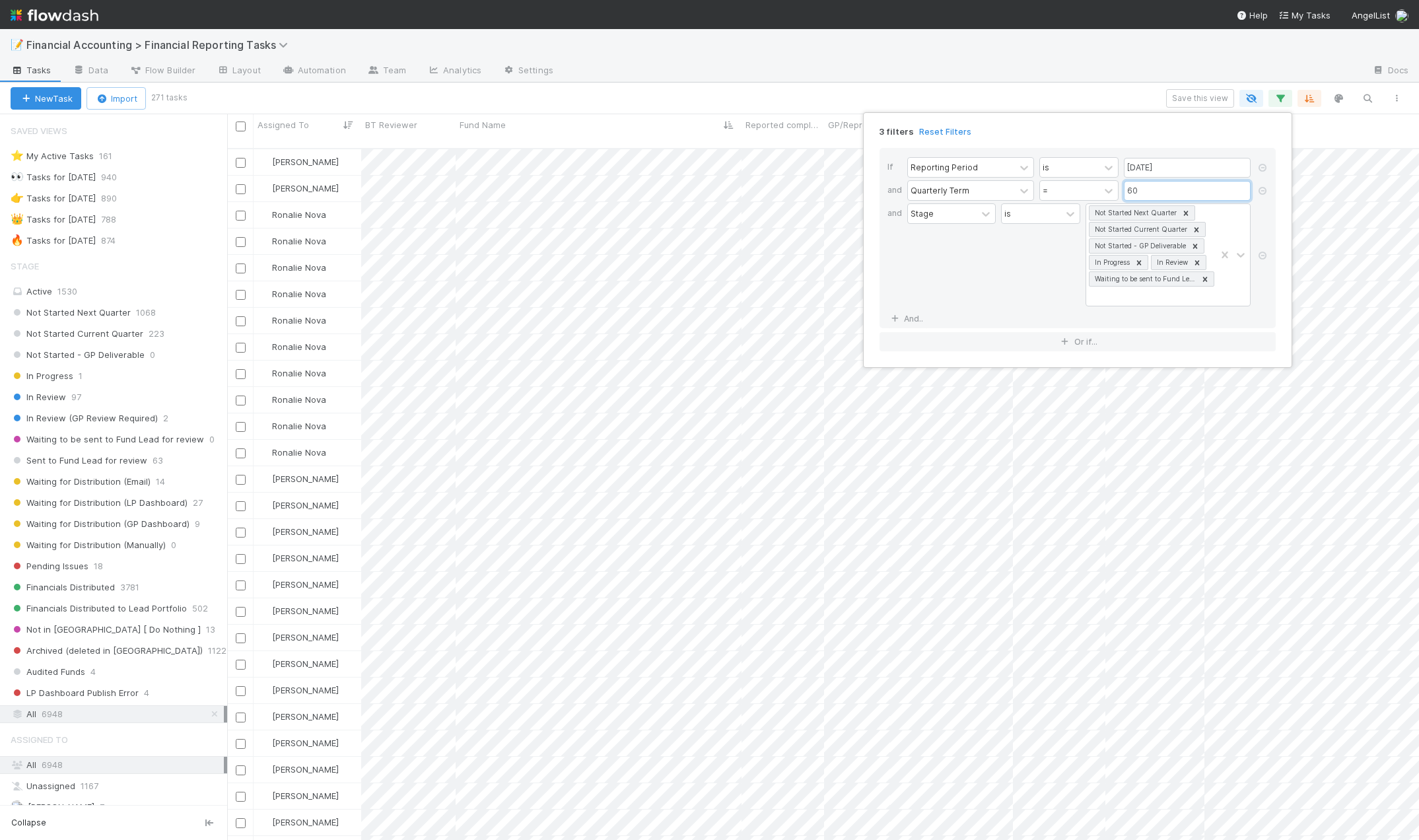
scroll to position [693, 1182]
type input "60"
click at [913, 319] on link "And.." at bounding box center [907, 319] width 41 height 19
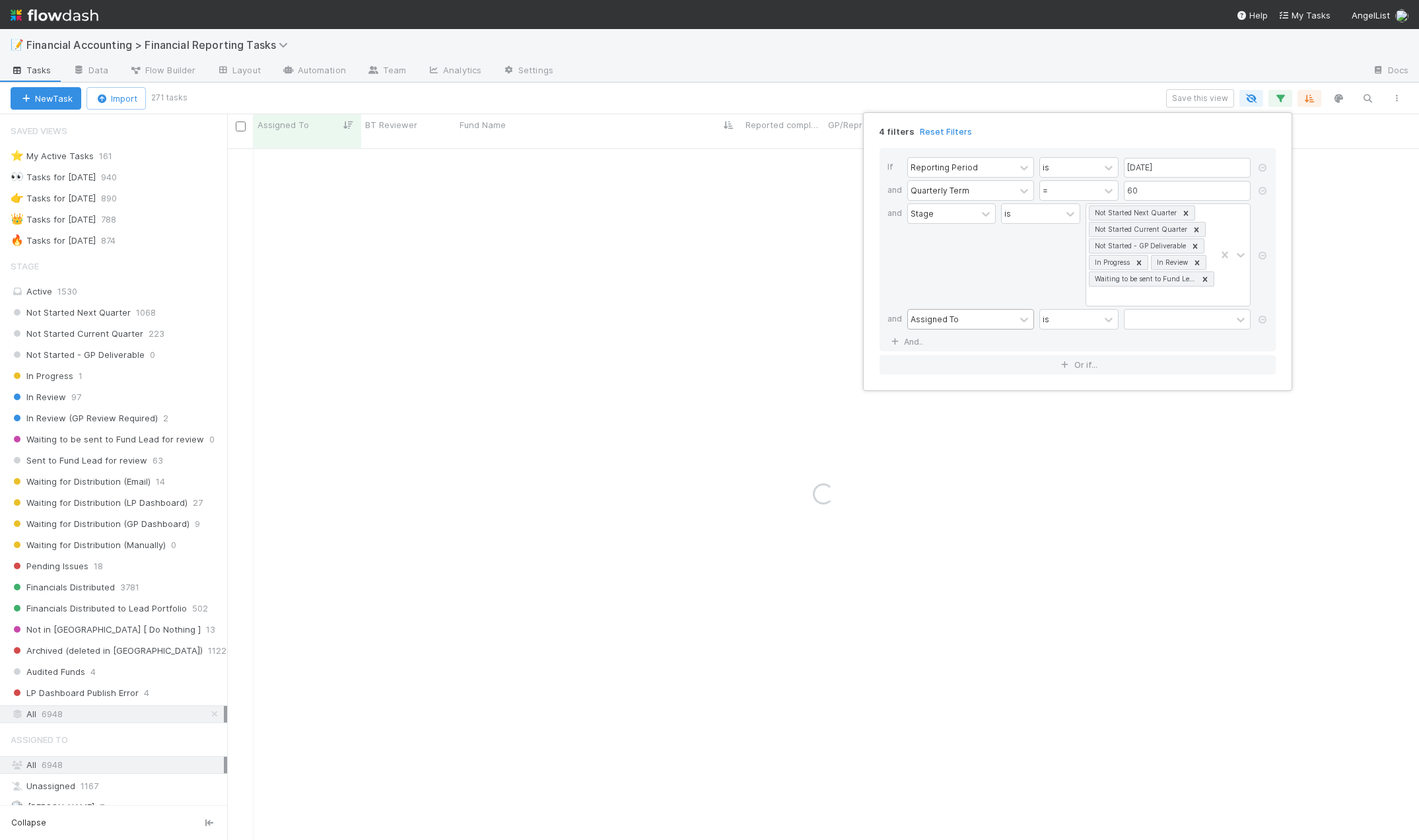
click at [936, 316] on div "Assigned To" at bounding box center [935, 319] width 48 height 12
click at [1165, 319] on div at bounding box center [1177, 320] width 107 height 19
type input "janice"
click at [1173, 352] on div "Janice Garcia" at bounding box center [1188, 348] width 127 height 22
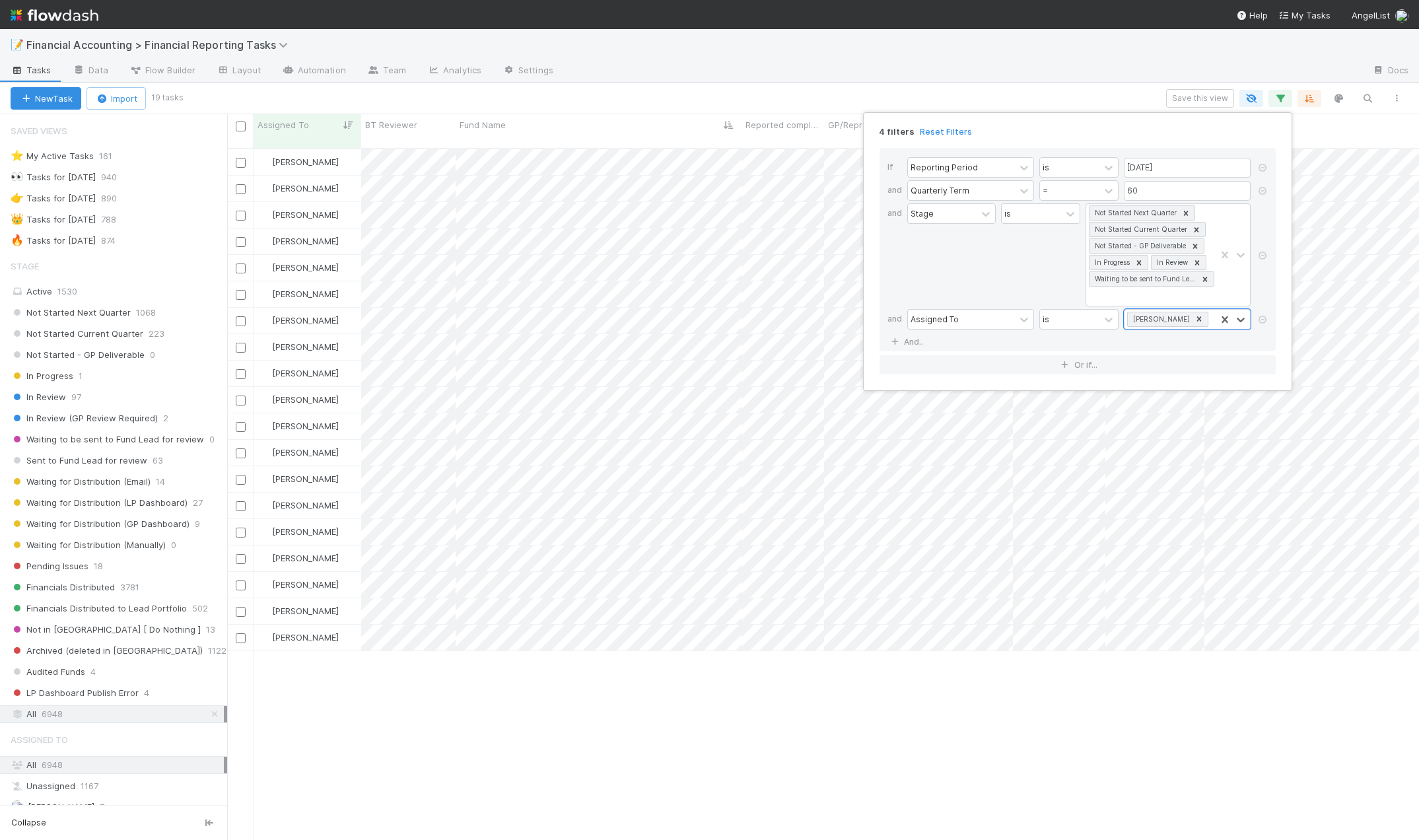
scroll to position [11, 11]
click at [496, 96] on div "4 filters Reset Filters If Reporting Period is 06/30/2025 and Quarterly Term = …" at bounding box center [710, 420] width 1419 height 840
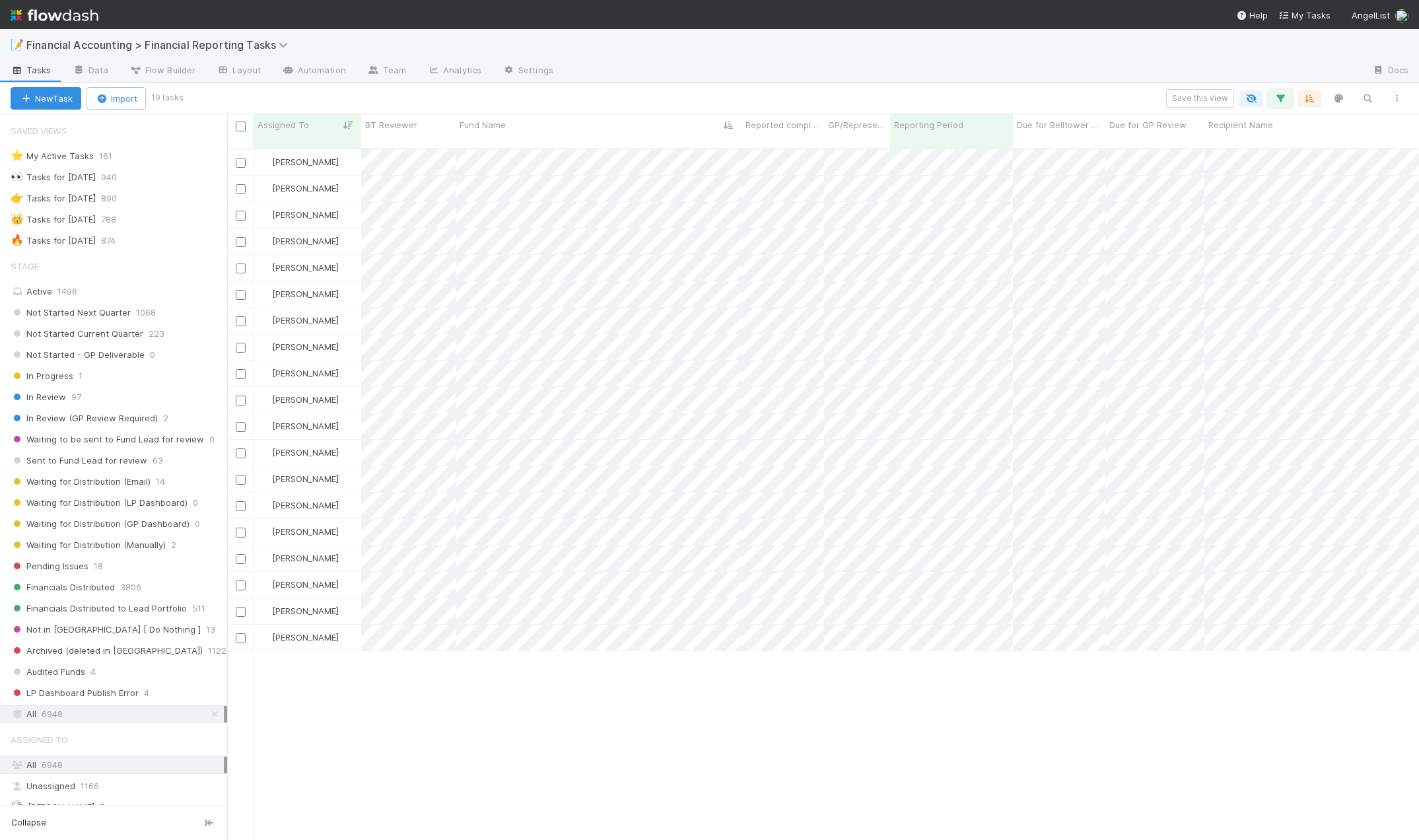
click at [1278, 92] on icon "button" at bounding box center [1281, 98] width 13 height 12
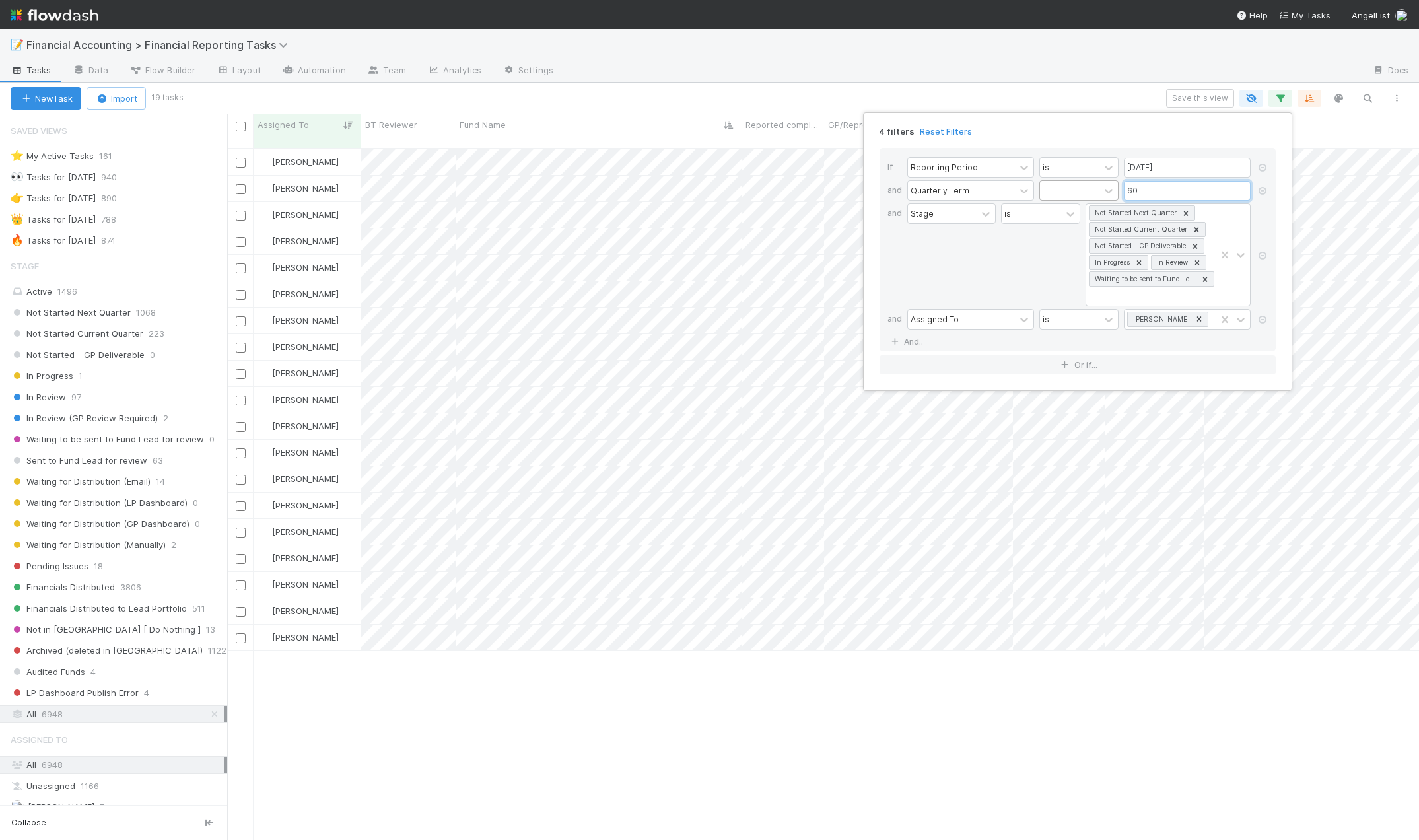
drag, startPoint x: 1144, startPoint y: 187, endPoint x: 1077, endPoint y: 189, distance: 67.0
click at [1077, 189] on div "Quarterly Term = 60" at bounding box center [1081, 192] width 349 height 23
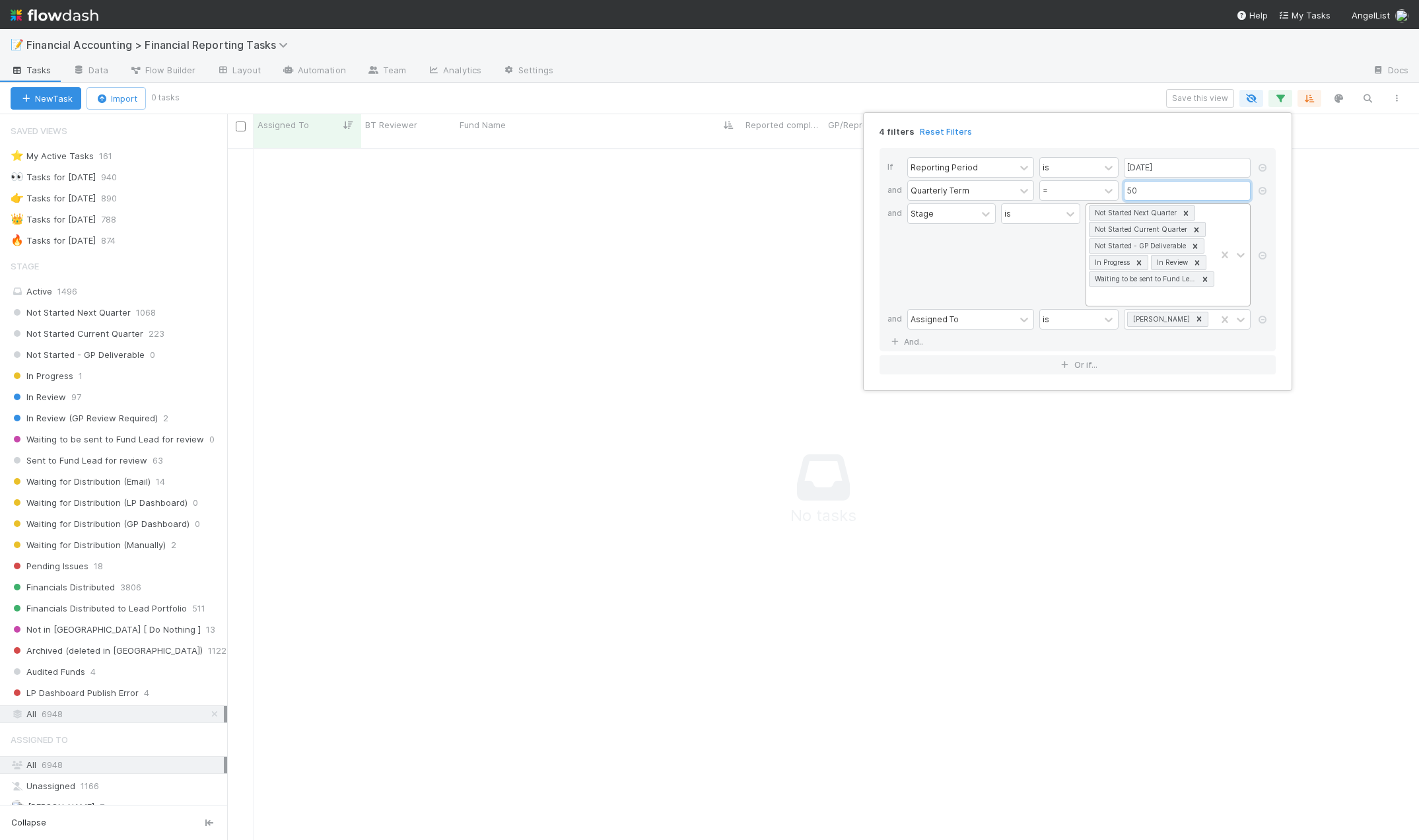
scroll to position [683, 1182]
type input "50"
click at [1260, 323] on icon at bounding box center [1263, 320] width 13 height 8
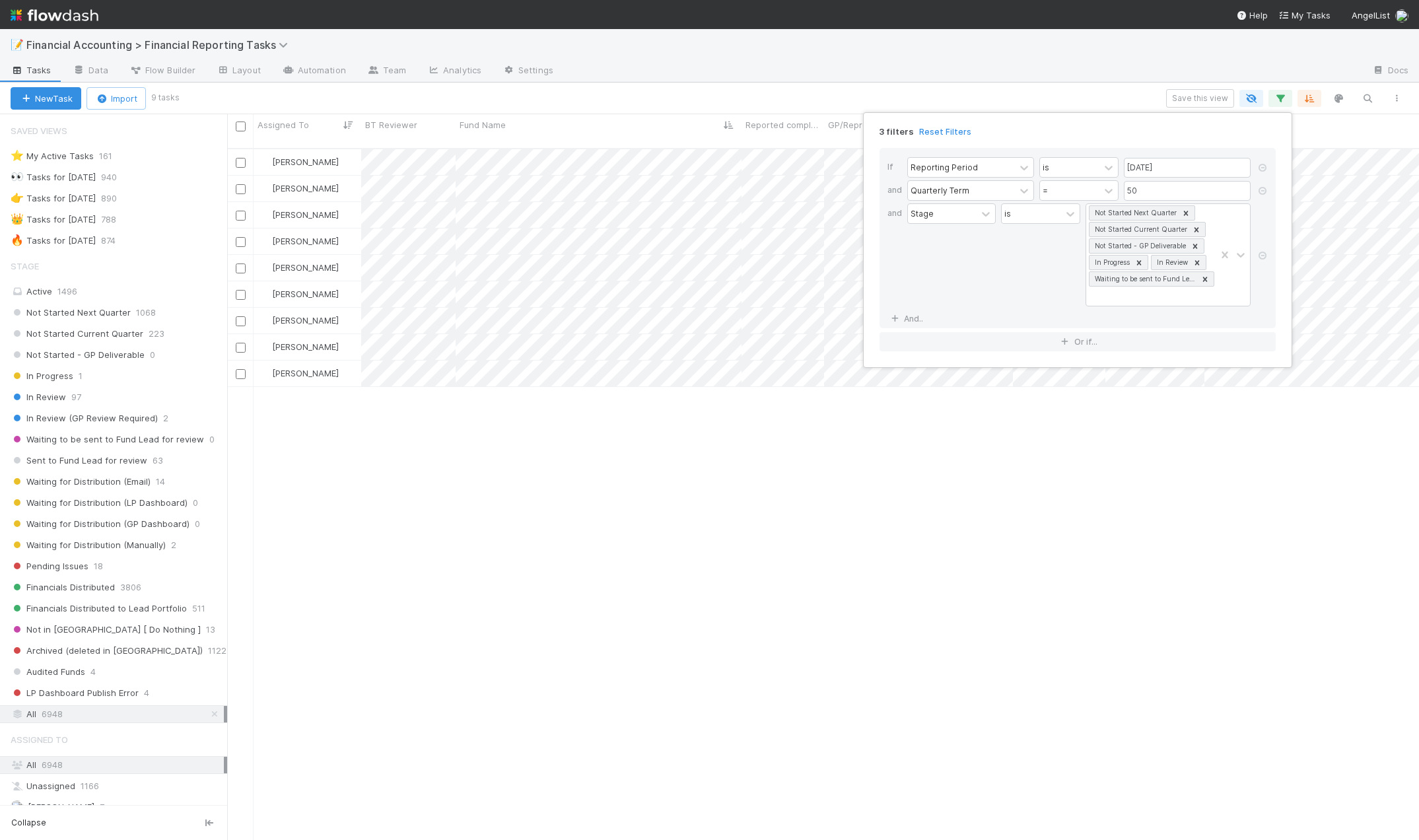
click at [625, 82] on div "3 filters Reset Filters If Reporting Period is 06/30/2025 and Quarterly Term = …" at bounding box center [710, 420] width 1419 height 840
click at [567, 552] on div "3 filters Reset Filters If Reporting Period is 06/30/2025 and Quarterly Term = …" at bounding box center [710, 420] width 1419 height 840
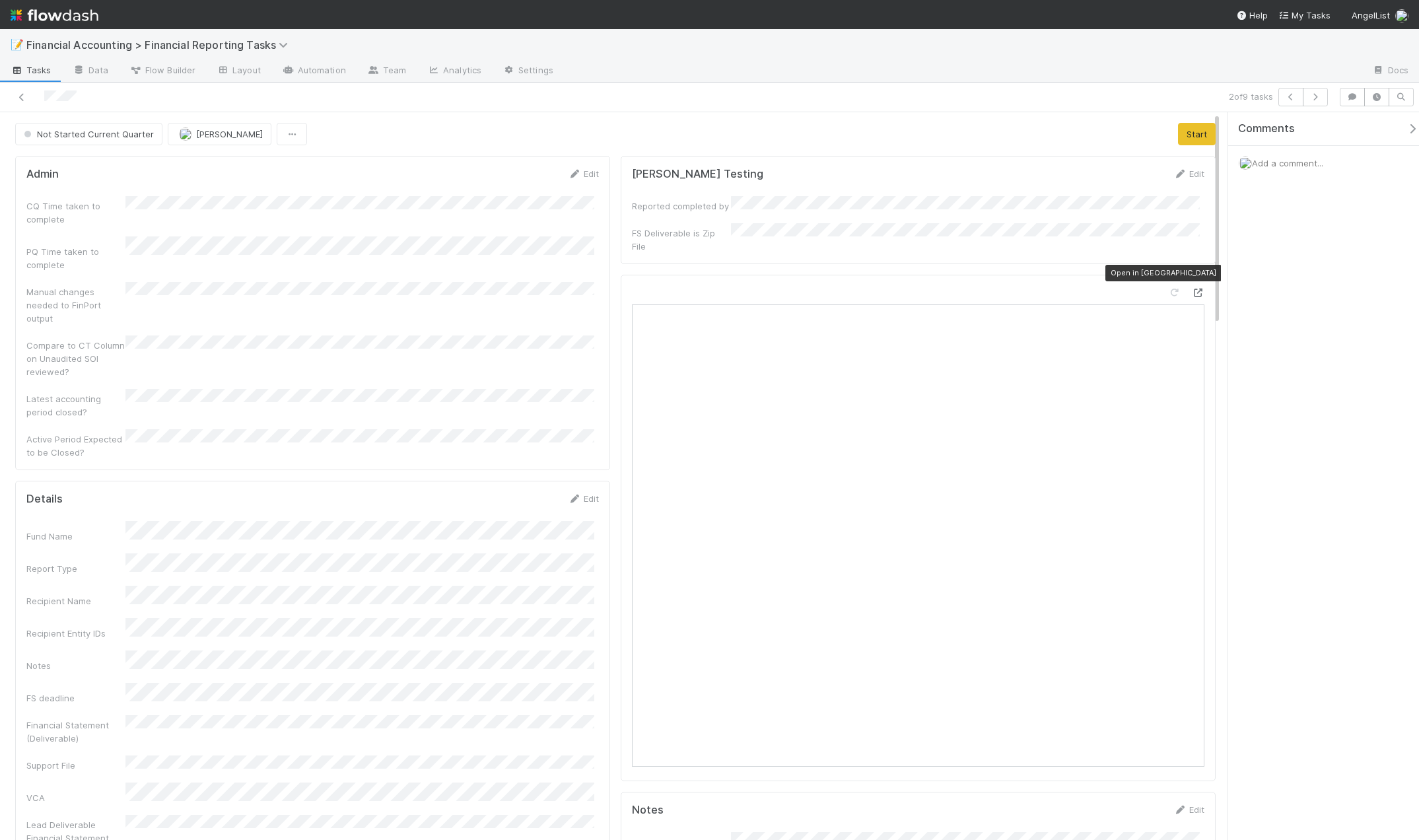
click at [1191, 286] on div at bounding box center [1198, 293] width 13 height 13
